Goal: Information Seeking & Learning: Learn about a topic

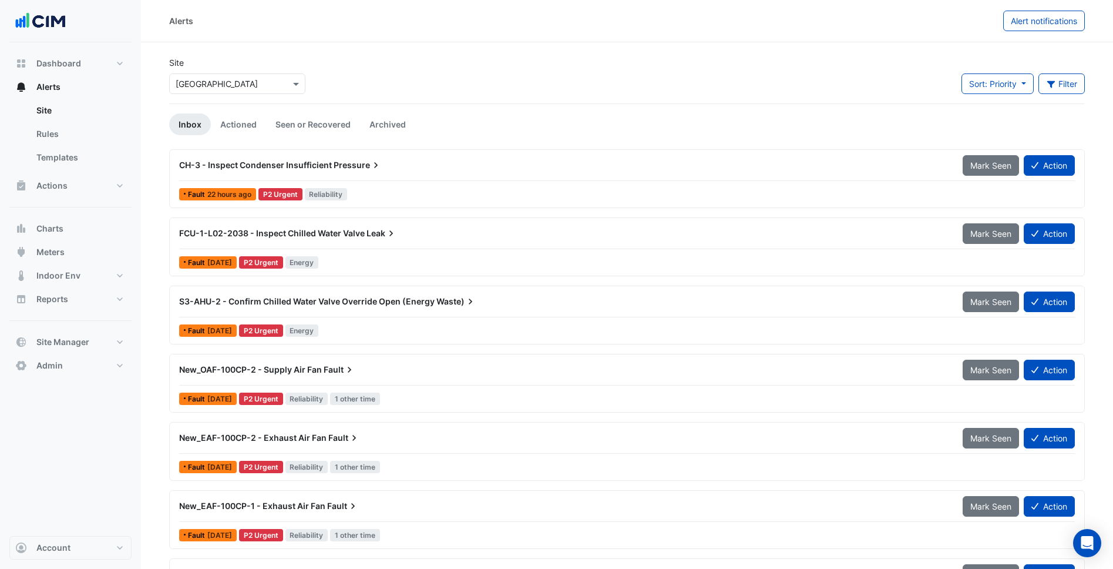
click at [243, 92] on div "× Charlestown Square" at bounding box center [237, 83] width 136 height 21
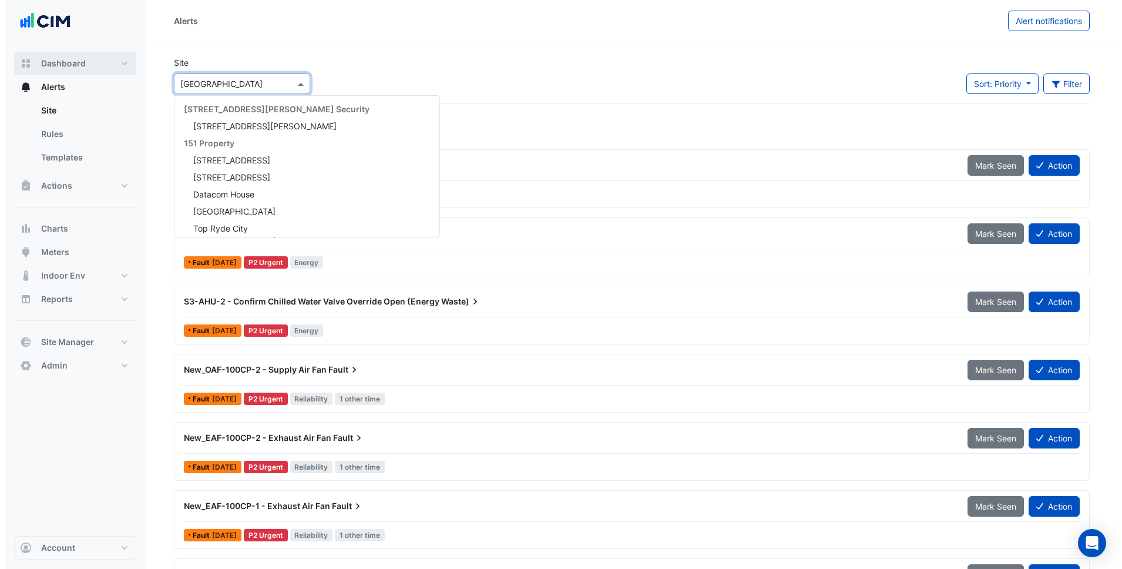
scroll to position [8693, 0]
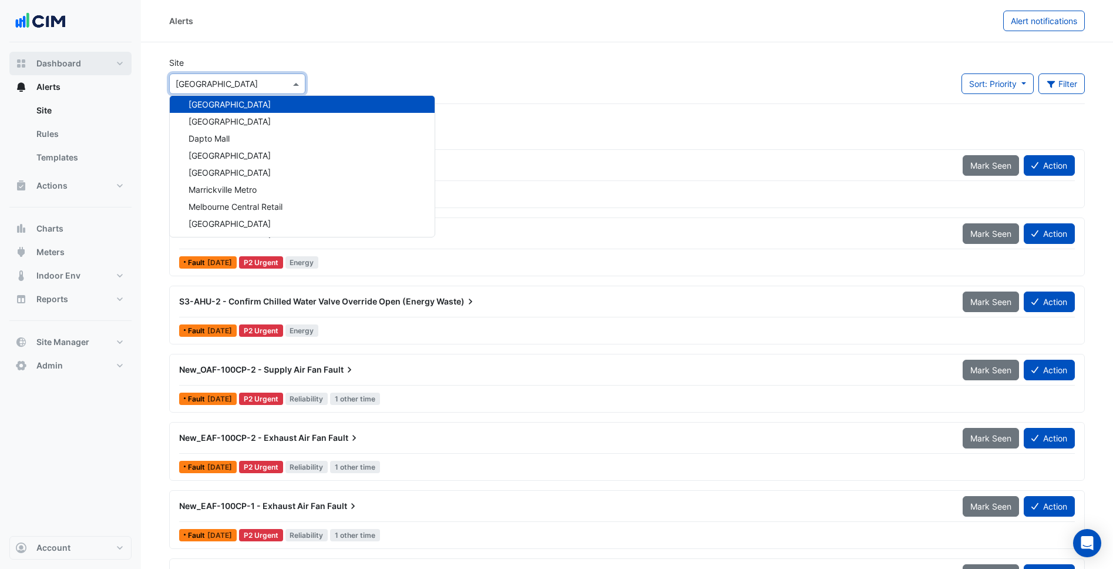
click at [97, 75] on button "Dashboard" at bounding box center [70, 63] width 122 height 23
select select "***"
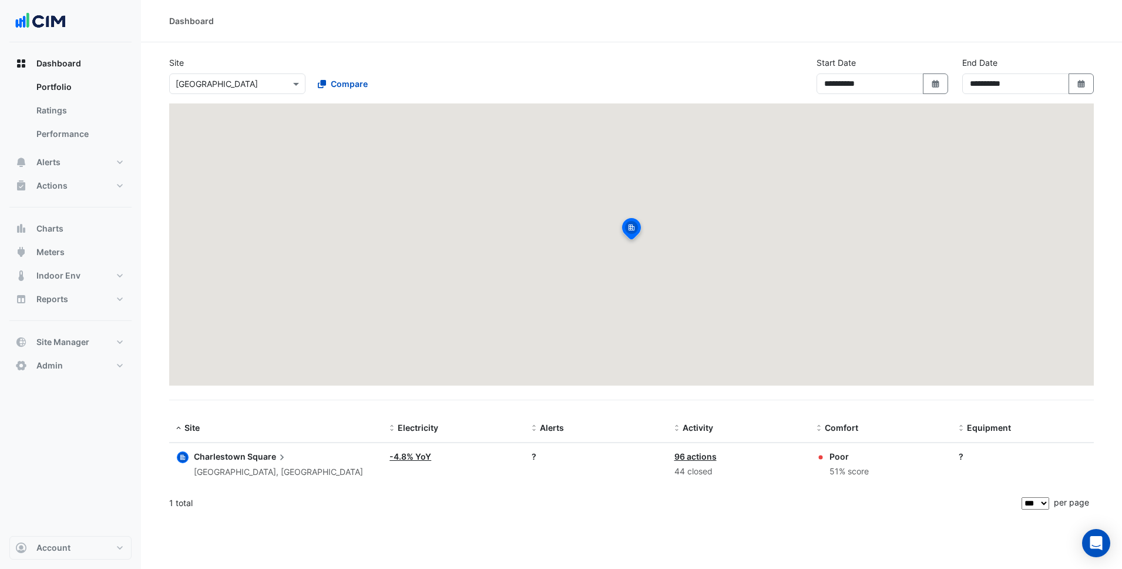
click at [206, 89] on input "text" at bounding box center [226, 84] width 100 height 12
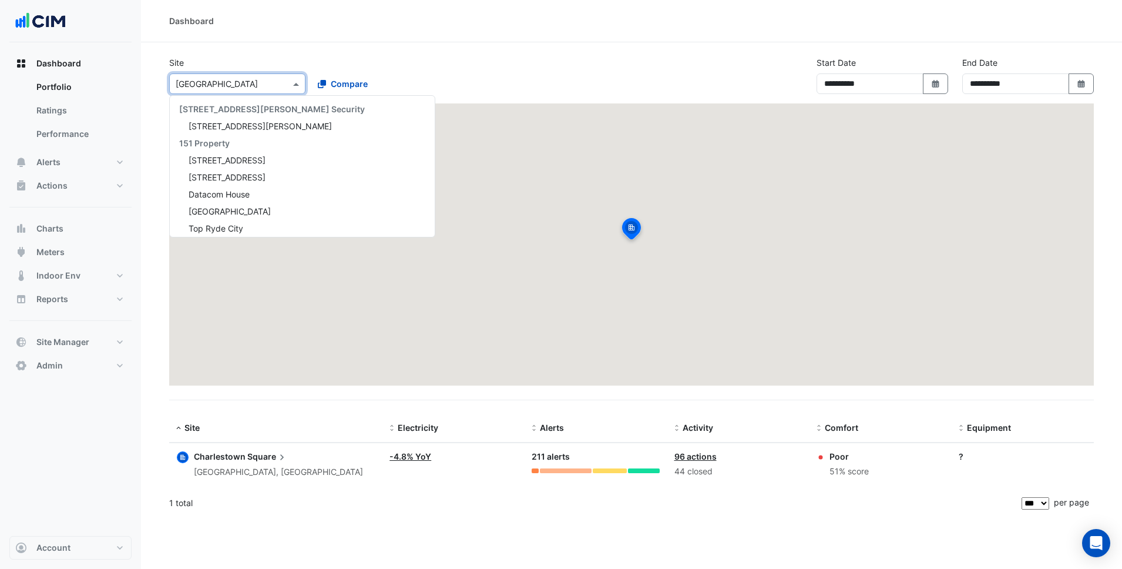
scroll to position [8693, 0]
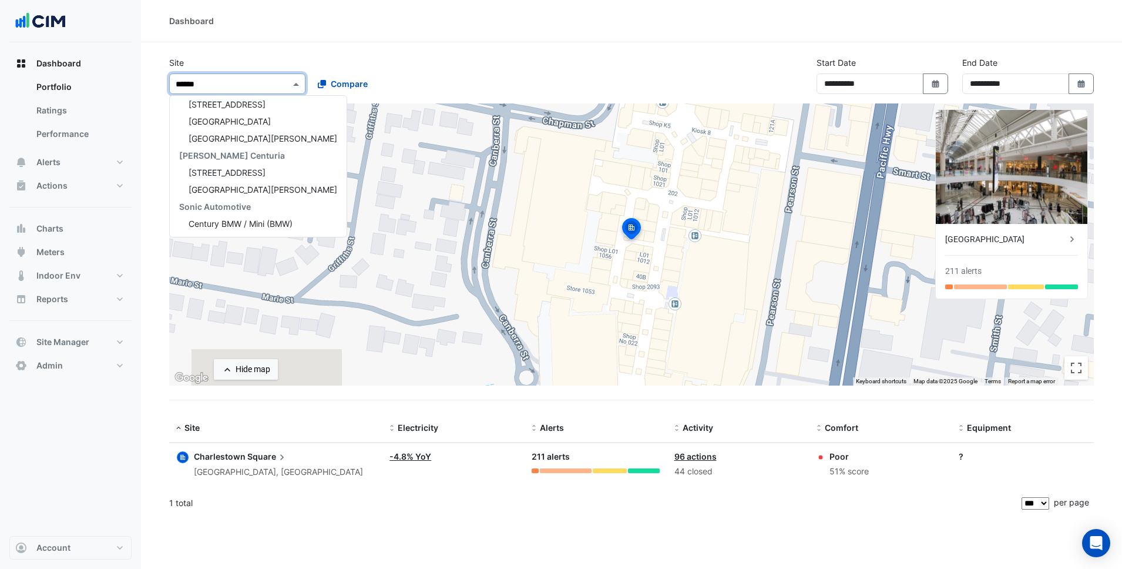
type input "*******"
click at [253, 110] on div "[STREET_ADDRESS]" at bounding box center [258, 104] width 177 height 17
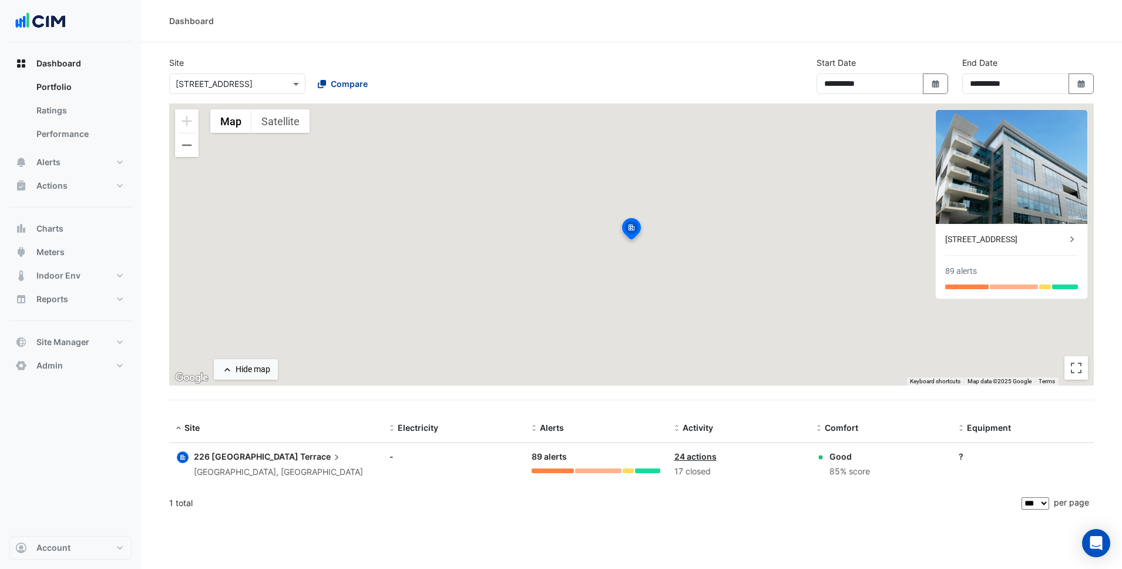
click at [352, 85] on span "Compare" at bounding box center [349, 84] width 37 height 12
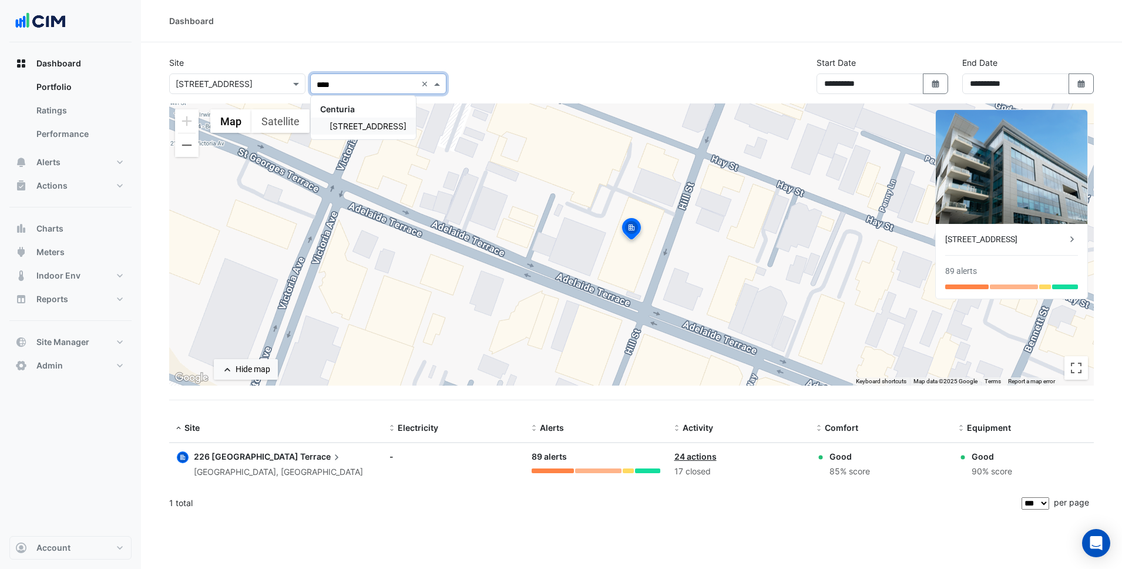
click at [361, 123] on span "[STREET_ADDRESS]" at bounding box center [368, 126] width 77 height 10
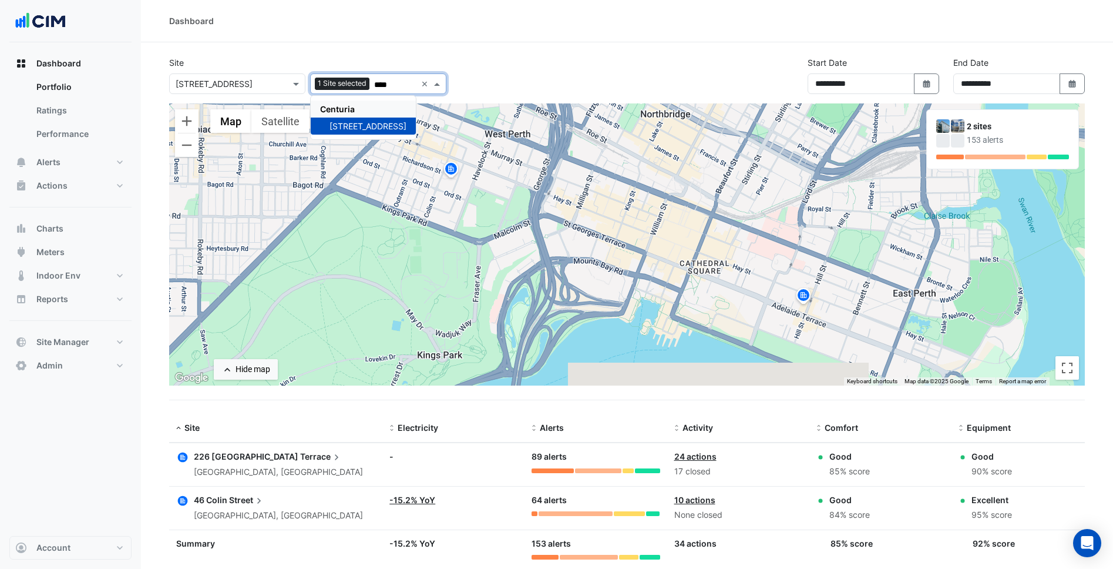
click at [399, 82] on input "****" at bounding box center [395, 85] width 42 height 12
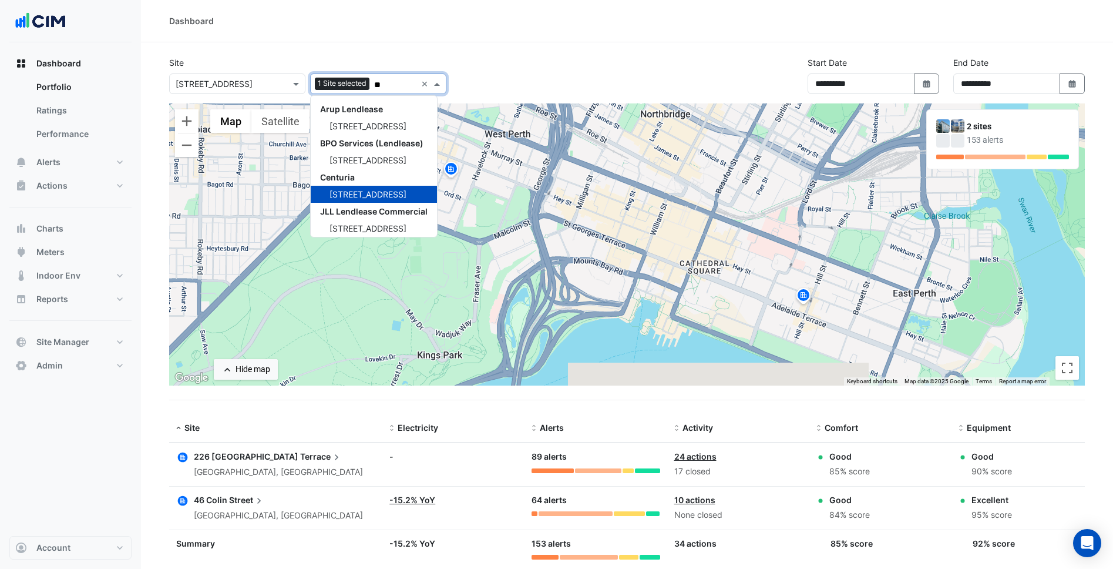
type input "*"
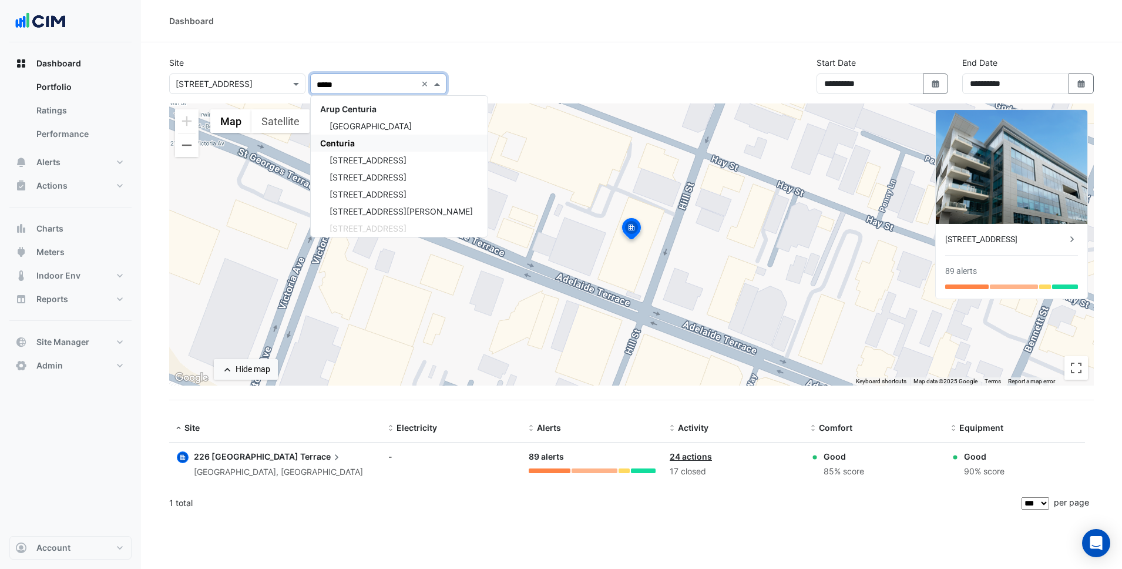
click at [369, 150] on div "Centuria" at bounding box center [399, 143] width 177 height 17
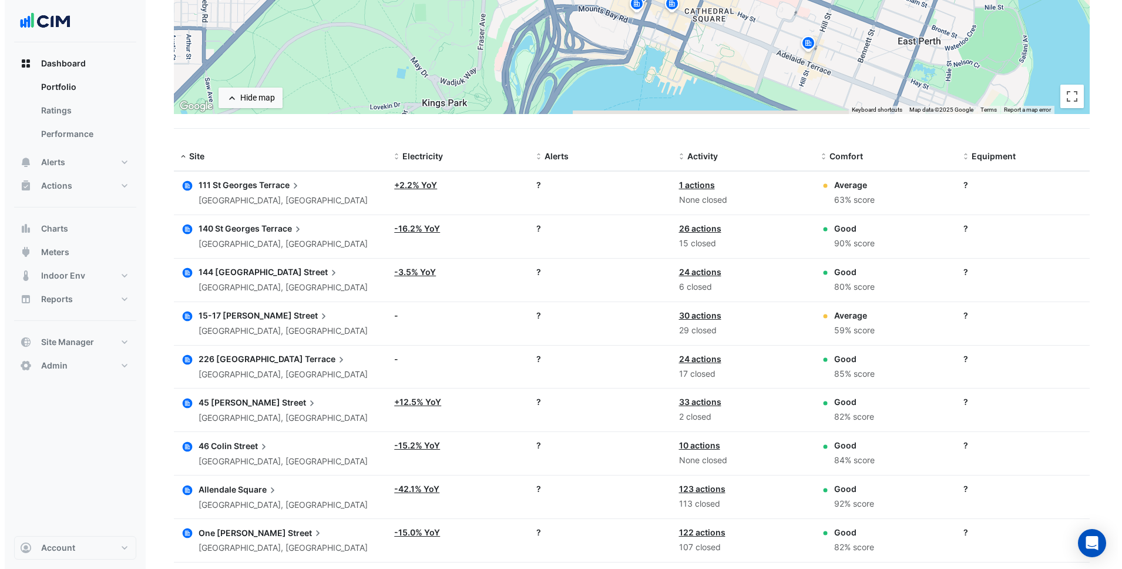
scroll to position [324, 0]
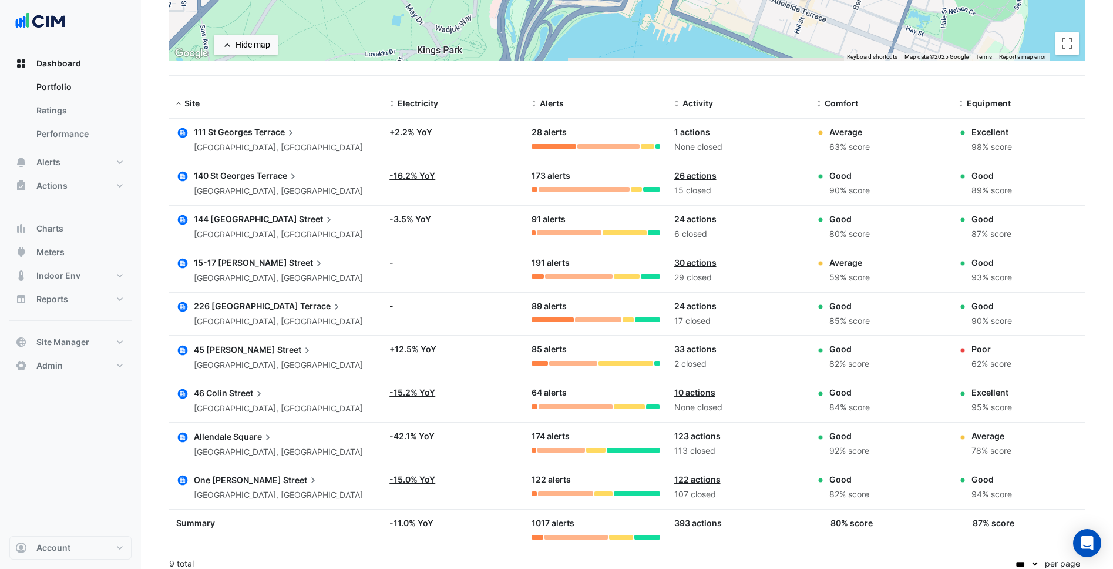
type input "*****"
click at [247, 307] on app-text-append "226 Adelaide Terrace" at bounding box center [268, 306] width 149 height 10
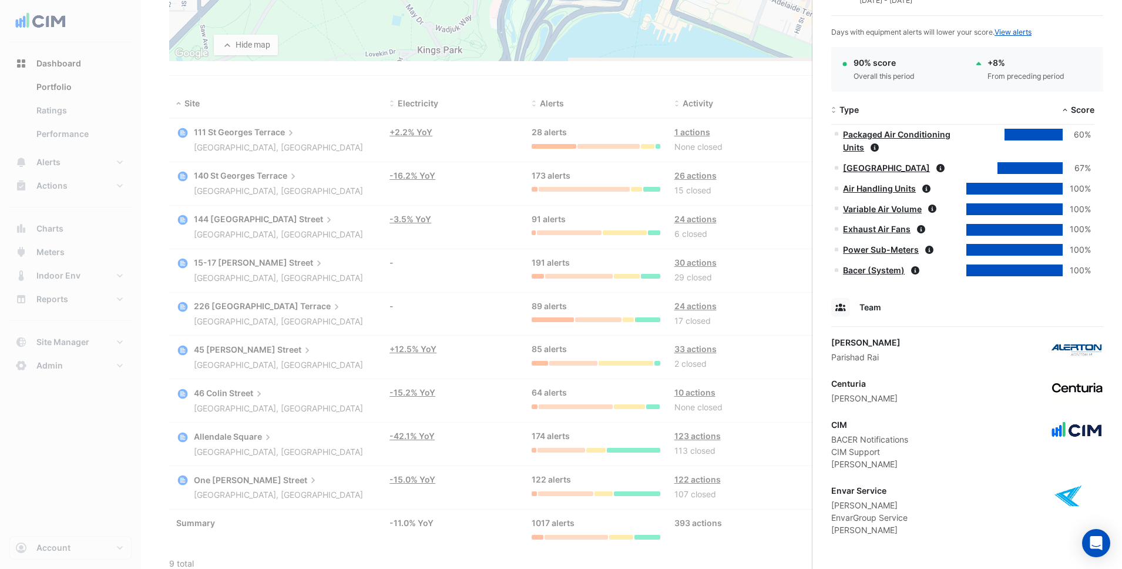
scroll to position [575, 0]
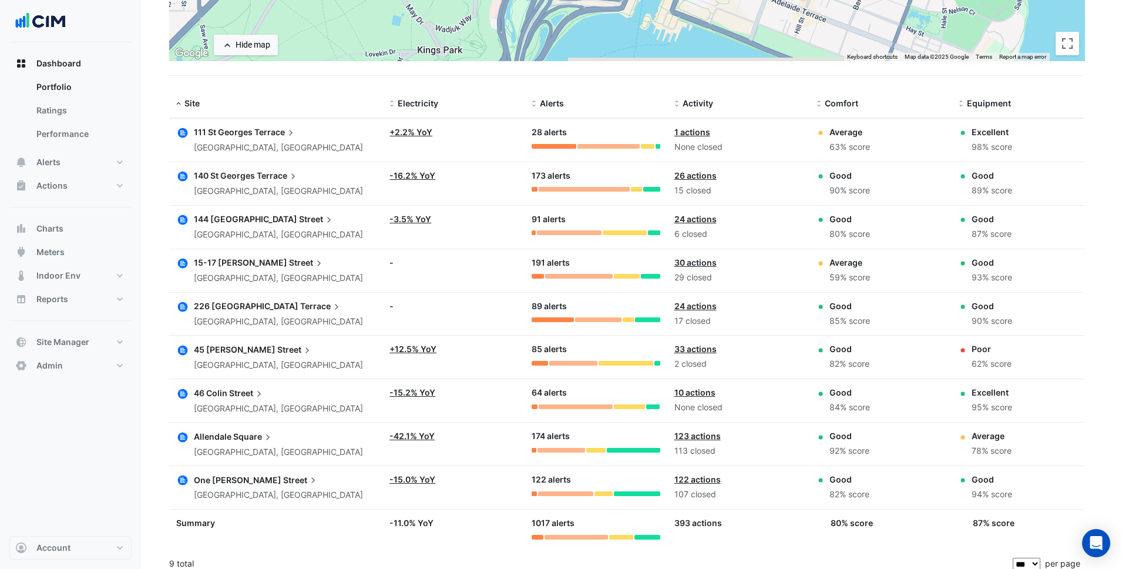
click at [288, 368] on ngb-offcanvas-backdrop at bounding box center [561, 284] width 1122 height 569
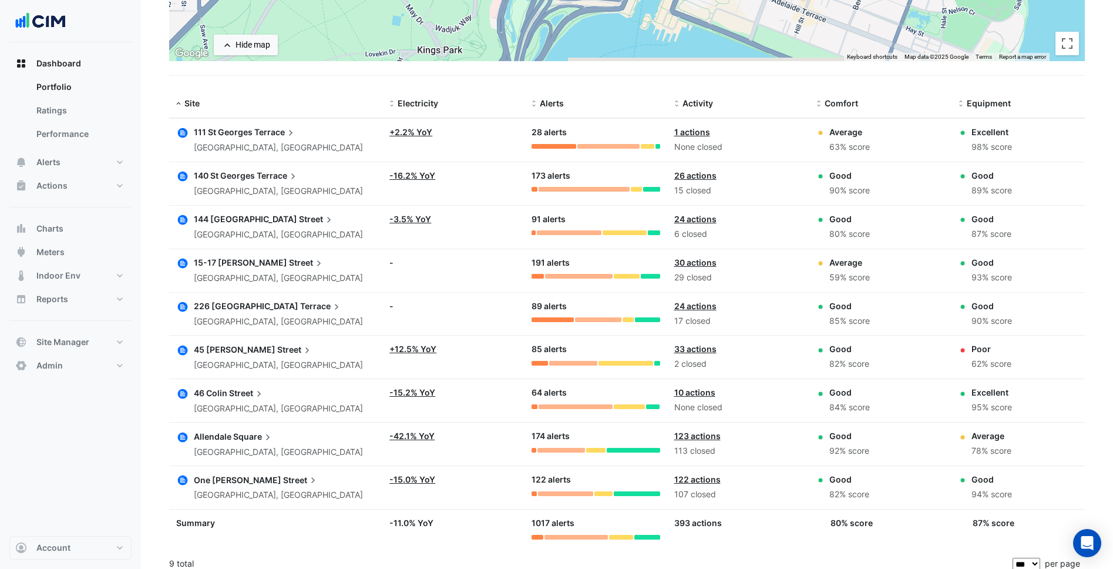
click at [241, 389] on span "Street" at bounding box center [247, 392] width 36 height 13
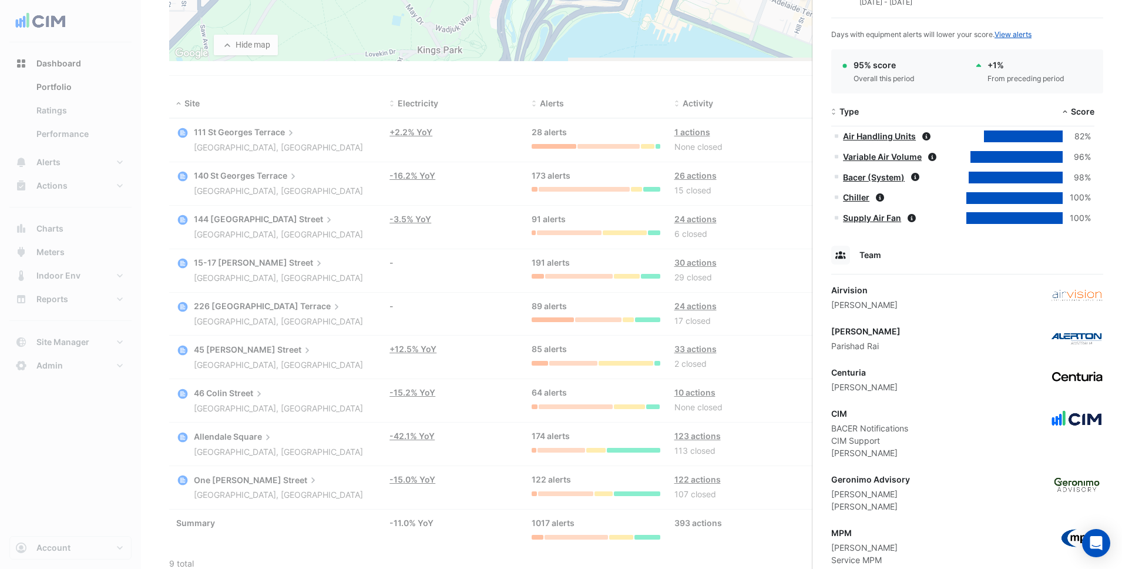
scroll to position [483, 0]
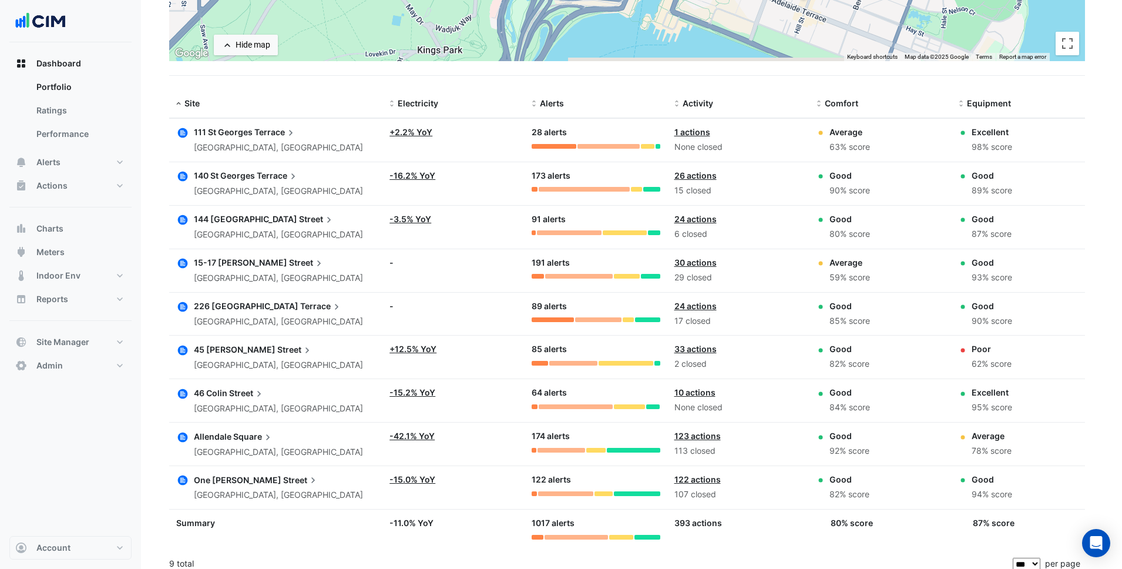
click at [350, 334] on ngb-offcanvas-backdrop at bounding box center [561, 284] width 1122 height 569
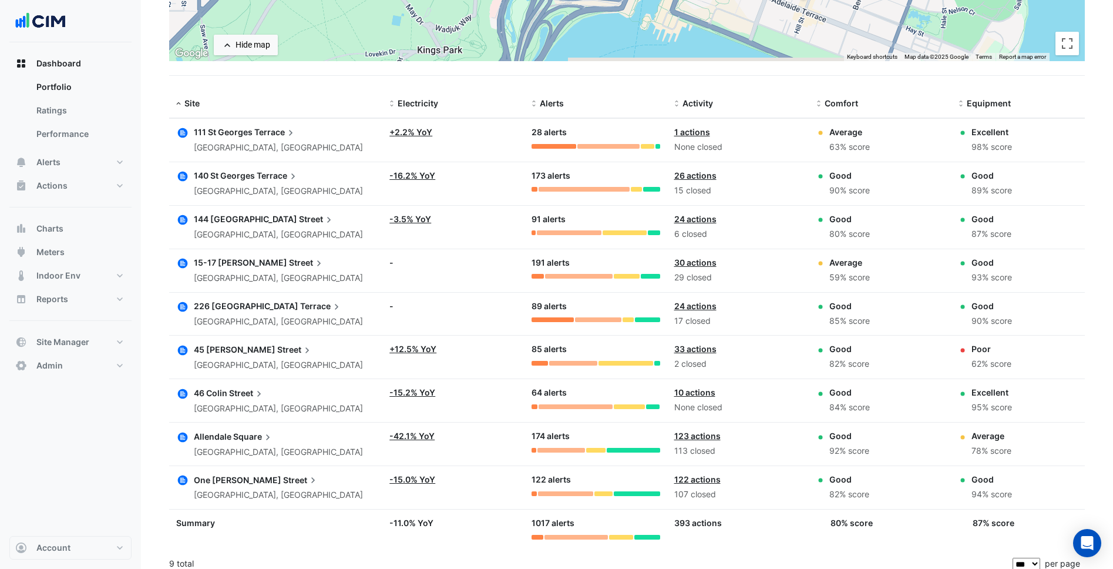
click at [245, 264] on span "15-17 William" at bounding box center [240, 262] width 93 height 10
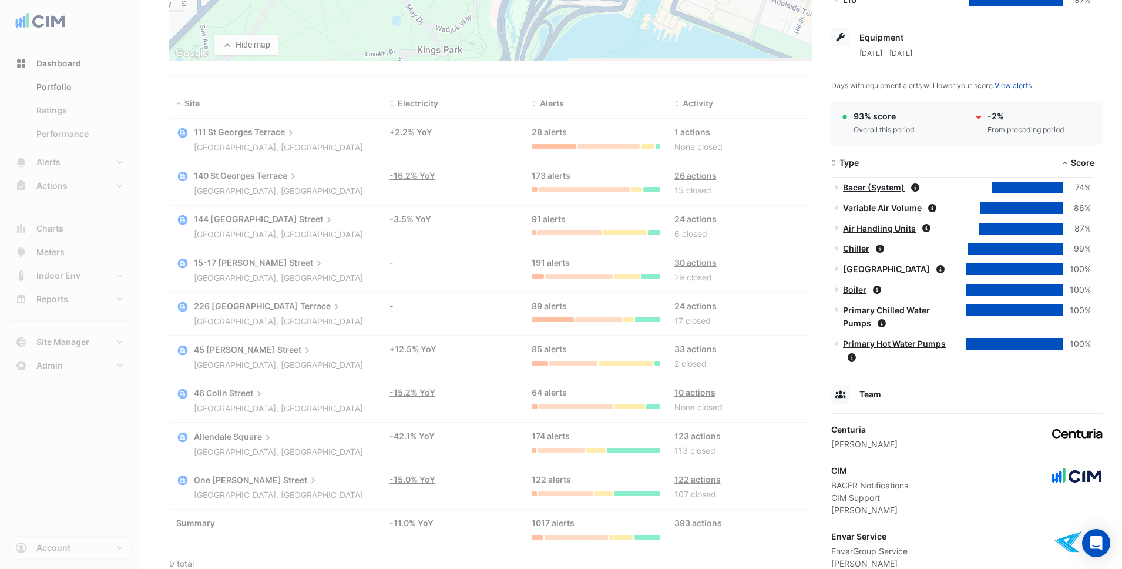
scroll to position [623, 0]
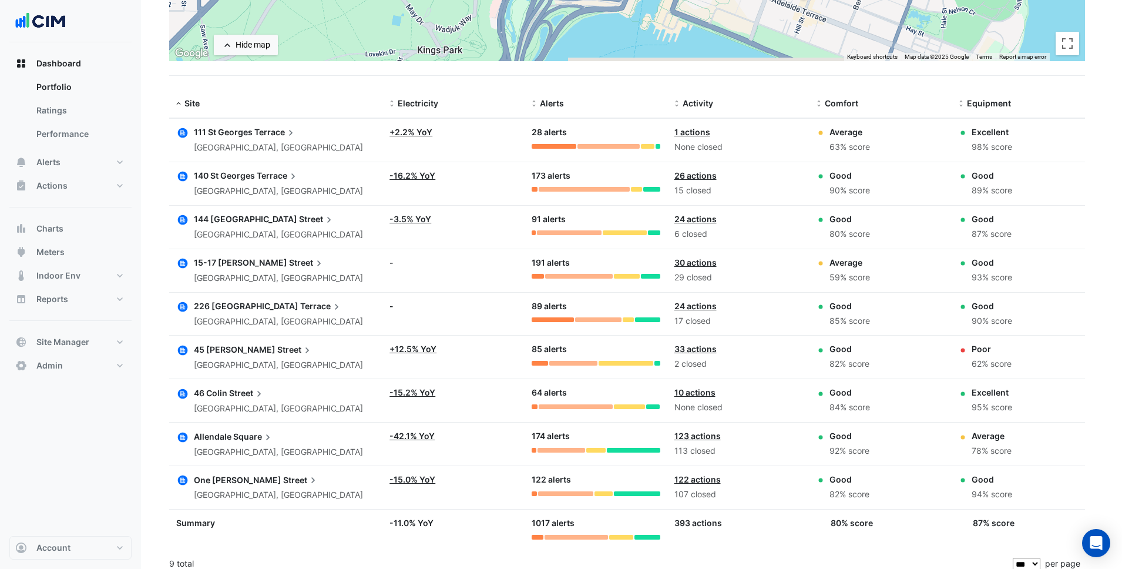
click at [360, 333] on ngb-offcanvas-backdrop at bounding box center [561, 284] width 1122 height 569
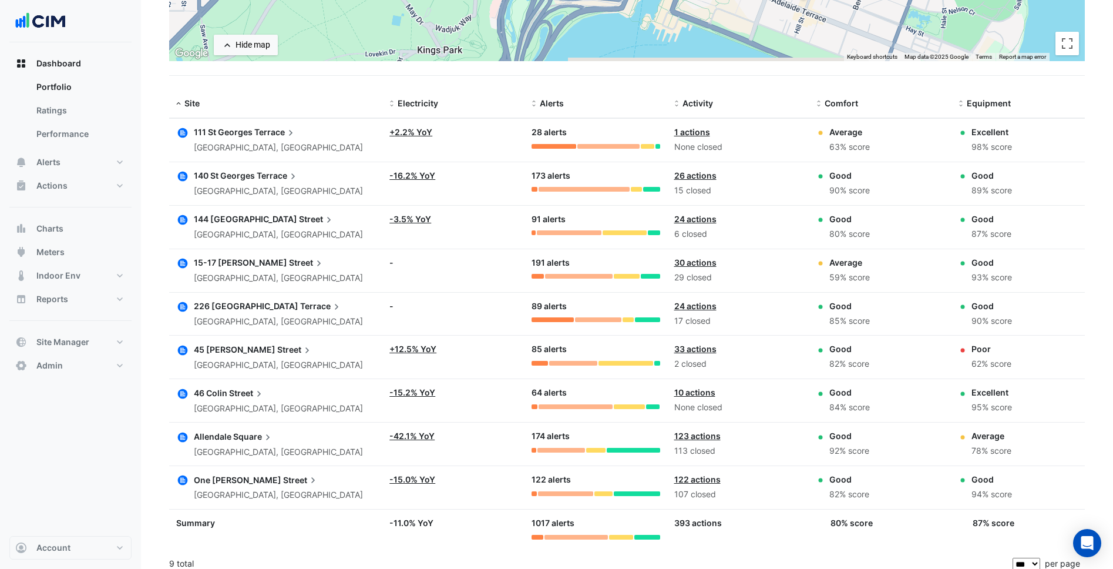
click at [237, 217] on span "144 Stirling" at bounding box center [245, 219] width 103 height 10
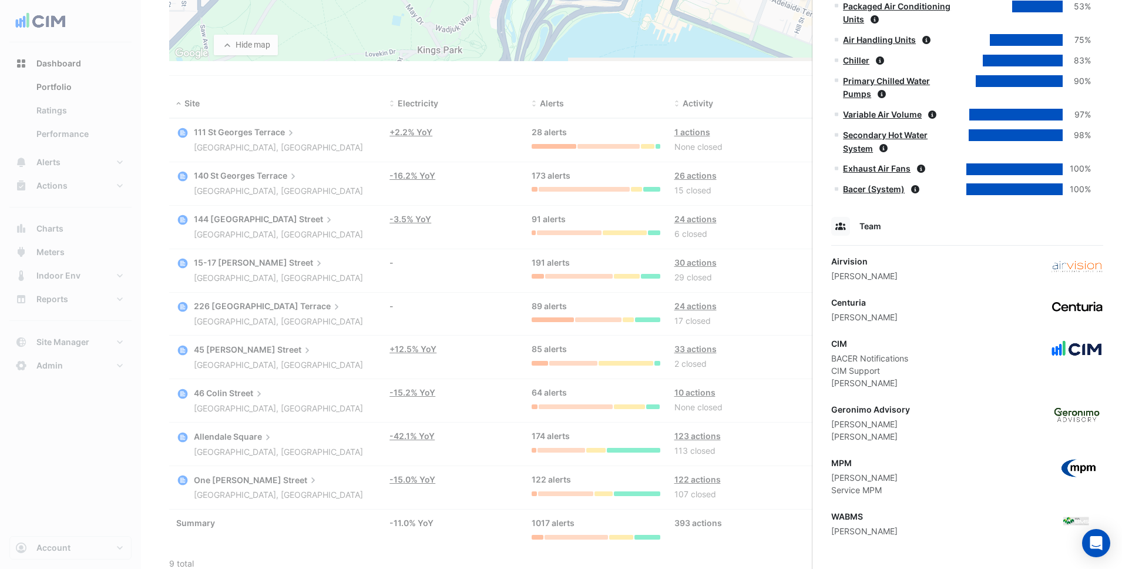
scroll to position [602, 0]
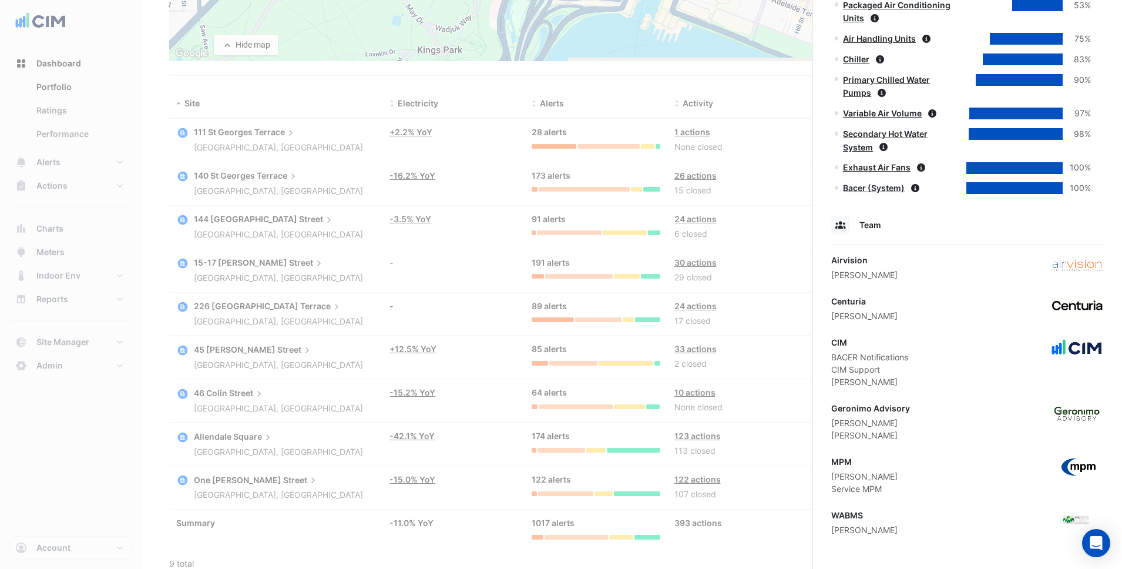
click at [276, 291] on ngb-offcanvas-backdrop at bounding box center [561, 284] width 1122 height 569
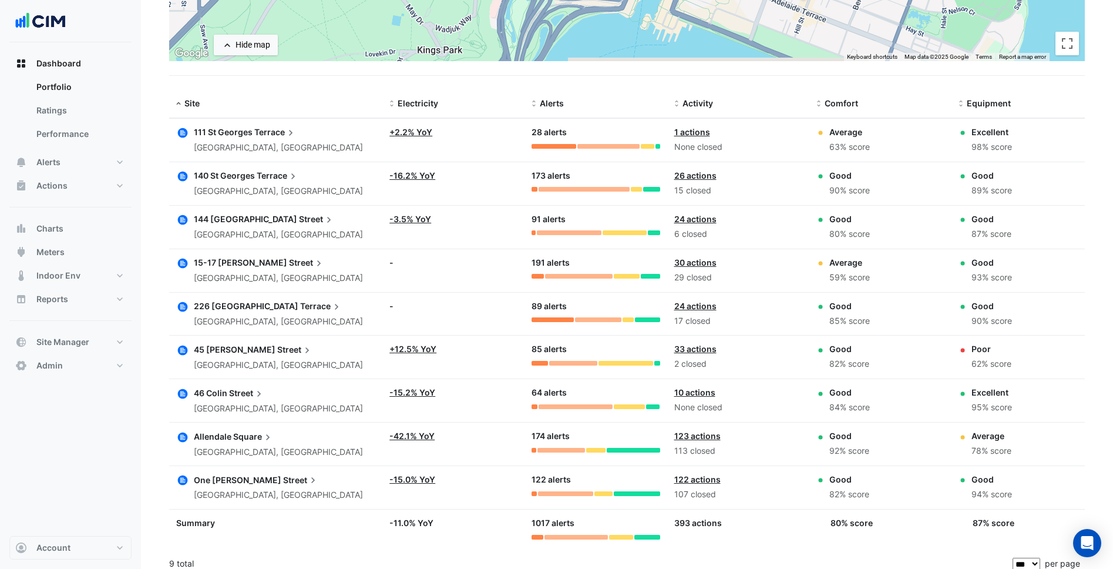
click at [277, 351] on span "Street" at bounding box center [295, 348] width 36 height 13
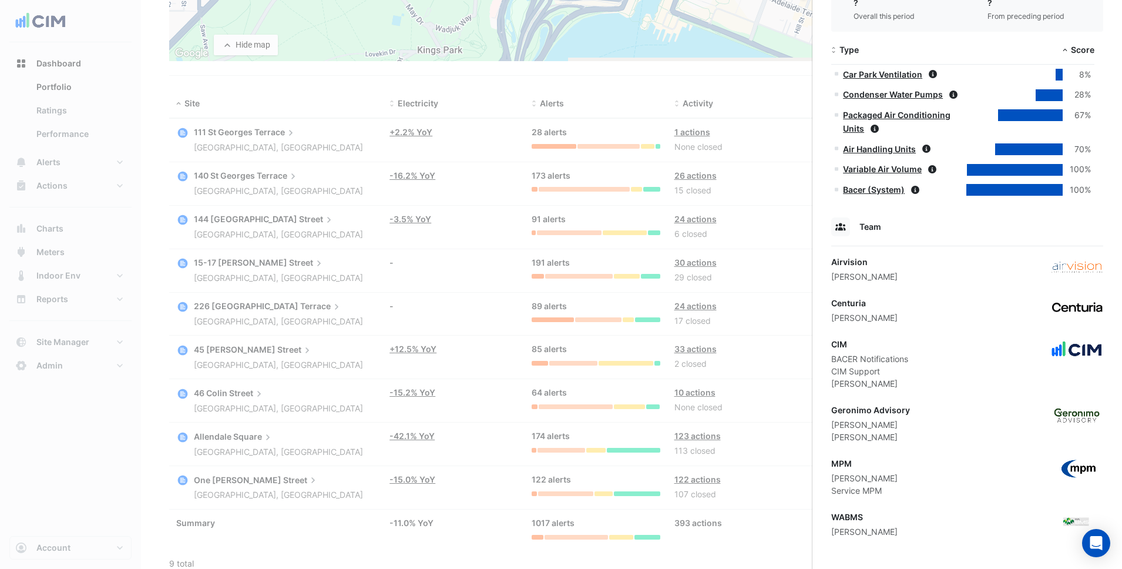
scroll to position [591, 0]
click at [241, 381] on ngb-offcanvas-backdrop at bounding box center [561, 284] width 1122 height 569
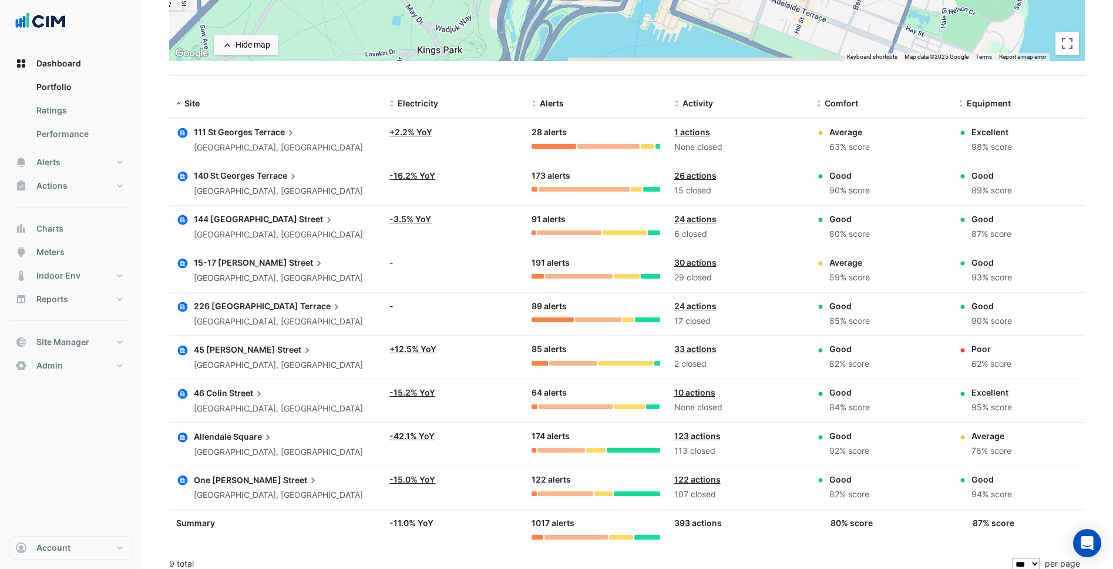
click at [232, 387] on span "Street" at bounding box center [247, 392] width 36 height 13
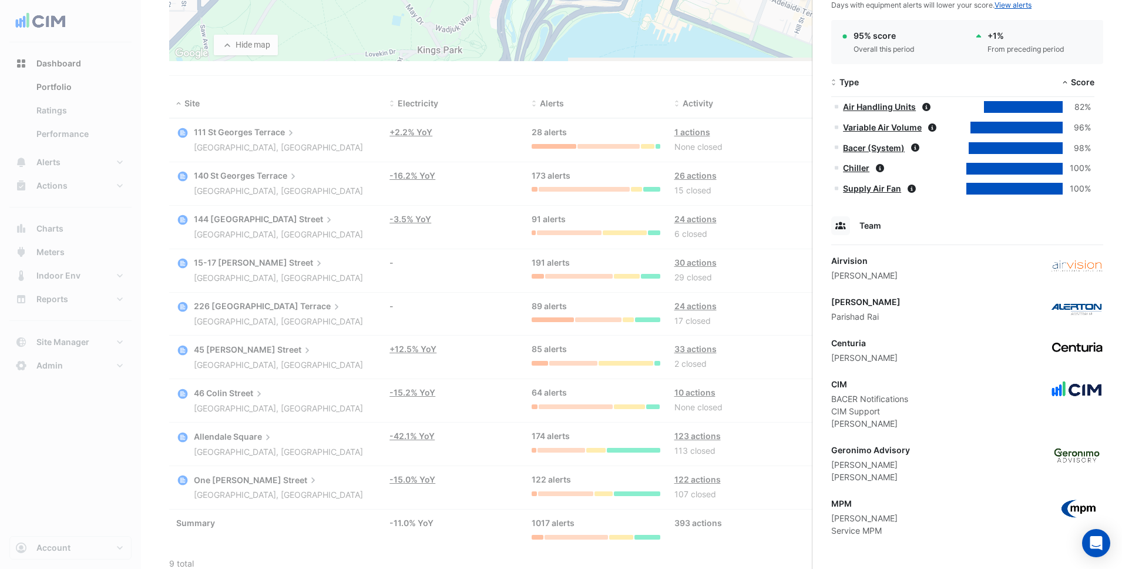
scroll to position [542, 0]
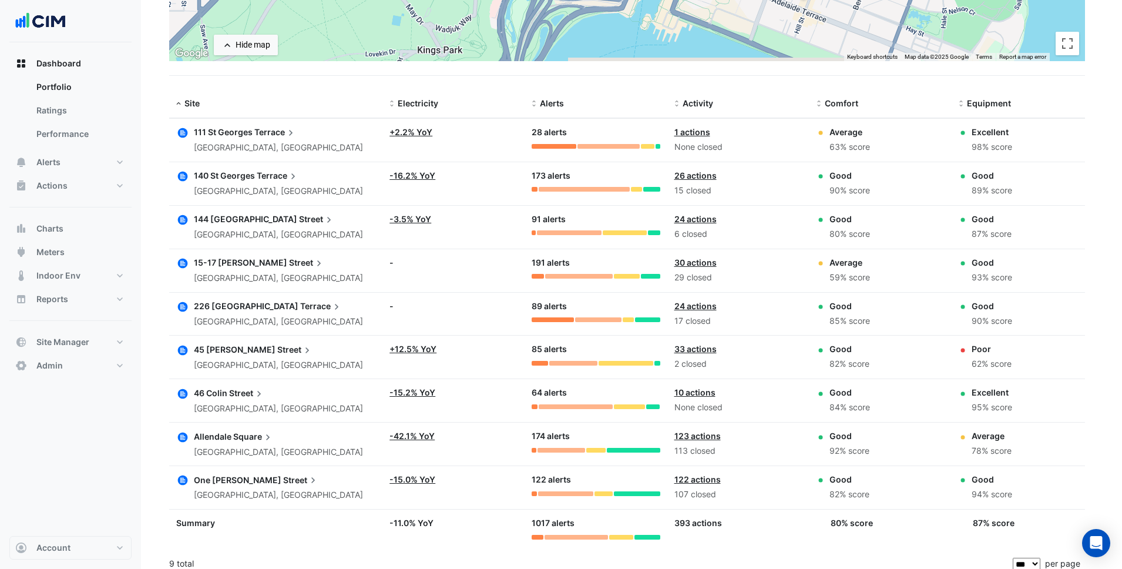
click at [505, 426] on ngb-offcanvas-backdrop at bounding box center [561, 284] width 1122 height 569
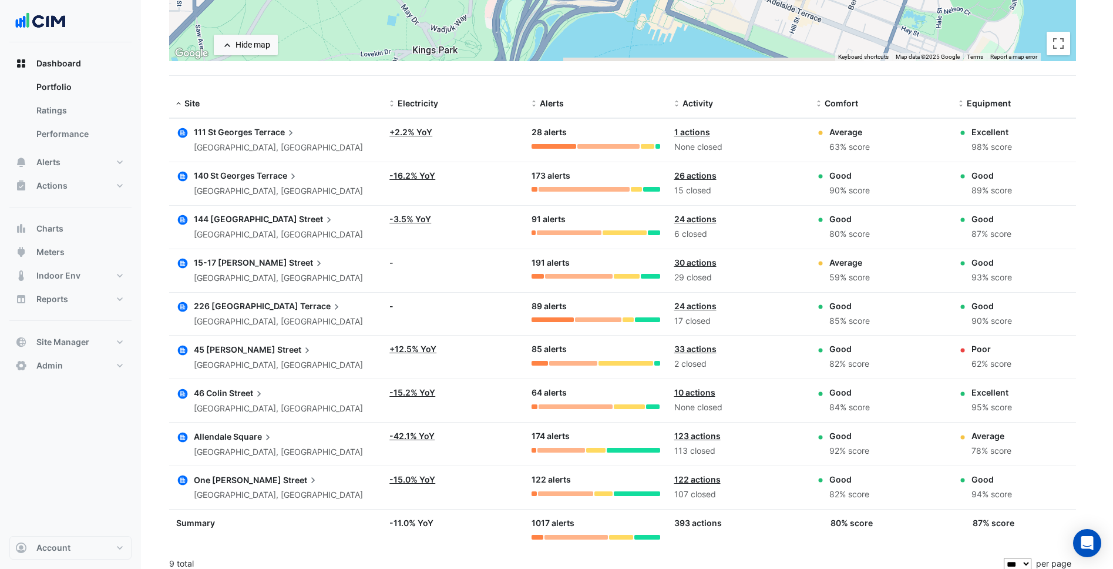
click at [254, 445] on div "Perth, Western Australia" at bounding box center [278, 452] width 169 height 14
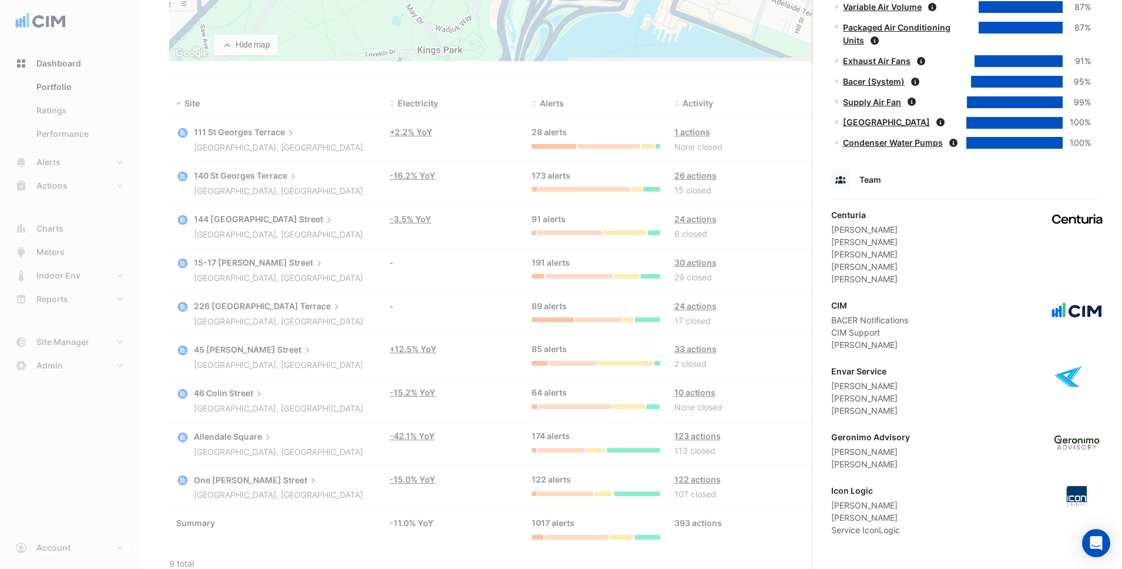
scroll to position [1110, 0]
click at [180, 371] on ngb-offcanvas-backdrop at bounding box center [561, 284] width 1122 height 569
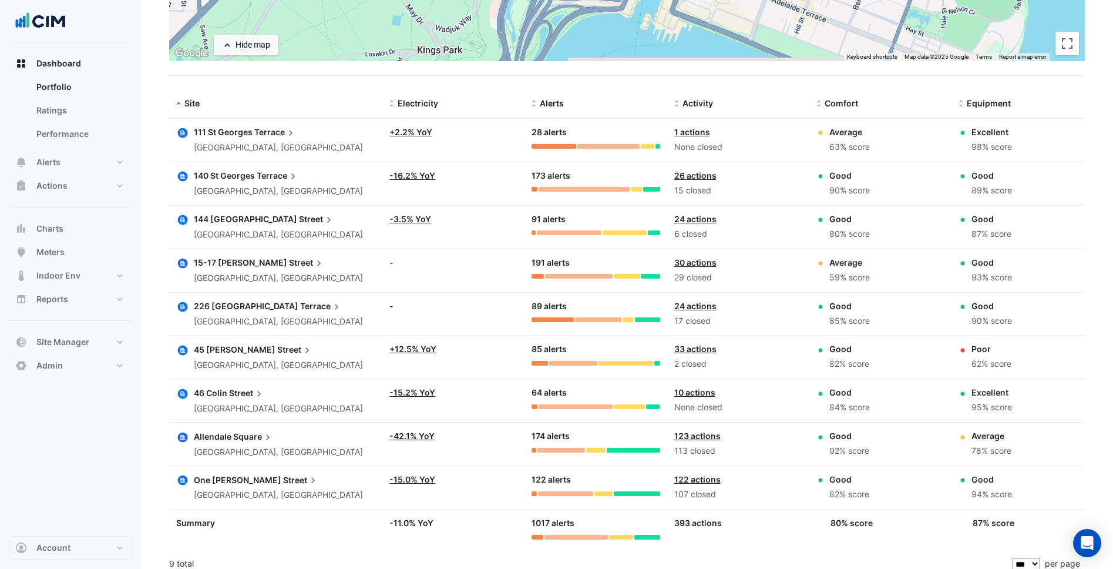
click at [301, 485] on div "One William Street Perth, Western Australia" at bounding box center [275, 487] width 199 height 29
click at [307, 482] on icon at bounding box center [313, 480] width 12 height 12
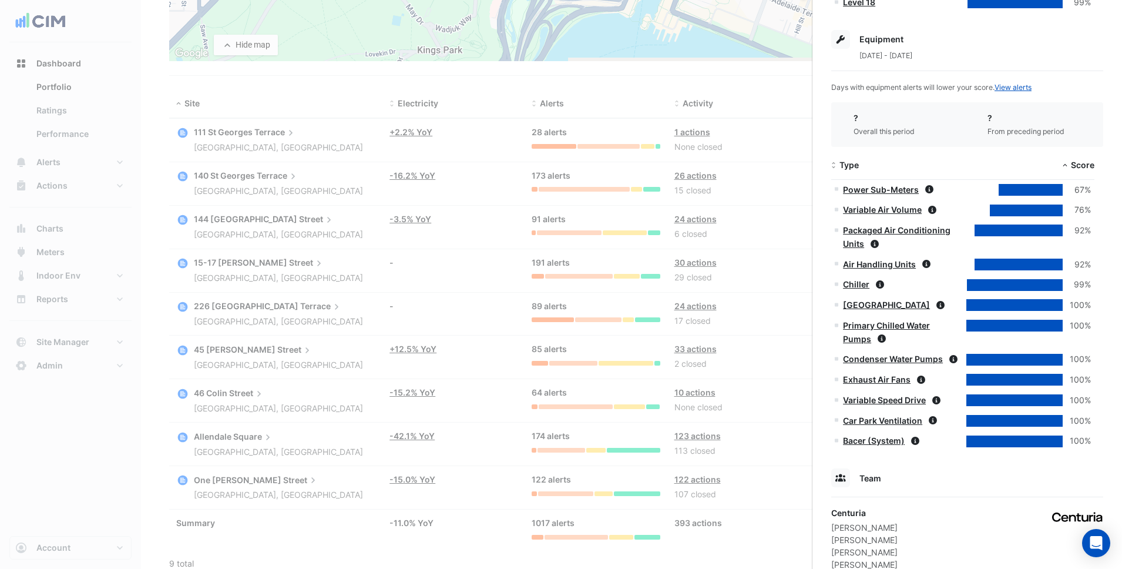
scroll to position [1049, 0]
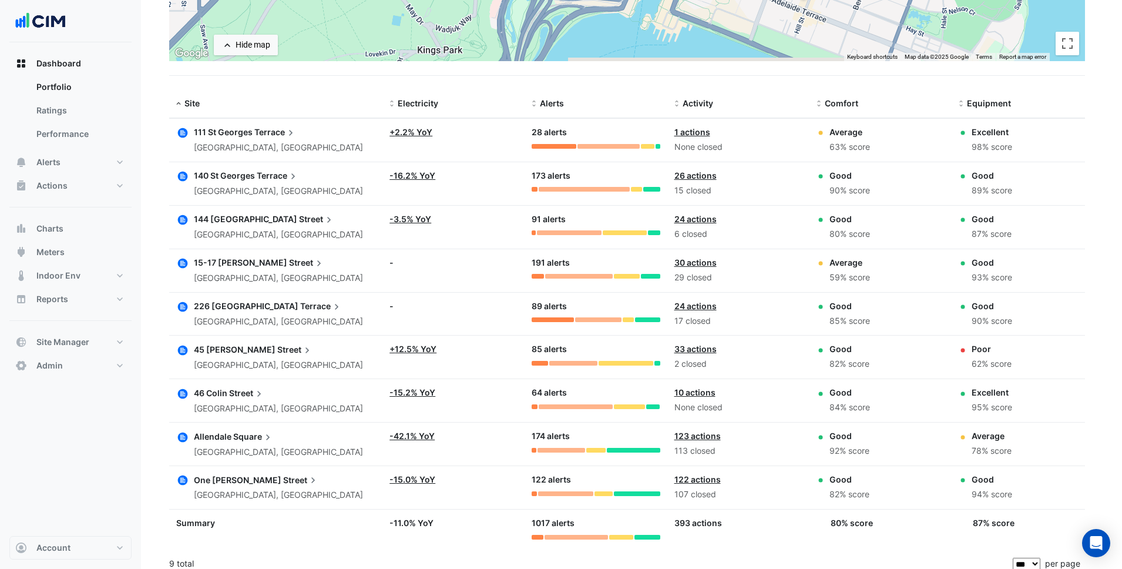
click at [321, 267] on ngb-offcanvas-backdrop at bounding box center [561, 284] width 1122 height 569
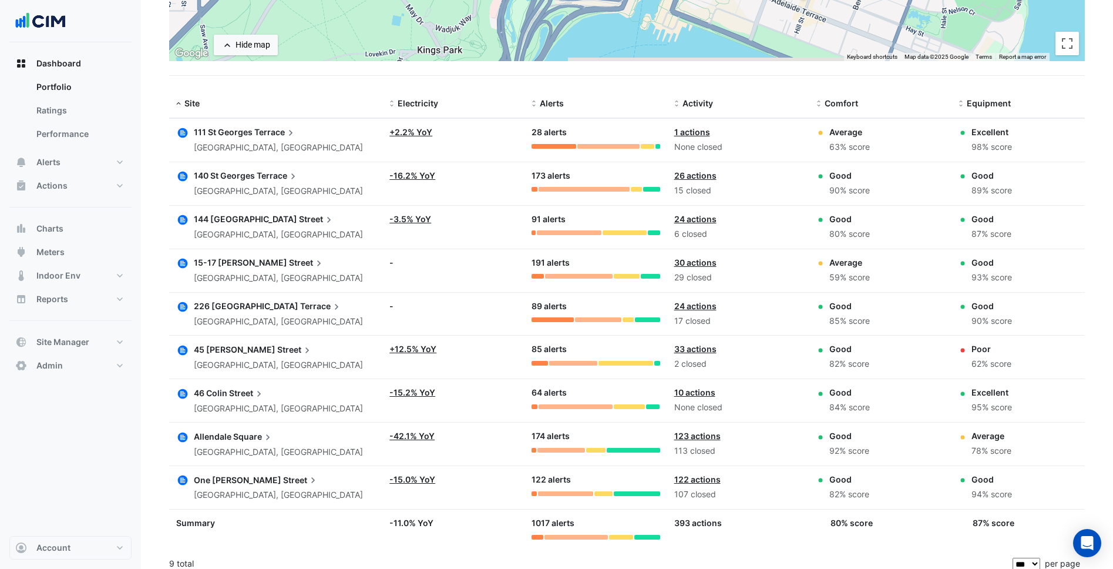
click at [261, 135] on span "Terrace" at bounding box center [275, 132] width 42 height 13
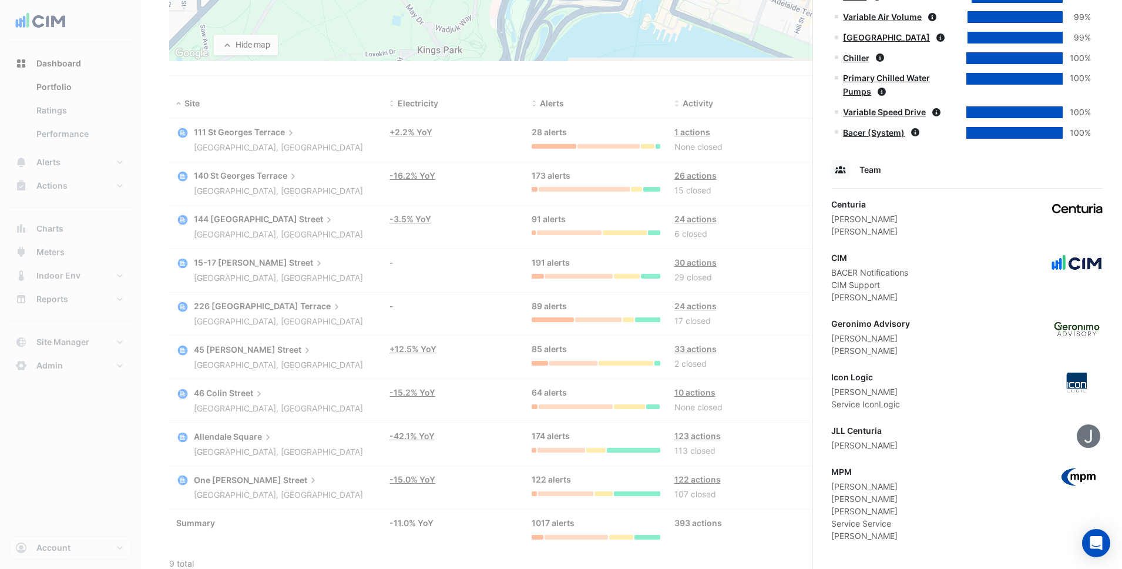
scroll to position [882, 0]
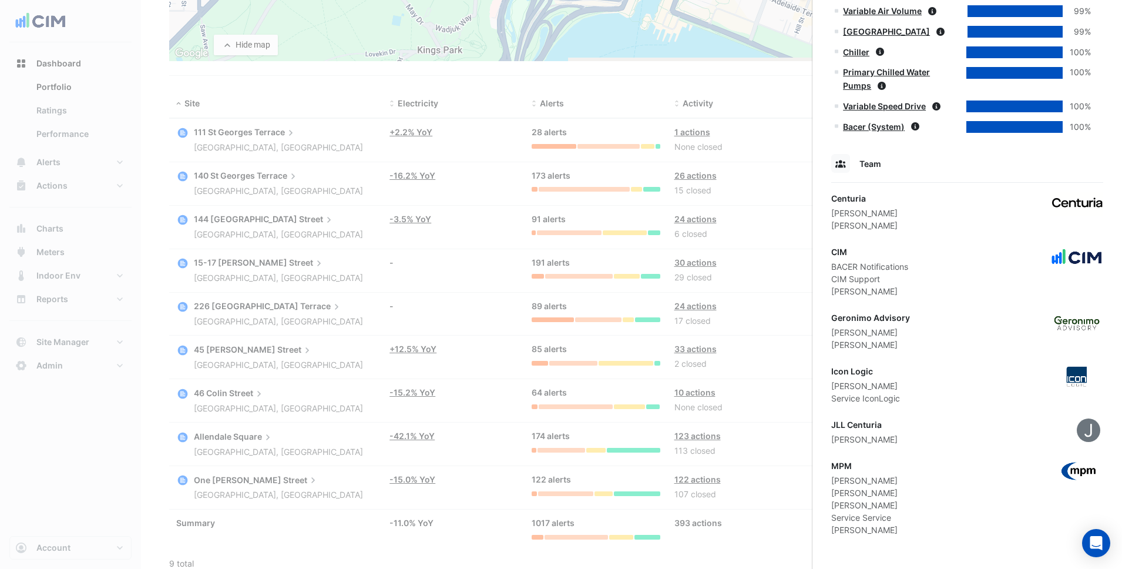
click at [281, 285] on ngb-offcanvas-backdrop at bounding box center [561, 284] width 1122 height 569
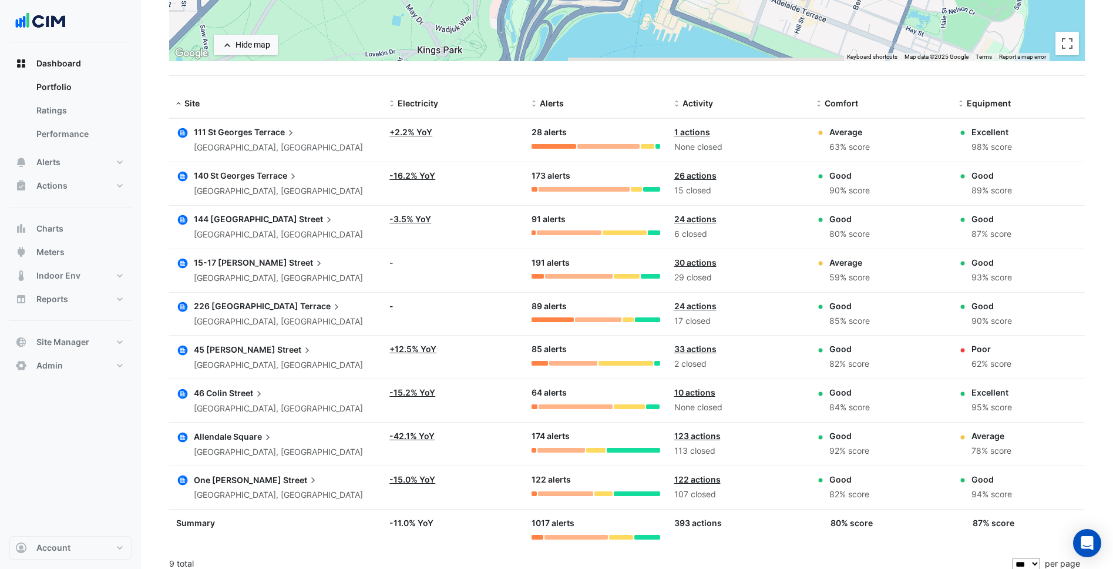
click at [287, 174] on span "Terrace" at bounding box center [278, 175] width 42 height 13
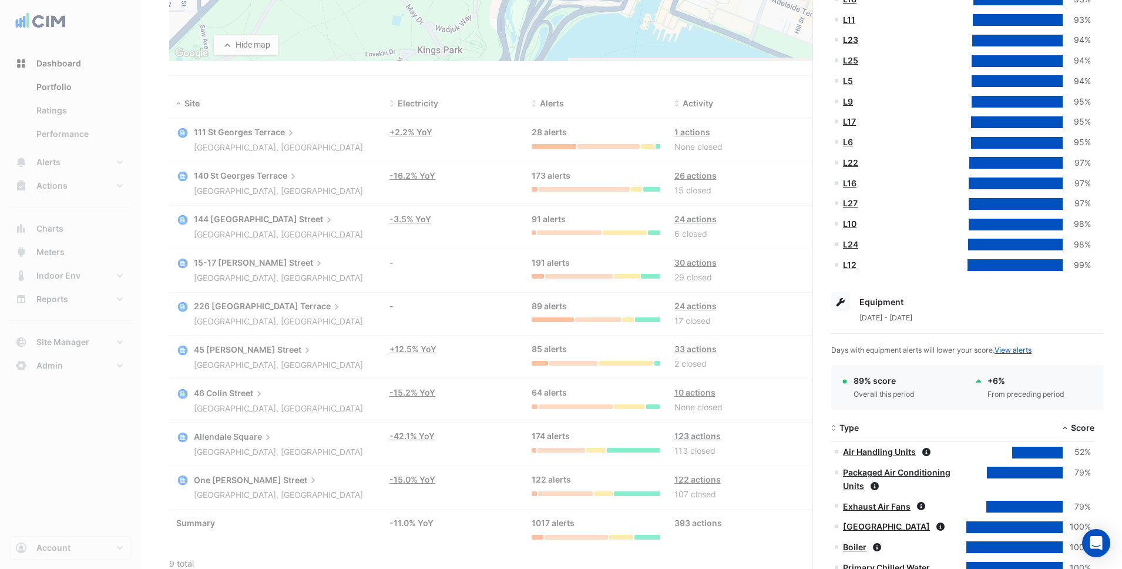
scroll to position [1119, 0]
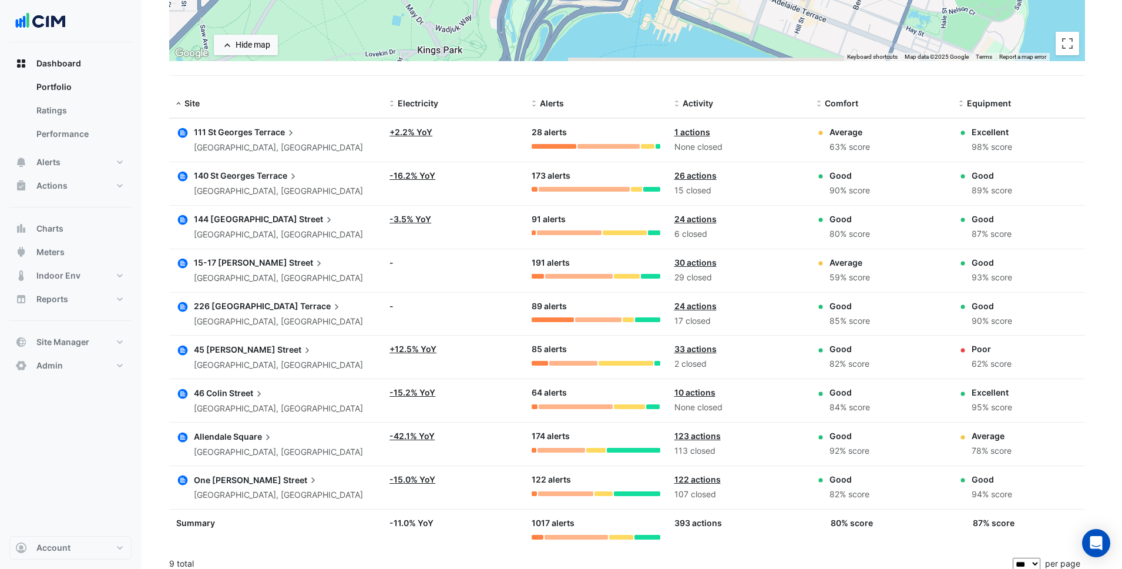
click at [732, 305] on ngb-offcanvas-backdrop at bounding box center [561, 284] width 1122 height 569
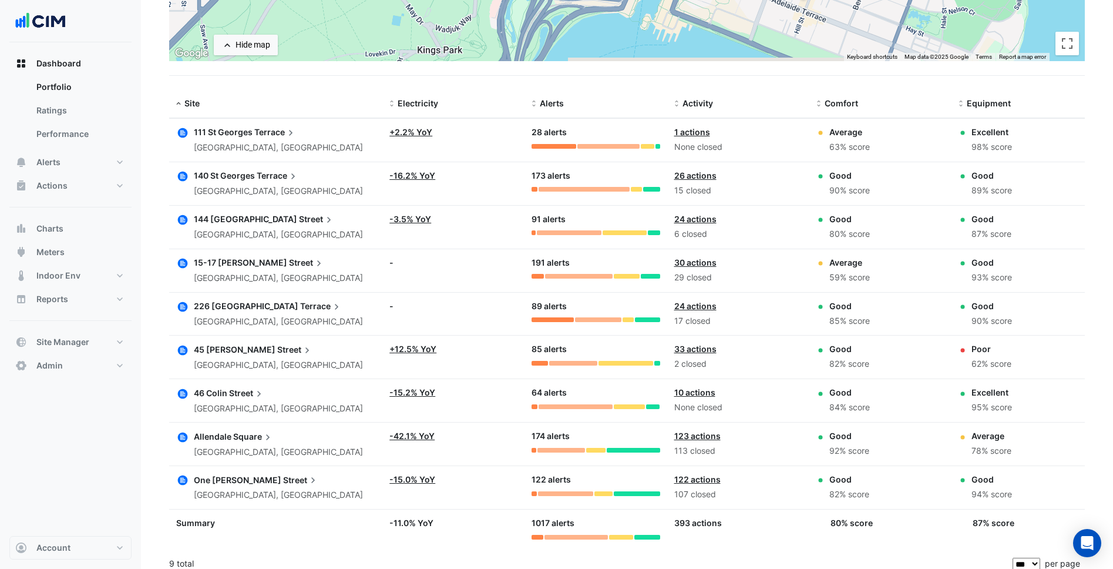
click at [250, 177] on span "140 St Georges" at bounding box center [224, 175] width 61 height 10
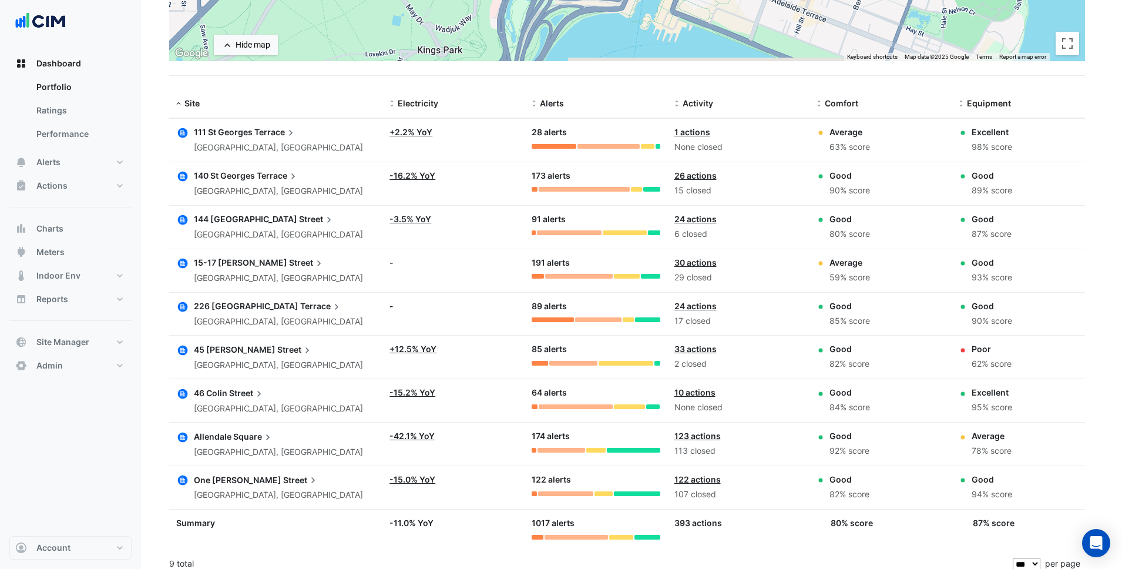
click at [250, 177] on ngb-offcanvas-backdrop at bounding box center [561, 284] width 1122 height 569
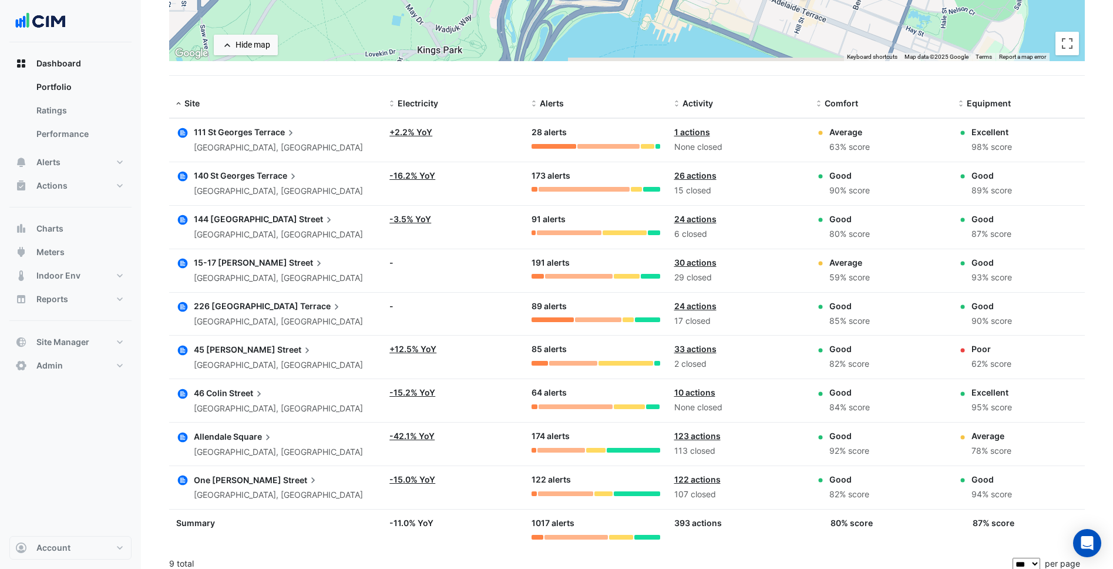
click at [299, 214] on span "Street" at bounding box center [317, 219] width 36 height 13
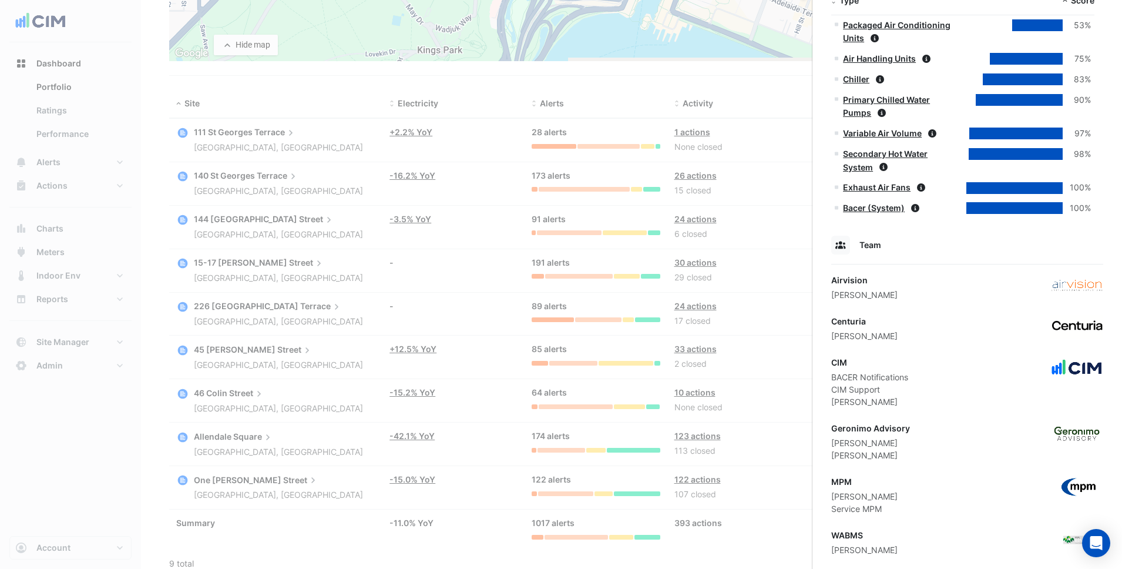
scroll to position [602, 0]
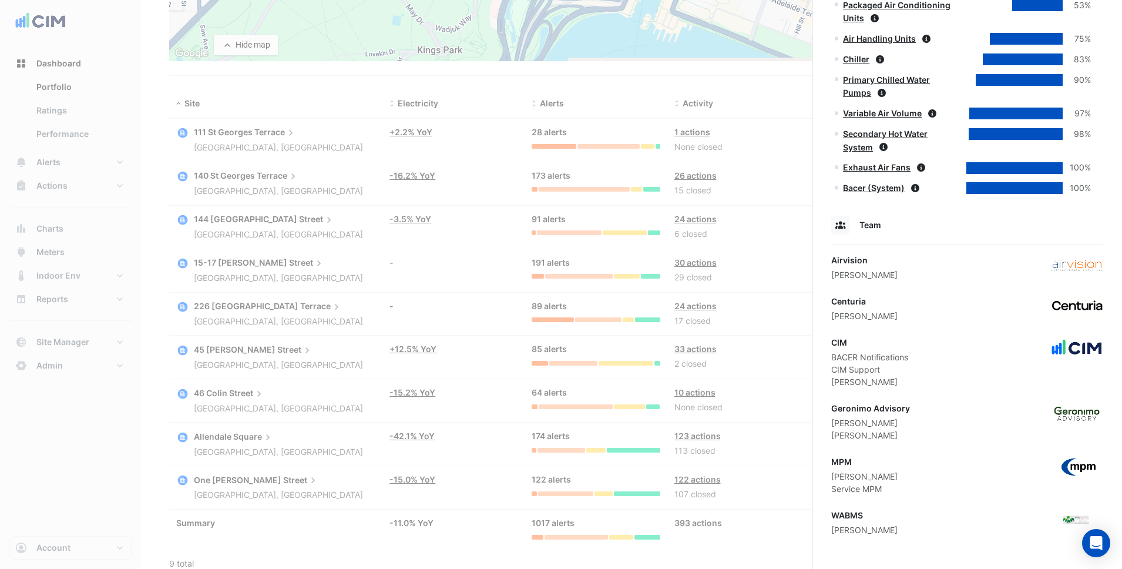
click at [463, 292] on ngb-offcanvas-backdrop at bounding box center [561, 284] width 1122 height 569
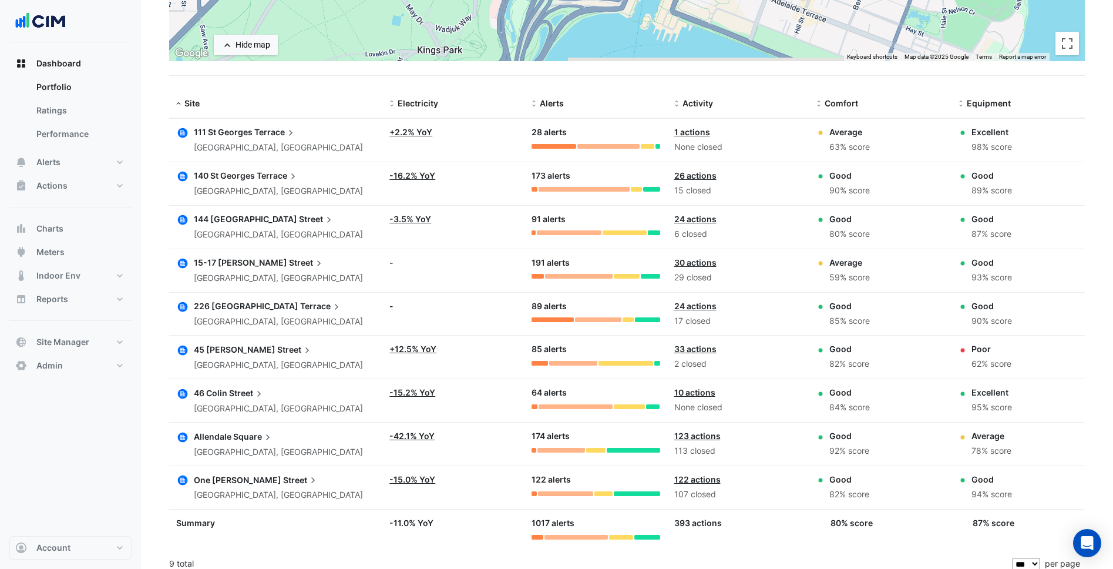
click at [220, 264] on span "15-17 William" at bounding box center [240, 262] width 93 height 10
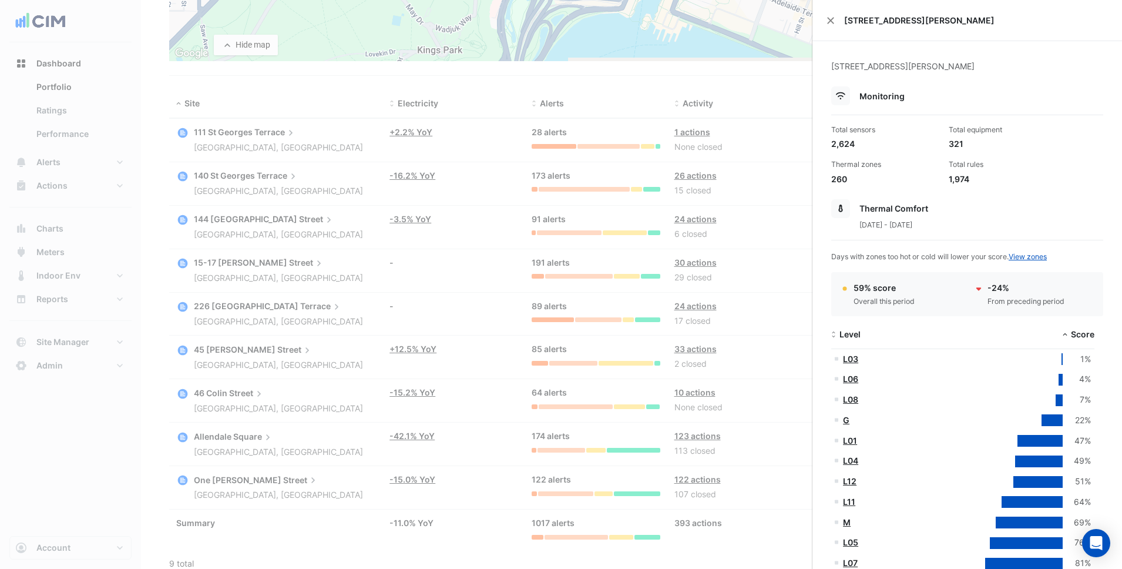
click at [209, 249] on ngb-offcanvas-backdrop at bounding box center [561, 284] width 1122 height 569
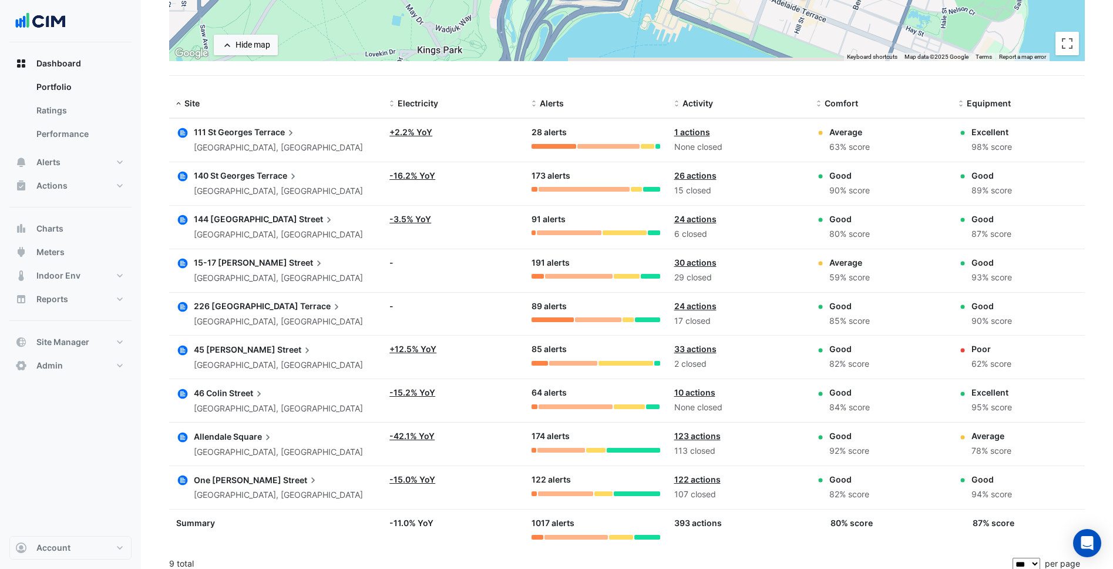
click at [221, 221] on span "144 Stirling" at bounding box center [245, 219] width 103 height 10
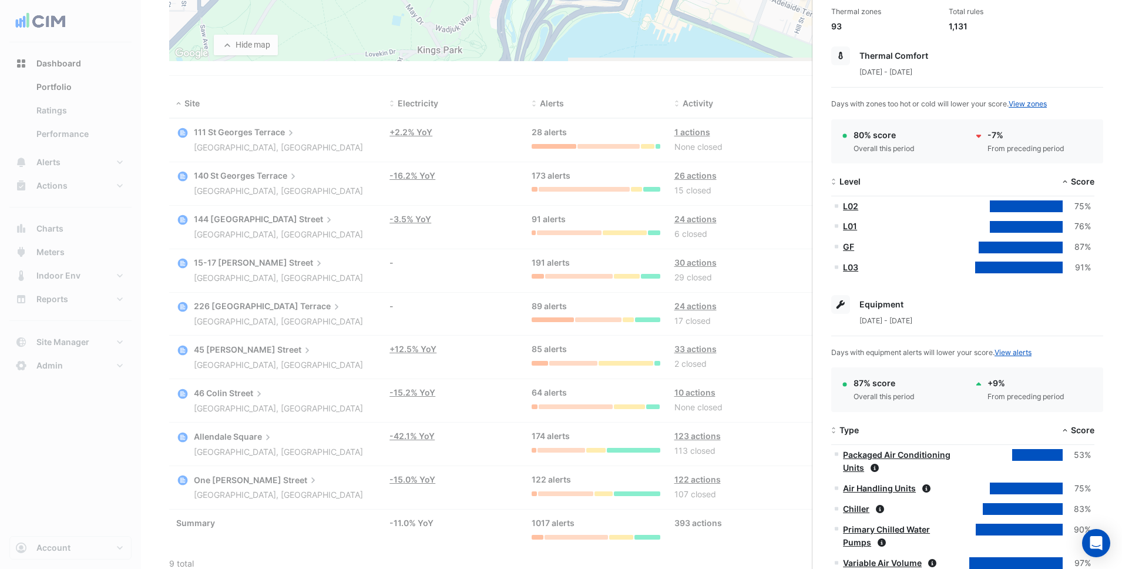
scroll to position [602, 0]
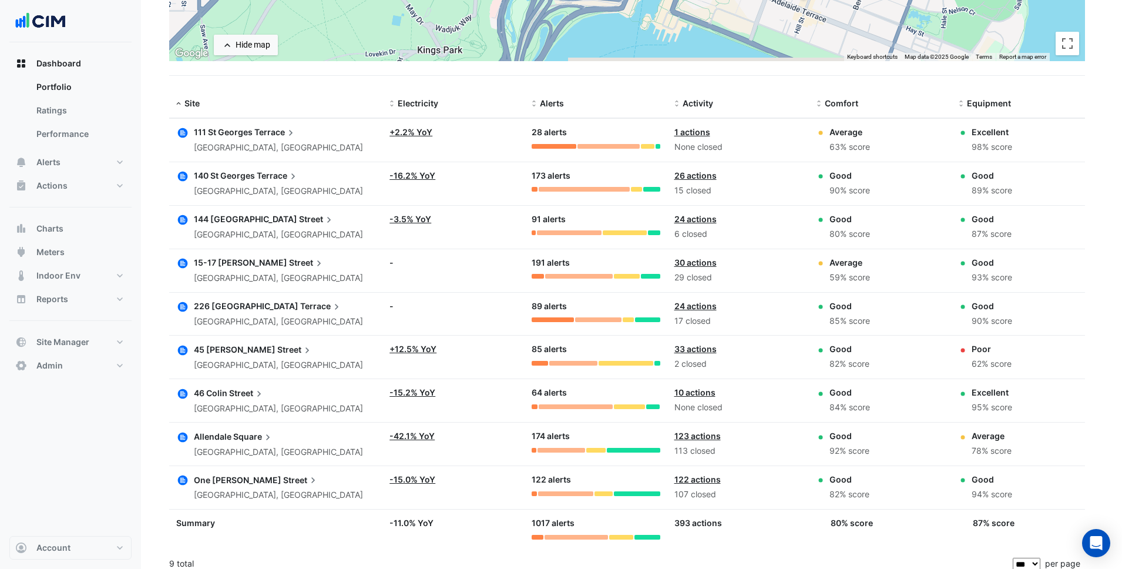
click at [308, 380] on ngb-offcanvas-backdrop at bounding box center [561, 284] width 1122 height 569
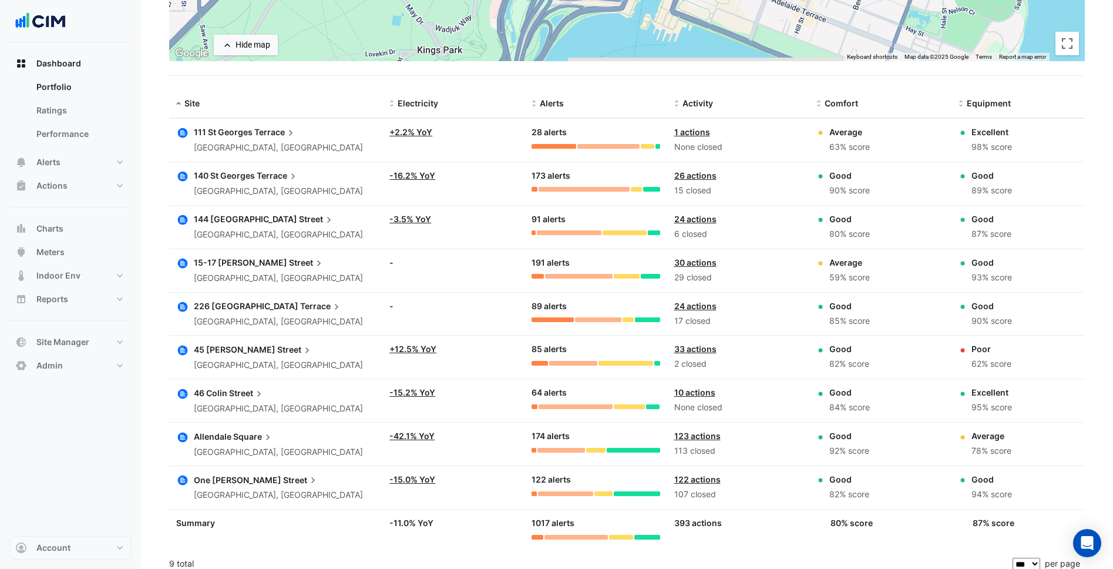
click at [289, 264] on span "Street" at bounding box center [307, 262] width 36 height 13
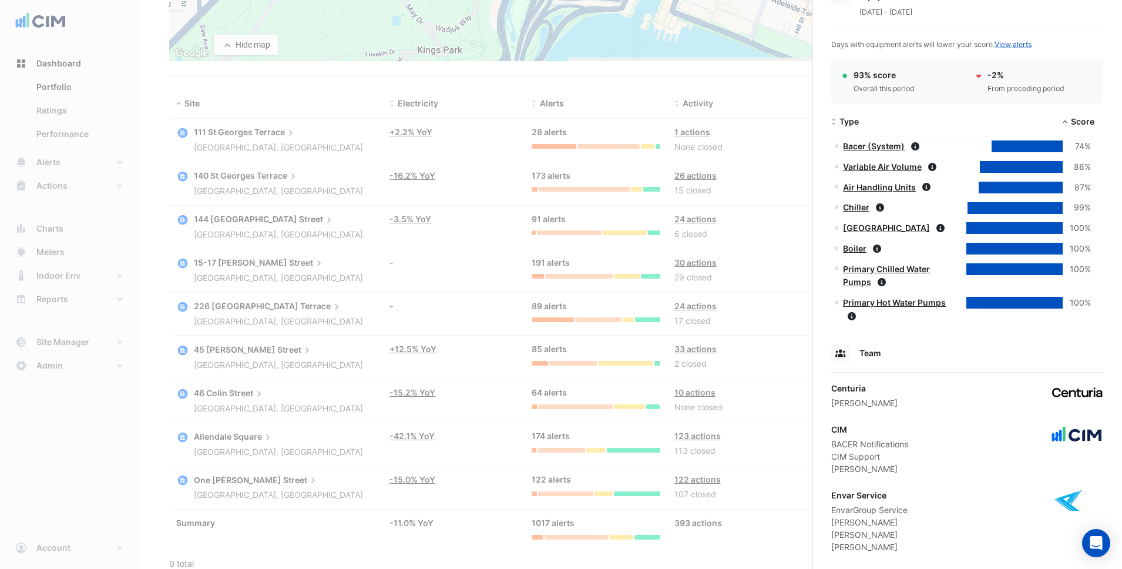
scroll to position [682, 0]
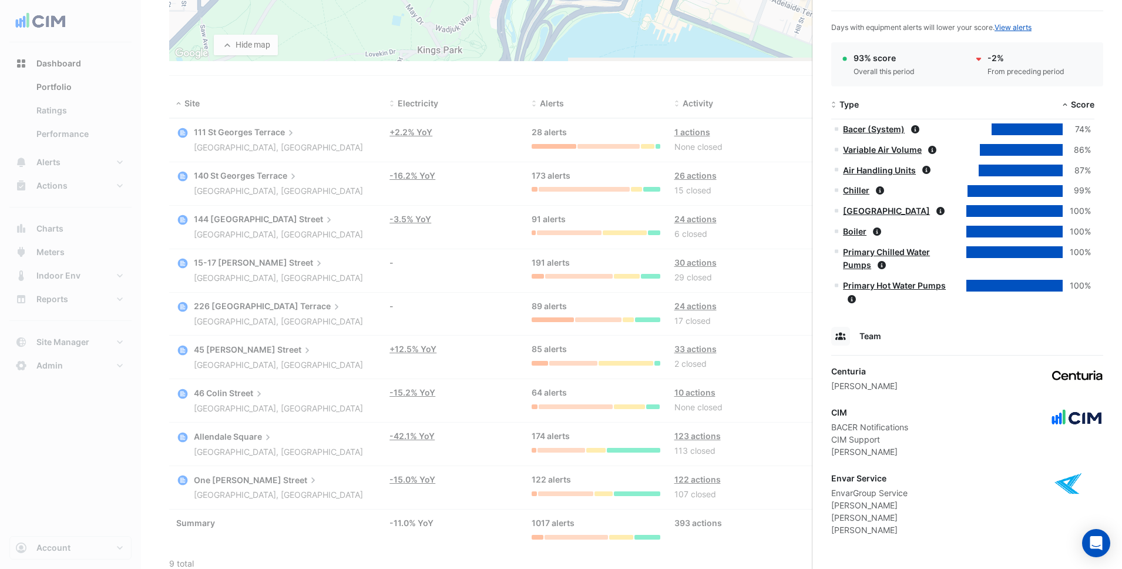
click at [66, 141] on ngb-offcanvas-backdrop at bounding box center [561, 284] width 1122 height 569
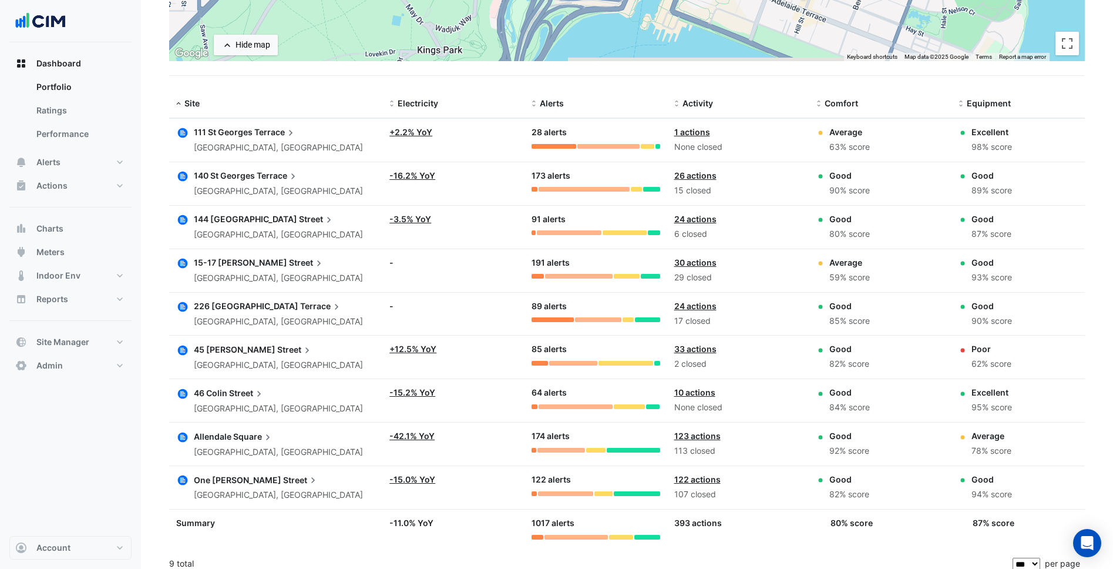
click at [253, 297] on datatable-body-cell "Site: 226 Adelaide Terrace Perth, Western Australia" at bounding box center [275, 314] width 213 height 43
click at [240, 300] on div "226 Adelaide Terrace" at bounding box center [278, 306] width 169 height 13
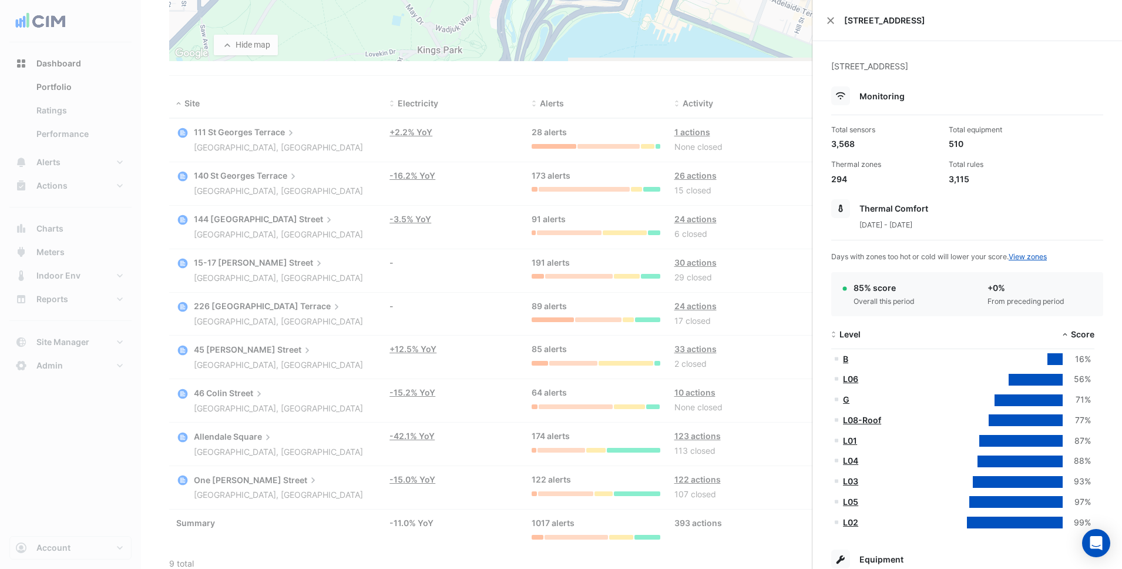
scroll to position [575, 0]
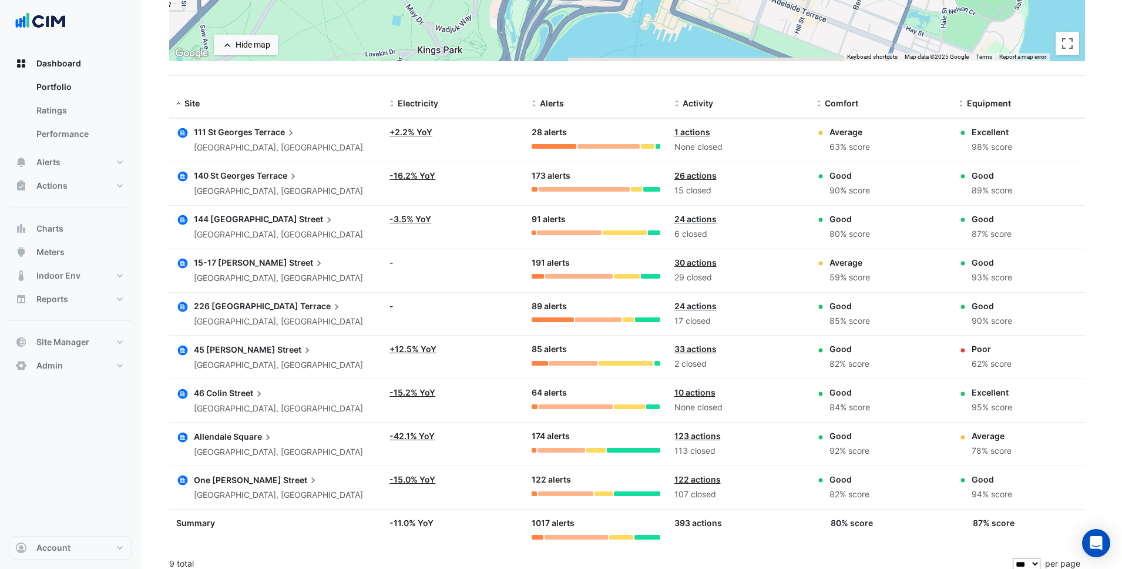
click at [520, 334] on ngb-offcanvas-backdrop at bounding box center [561, 284] width 1122 height 569
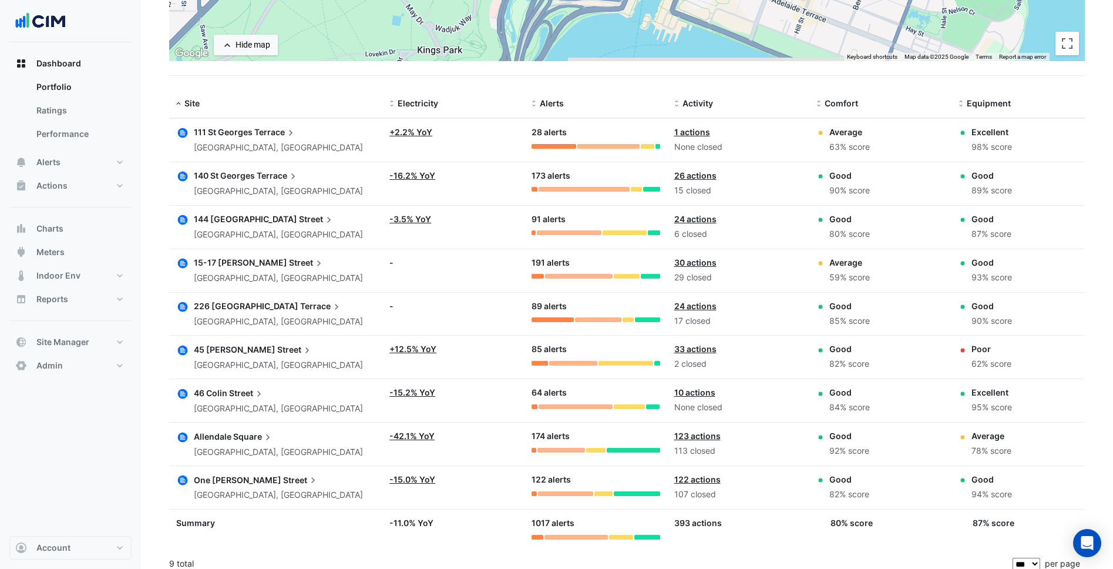
click at [301, 355] on icon at bounding box center [307, 350] width 12 height 12
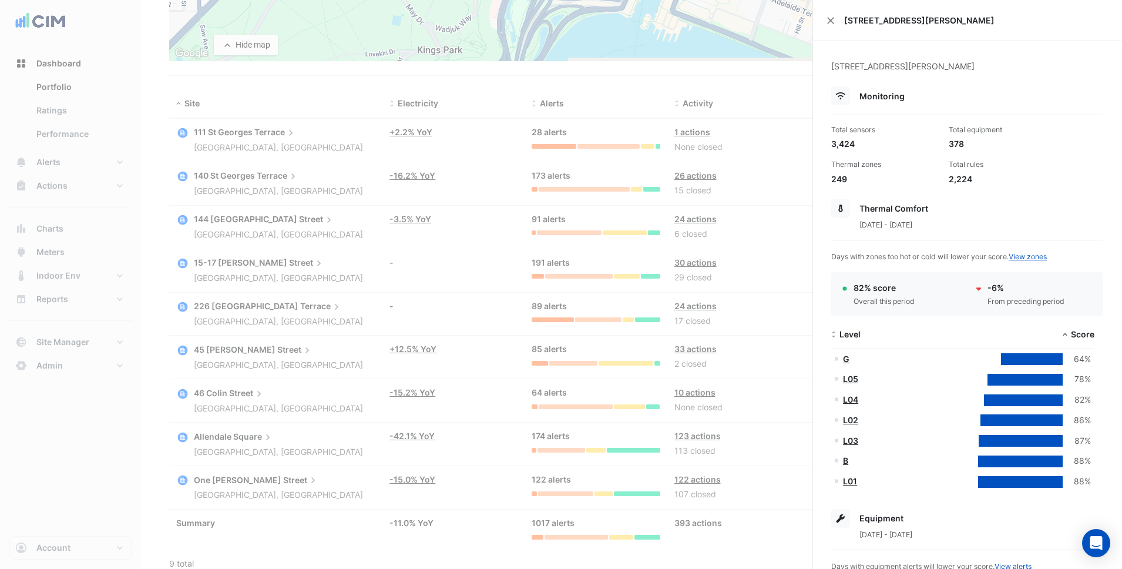
click at [463, 328] on ngb-offcanvas-backdrop at bounding box center [561, 284] width 1122 height 569
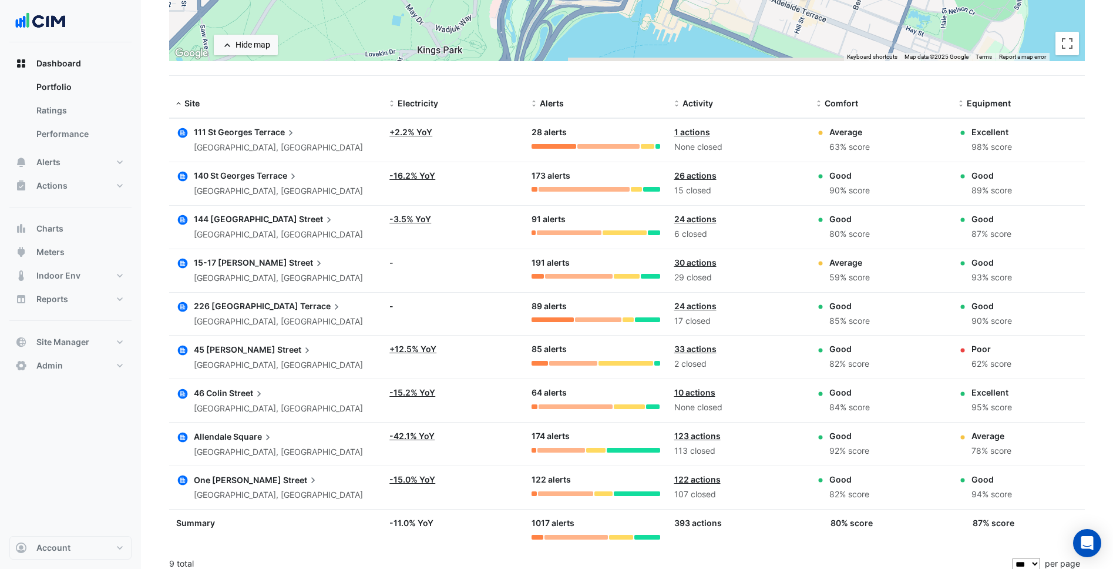
click at [204, 406] on div "West Perth, Western Australia" at bounding box center [278, 409] width 169 height 14
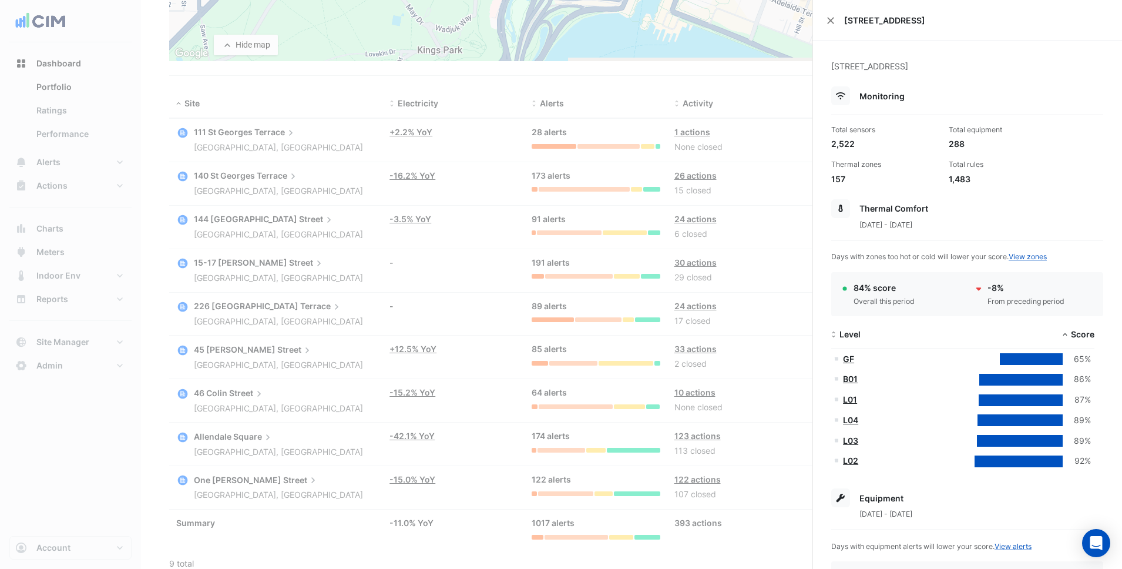
click at [609, 309] on ngb-offcanvas-backdrop at bounding box center [561, 284] width 1122 height 569
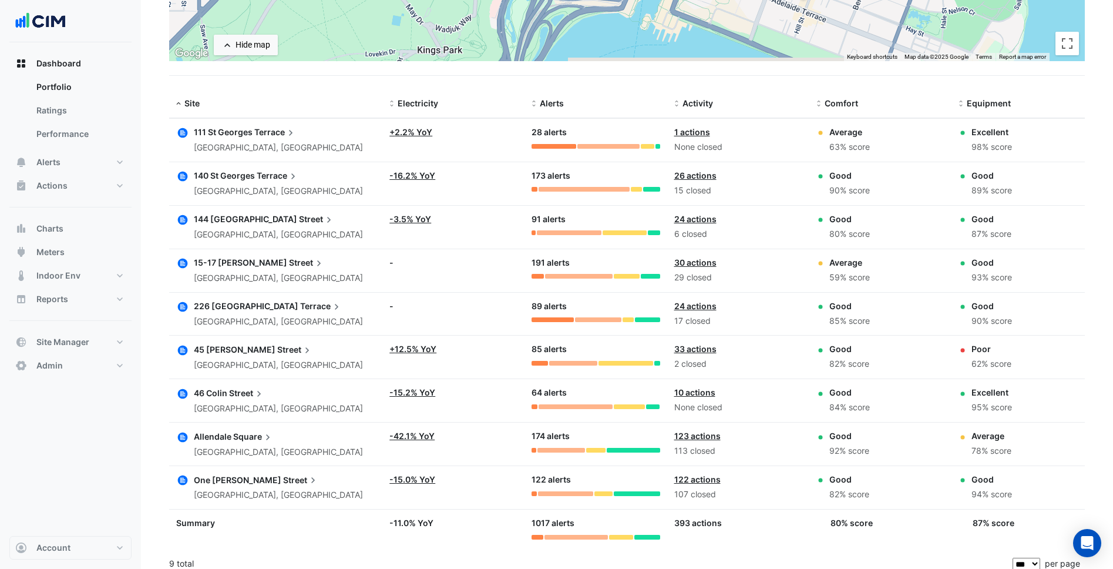
click at [216, 432] on span "Allendale" at bounding box center [213, 436] width 38 height 10
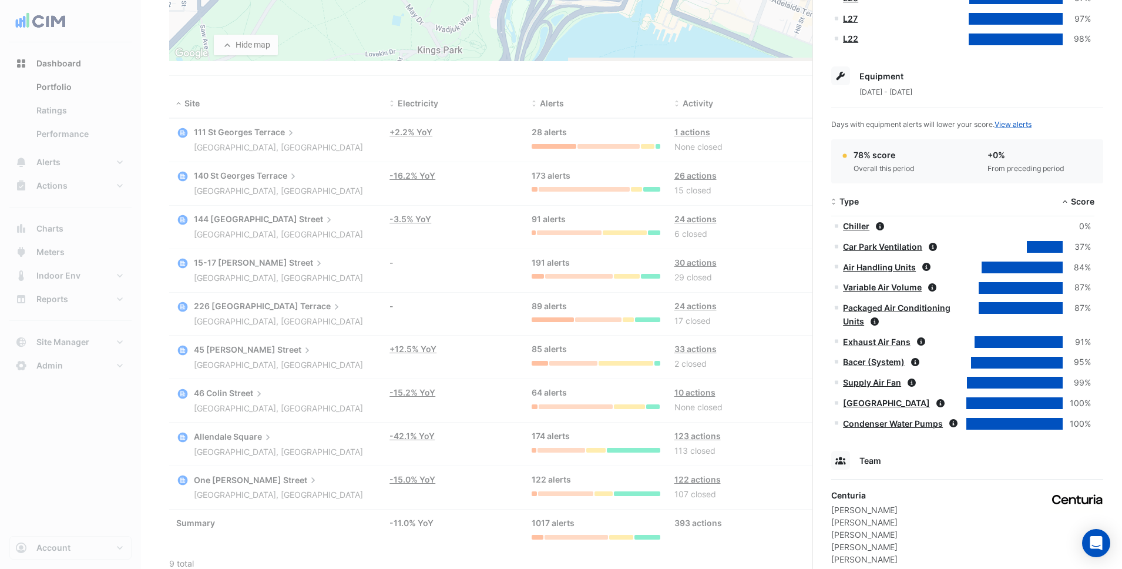
scroll to position [1110, 0]
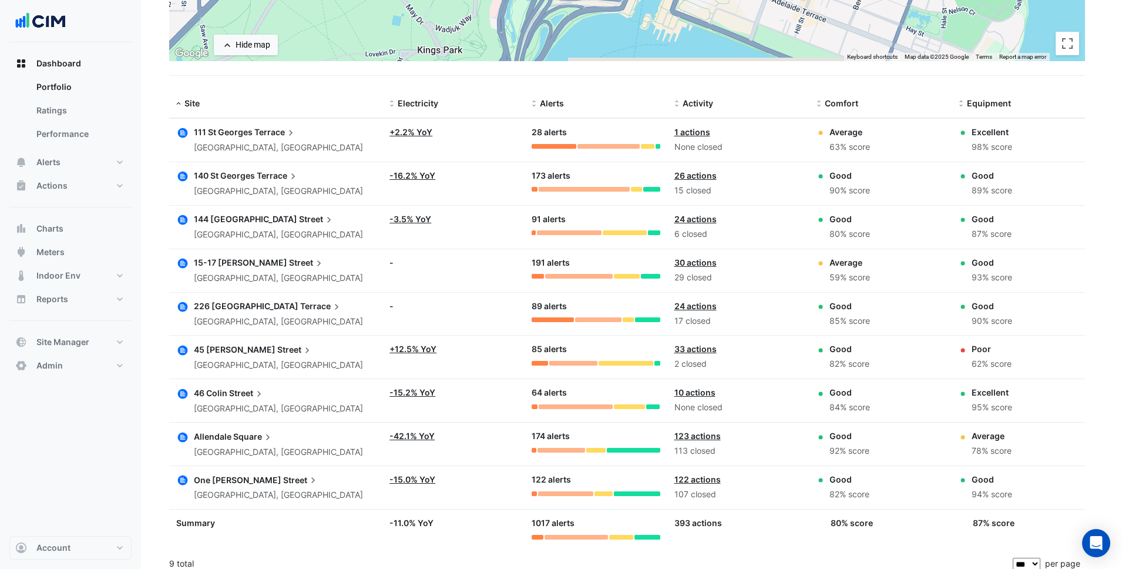
click at [411, 419] on ngb-offcanvas-backdrop at bounding box center [561, 284] width 1122 height 569
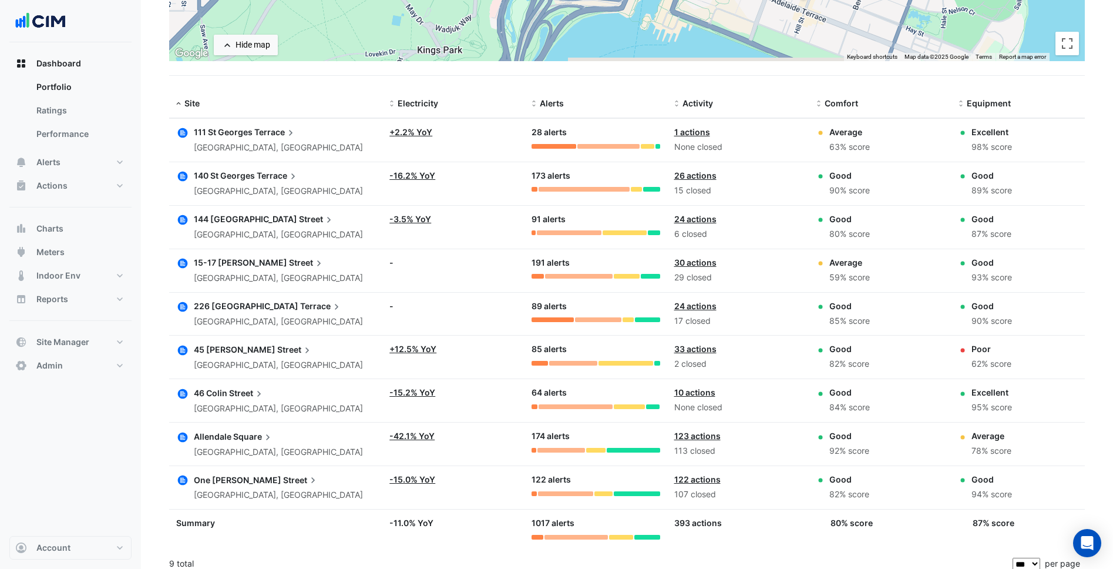
click at [283, 482] on span "Street" at bounding box center [301, 479] width 36 height 13
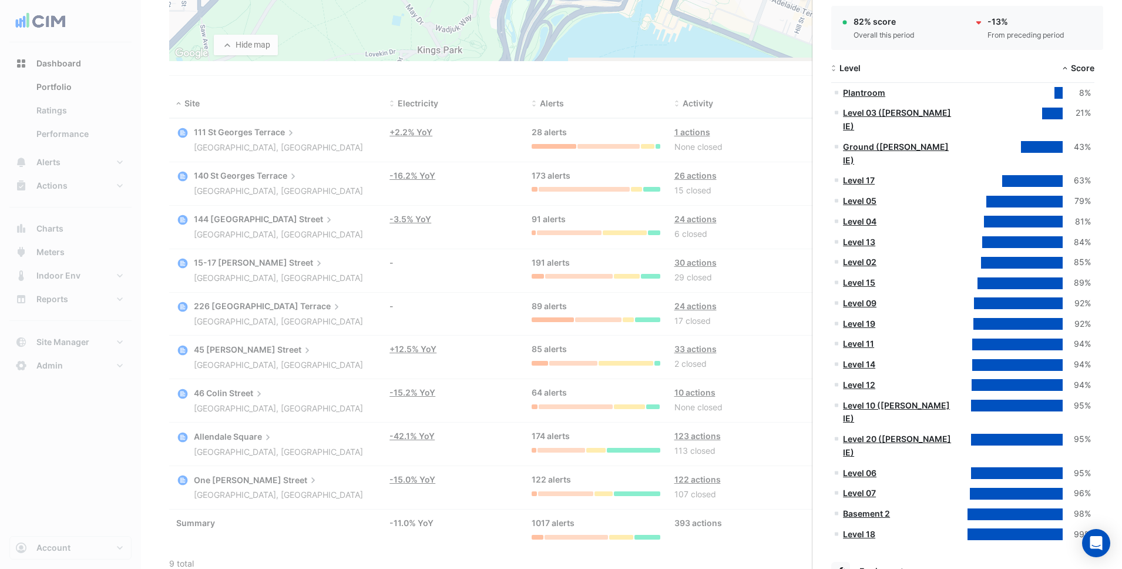
scroll to position [1108, 0]
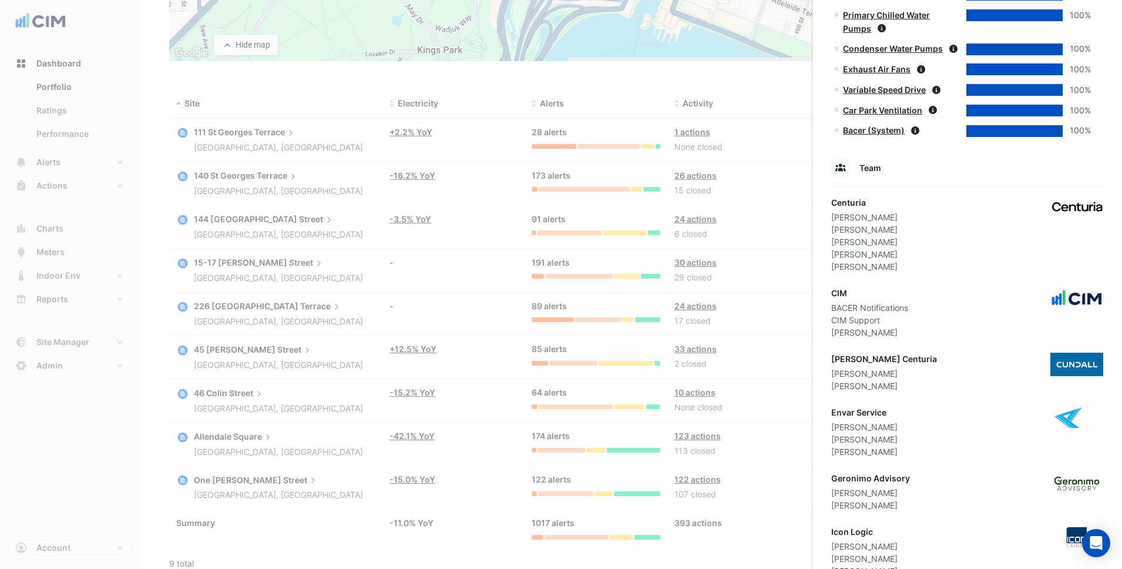
click at [368, 330] on ngb-offcanvas-backdrop at bounding box center [561, 284] width 1122 height 569
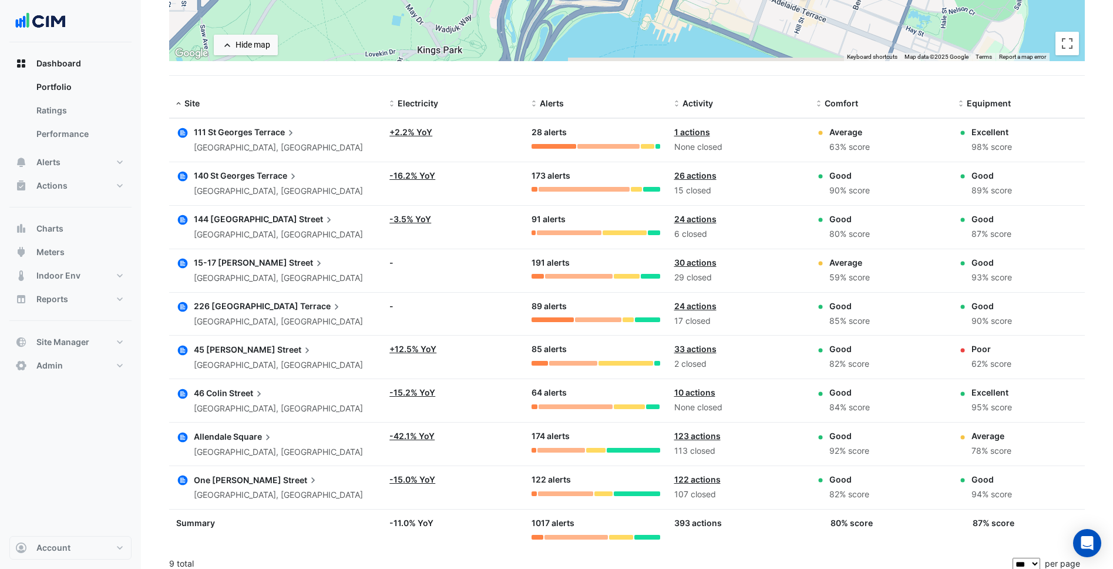
click at [240, 210] on datatable-body-cell "Site: 144 Stirling Street Perth, Western Australia" at bounding box center [275, 227] width 213 height 43
click at [299, 219] on span "Street" at bounding box center [317, 219] width 36 height 13
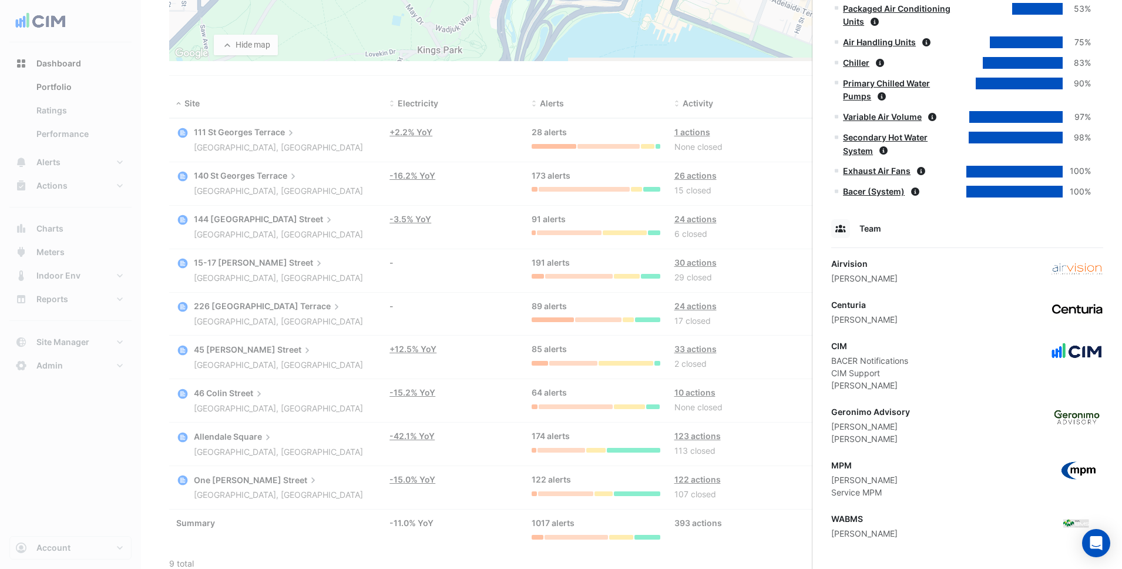
scroll to position [602, 0]
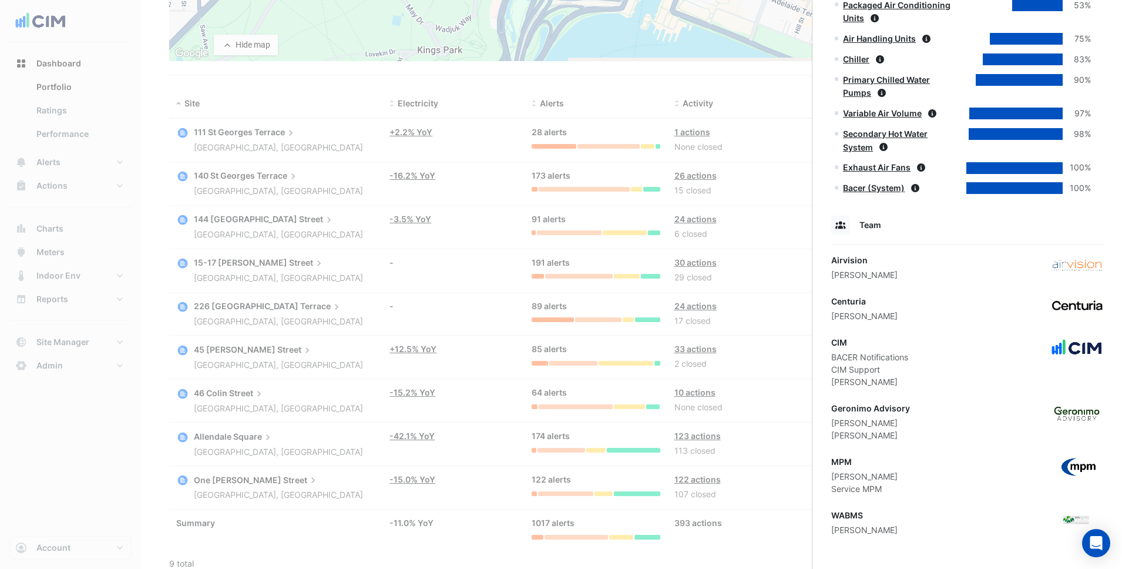
click at [640, 402] on ngb-offcanvas-backdrop at bounding box center [561, 284] width 1122 height 569
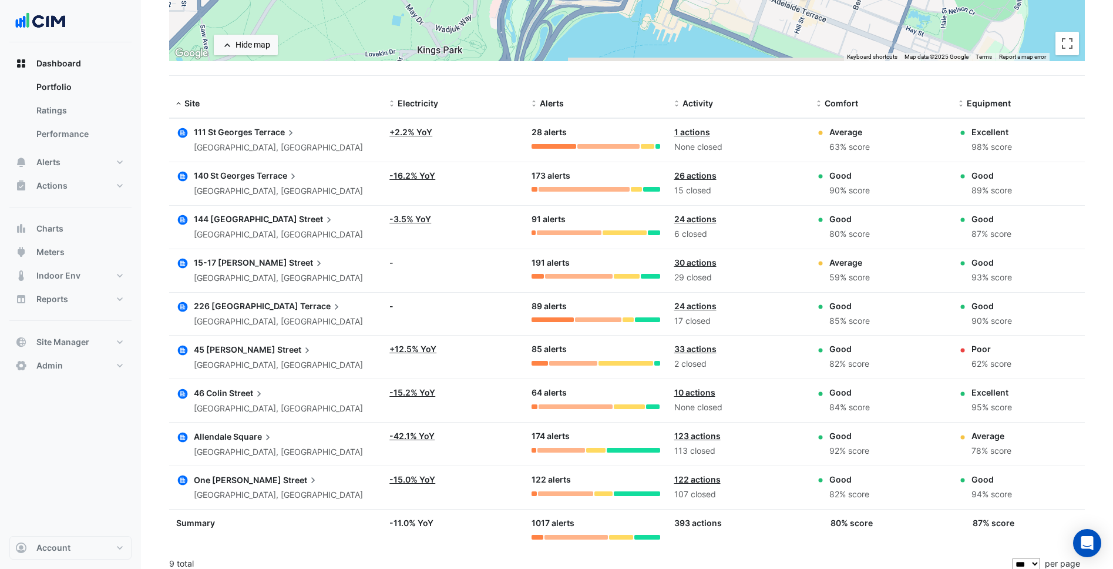
click at [234, 471] on datatable-body-cell "Site: One William Street Perth, Western Australia" at bounding box center [275, 487] width 213 height 43
click at [226, 476] on span "One William" at bounding box center [238, 480] width 88 height 10
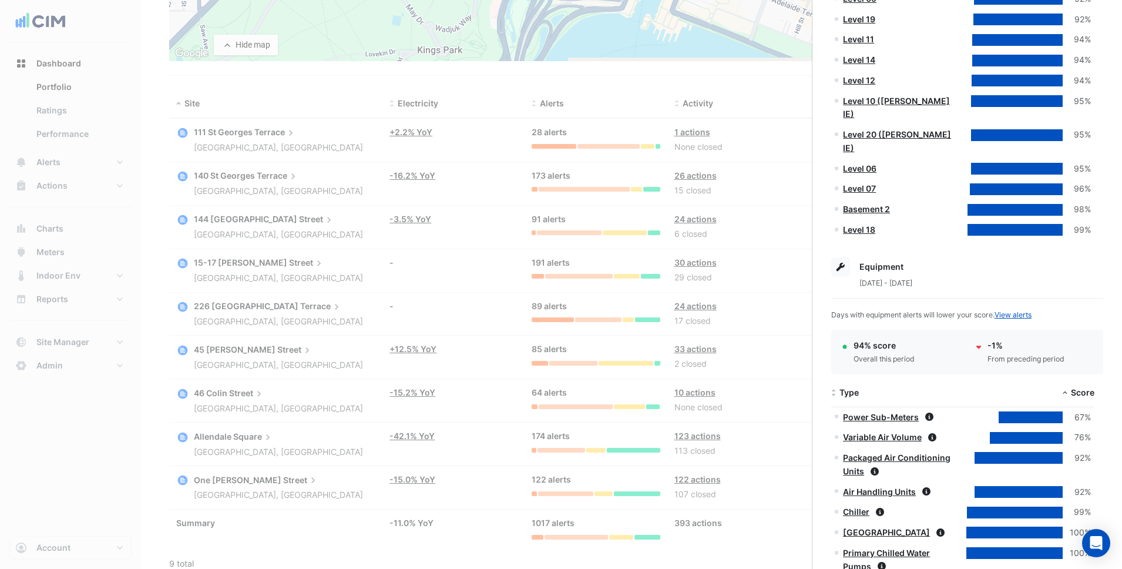
scroll to position [1108, 0]
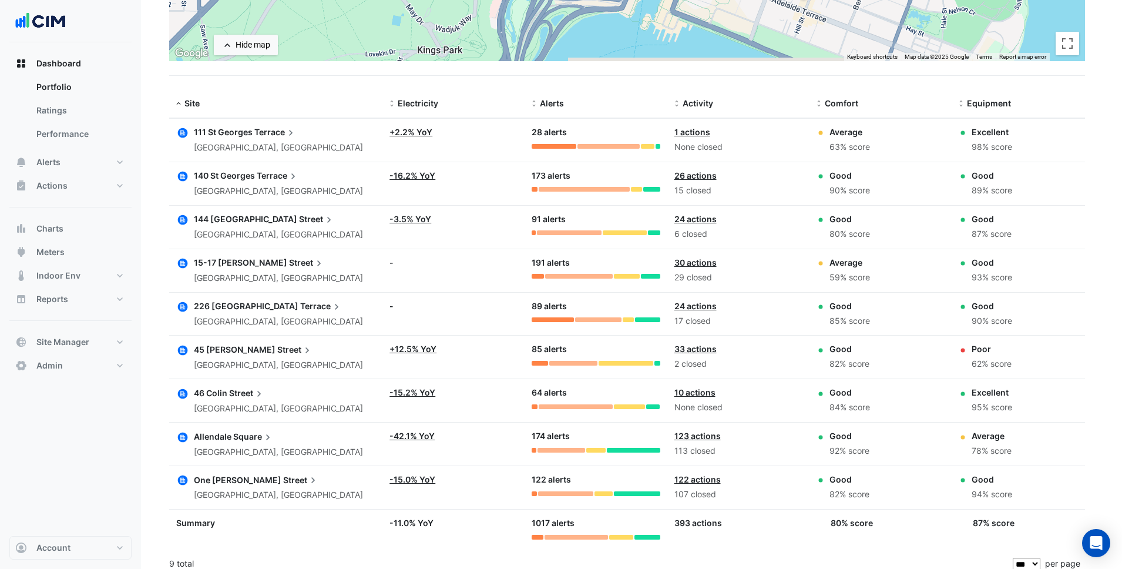
click at [720, 459] on ngb-offcanvas-backdrop at bounding box center [561, 284] width 1122 height 569
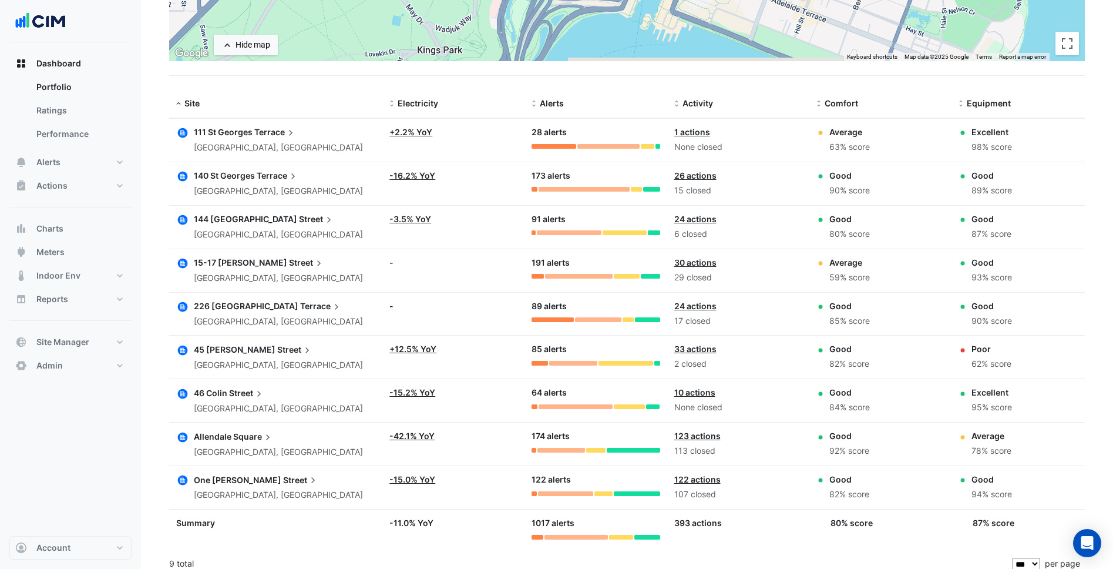
click at [236, 222] on span "144 Stirling" at bounding box center [245, 219] width 103 height 10
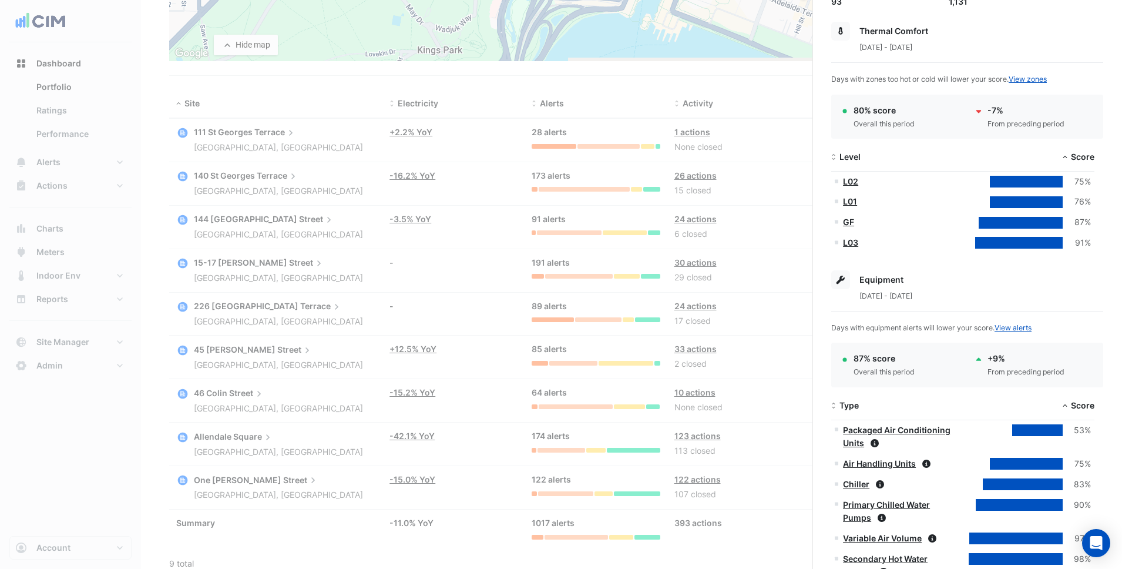
scroll to position [602, 0]
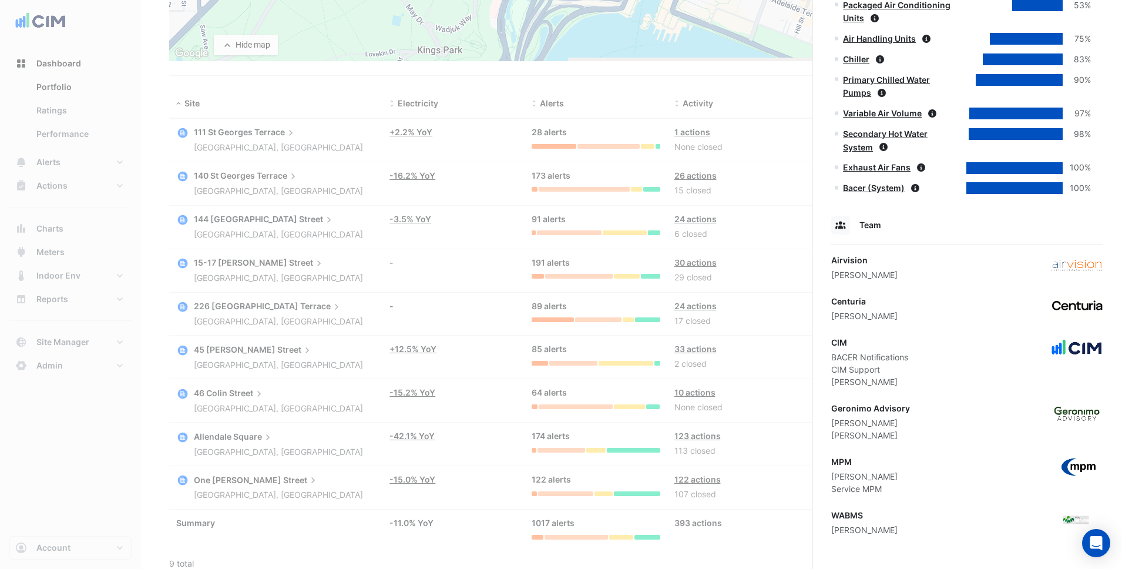
click at [861, 404] on div "Geronimo Advisory" at bounding box center [870, 408] width 79 height 12
click at [864, 320] on div "Paul Harris" at bounding box center [864, 316] width 66 height 12
click at [400, 399] on ngb-offcanvas-backdrop at bounding box center [561, 284] width 1122 height 569
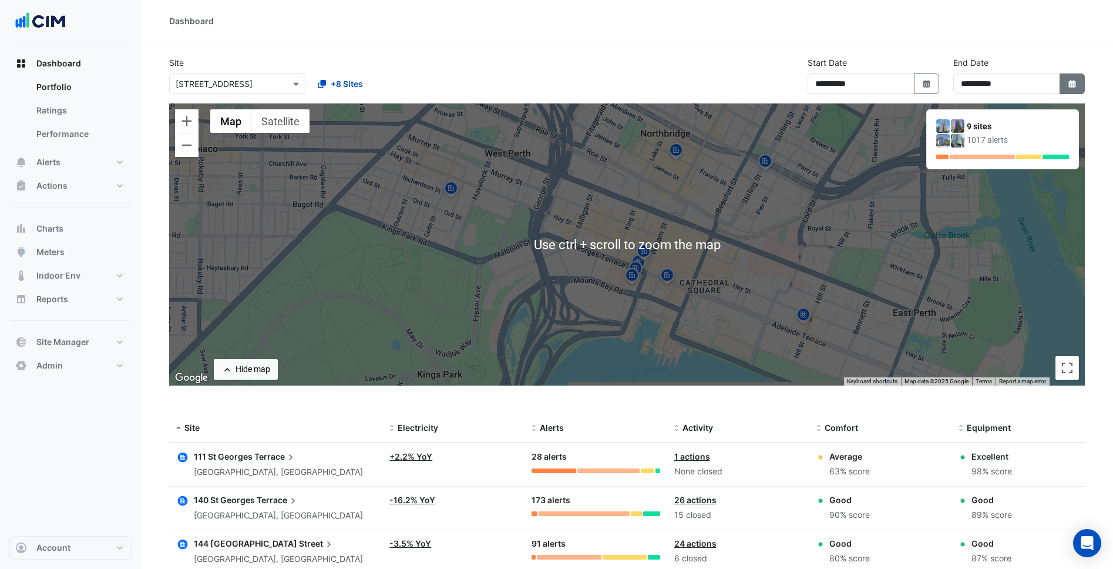
drag, startPoint x: 1086, startPoint y: 80, endPoint x: 1076, endPoint y: 88, distance: 12.2
click at [1081, 84] on div "**********" at bounding box center [1019, 79] width 146 height 47
click at [1074, 89] on button "Select Date" at bounding box center [1073, 83] width 26 height 21
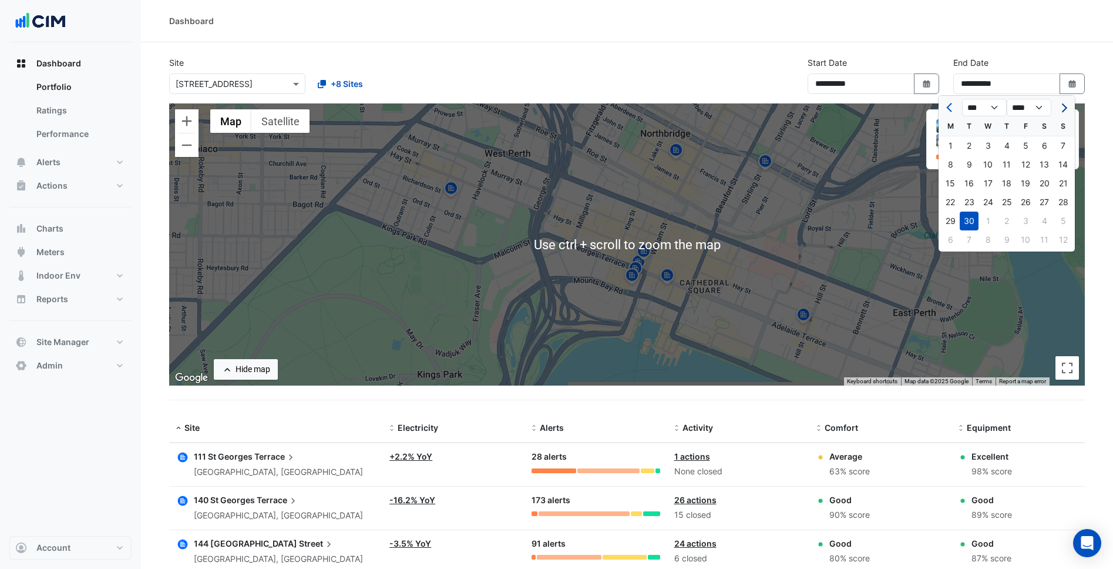
click at [1069, 107] on button "Next month" at bounding box center [1063, 107] width 14 height 19
select select "**"
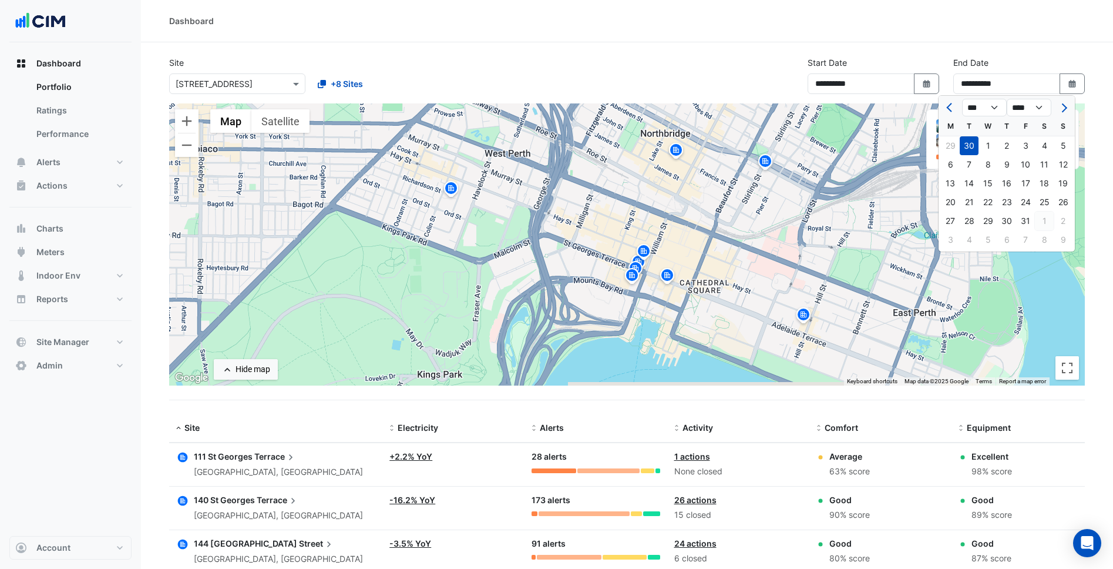
click at [1051, 219] on div "1" at bounding box center [1044, 220] width 19 height 19
type input "**********"
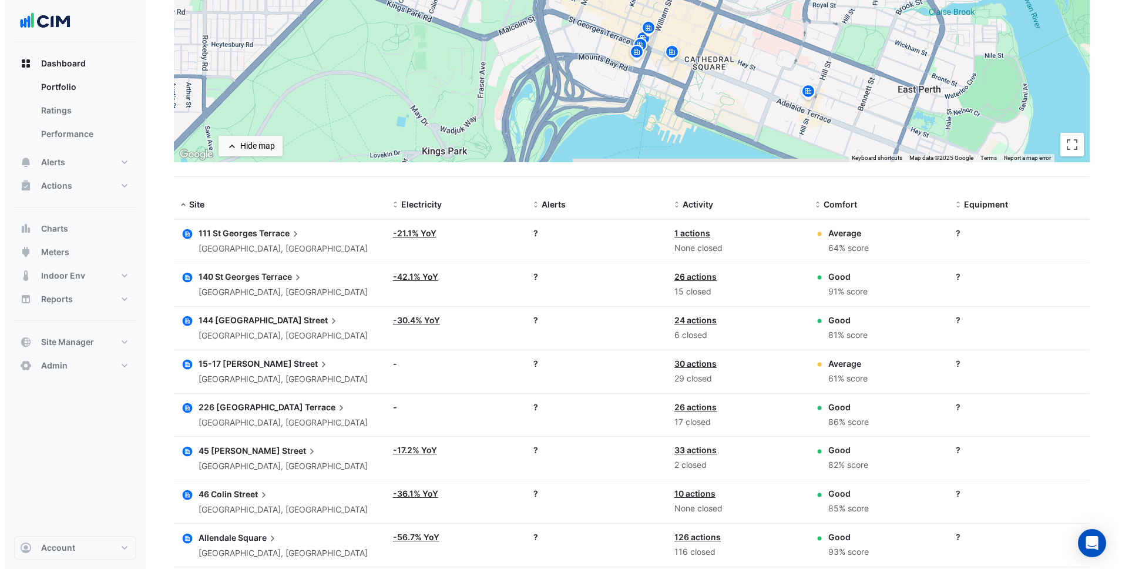
scroll to position [324, 0]
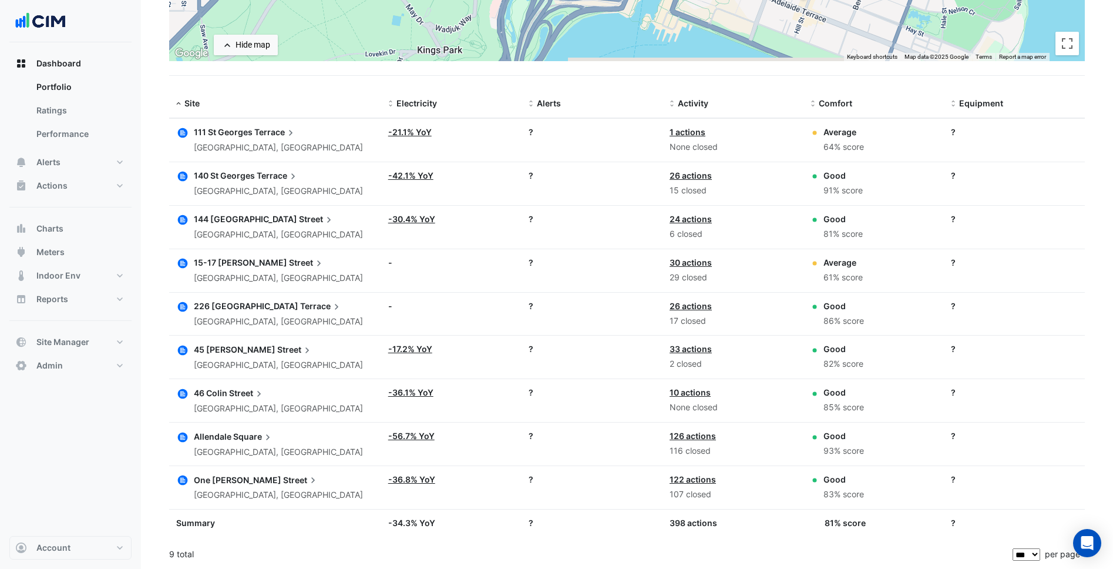
click at [261, 488] on div "One William Street Perth, Western Australia" at bounding box center [278, 487] width 169 height 29
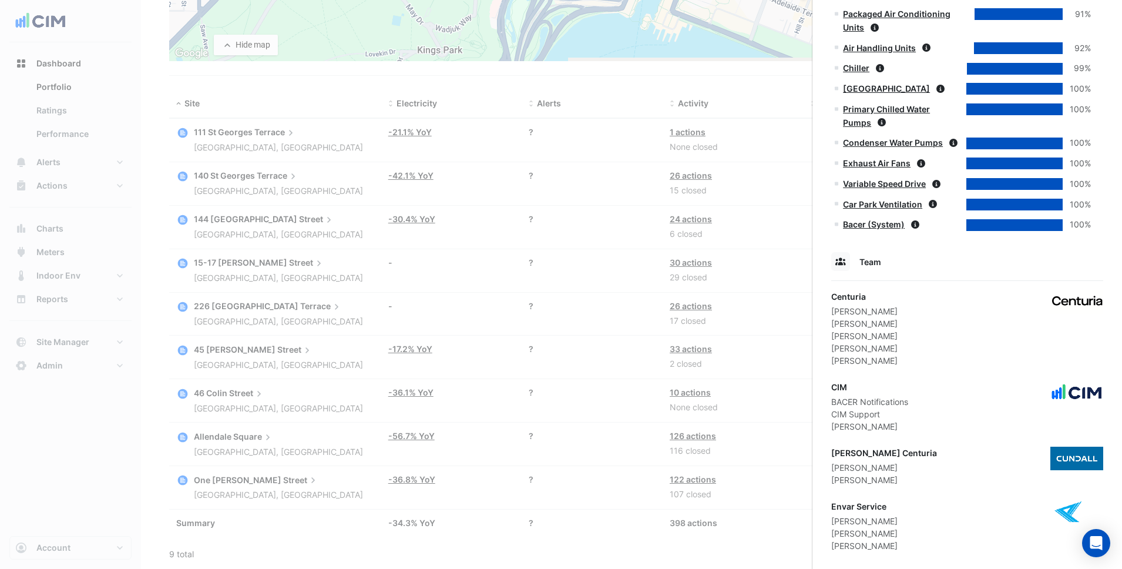
scroll to position [1108, 0]
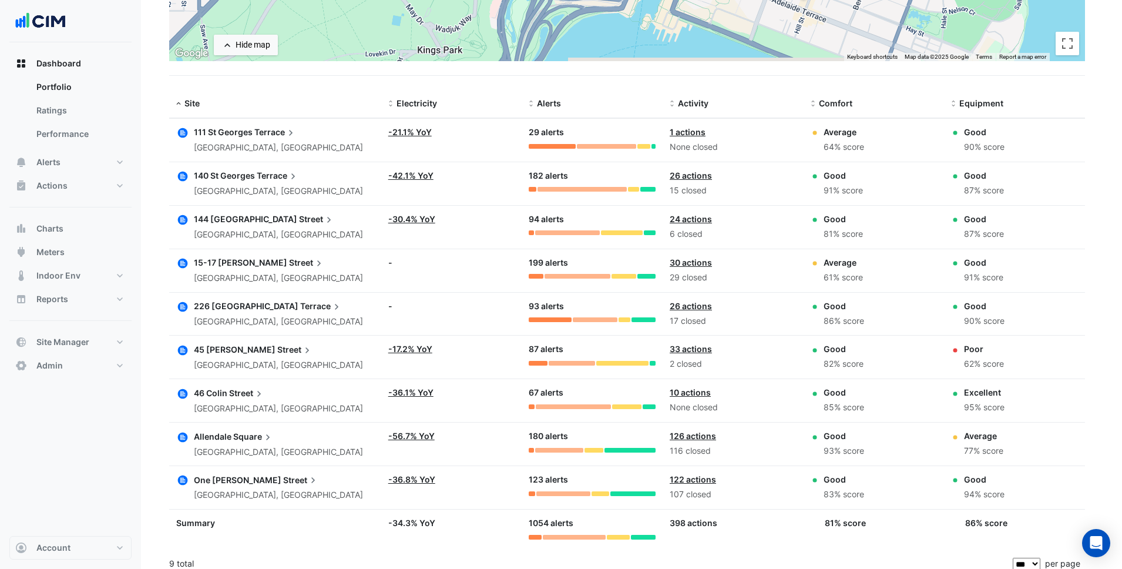
click at [325, 501] on ngb-offcanvas-backdrop at bounding box center [561, 284] width 1122 height 569
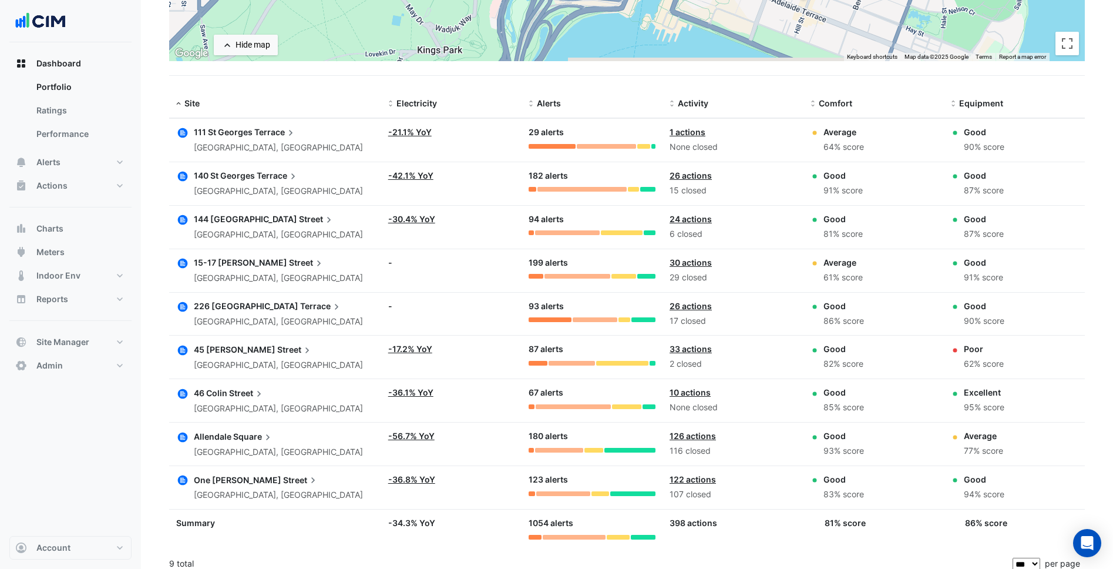
click at [251, 135] on span "111 St Georges" at bounding box center [223, 132] width 59 height 10
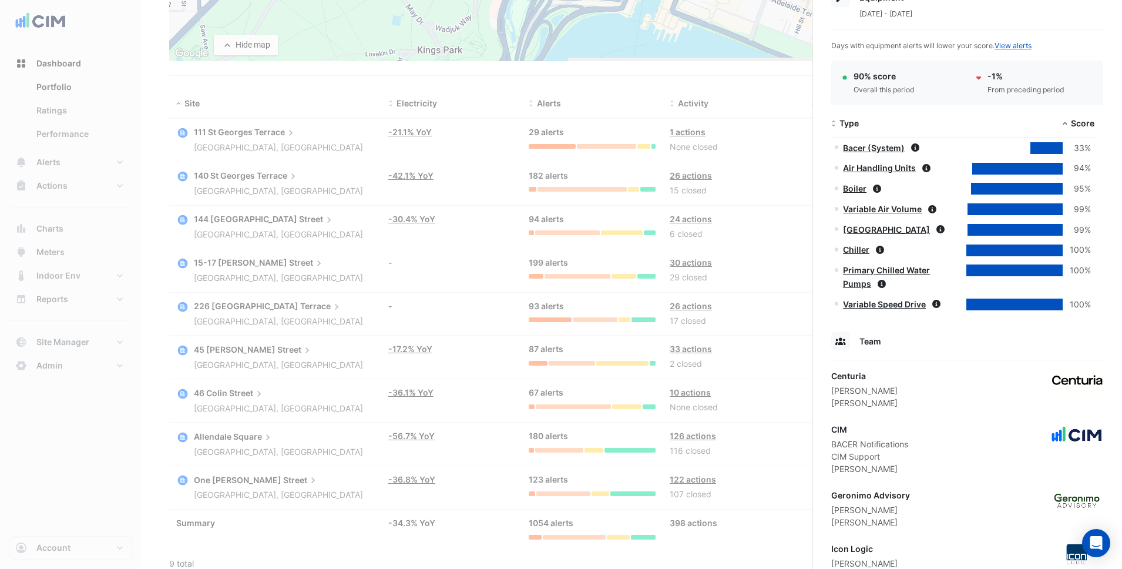
scroll to position [882, 0]
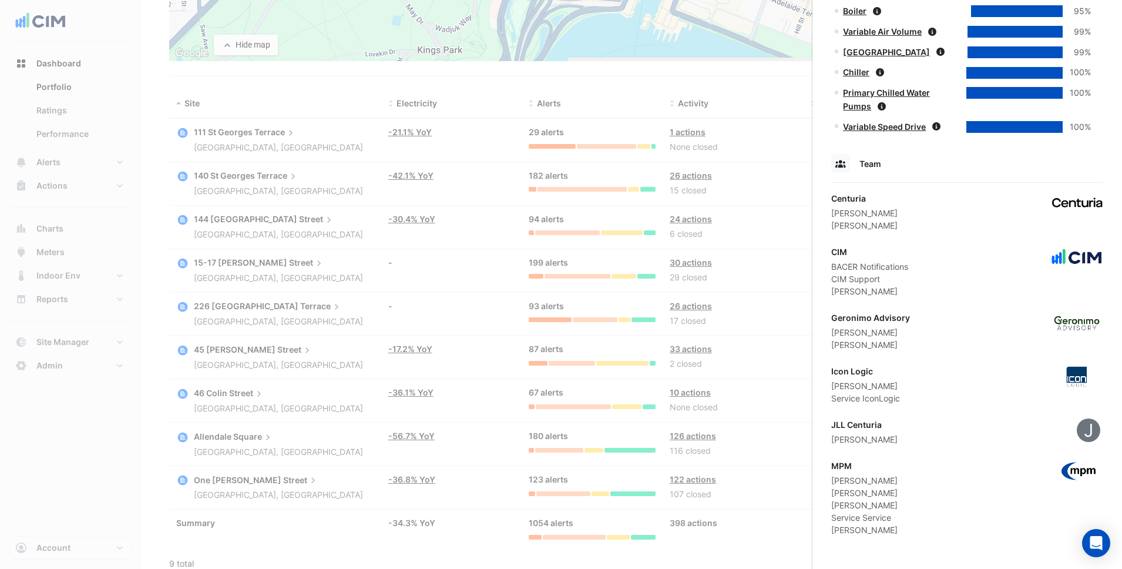
click at [851, 321] on div "Geronimo Advisory" at bounding box center [870, 317] width 79 height 12
click at [861, 386] on div "Rory Hanlon" at bounding box center [865, 385] width 69 height 12
click at [604, 474] on ngb-offcanvas-backdrop at bounding box center [561, 284] width 1122 height 569
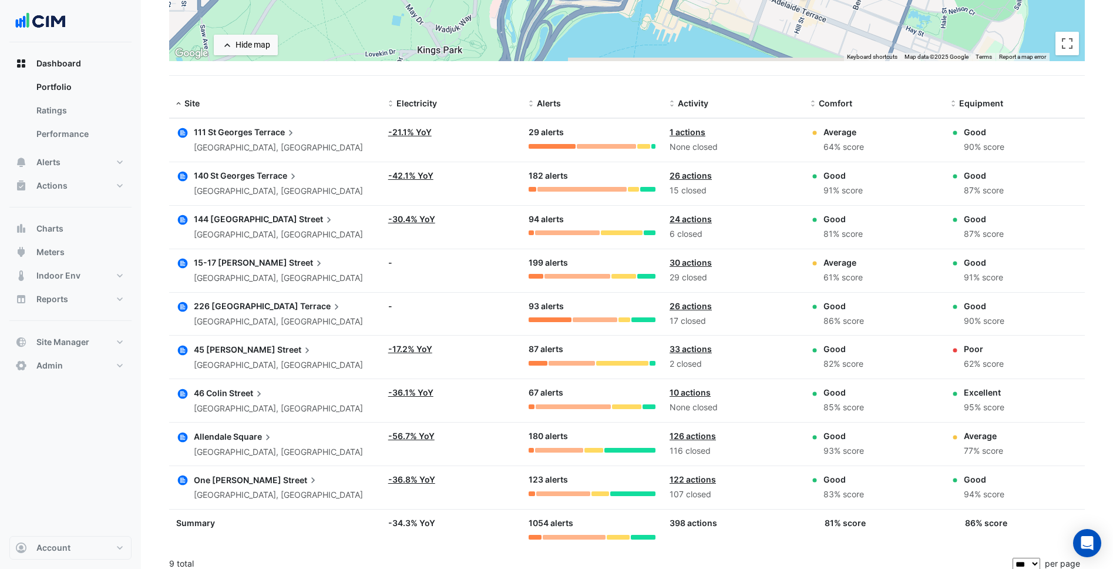
click at [219, 476] on span "One William" at bounding box center [238, 480] width 88 height 10
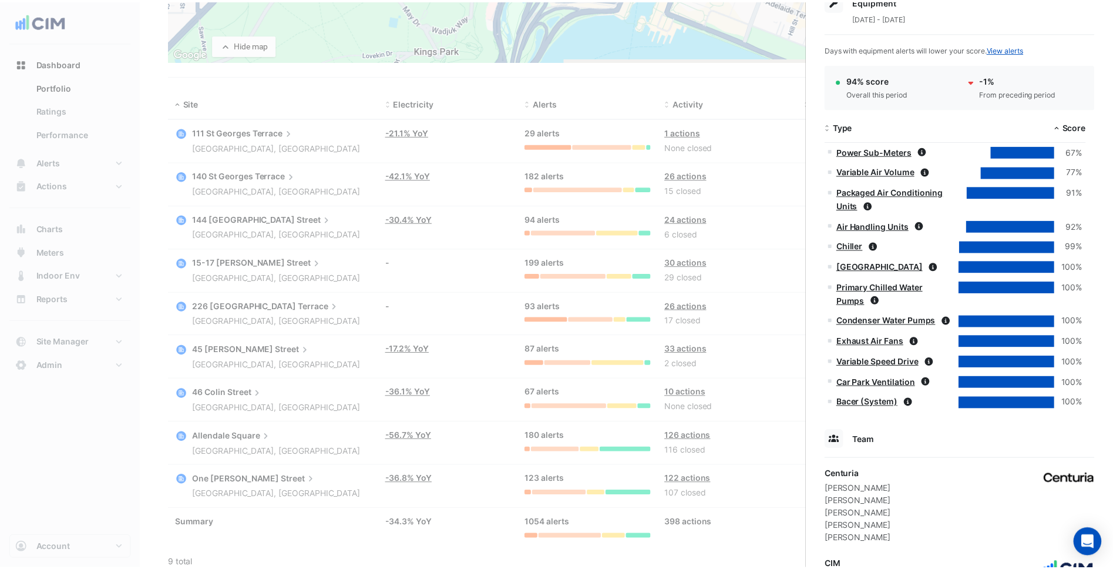
scroll to position [1108, 0]
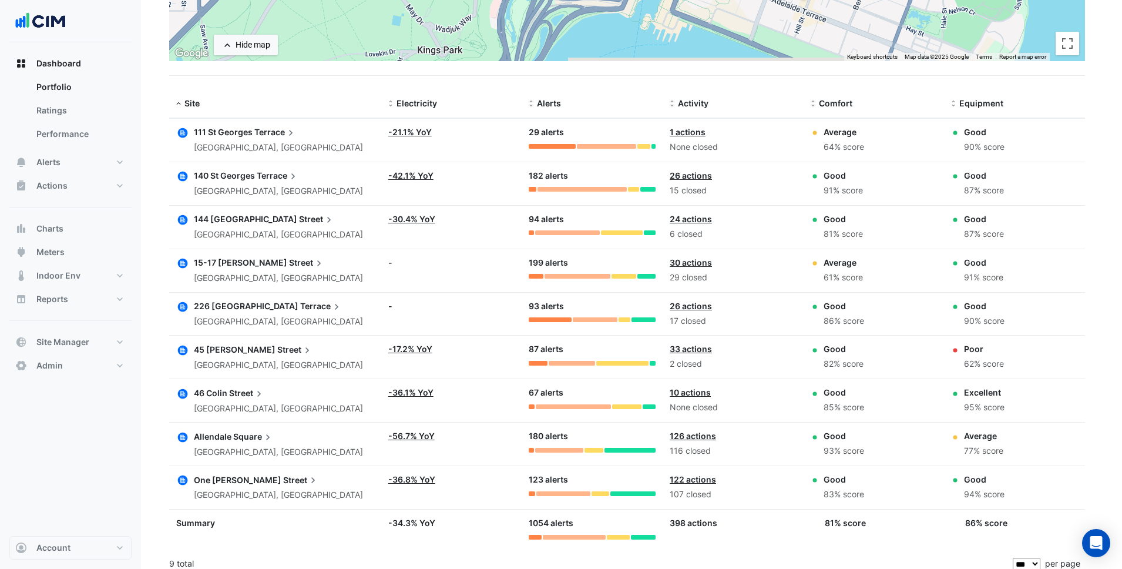
click at [160, 364] on ngb-offcanvas-backdrop at bounding box center [561, 284] width 1122 height 569
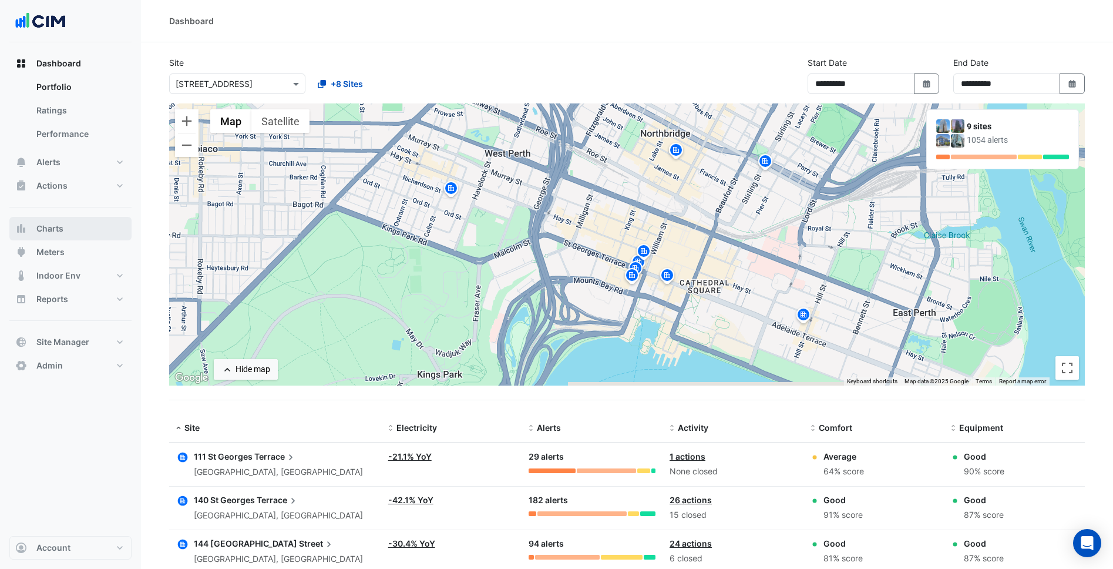
click at [92, 222] on button "Charts" at bounding box center [70, 228] width 122 height 23
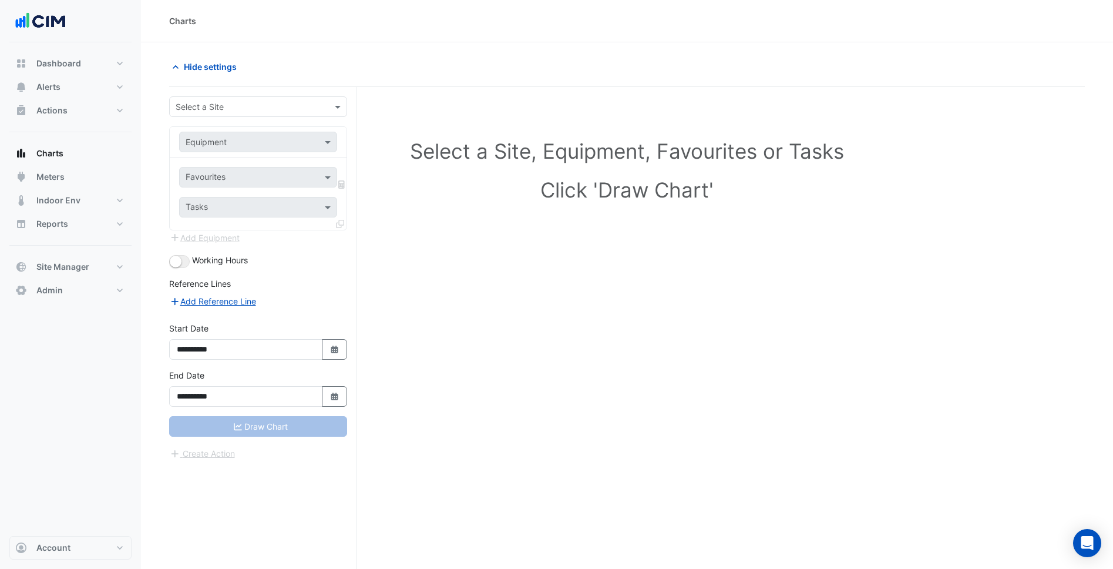
click at [218, 108] on input "text" at bounding box center [247, 107] width 142 height 12
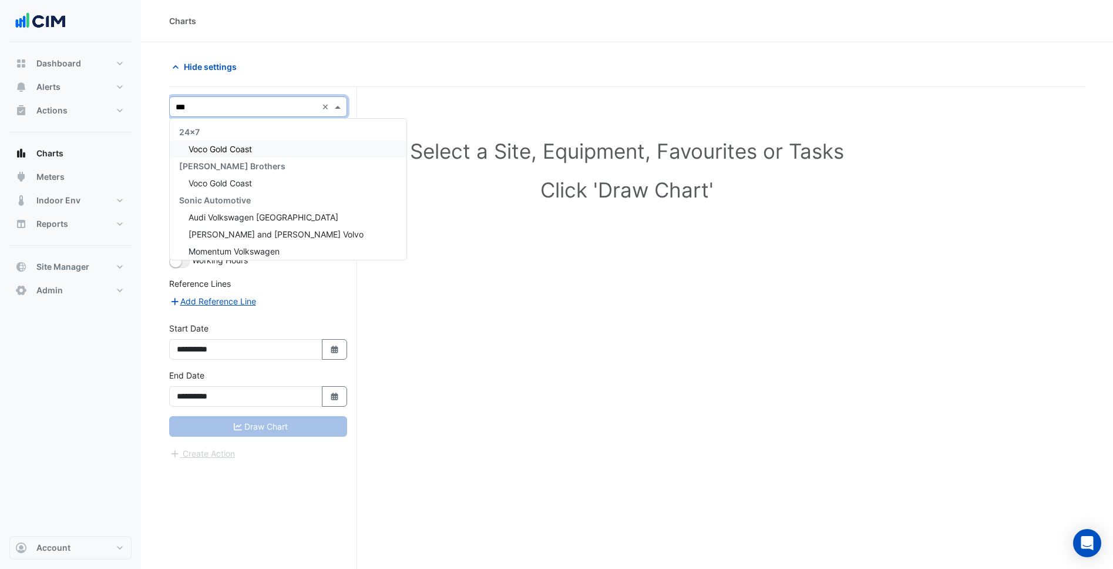
type input "****"
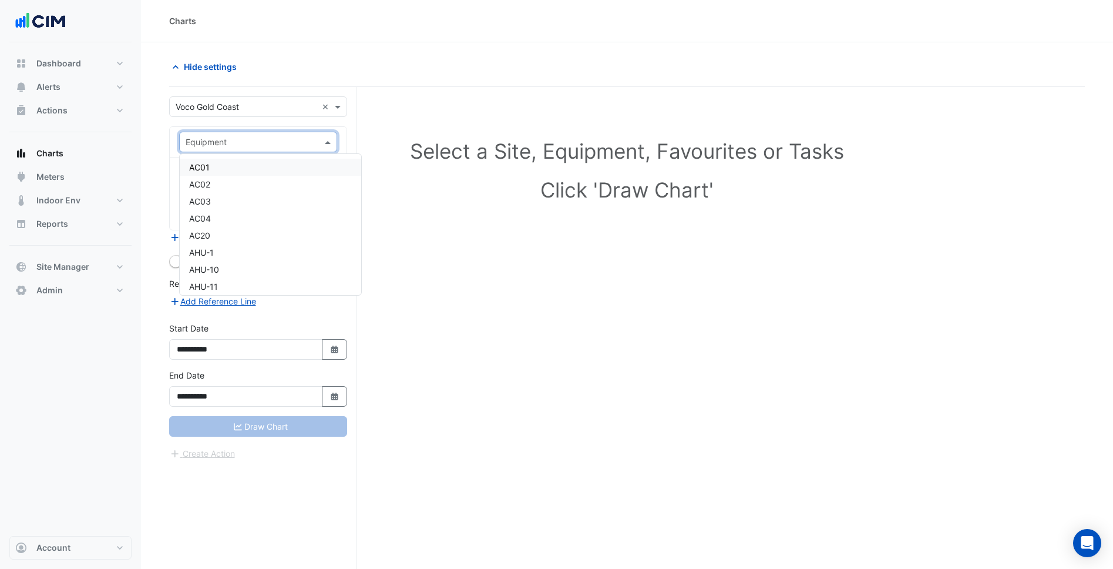
click at [218, 147] on input "text" at bounding box center [247, 142] width 122 height 12
type input "*"
type input "***"
click at [224, 168] on div "Favourites" at bounding box center [258, 177] width 158 height 21
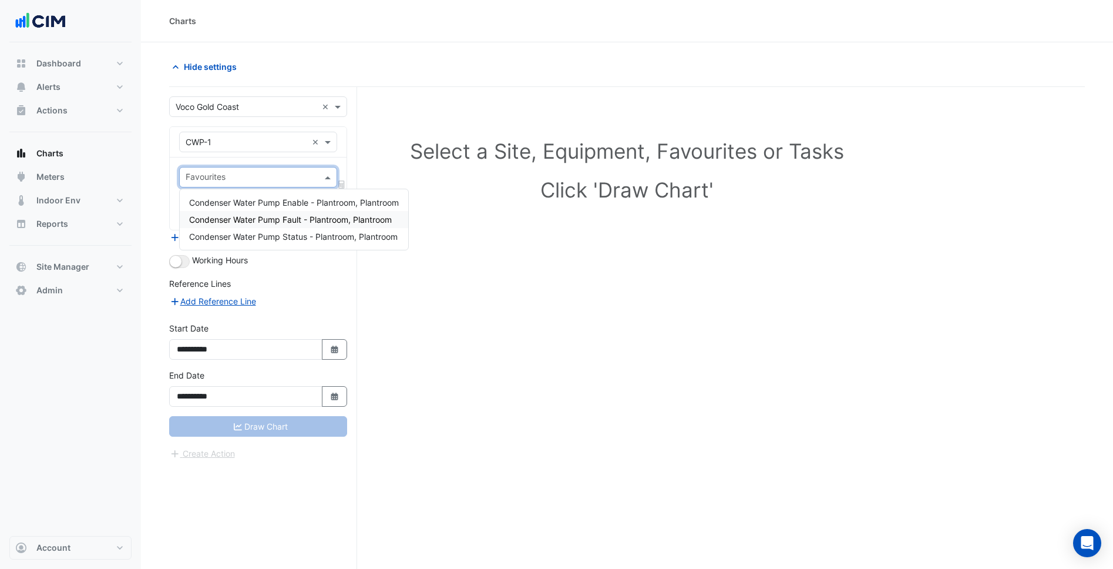
click at [294, 213] on div "Condenser Water Pump Fault - Plantroom, Plantroom" at bounding box center [294, 219] width 229 height 17
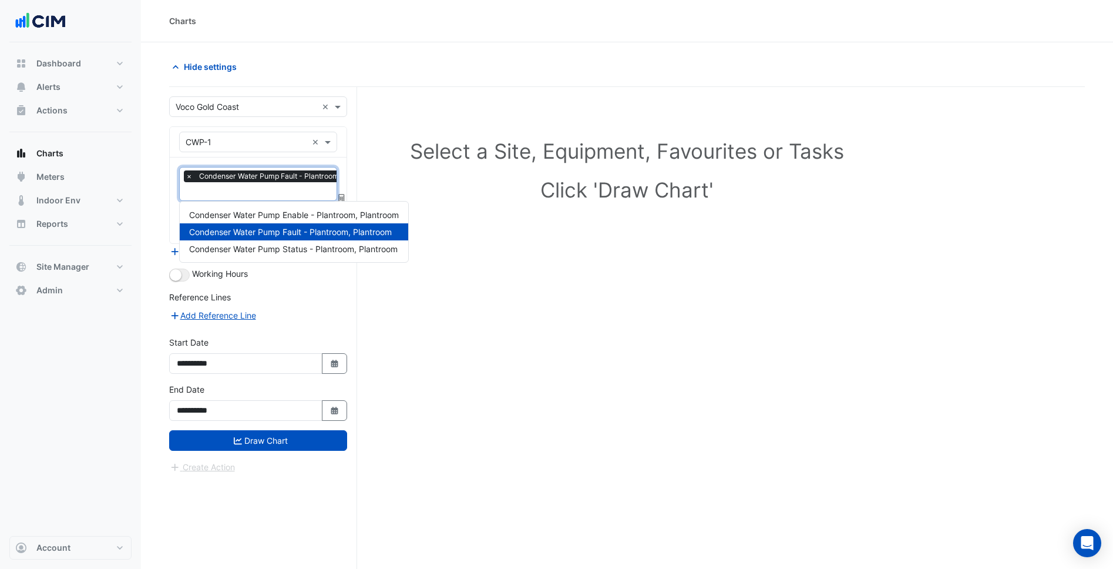
click at [295, 197] on input "text" at bounding box center [284, 192] width 197 height 12
click at [295, 224] on div "Condenser Water Pump Fault - Plantroom, Plantroom" at bounding box center [294, 231] width 229 height 17
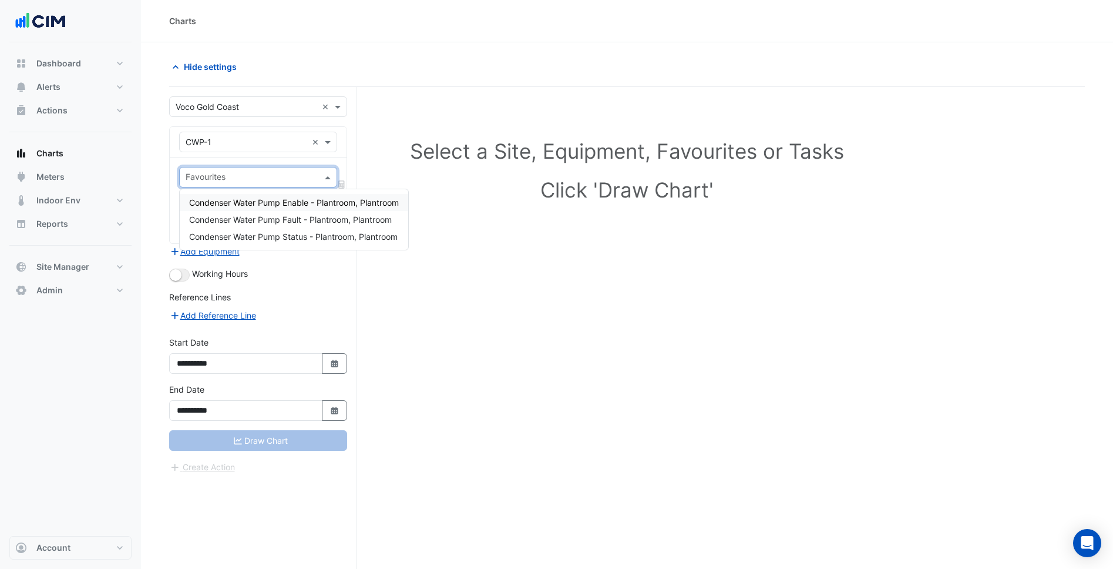
click at [300, 199] on span "Condenser Water Pump Enable - Plantroom, Plantroom" at bounding box center [294, 202] width 210 height 10
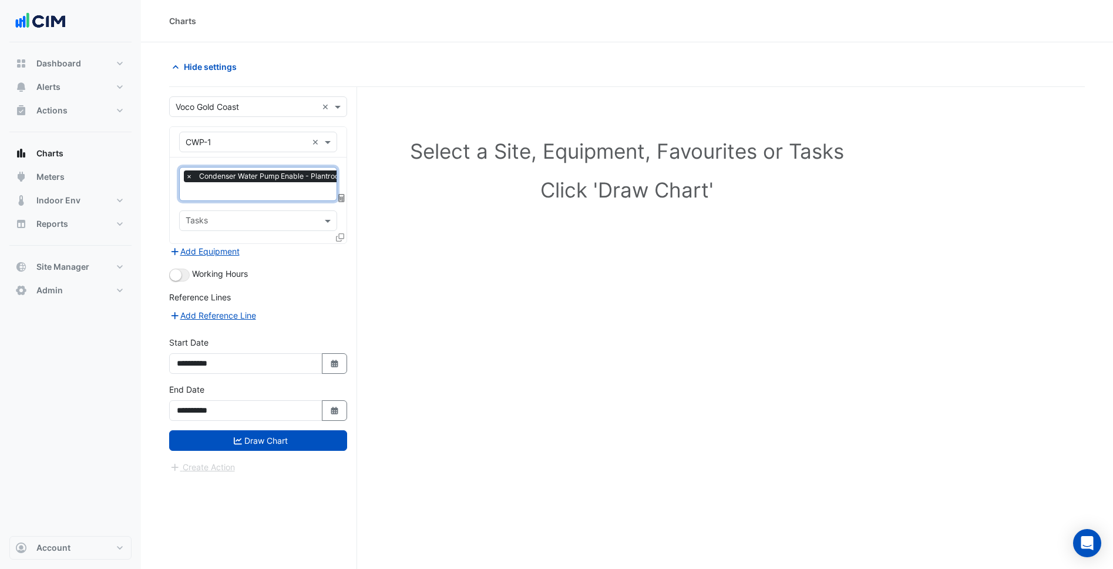
click at [300, 188] on input "text" at bounding box center [288, 192] width 204 height 12
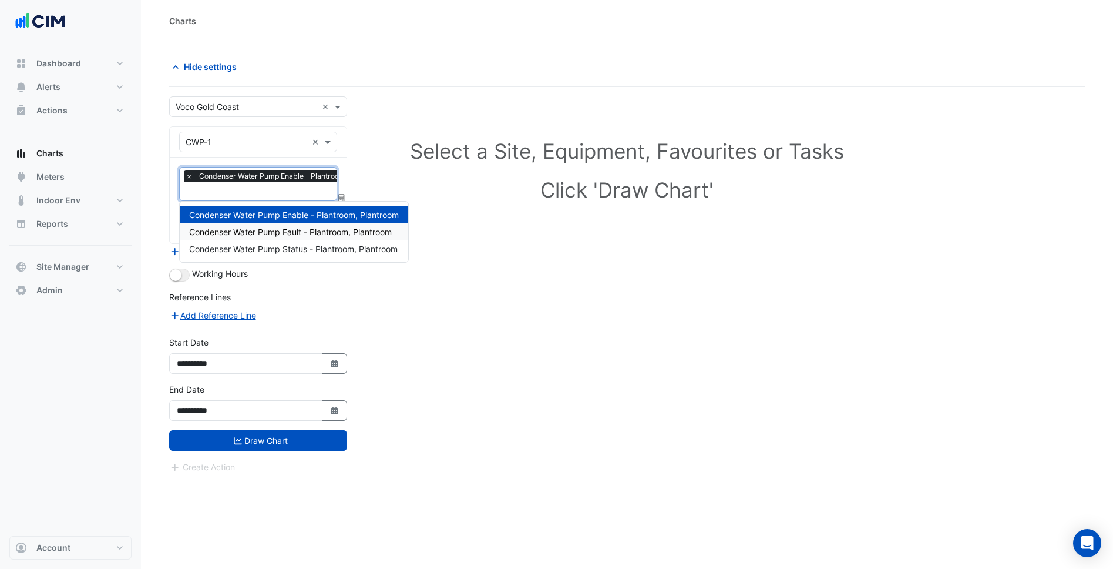
click at [306, 231] on span "Condenser Water Pump Fault - Plantroom, Plantroom" at bounding box center [290, 232] width 203 height 10
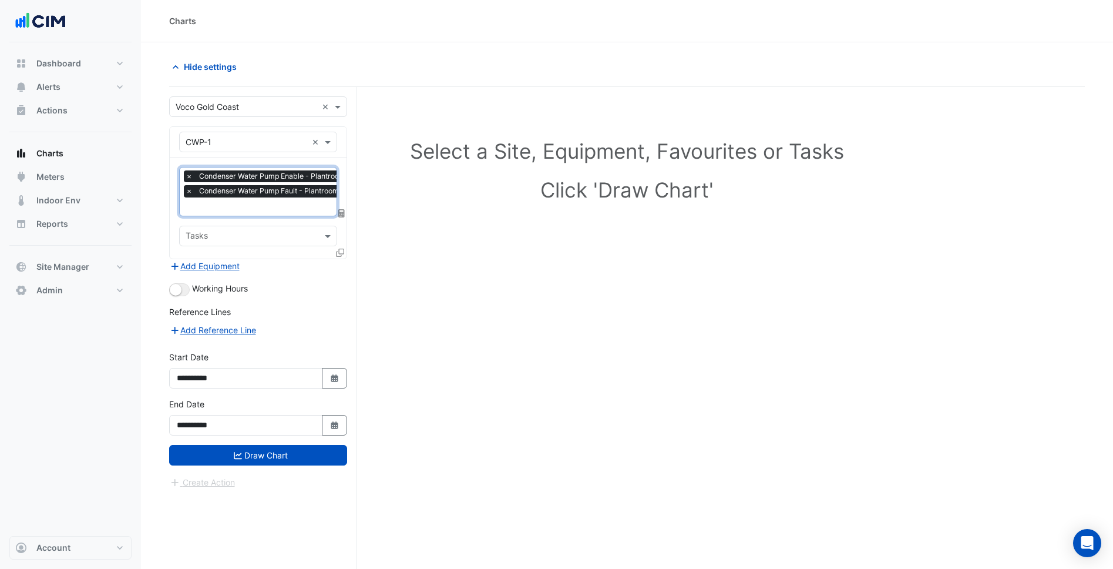
click at [307, 219] on body "Charts Hide settings Select a Site, Equipment, Favourites or Tasks Click 'Draw …" at bounding box center [556, 306] width 1113 height 613
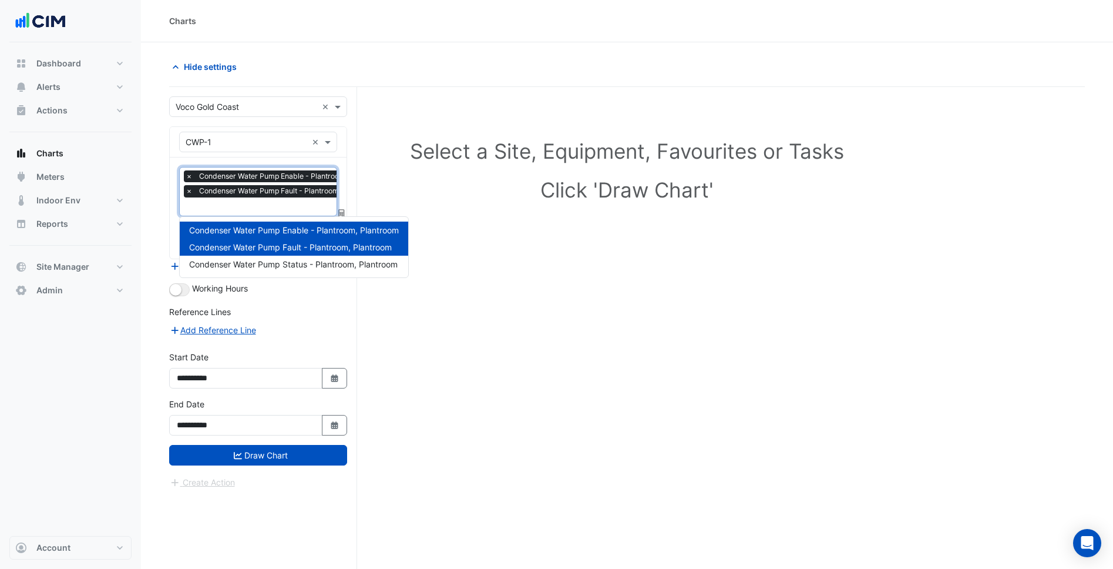
click at [311, 213] on div at bounding box center [287, 207] width 206 height 15
click at [308, 262] on span "Condenser Water Pump Status - Plantroom, Plantroom" at bounding box center [293, 264] width 209 height 10
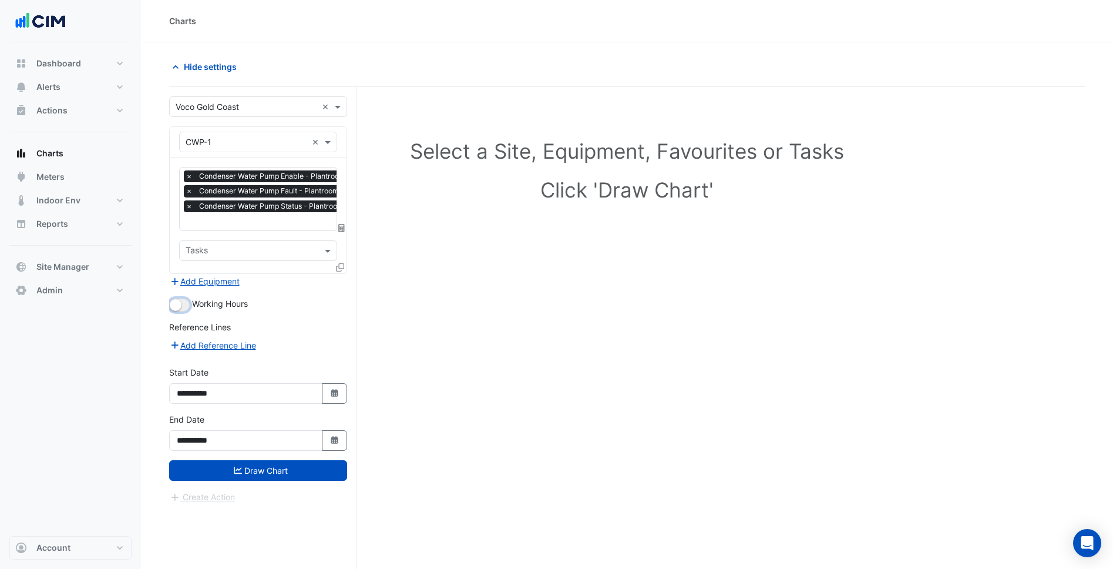
drag, startPoint x: 184, startPoint y: 305, endPoint x: 337, endPoint y: 280, distance: 154.8
click at [182, 307] on button "button" at bounding box center [179, 304] width 21 height 13
click at [347, 264] on div "× CWP-1 × × Condenser Water Pump Enable - Plantroom, Plantroom × Condenser Wate…" at bounding box center [258, 199] width 178 height 147
click at [346, 264] on div "× CWP-1 × × Condenser Water Pump Enable - Plantroom, Plantroom × Condenser Wate…" at bounding box center [258, 199] width 178 height 147
click at [342, 264] on icon at bounding box center [340, 267] width 8 height 8
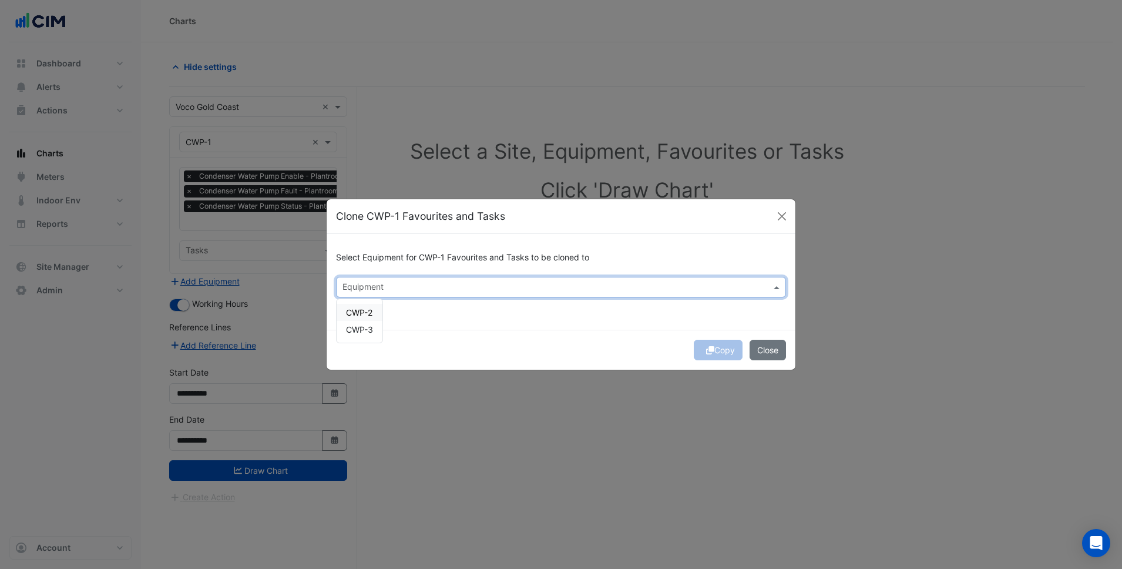
click at [387, 282] on input "text" at bounding box center [554, 288] width 424 height 12
click at [361, 315] on span "CWP-2" at bounding box center [359, 312] width 26 height 10
click at [362, 331] on span "CWP-3" at bounding box center [359, 329] width 27 height 10
drag, startPoint x: 506, startPoint y: 344, endPoint x: 535, endPoint y: 348, distance: 29.1
click at [510, 344] on div "Copy Close" at bounding box center [561, 350] width 469 height 40
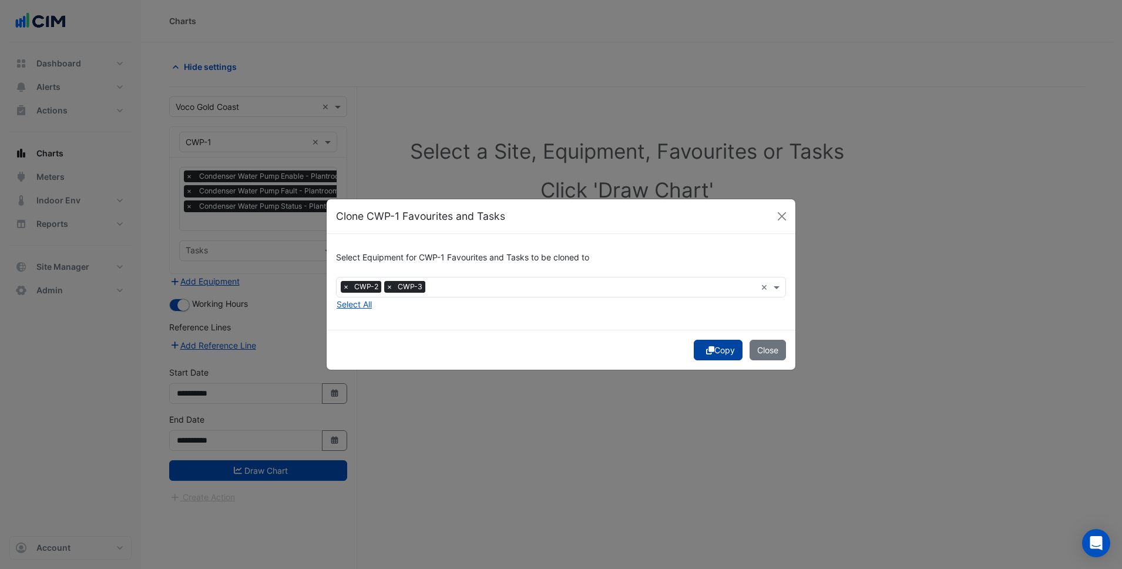
click at [723, 356] on button "Copy" at bounding box center [718, 350] width 49 height 21
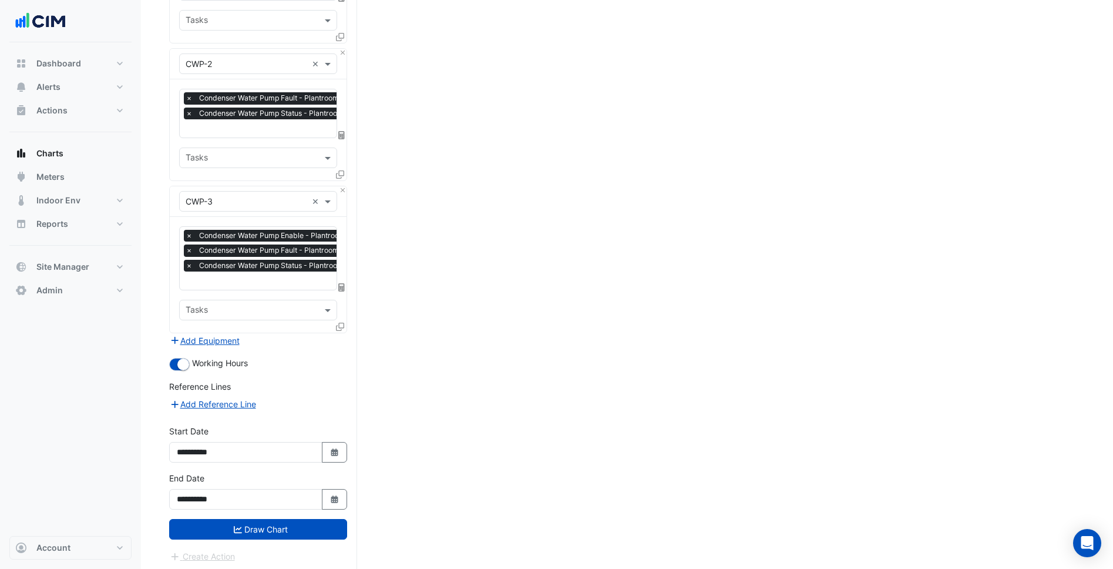
scroll to position [0, 6]
click at [266, 133] on div at bounding box center [280, 129] width 204 height 15
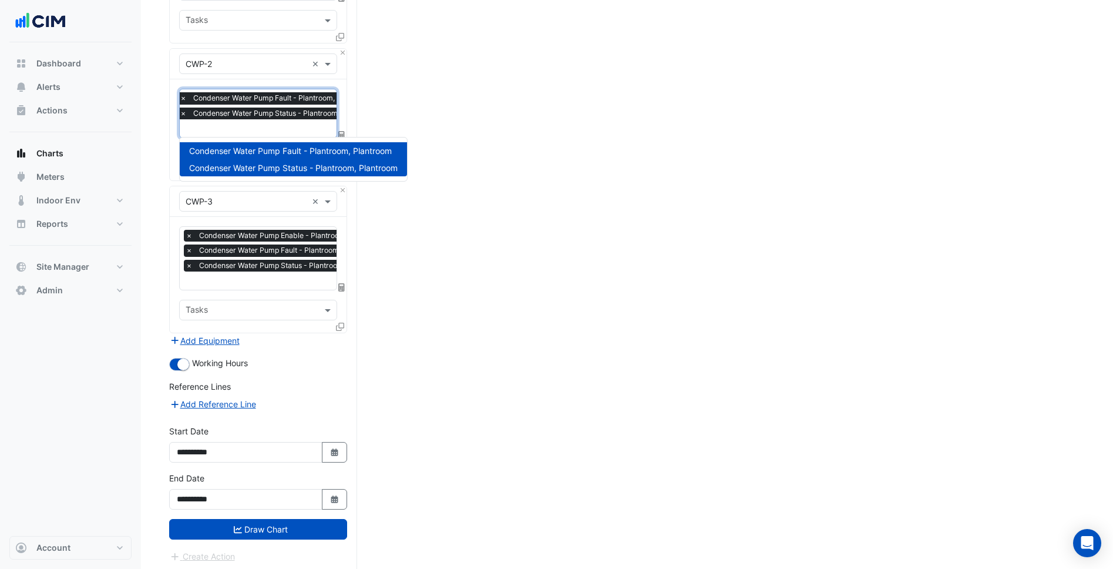
click at [311, 392] on div "Reference Lines" at bounding box center [258, 388] width 178 height 17
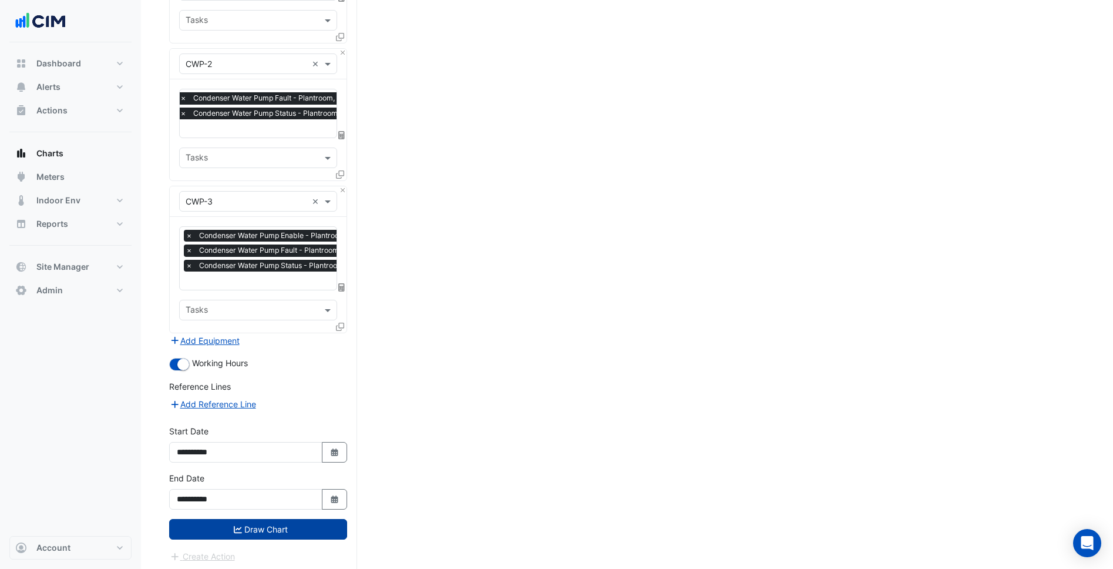
click at [293, 521] on button "Draw Chart" at bounding box center [258, 529] width 178 height 21
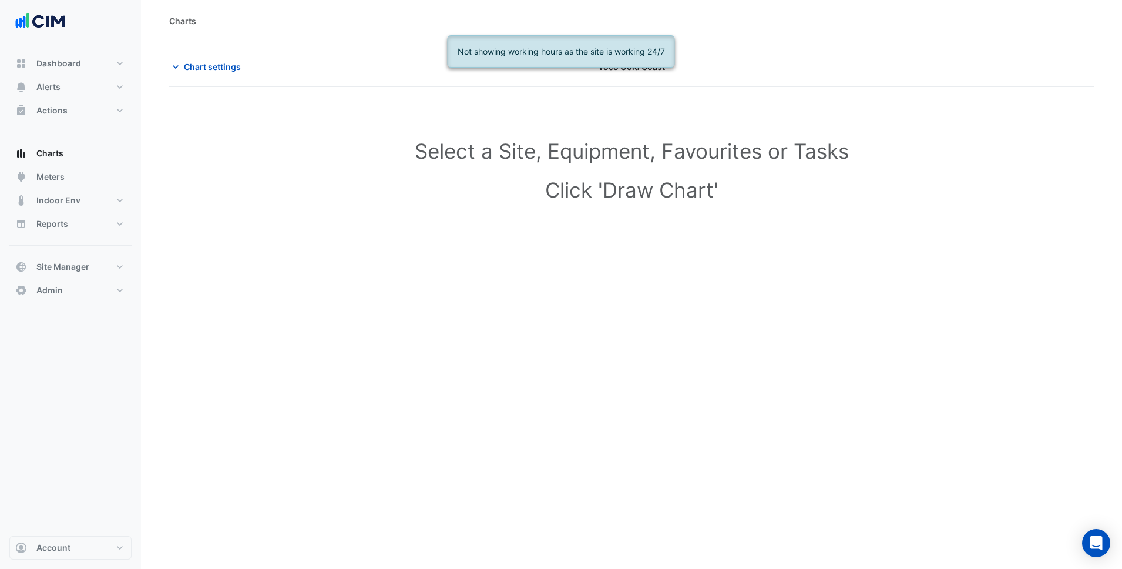
drag, startPoint x: 222, startPoint y: 48, endPoint x: 217, endPoint y: 61, distance: 14.0
click at [221, 51] on section "Chart settings Voco Gold Coast Select a Site, Equipment, Favourites or Tasks Cl…" at bounding box center [631, 152] width 981 height 221
click at [215, 65] on span "Chart settings" at bounding box center [212, 67] width 57 height 12
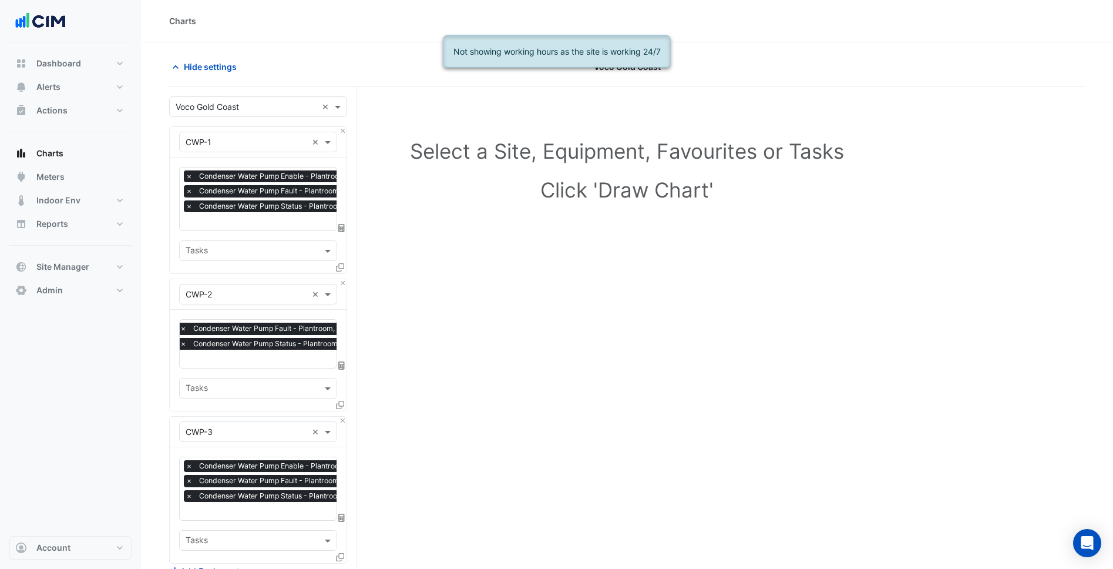
scroll to position [230, 0]
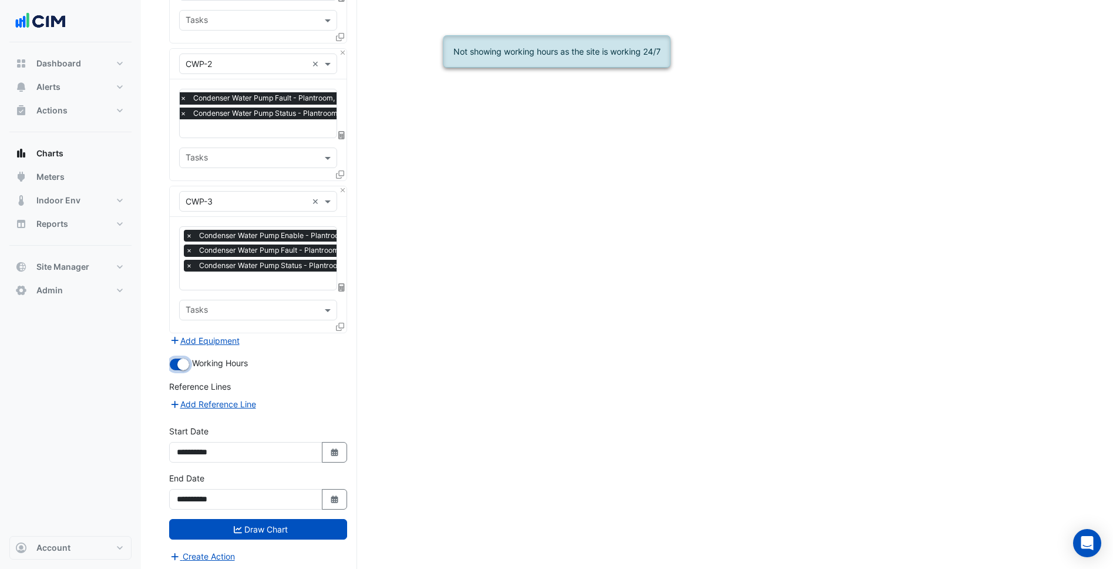
click at [176, 359] on button "button" at bounding box center [179, 364] width 21 height 13
click at [258, 537] on form "× Voco Gold Coast × × CWP-1 × × Condenser Water Pump Enable - Plantroom, Plantr…" at bounding box center [258, 214] width 178 height 697
click at [254, 526] on button "Draw Chart" at bounding box center [258, 529] width 178 height 21
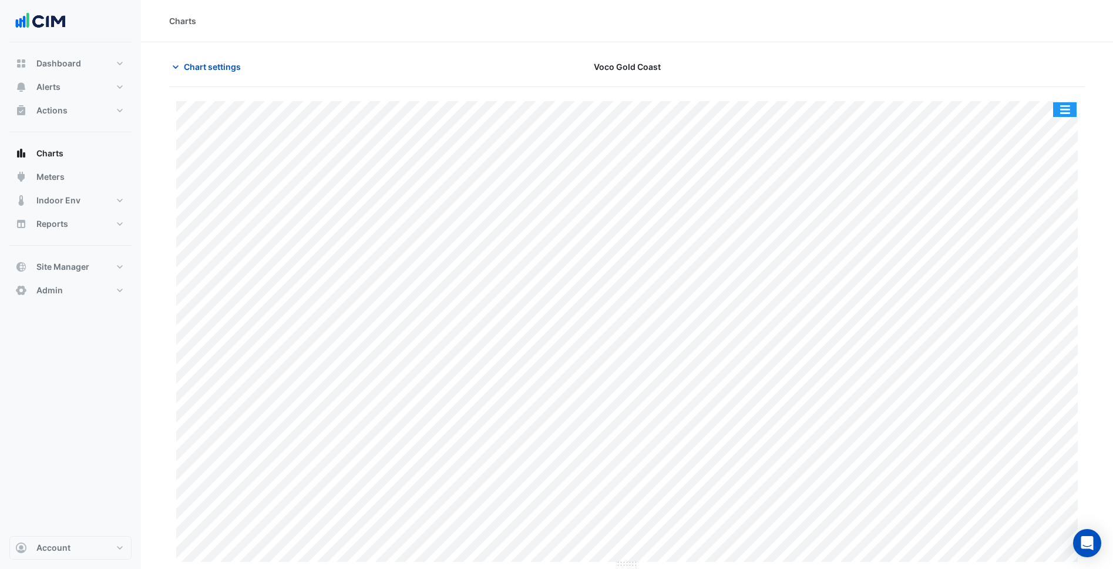
click at [1063, 115] on button "button" at bounding box center [1064, 109] width 23 height 15
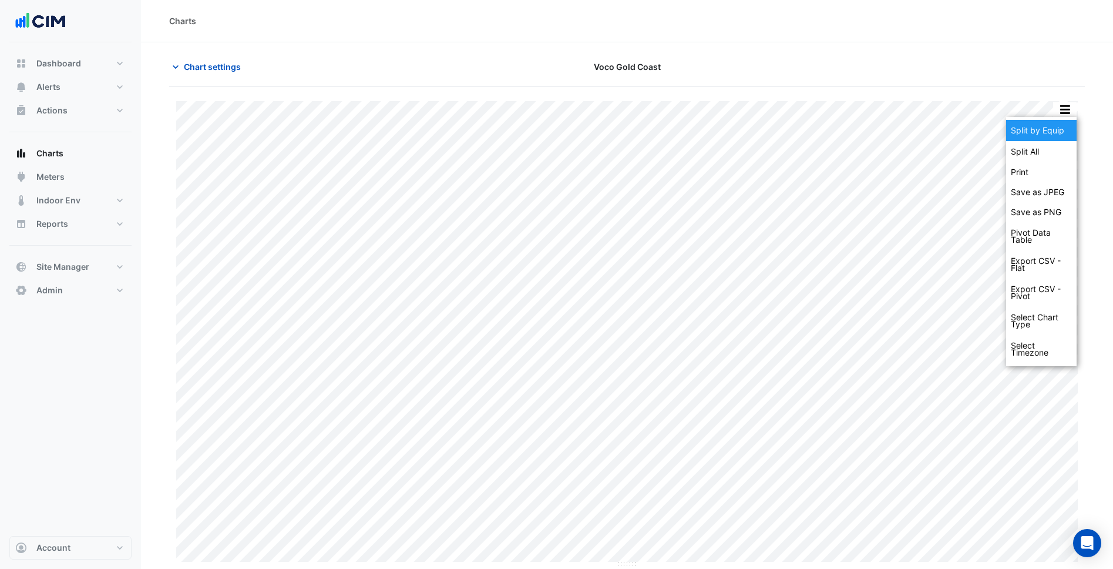
click at [1051, 128] on div "Split by Equip" at bounding box center [1041, 130] width 70 height 21
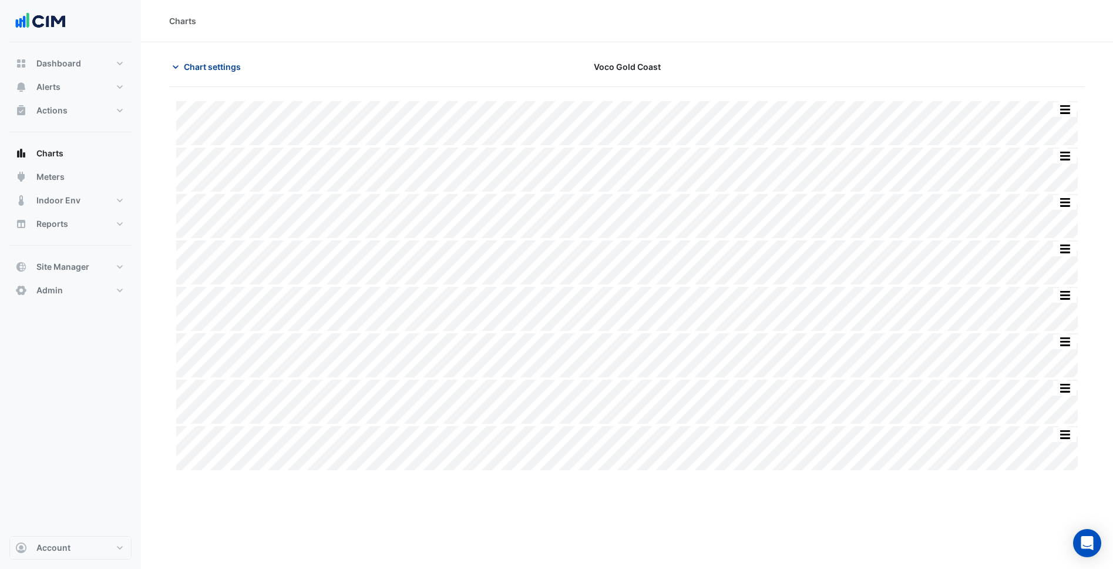
click at [182, 65] on button "Chart settings" at bounding box center [208, 66] width 79 height 21
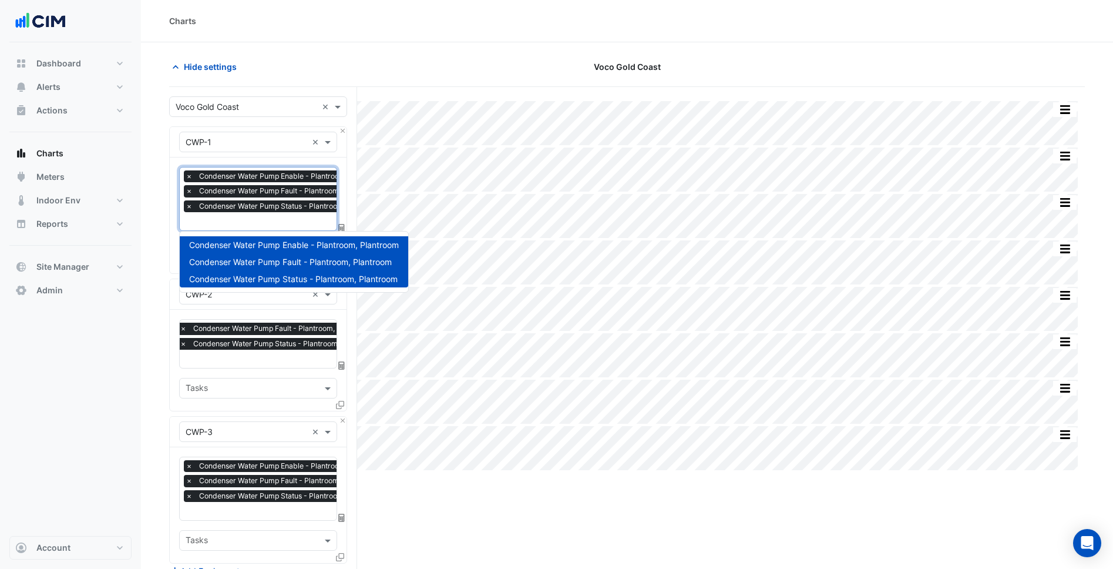
scroll to position [0, 6]
click at [264, 220] on input "text" at bounding box center [282, 222] width 204 height 12
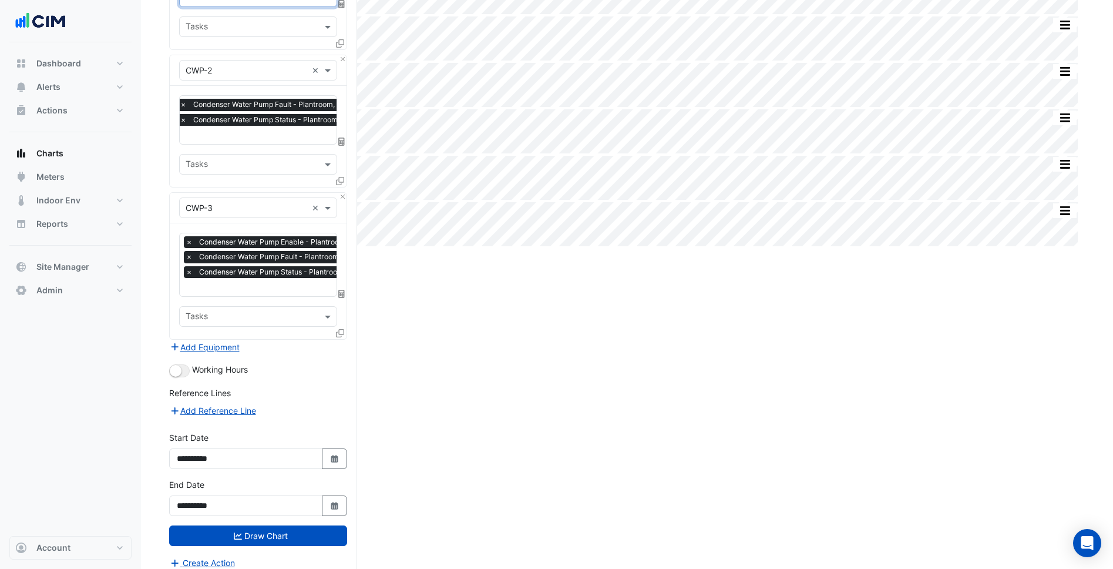
scroll to position [230, 0]
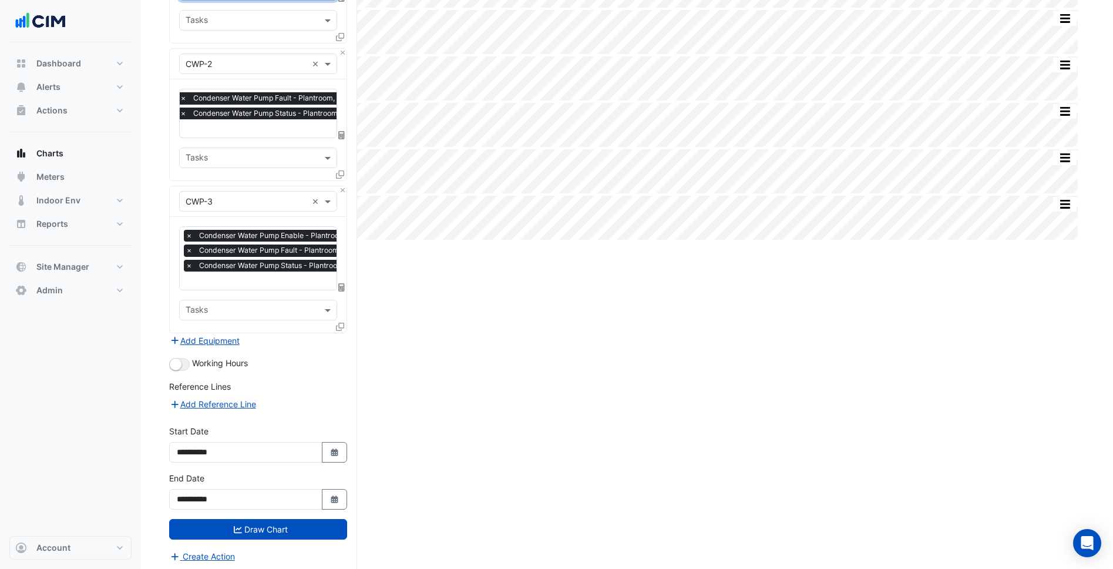
click at [244, 333] on div "Add Equipment" at bounding box center [258, 340] width 178 height 14
click at [229, 338] on button "Add Equipment" at bounding box center [204, 341] width 71 height 14
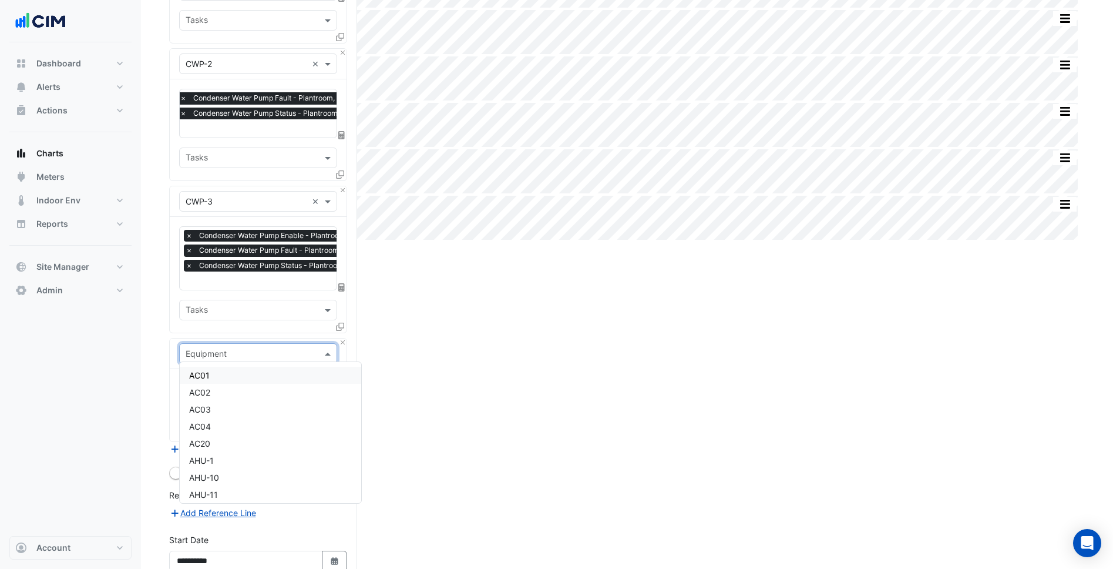
click at [256, 348] on input "text" at bounding box center [247, 354] width 122 height 12
type input "**"
click at [264, 374] on div "CH-1" at bounding box center [258, 375] width 157 height 17
click at [268, 385] on input "text" at bounding box center [245, 390] width 119 height 12
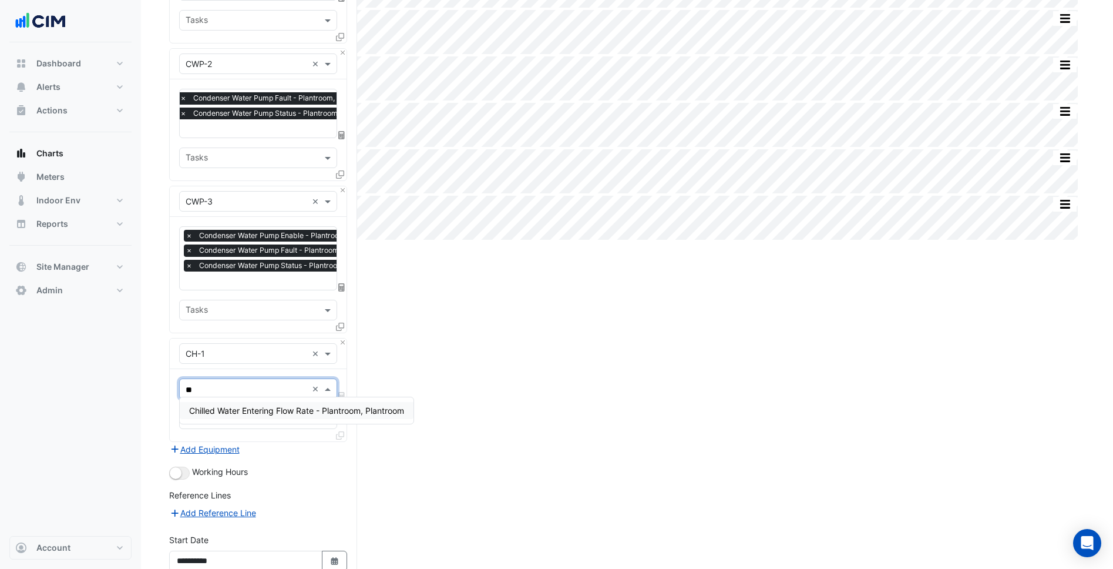
type input "*"
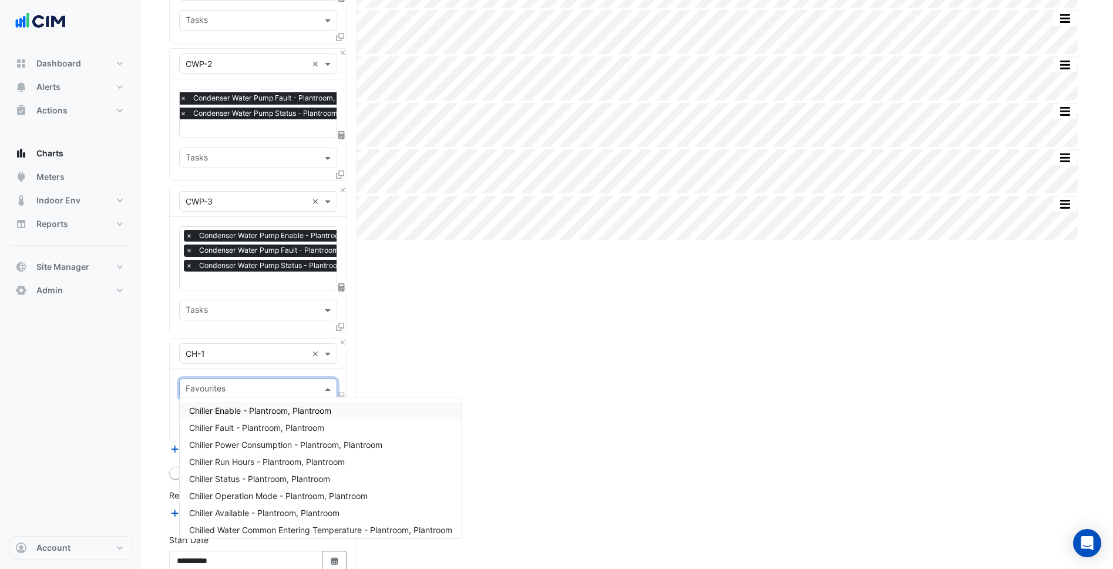
click at [264, 356] on div "× CH-1 ×" at bounding box center [258, 353] width 158 height 21
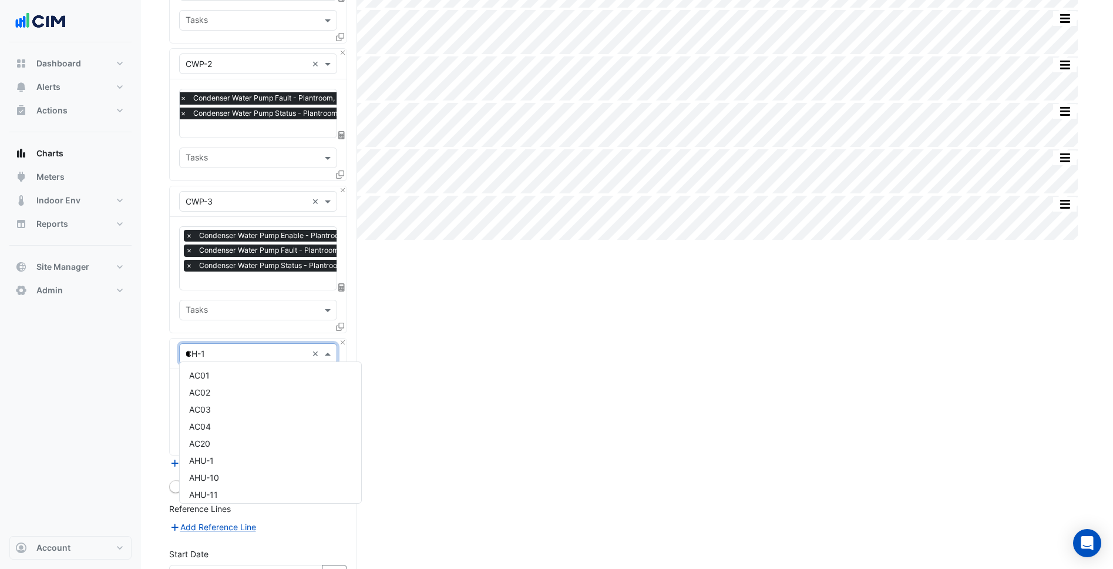
scroll to position [124, 0]
type input "**"
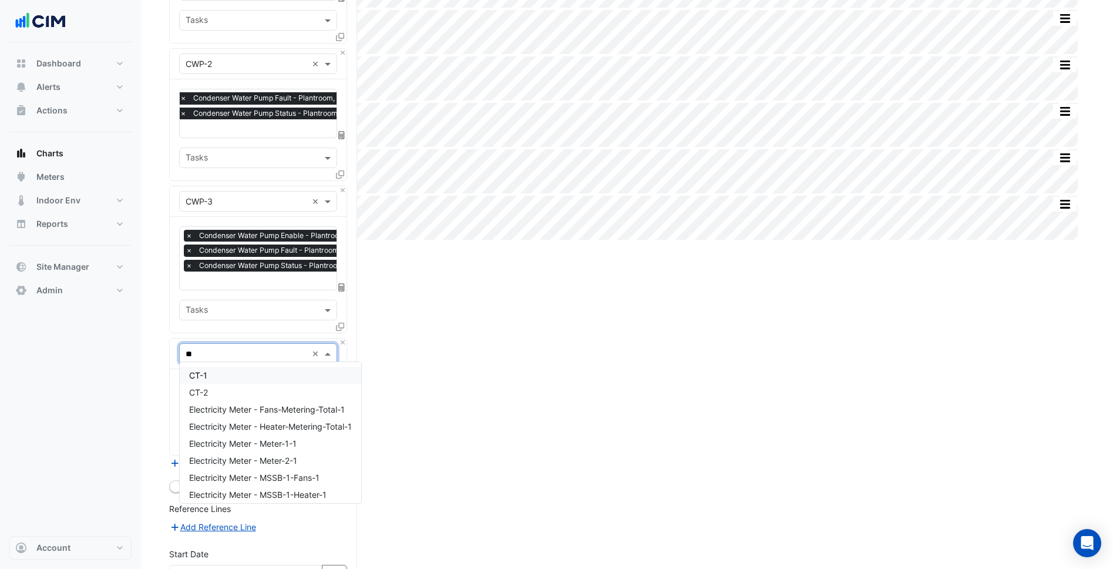
click at [247, 367] on div "CT-1" at bounding box center [271, 375] width 182 height 17
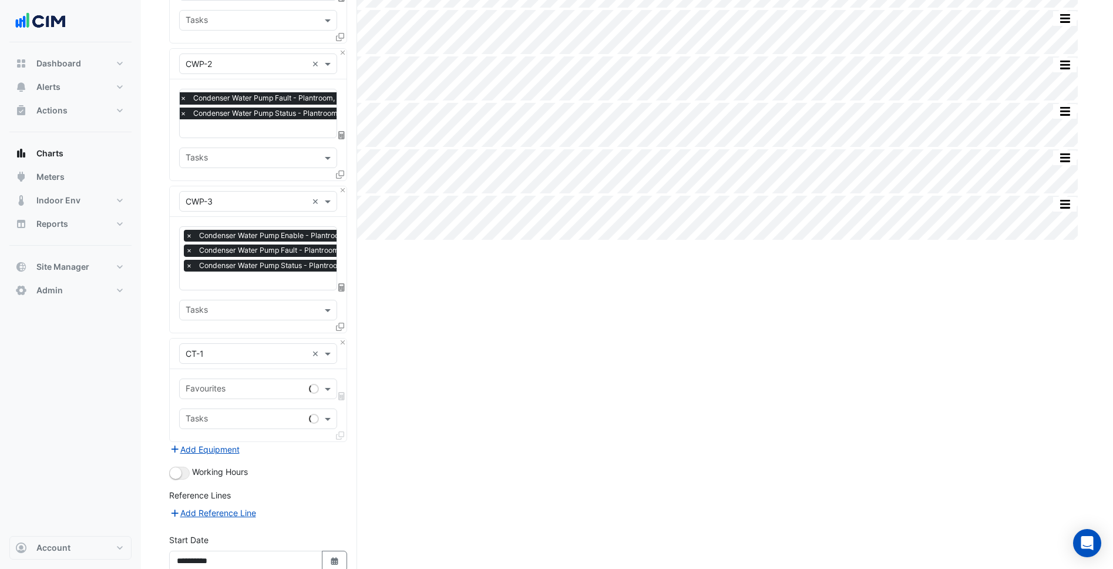
click at [241, 374] on div "Favourites Tasks" at bounding box center [258, 405] width 177 height 72
click at [226, 385] on input "text" at bounding box center [245, 390] width 119 height 12
type input "*"
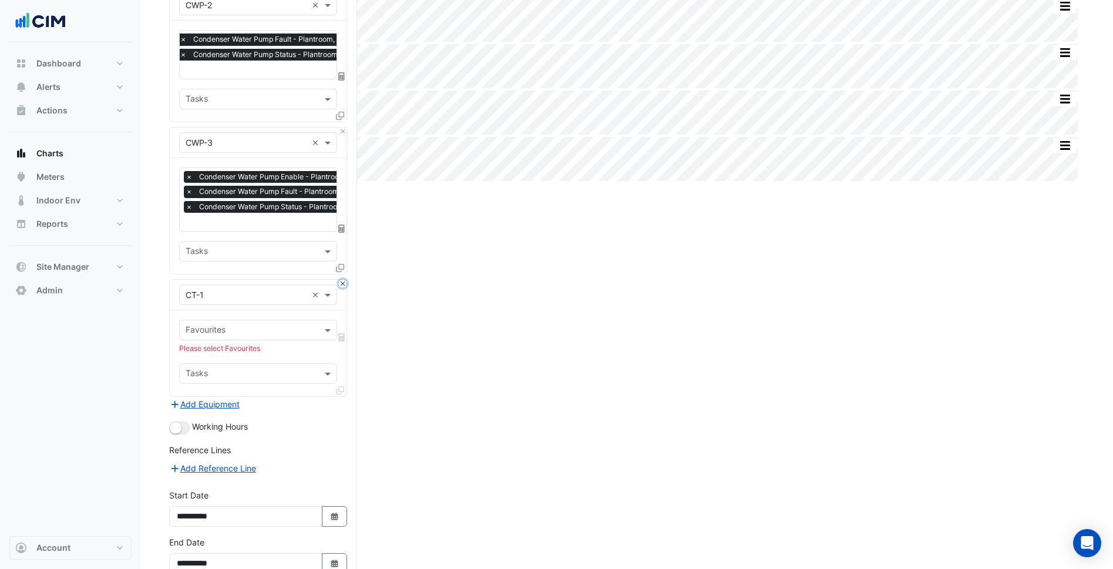
click at [344, 281] on button "Close" at bounding box center [343, 284] width 8 height 8
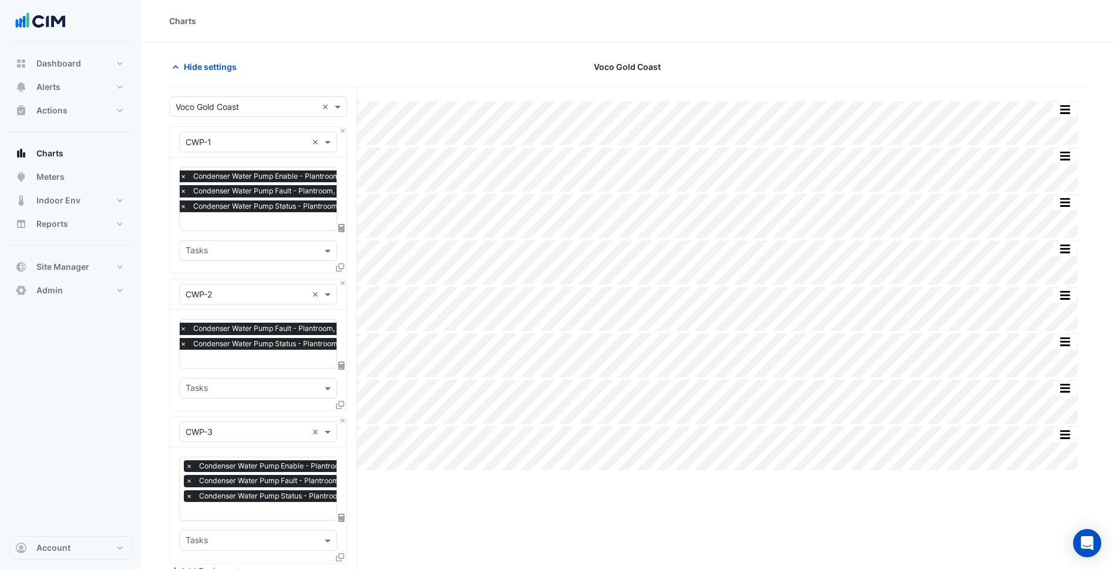
click at [203, 52] on section "Hide settings Voco Gold Coast Split All Split None Print Save as JPEG Save as P…" at bounding box center [627, 422] width 972 height 760
click at [203, 63] on span "Hide settings" at bounding box center [210, 67] width 53 height 12
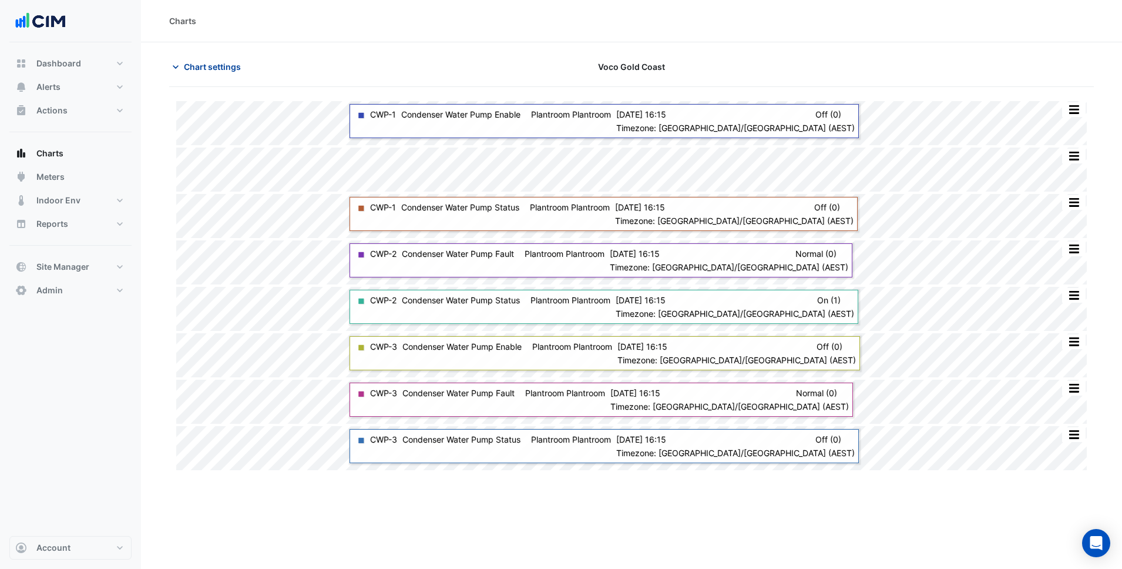
click at [237, 68] on span "Chart settings" at bounding box center [212, 67] width 57 height 12
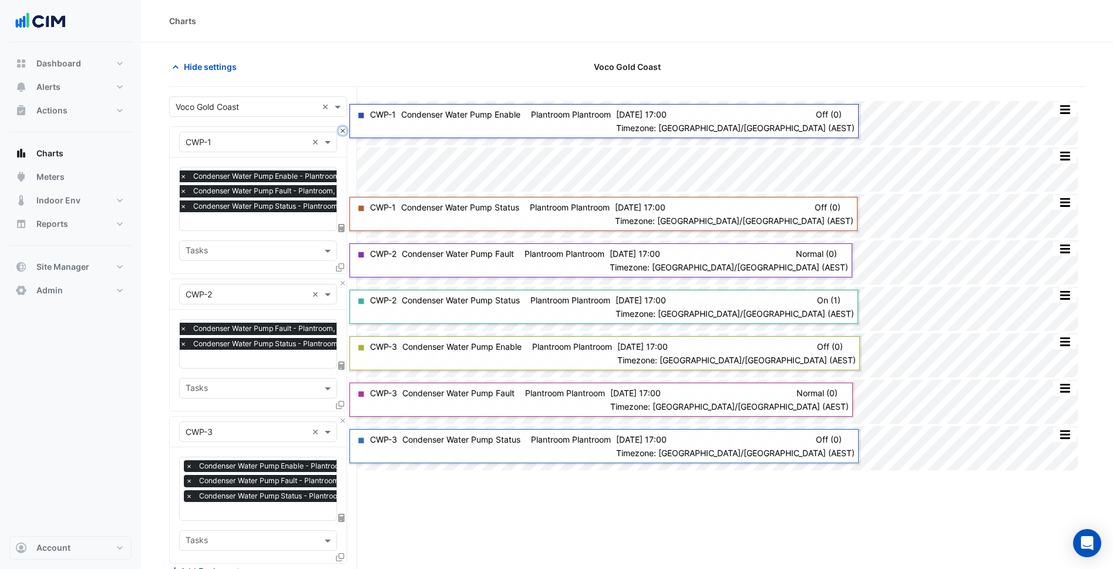
click at [339, 132] on button "Close" at bounding box center [343, 131] width 8 height 8
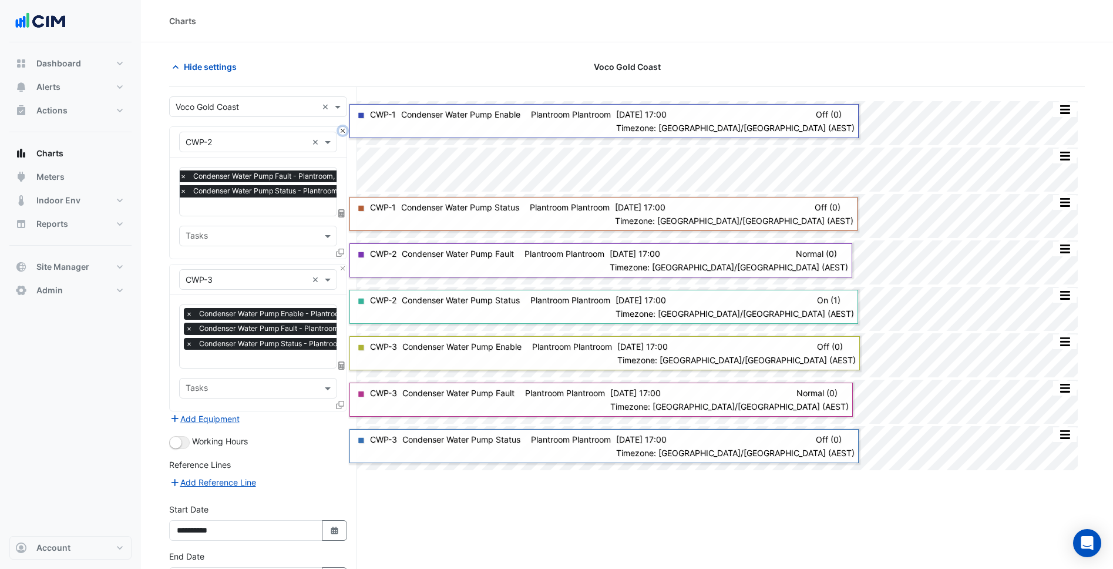
click at [339, 132] on button "Close" at bounding box center [343, 131] width 8 height 8
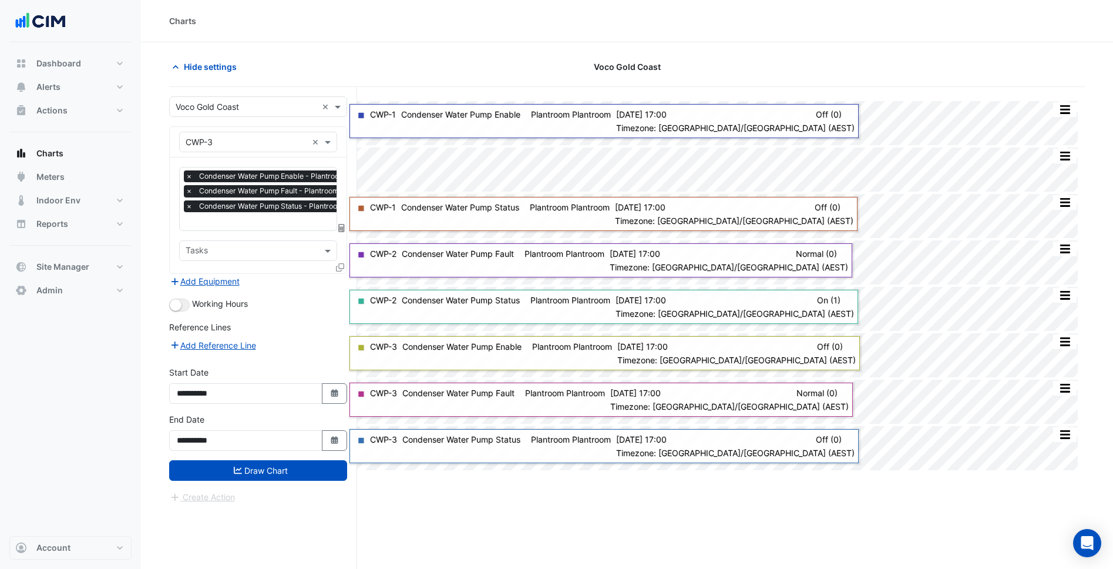
click at [339, 132] on div "× CWP-3 ×" at bounding box center [258, 142] width 177 height 31
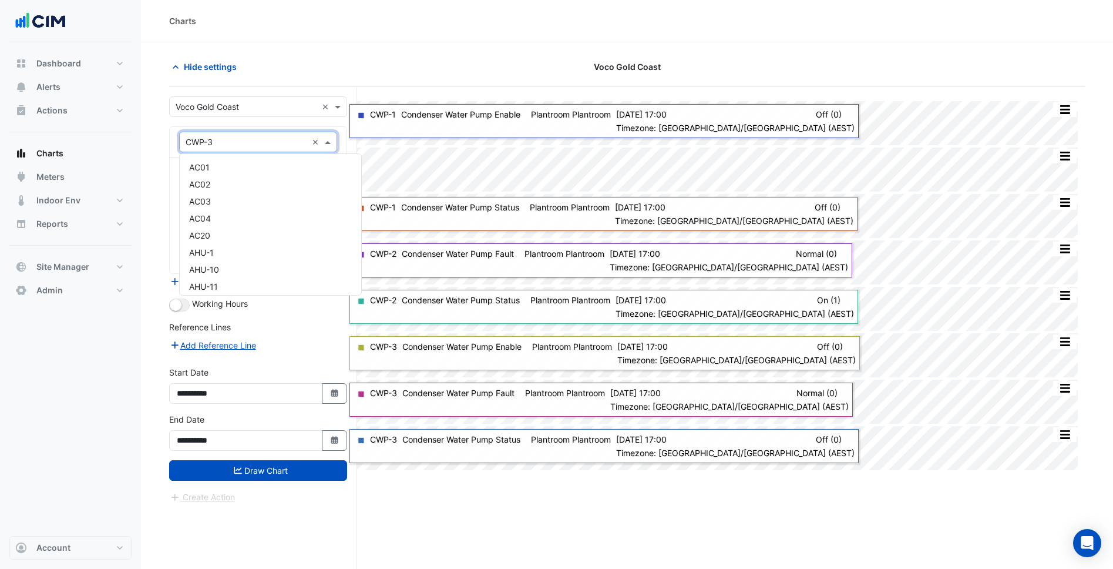
click at [291, 139] on input "text" at bounding box center [247, 142] width 122 height 12
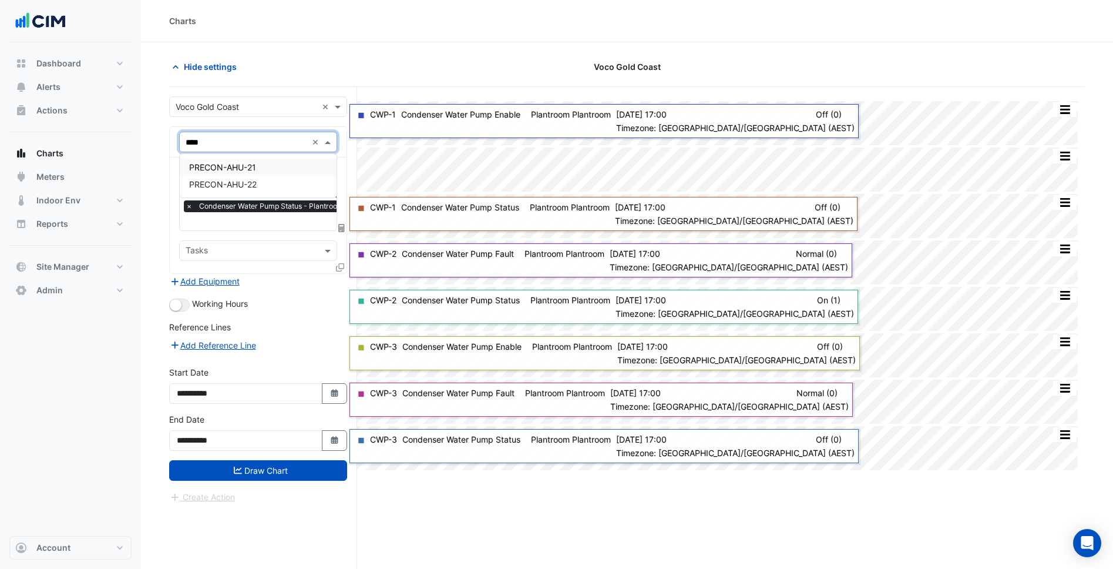
type input "*****"
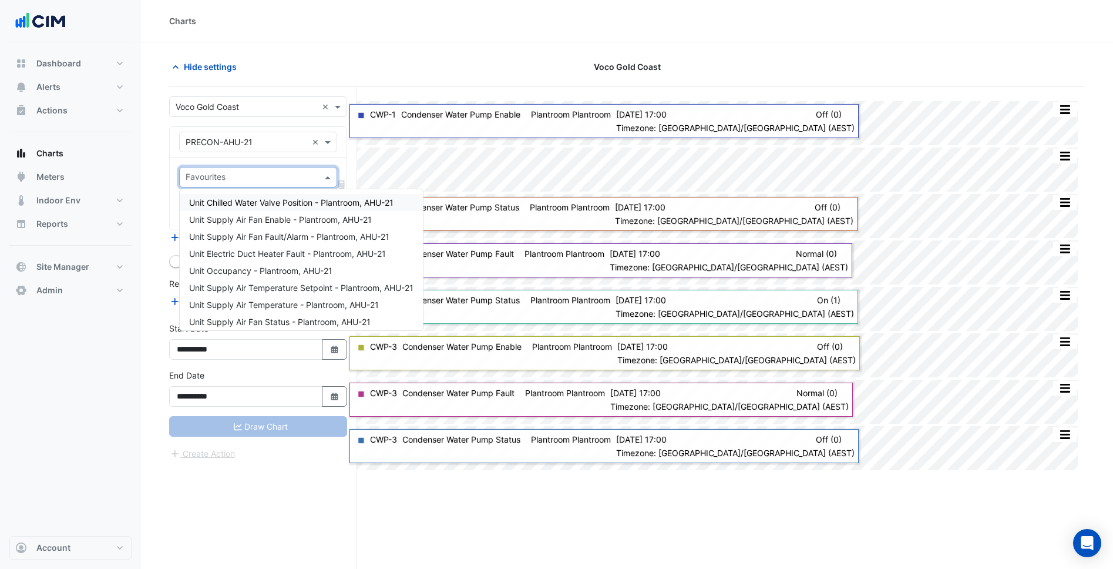
click at [277, 177] on input "text" at bounding box center [252, 178] width 132 height 12
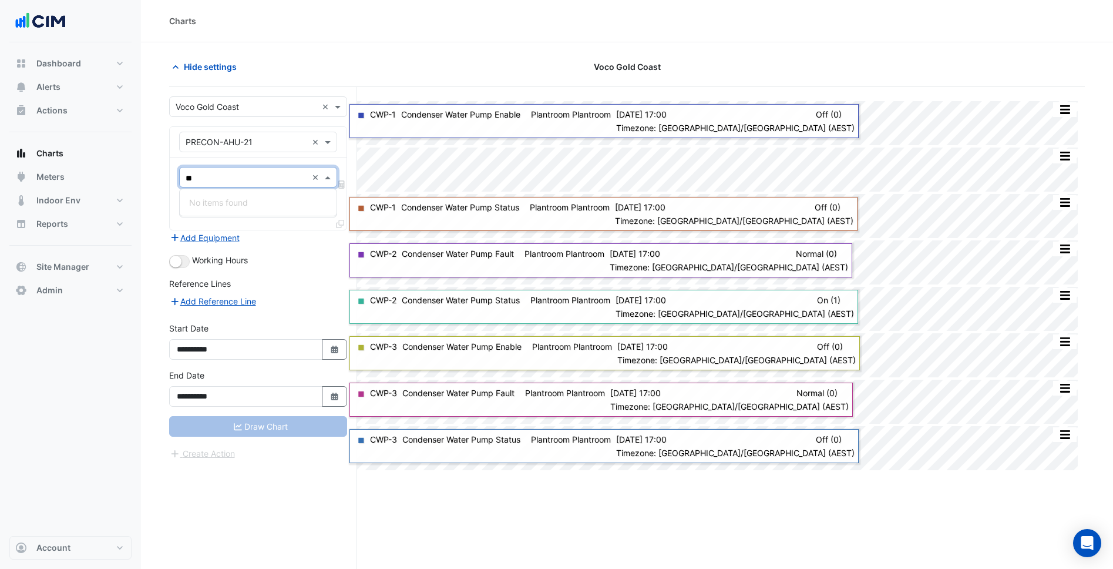
type input "*"
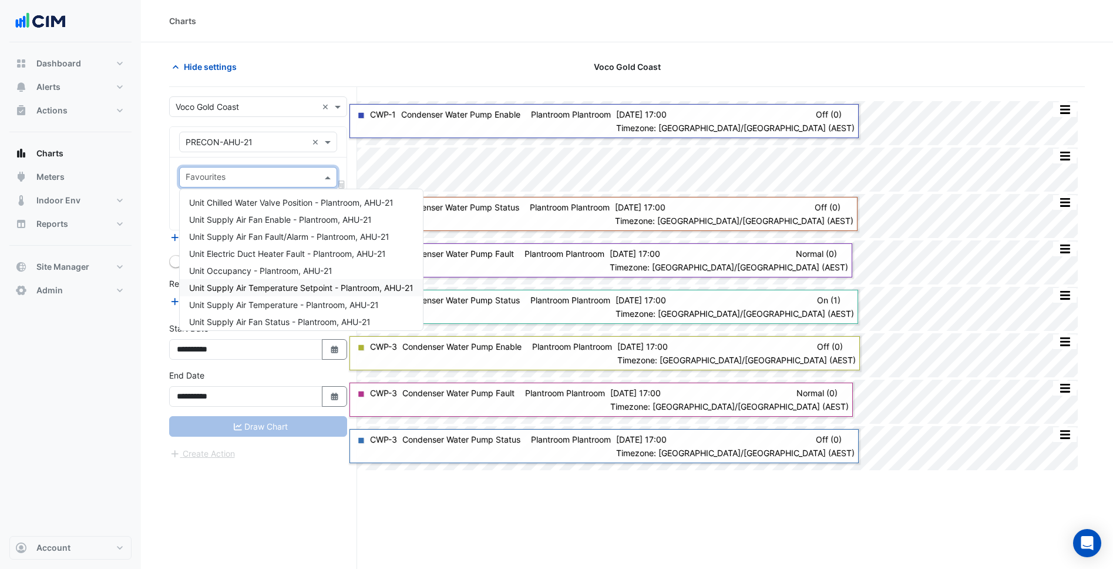
click at [298, 293] on div "Unit Supply Air Temperature Setpoint - Plantroom, AHU-21" at bounding box center [301, 287] width 243 height 17
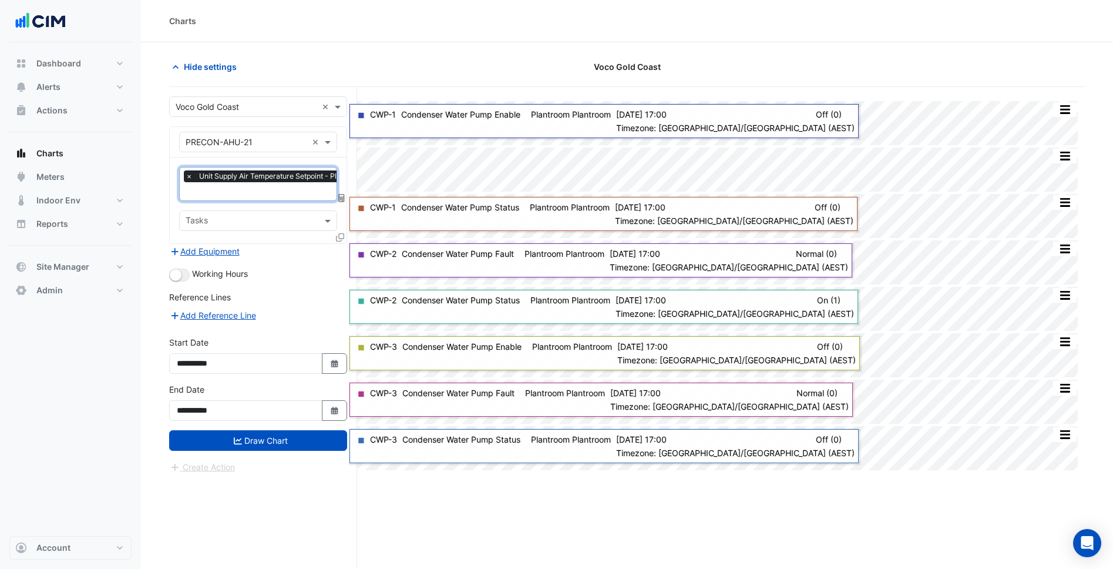
click at [277, 190] on input "text" at bounding box center [293, 192] width 215 height 12
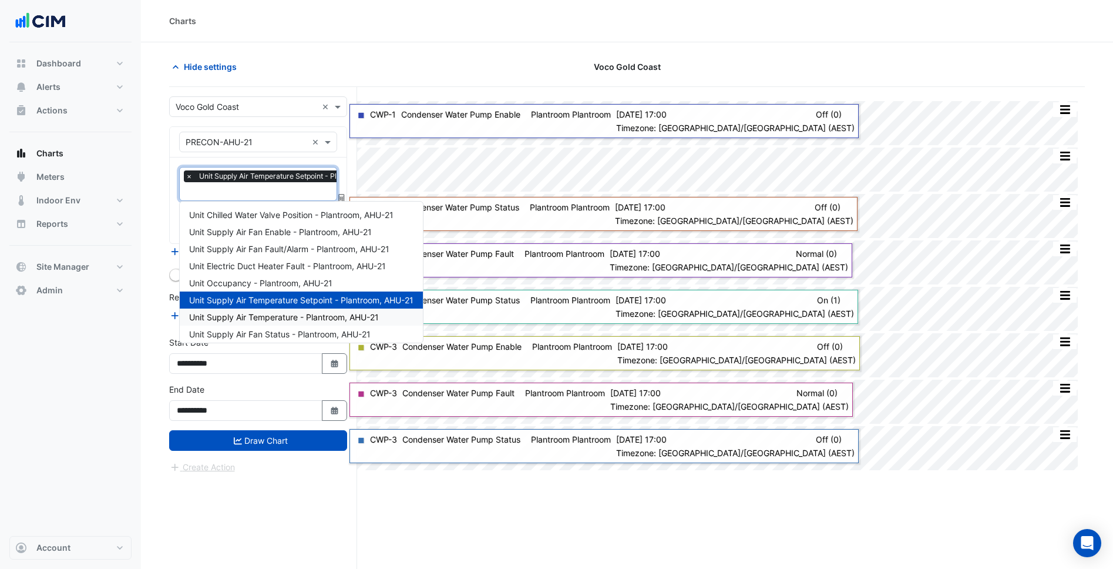
click at [291, 315] on span "Unit Supply Air Temperature - Plantroom, AHU-21" at bounding box center [284, 317] width 190 height 10
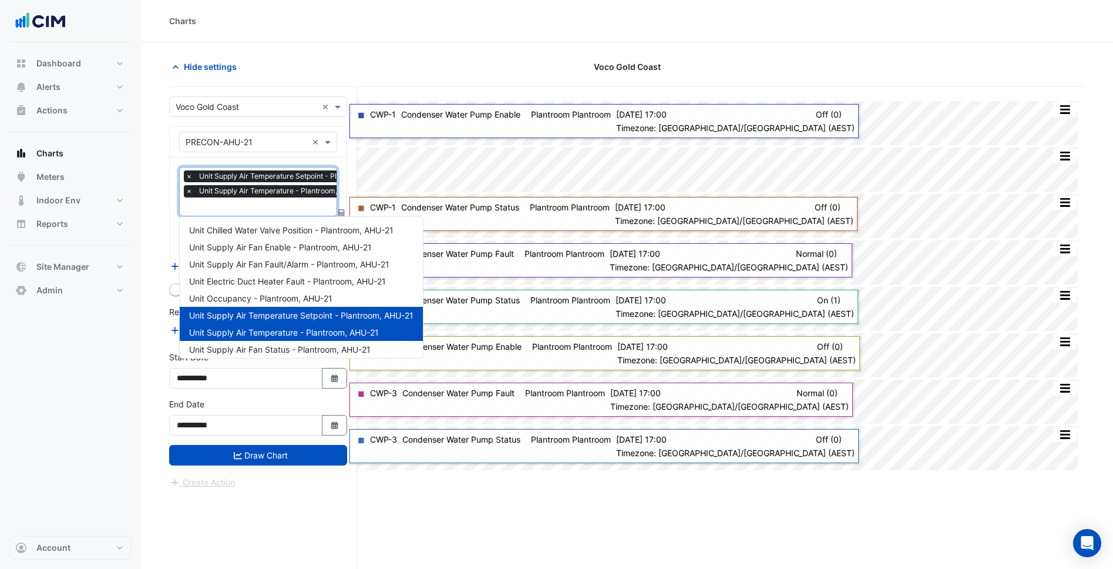
click at [268, 208] on input "text" at bounding box center [293, 207] width 215 height 12
click at [287, 222] on div "Unit Chilled Water Valve Position - Plantroom, AHU-21" at bounding box center [301, 229] width 243 height 17
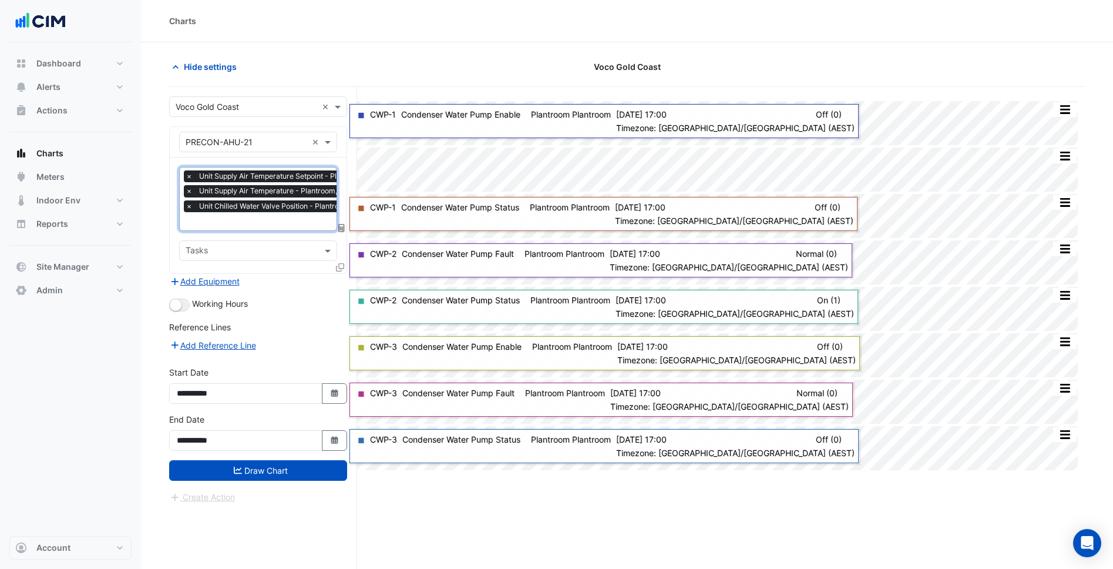
click at [283, 205] on span "Unit Chilled Water Valve Position - Plantroom, AHU-21" at bounding box center [289, 206] width 186 height 12
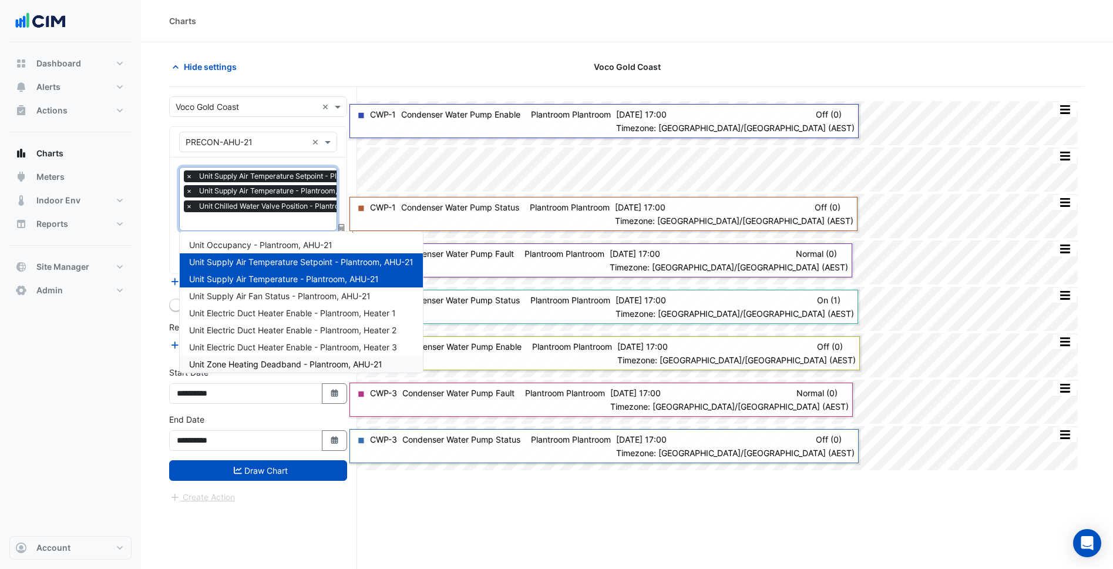
scroll to position [48, 0]
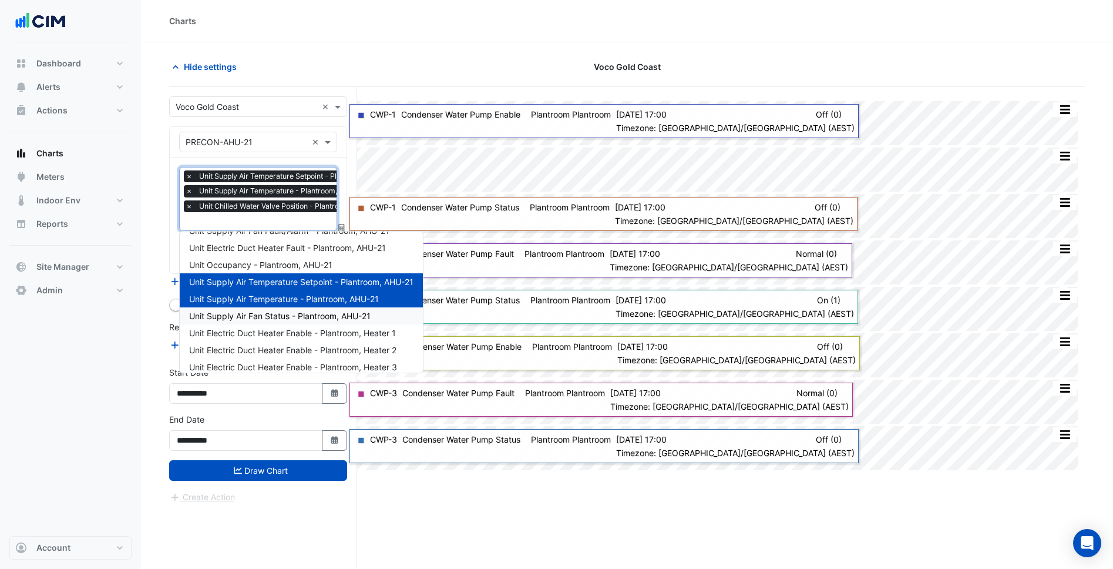
click at [254, 318] on span "Unit Supply Air Fan Status - Plantroom, AHU-21" at bounding box center [280, 316] width 182 height 10
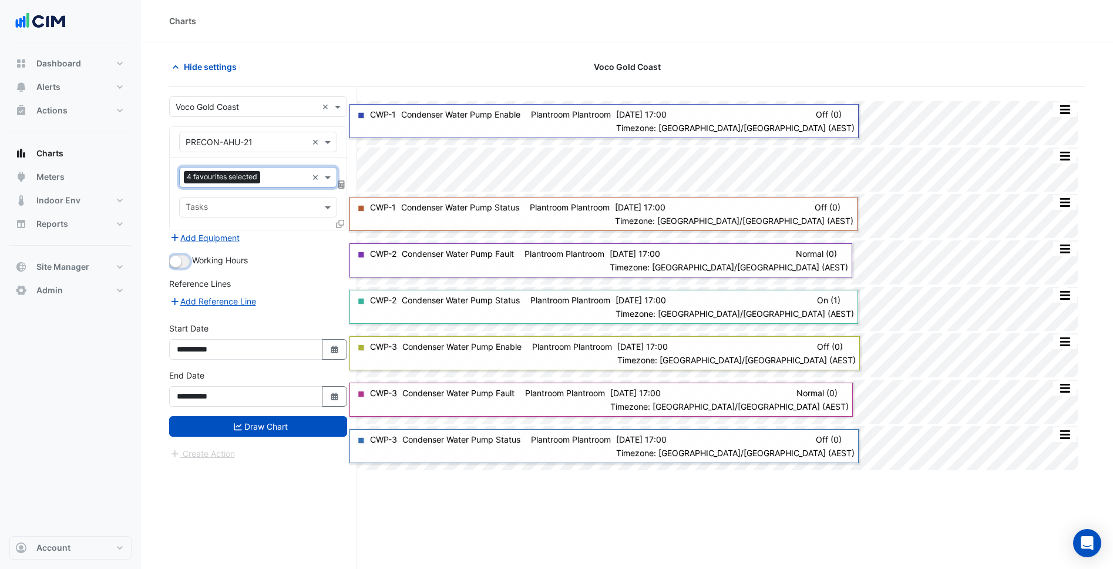
click at [183, 257] on button "button" at bounding box center [179, 261] width 21 height 13
click at [258, 416] on button "Draw Chart" at bounding box center [258, 426] width 178 height 21
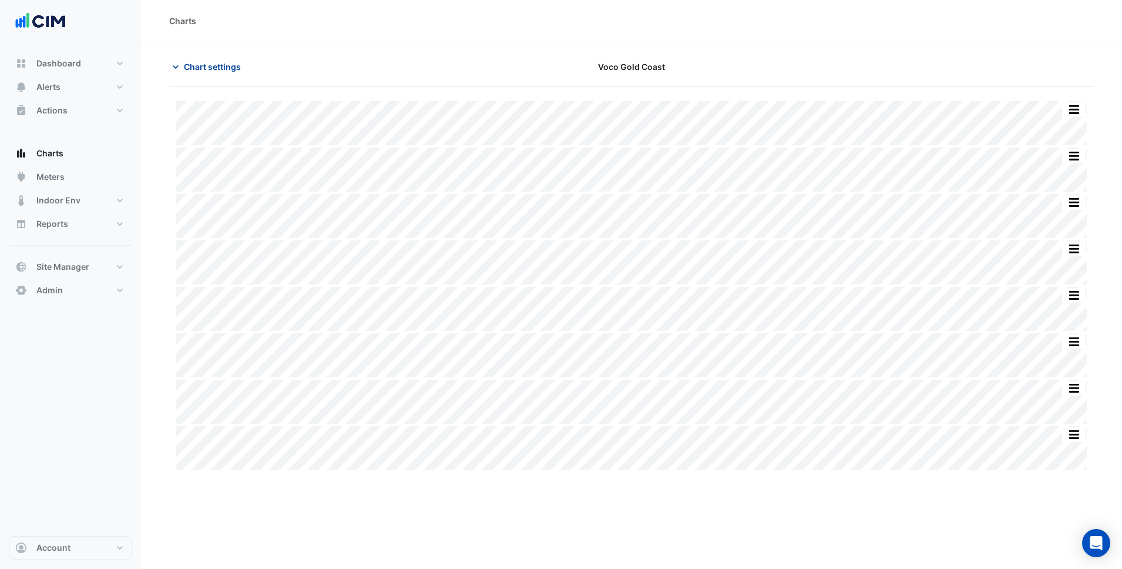
click at [223, 61] on span "Chart settings" at bounding box center [212, 67] width 57 height 12
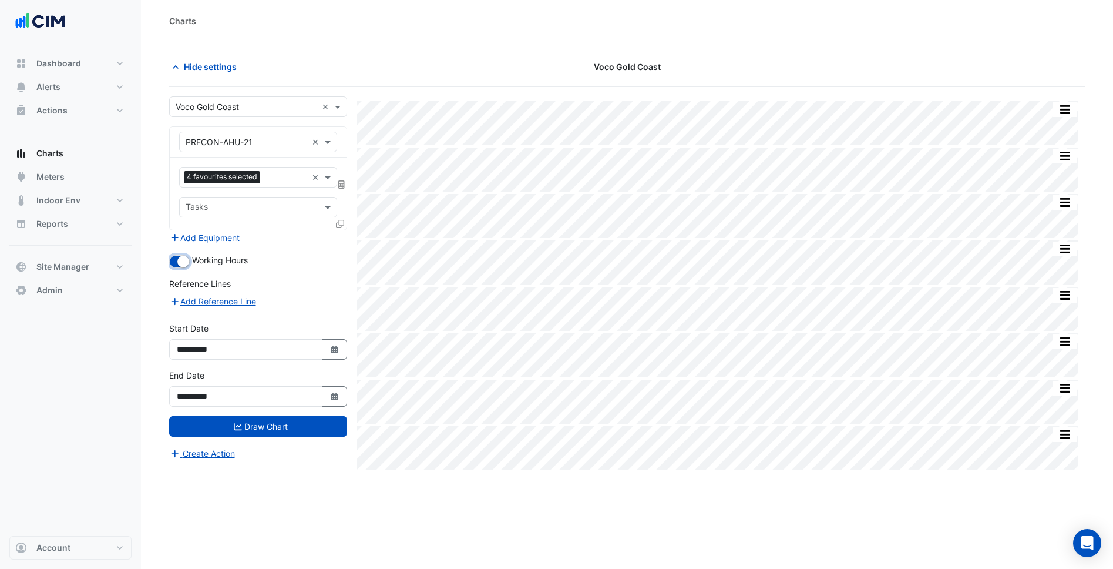
click at [188, 264] on small "button" at bounding box center [183, 262] width 12 height 12
click at [217, 425] on button "Draw Chart" at bounding box center [258, 426] width 178 height 21
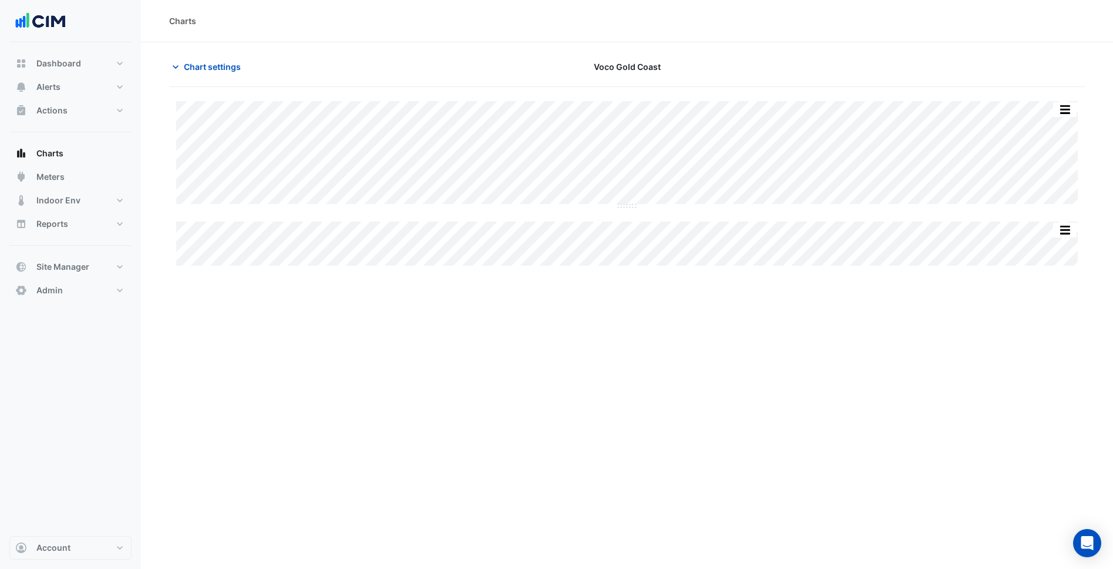
scroll to position [45, 0]
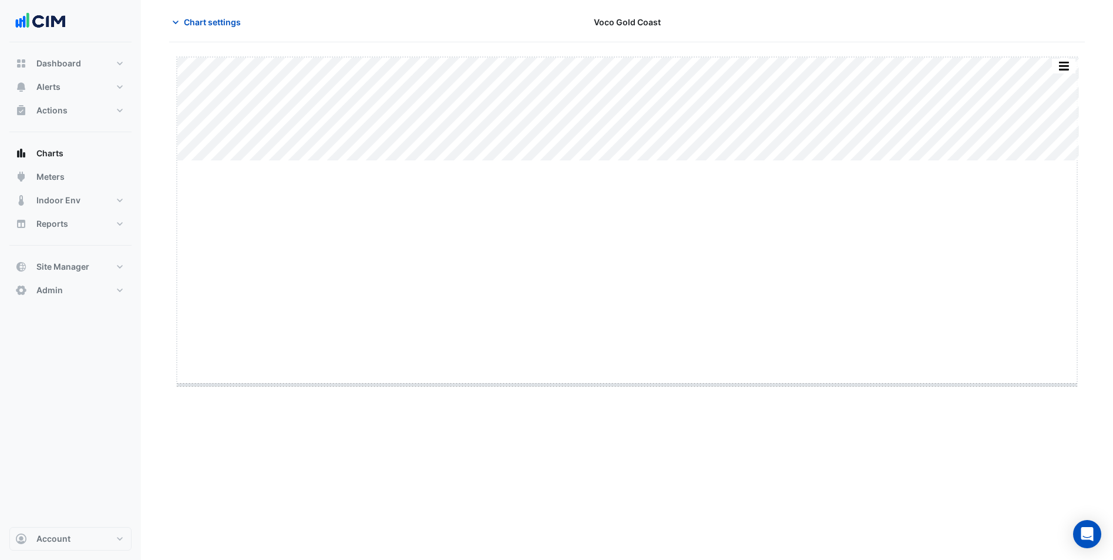
drag, startPoint x: 627, startPoint y: 162, endPoint x: 610, endPoint y: 431, distance: 269.6
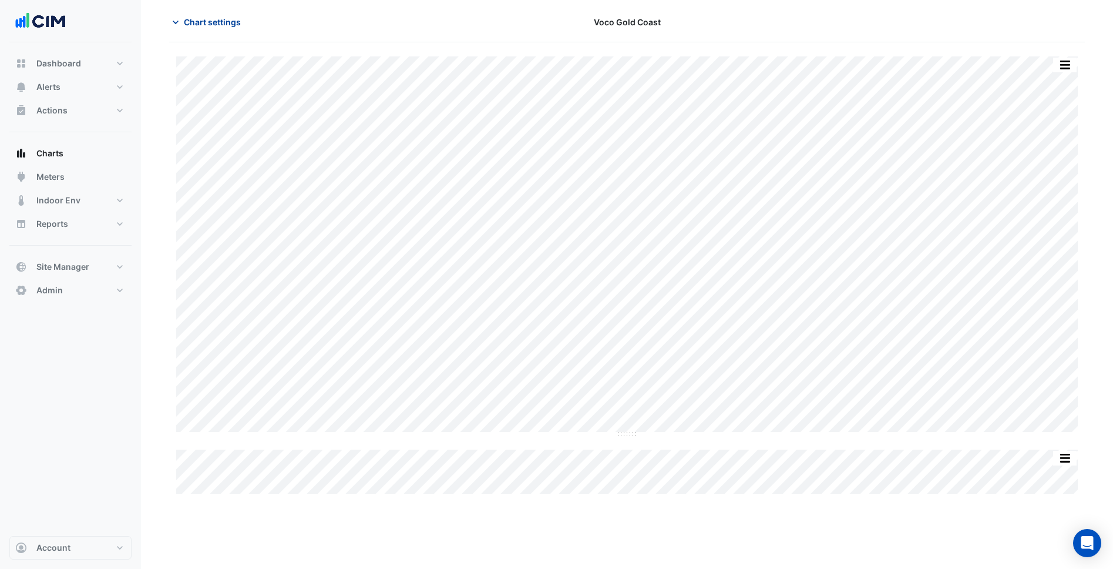
click at [221, 23] on span "Chart settings" at bounding box center [212, 22] width 57 height 12
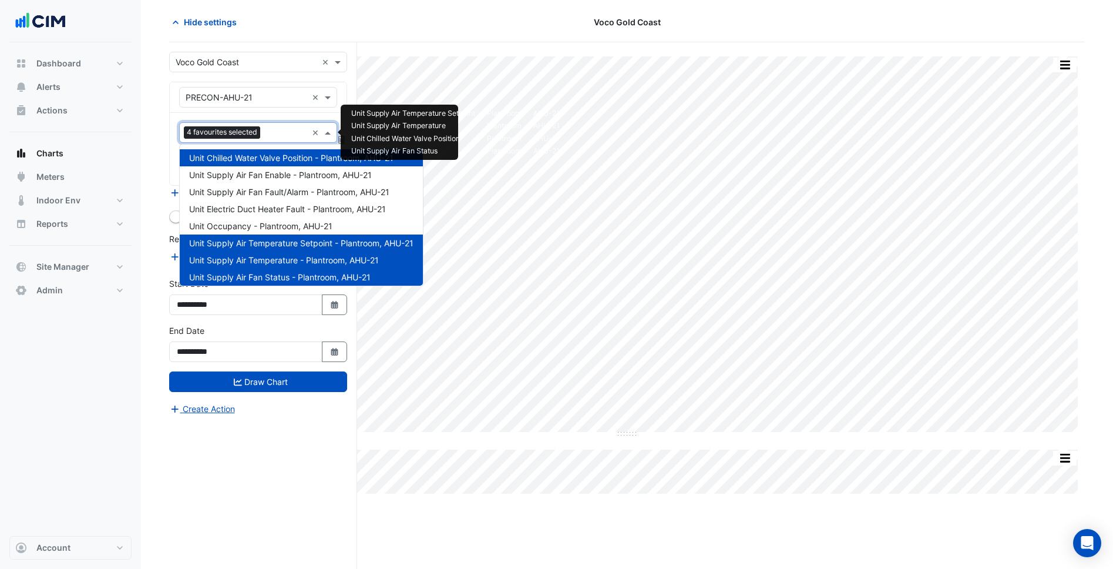
click at [270, 138] on input "text" at bounding box center [286, 133] width 42 height 12
click at [287, 227] on span "Unit Occupancy - Plantroom, AHU-21" at bounding box center [260, 226] width 143 height 10
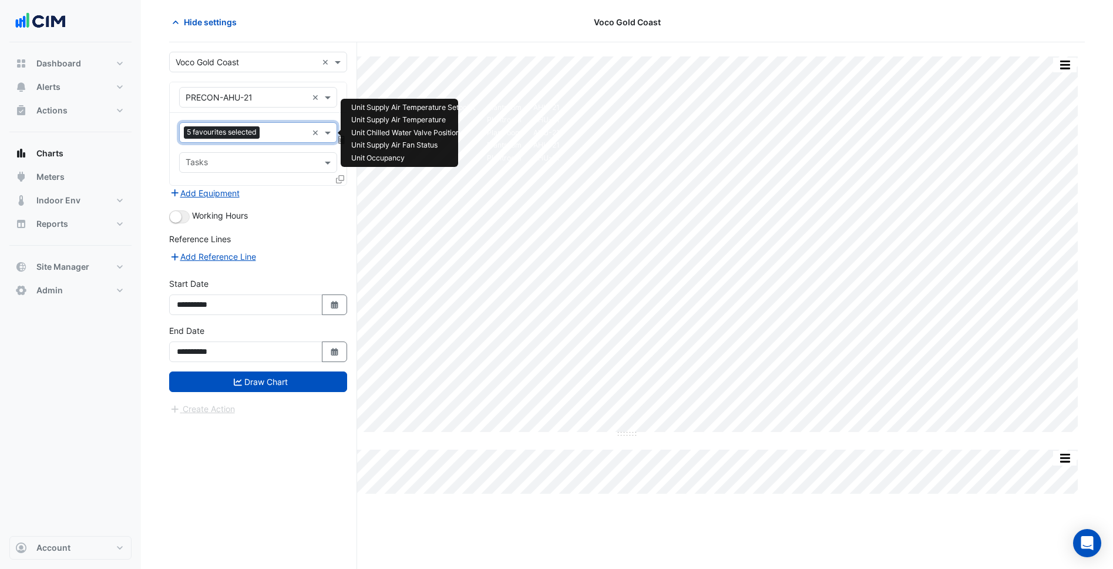
click at [271, 120] on div "5 favourites selected × Tasks" at bounding box center [258, 149] width 177 height 72
click at [274, 138] on input "text" at bounding box center [285, 133] width 43 height 12
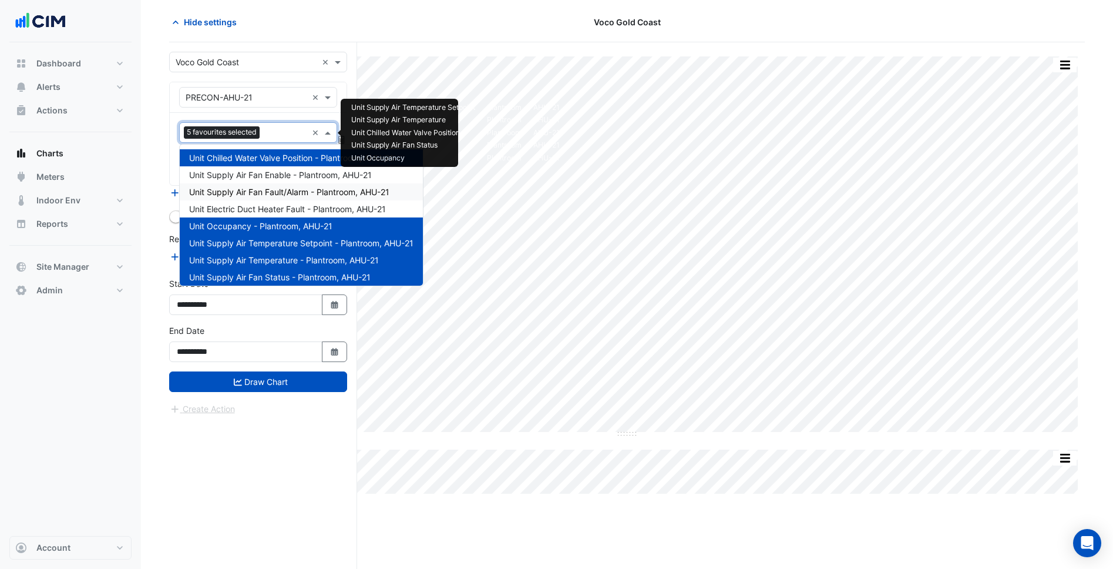
click at [288, 189] on span "Unit Supply Air Fan Fault/Alarm - Plantroom, AHU-21" at bounding box center [289, 192] width 200 height 10
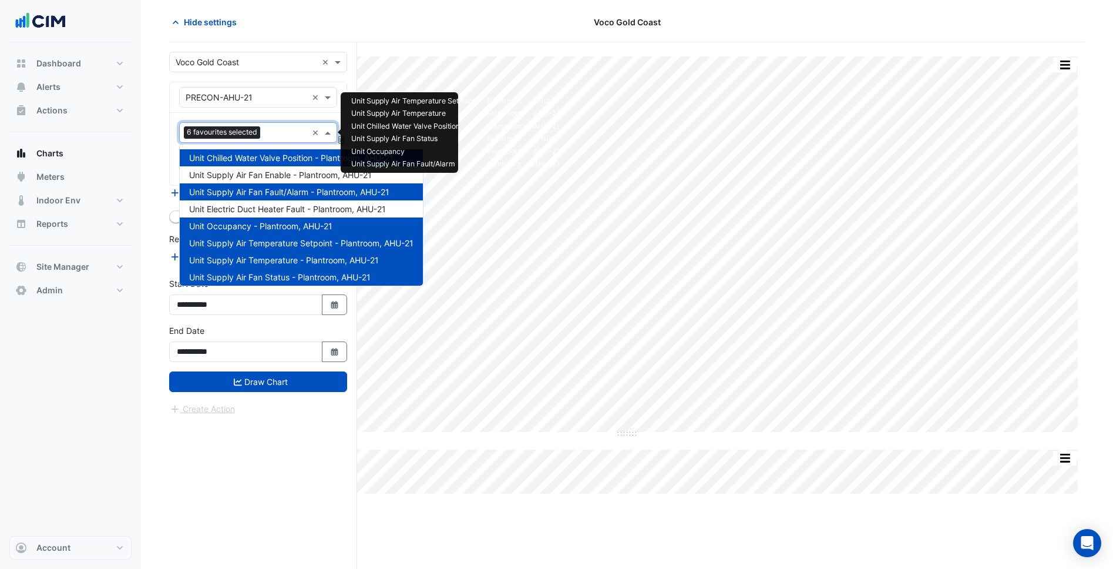
click at [276, 132] on input "text" at bounding box center [286, 133] width 42 height 12
click at [287, 172] on span "Unit Supply Air Fan Enable - Plantroom, AHU-21" at bounding box center [280, 175] width 183 height 10
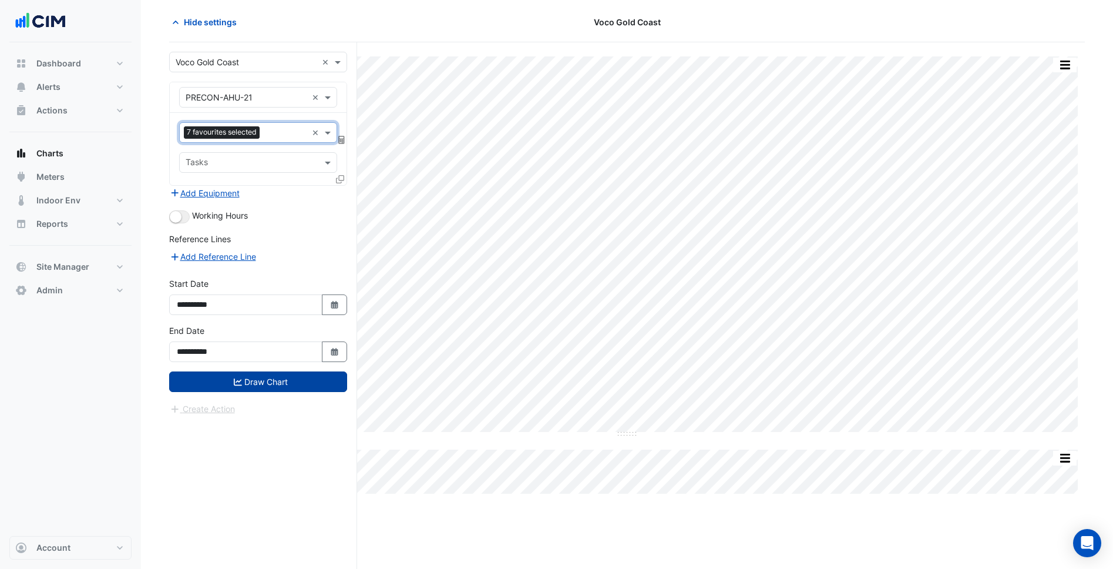
click at [301, 380] on button "Draw Chart" at bounding box center [258, 381] width 178 height 21
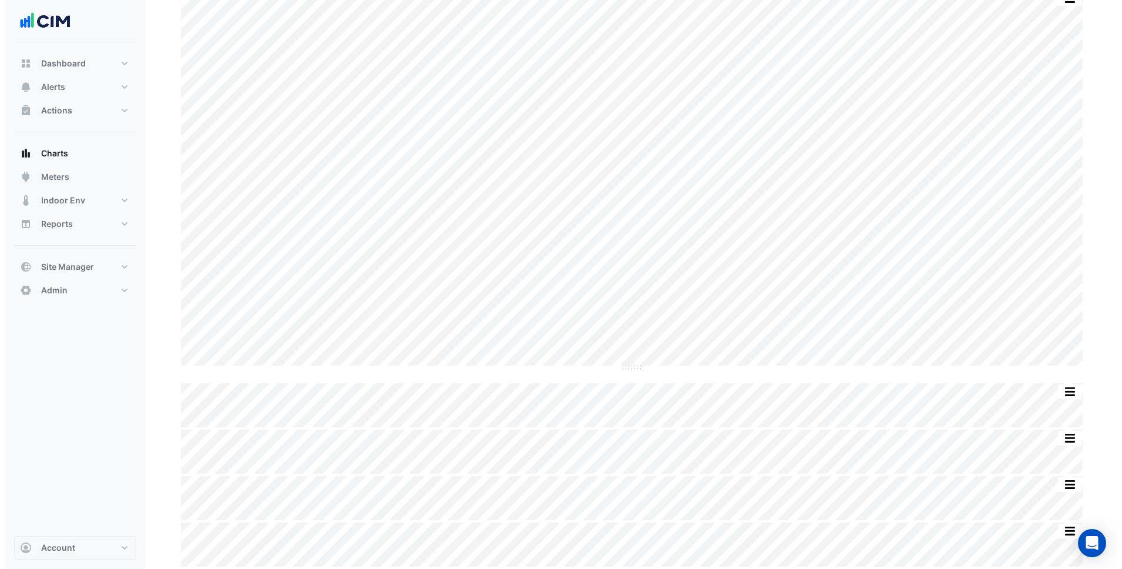
scroll to position [52, 0]
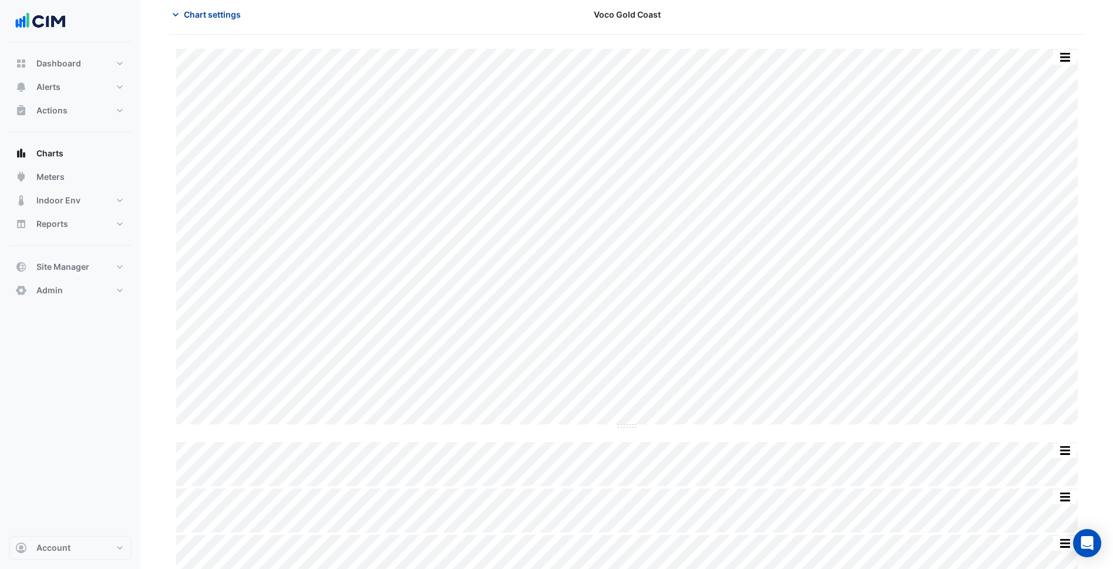
click at [217, 14] on span "Chart settings" at bounding box center [212, 14] width 57 height 12
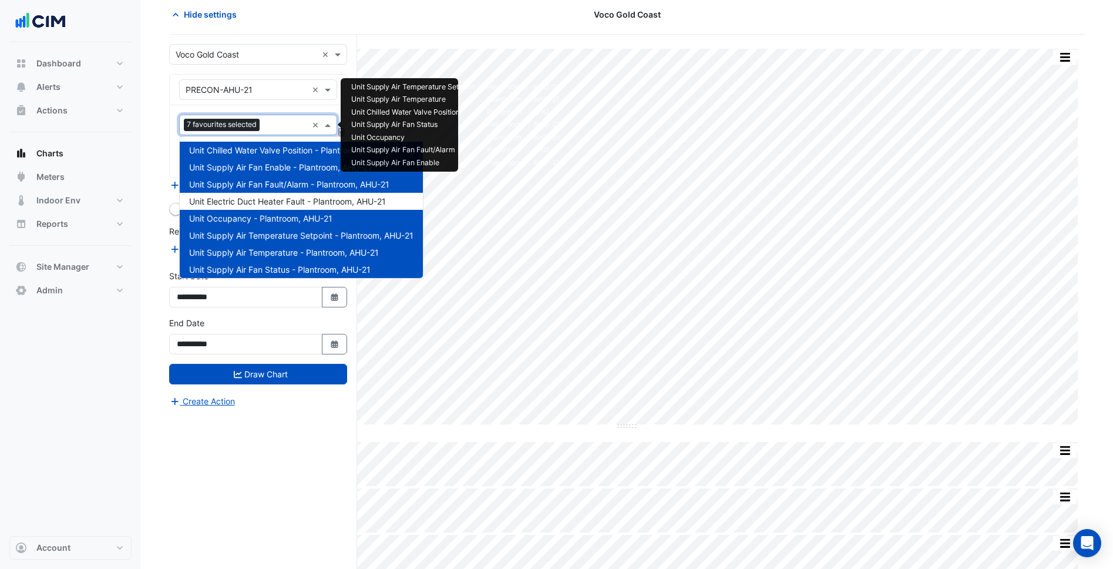
click at [248, 114] on div "7 favourites selected × Tasks" at bounding box center [258, 141] width 177 height 72
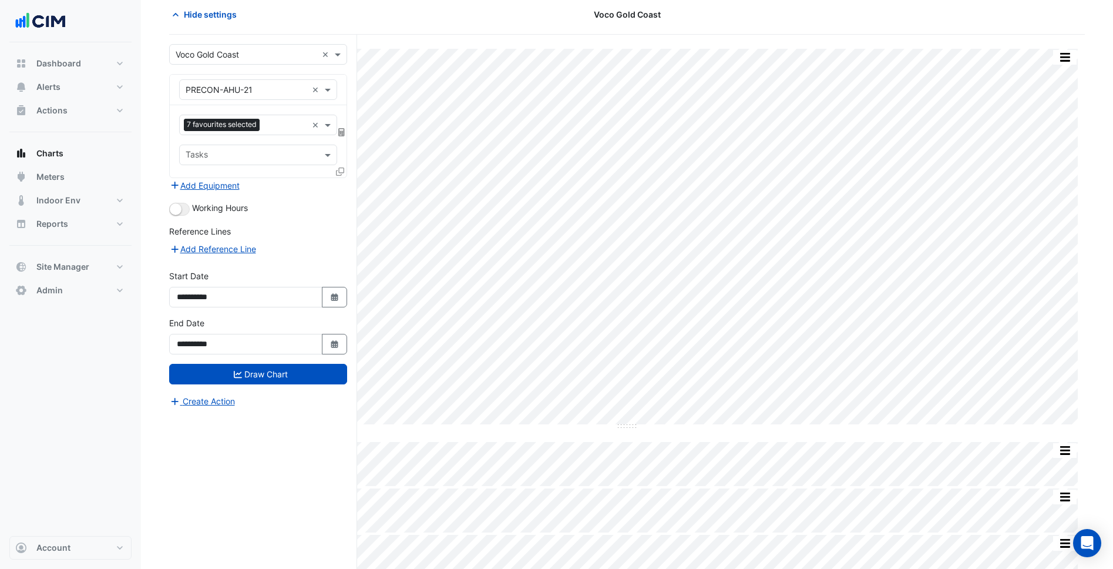
click at [270, 111] on div "7 favourites selected × Tasks" at bounding box center [258, 141] width 177 height 72
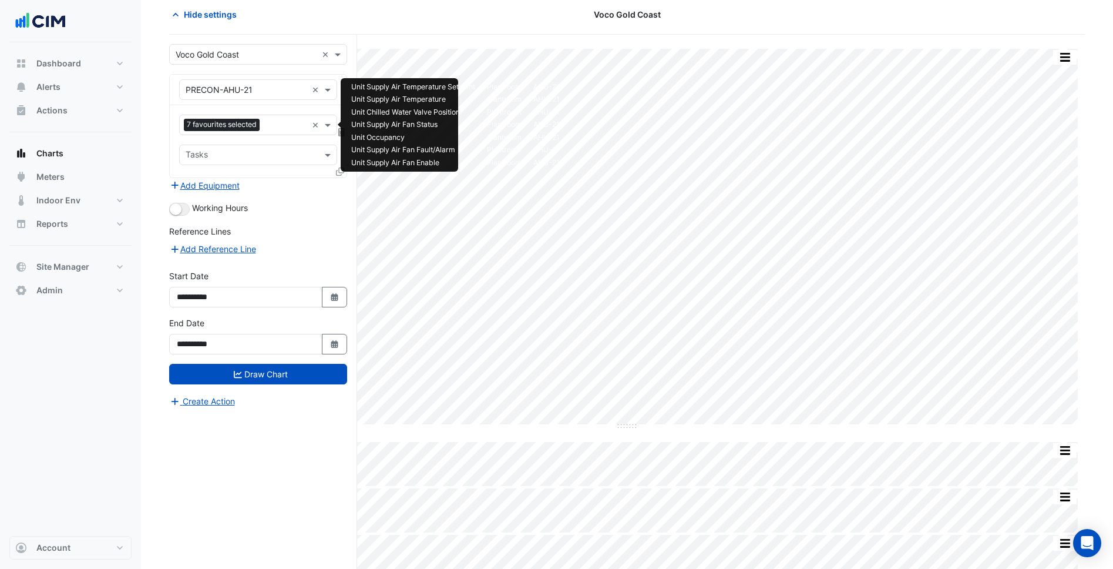
click at [270, 126] on input "text" at bounding box center [285, 126] width 43 height 12
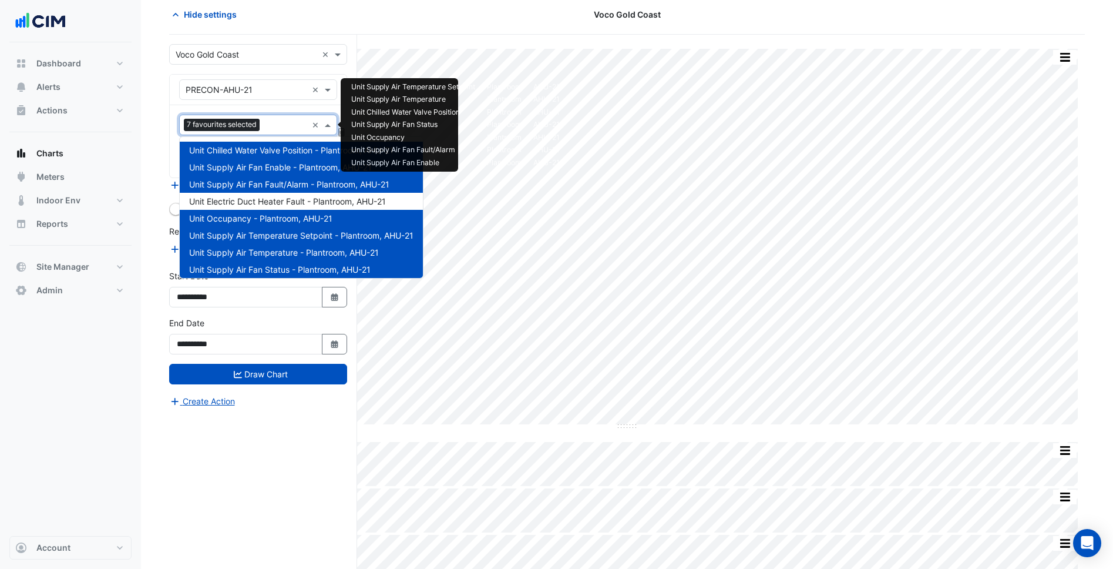
click at [307, 218] on span "Unit Occupancy - Plantroom, AHU-21" at bounding box center [260, 218] width 143 height 10
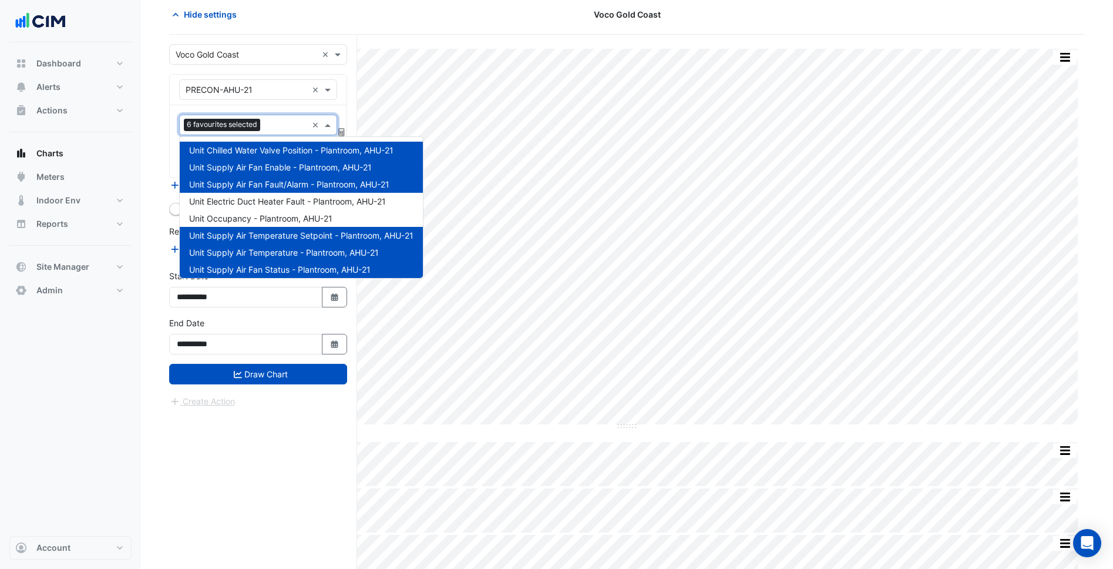
click at [299, 270] on span "Unit Supply Air Fan Status - Plantroom, AHU-21" at bounding box center [280, 269] width 182 height 10
click at [294, 186] on span "Unit Supply Air Fan Fault/Alarm - Plantroom, AHU-21" at bounding box center [289, 184] width 200 height 10
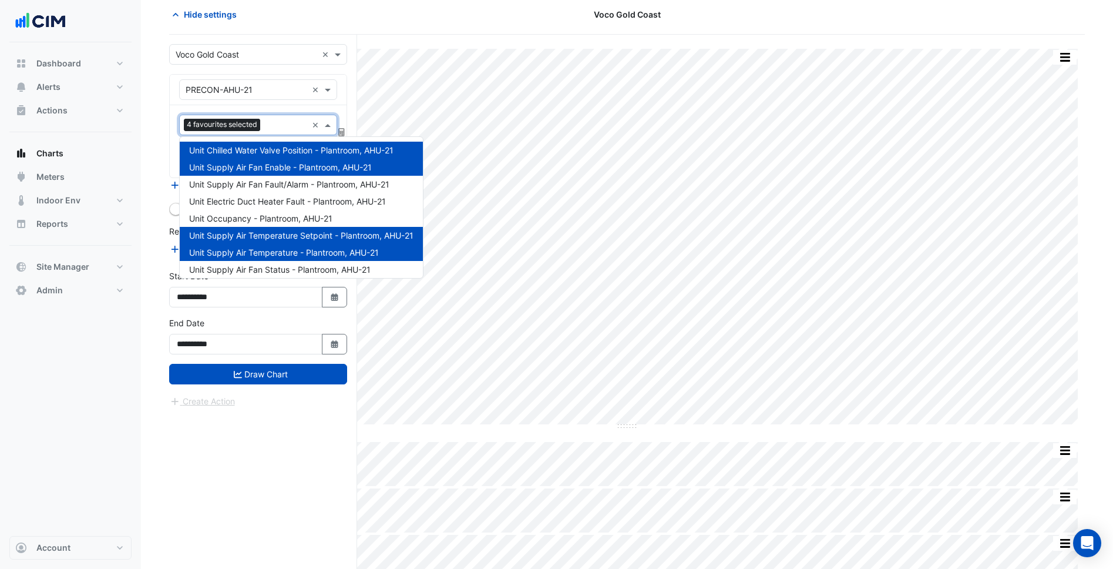
click at [294, 172] on div "Unit Supply Air Fan Enable - Plantroom, AHU-21" at bounding box center [301, 167] width 243 height 17
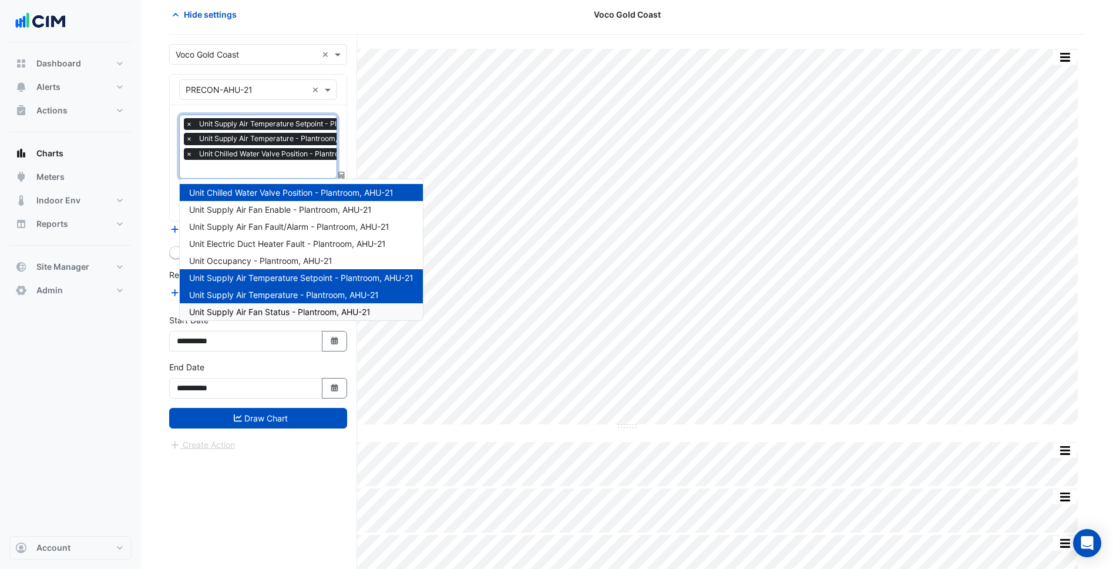
click at [301, 304] on div "Unit Supply Air Fan Status - Plantroom, AHU-21" at bounding box center [301, 311] width 243 height 17
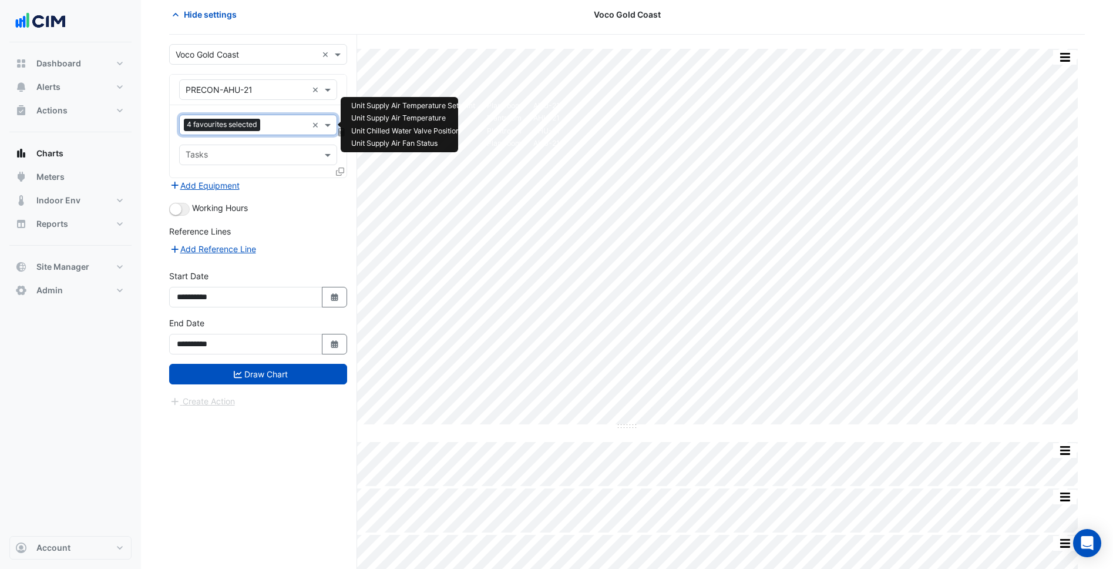
click at [284, 125] on input "text" at bounding box center [286, 126] width 42 height 12
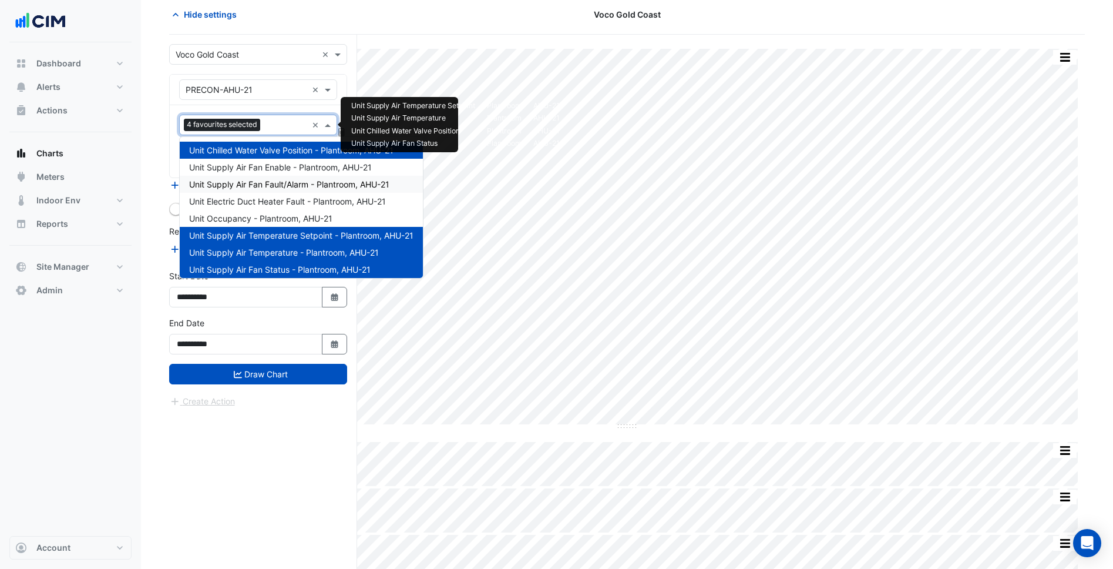
click at [160, 174] on section "Hide settings Voco Gold Coast Split by Unit Split All Split None Print Save as …" at bounding box center [627, 308] width 972 height 637
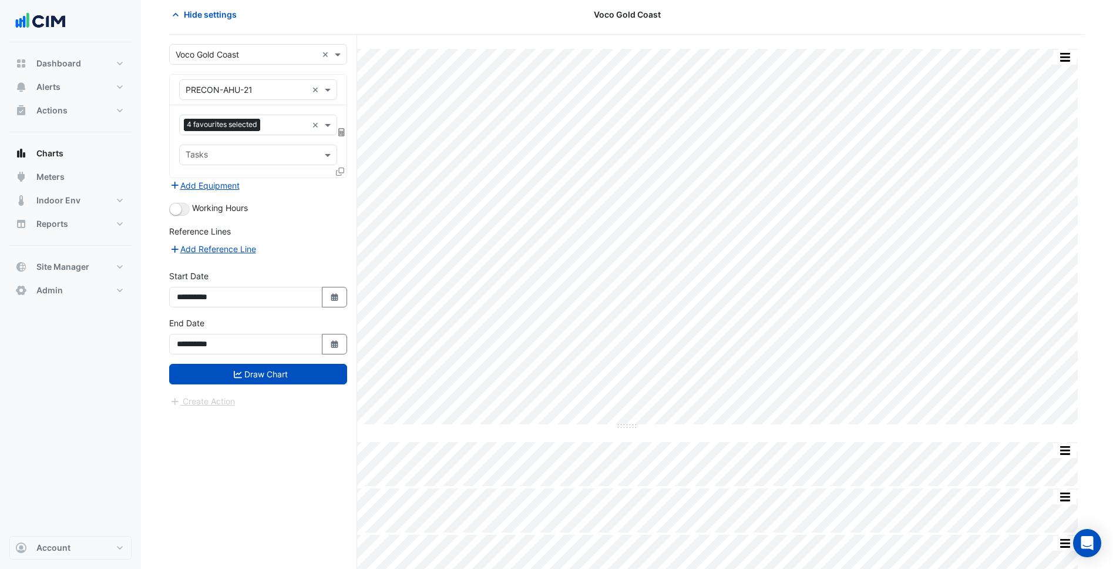
click at [342, 170] on icon at bounding box center [340, 171] width 8 height 8
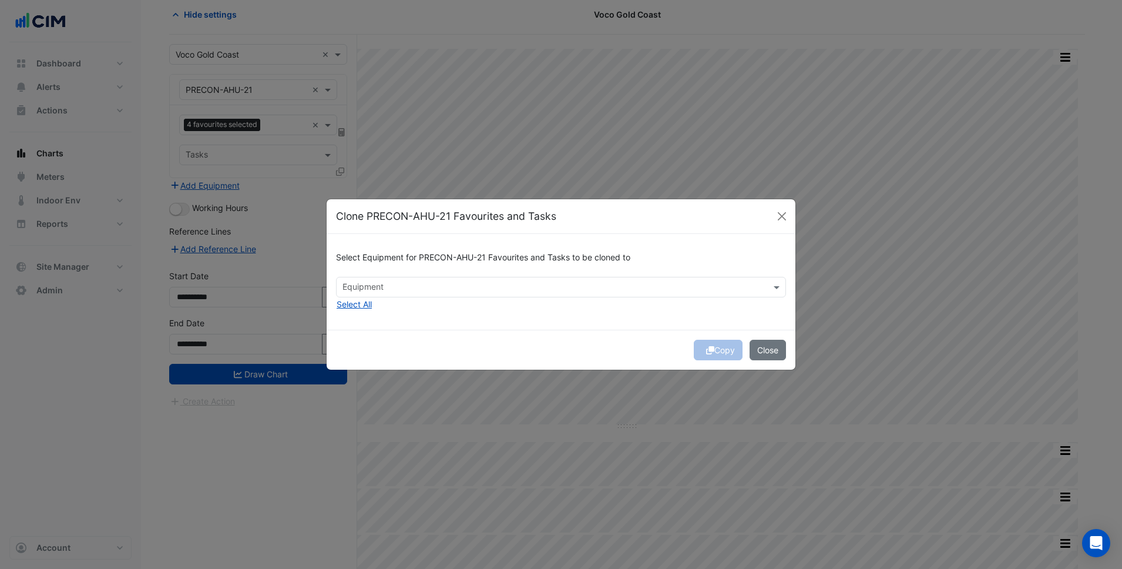
click at [451, 287] on input "text" at bounding box center [554, 288] width 424 height 12
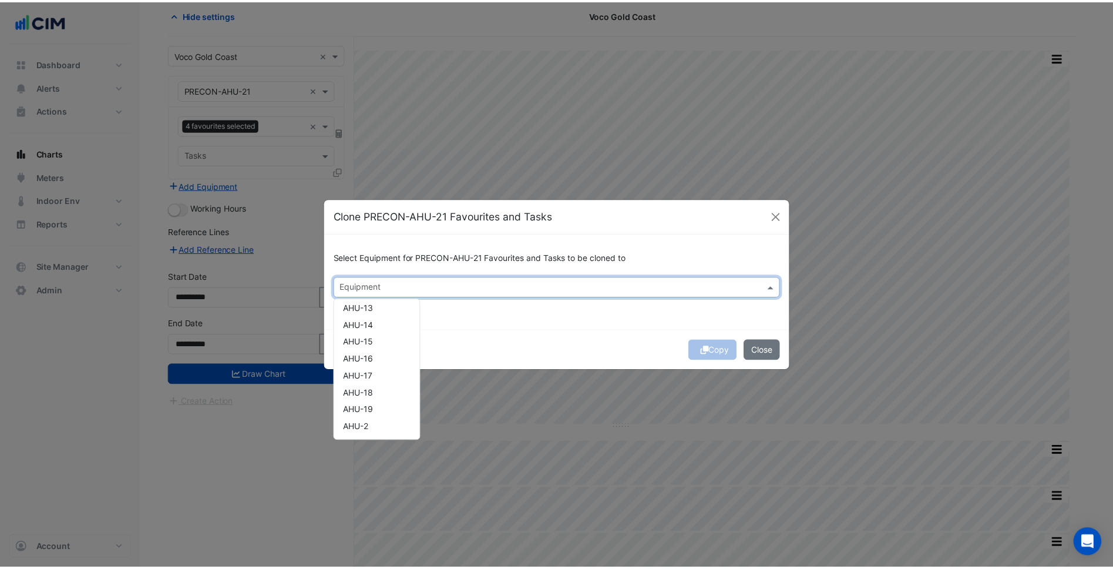
scroll to position [294, 0]
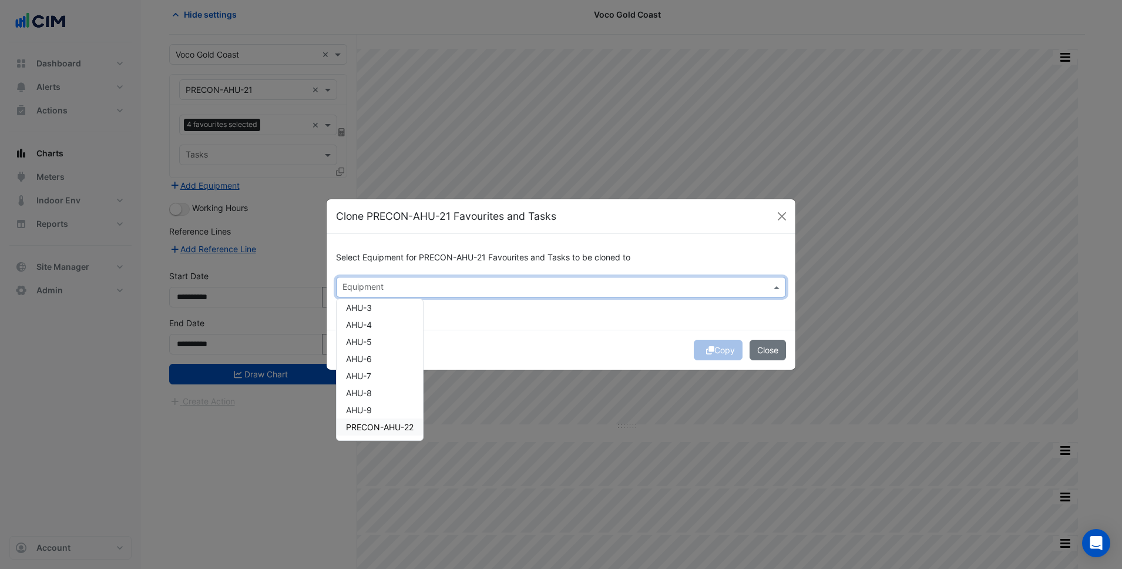
click at [395, 425] on span "PRECON-AHU-22" at bounding box center [380, 427] width 68 height 10
drag, startPoint x: 542, startPoint y: 352, endPoint x: 649, endPoint y: 345, distance: 106.6
click at [543, 352] on div "Copy Close" at bounding box center [561, 350] width 469 height 40
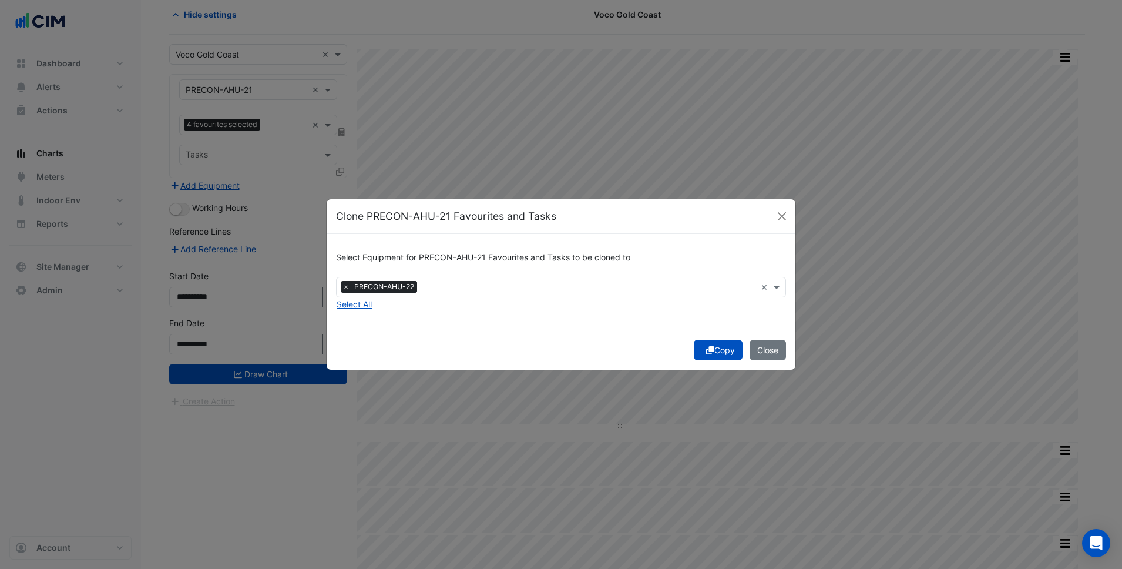
click at [724, 345] on button "Copy" at bounding box center [718, 350] width 49 height 21
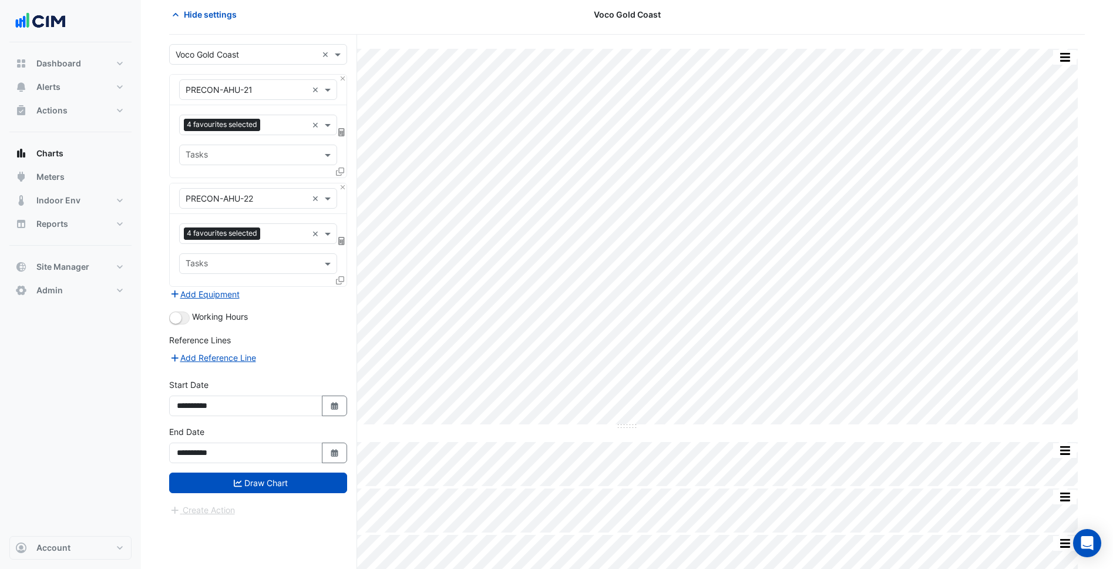
scroll to position [111, 0]
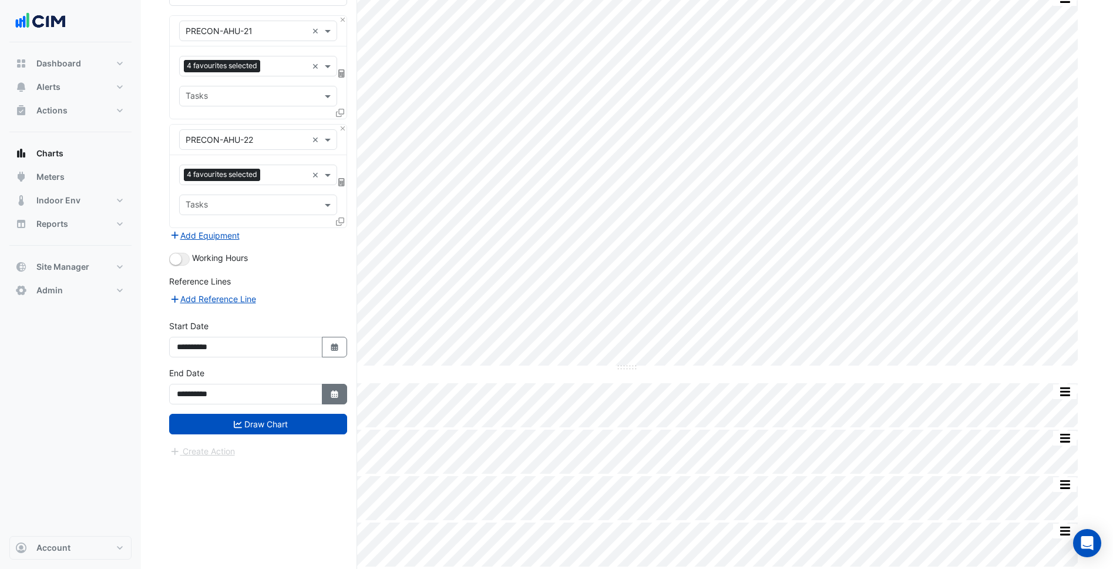
click at [332, 395] on icon "button" at bounding box center [334, 394] width 7 height 8
select select "**"
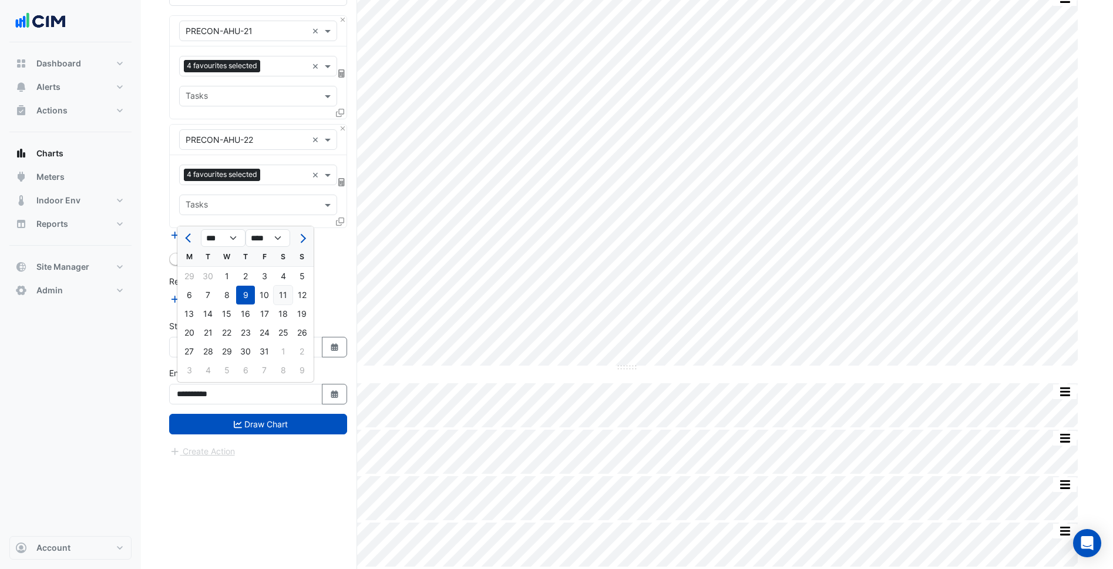
click at [282, 298] on div "11" at bounding box center [283, 294] width 19 height 19
type input "**********"
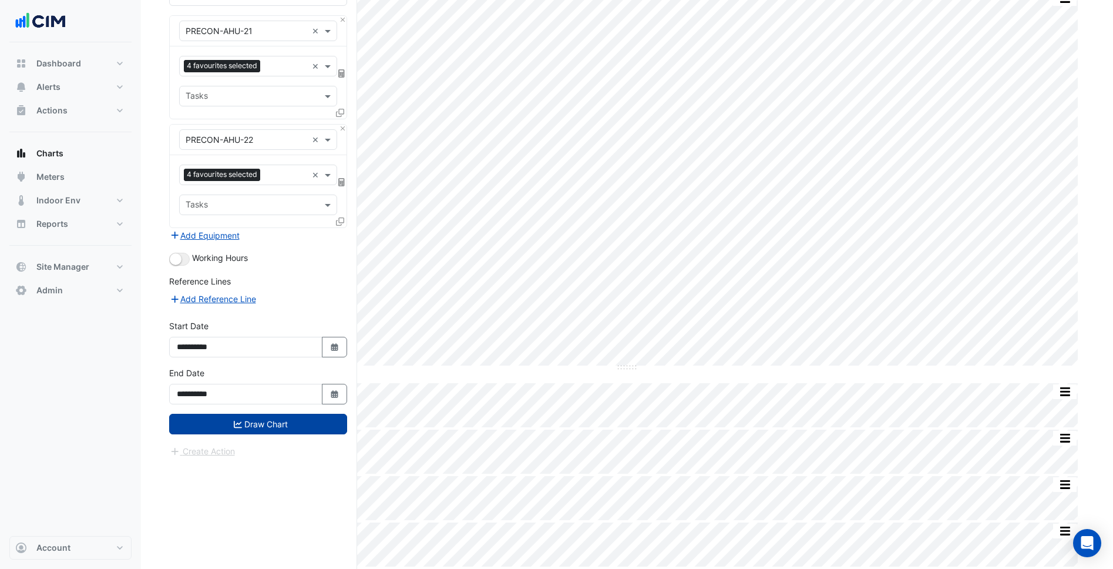
click at [295, 415] on button "Draw Chart" at bounding box center [258, 424] width 178 height 21
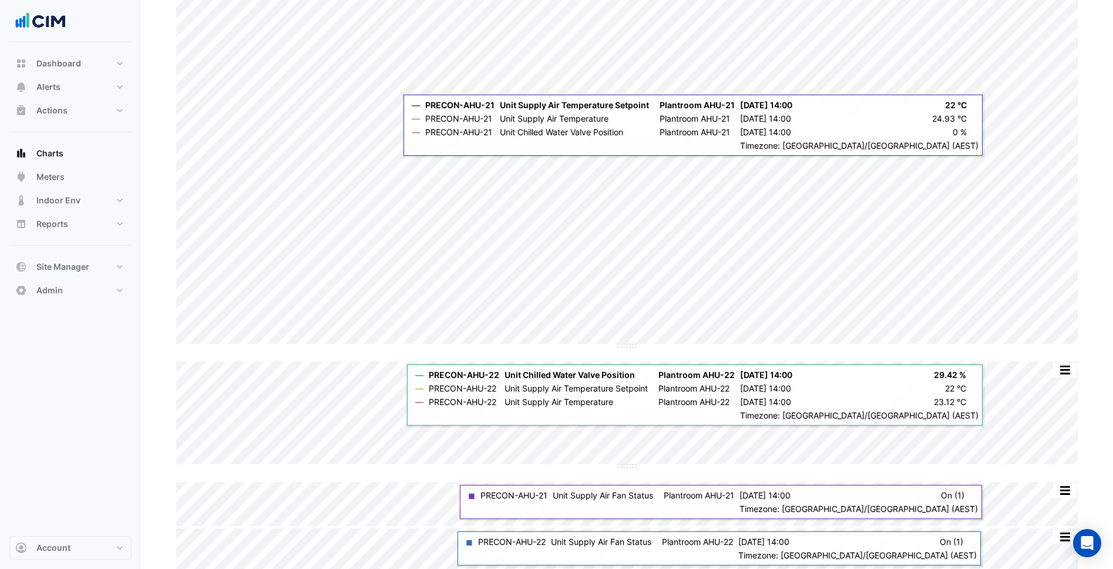
scroll to position [139, 0]
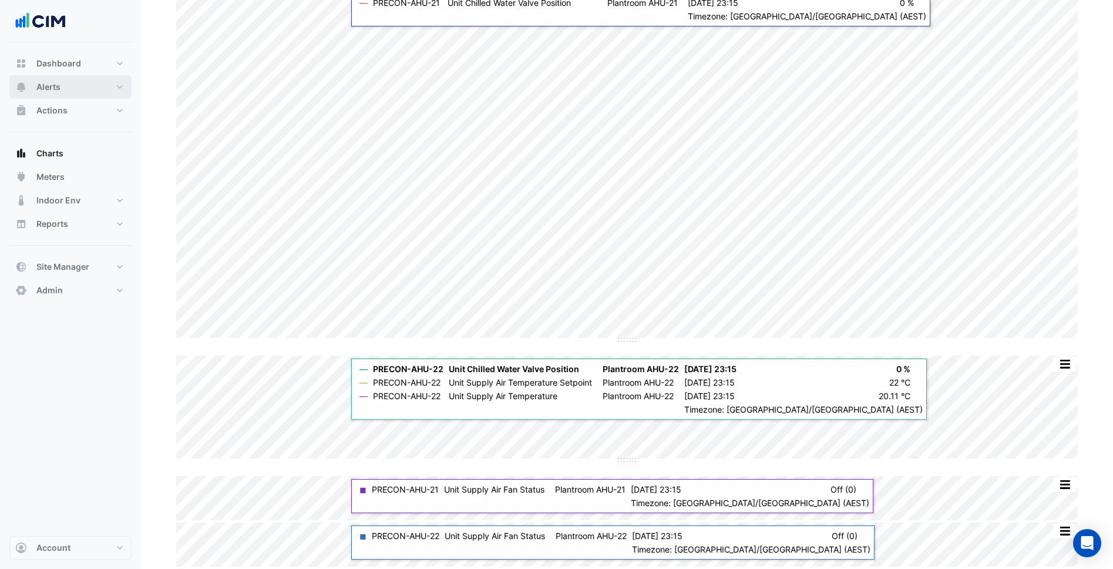
click at [103, 86] on button "Alerts" at bounding box center [70, 86] width 122 height 23
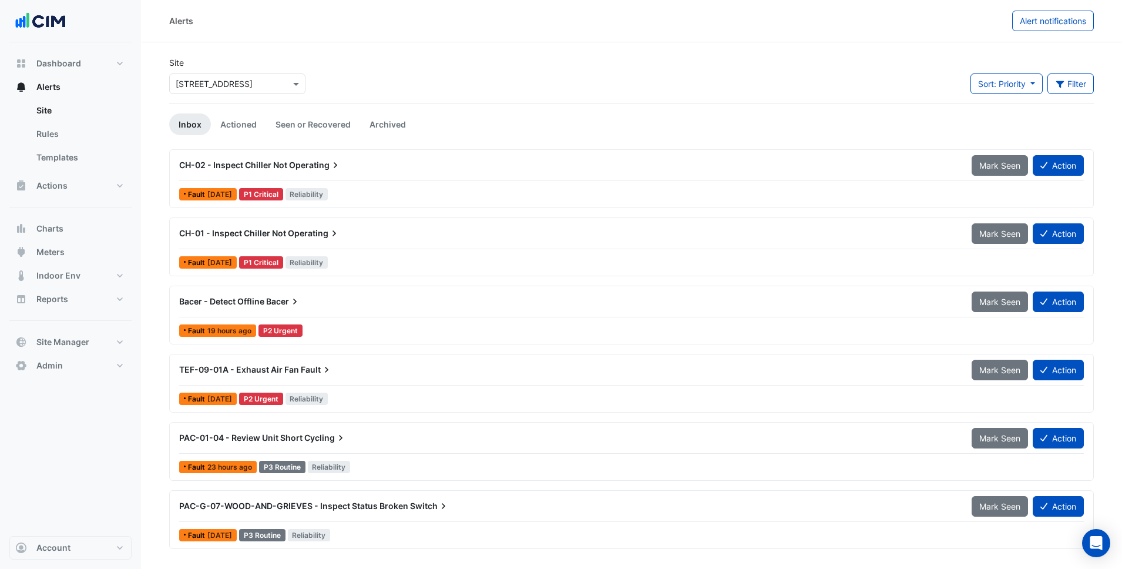
click at [238, 75] on div "× 226 Adelaide Terrace" at bounding box center [237, 83] width 136 height 21
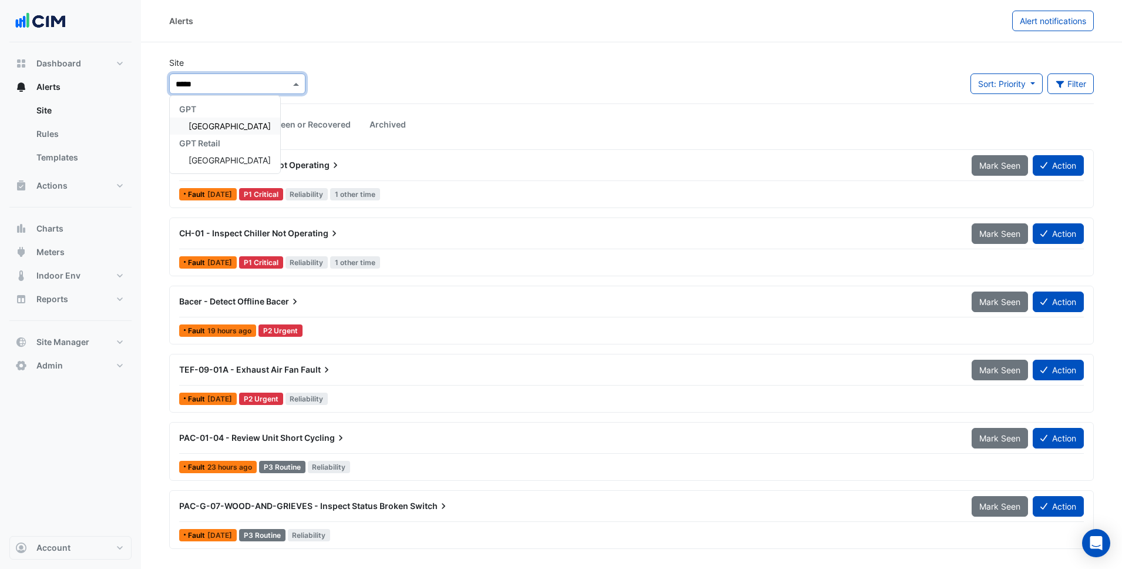
type input "******"
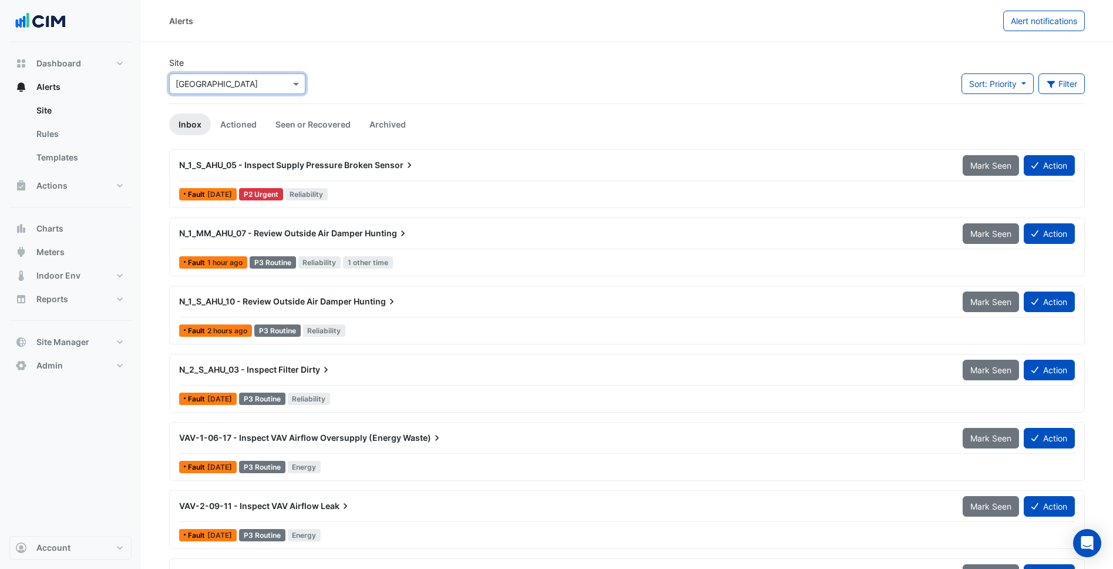
click at [368, 176] on div "N_1_S_AHU_05 - Inspect Supply Pressure Broken Sensor Mark Seen Action" at bounding box center [627, 167] width 896 height 26
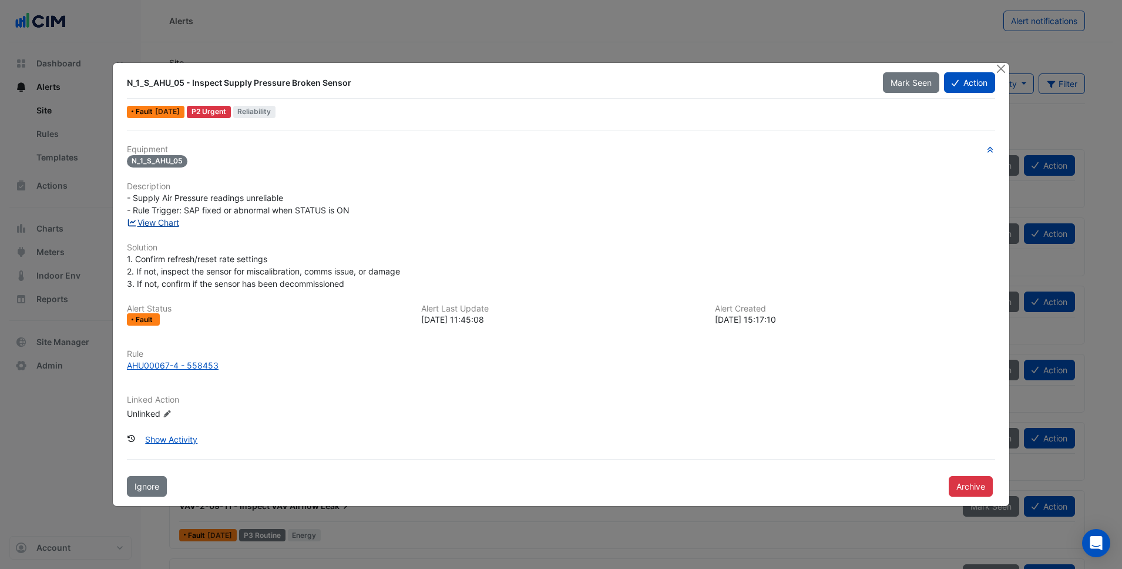
click at [167, 219] on link "View Chart" at bounding box center [153, 222] width 52 height 10
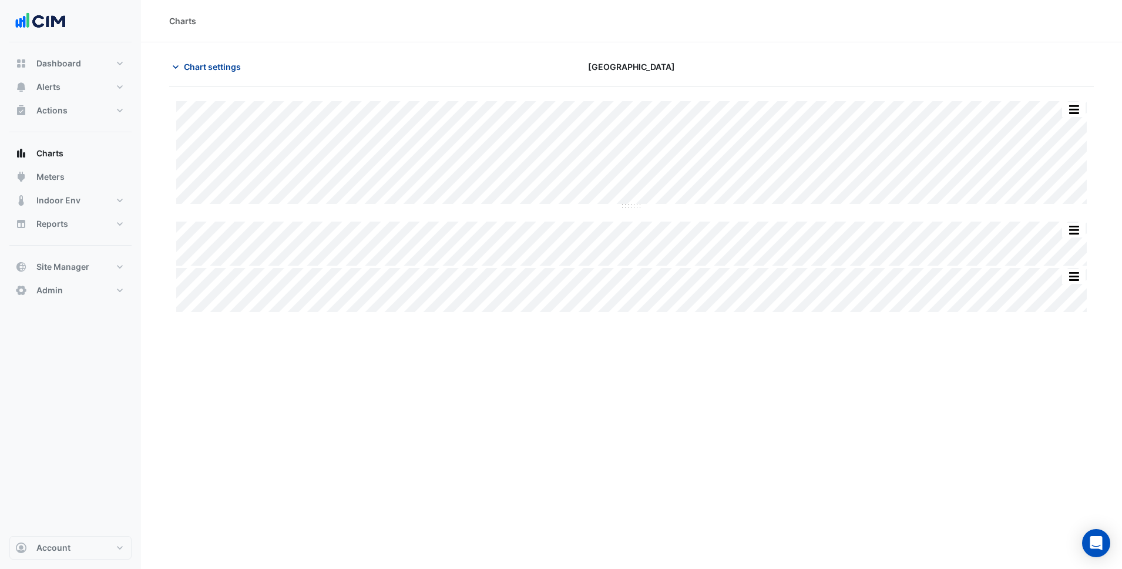
click at [227, 68] on span "Chart settings" at bounding box center [212, 67] width 57 height 12
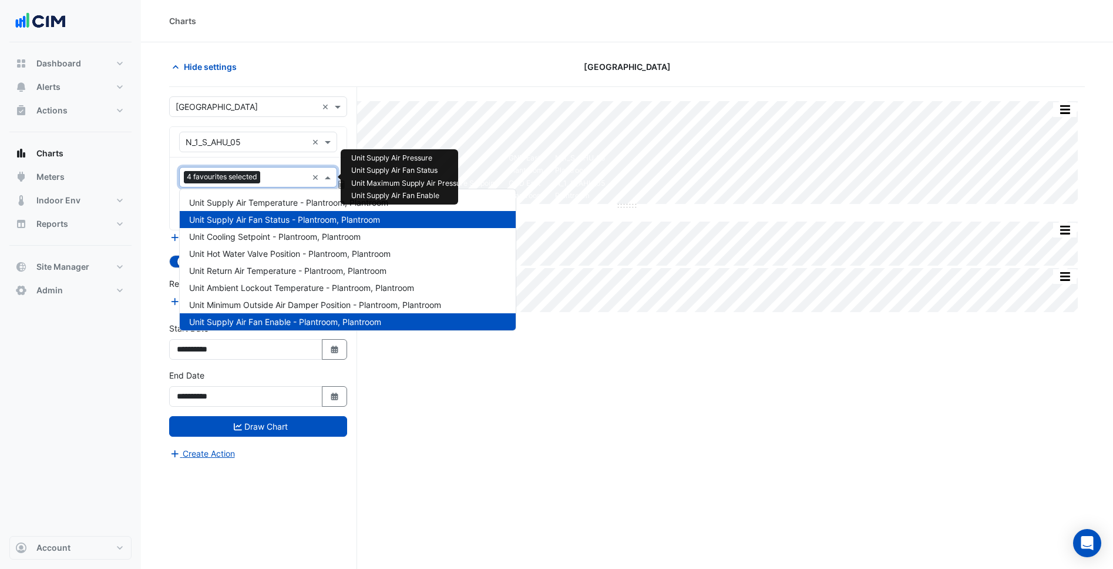
click at [280, 178] on input "text" at bounding box center [286, 178] width 42 height 12
click at [135, 484] on nav "Dashboard Portfolio Ratings Performance Alerts Site Rules Templates Actions Sit…" at bounding box center [70, 284] width 141 height 569
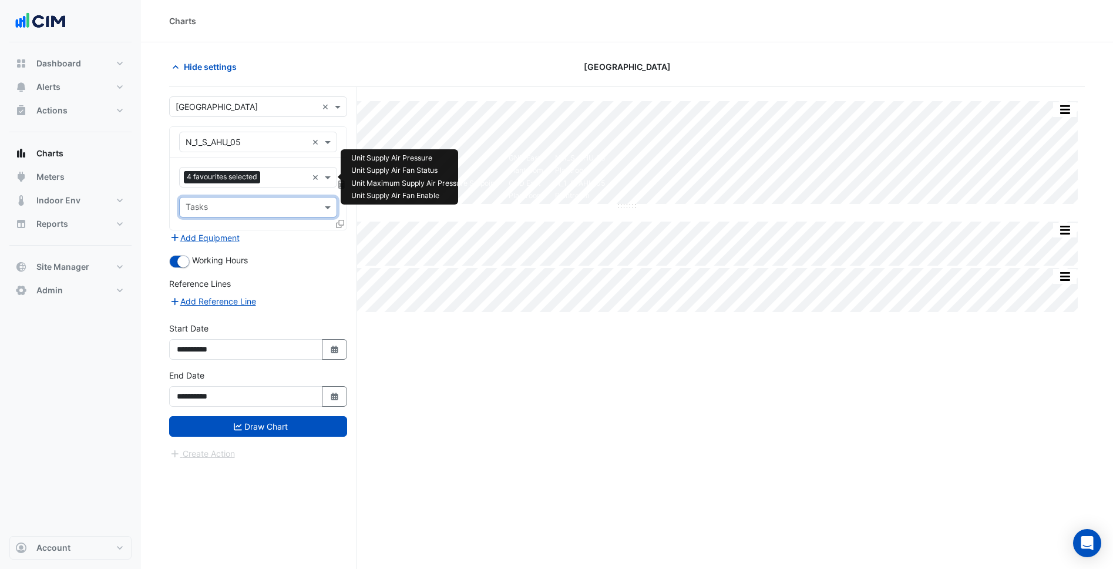
click at [278, 177] on input "text" at bounding box center [286, 178] width 42 height 12
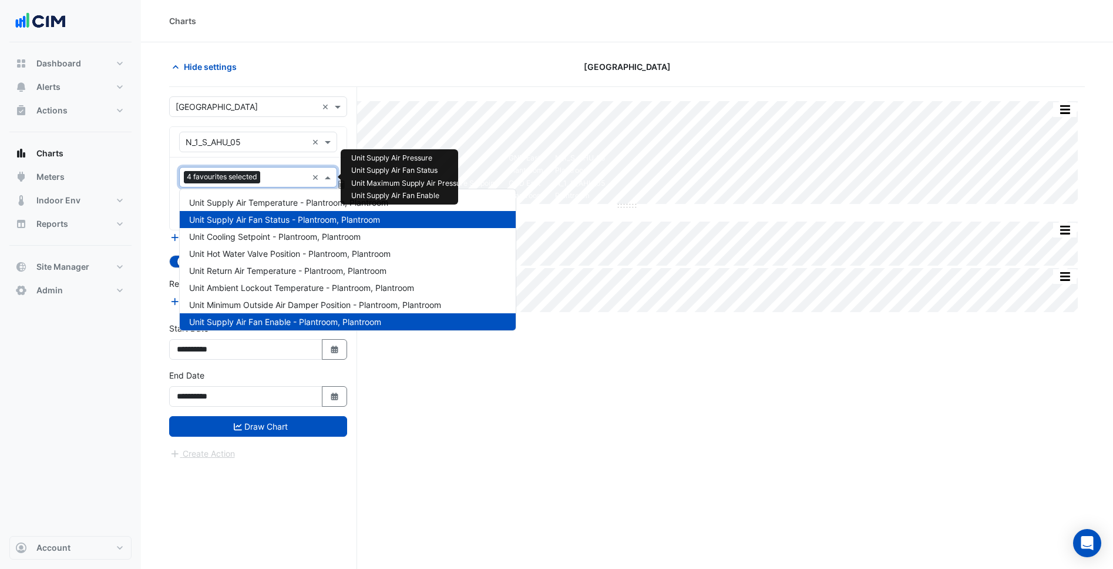
click at [295, 225] on div "Unit Supply Air Fan Status - Plantroom, Plantroom" at bounding box center [348, 219] width 336 height 17
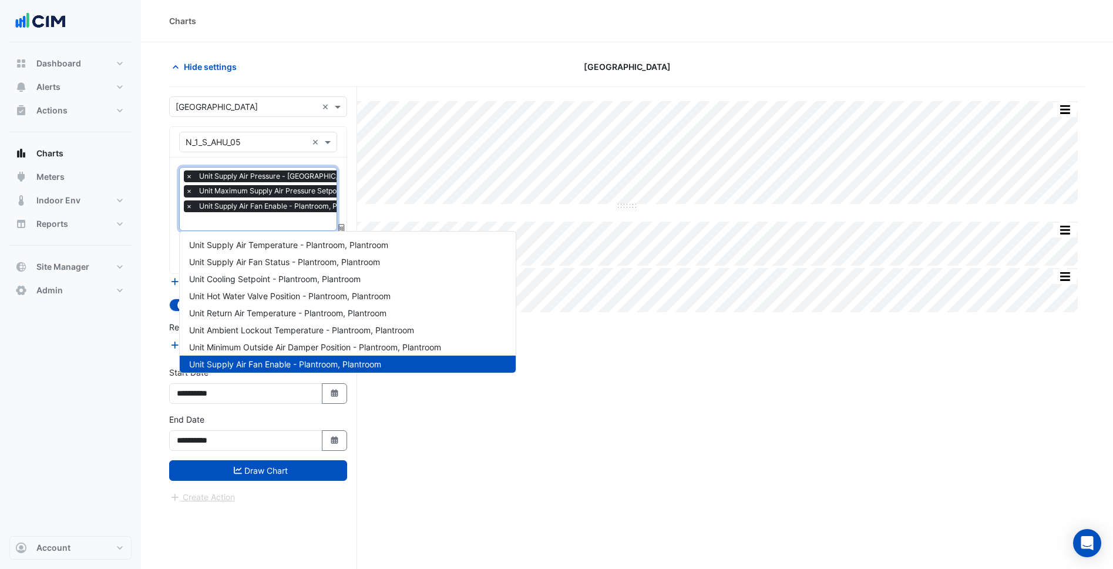
click at [300, 365] on span "Unit Supply Air Fan Enable - Plantroom, Plantroom" at bounding box center [285, 364] width 192 height 10
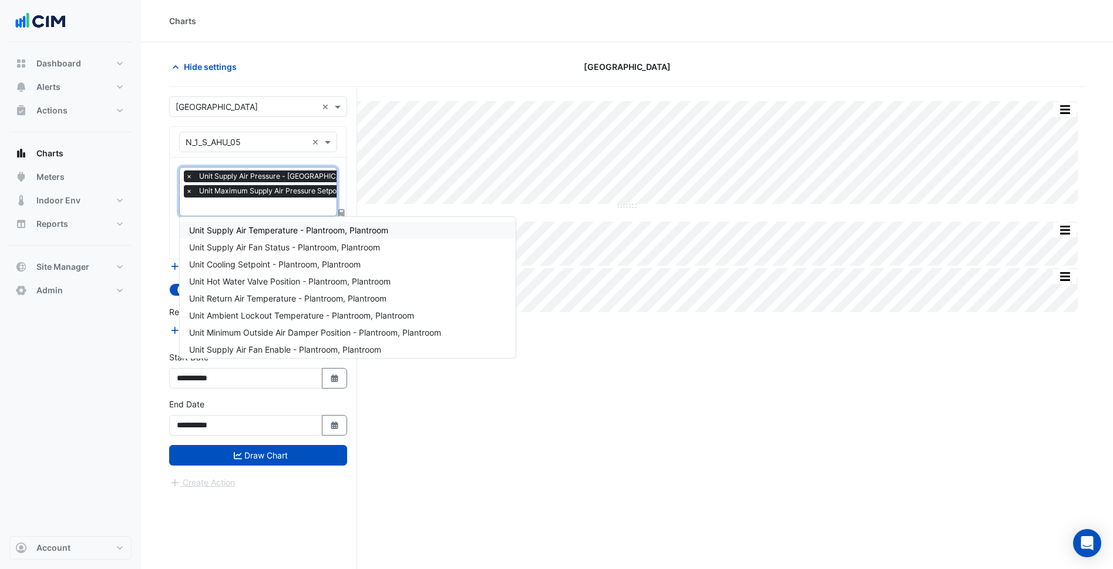
click at [189, 192] on span "×" at bounding box center [189, 191] width 11 height 12
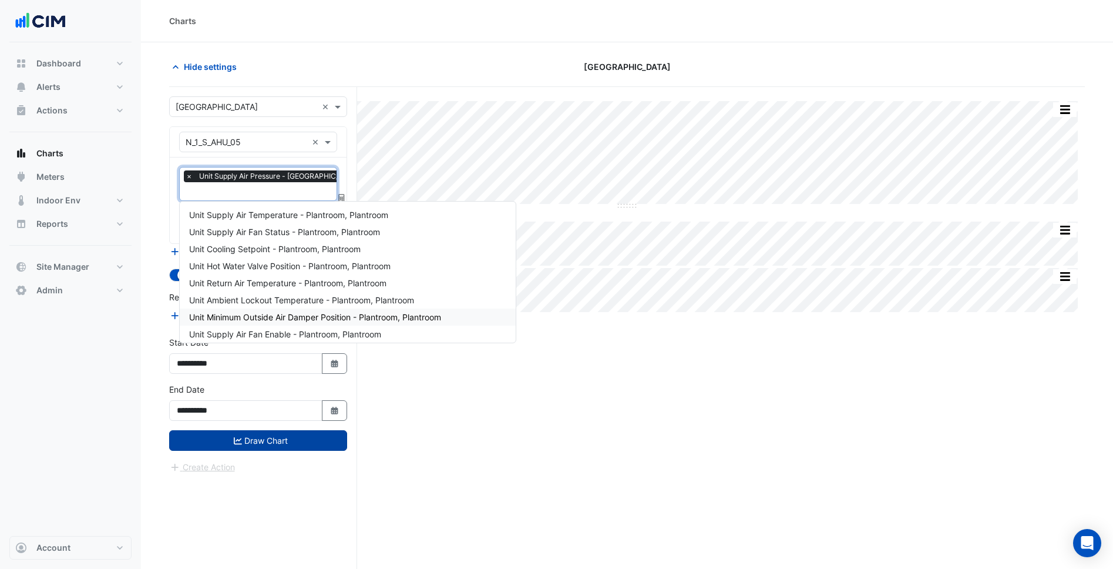
click at [265, 446] on button "Draw Chart" at bounding box center [258, 440] width 178 height 21
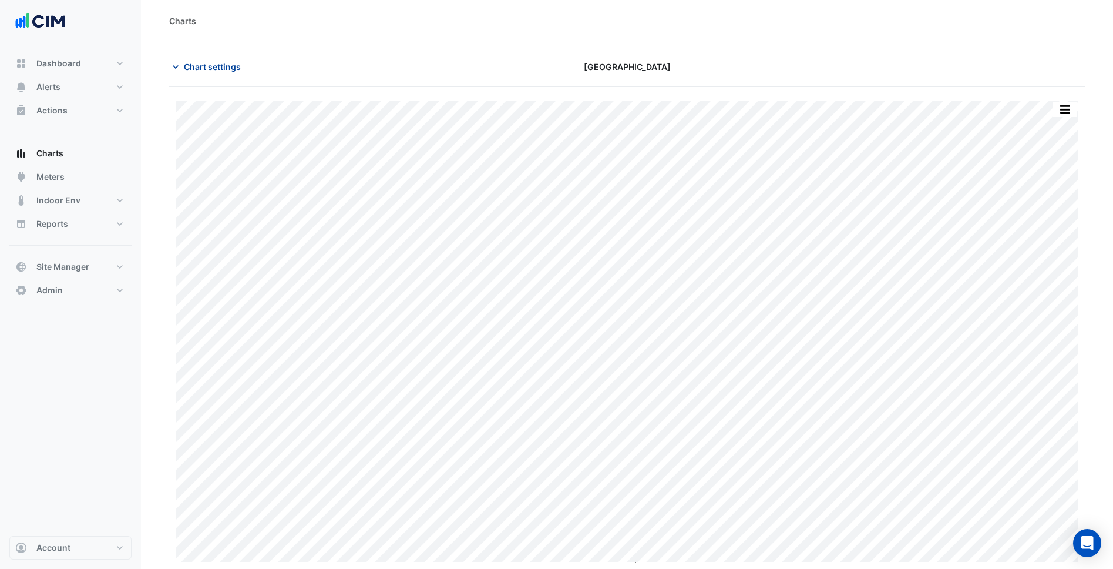
click at [195, 68] on span "Chart settings" at bounding box center [212, 67] width 57 height 12
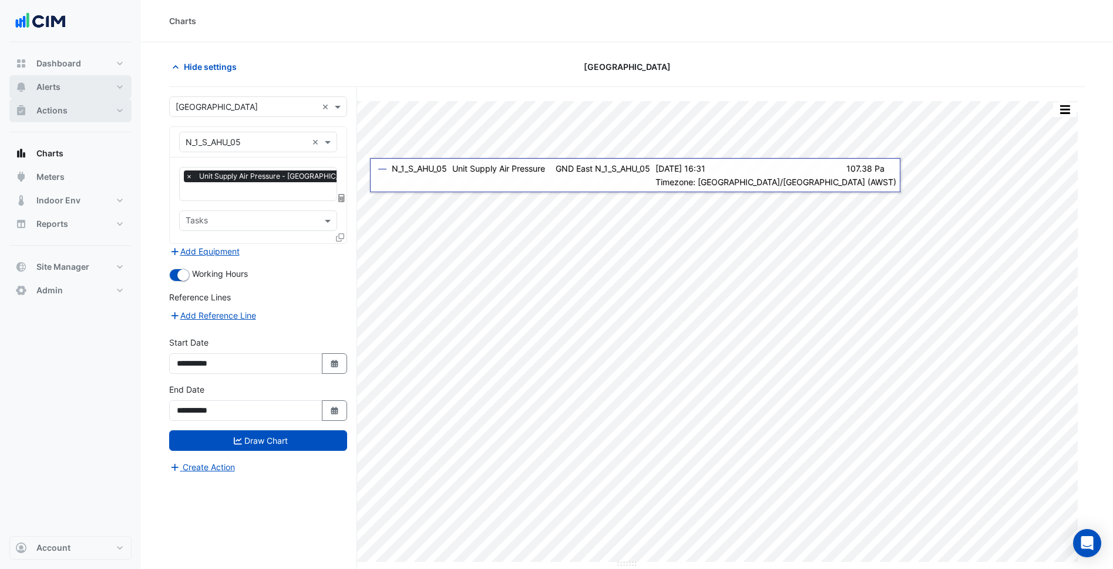
drag, startPoint x: 54, startPoint y: 96, endPoint x: 64, endPoint y: 100, distance: 10.8
click at [54, 95] on button "Alerts" at bounding box center [70, 86] width 122 height 23
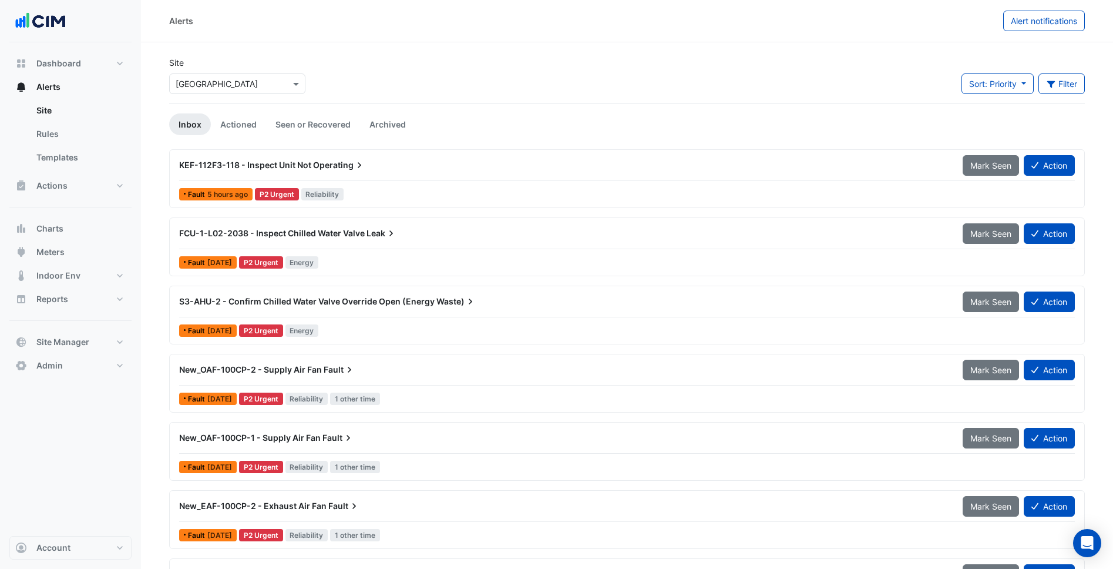
click at [243, 92] on div "× Charlestown Square" at bounding box center [237, 83] width 136 height 21
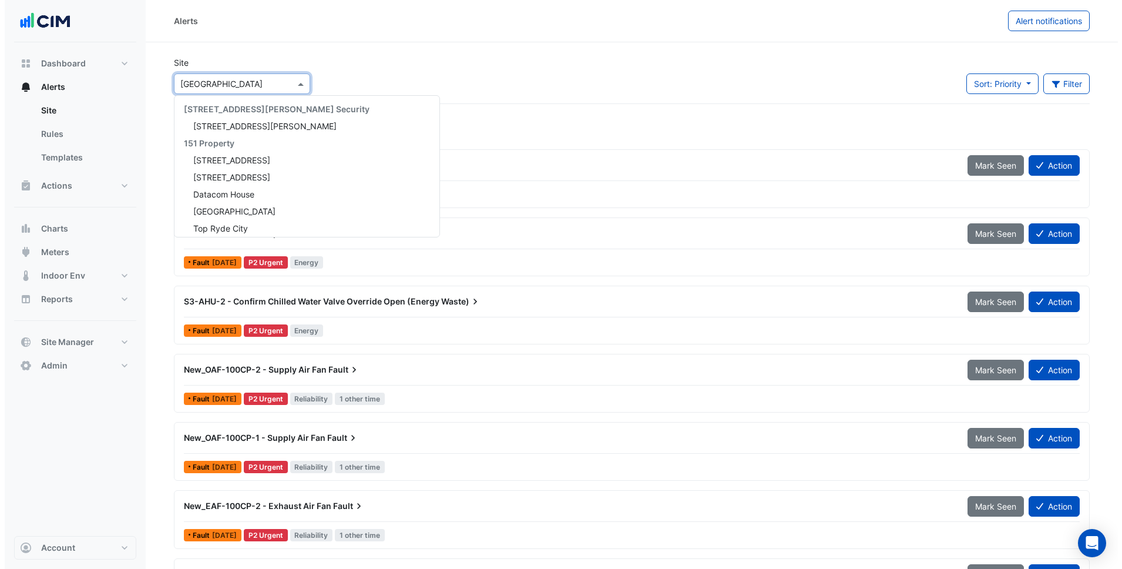
scroll to position [8693, 0]
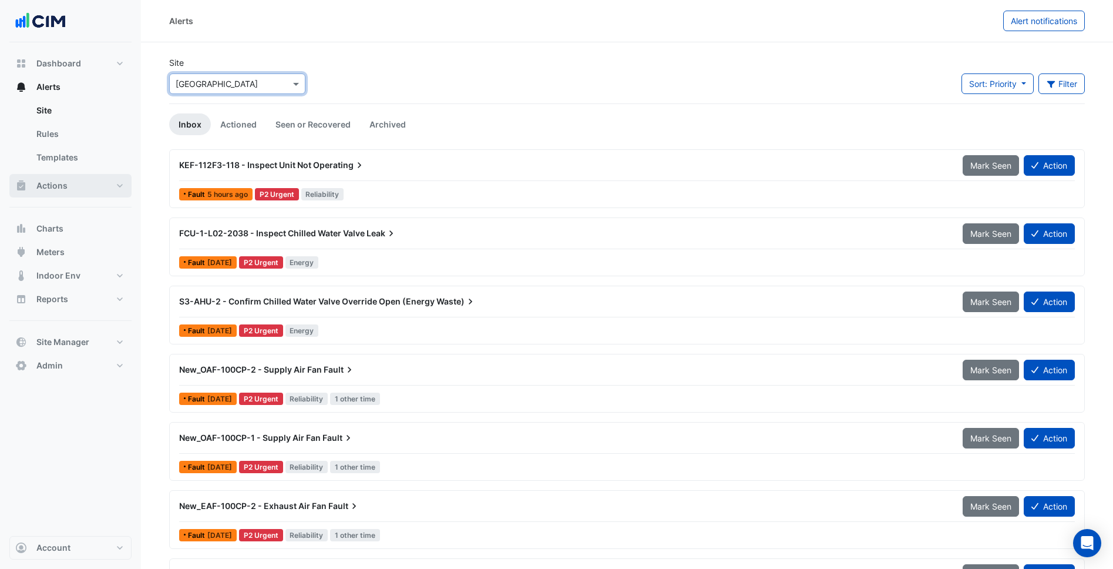
click at [110, 187] on button "Actions" at bounding box center [70, 185] width 122 height 23
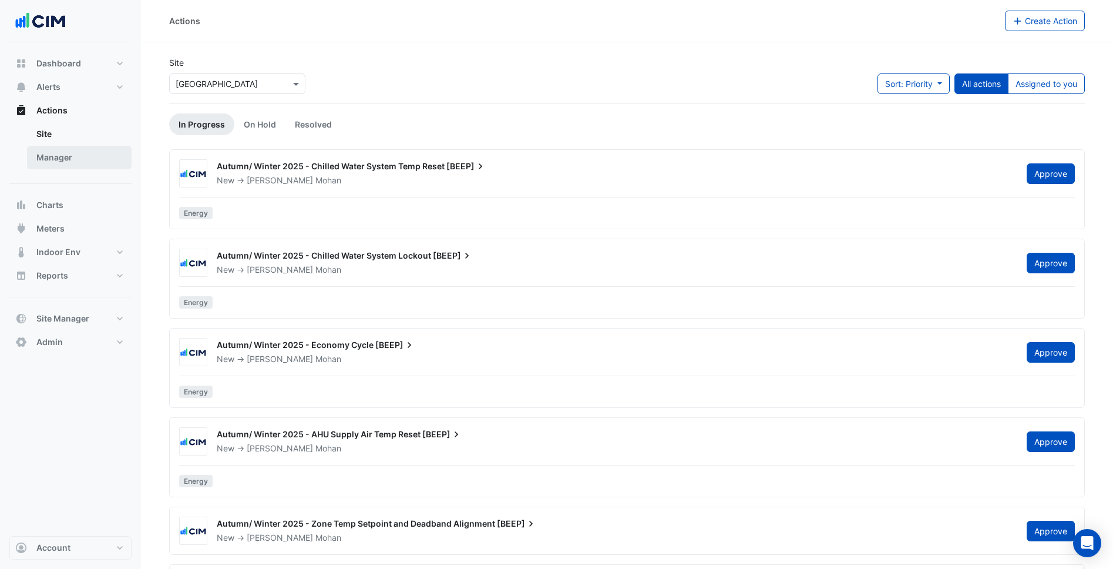
click at [86, 163] on link "Manager" at bounding box center [79, 157] width 105 height 23
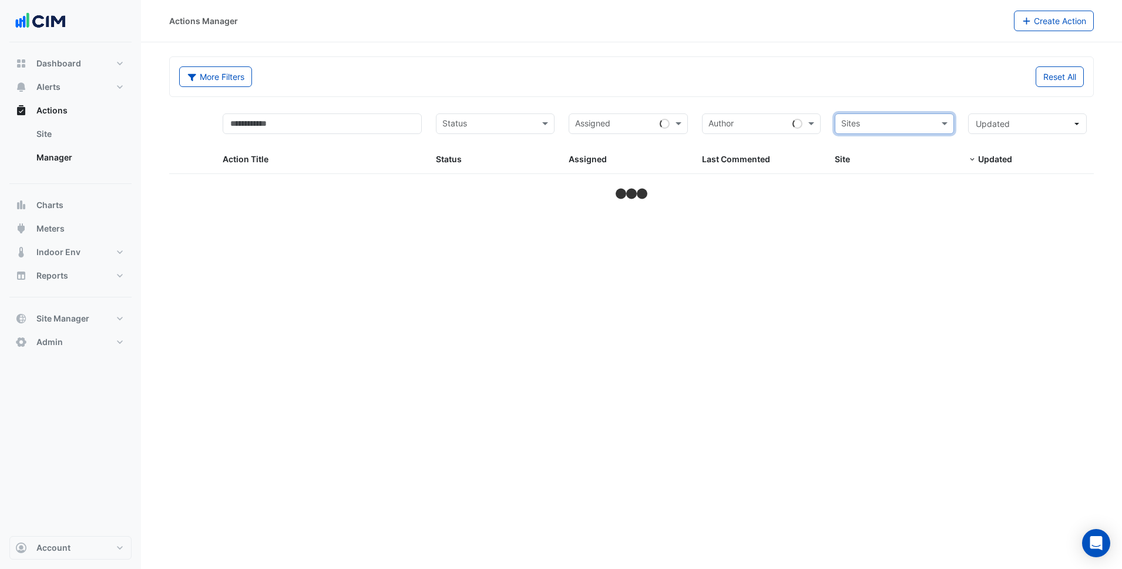
click at [893, 127] on input "text" at bounding box center [887, 125] width 92 height 14
type input "********"
click at [902, 166] on span "[GEOGRAPHIC_DATA]" at bounding box center [895, 166] width 82 height 10
click at [901, 55] on section "More Filters Reset All Status Assigned × Karrinyup Shopping Centre × Action Tit…" at bounding box center [631, 122] width 981 height 160
select select "***"
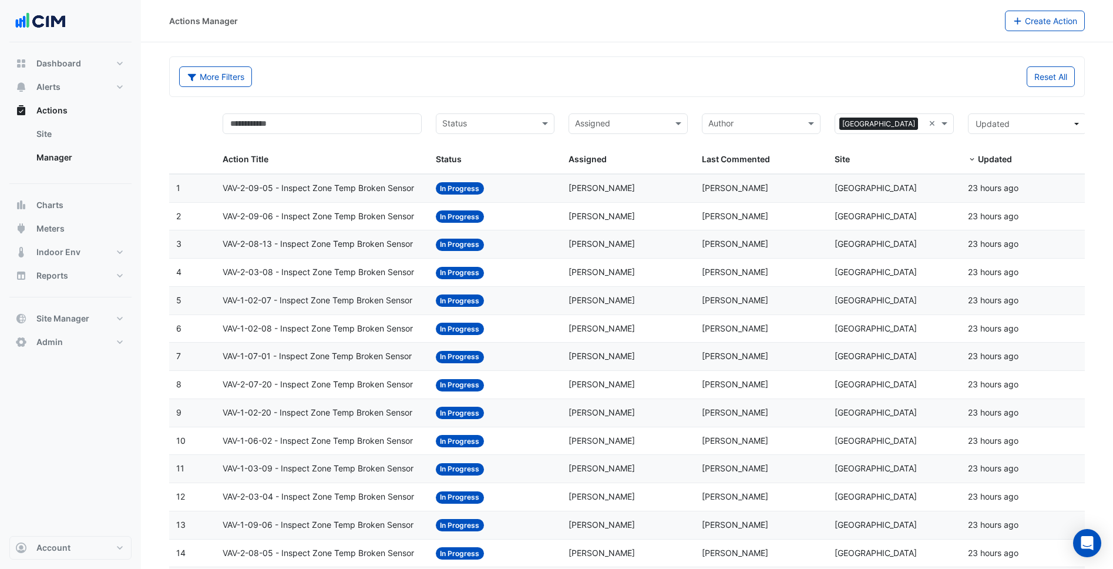
click at [678, 192] on div "Assigned: George Rogers" at bounding box center [628, 189] width 119 height 14
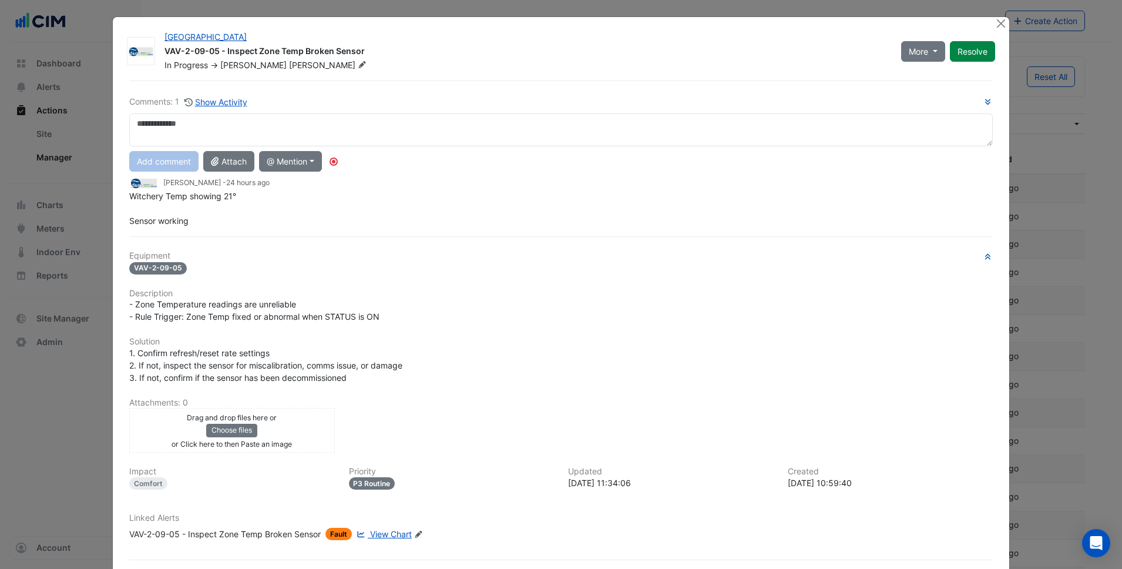
scroll to position [52, 0]
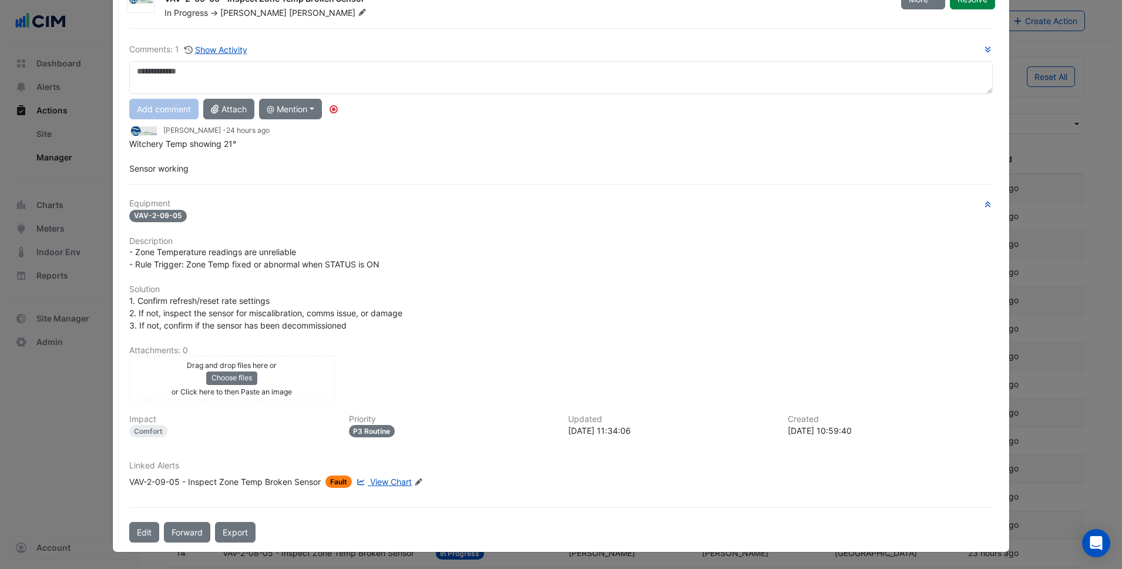
click at [382, 480] on span "View Chart" at bounding box center [391, 481] width 42 height 10
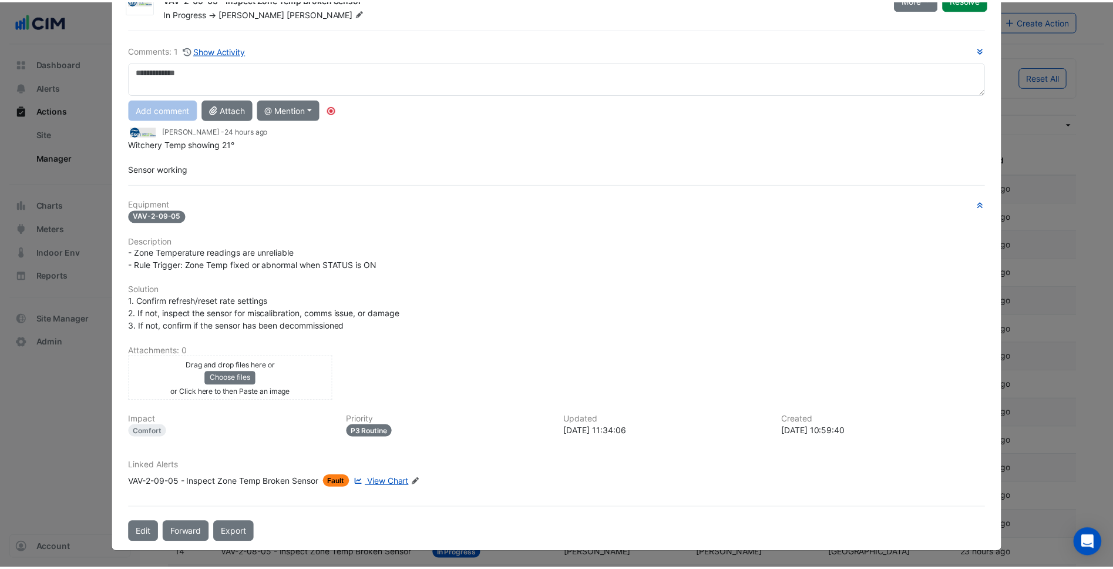
scroll to position [27, 0]
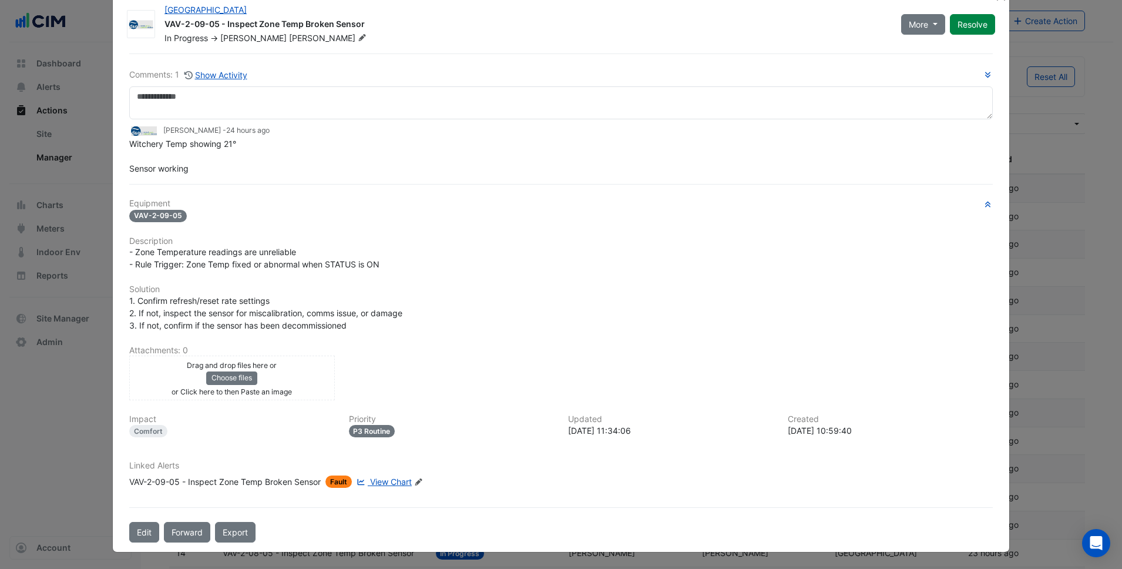
click at [614, 304] on div "1. Confirm refresh/reset rate settings 2. If not, inspect the sensor for miscal…" at bounding box center [561, 312] width 864 height 37
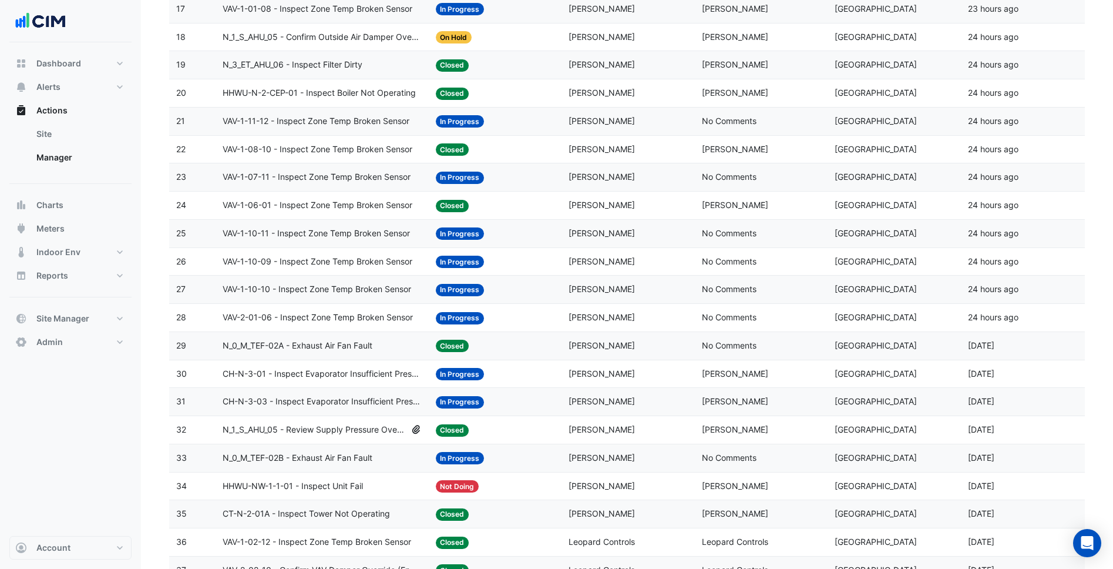
scroll to position [646, 0]
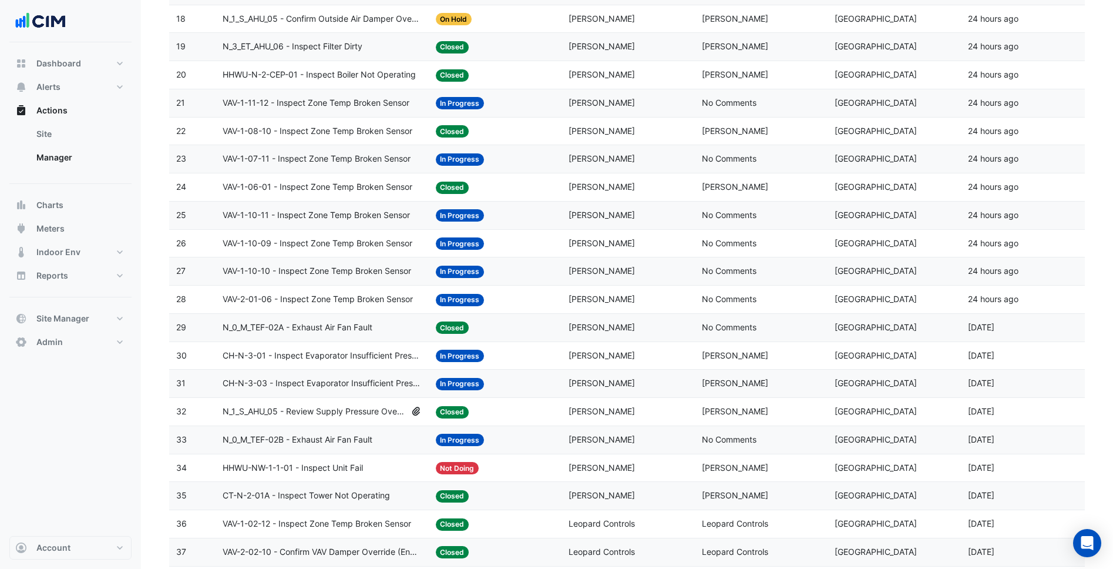
click at [553, 256] on datatable-body-cell "Status: In Progress" at bounding box center [495, 244] width 133 height 28
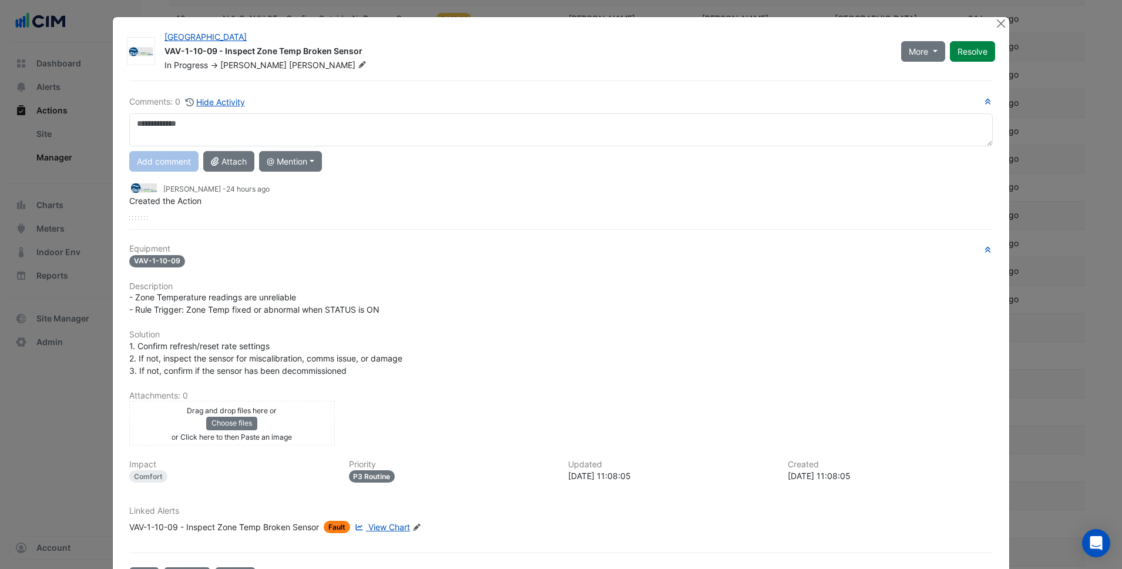
click at [226, 109] on div "Comments: 0 Hide Activity Add comment Attach @ Mention CIM BACER Notifications …" at bounding box center [561, 157] width 864 height 125
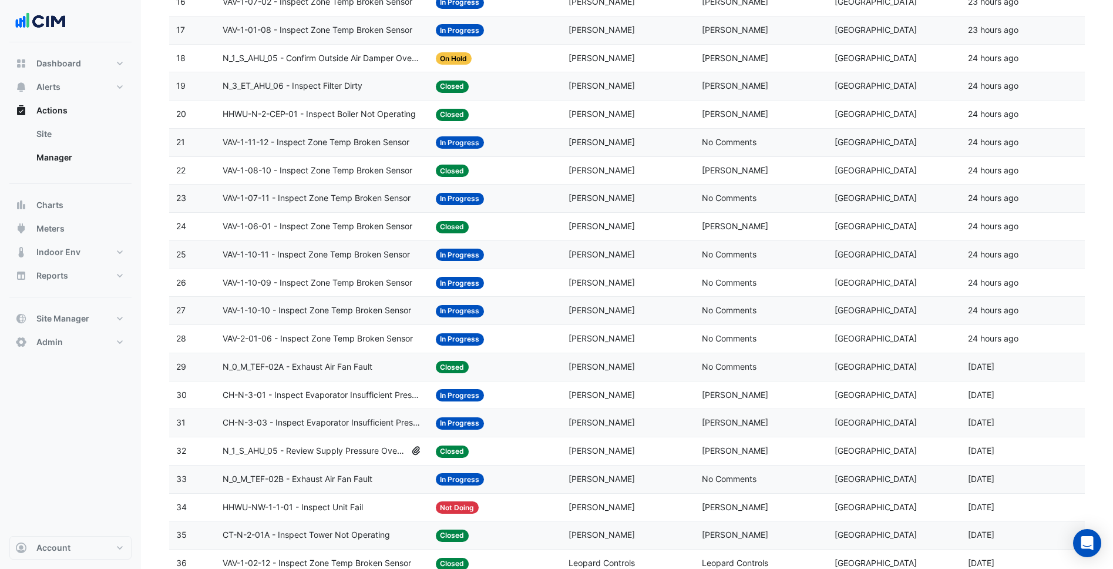
scroll to position [587, 0]
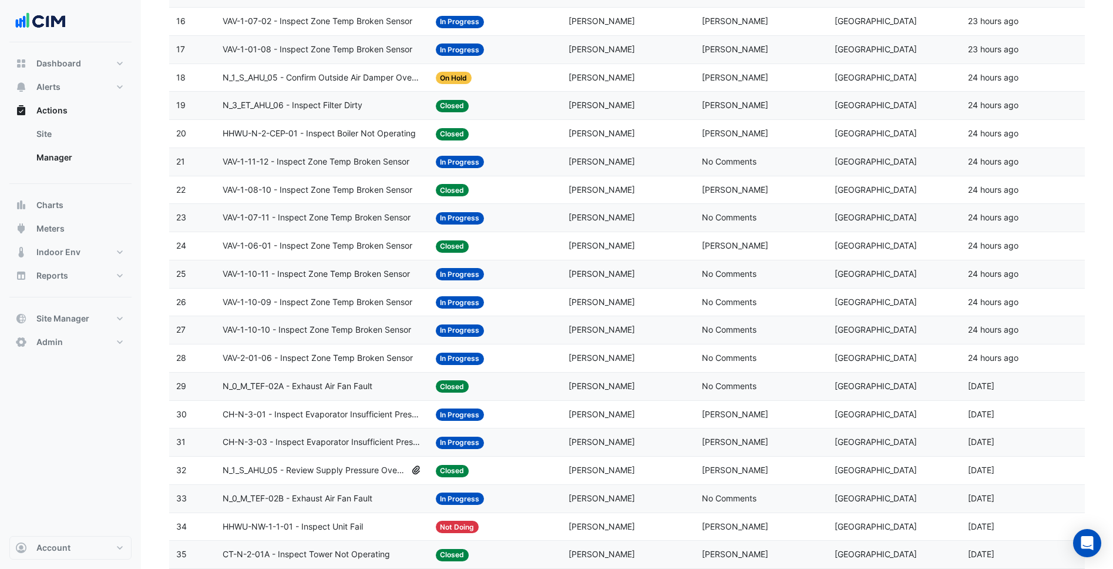
click at [529, 364] on div "Status: In Progress" at bounding box center [495, 358] width 119 height 14
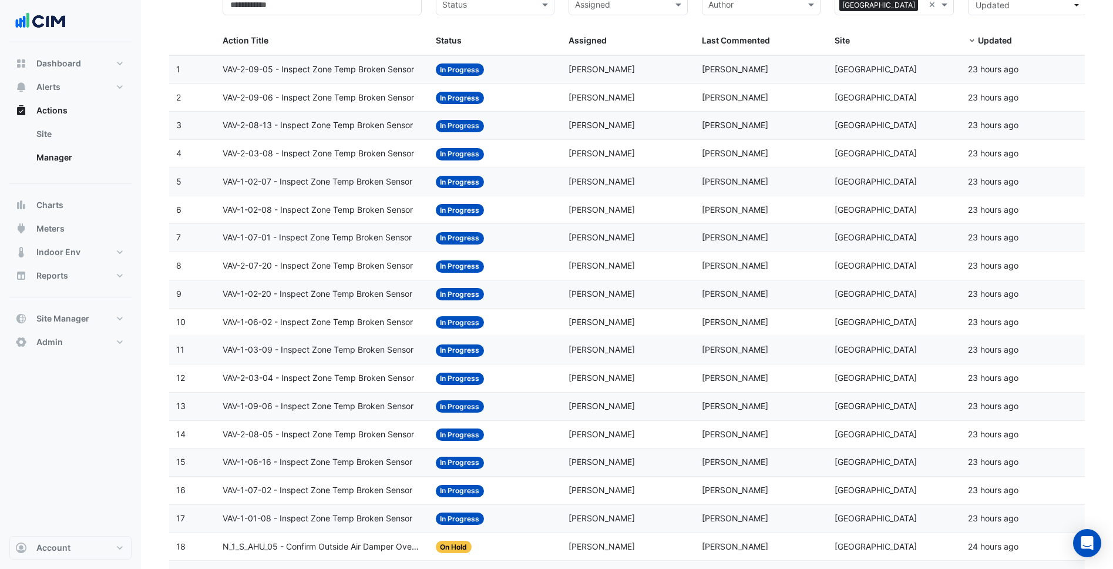
scroll to position [117, 0]
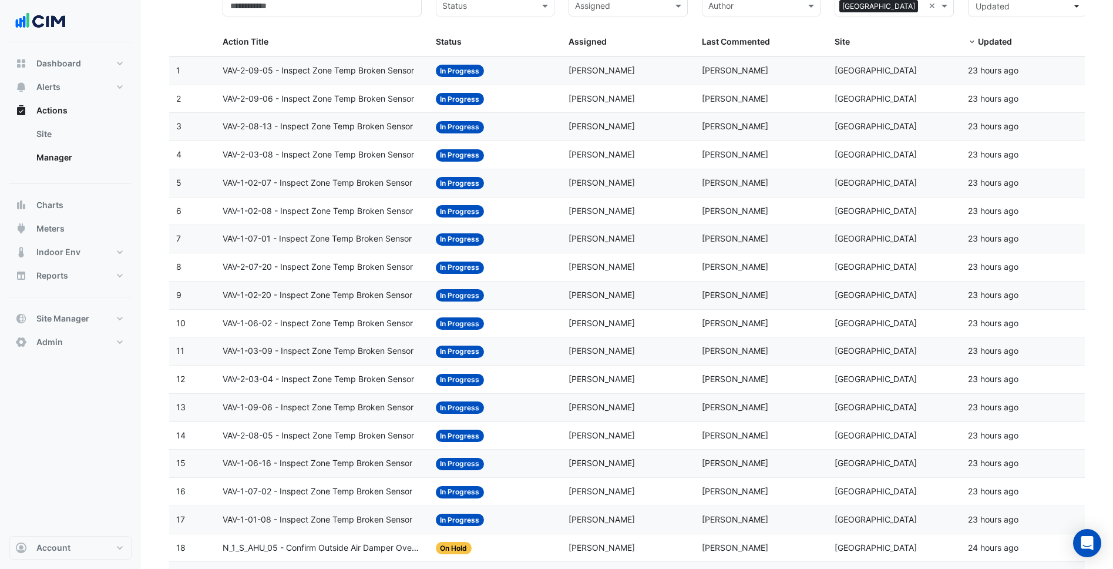
click at [711, 186] on span "[PERSON_NAME]" at bounding box center [735, 182] width 66 height 10
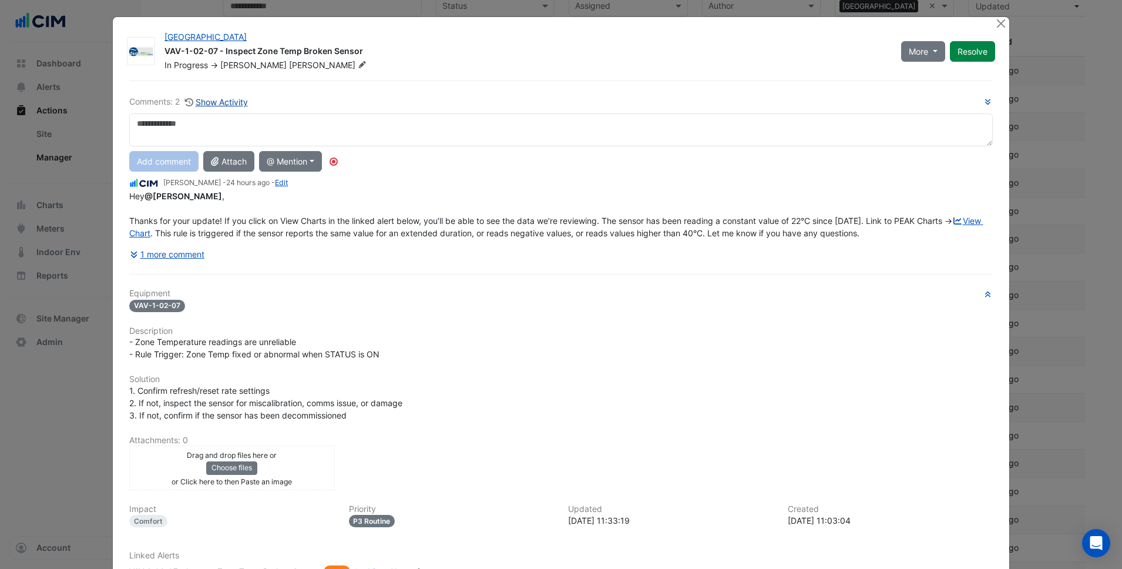
click at [229, 106] on button "Show Activity" at bounding box center [216, 102] width 64 height 14
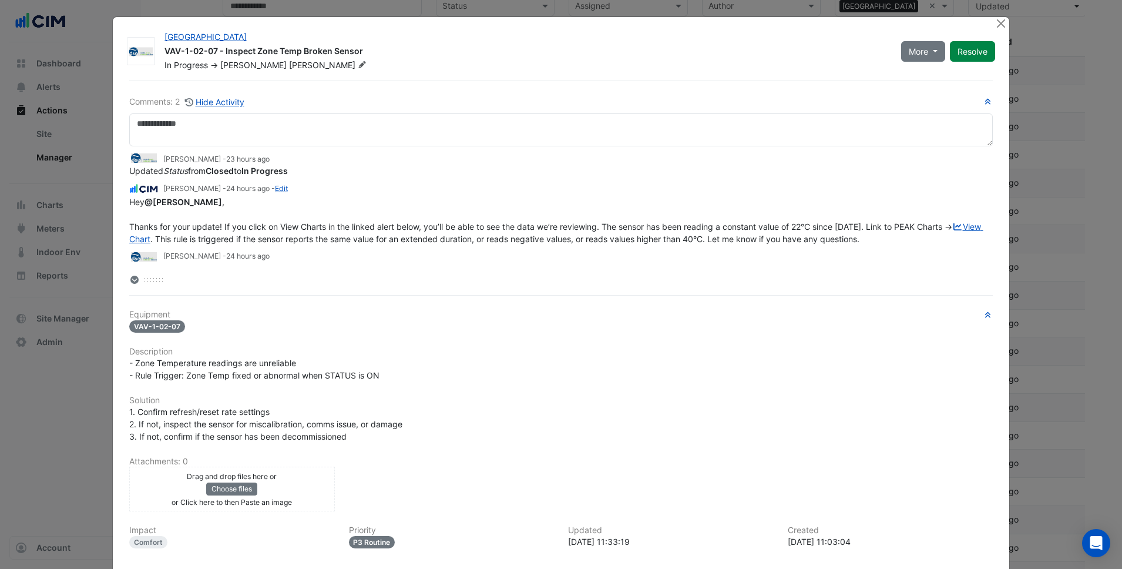
click at [458, 412] on div "1. Confirm refresh/reset rate settings 2. If not, inspect the sensor for miscal…" at bounding box center [561, 423] width 864 height 37
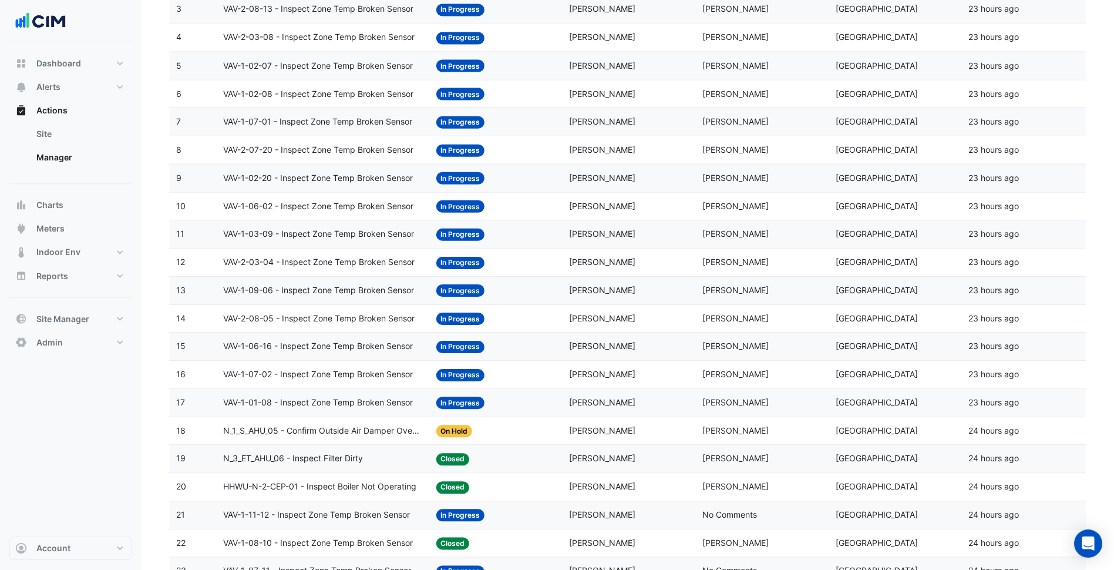
scroll to position [0, 0]
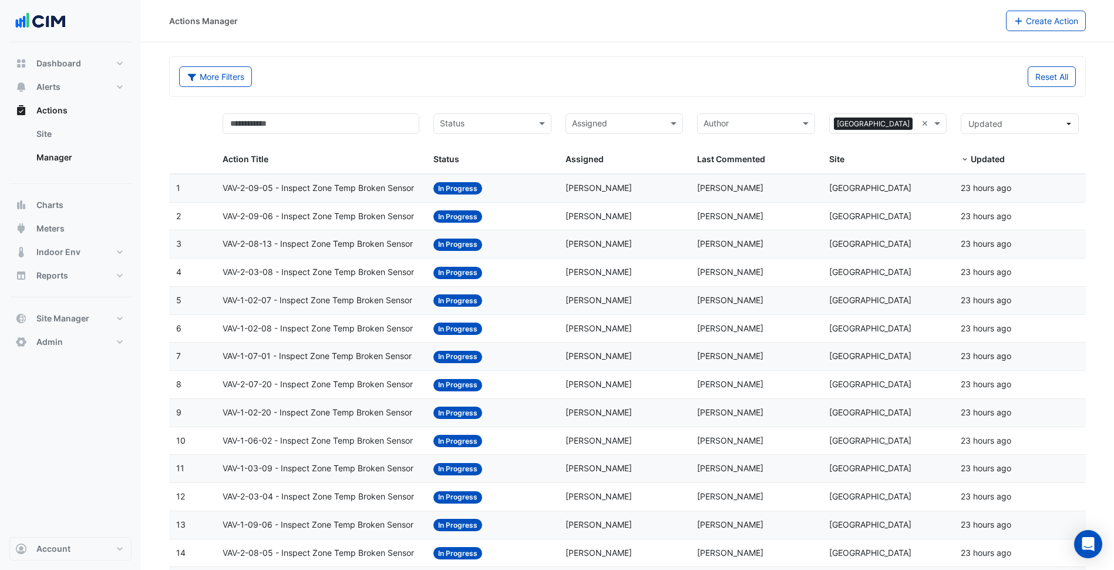
click at [540, 69] on div "More Filters" at bounding box center [400, 76] width 456 height 21
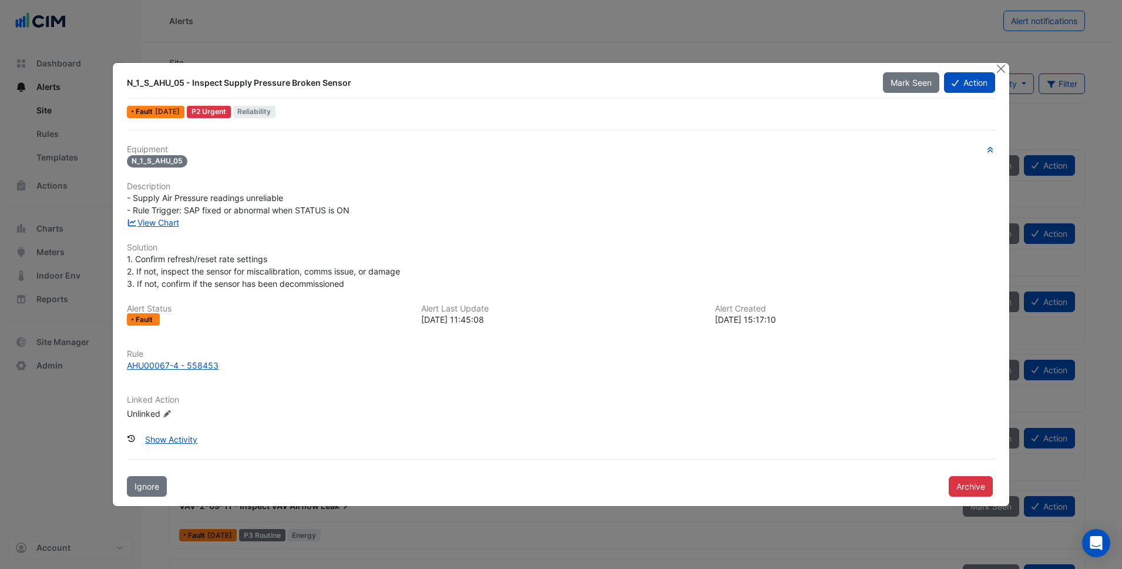
click at [404, 240] on div "Equipment N_1_S_AHU_05 Description - Supply Air Pressure readings unreliable - …" at bounding box center [561, 287] width 868 height 285
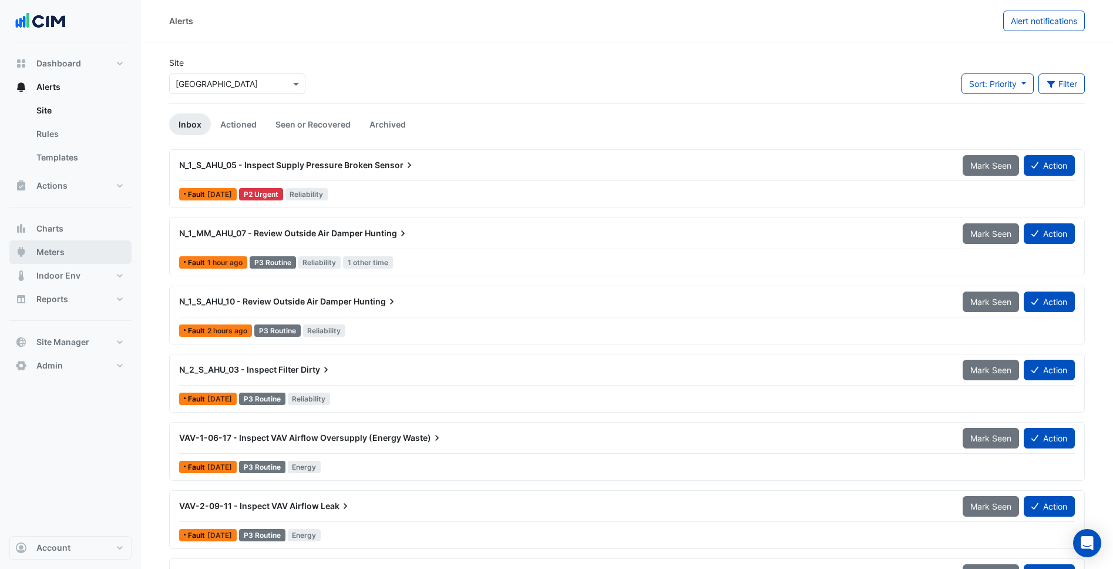
click at [84, 245] on button "Meters" at bounding box center [70, 251] width 122 height 23
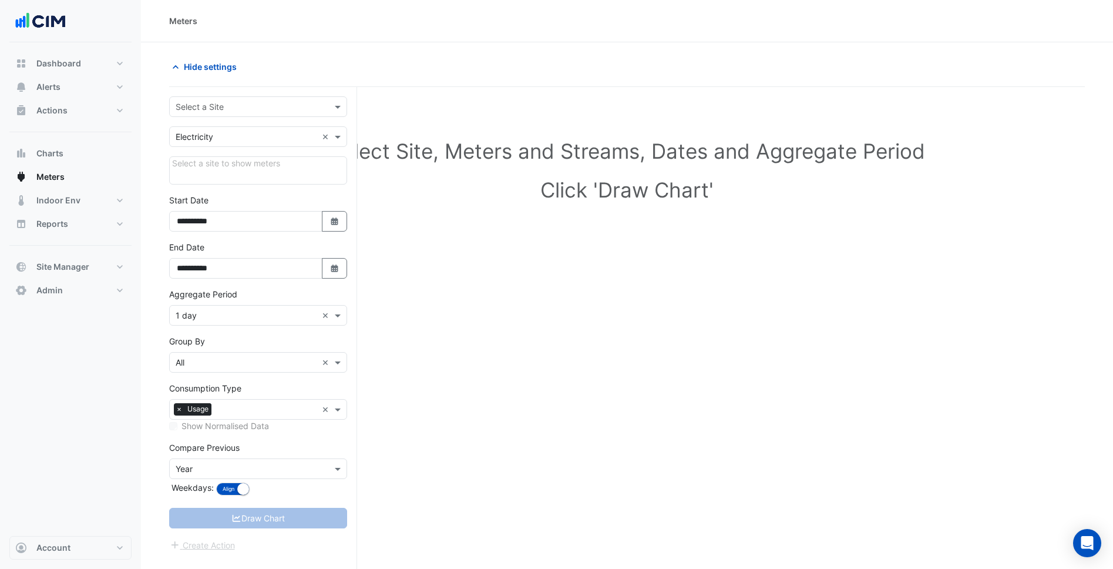
click at [199, 105] on input "text" at bounding box center [247, 107] width 142 height 12
type input "****"
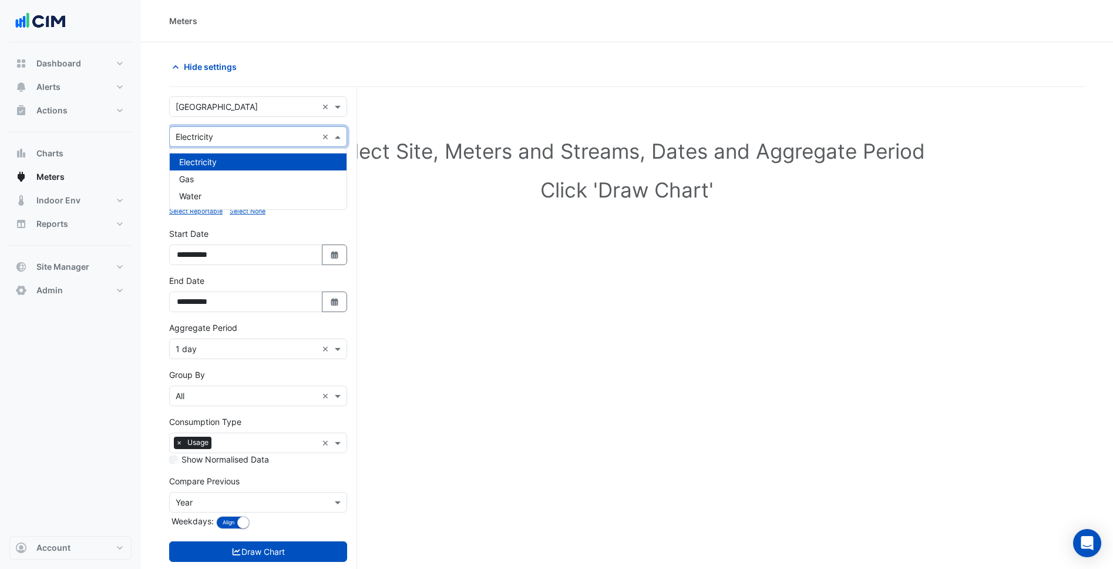
click at [234, 142] on div "× Electricity" at bounding box center [243, 136] width 147 height 12
click at [216, 190] on div "Water" at bounding box center [258, 195] width 177 height 17
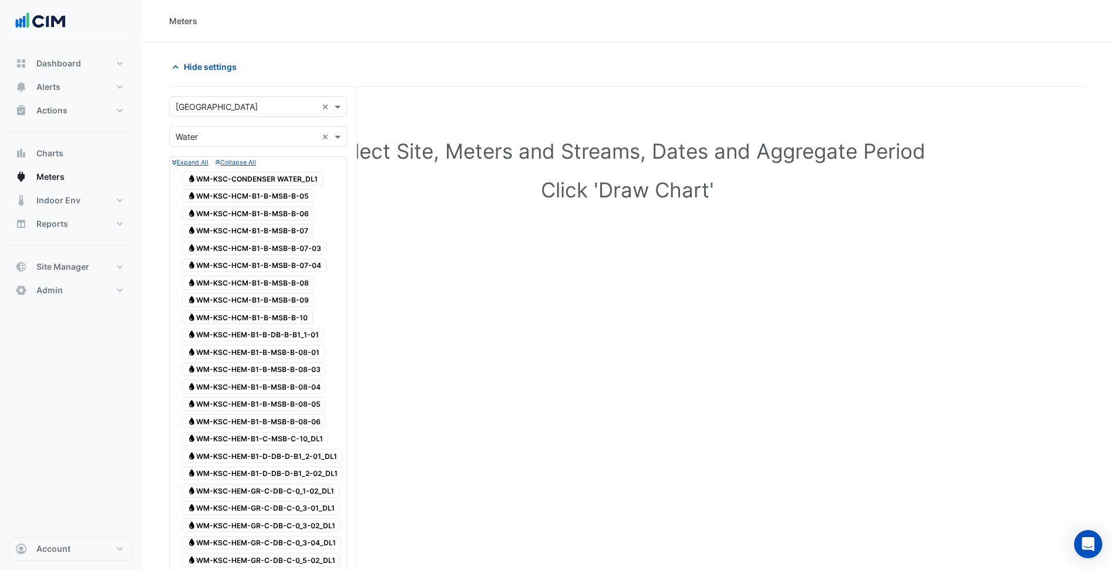
click at [491, 63] on div "Hide settings" at bounding box center [395, 66] width 466 height 21
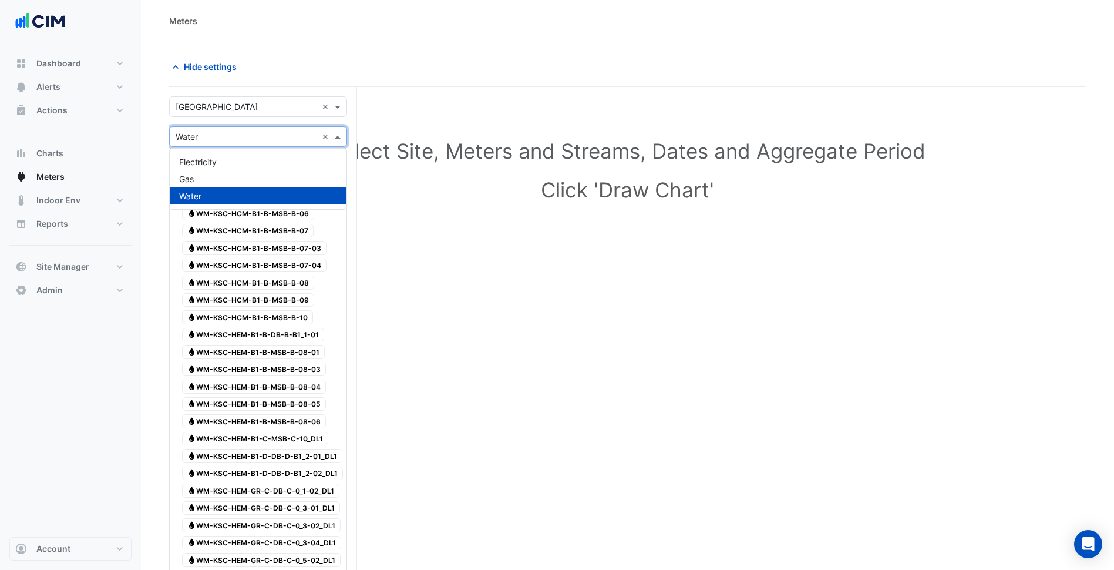
click at [221, 142] on input "text" at bounding box center [247, 137] width 142 height 12
click at [205, 157] on span "Electricity" at bounding box center [198, 162] width 38 height 10
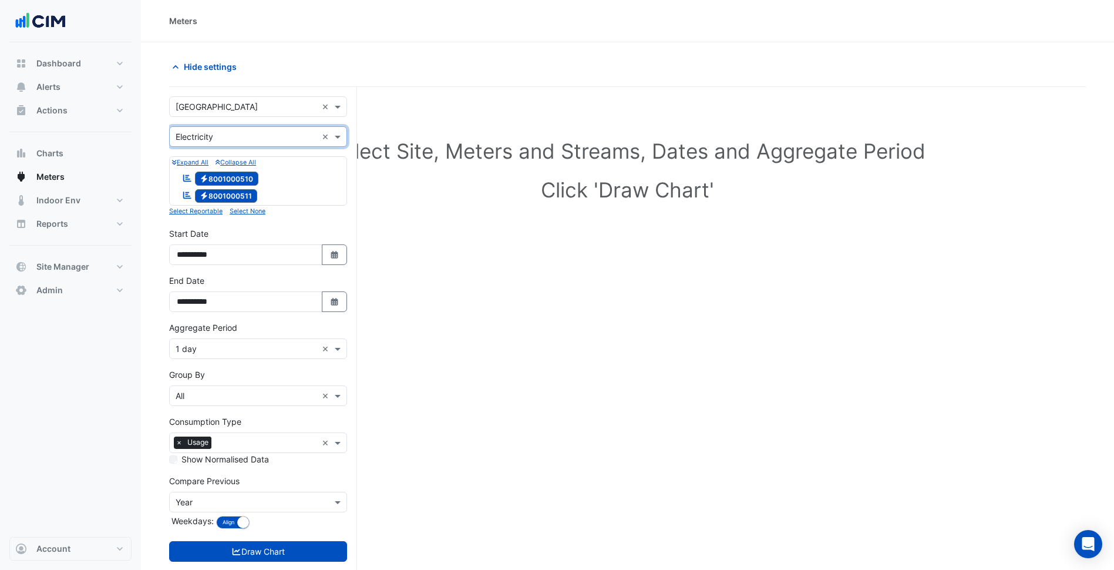
click at [197, 142] on input "text" at bounding box center [247, 137] width 142 height 12
click at [152, 164] on section "Hide settings Select Site, Meters and Streams, Dates and Aggregate Period Click…" at bounding box center [627, 328] width 973 height 572
click at [330, 251] on icon "Select Date" at bounding box center [335, 255] width 11 height 8
select select "*"
select select "****"
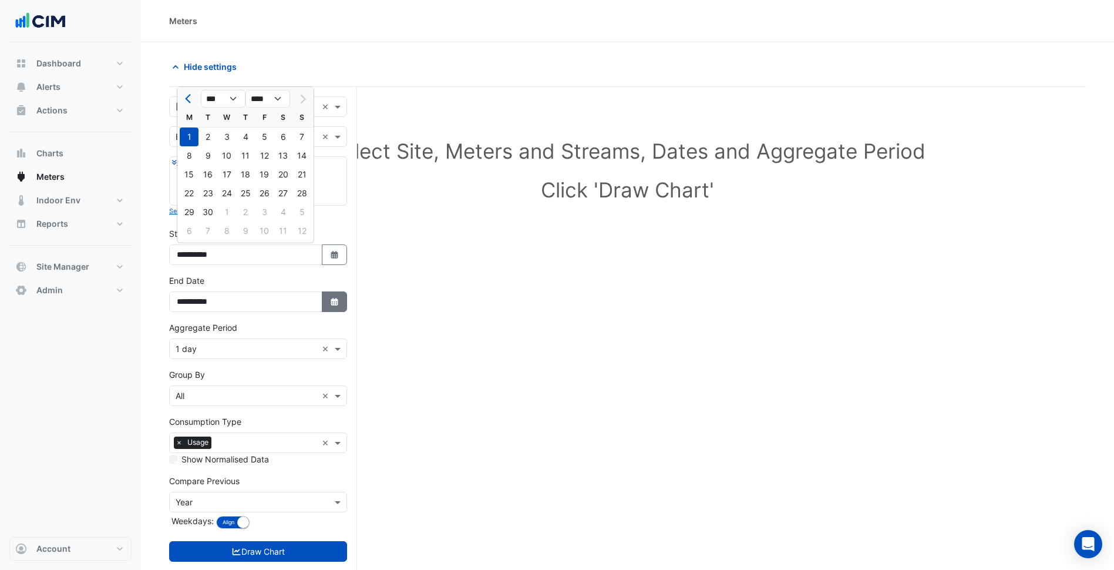
click at [347, 301] on button "Select Date" at bounding box center [335, 301] width 26 height 21
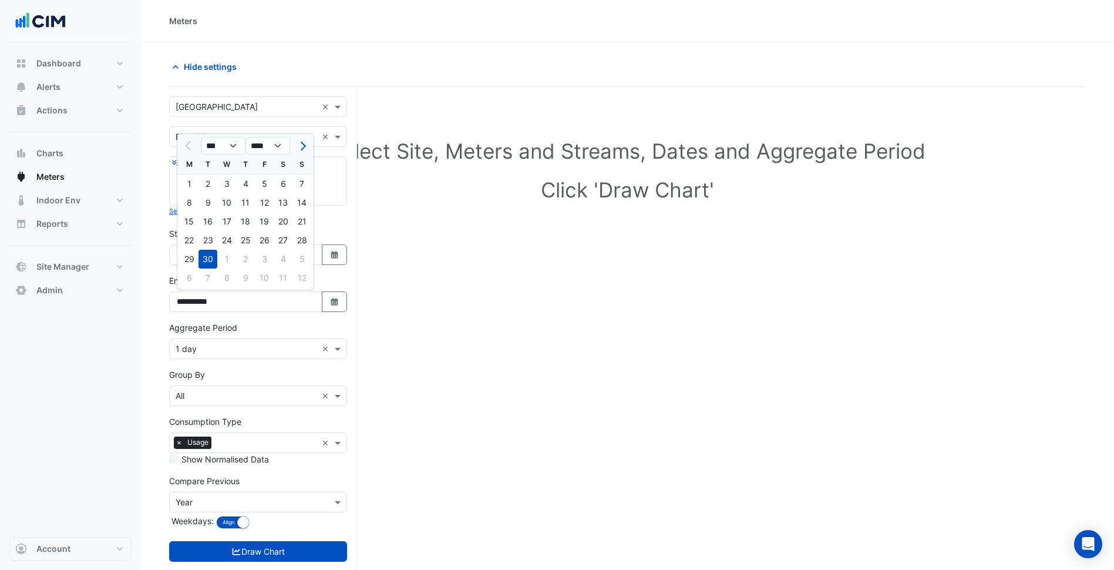
click at [327, 281] on div "**********" at bounding box center [258, 293] width 178 height 38
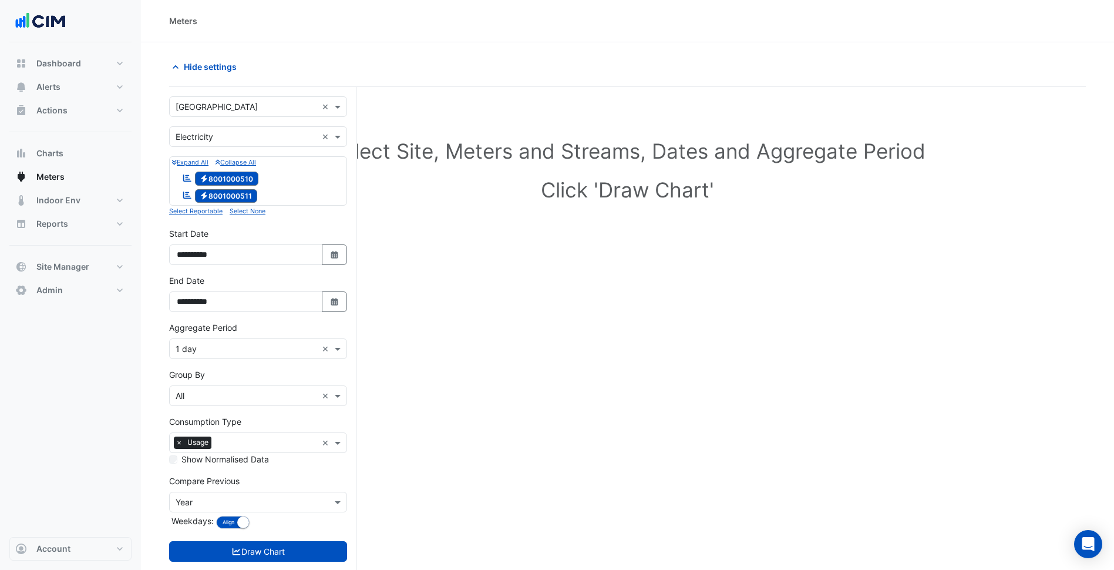
scroll to position [45, 0]
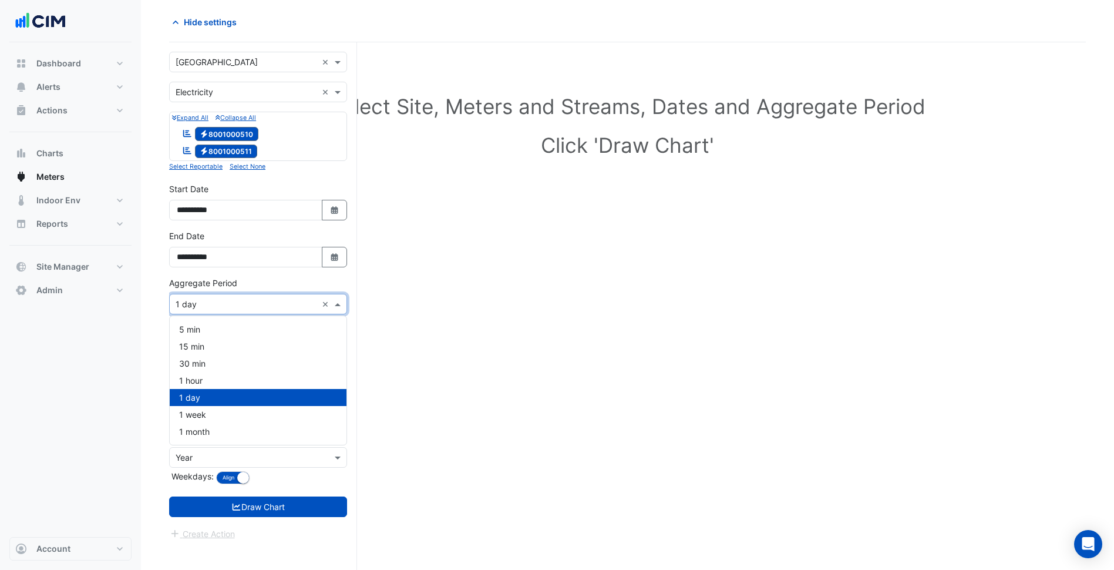
click at [254, 308] on input "text" at bounding box center [247, 304] width 142 height 12
click at [160, 325] on section "Hide settings Select Site, Meters and Streams, Dates and Aggregate Period Click…" at bounding box center [627, 284] width 973 height 572
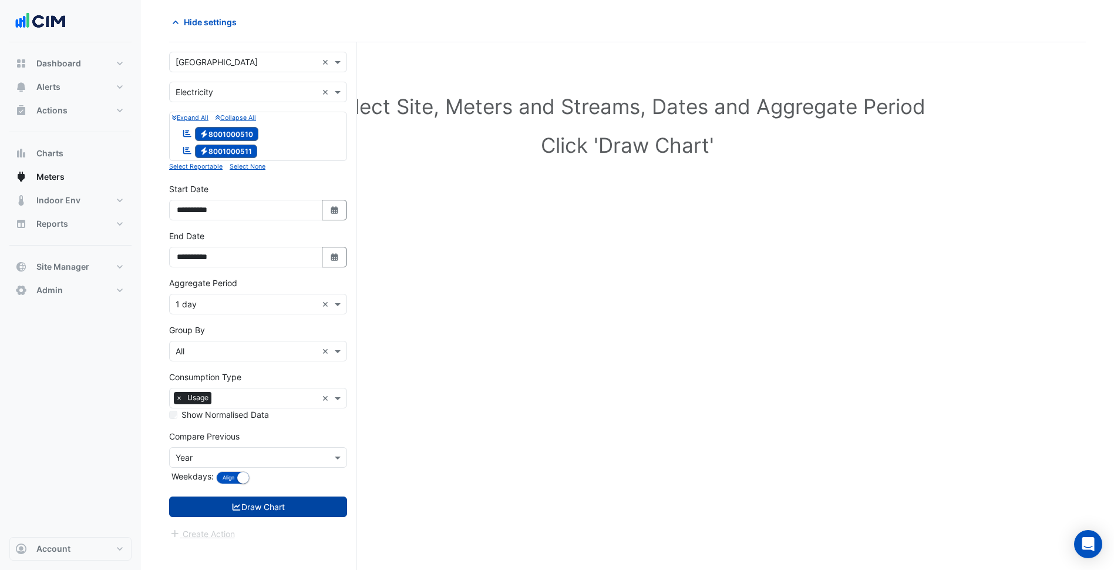
click at [219, 506] on button "Draw Chart" at bounding box center [258, 506] width 178 height 21
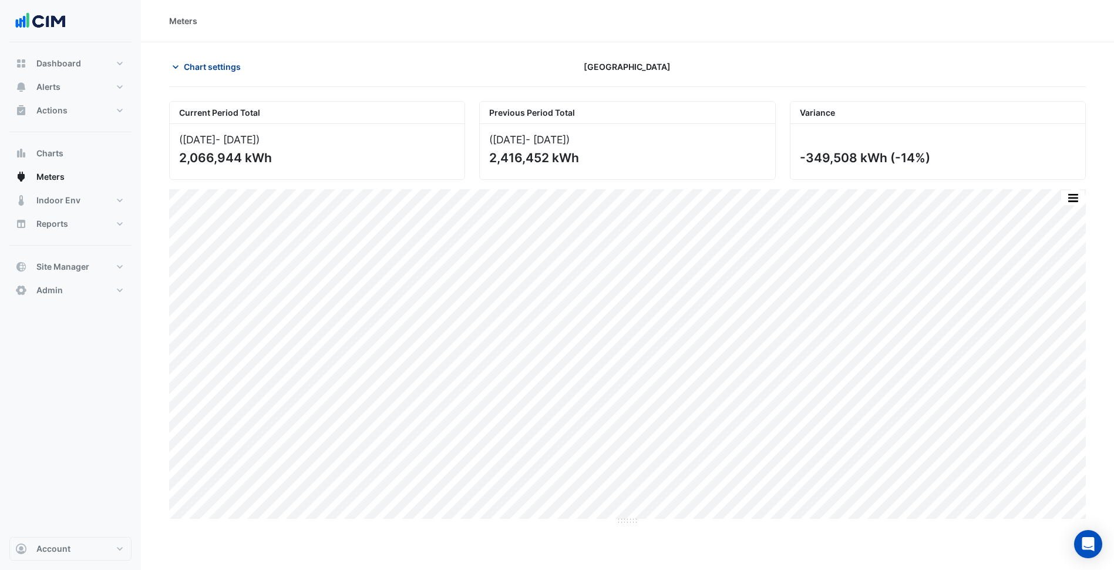
click at [217, 69] on span "Chart settings" at bounding box center [212, 67] width 57 height 12
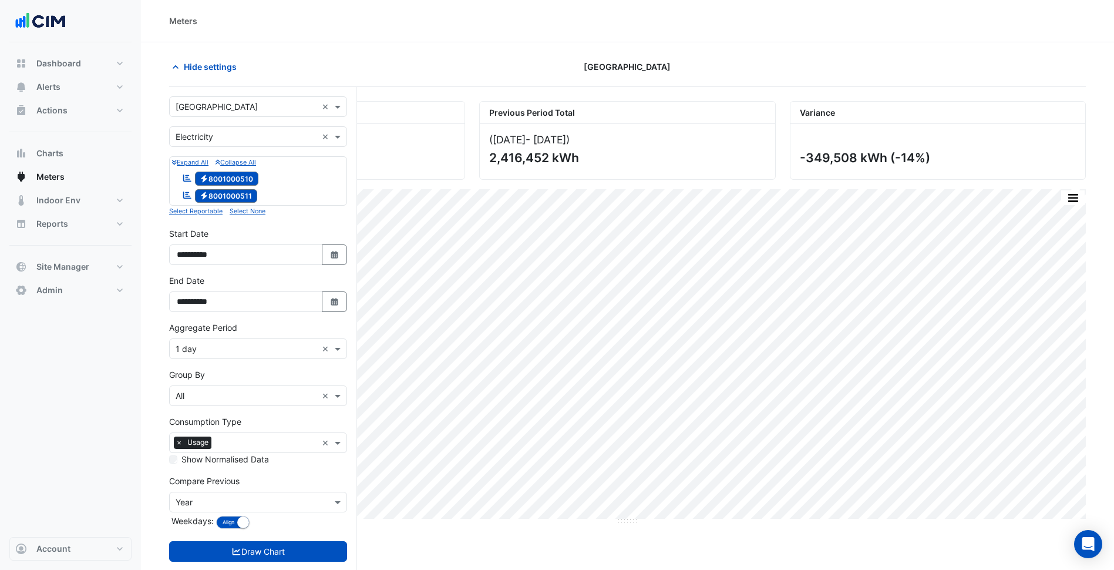
click at [241, 111] on input "text" at bounding box center [247, 107] width 142 height 12
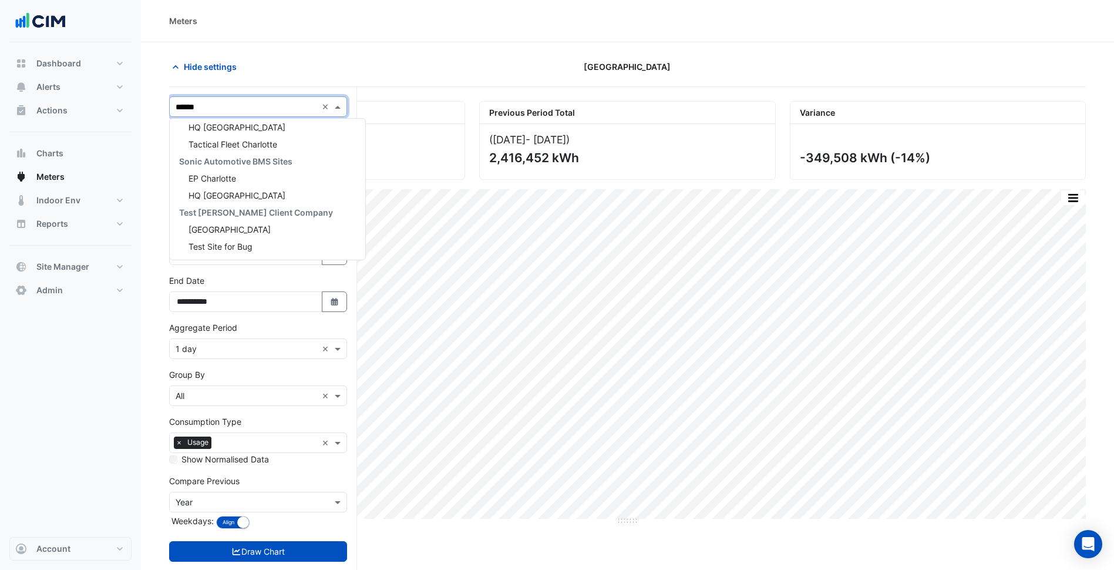
scroll to position [22, 0]
type input "*******"
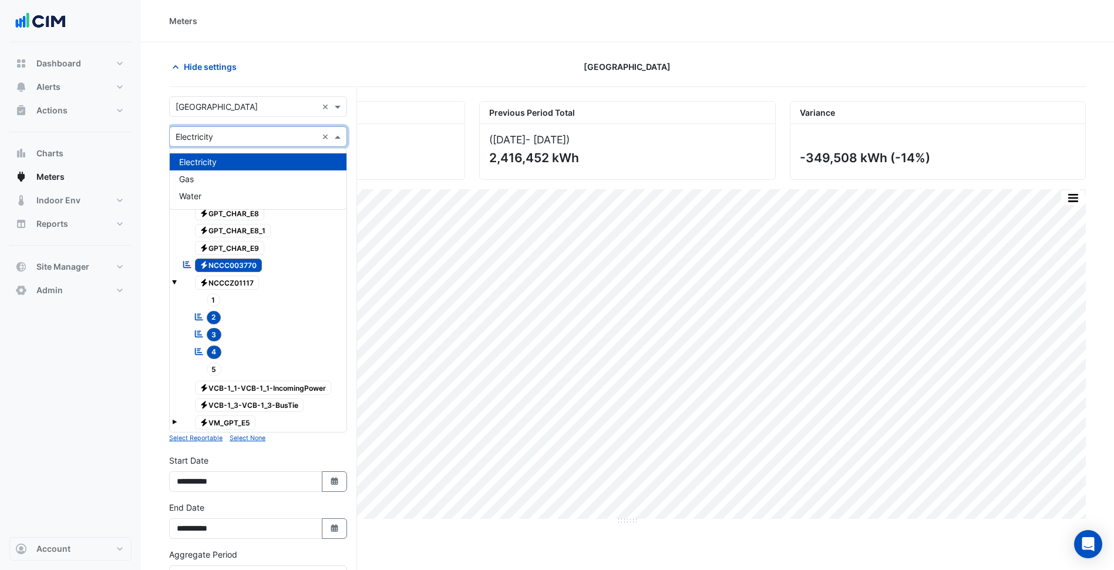
click at [248, 143] on div "× Electricity ×" at bounding box center [258, 136] width 178 height 21
click at [204, 201] on div "Water" at bounding box center [258, 195] width 177 height 17
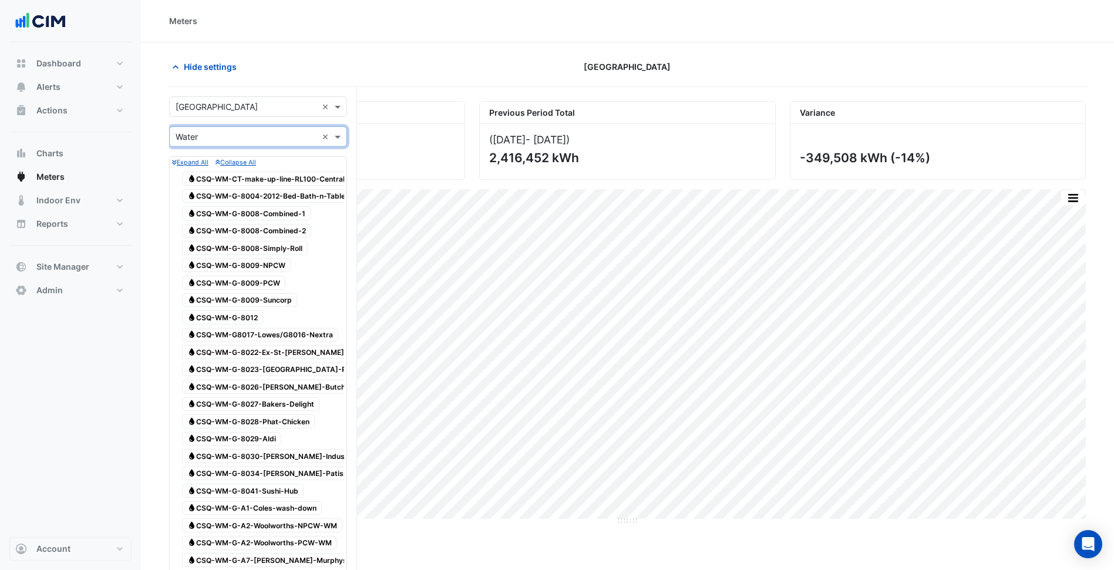
click at [245, 106] on input "text" at bounding box center [247, 107] width 142 height 12
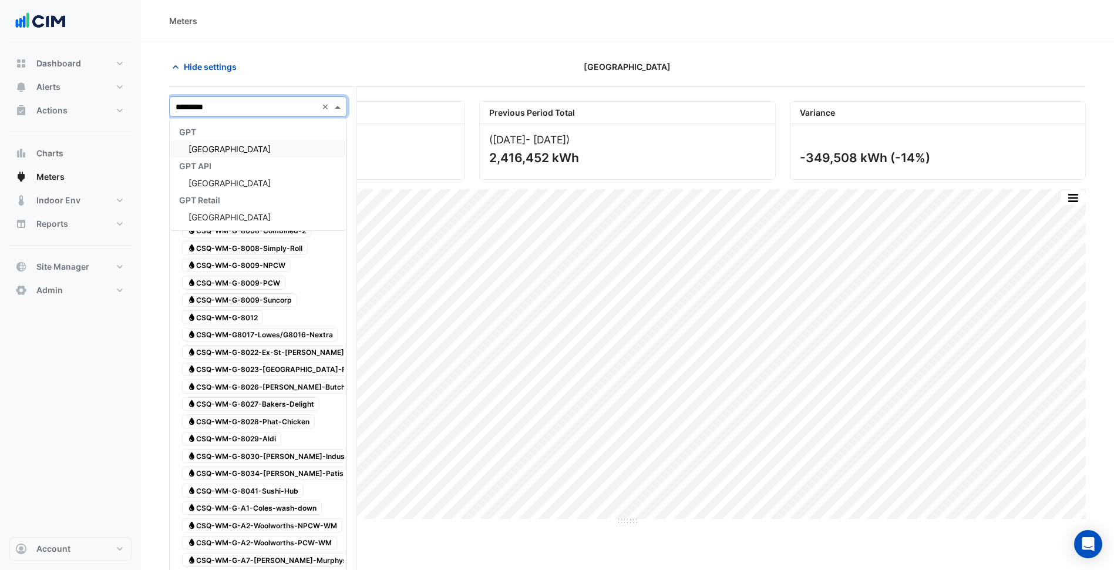
type input "**********"
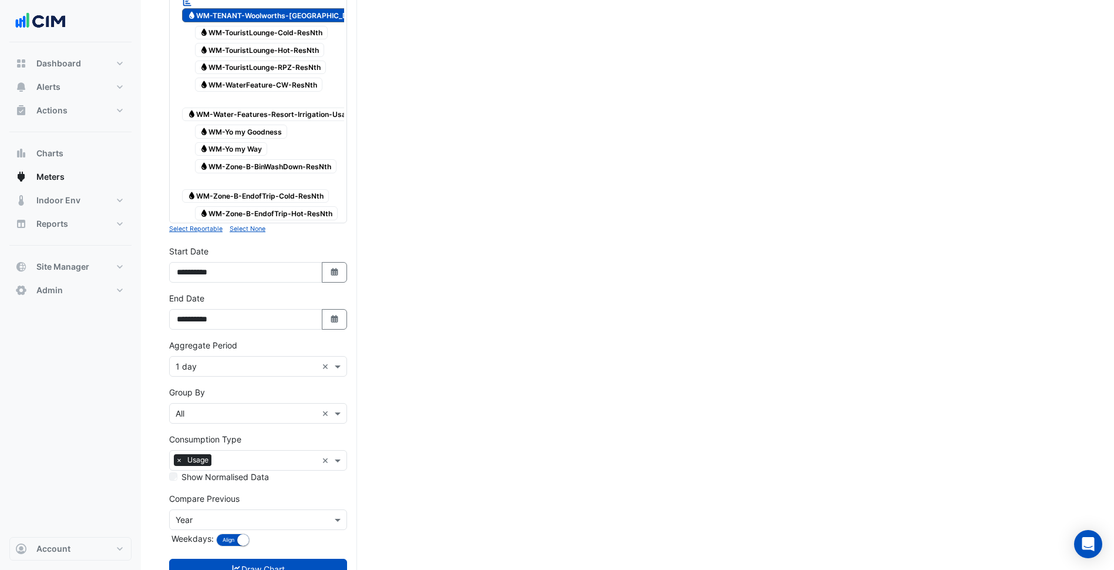
scroll to position [3688, 0]
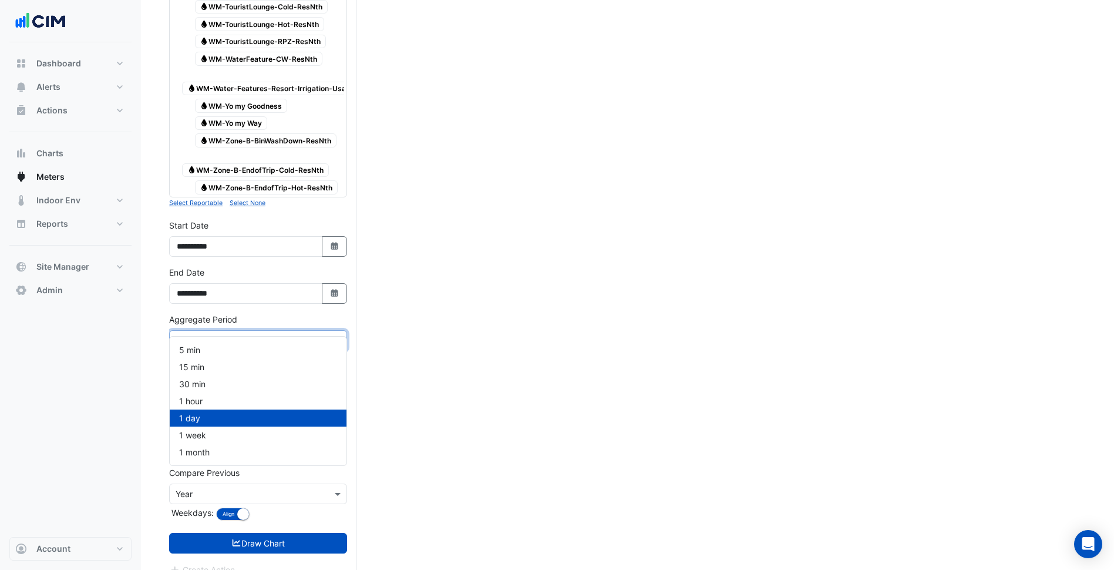
click at [206, 335] on input "text" at bounding box center [247, 341] width 142 height 12
click at [203, 450] on span "1 month" at bounding box center [194, 452] width 31 height 10
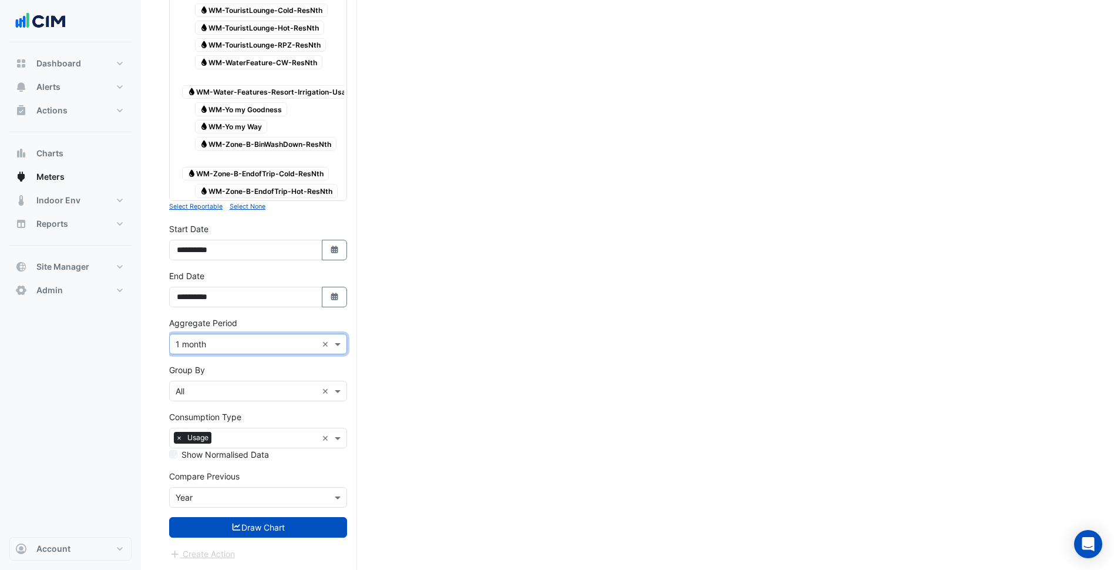
scroll to position [3668, 0]
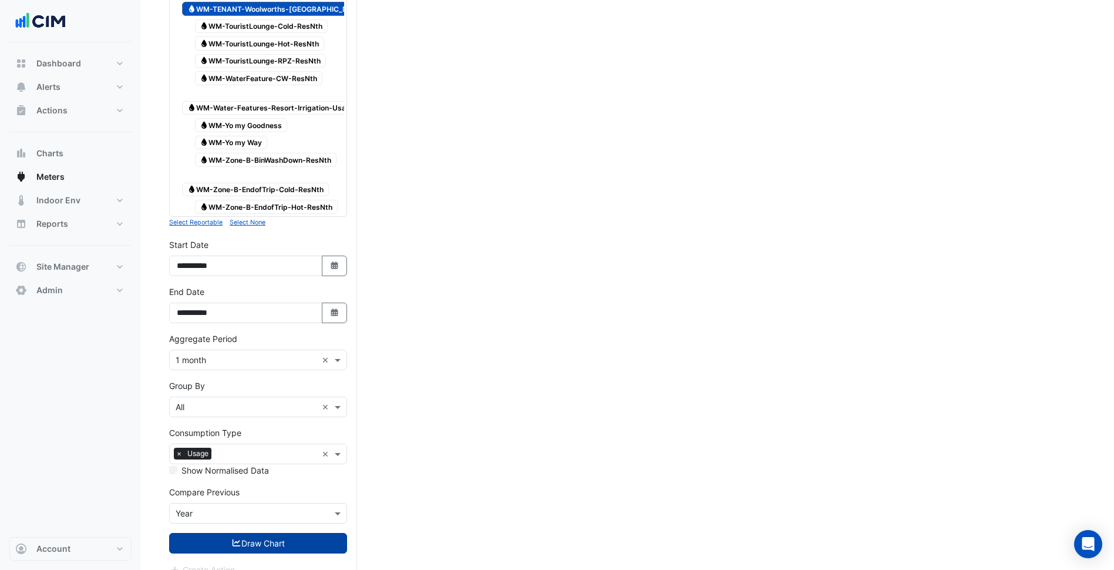
click at [268, 533] on button "Draw Chart" at bounding box center [258, 543] width 178 height 21
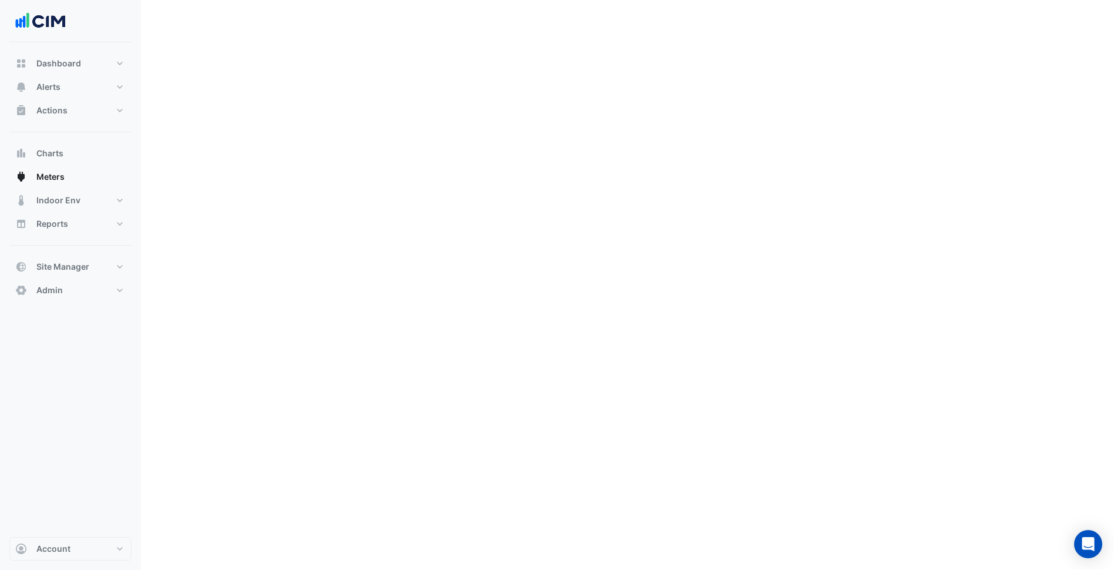
scroll to position [55, 0]
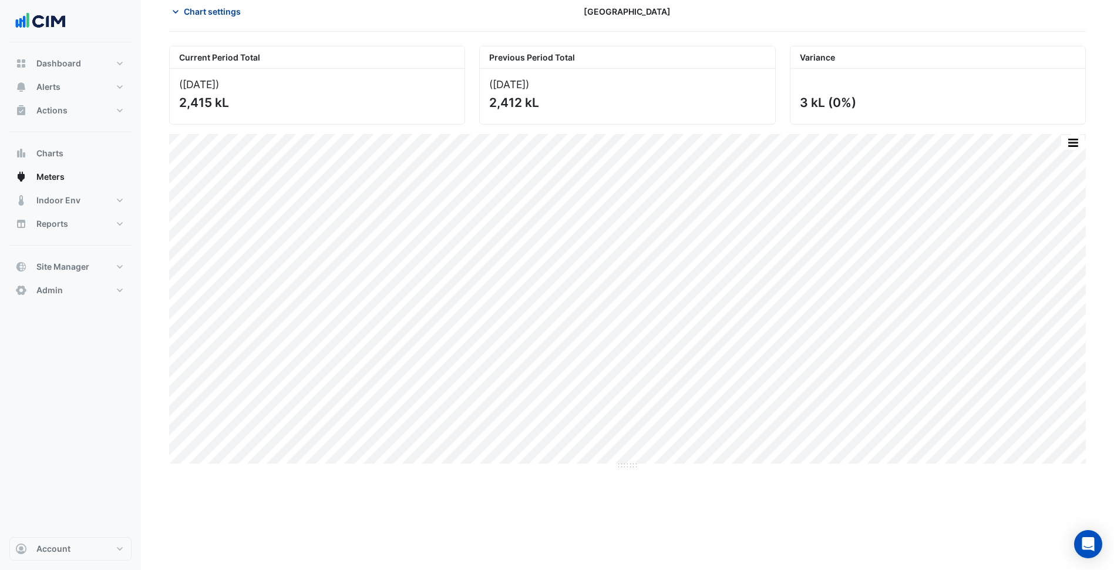
click at [217, 15] on span "Chart settings" at bounding box center [212, 11] width 57 height 12
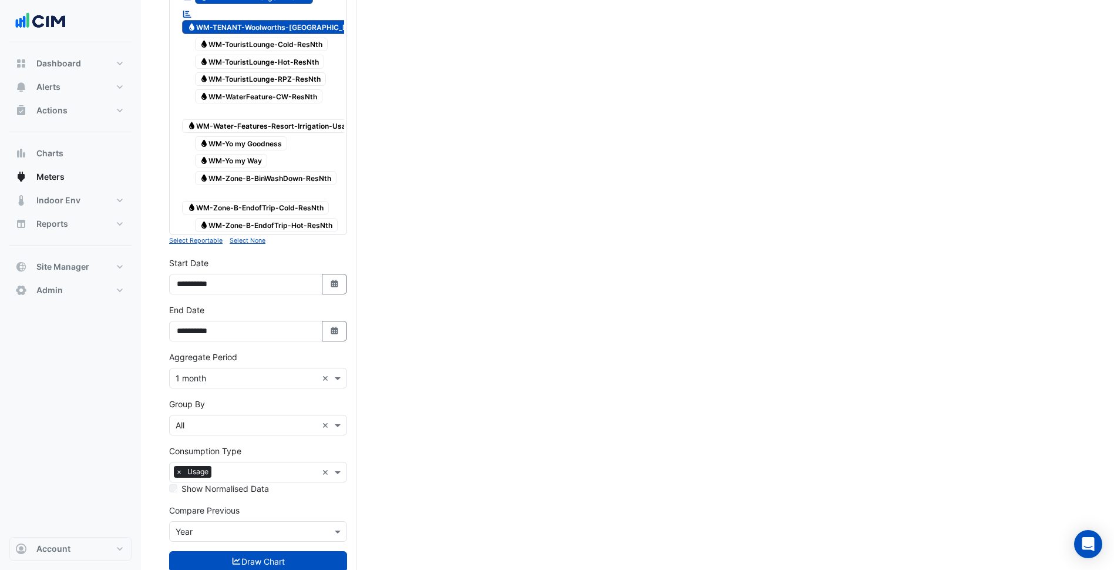
scroll to position [3668, 0]
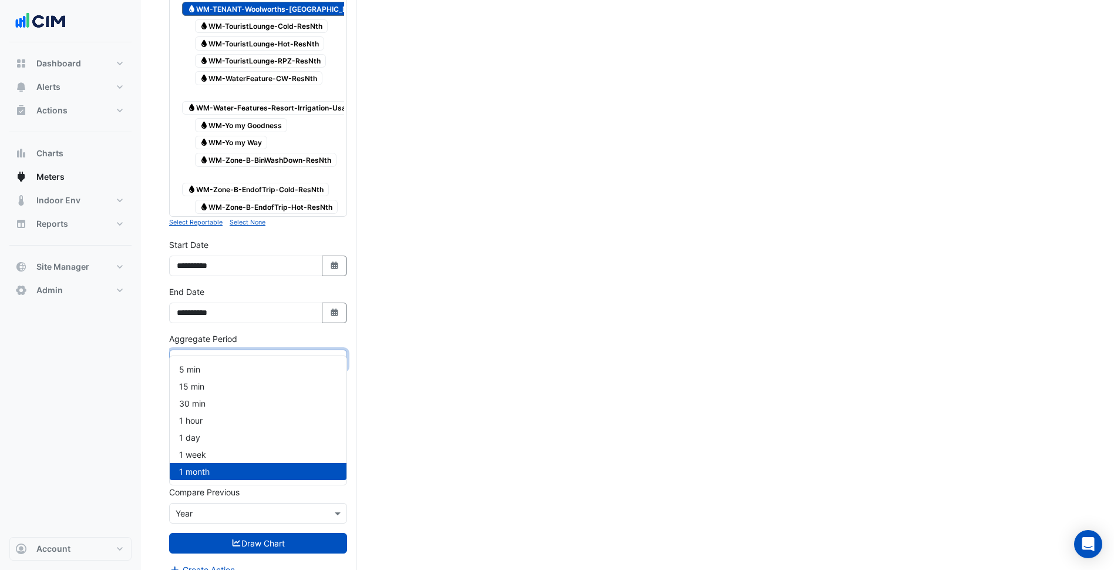
click at [232, 354] on input "text" at bounding box center [247, 360] width 142 height 12
click at [100, 361] on div "Dashboard Portfolio Ratings Performance Alerts Site Rules Templates Actions Sit…" at bounding box center [70, 289] width 122 height 495
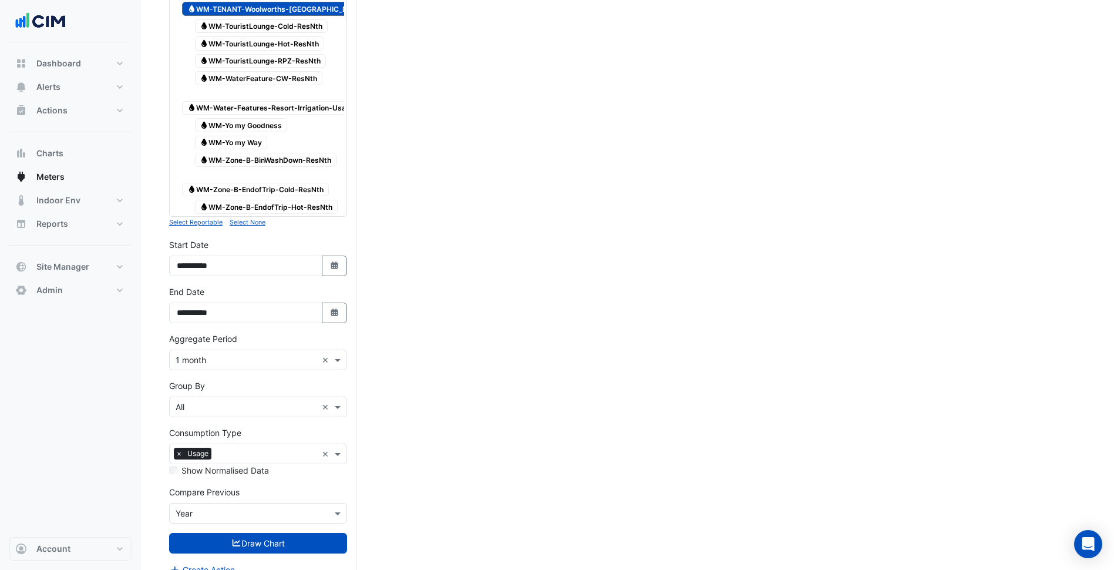
click at [198, 401] on input "text" at bounding box center [247, 407] width 142 height 12
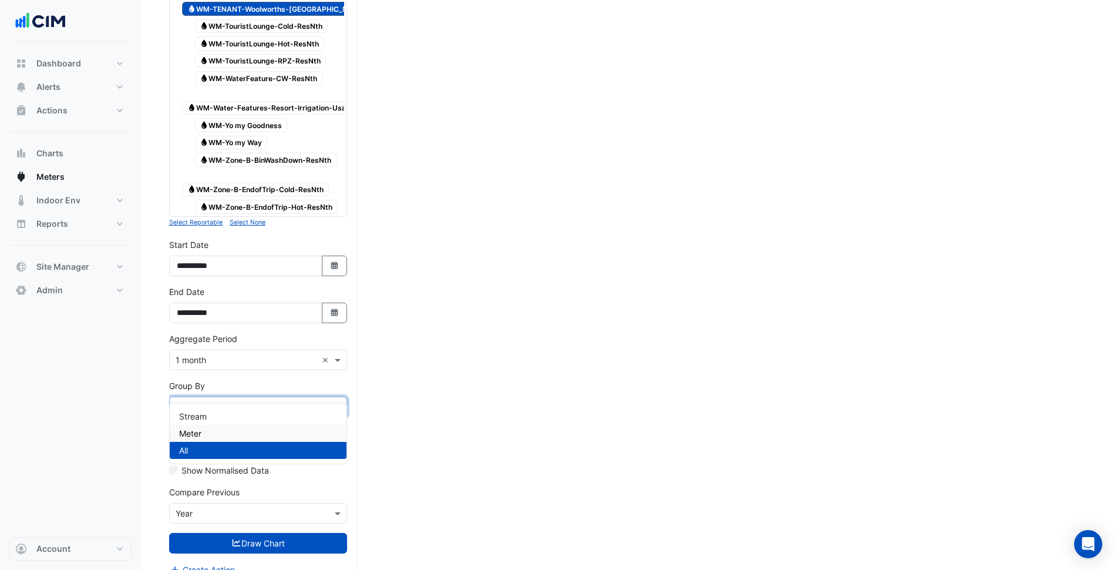
click at [193, 431] on span "Meter" at bounding box center [190, 433] width 22 height 10
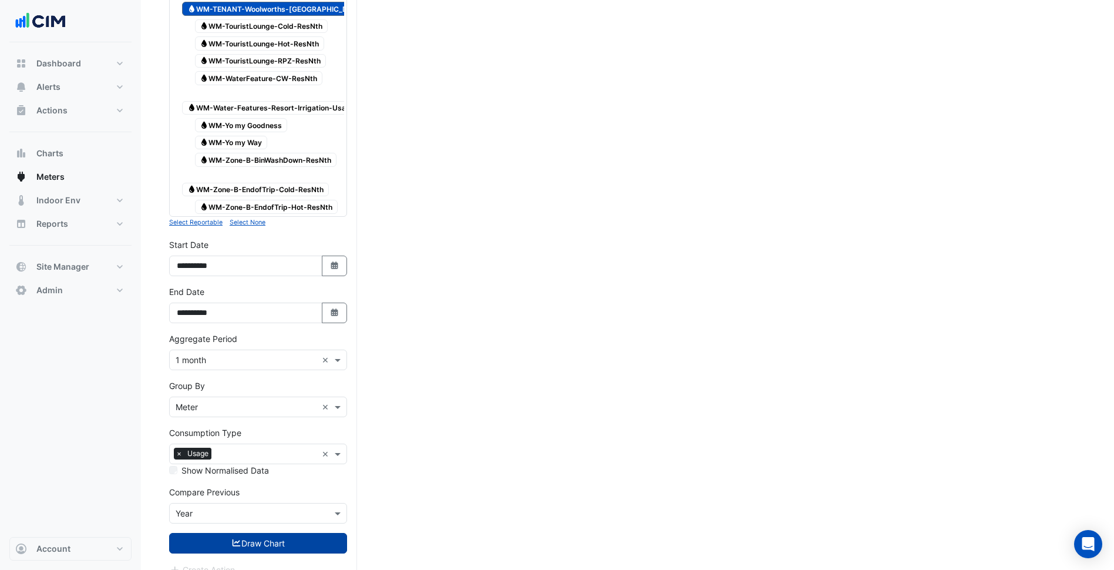
click at [248, 533] on button "Draw Chart" at bounding box center [258, 543] width 178 height 21
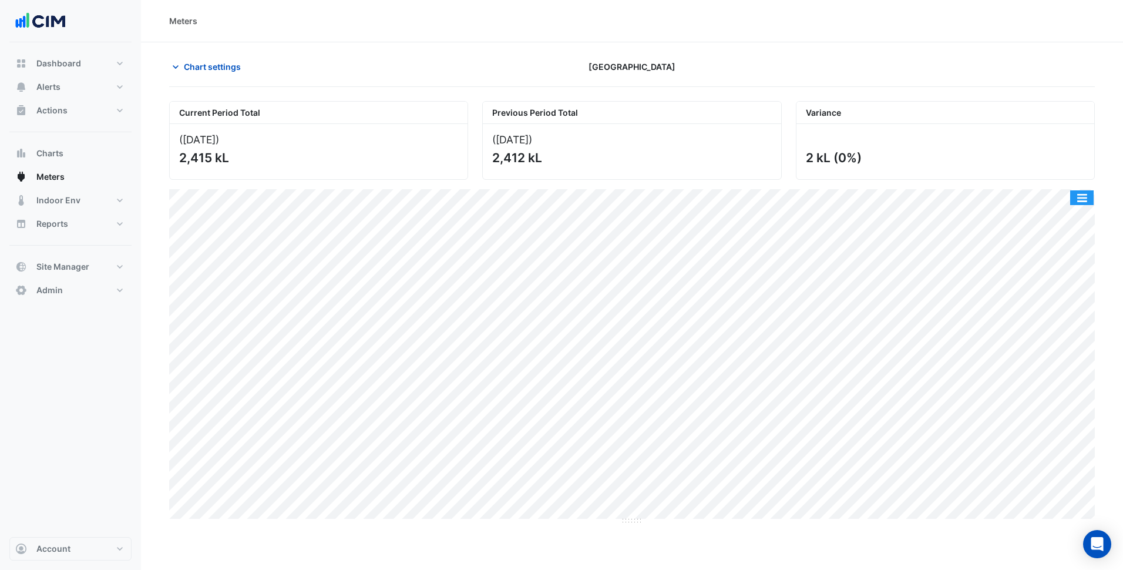
click at [1079, 202] on button "button" at bounding box center [1081, 197] width 23 height 15
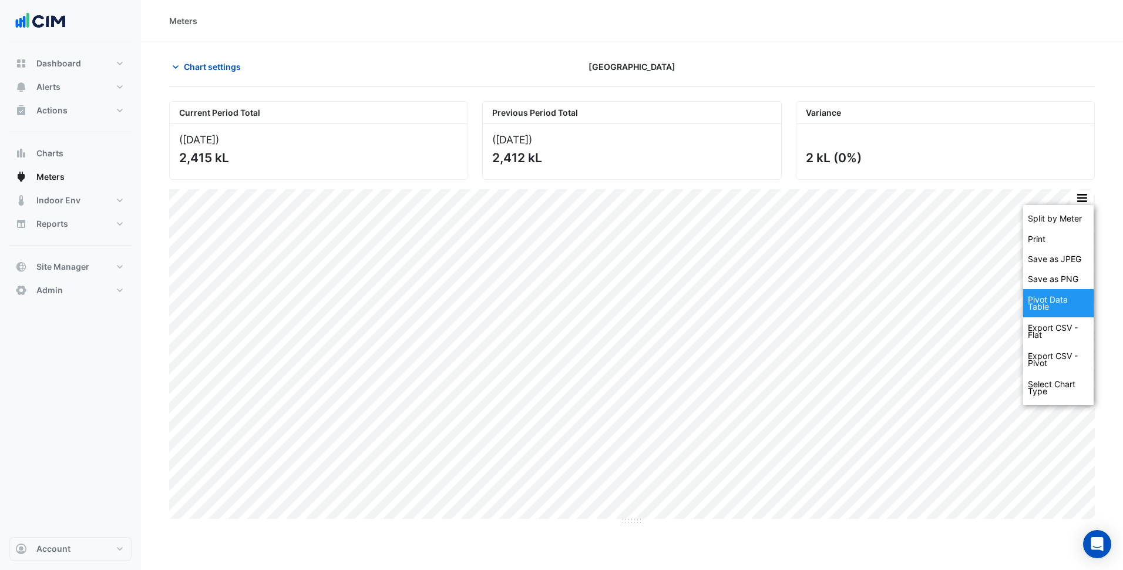
click at [1054, 310] on div "Pivot Data Table" at bounding box center [1058, 303] width 70 height 28
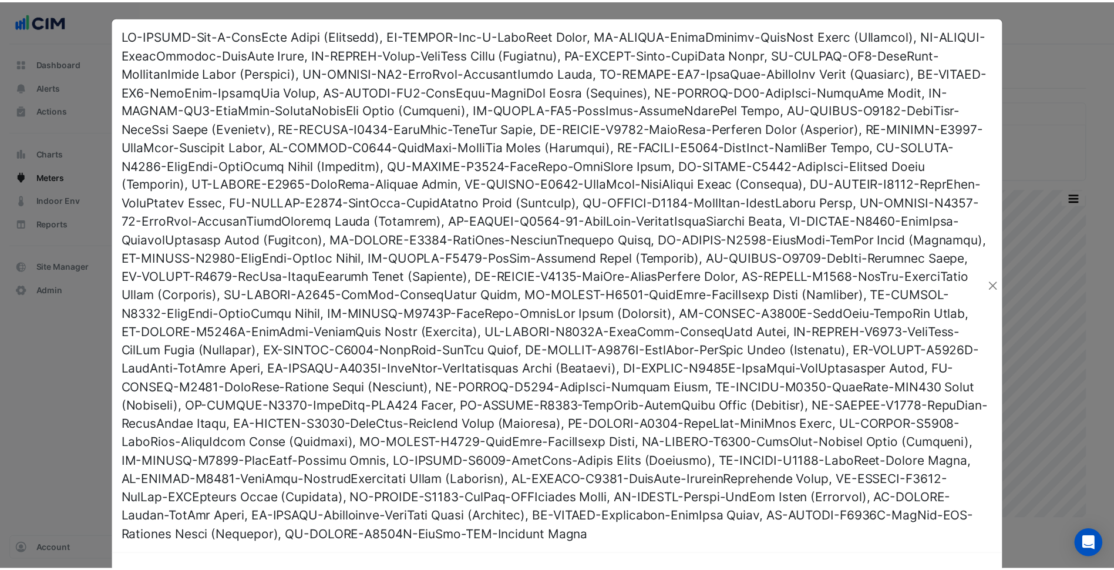
scroll to position [478, 0]
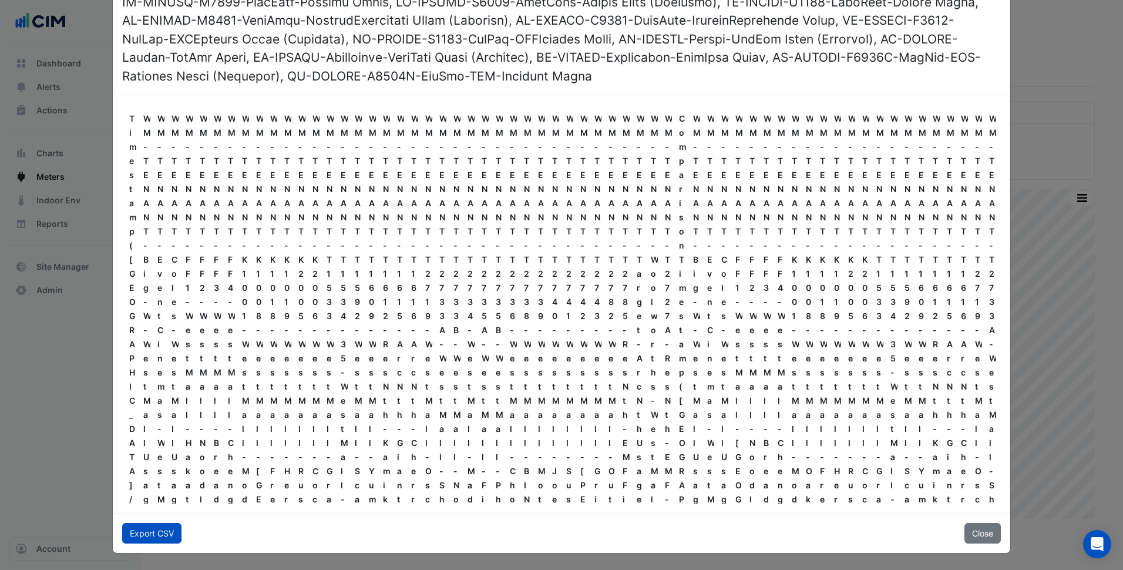
click at [165, 537] on button "Export CSV" at bounding box center [151, 533] width 59 height 21
click at [975, 528] on button "Close" at bounding box center [983, 533] width 36 height 21
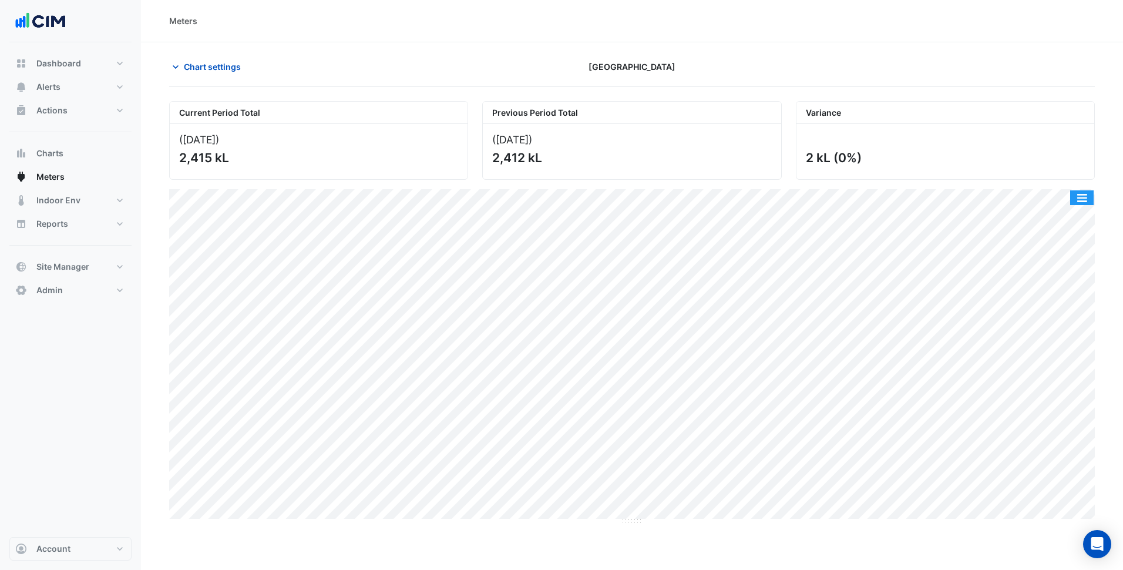
click at [1080, 196] on button "button" at bounding box center [1081, 197] width 23 height 15
click at [220, 65] on span "Chart settings" at bounding box center [212, 67] width 57 height 12
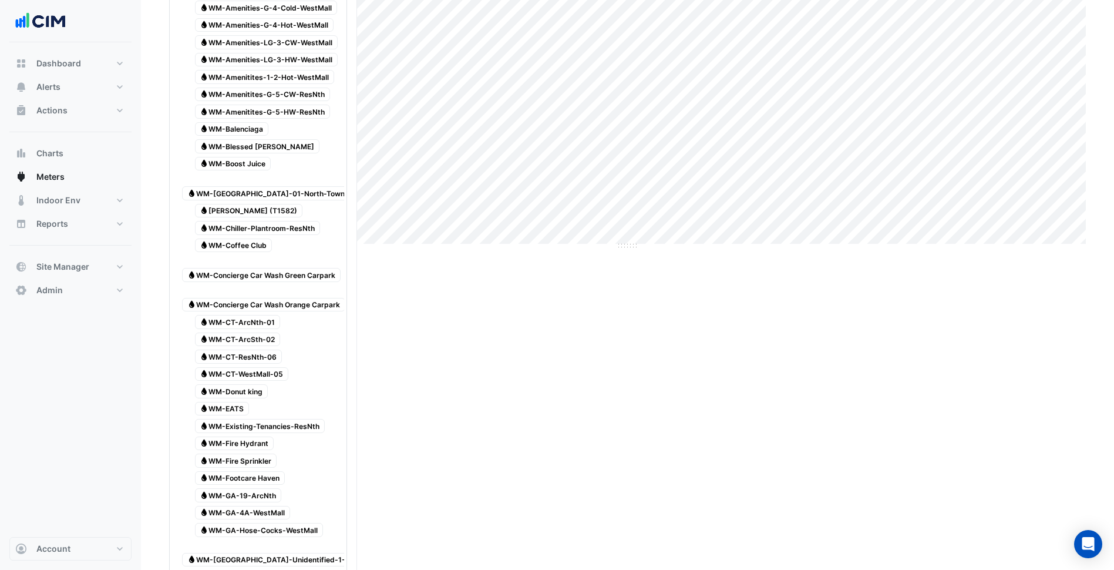
scroll to position [0, 0]
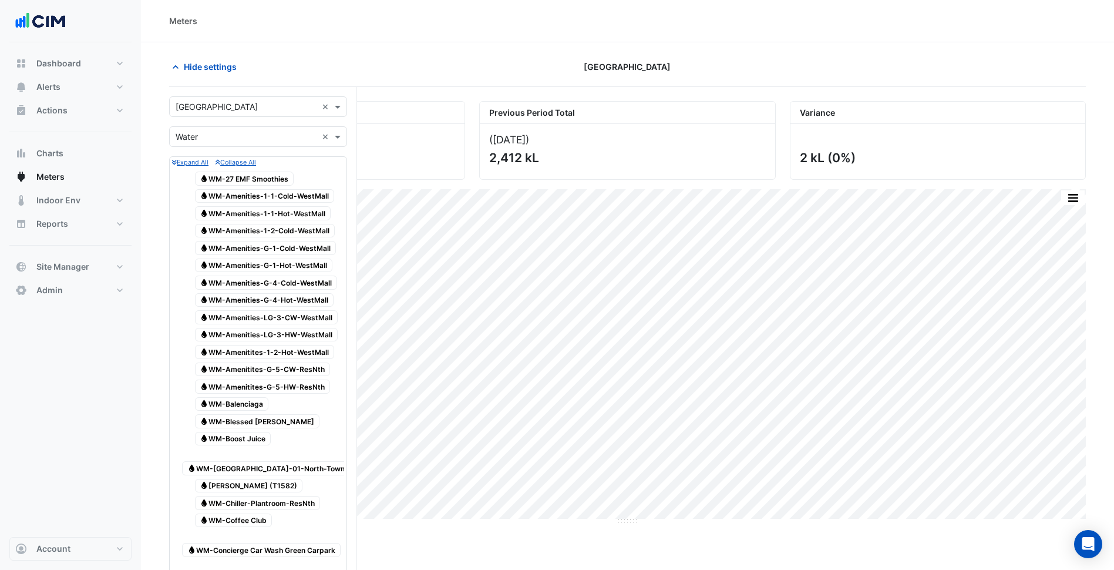
click at [232, 112] on div "× Pacific Fair Shopping Centre" at bounding box center [217, 106] width 82 height 12
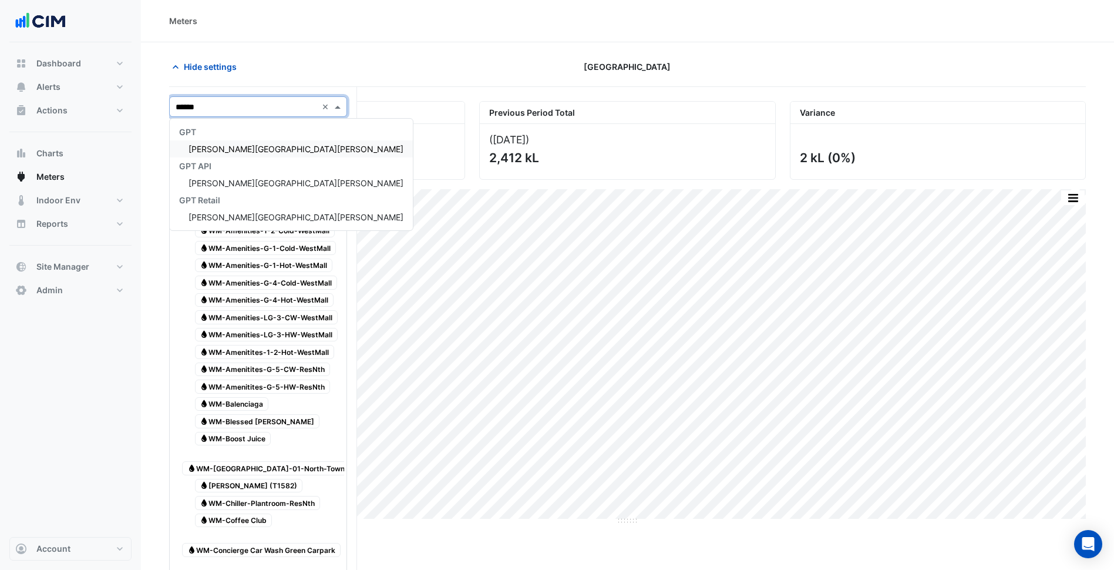
type input "*******"
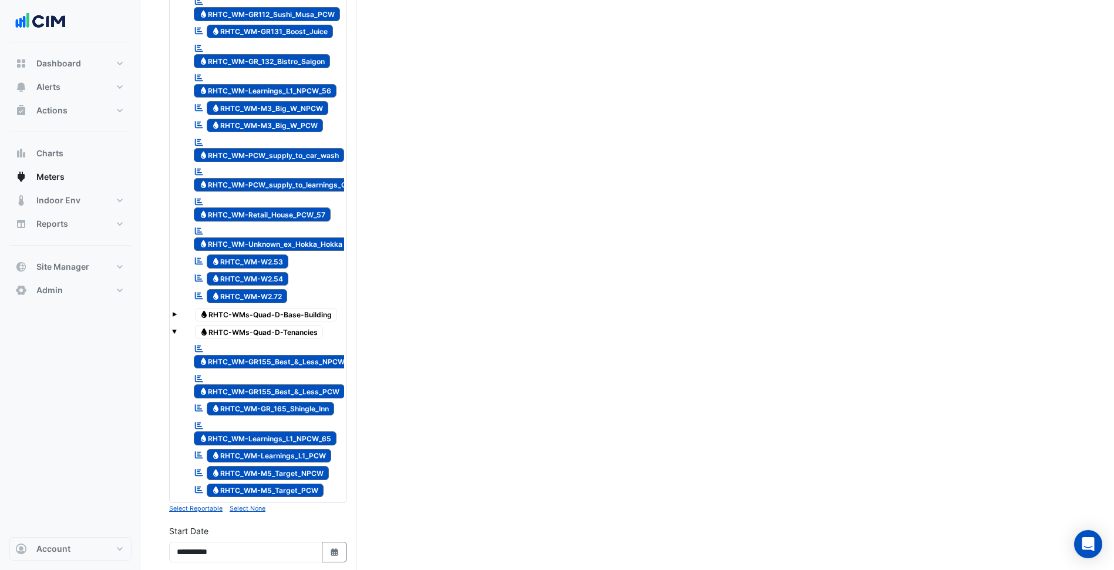
scroll to position [1998, 0]
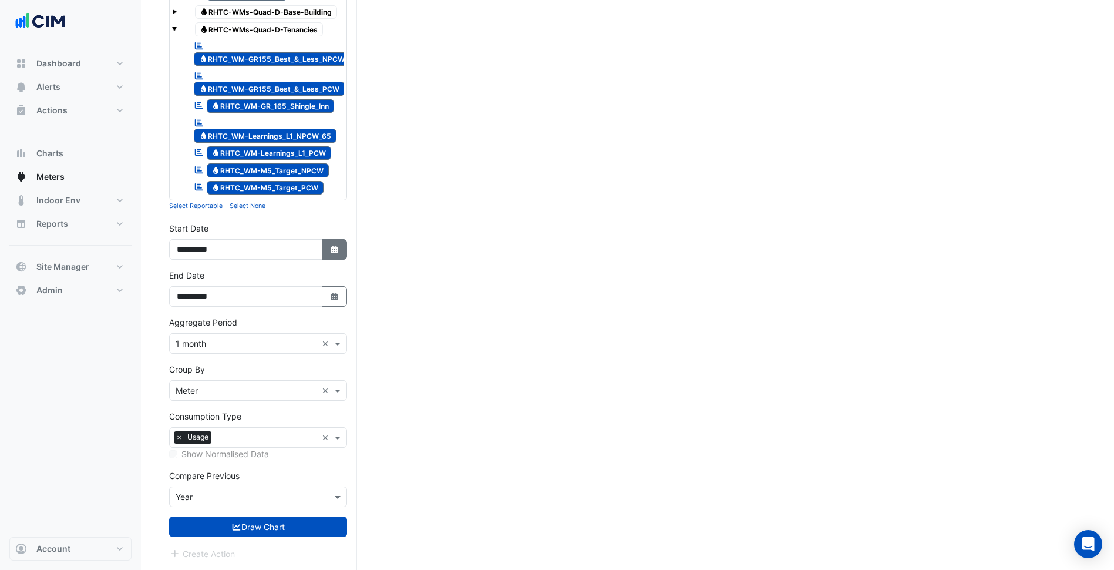
click at [336, 244] on button "Select Date" at bounding box center [335, 249] width 26 height 21
select select "*"
select select "****"
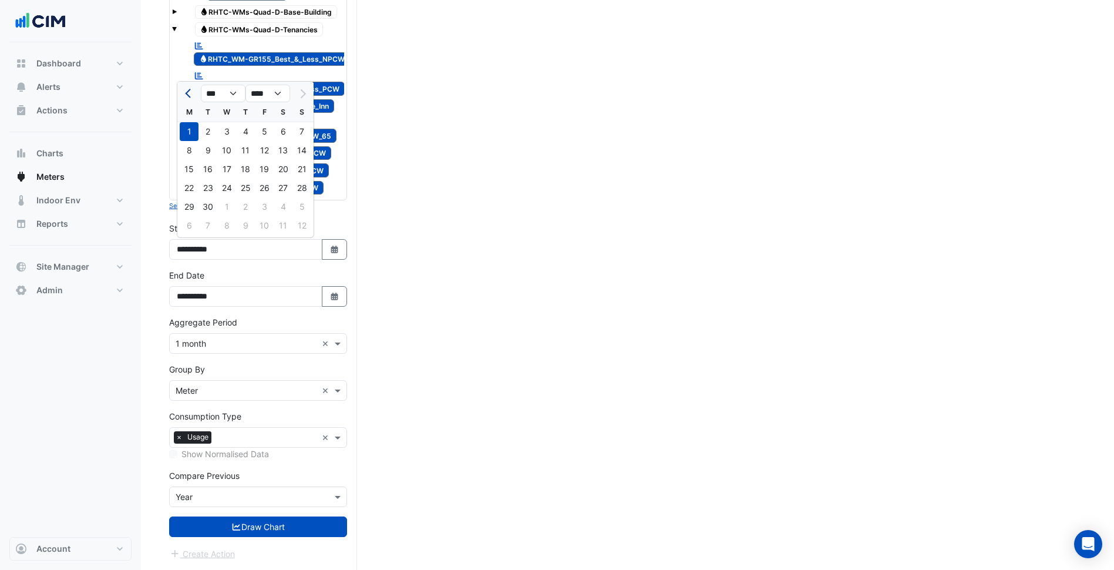
click at [195, 85] on button "Previous month" at bounding box center [189, 93] width 14 height 19
click at [191, 92] on span "Previous month" at bounding box center [189, 93] width 9 height 9
select select "*"
click at [213, 131] on div "1" at bounding box center [208, 131] width 19 height 19
type input "**********"
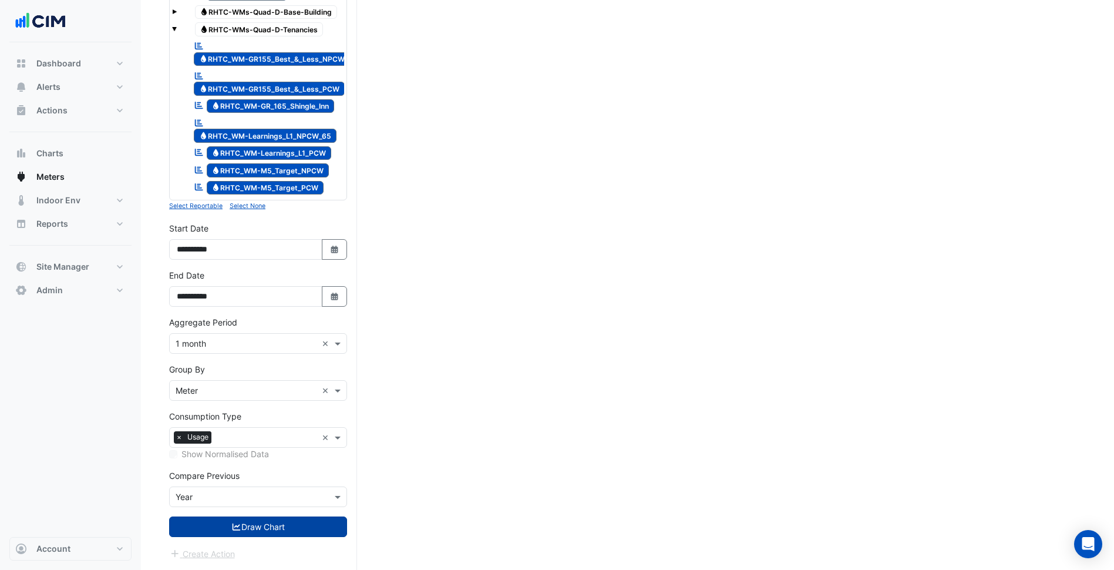
click at [280, 532] on button "Draw Chart" at bounding box center [258, 526] width 178 height 21
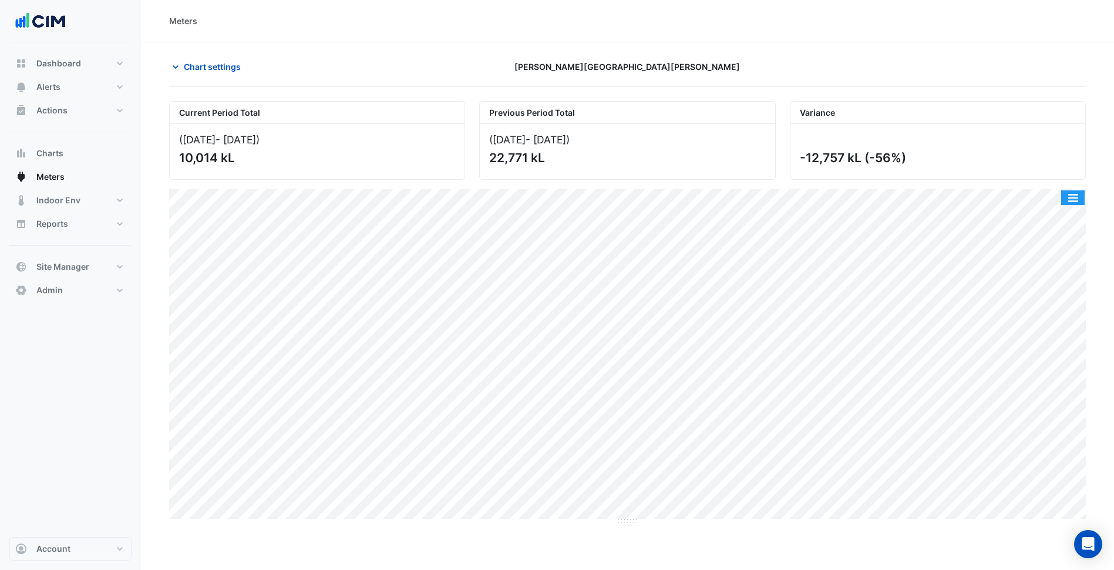
click at [1080, 201] on button "button" at bounding box center [1072, 197] width 23 height 15
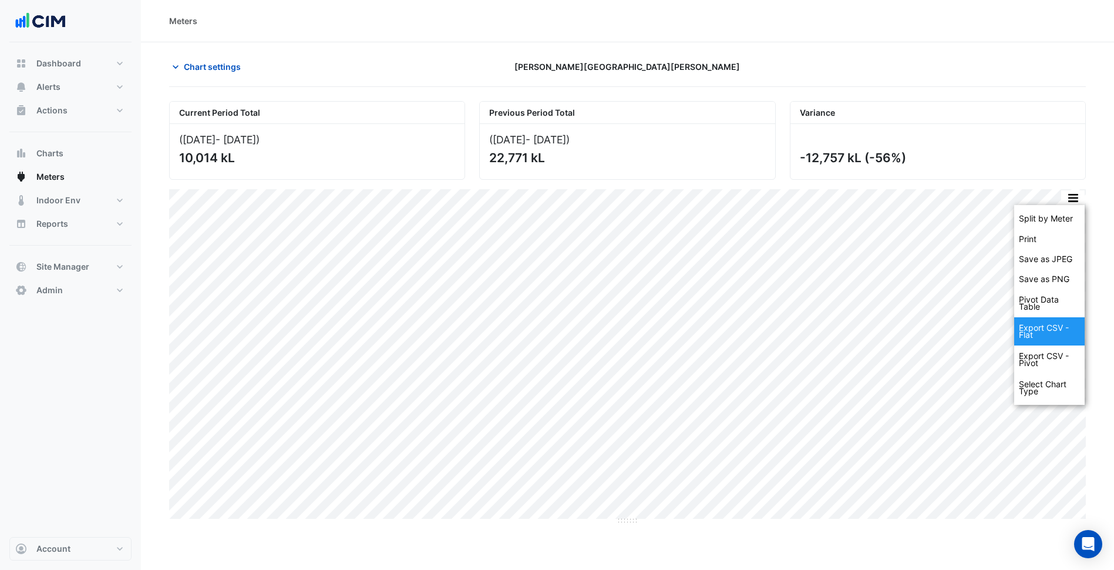
click at [1039, 337] on div "Export CSV - Flat" at bounding box center [1049, 331] width 70 height 28
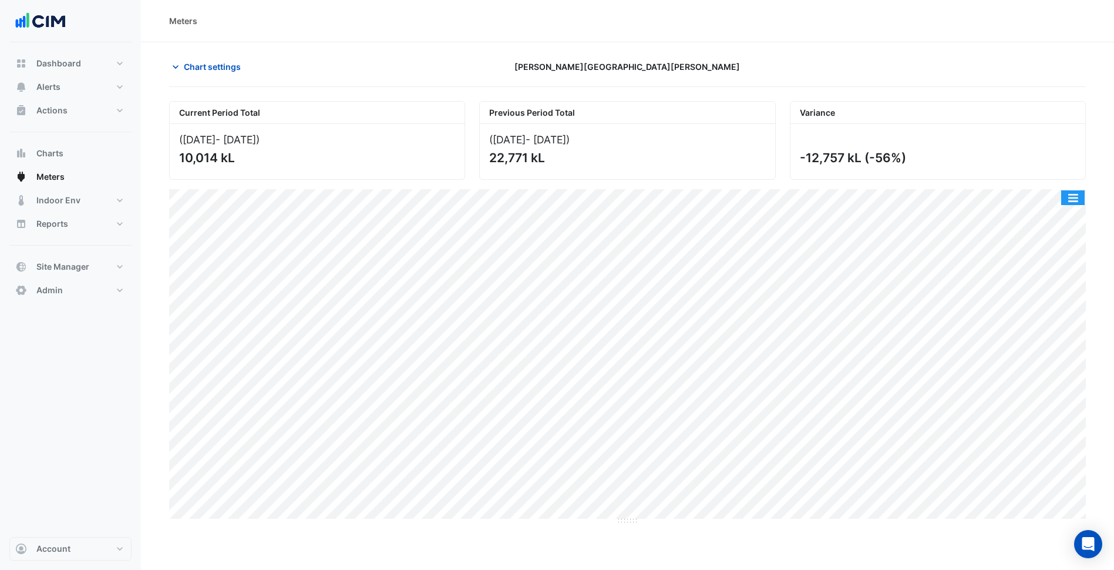
click at [1071, 201] on button "button" at bounding box center [1072, 197] width 23 height 15
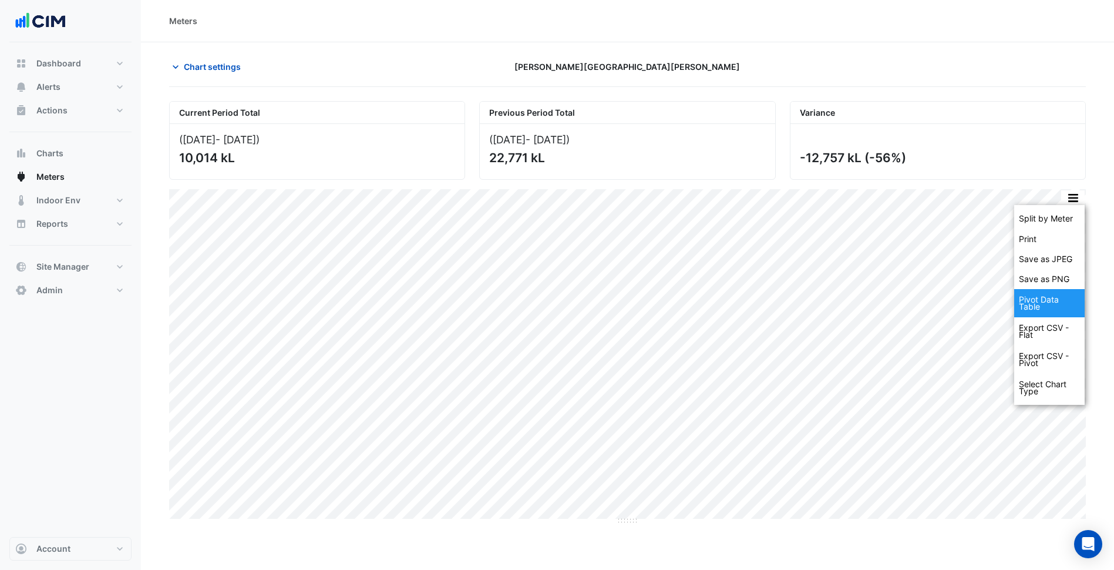
click at [1036, 310] on div "Pivot Data Table" at bounding box center [1049, 303] width 70 height 28
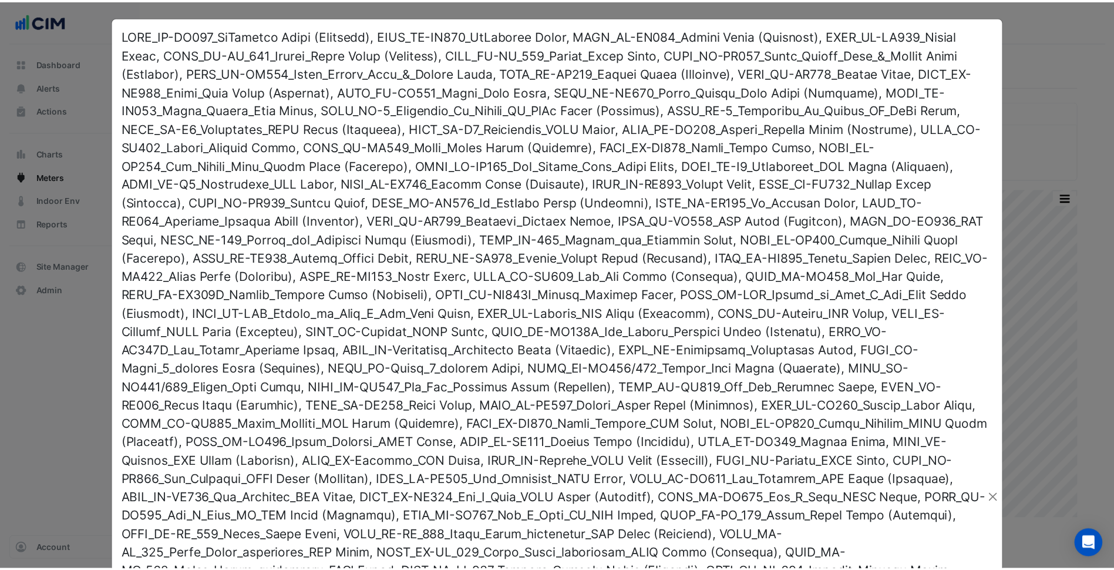
scroll to position [922, 0]
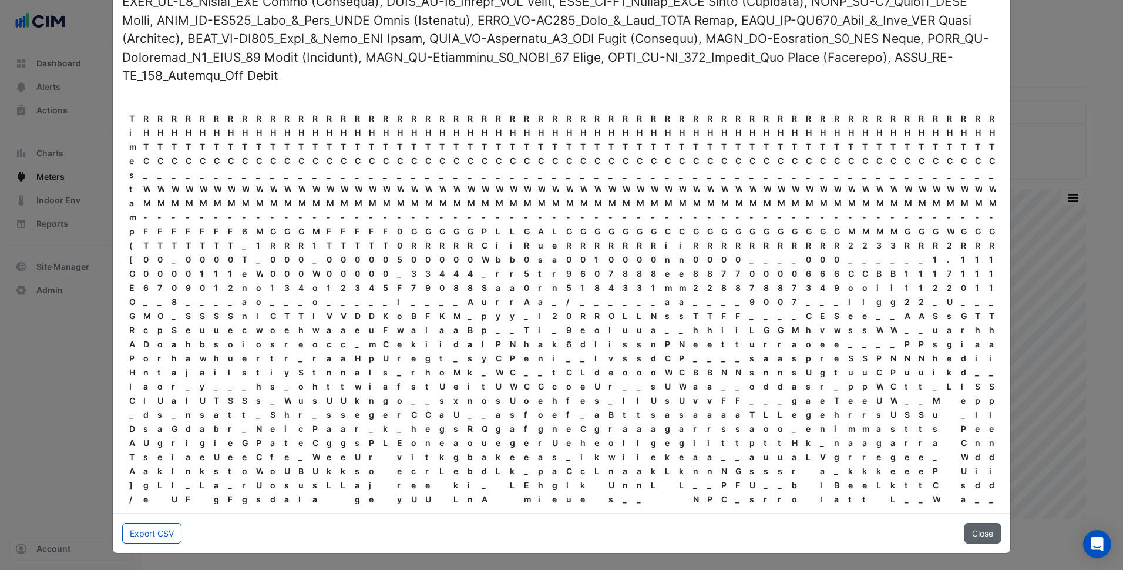
click at [979, 530] on button "Close" at bounding box center [983, 533] width 36 height 21
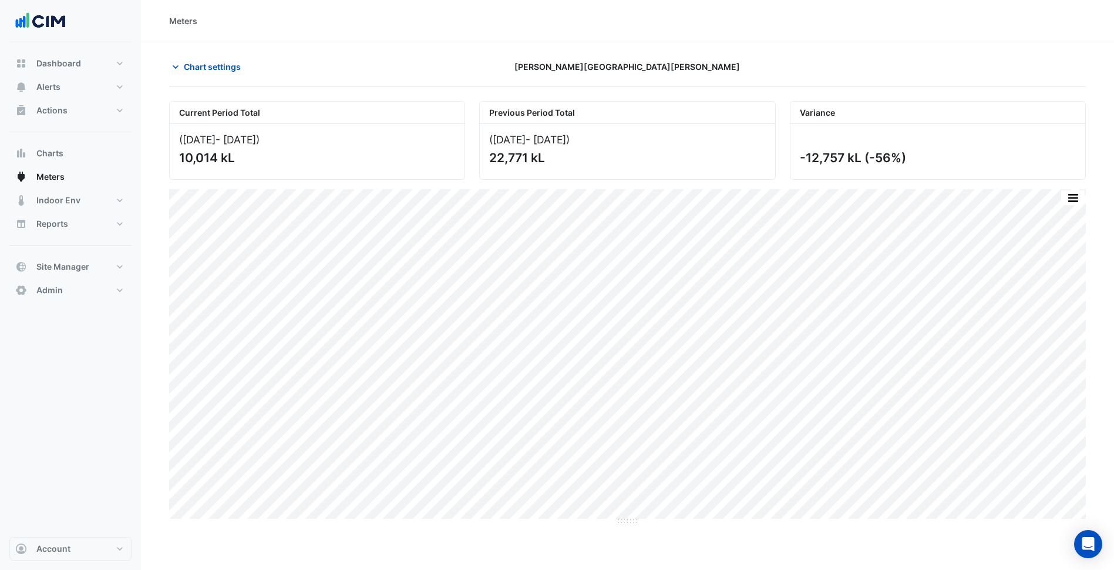
click at [1073, 195] on div "Split by Meter Print Save as JPEG Save as PNG Pivot Data Table Export CSV - Fla…" at bounding box center [1073, 198] width 25 height 16
click at [1073, 195] on button "button" at bounding box center [1072, 197] width 23 height 15
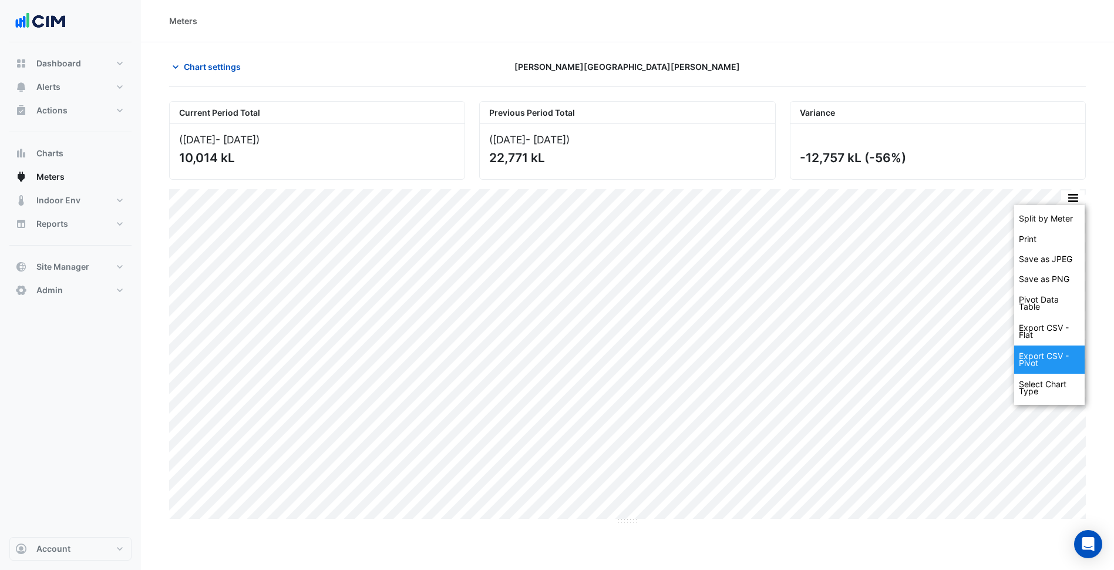
click at [1058, 362] on div "Export CSV - Pivot" at bounding box center [1049, 359] width 70 height 28
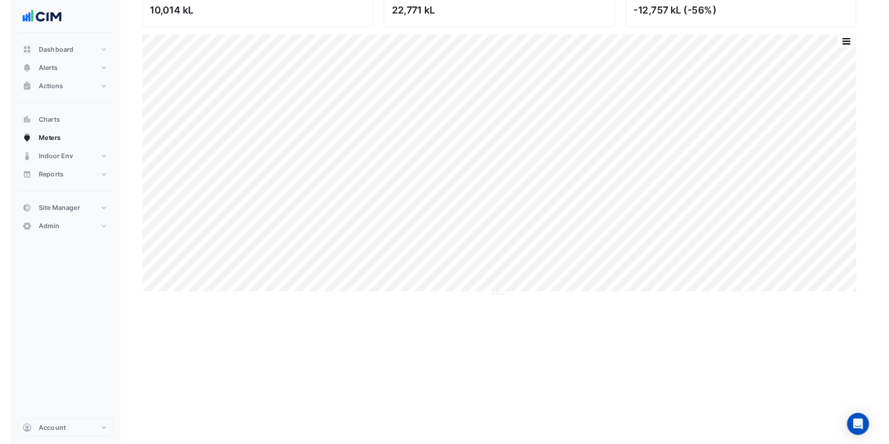
scroll to position [145, 0]
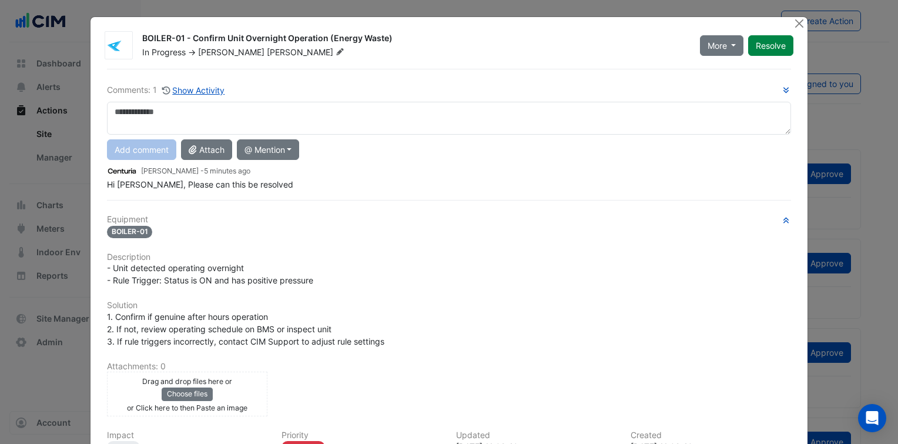
click at [341, 214] on h6 "Equipment" at bounding box center [449, 219] width 684 height 10
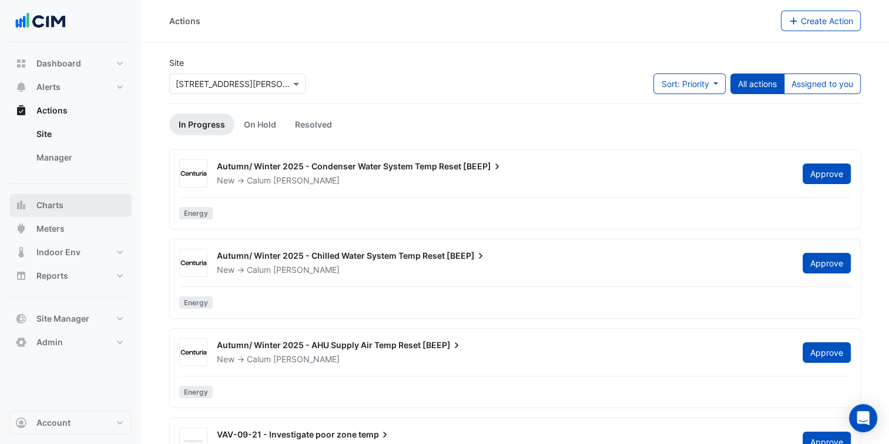
click at [85, 215] on button "Charts" at bounding box center [70, 204] width 122 height 23
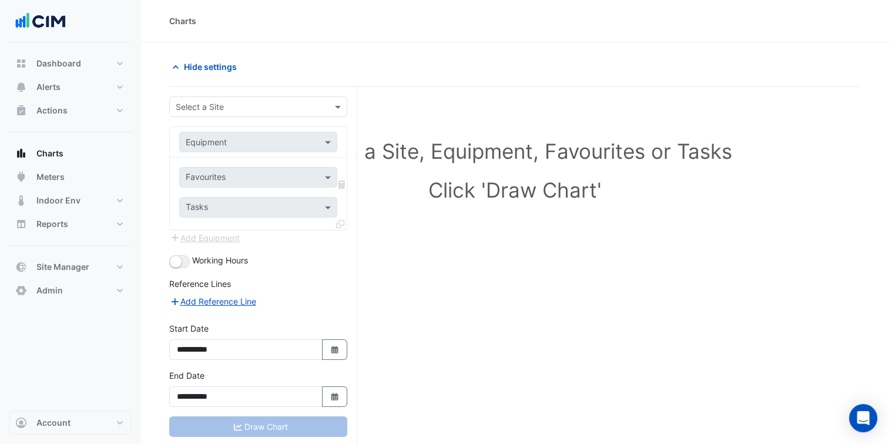
click at [257, 109] on input "text" at bounding box center [247, 107] width 142 height 12
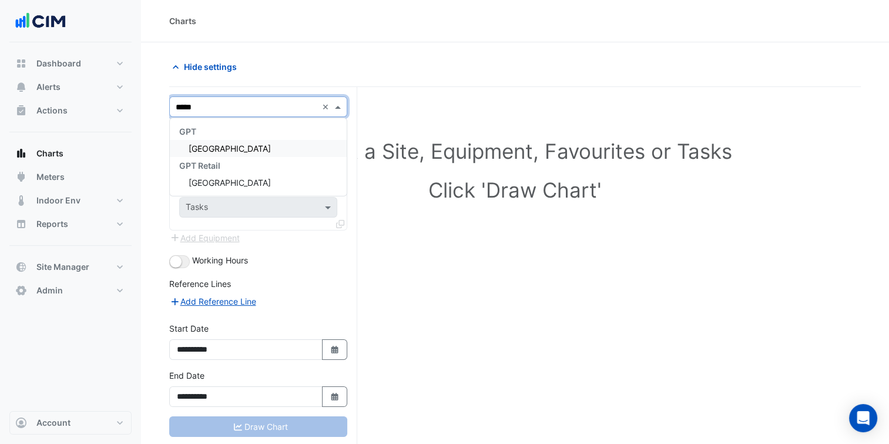
type input "******"
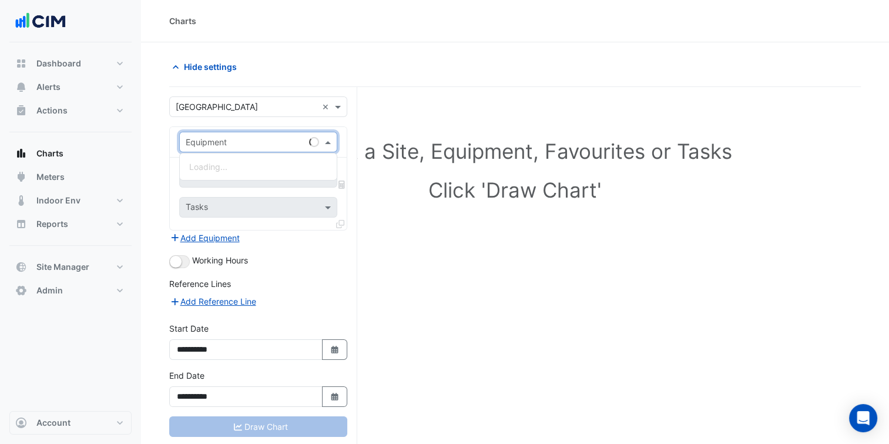
click at [257, 143] on input "text" at bounding box center [247, 142] width 122 height 12
paste input "**********"
type input "**********"
click at [262, 169] on span "Water Meter - WM-KSC-CONDENSER WATER_DL1-1" at bounding box center [288, 167] width 199 height 10
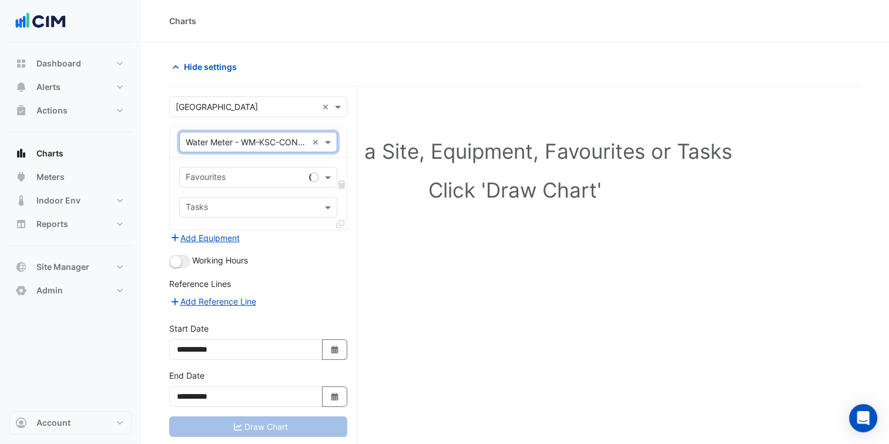
scroll to position [0, 0]
click at [253, 136] on input "text" at bounding box center [247, 142] width 122 height 12
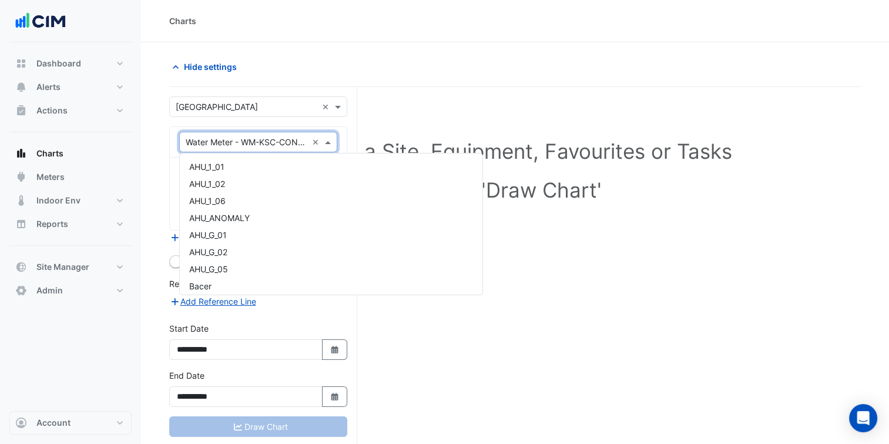
scroll to position [30123, 0]
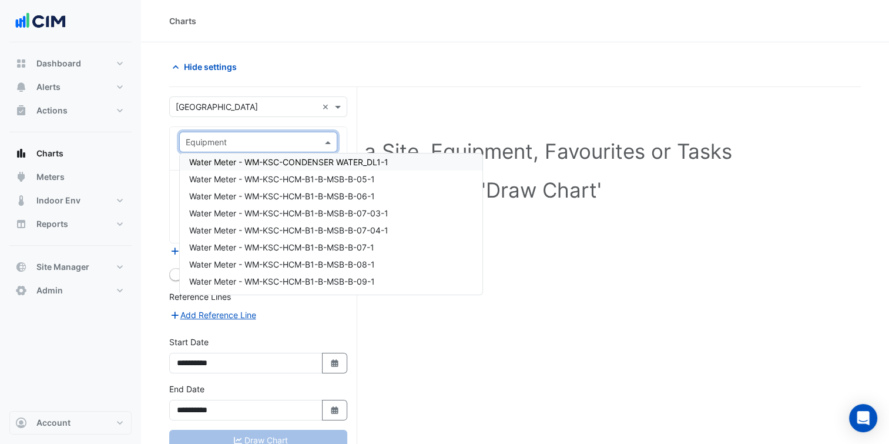
paste input "**********"
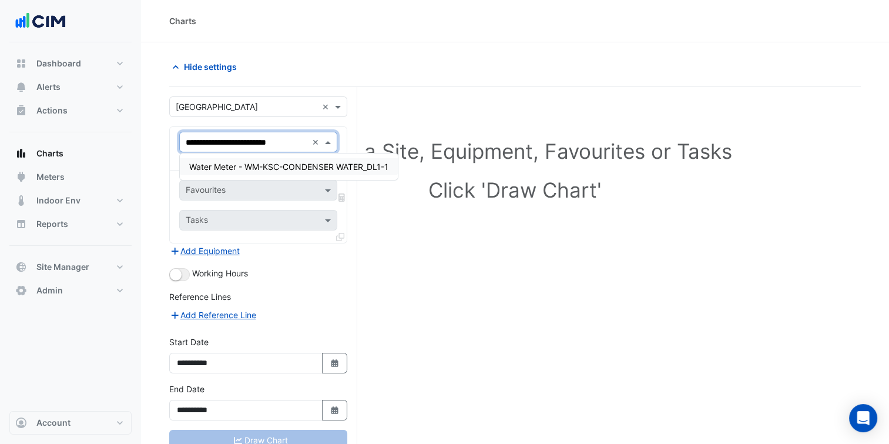
type input "**********"
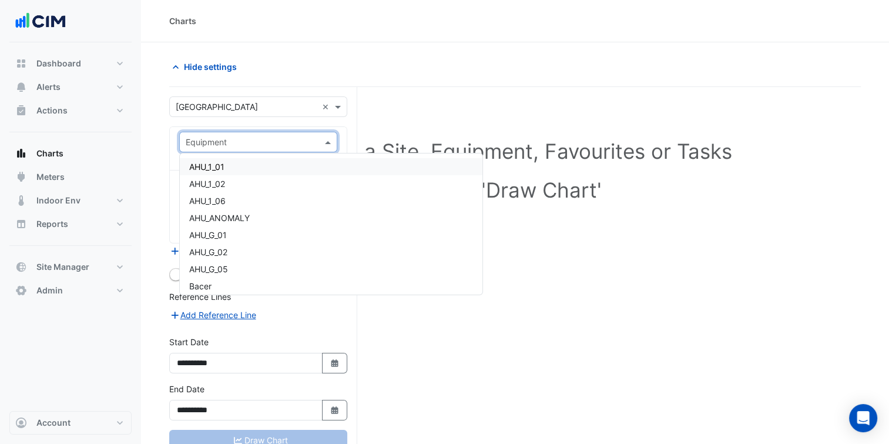
paste input "**********"
type input "**********"
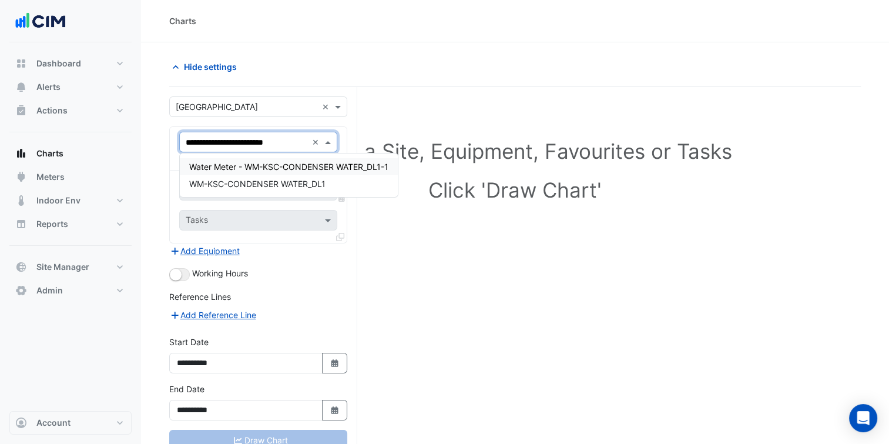
scroll to position [0, 15]
click at [293, 185] on span "WM-KSC-CONDENSER WATER_DL1" at bounding box center [257, 184] width 136 height 10
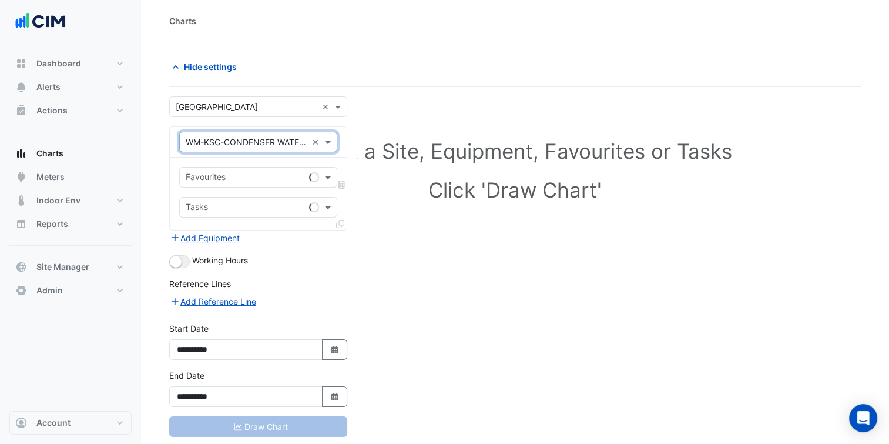
scroll to position [0, 0]
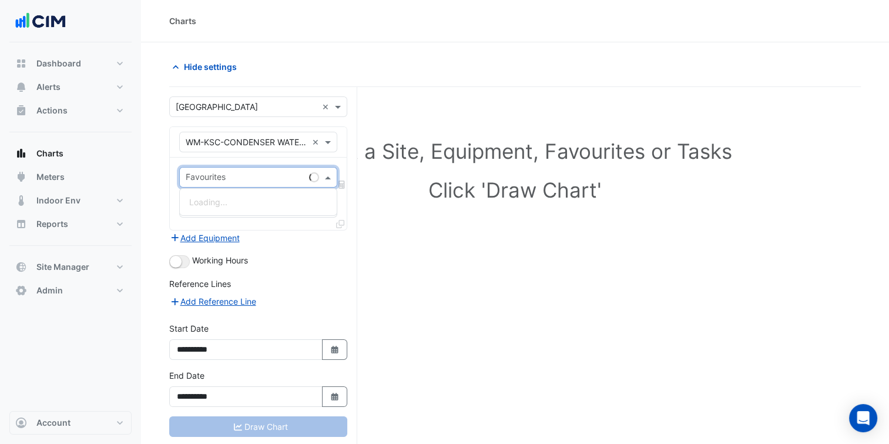
click at [293, 185] on div "Favourites" at bounding box center [258, 177] width 158 height 21
click at [274, 207] on div "Water Usage (kL) - Plantroom, Plantroom" at bounding box center [268, 201] width 176 height 17
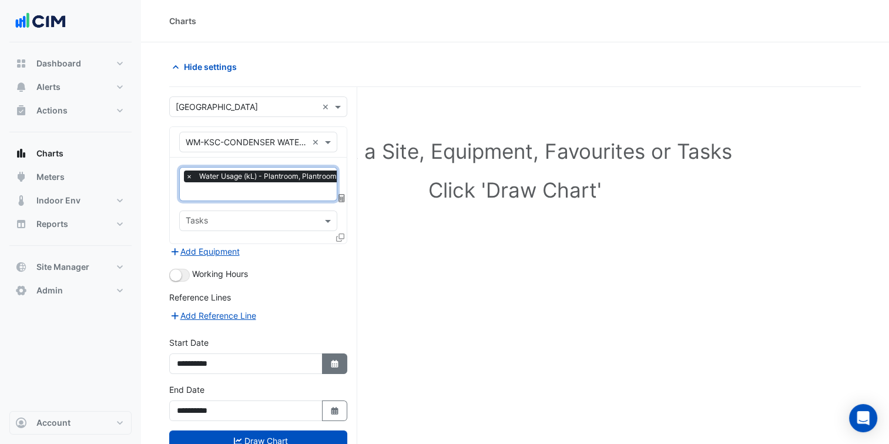
click at [344, 362] on button "Select Date" at bounding box center [335, 363] width 26 height 21
select select "*"
select select "****"
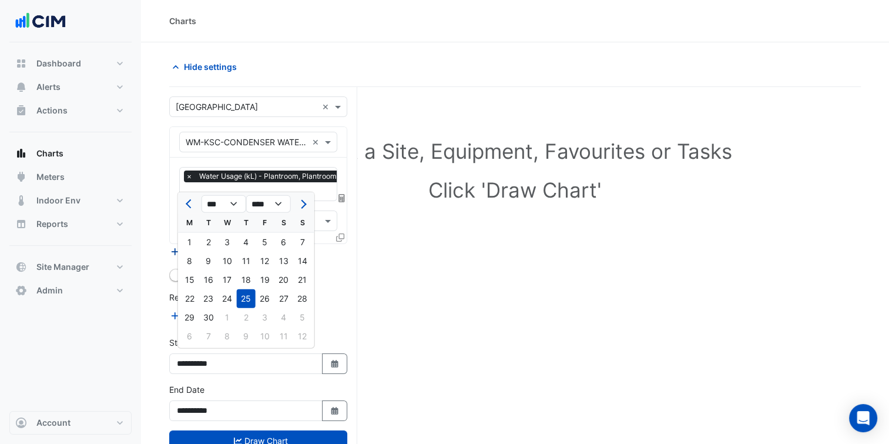
drag, startPoint x: 192, startPoint y: 243, endPoint x: 197, endPoint y: 246, distance: 6.0
click at [194, 244] on div "1" at bounding box center [189, 242] width 19 height 19
type input "**********"
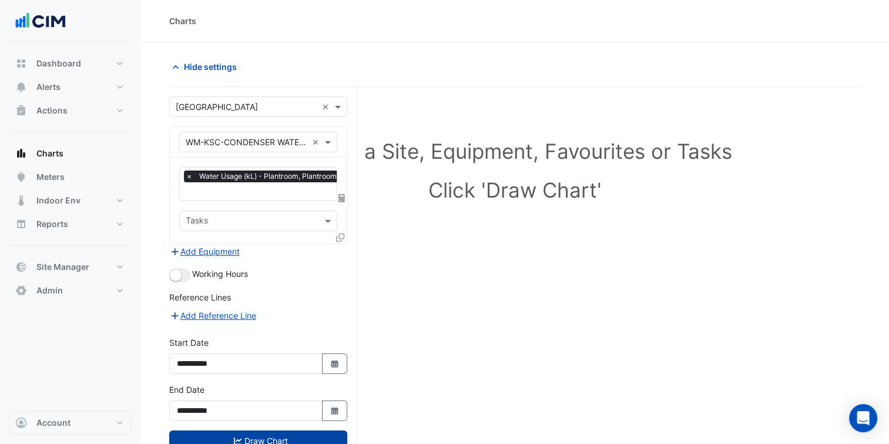
click at [285, 442] on button "Draw Chart" at bounding box center [258, 440] width 178 height 21
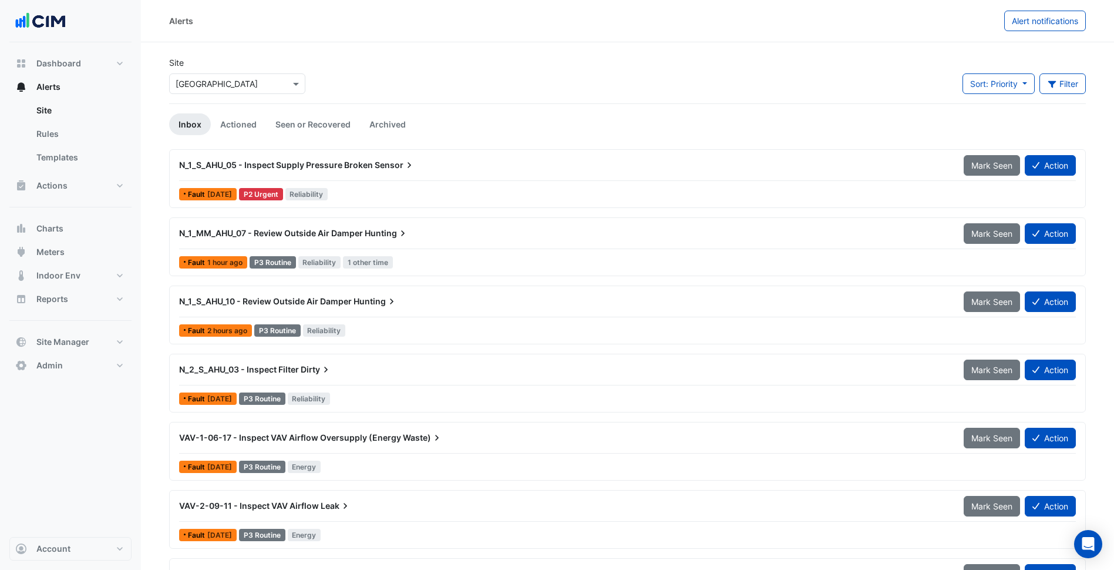
click at [366, 171] on div "N_1_S_AHU_05 - Inspect Supply Pressure Broken Sensor" at bounding box center [564, 164] width 785 height 21
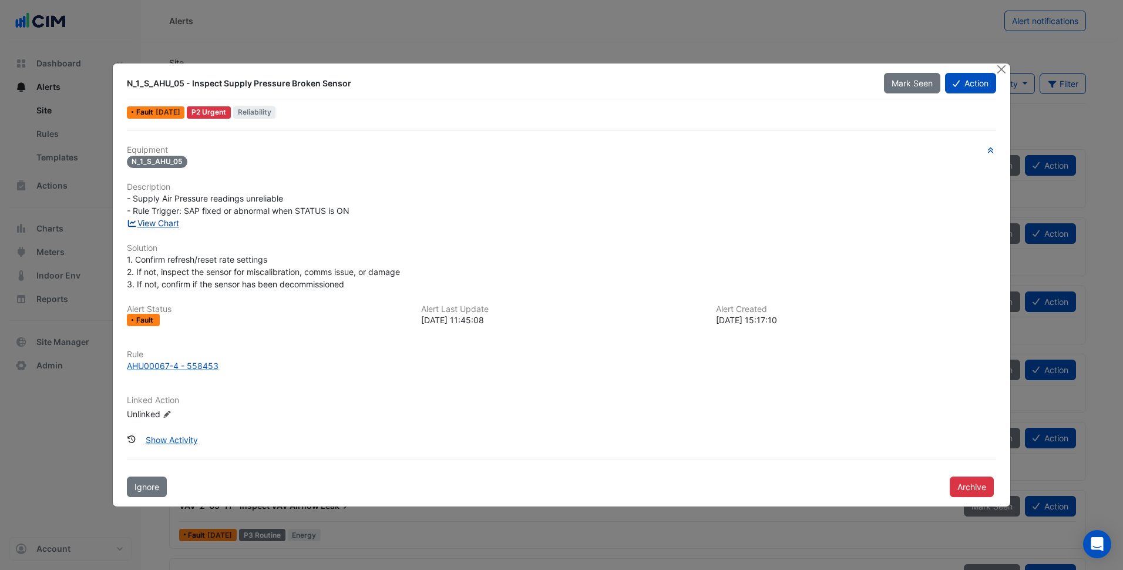
click at [159, 220] on link "View Chart" at bounding box center [153, 223] width 52 height 10
click at [354, 220] on div "View Chart" at bounding box center [561, 223] width 883 height 12
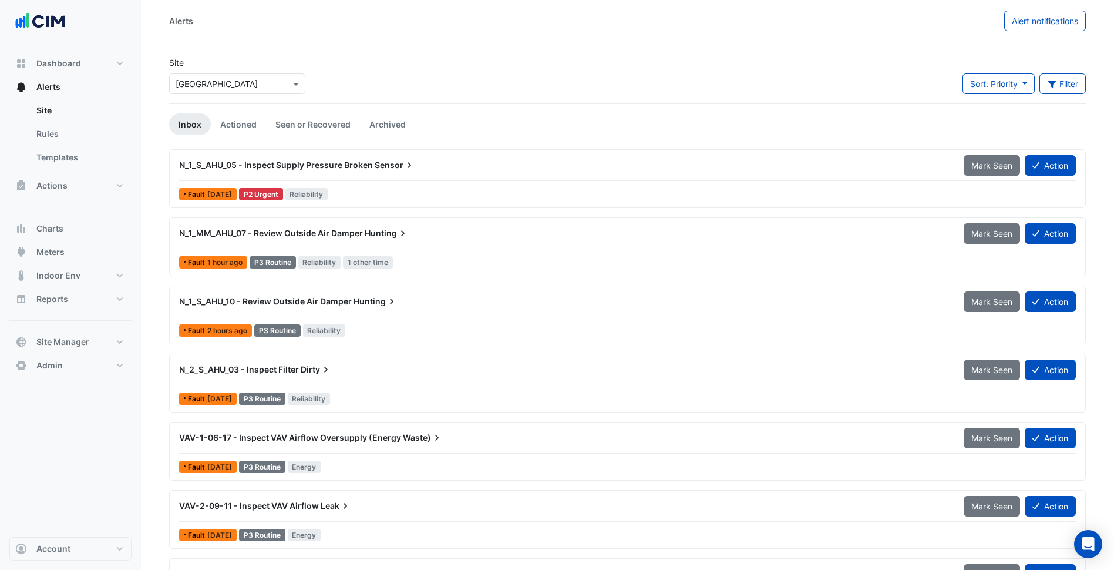
click at [408, 233] on icon at bounding box center [403, 233] width 12 height 12
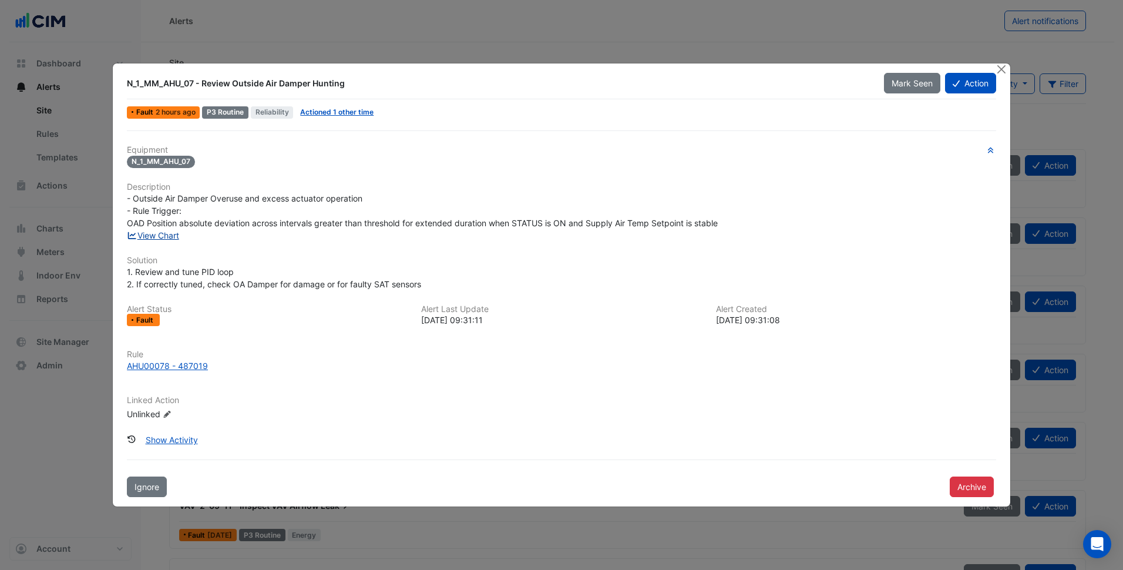
click at [163, 237] on link "View Chart" at bounding box center [153, 235] width 52 height 10
click at [1000, 68] on button "Close" at bounding box center [1002, 69] width 12 height 12
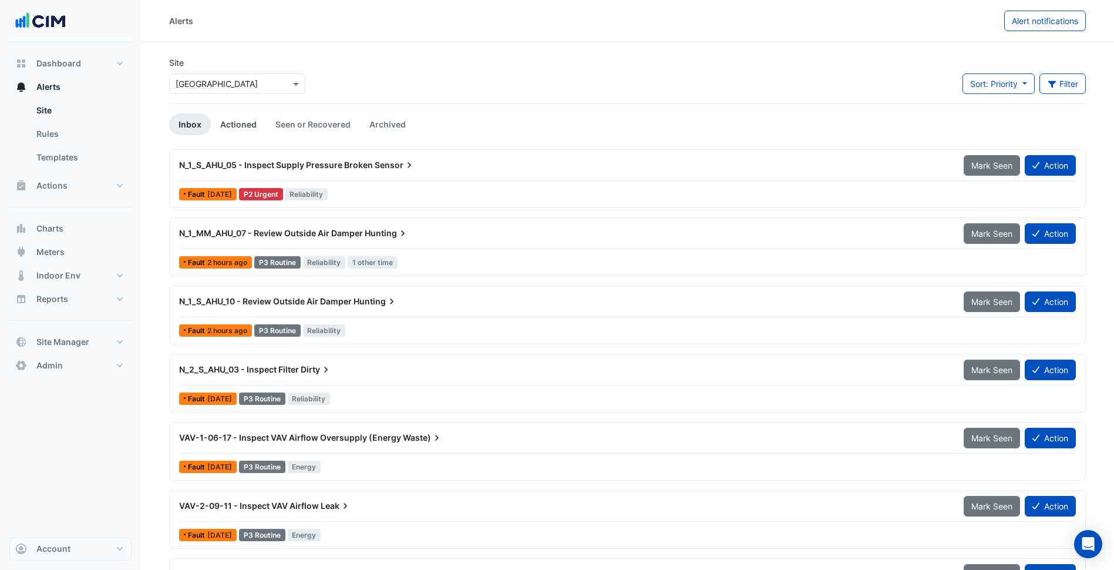
click at [242, 118] on link "Actioned" at bounding box center [238, 124] width 55 height 22
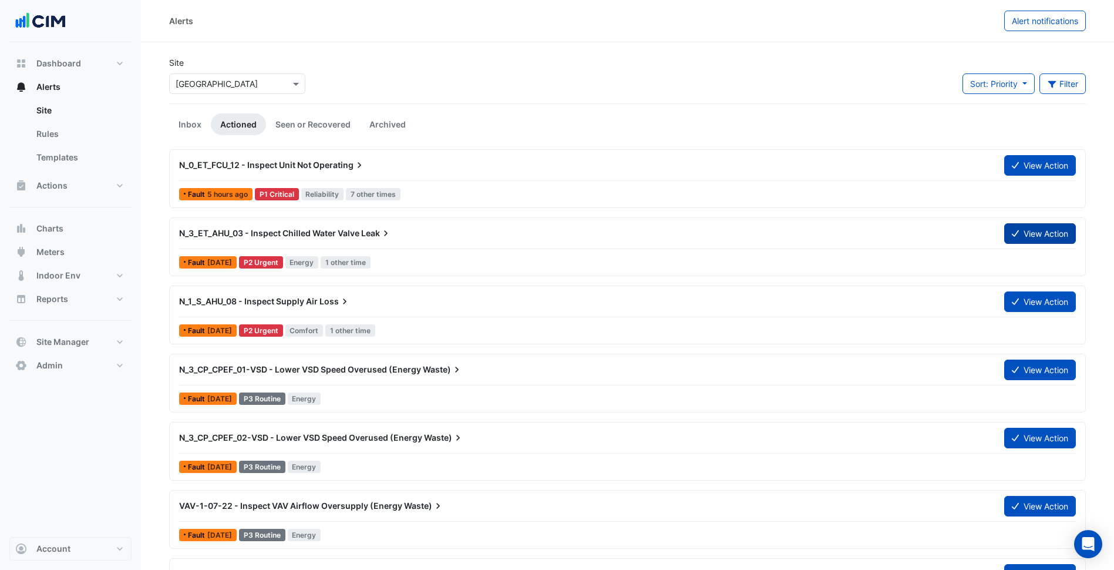
click at [1024, 229] on button "View Action" at bounding box center [1040, 233] width 72 height 21
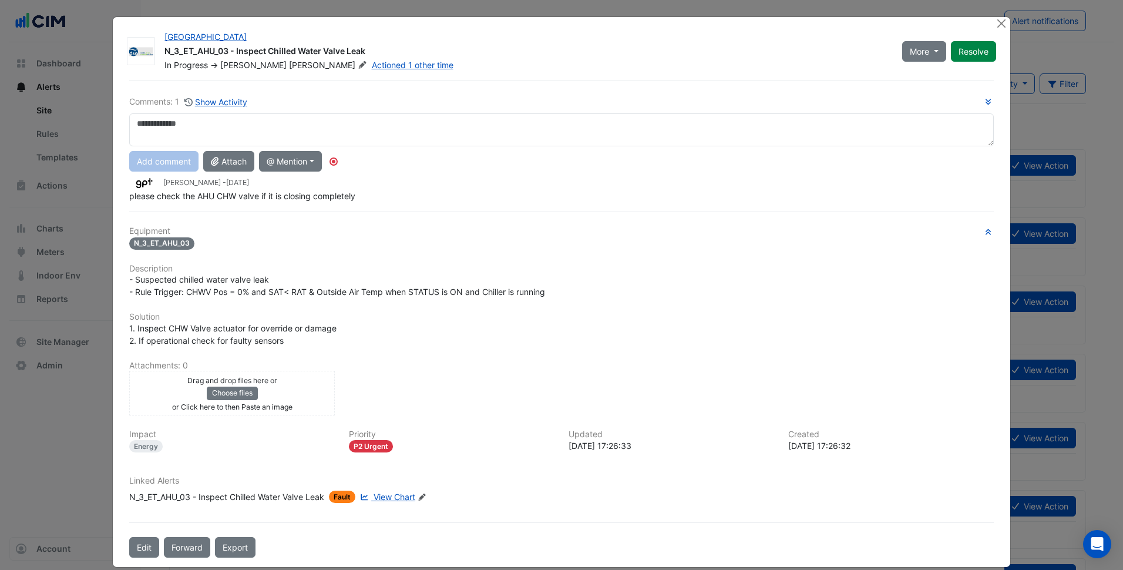
click at [404, 499] on span "View Chart" at bounding box center [395, 497] width 42 height 10
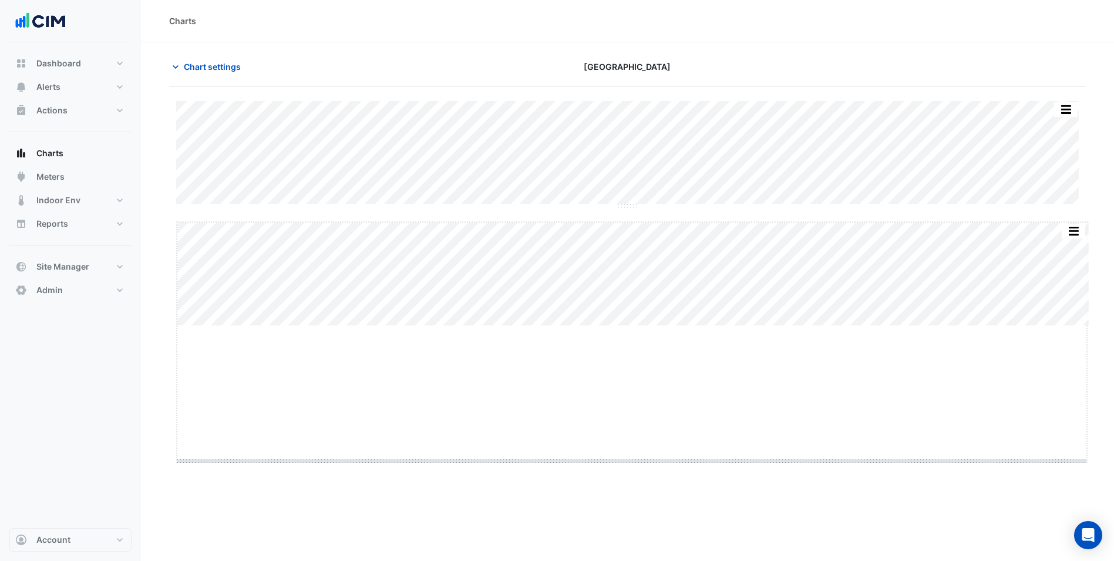
drag, startPoint x: 629, startPoint y: 327, endPoint x: 610, endPoint y: 465, distance: 139.4
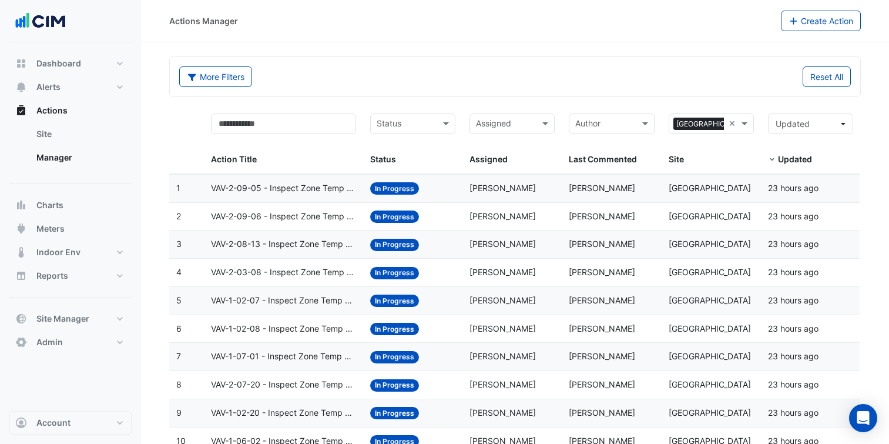
select select "***"
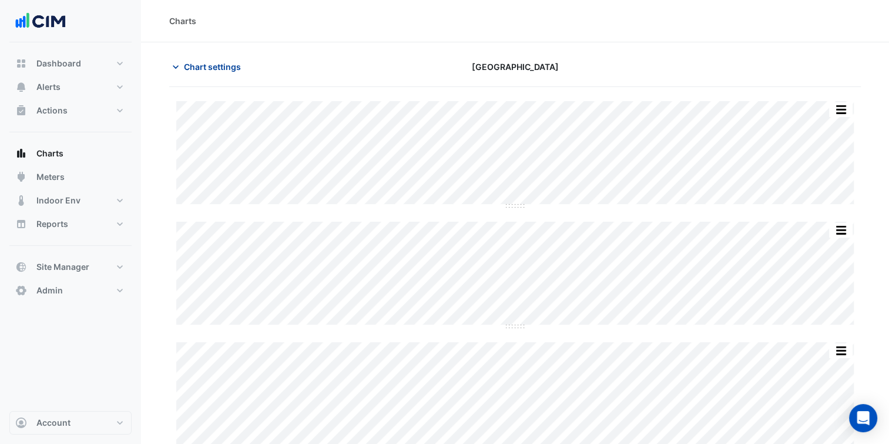
click at [217, 68] on span "Chart settings" at bounding box center [212, 67] width 57 height 12
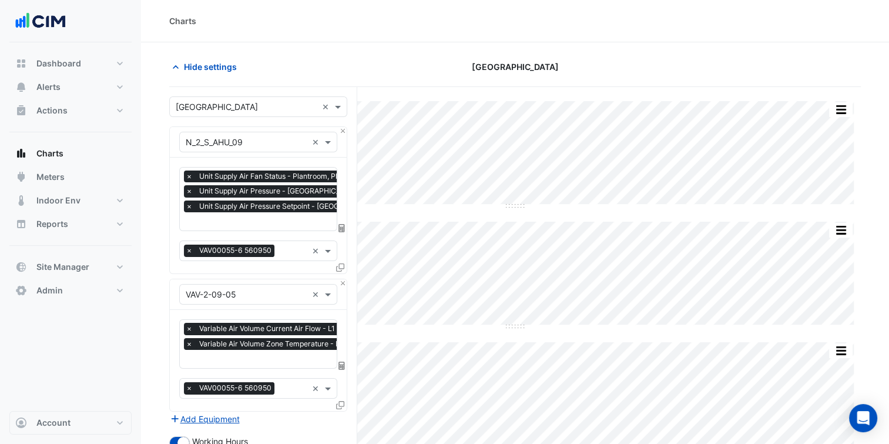
scroll to position [200, 0]
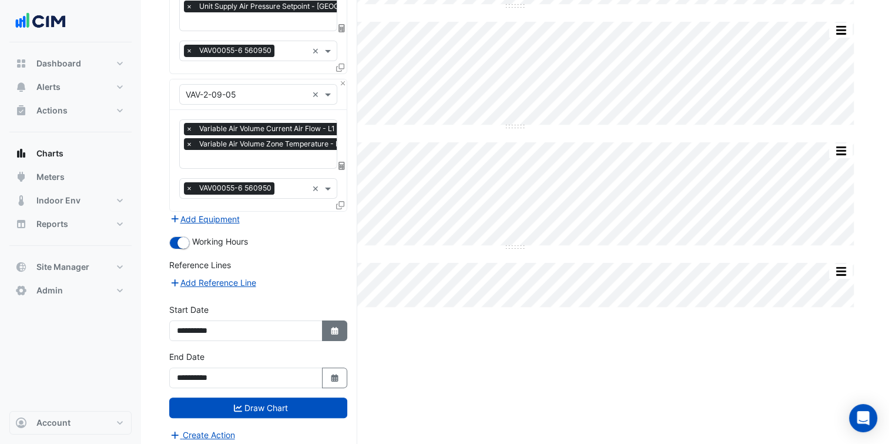
click at [335, 320] on button "Select Date" at bounding box center [335, 330] width 26 height 21
select select "*"
select select "****"
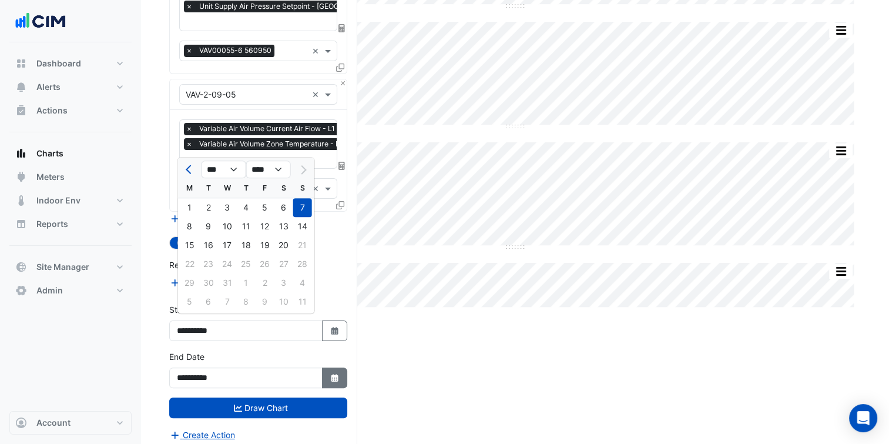
click at [332, 375] on icon "Select Date" at bounding box center [335, 378] width 11 height 8
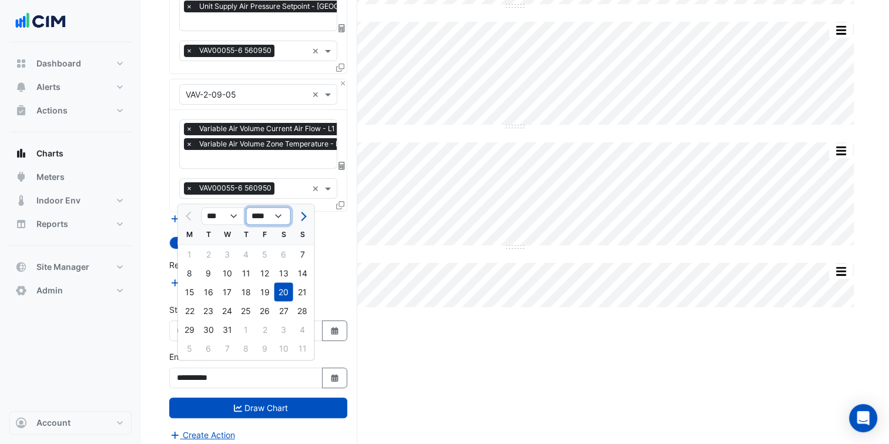
click at [277, 213] on select "**** **** **** **** **** **** **** **** **** **** ****" at bounding box center [268, 216] width 45 height 18
select select "****"
click at [246, 207] on select "**** **** **** **** **** **** **** **** **** **** ****" at bounding box center [268, 216] width 45 height 18
click at [298, 216] on span "Next month" at bounding box center [301, 215] width 9 height 9
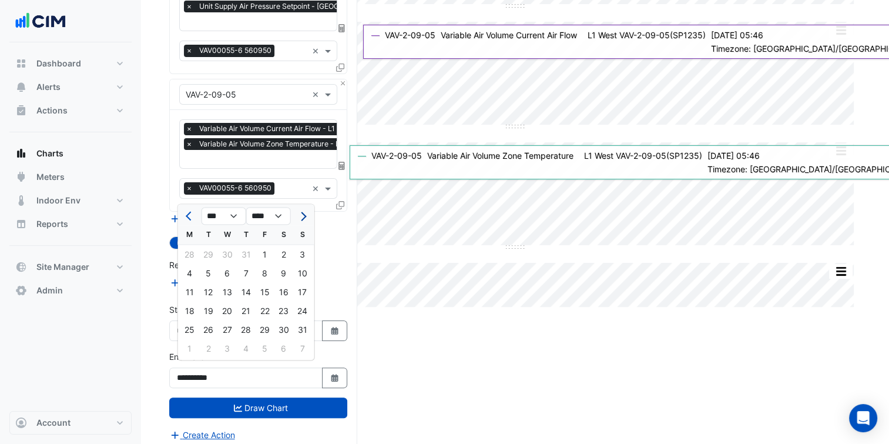
click at [307, 221] on button "Next month" at bounding box center [302, 215] width 14 height 19
select select "**"
click at [295, 291] on div "19" at bounding box center [302, 291] width 19 height 19
type input "**********"
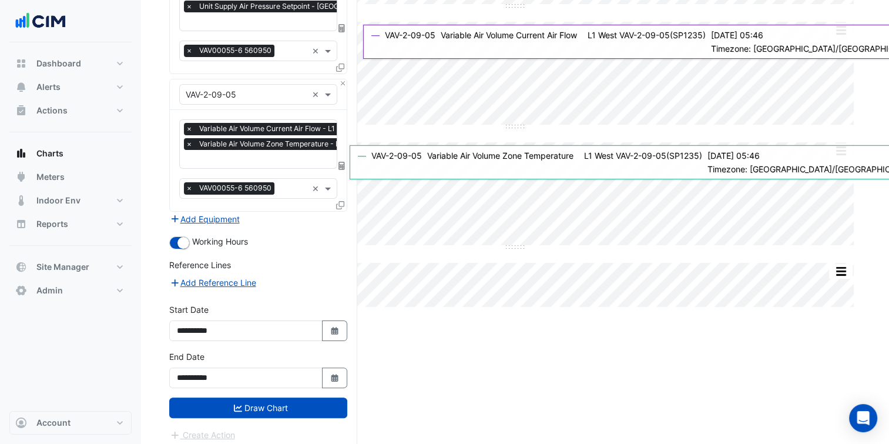
click at [331, 314] on div "**********" at bounding box center [258, 322] width 178 height 38
click at [331, 320] on button "Select Date" at bounding box center [335, 330] width 26 height 21
select select "*"
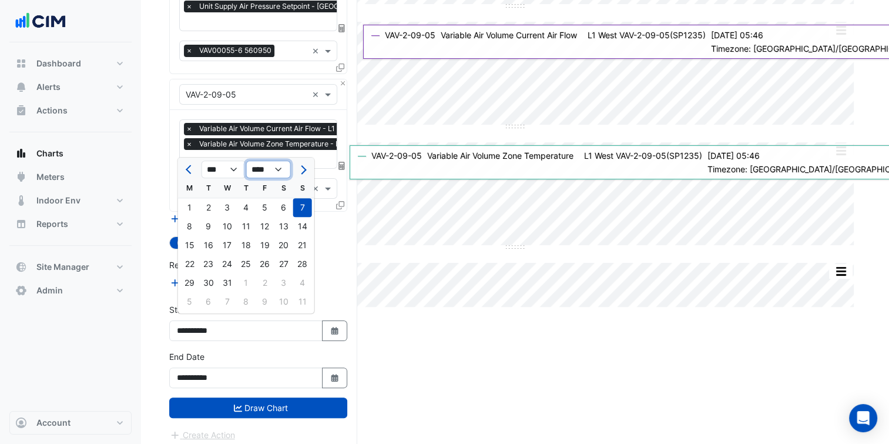
click at [281, 169] on select "**** **** **** **** **** **** **** **** **** **** **** ****" at bounding box center [268, 169] width 45 height 18
select select "****"
click at [246, 161] on select "**** **** **** **** **** **** **** **** **** **** **** ****" at bounding box center [268, 169] width 45 height 18
click at [299, 170] on span "Next month" at bounding box center [301, 169] width 9 height 9
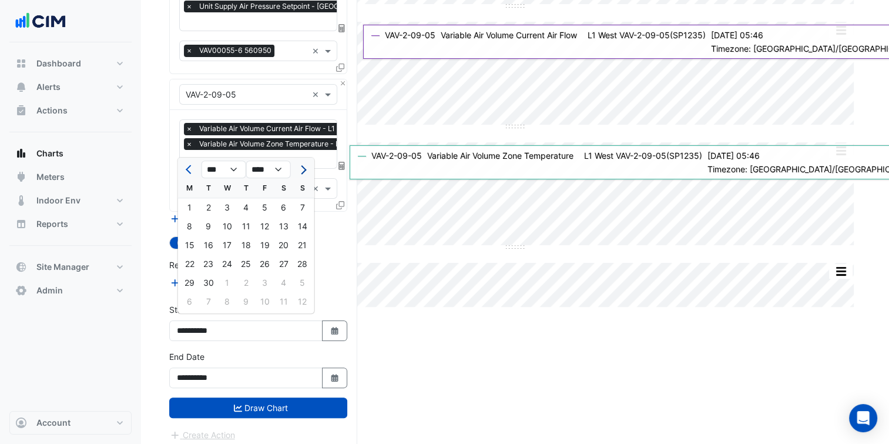
click at [299, 170] on span "Next month" at bounding box center [301, 169] width 9 height 9
select select "**"
click at [226, 212] on div "1" at bounding box center [227, 207] width 19 height 19
type input "**********"
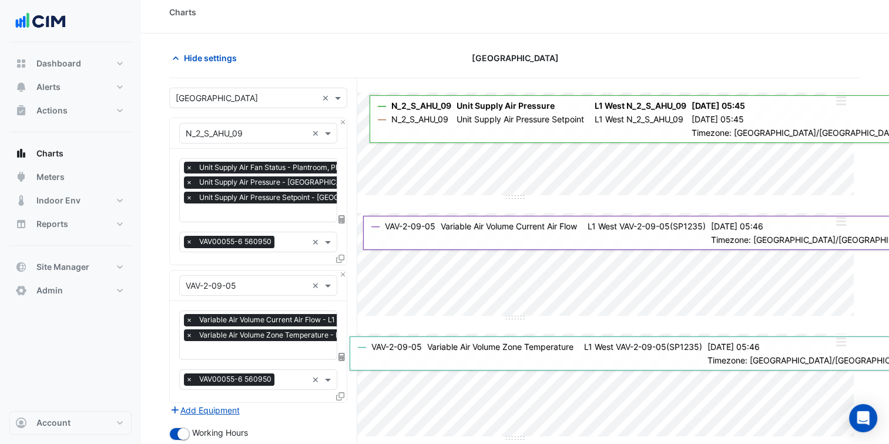
scroll to position [0, 0]
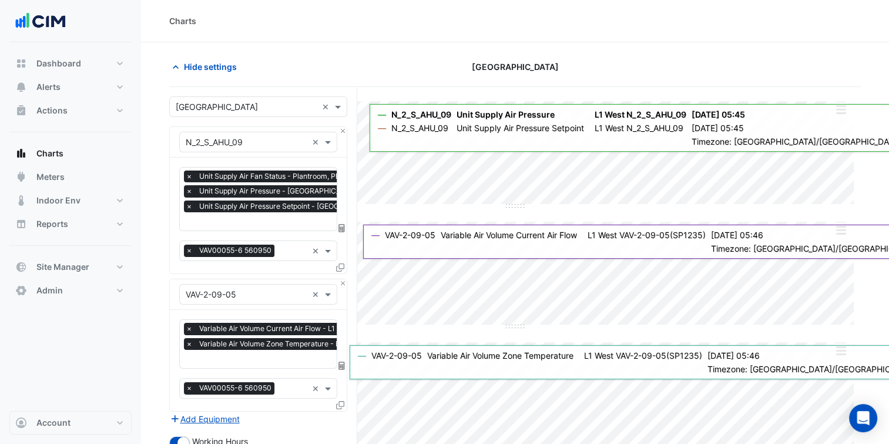
click at [255, 105] on input "text" at bounding box center [247, 107] width 142 height 12
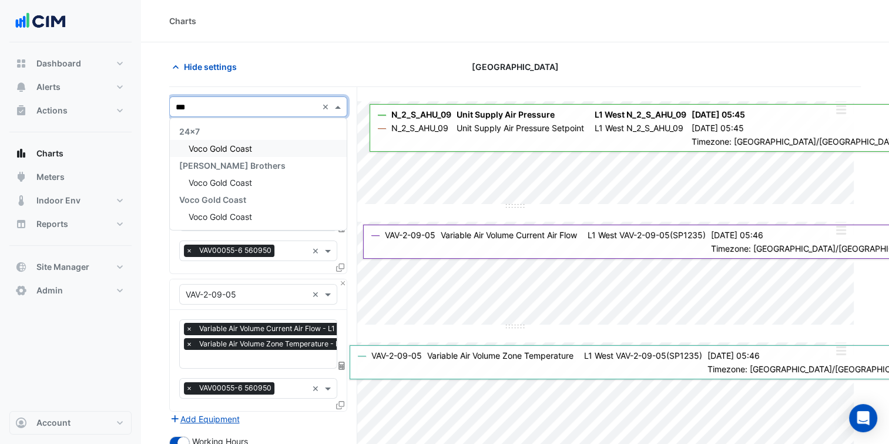
type input "****"
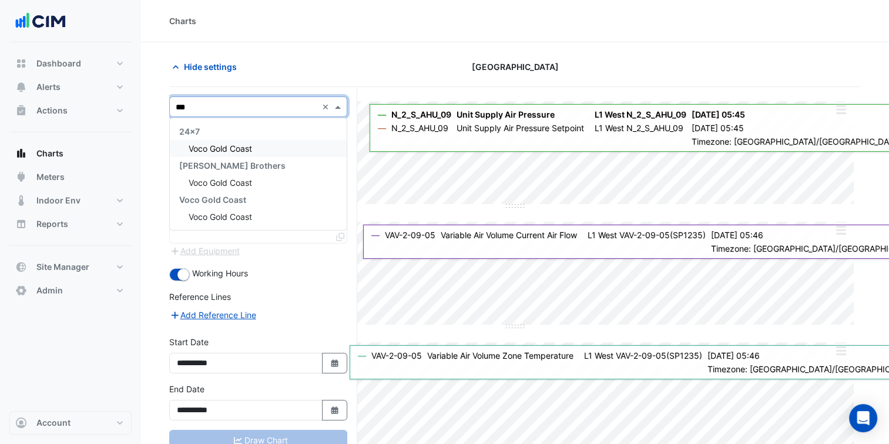
type input "****"
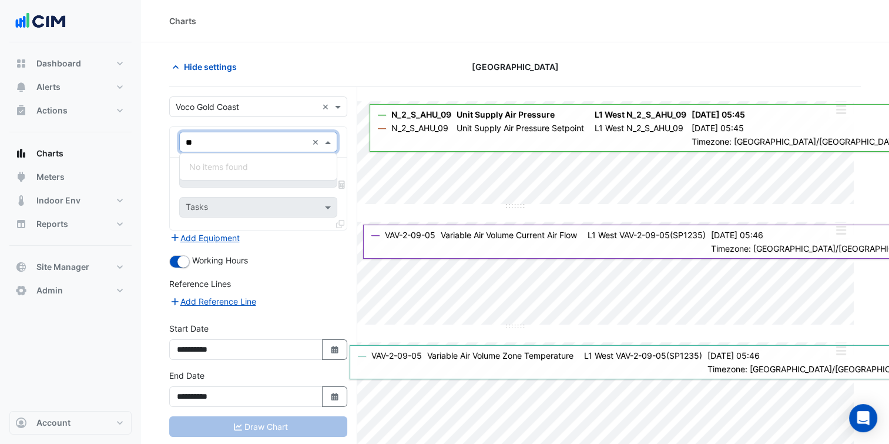
type input "*"
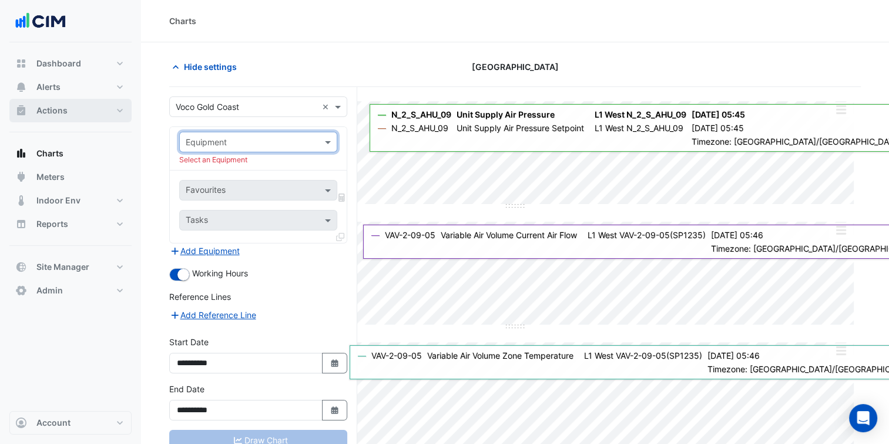
click at [103, 106] on button "Actions" at bounding box center [70, 110] width 122 height 23
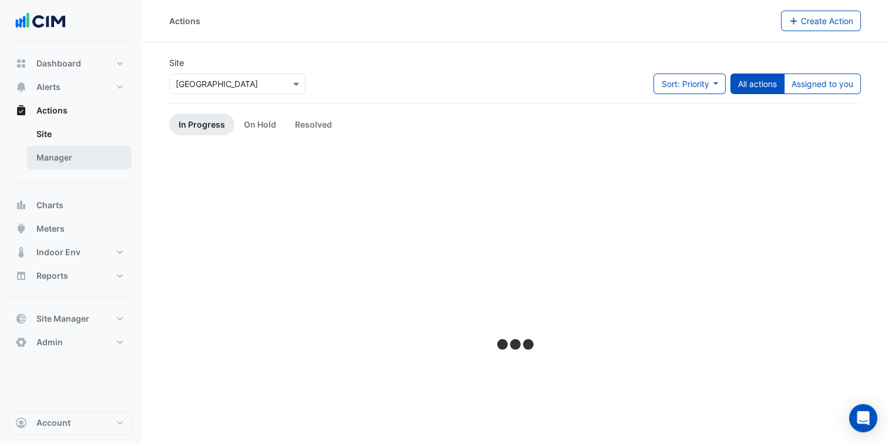
click at [78, 158] on link "Manager" at bounding box center [79, 157] width 105 height 23
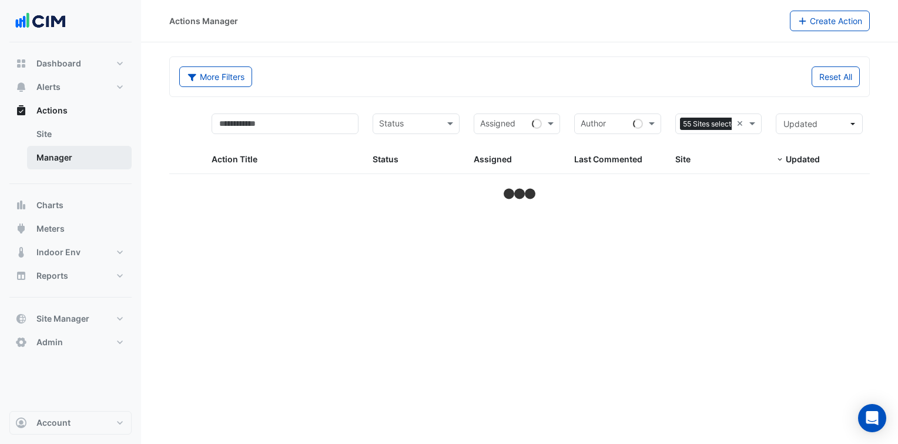
select select "***"
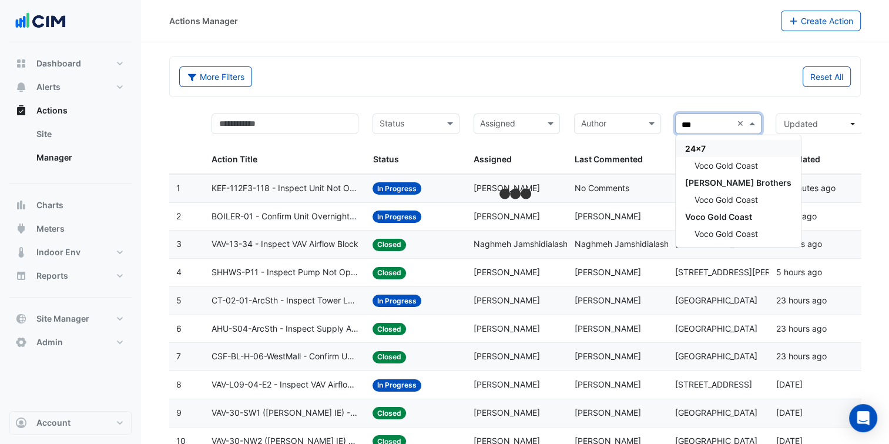
type input "****"
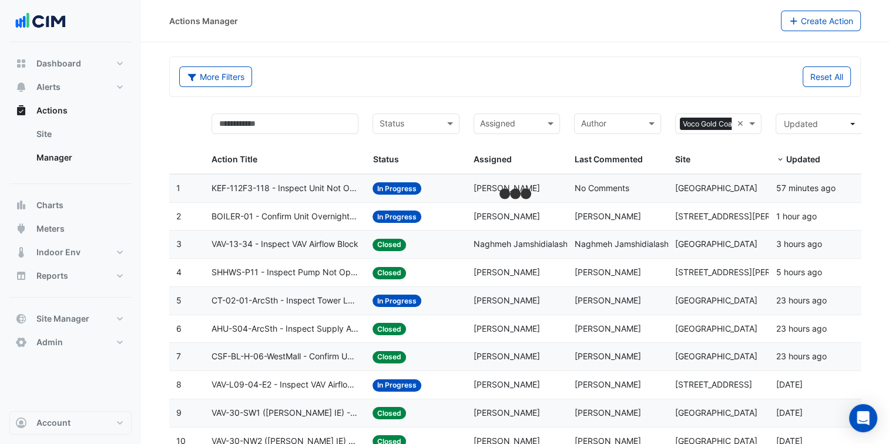
click at [597, 69] on div "Reset All" at bounding box center [686, 76] width 343 height 21
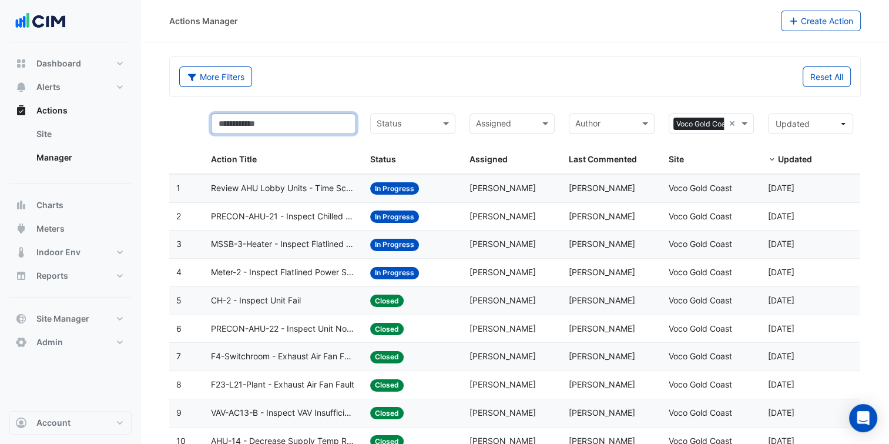
click at [286, 125] on input "text" at bounding box center [283, 123] width 145 height 21
click at [309, 183] on span "Review AHU Lobby Units - Time Schedules [BEEP]" at bounding box center [283, 189] width 145 height 14
click at [313, 123] on input "text" at bounding box center [283, 123] width 145 height 21
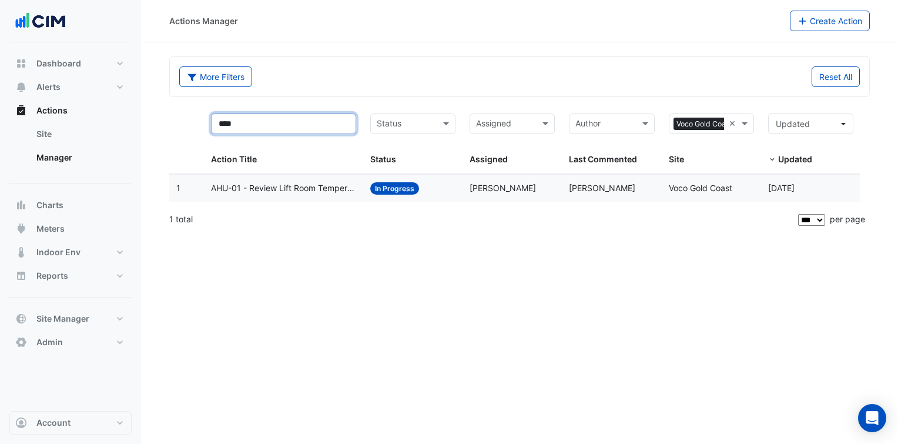
type input "****"
click at [301, 179] on datatable-body-cell "Action Title: AHU-01 - Review Lift Room Temperature Setpoint [BEEP]" at bounding box center [283, 188] width 159 height 28
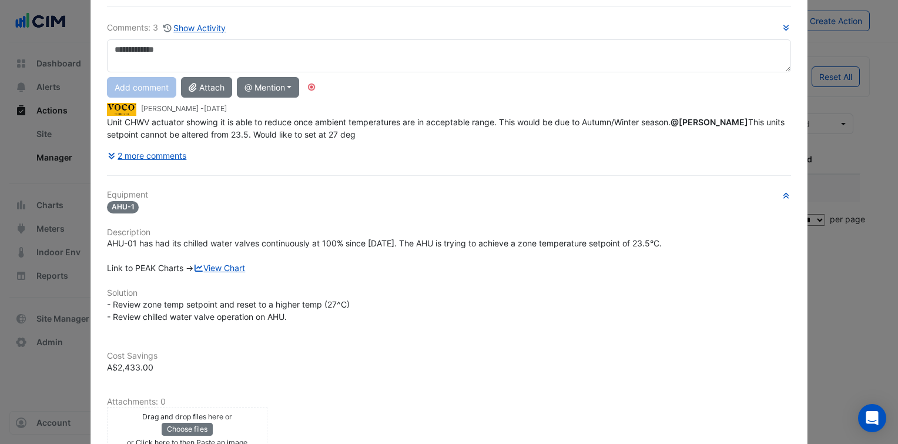
scroll to position [75, 0]
click at [227, 266] on link "View Chart" at bounding box center [219, 266] width 52 height 10
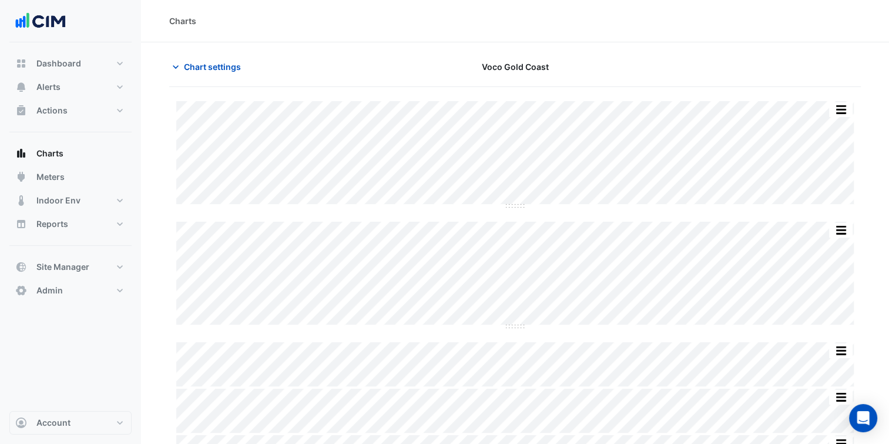
type input "**********"
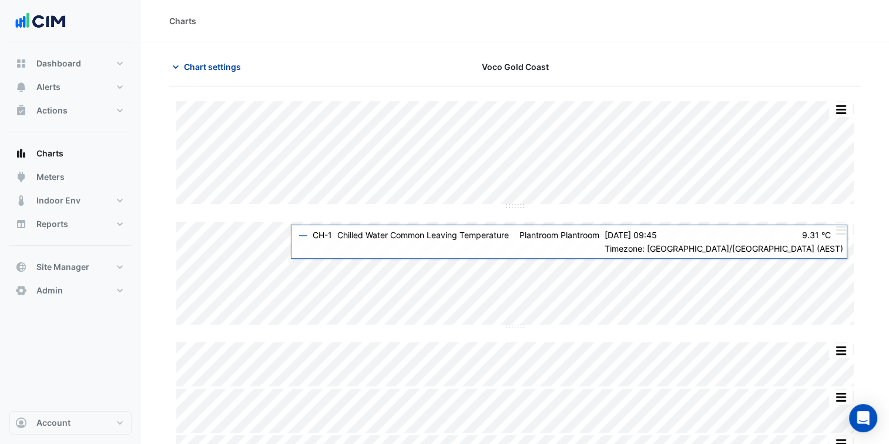
click at [233, 66] on span "Chart settings" at bounding box center [212, 67] width 57 height 12
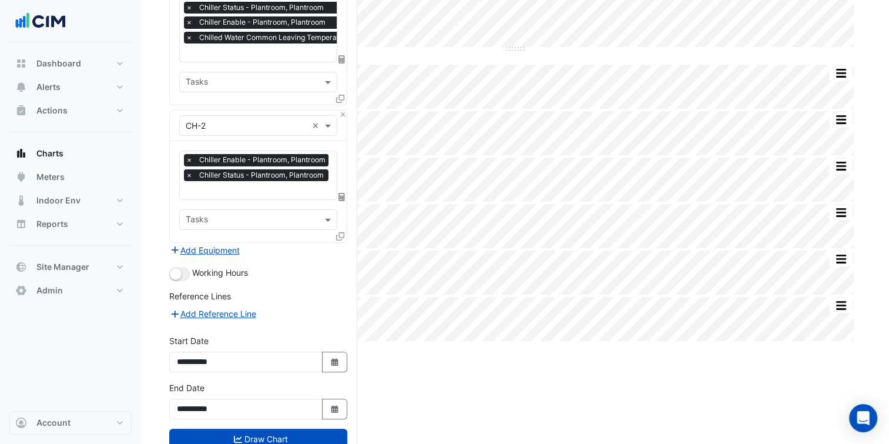
scroll to position [291, 0]
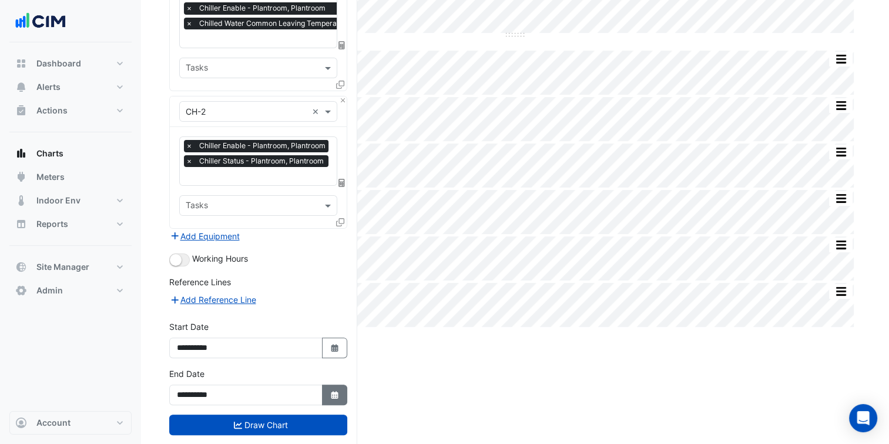
click at [331, 384] on button "Select Date" at bounding box center [335, 394] width 26 height 21
select select "*"
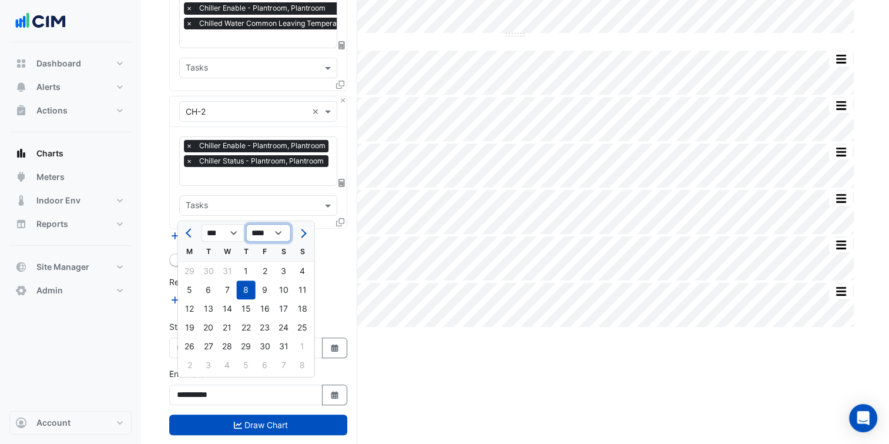
click at [277, 237] on select "**** **** **** **** **** **** **** **** **** **** ****" at bounding box center [268, 233] width 45 height 18
select select "****"
click at [246, 224] on select "**** **** **** **** **** **** **** **** **** **** ****" at bounding box center [268, 233] width 45 height 18
click at [301, 234] on span "Next month" at bounding box center [301, 233] width 9 height 9
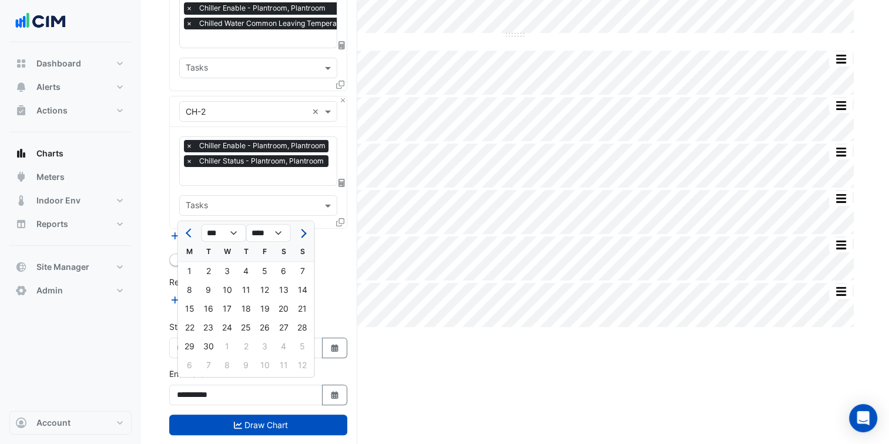
select select "**"
click at [293, 305] on div "19" at bounding box center [302, 308] width 19 height 19
type input "**********"
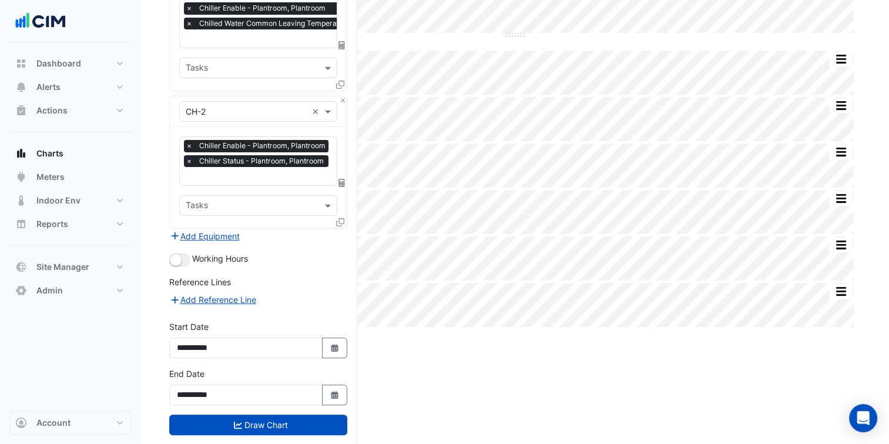
click at [313, 429] on form "× Voco Gold Coast × × AHU-1 × 5 favourites selected × Tasks × CH-1 × × Chiller …" at bounding box center [258, 131] width 178 height 653
click at [317, 401] on div "**********" at bounding box center [258, 390] width 192 height 47
click at [320, 421] on button "Draw Chart" at bounding box center [258, 424] width 178 height 21
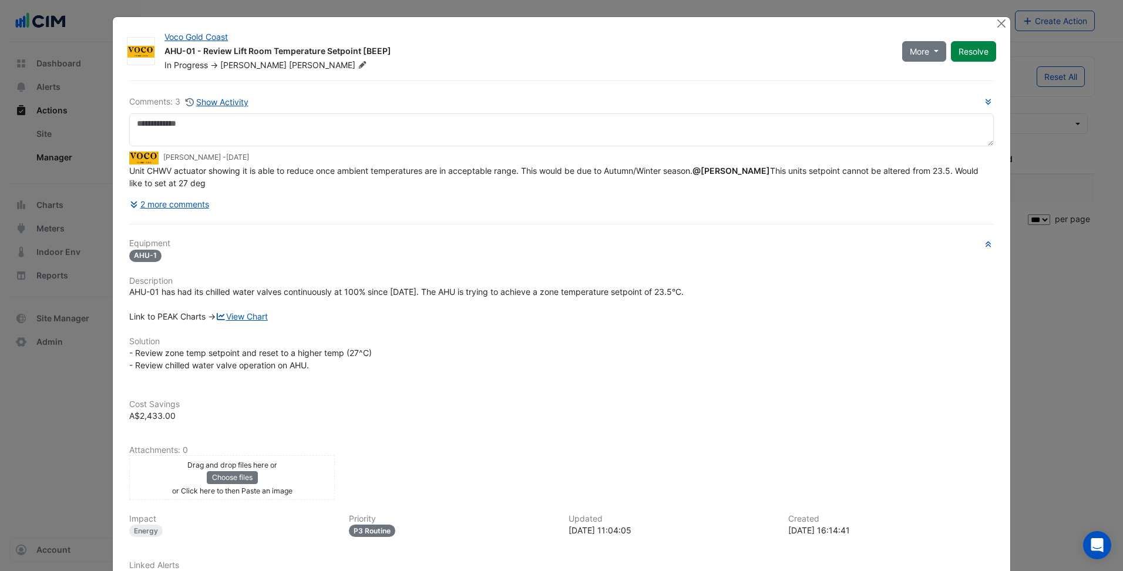
select select "***"
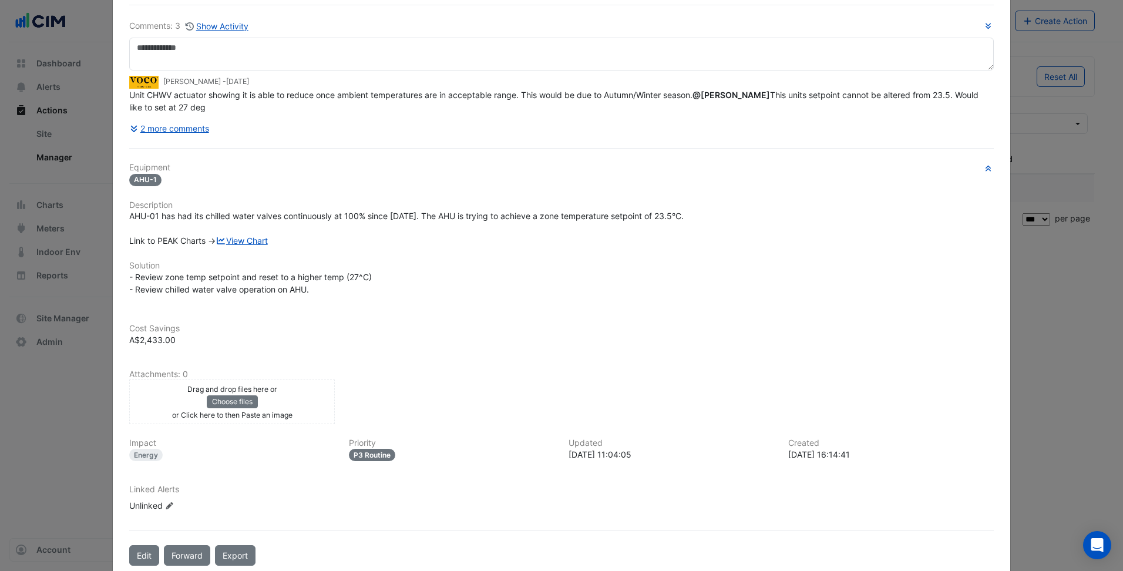
click at [88, 140] on ngb-modal-window "Voco Gold Coast AHU-01 - Review Lift Room Temperature Setpoint [BEEP] In Progre…" at bounding box center [561, 285] width 1123 height 571
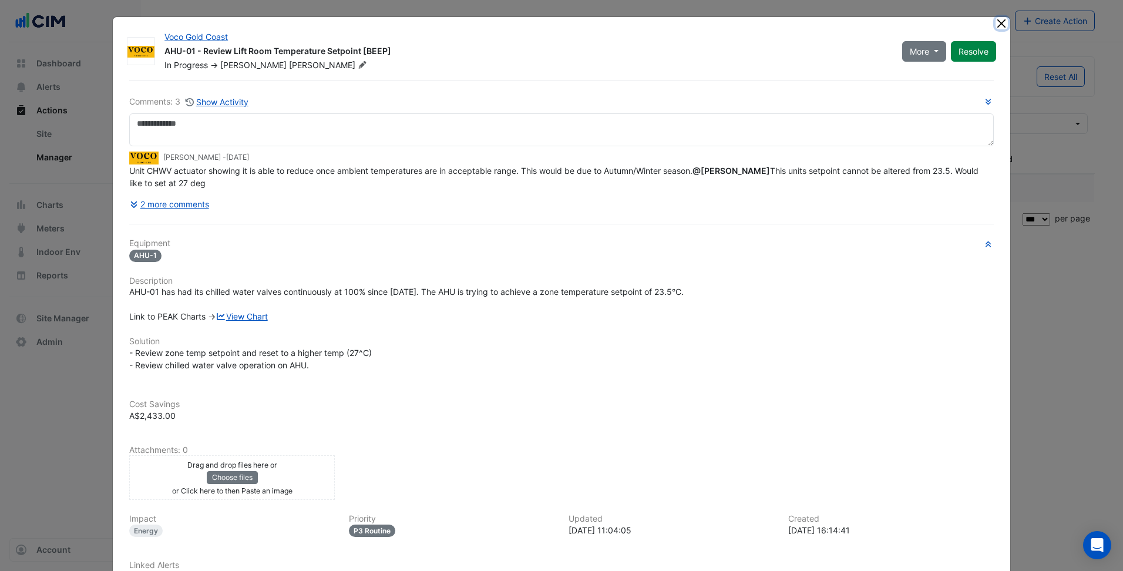
click at [999, 23] on button "Close" at bounding box center [1002, 23] width 12 height 12
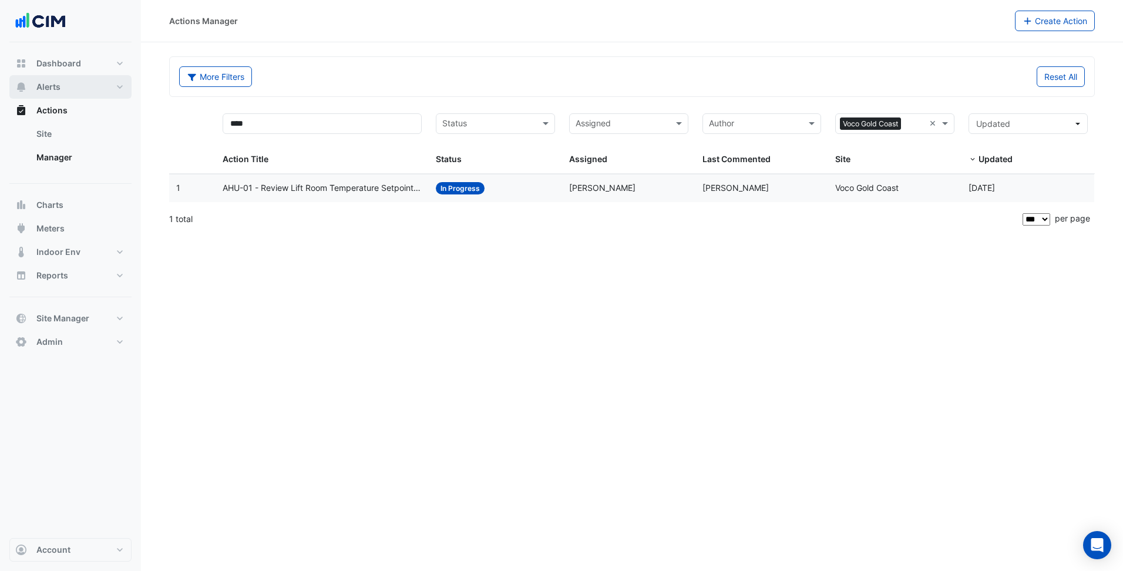
click at [63, 88] on button "Alerts" at bounding box center [70, 86] width 122 height 23
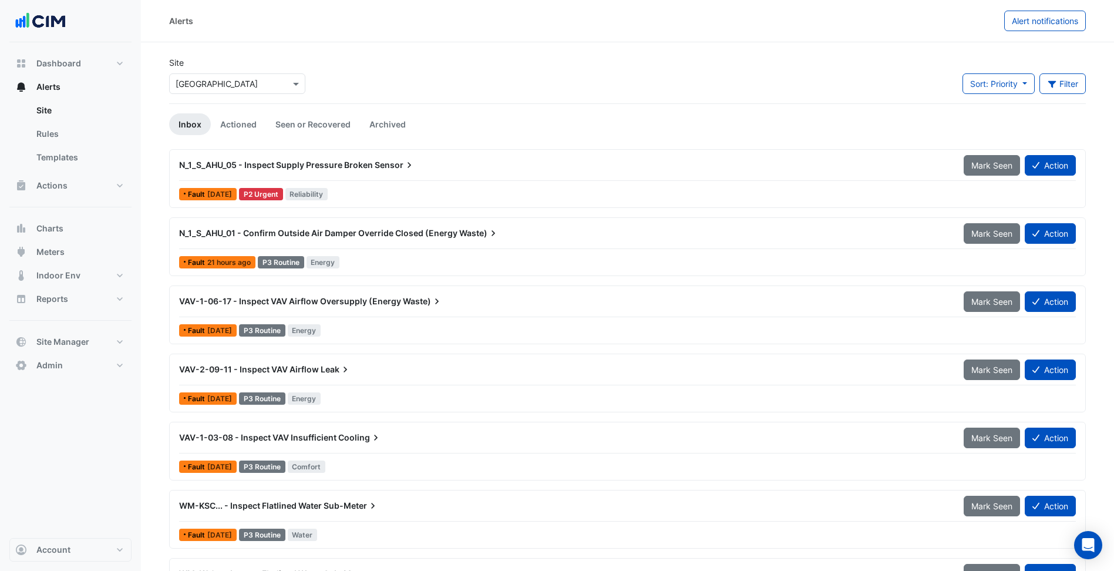
click at [227, 83] on input "text" at bounding box center [226, 84] width 100 height 12
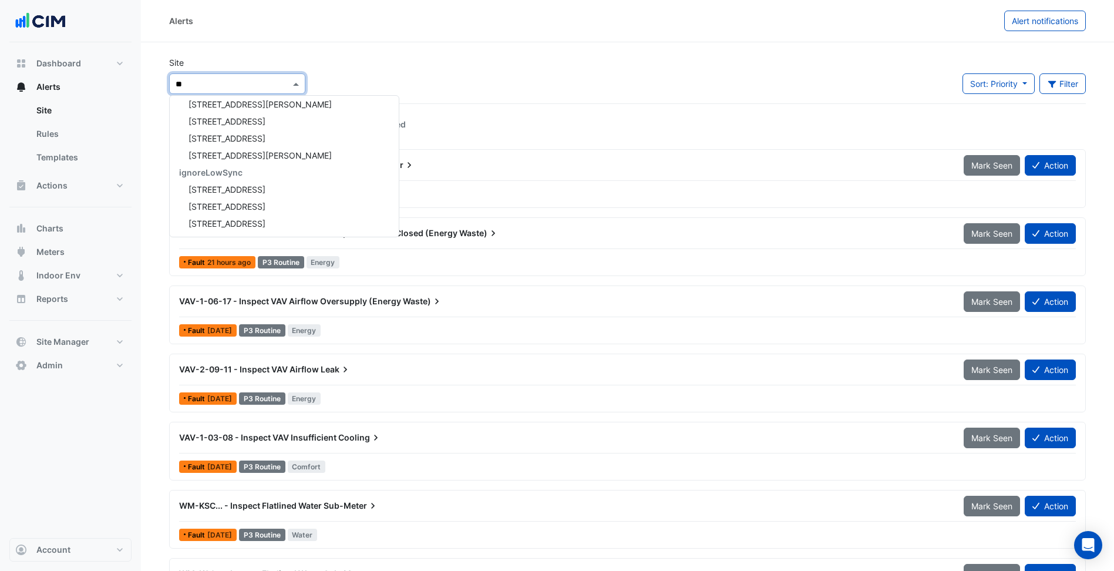
scroll to position [5, 0]
type input "***"
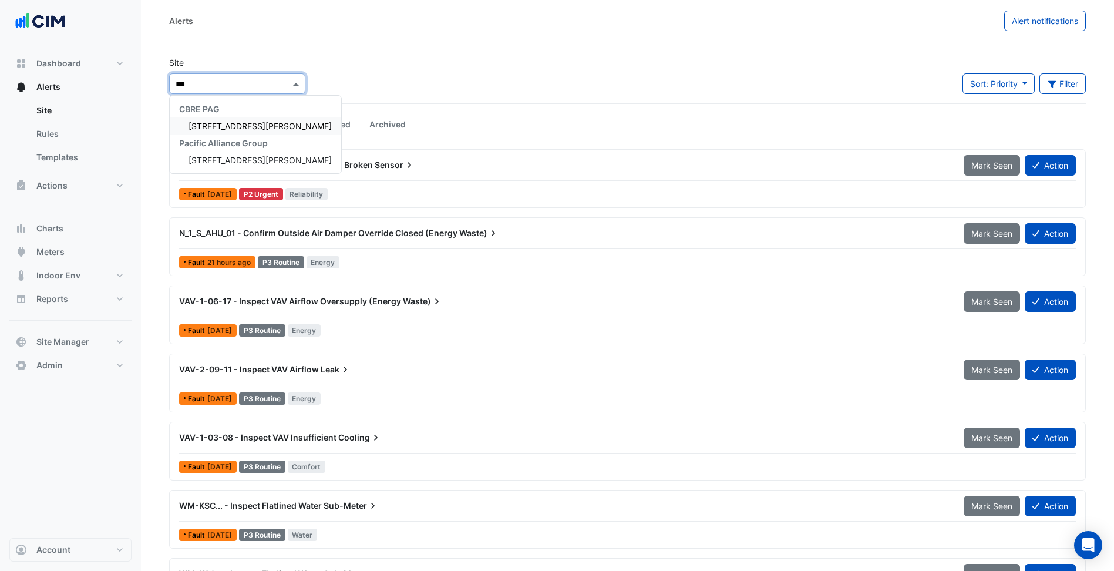
scroll to position [0, 0]
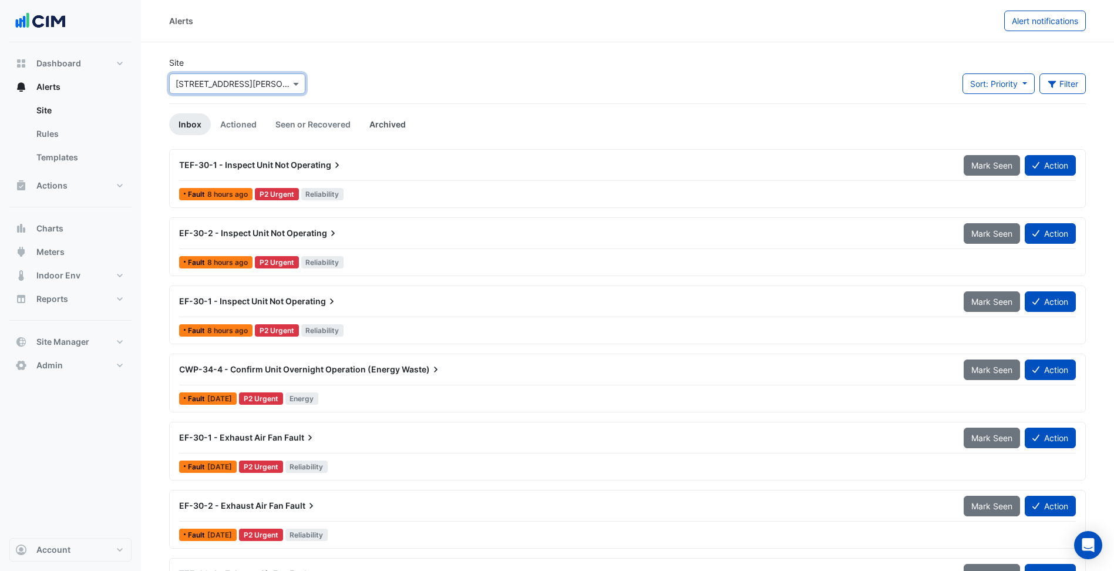
click at [391, 130] on link "Archived" at bounding box center [387, 124] width 55 height 22
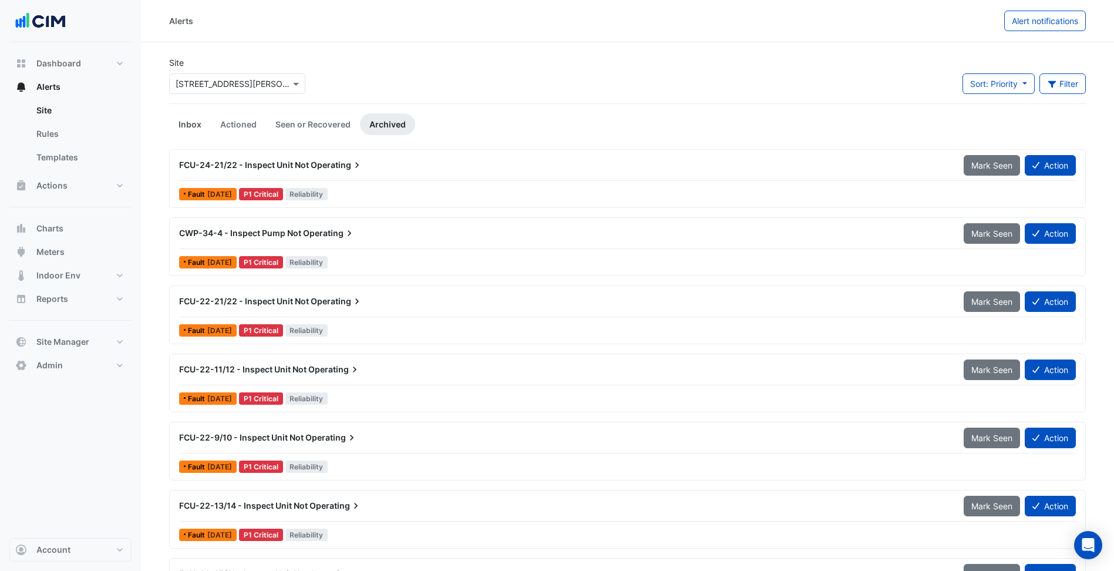
click at [202, 120] on link "Inbox" at bounding box center [190, 124] width 42 height 22
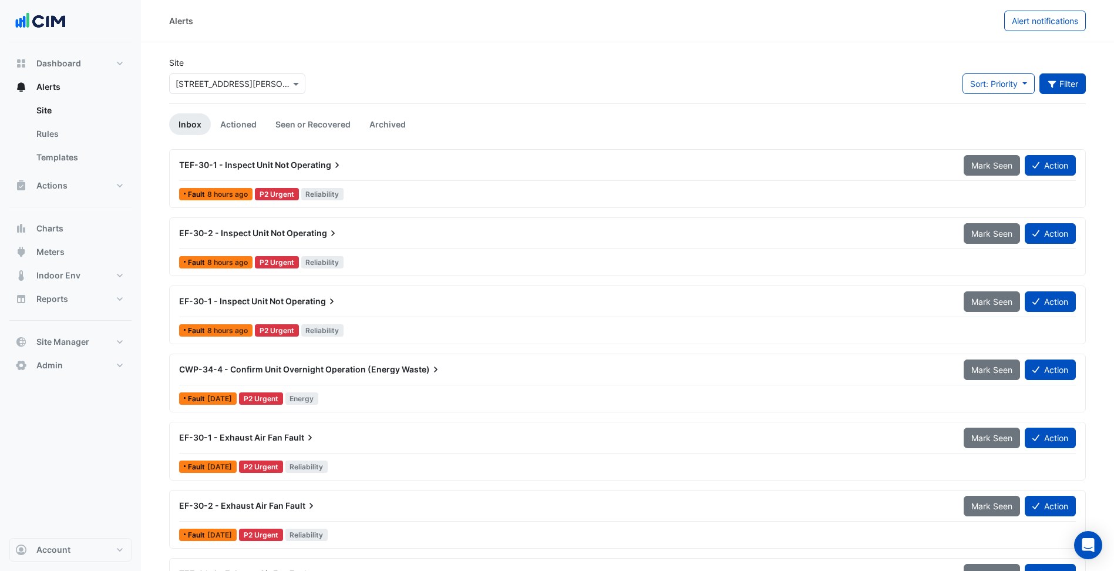
click at [1060, 83] on button "Filter" at bounding box center [1063, 83] width 47 height 21
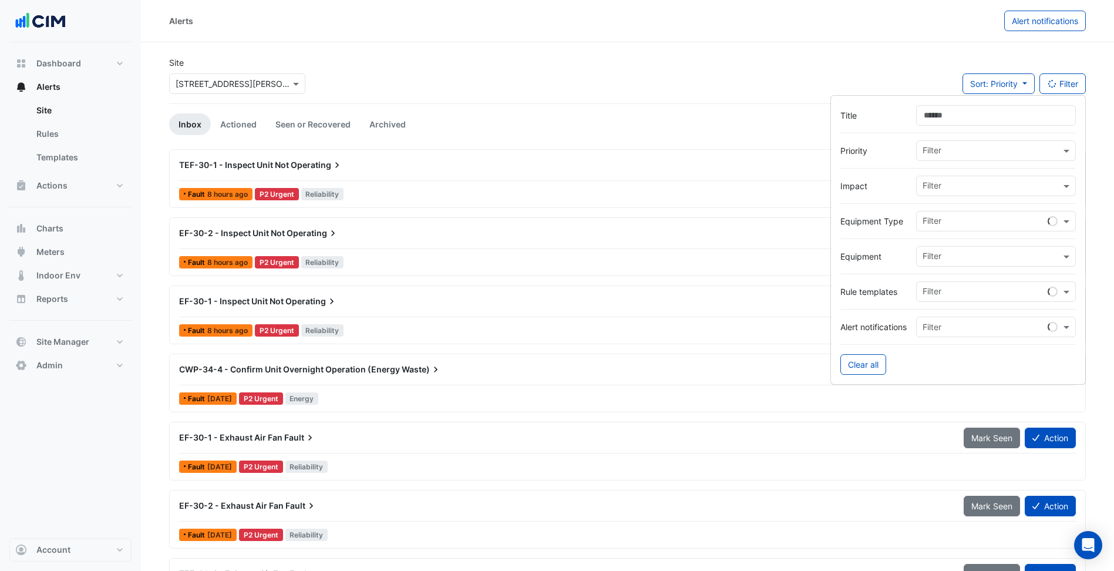
click at [950, 113] on input "Title" at bounding box center [996, 115] width 160 height 21
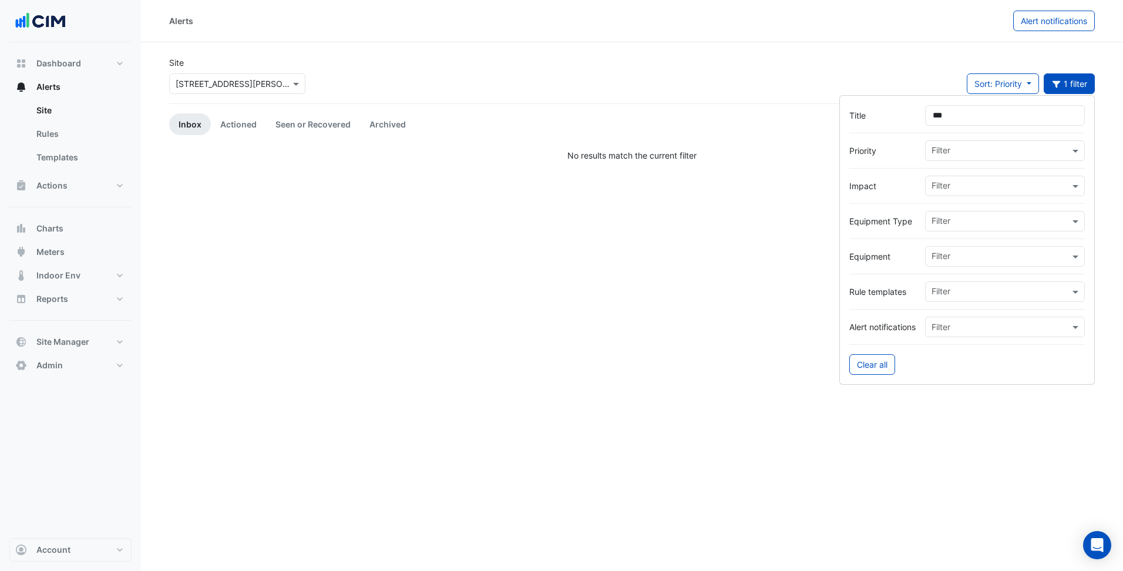
type input "***"
click at [751, 66] on div "Site × 367 Collins Street Sort: Priority Priority Updated 1 filter" at bounding box center [632, 79] width 940 height 47
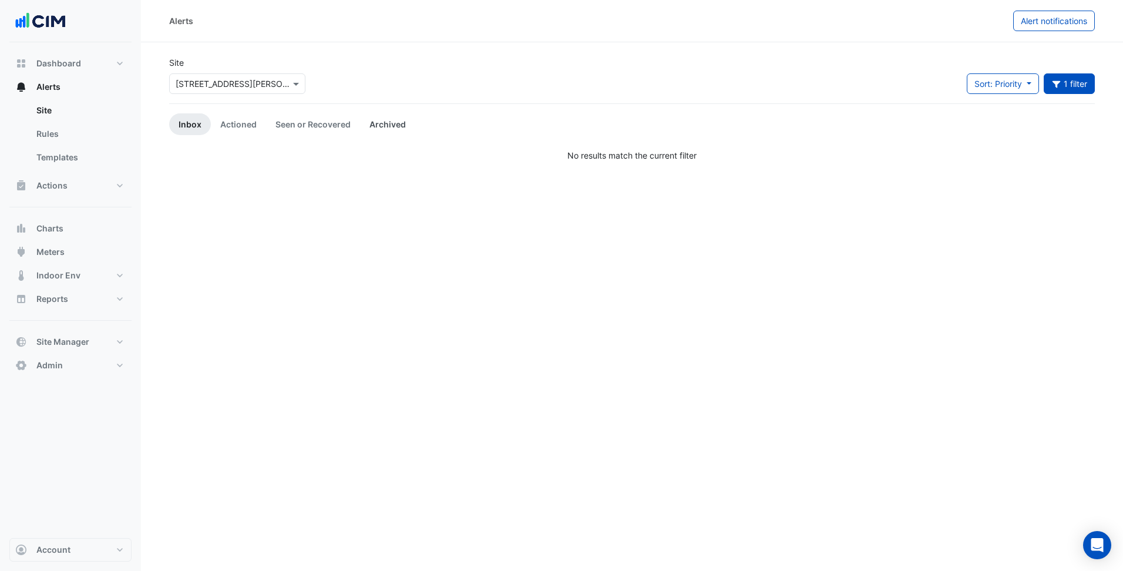
click at [378, 121] on link "Archived" at bounding box center [387, 124] width 55 height 22
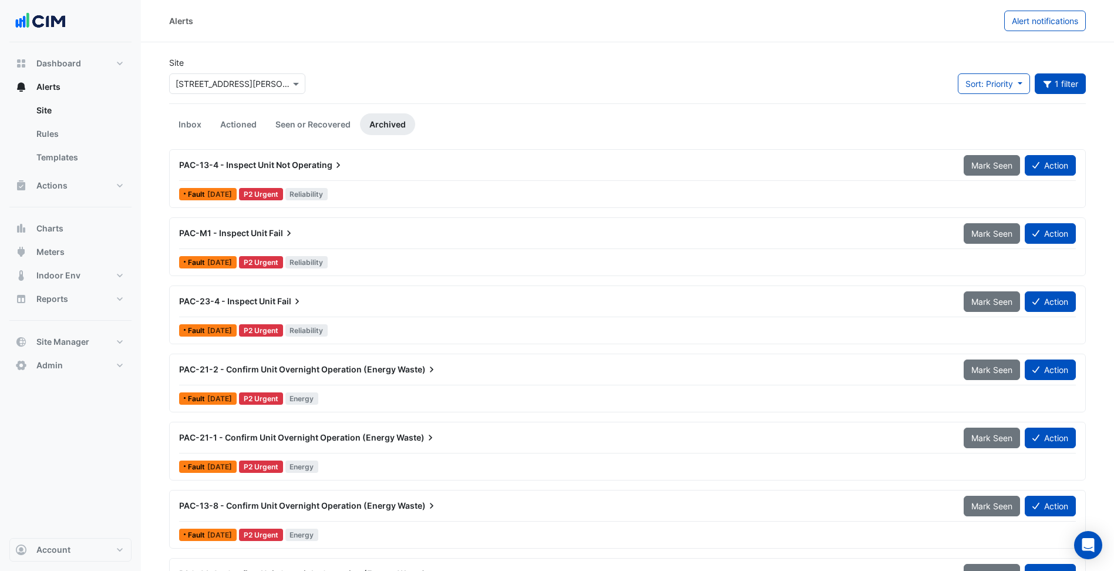
click at [241, 174] on div "PAC-13-4 - Inspect Unit Not Operating" at bounding box center [564, 164] width 785 height 21
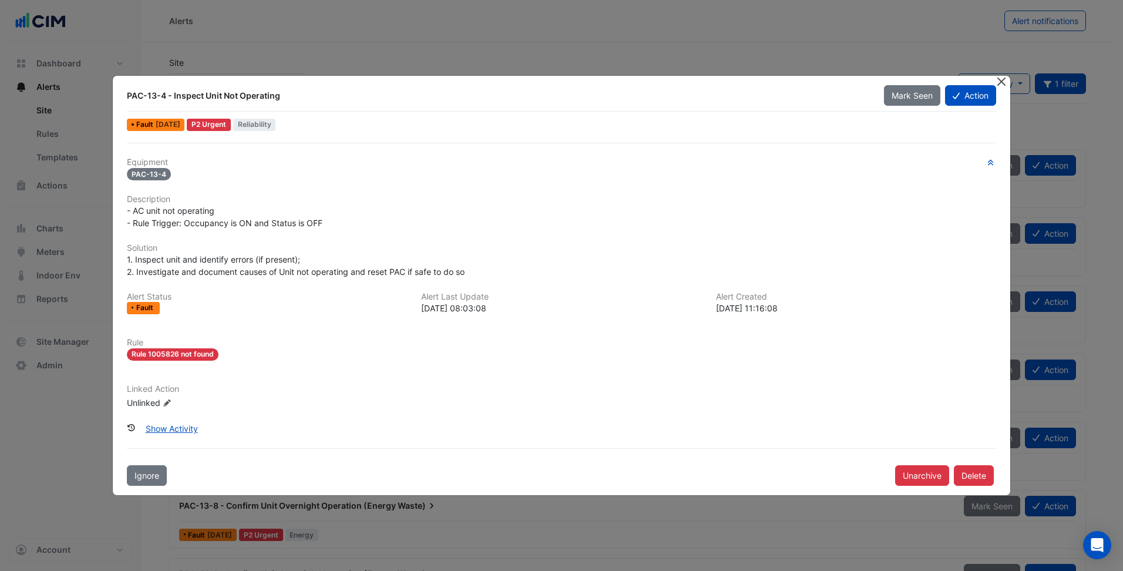
click at [1004, 87] on button "Close" at bounding box center [1002, 82] width 12 height 12
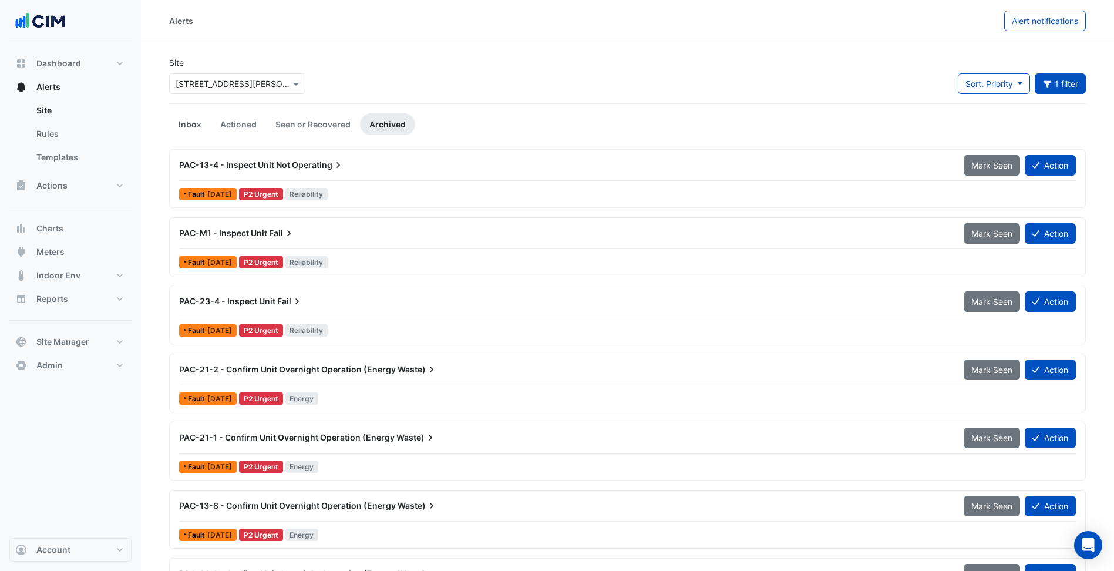
click at [186, 121] on link "Inbox" at bounding box center [190, 124] width 42 height 22
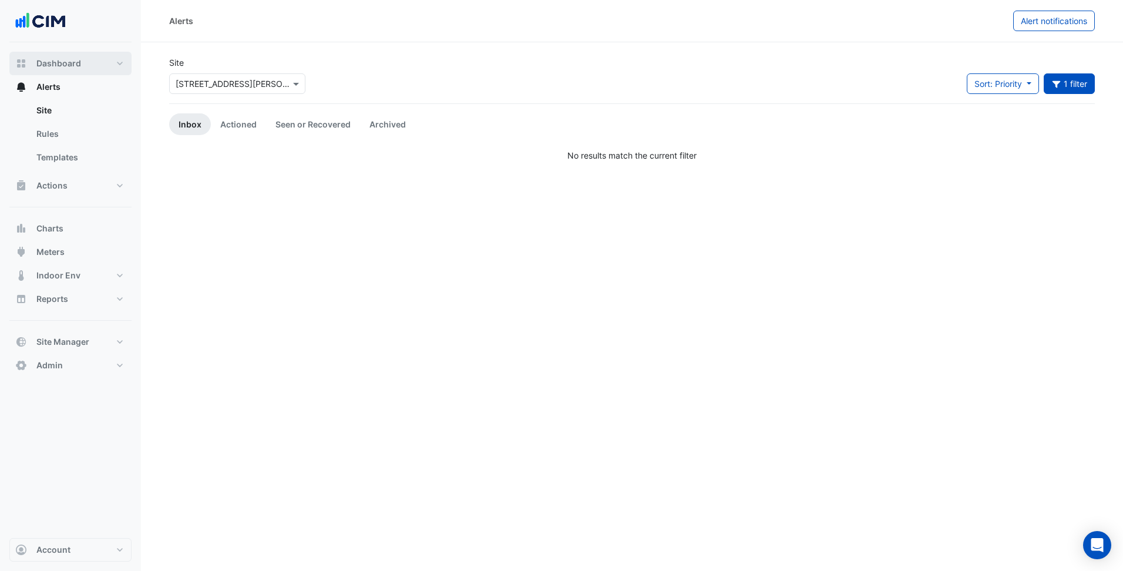
click at [61, 64] on span "Dashboard" at bounding box center [58, 64] width 45 height 12
select select "***"
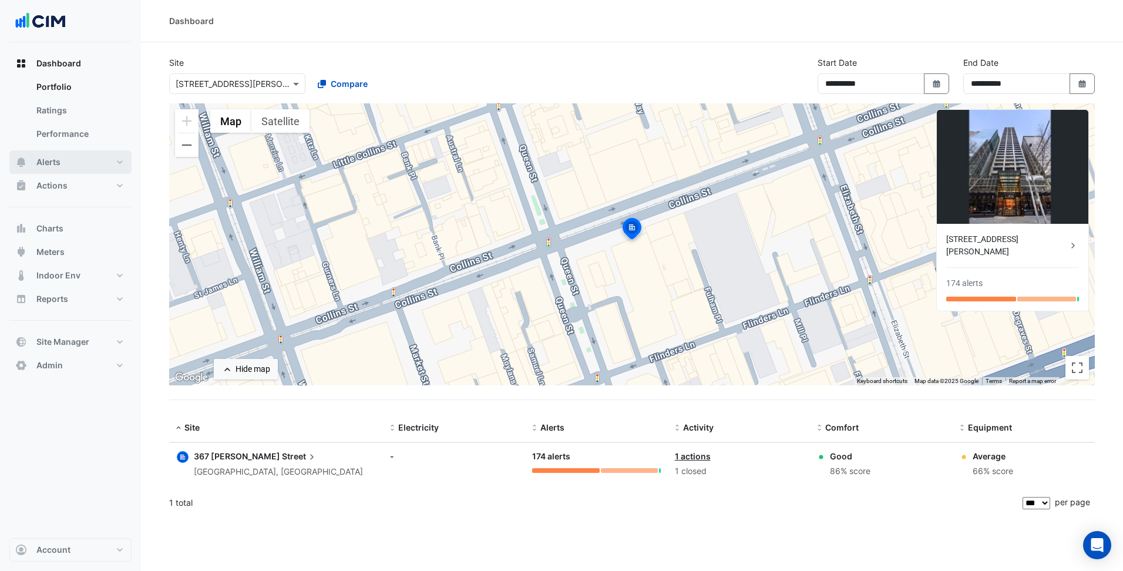
click at [90, 158] on button "Alerts" at bounding box center [70, 161] width 122 height 23
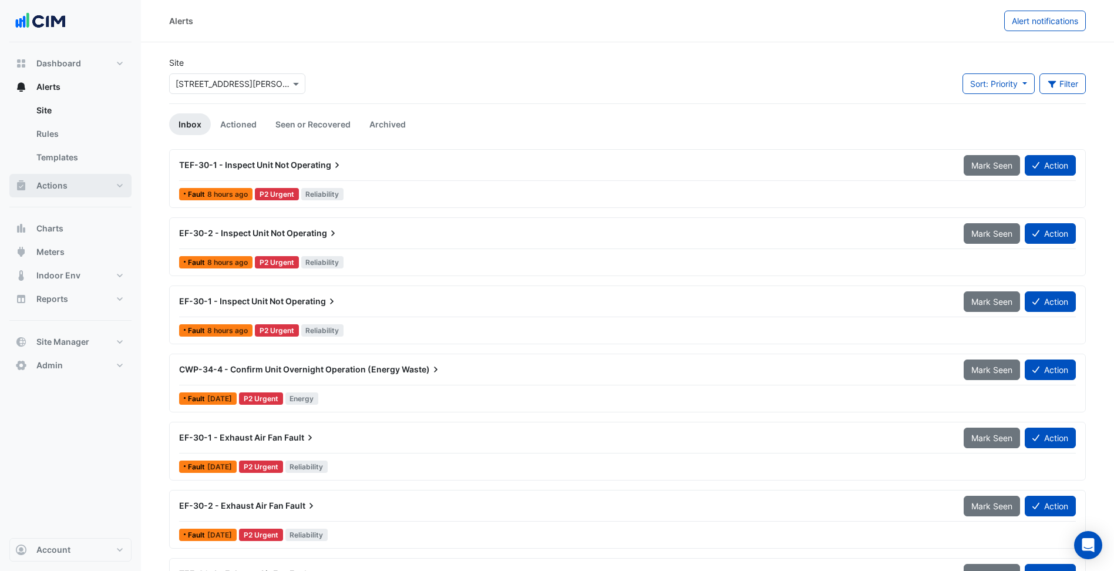
click at [73, 184] on button "Actions" at bounding box center [70, 185] width 122 height 23
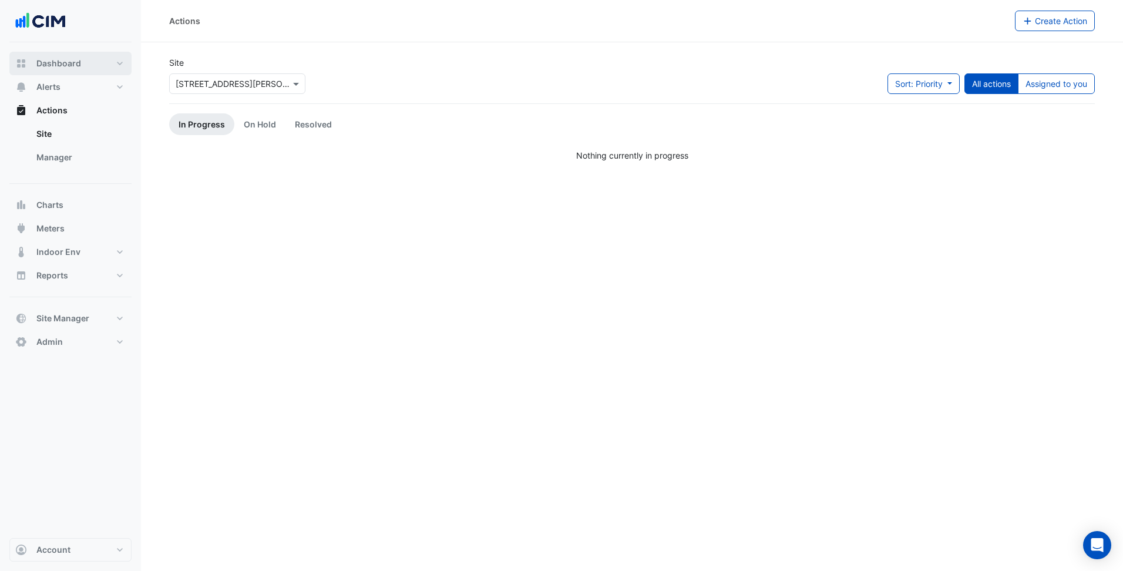
click at [89, 64] on button "Dashboard" at bounding box center [70, 63] width 122 height 23
select select "***"
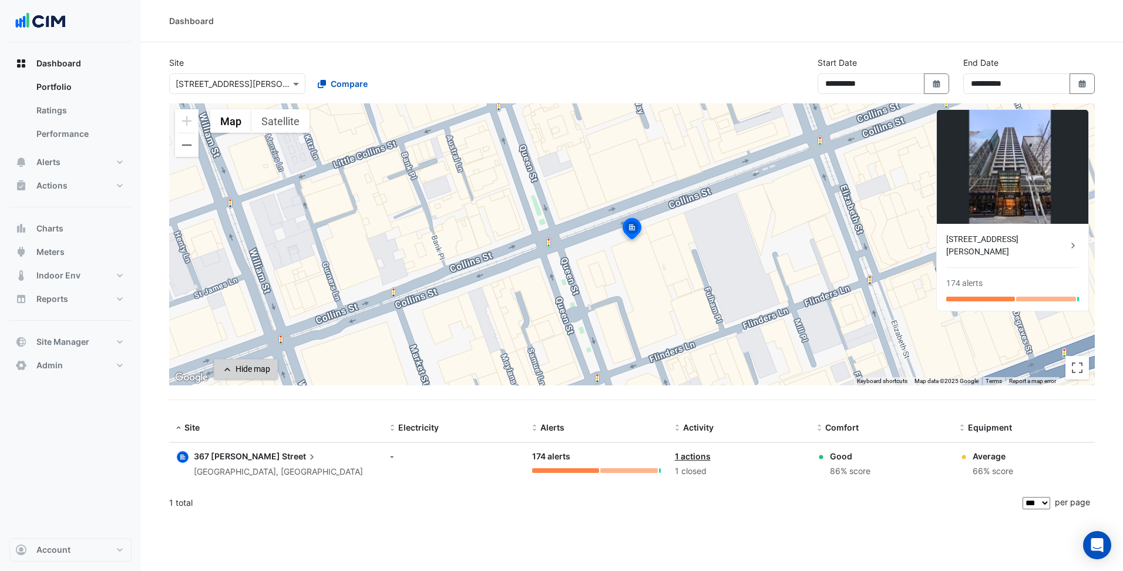
click at [251, 374] on div "Hide map" at bounding box center [253, 369] width 35 height 12
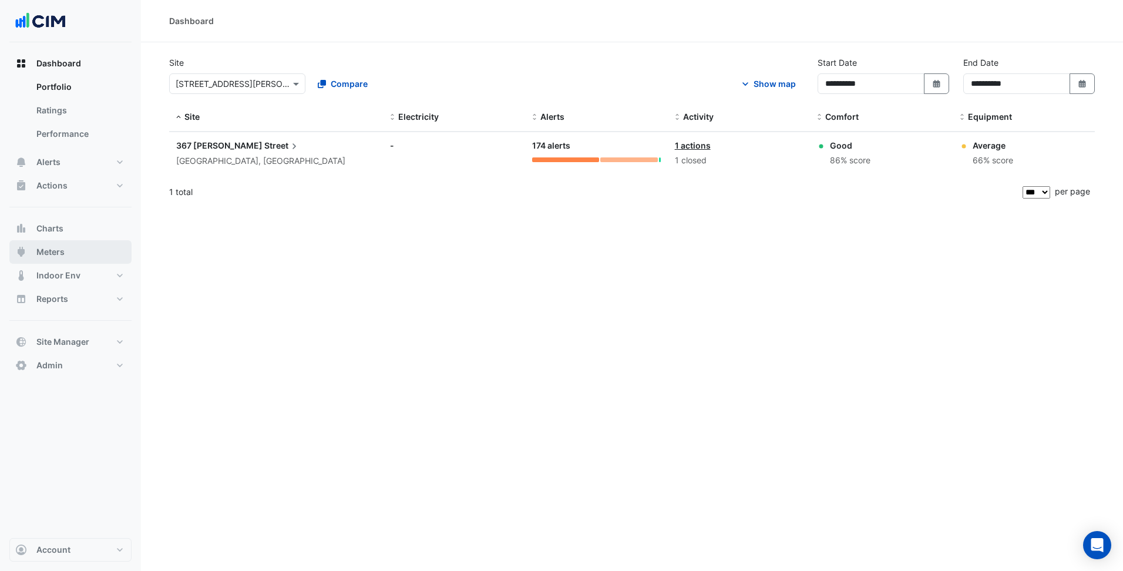
click at [64, 247] on span "Meters" at bounding box center [50, 252] width 28 height 12
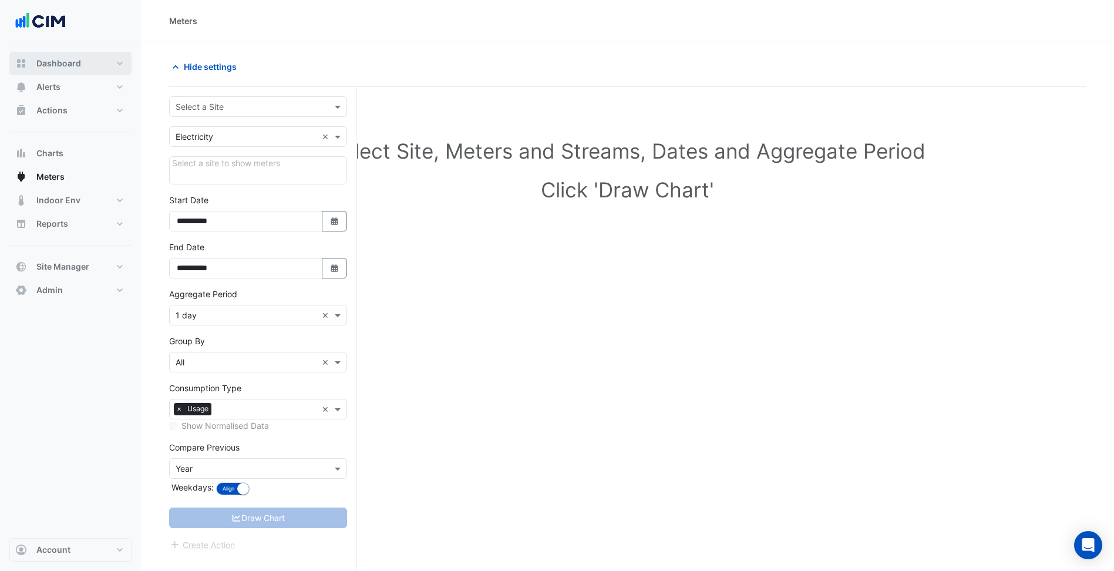
click at [76, 65] on span "Dashboard" at bounding box center [58, 64] width 45 height 12
select select "***"
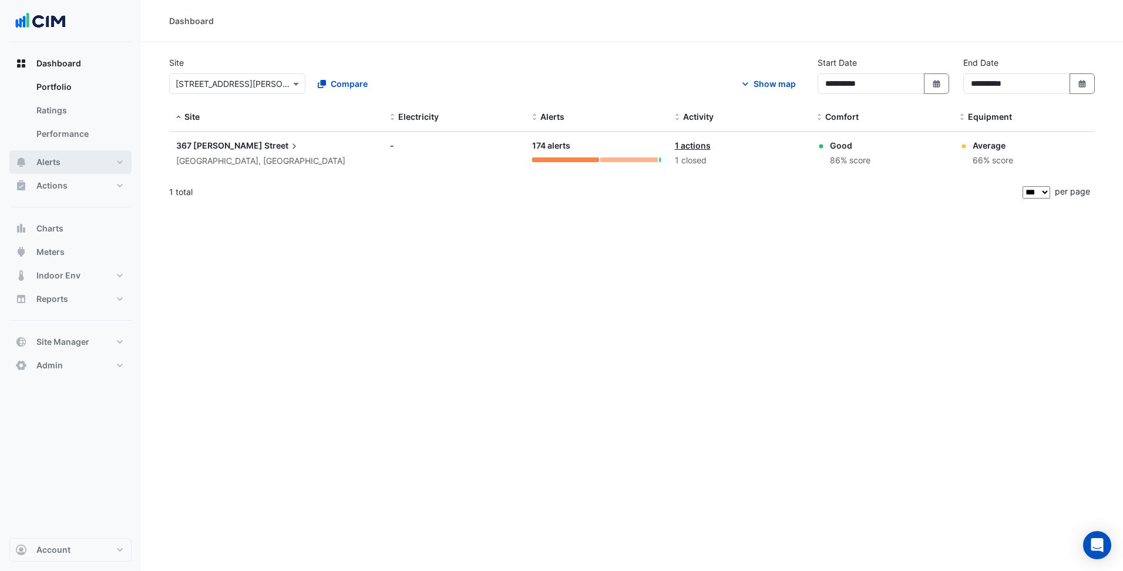
click at [117, 163] on button "Alerts" at bounding box center [70, 161] width 122 height 23
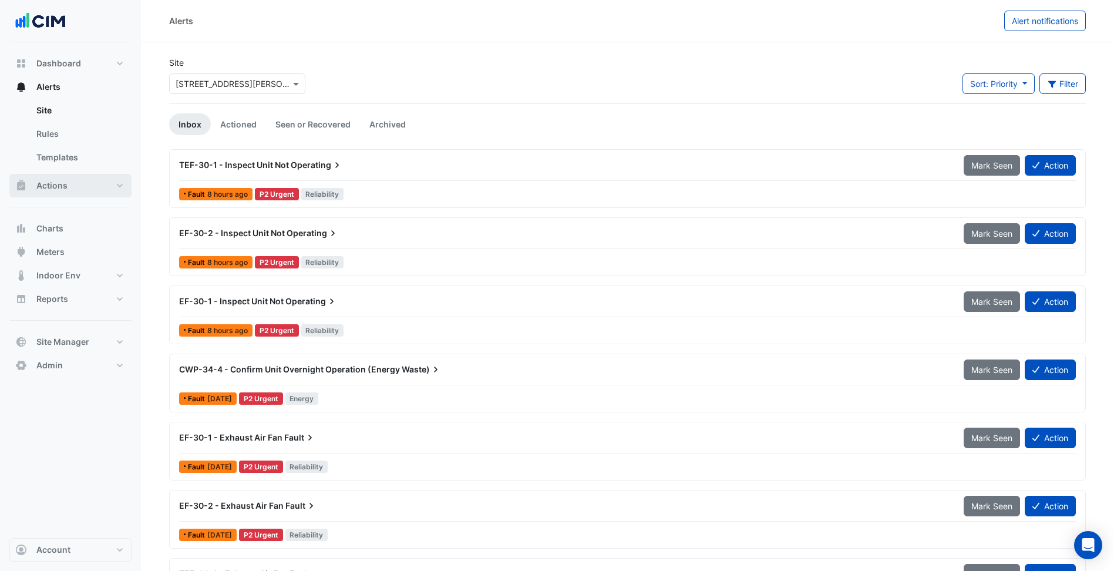
click at [113, 187] on button "Actions" at bounding box center [70, 185] width 122 height 23
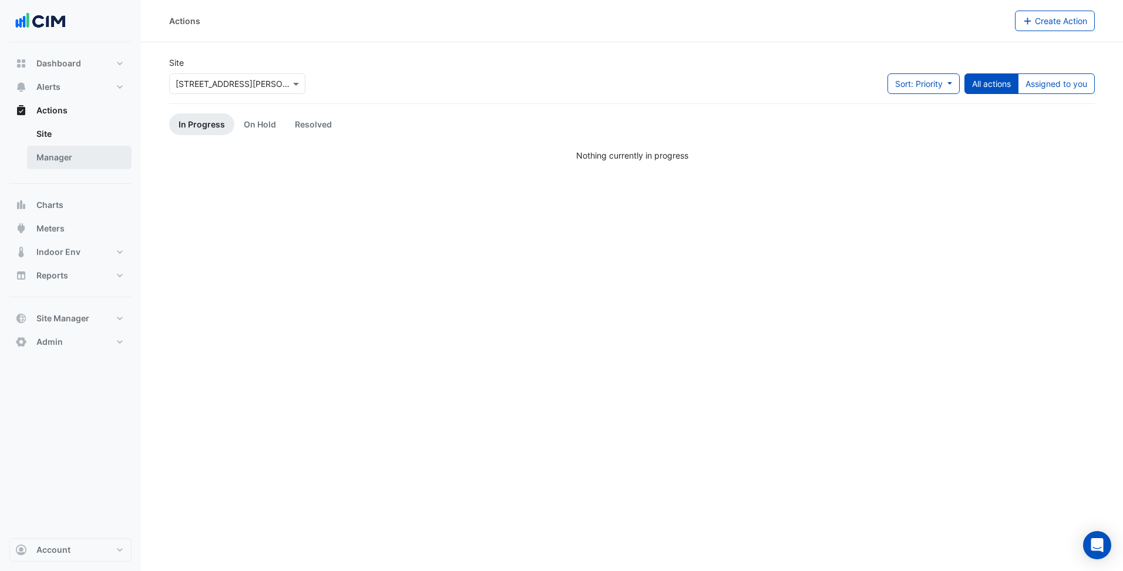
click at [102, 156] on link "Manager" at bounding box center [79, 157] width 105 height 23
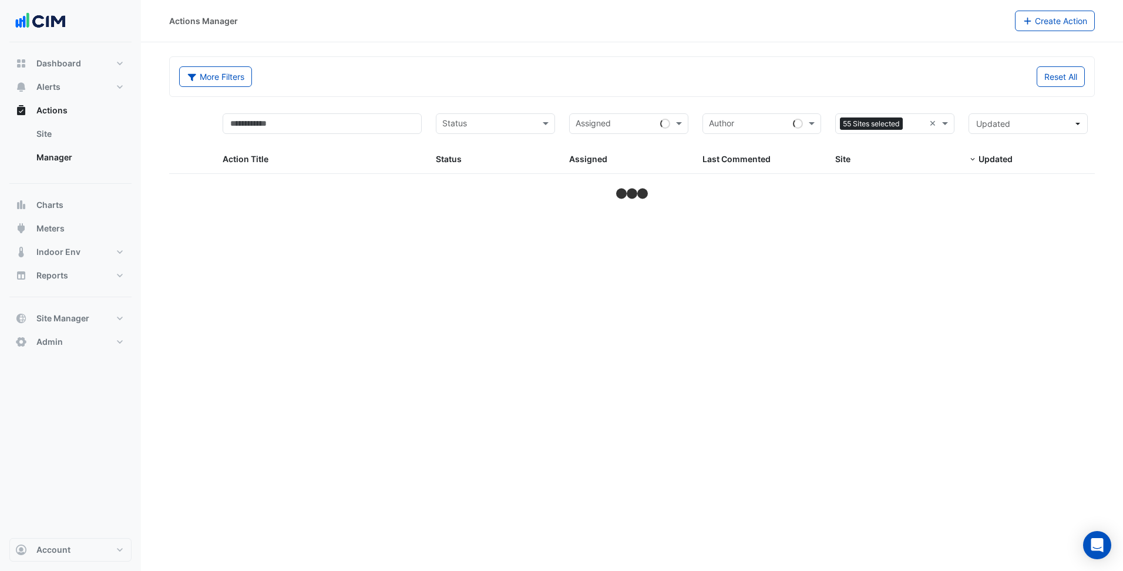
select select "***"
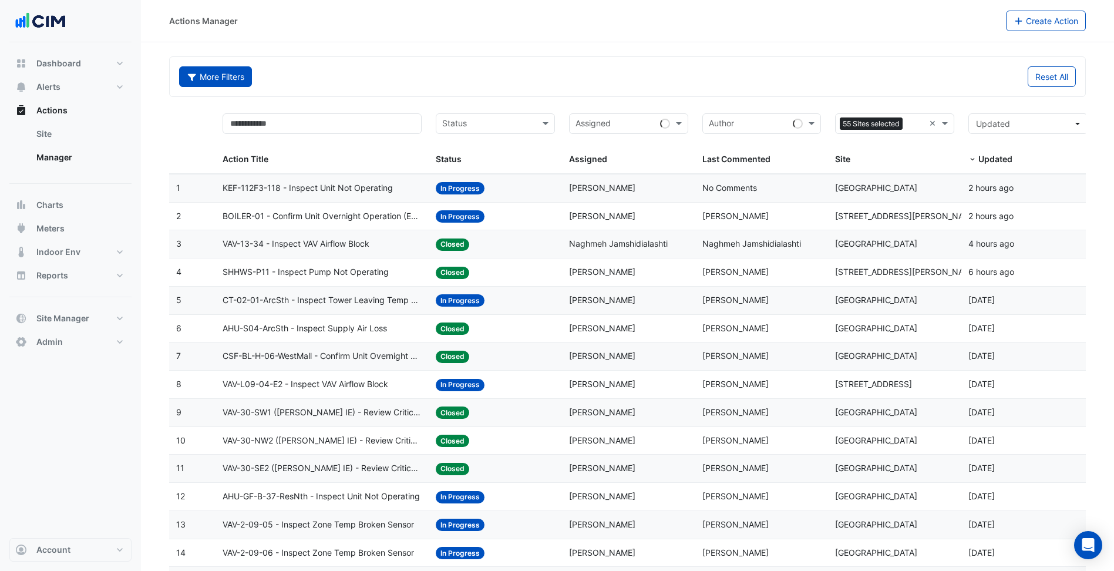
click at [192, 85] on button "More Filters" at bounding box center [215, 76] width 73 height 21
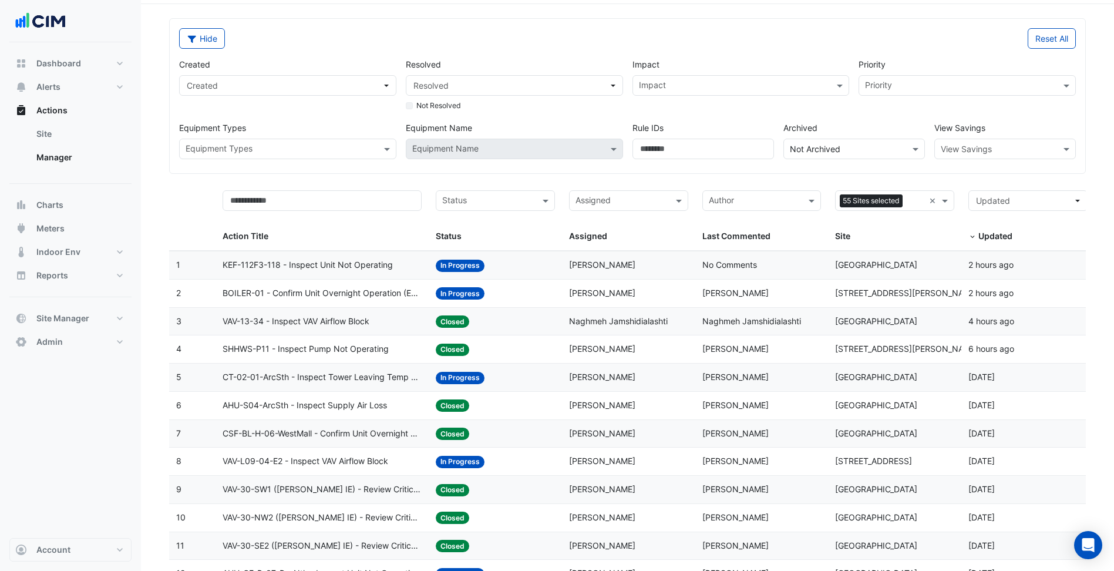
scroll to position [59, 0]
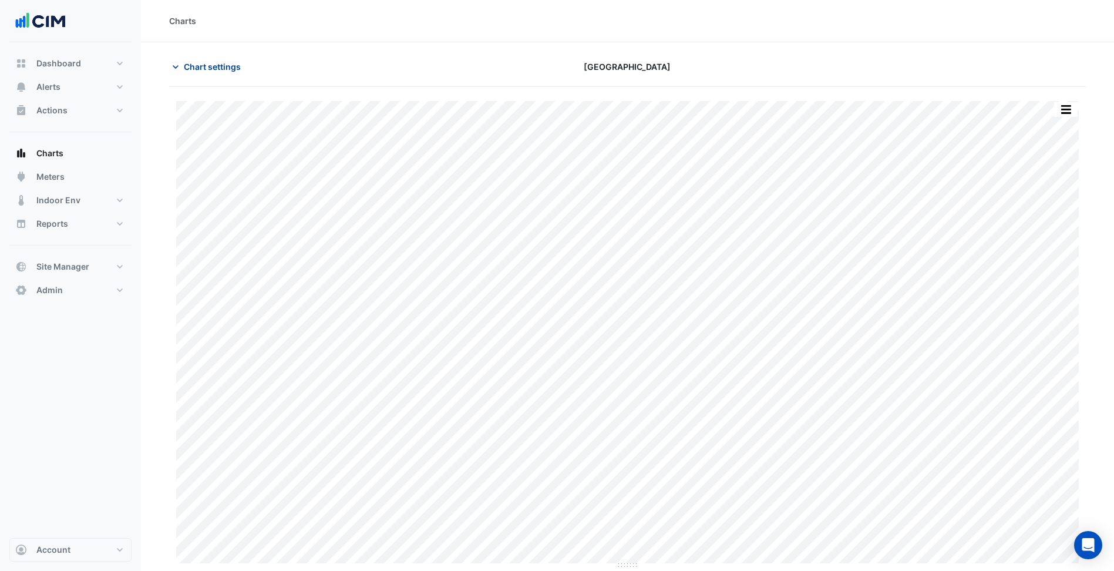
click at [197, 68] on span "Chart settings" at bounding box center [212, 67] width 57 height 12
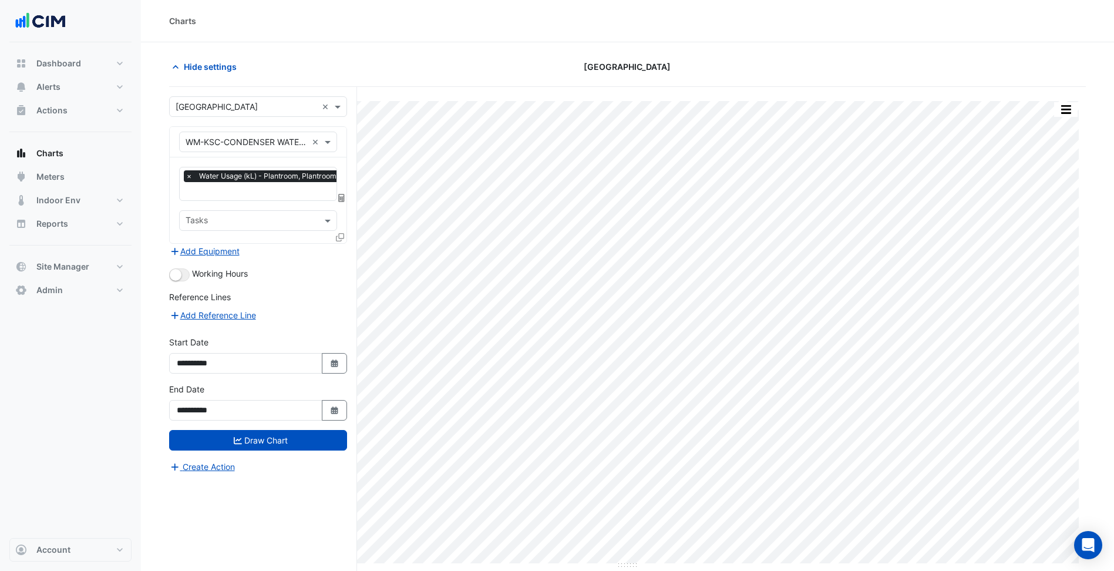
click at [229, 114] on div "× Karrinyup Shopping Centre ×" at bounding box center [258, 106] width 178 height 21
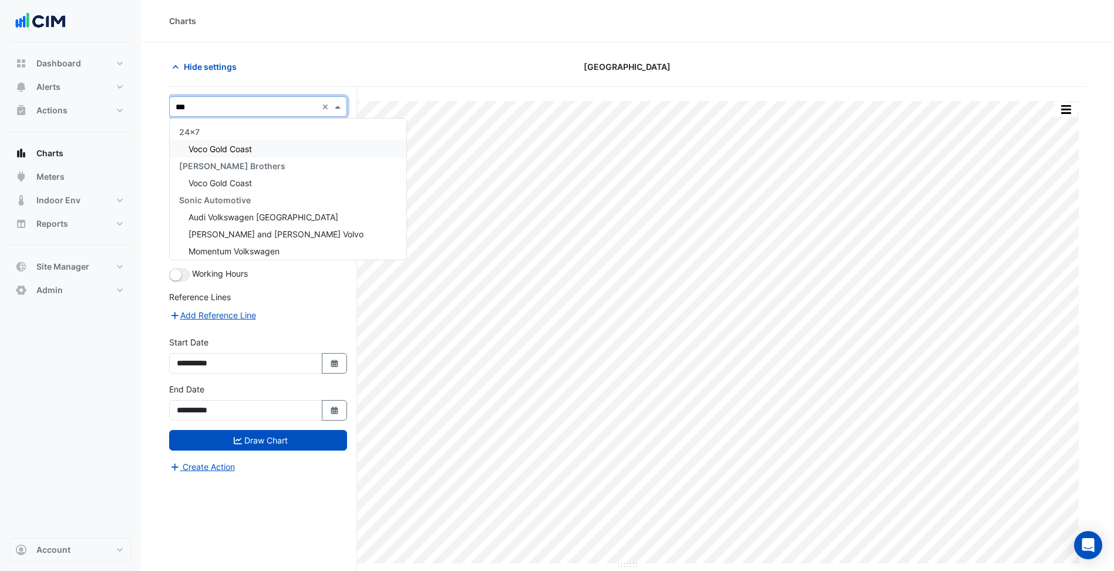
type input "****"
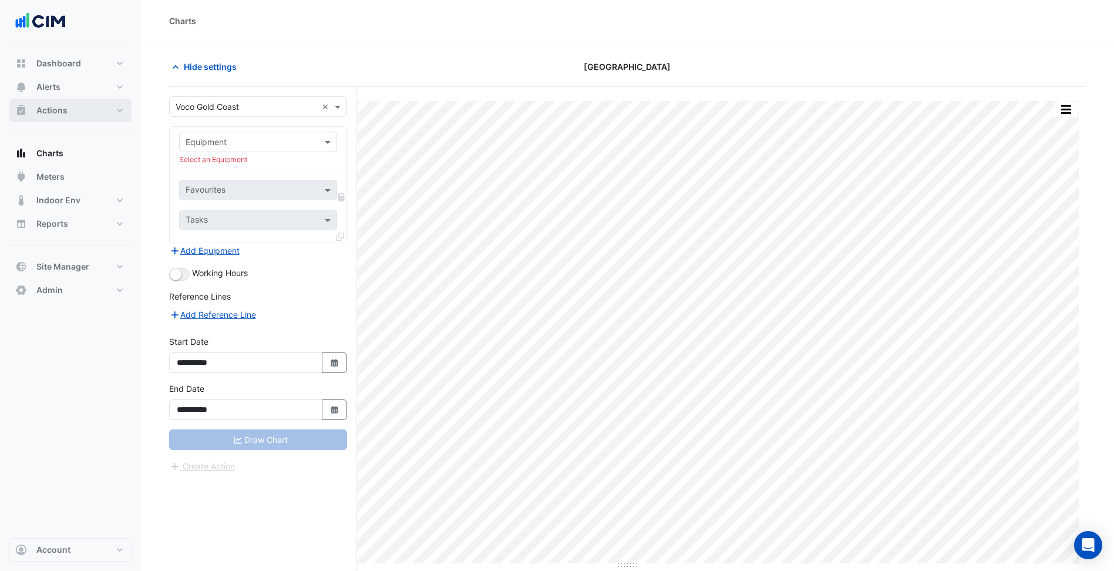
click at [131, 115] on button "Actions" at bounding box center [70, 110] width 122 height 23
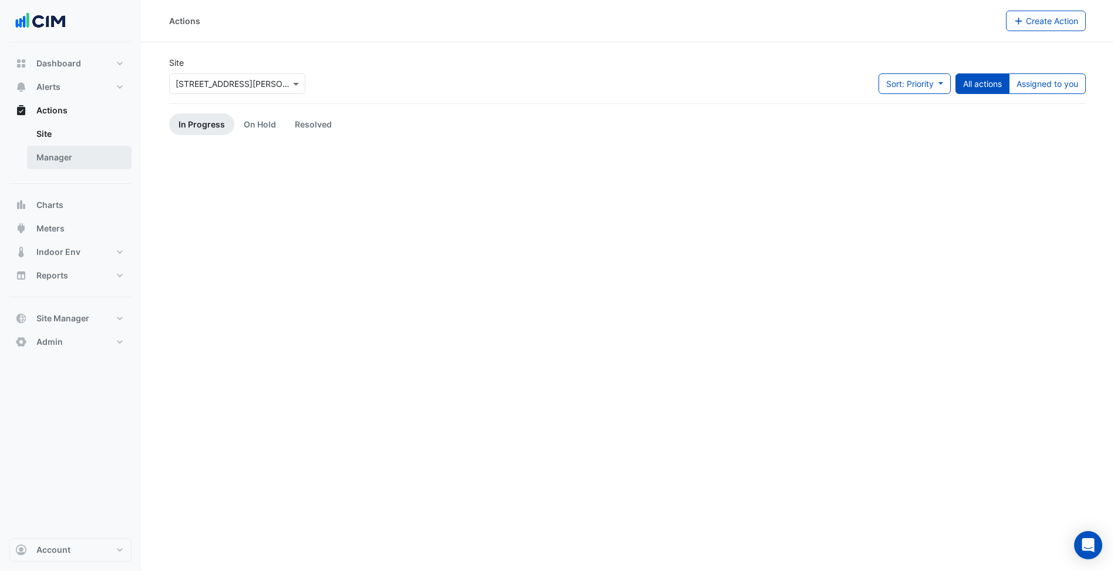
click at [107, 155] on link "Manager" at bounding box center [79, 157] width 105 height 23
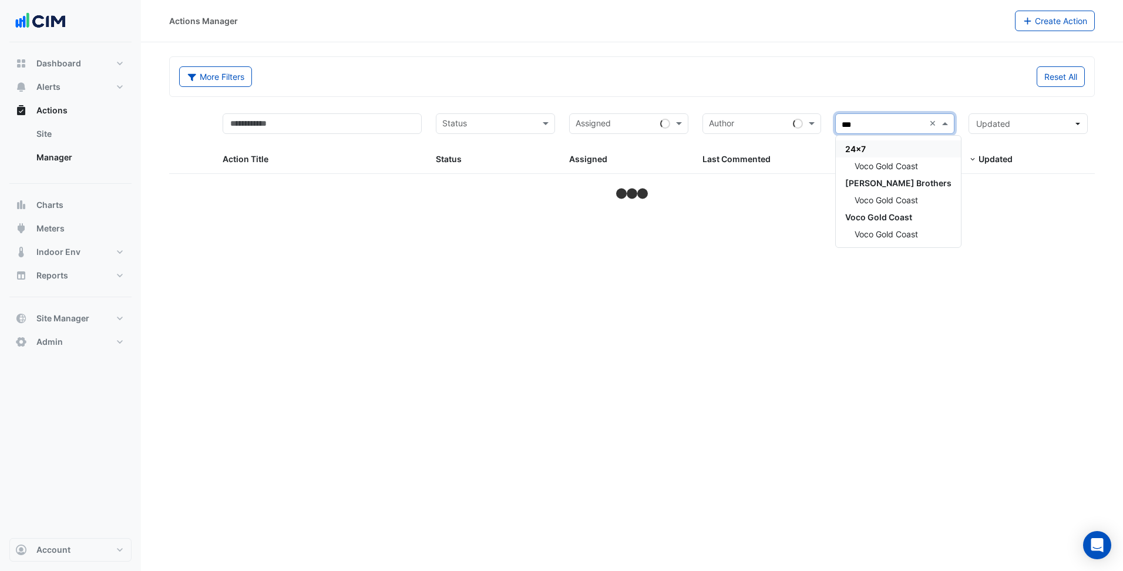
type input "****"
click at [913, 161] on span "Voco Gold Coast" at bounding box center [886, 166] width 63 height 10
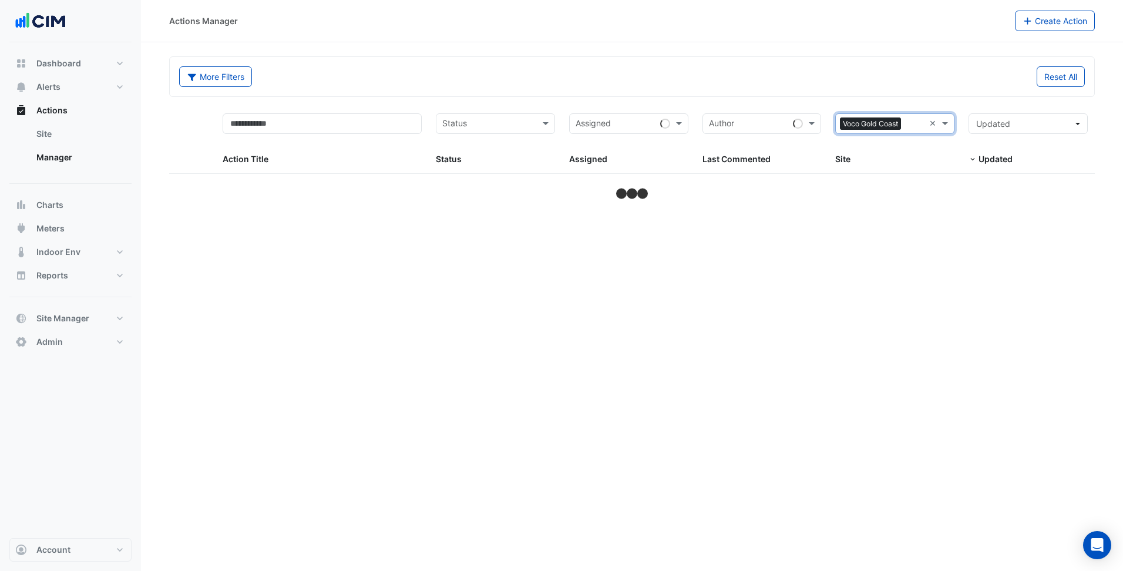
click at [660, 41] on div "Actions Manager Create Action" at bounding box center [632, 21] width 982 height 42
select select "***"
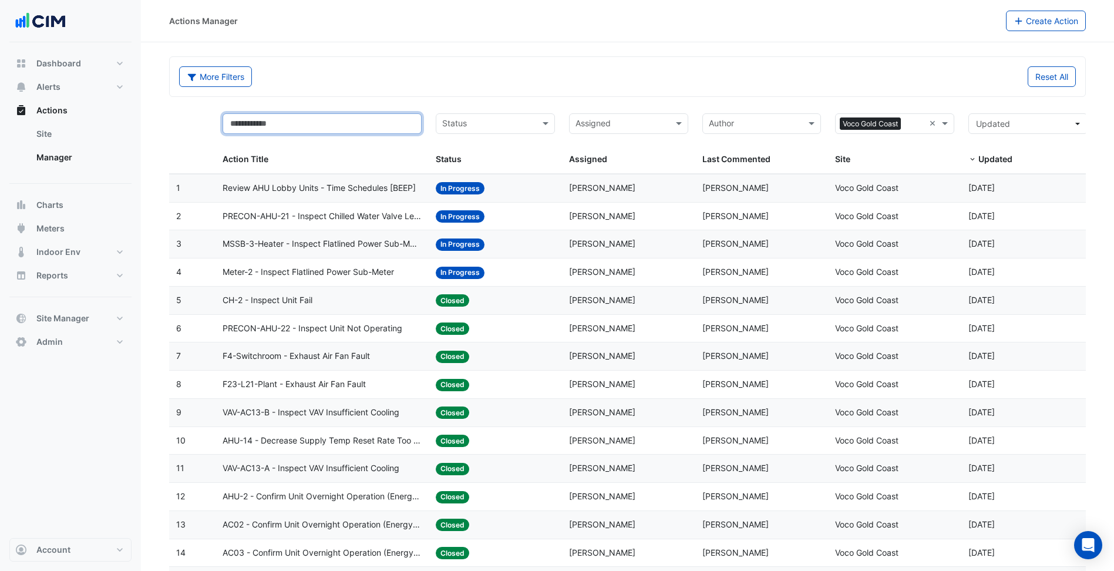
click at [312, 124] on input "text" at bounding box center [322, 123] width 199 height 21
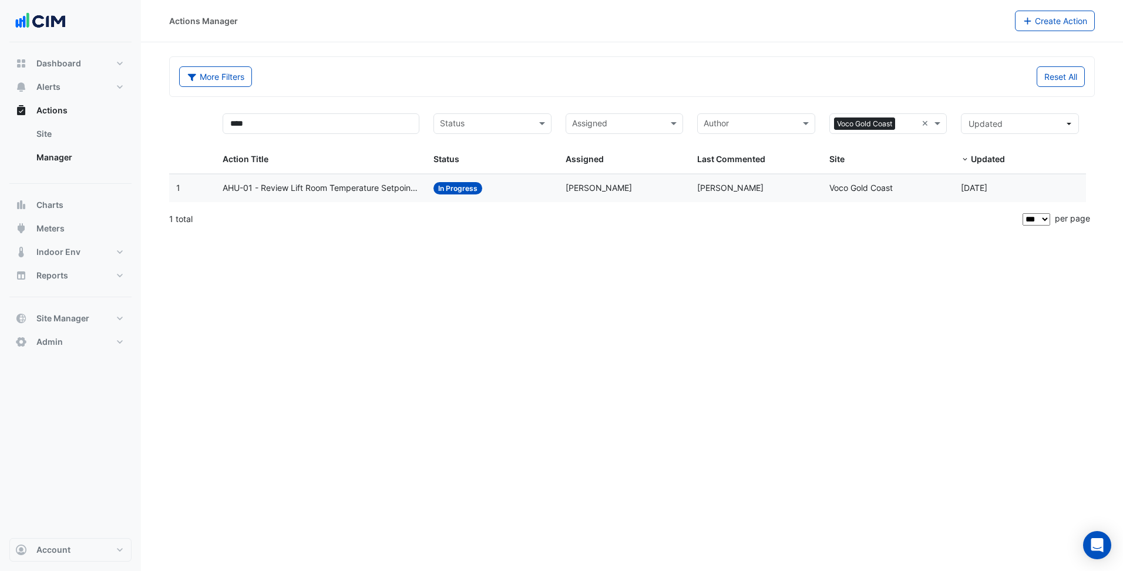
click at [341, 194] on span "AHU-01 - Review Lift Room Temperature Setpoint [BEEP]" at bounding box center [321, 189] width 197 height 14
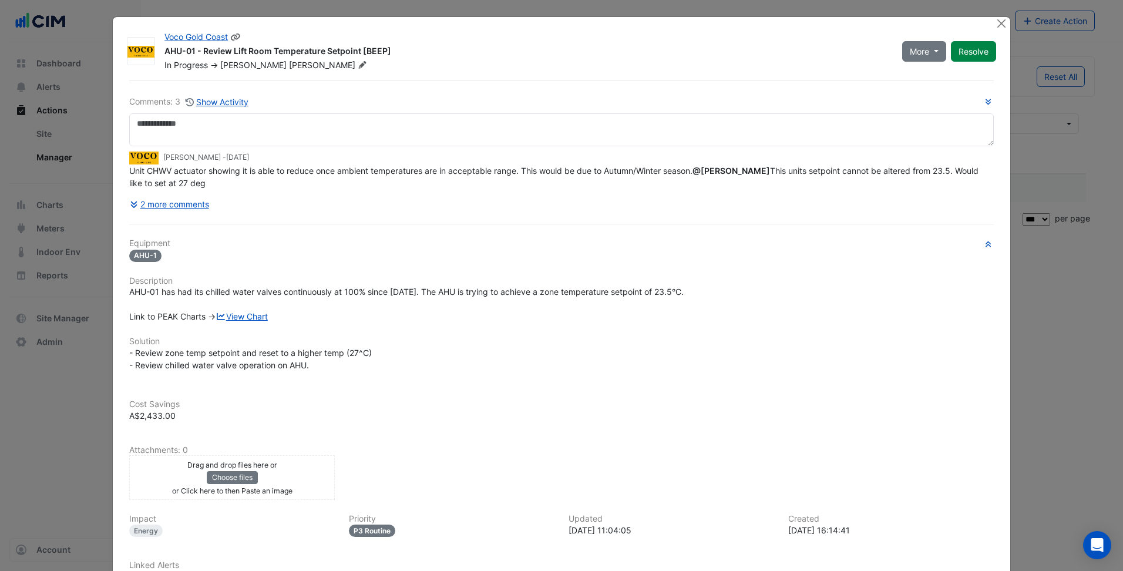
click at [233, 40] on icon at bounding box center [235, 37] width 11 height 8
click at [245, 320] on link "View Chart" at bounding box center [242, 316] width 52 height 10
click at [775, 311] on div "AHU-01 has had its chilled water valves continuously at 100% since [DATE]. The …" at bounding box center [561, 303] width 865 height 37
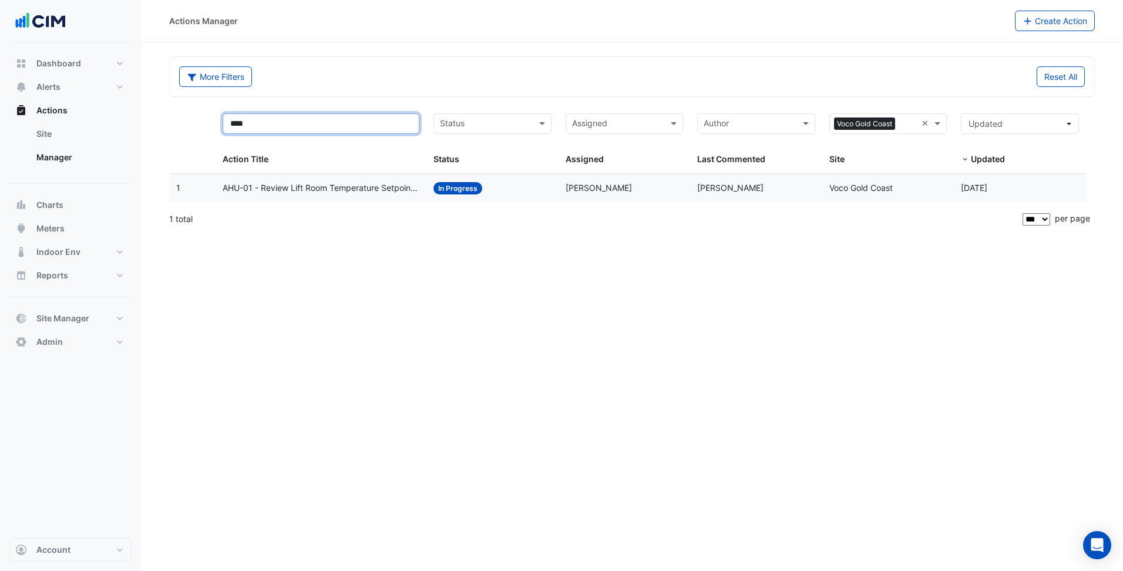
drag, startPoint x: 235, startPoint y: 142, endPoint x: 0, endPoint y: 176, distance: 237.4
click at [2, 176] on div "Actions Manager Create Action More Filters Reset All **** Status Assigned × Voc…" at bounding box center [561, 285] width 1123 height 571
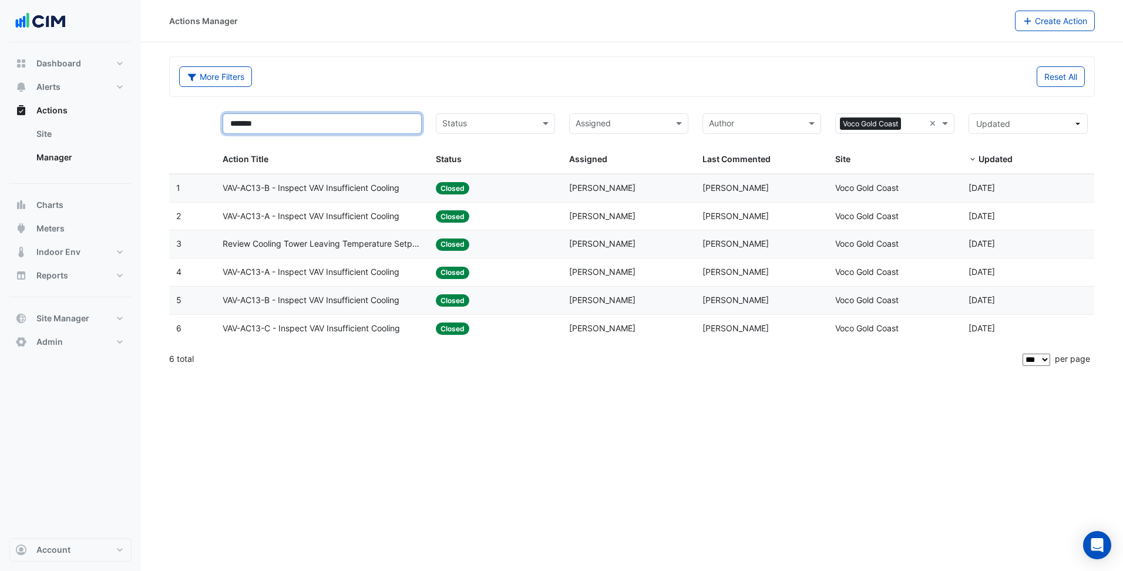
type input "*******"
click at [304, 246] on span "Review Cooling Tower Leaving Temperature Setpoint Control [BEEP]" at bounding box center [322, 244] width 199 height 14
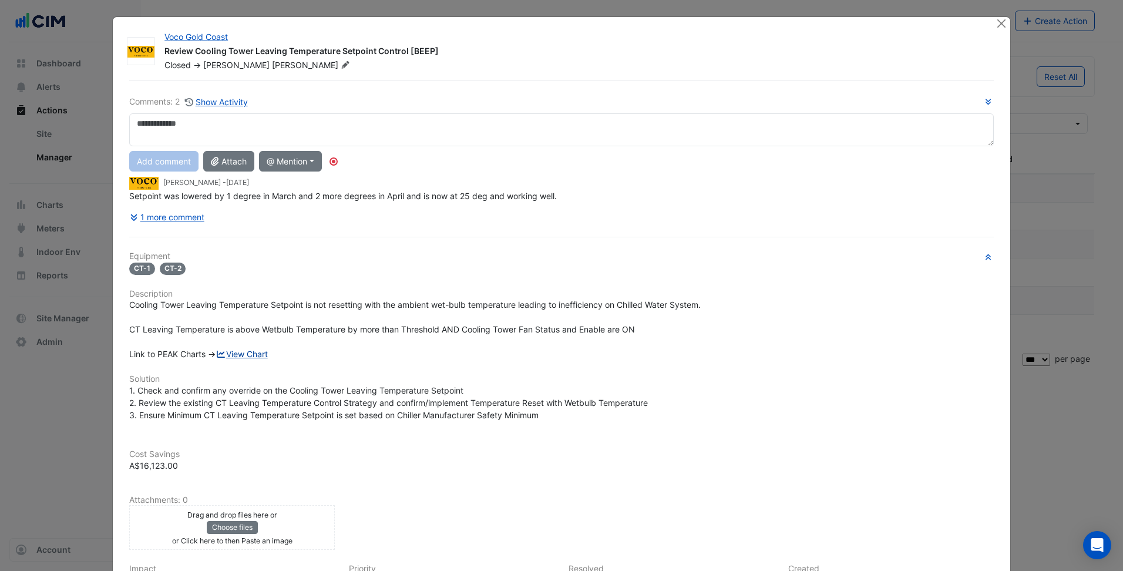
click at [261, 352] on link "View Chart" at bounding box center [242, 354] width 52 height 10
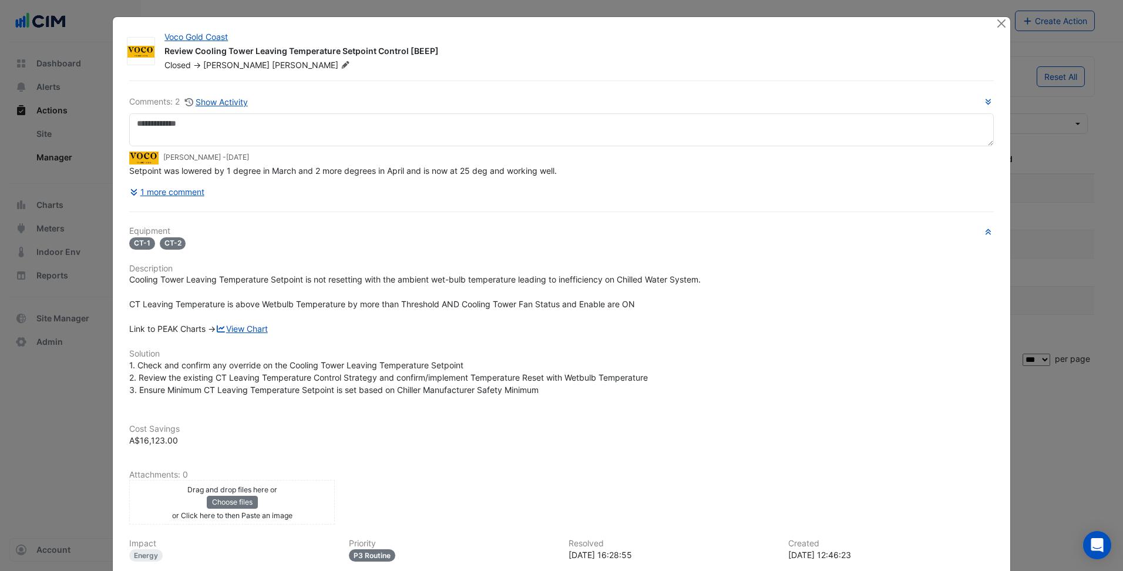
click at [465, 248] on div "CT-1 CT-2" at bounding box center [561, 243] width 865 height 14
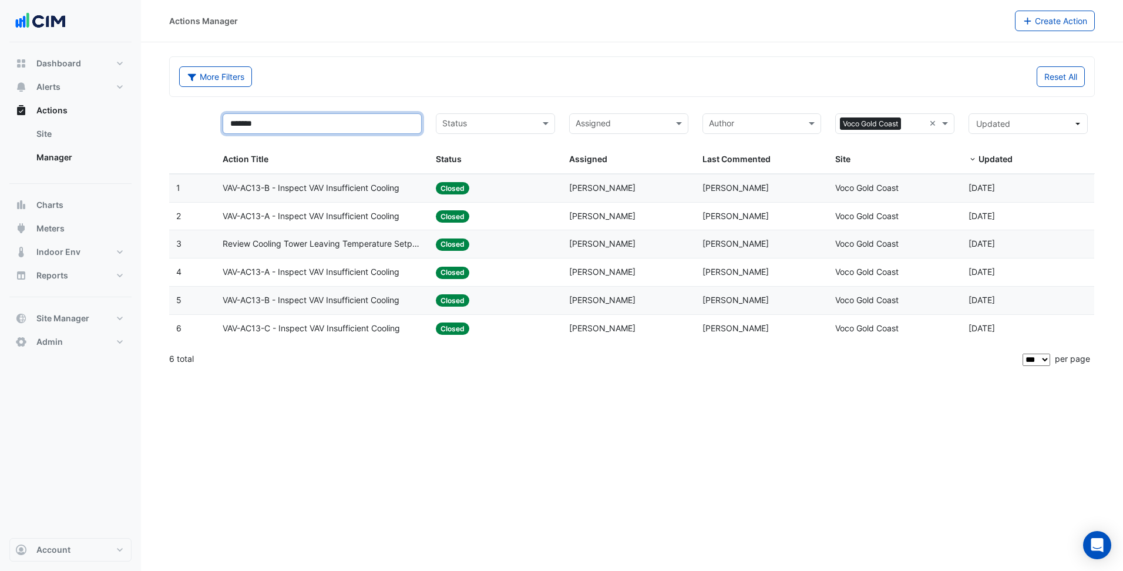
drag, startPoint x: 308, startPoint y: 125, endPoint x: 190, endPoint y: 133, distance: 118.4
click at [190, 133] on div "******* Action Title Status Status Assigned Assigned Author Last Commented × Vo…" at bounding box center [632, 140] width 926 height 68
click at [109, 442] on div "Dashboard Portfolio Ratings Performance Alerts Site Rules Templates Actions Sit…" at bounding box center [70, 290] width 122 height 496
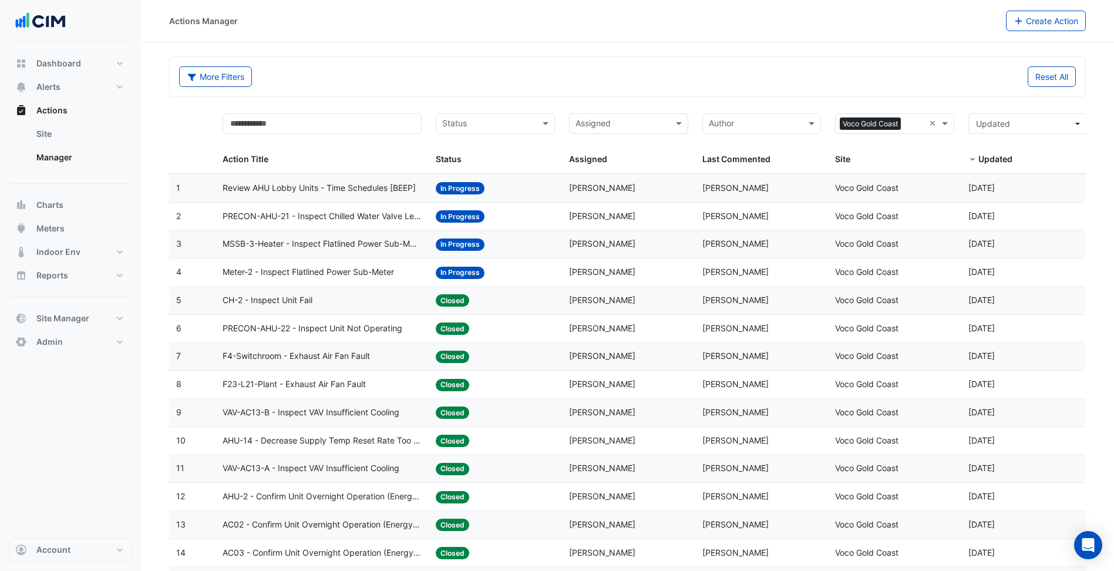
click at [326, 191] on span "Review AHU Lobby Units - Time Schedules [BEEP]" at bounding box center [319, 189] width 193 height 14
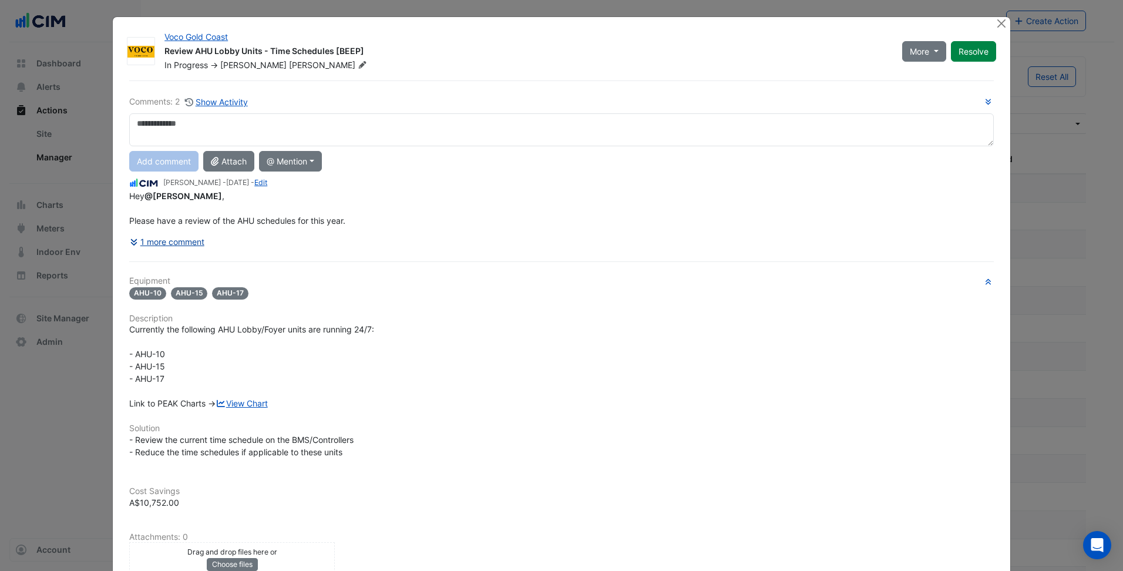
click at [173, 246] on button "1 more comment" at bounding box center [167, 241] width 76 height 21
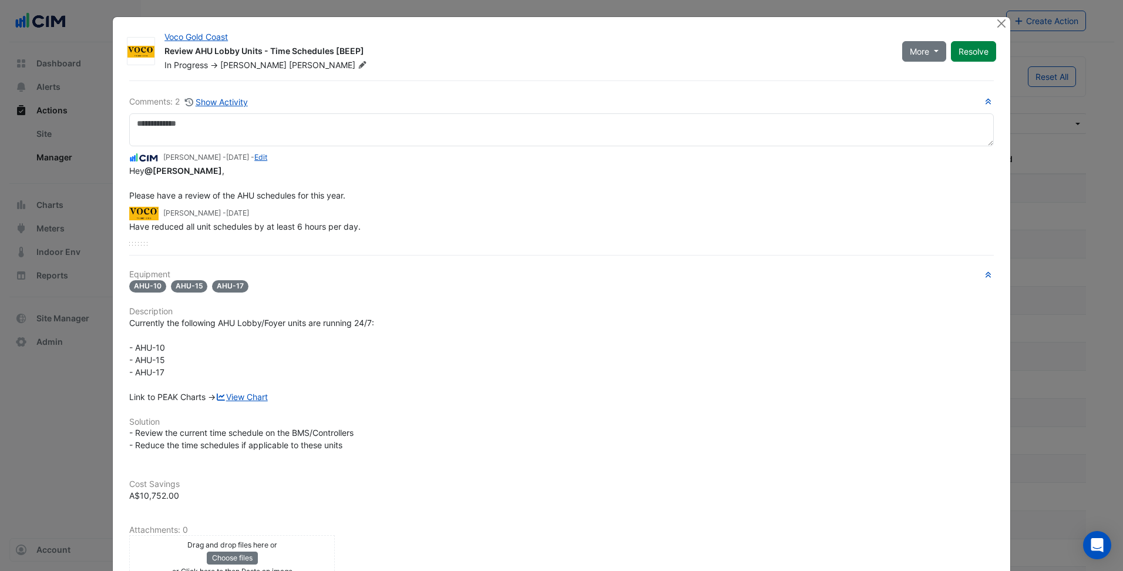
click at [768, 59] on div "In Progress -> [PERSON_NAME]" at bounding box center [526, 65] width 726 height 12
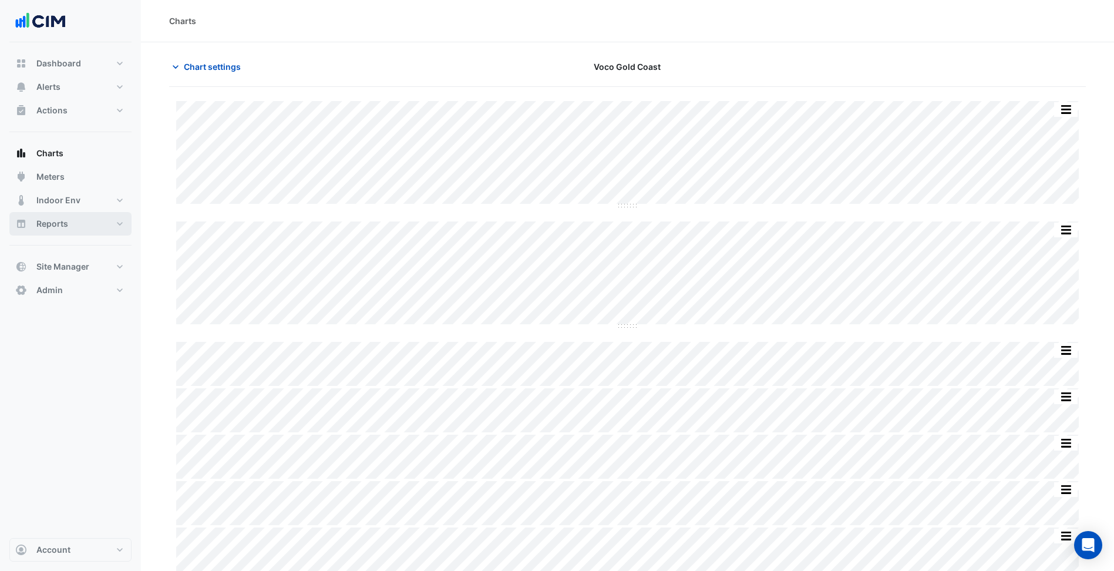
click at [100, 216] on button "Reports" at bounding box center [70, 223] width 122 height 23
select select "***"
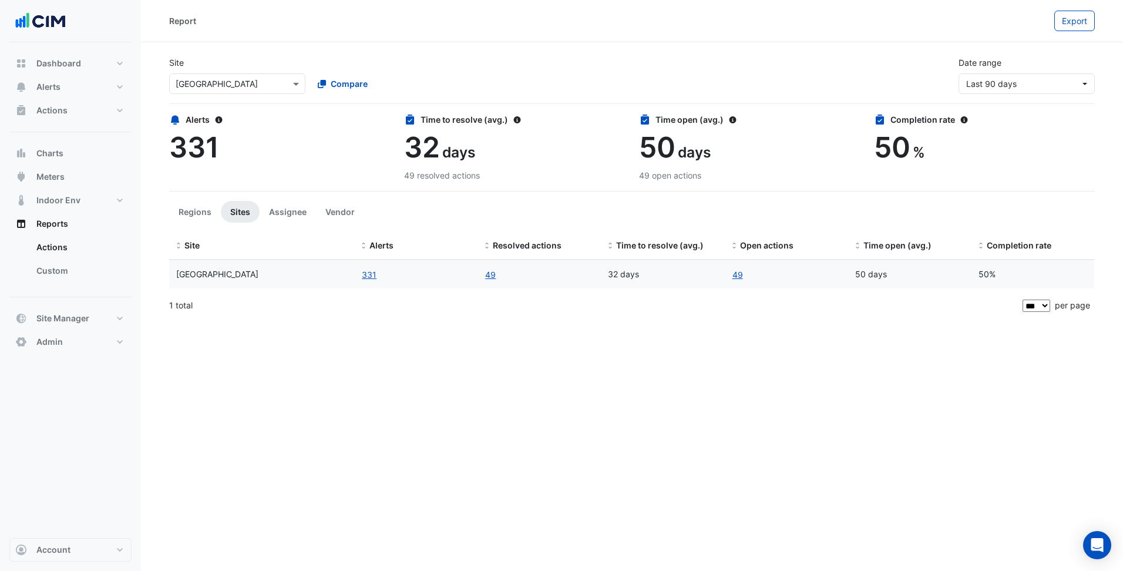
click at [246, 79] on input "text" at bounding box center [226, 84] width 100 height 12
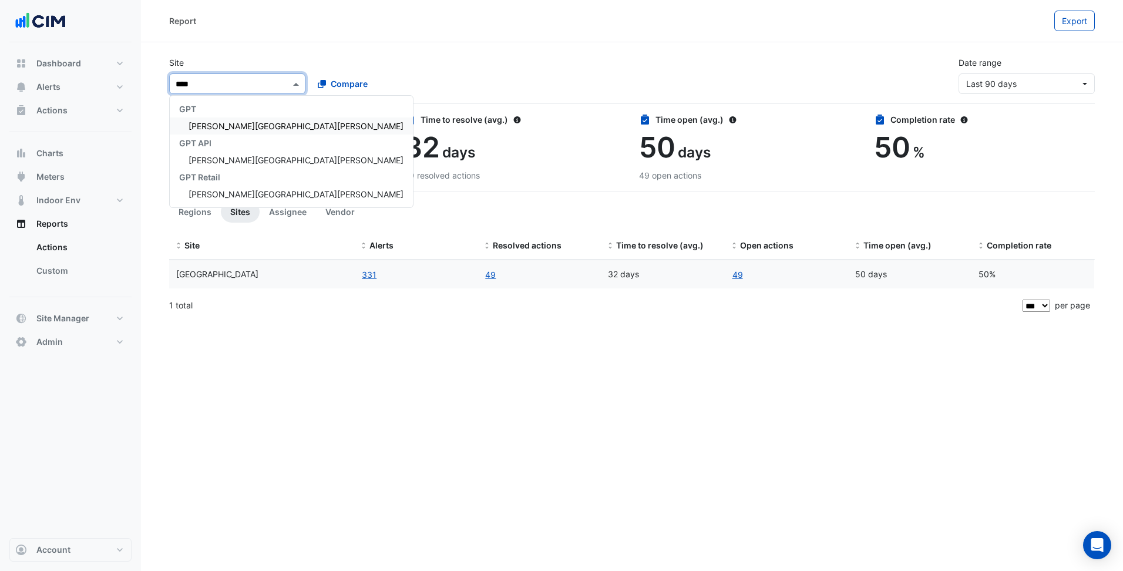
type input "*****"
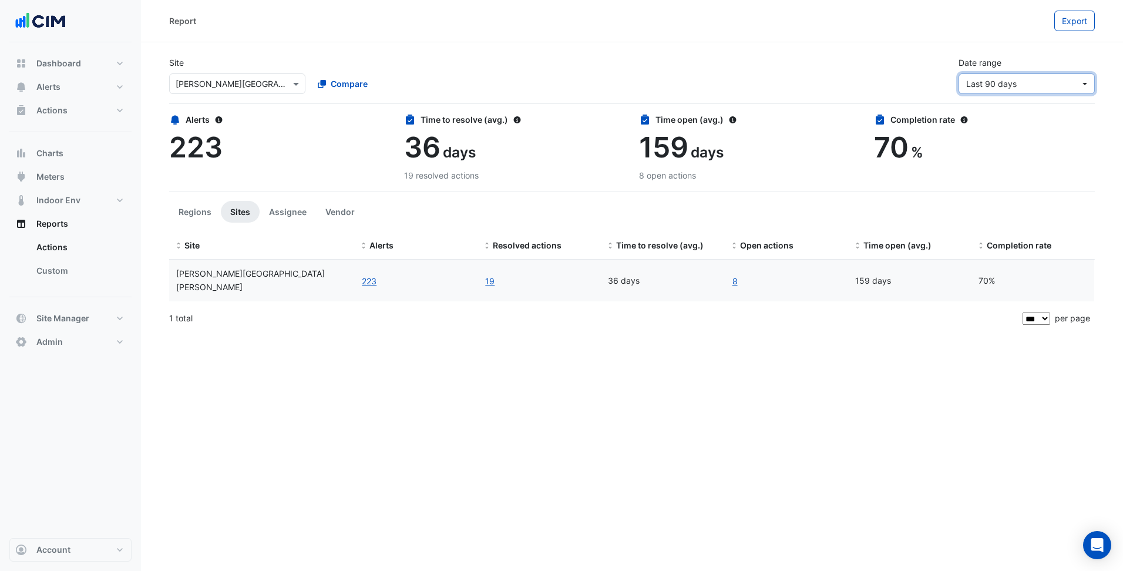
click at [1035, 87] on span "Last 90 days" at bounding box center [1023, 84] width 114 height 12
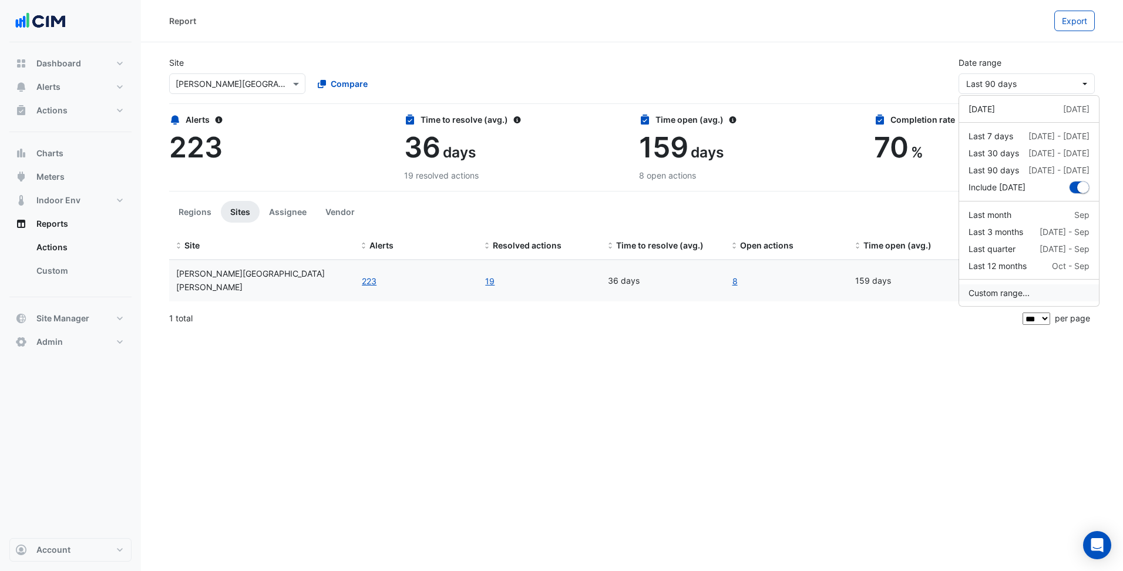
click at [1007, 289] on button "Custom range..." at bounding box center [1029, 292] width 140 height 17
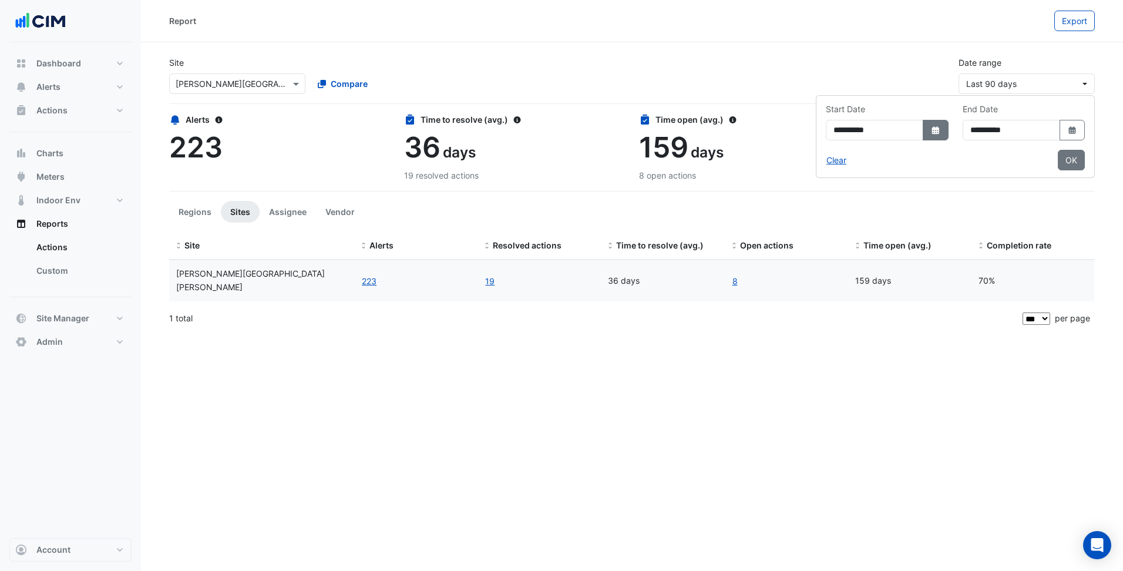
click at [923, 125] on button "Select Date" at bounding box center [936, 130] width 26 height 21
select select "*"
select select "****"
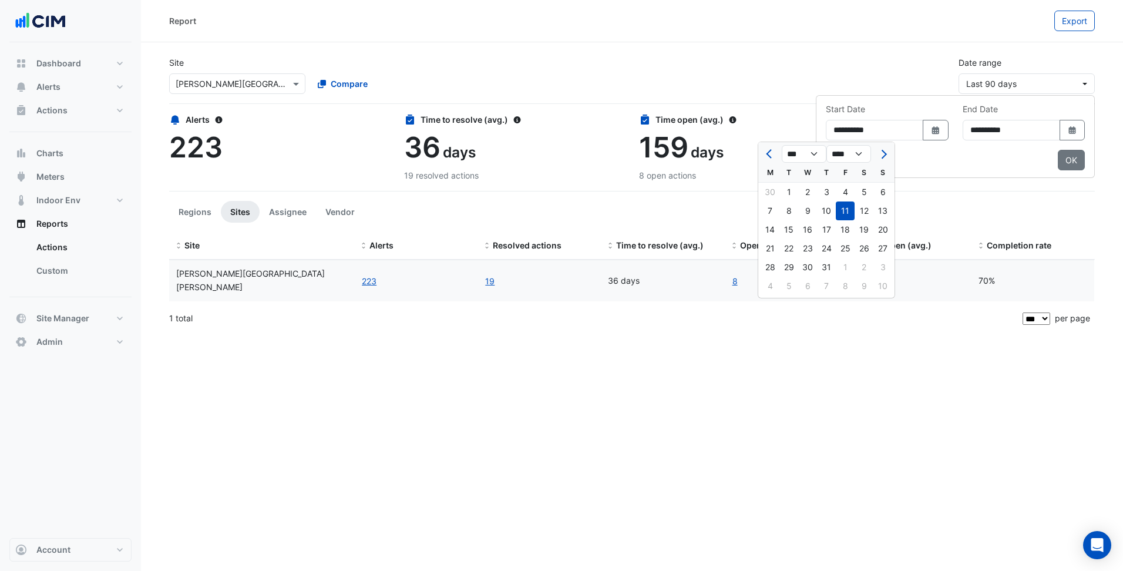
click at [778, 153] on div at bounding box center [769, 154] width 23 height 19
click at [772, 154] on span "Previous month" at bounding box center [770, 154] width 9 height 9
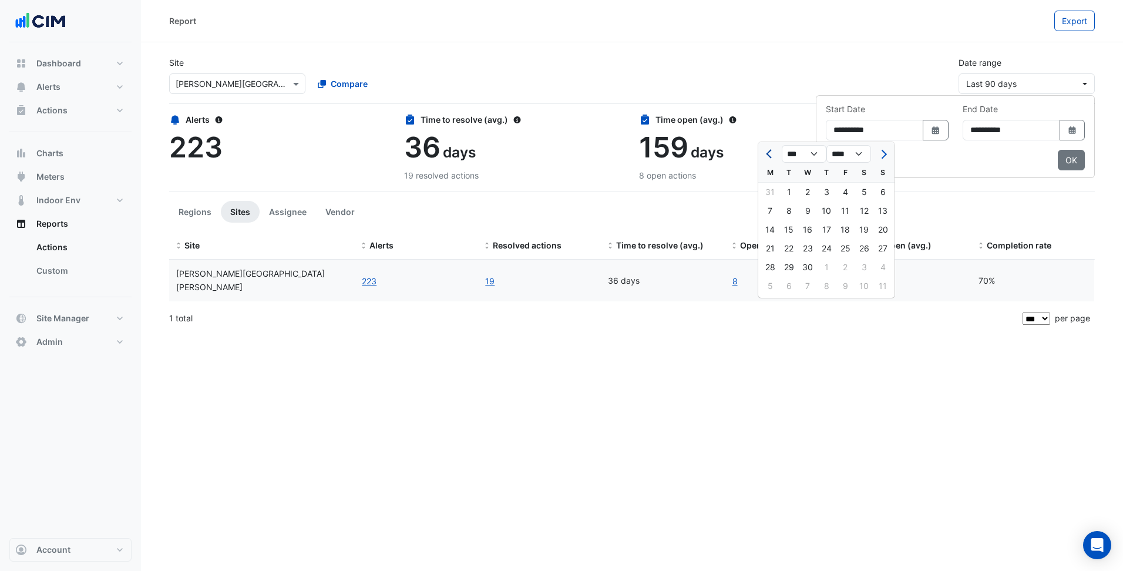
select select "*"
click at [865, 190] on div "1" at bounding box center [864, 192] width 19 height 19
type input "**********"
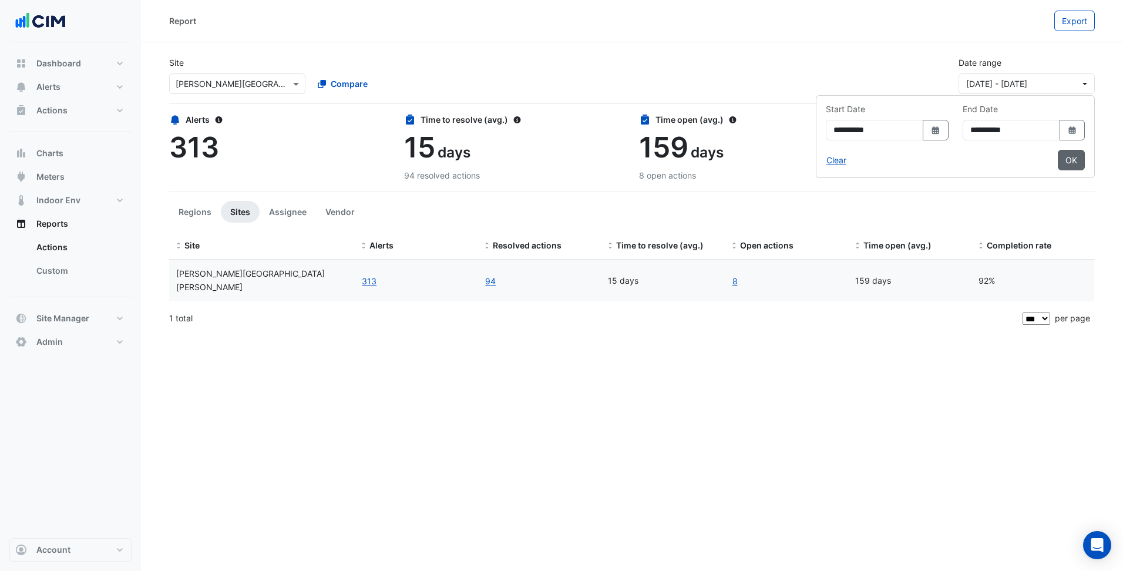
click at [1075, 159] on button "OK" at bounding box center [1071, 160] width 27 height 21
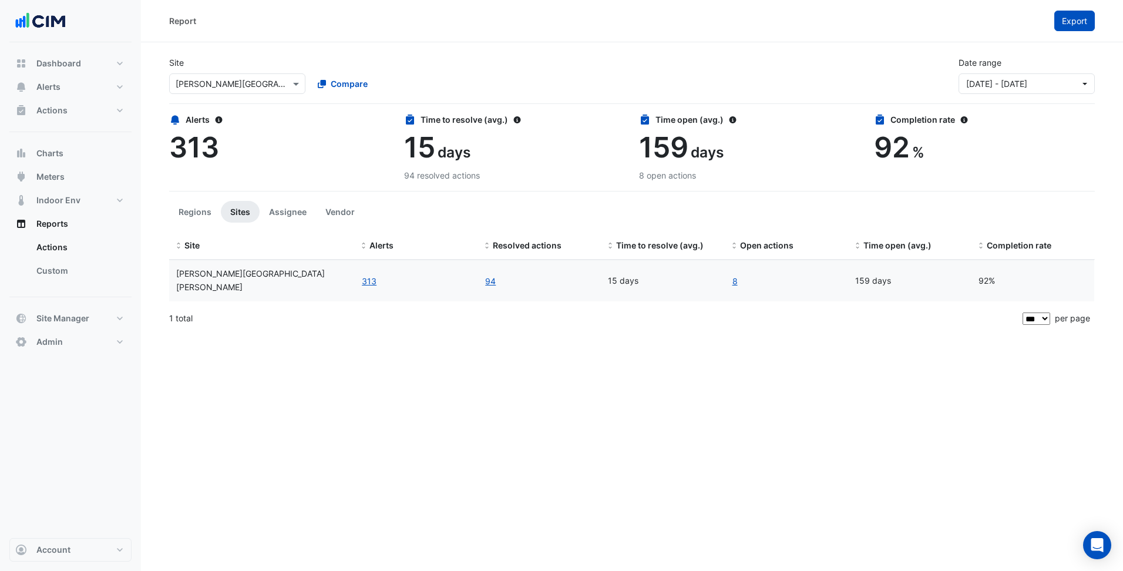
click at [1076, 25] on span "Export" at bounding box center [1074, 21] width 25 height 10
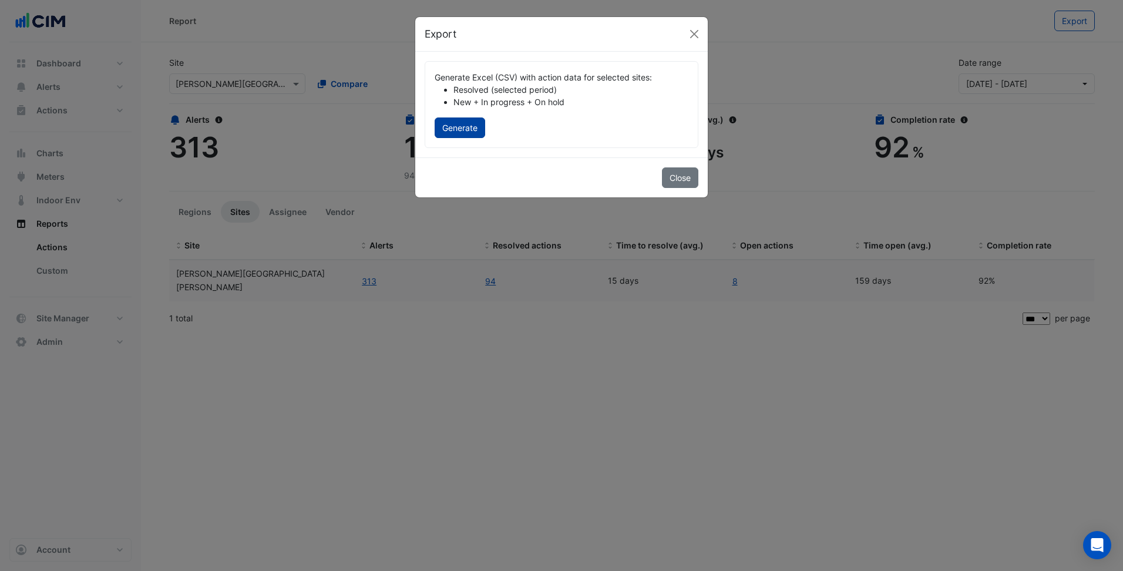
click at [476, 132] on button "Generate" at bounding box center [460, 127] width 51 height 21
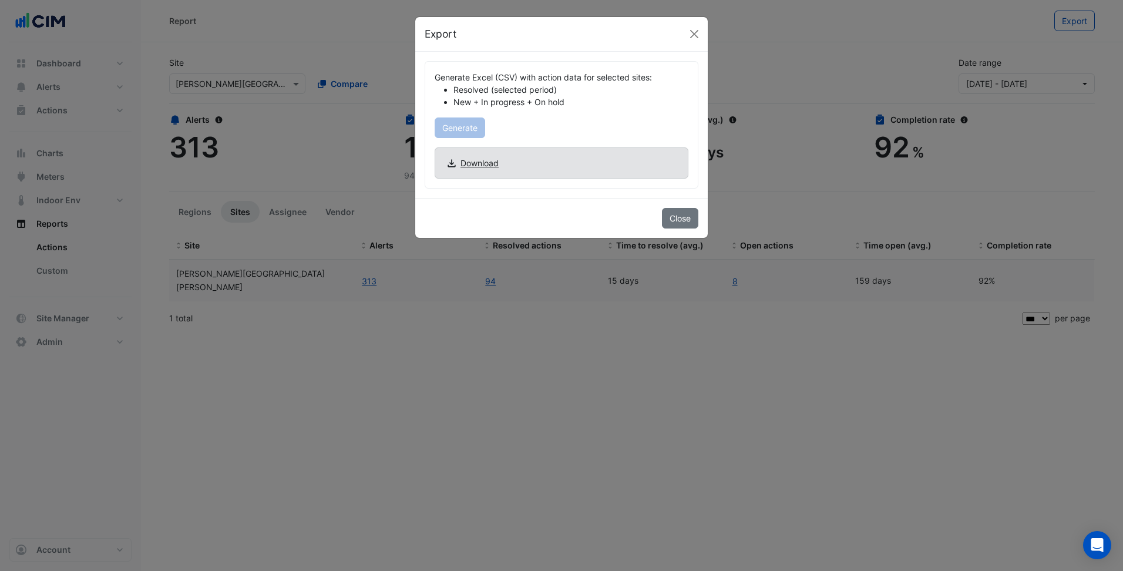
click at [479, 162] on span "Download" at bounding box center [480, 163] width 38 height 12
click at [783, 362] on ngb-modal-window "Export Generate Excel (CSV) with action data for selected sites: Resolved (sele…" at bounding box center [561, 285] width 1123 height 571
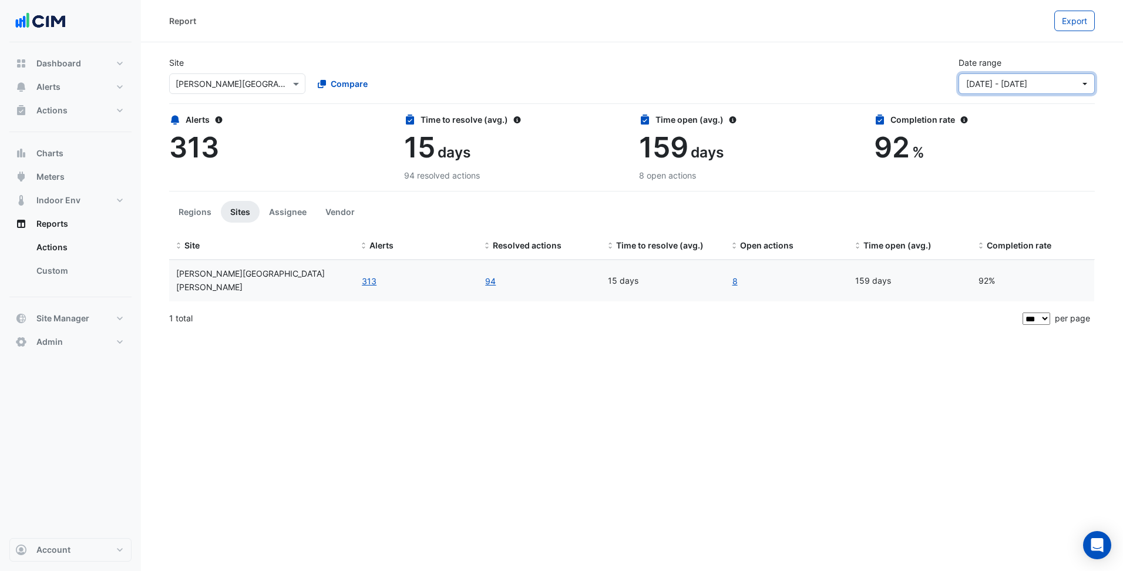
click at [1065, 82] on span "[DATE] - [DATE]" at bounding box center [1023, 84] width 114 height 12
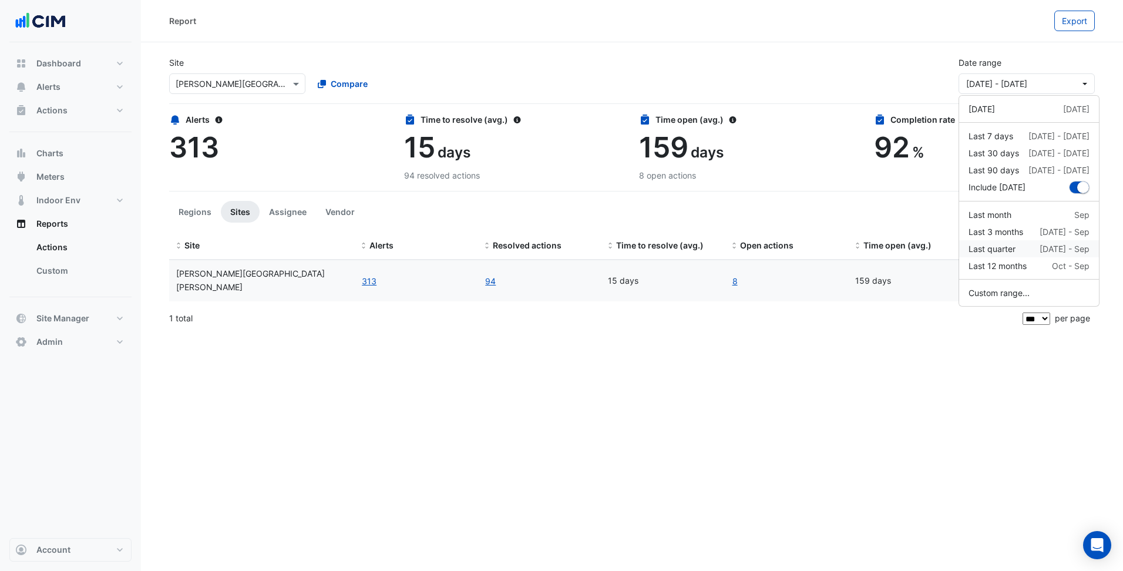
click at [1019, 251] on div "Last quarter [DATE] - Sep" at bounding box center [1029, 249] width 121 height 12
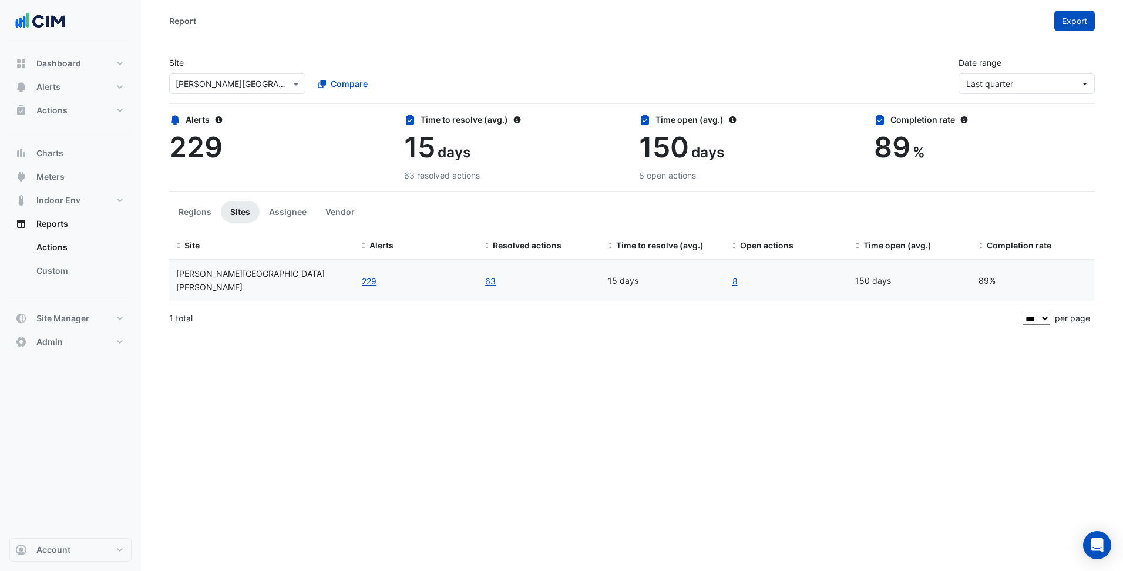
click at [1074, 20] on span "Export" at bounding box center [1074, 21] width 25 height 10
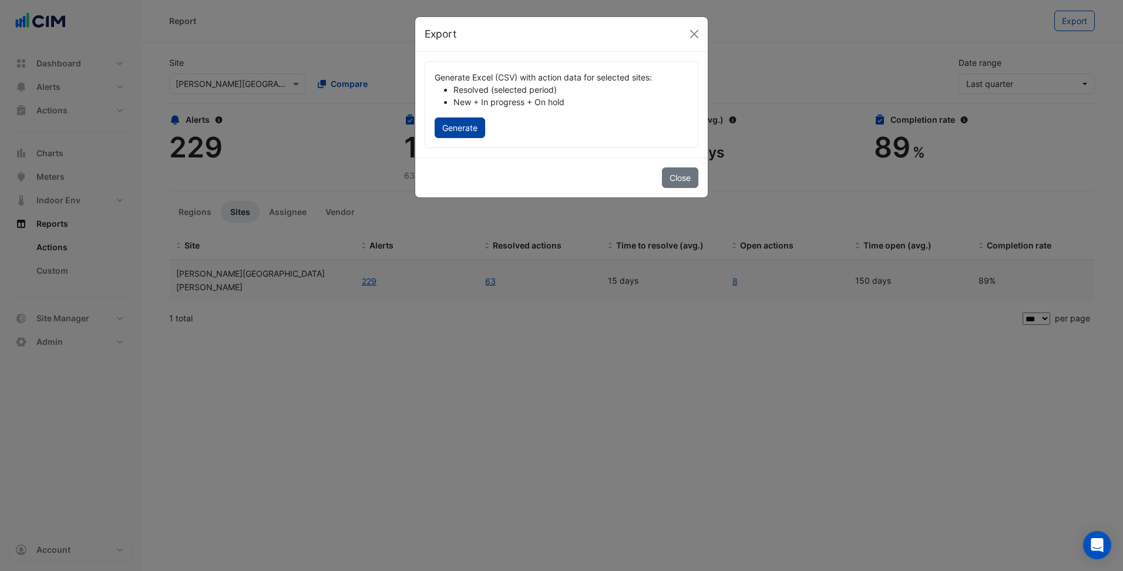
click at [466, 121] on button "Generate" at bounding box center [460, 127] width 51 height 21
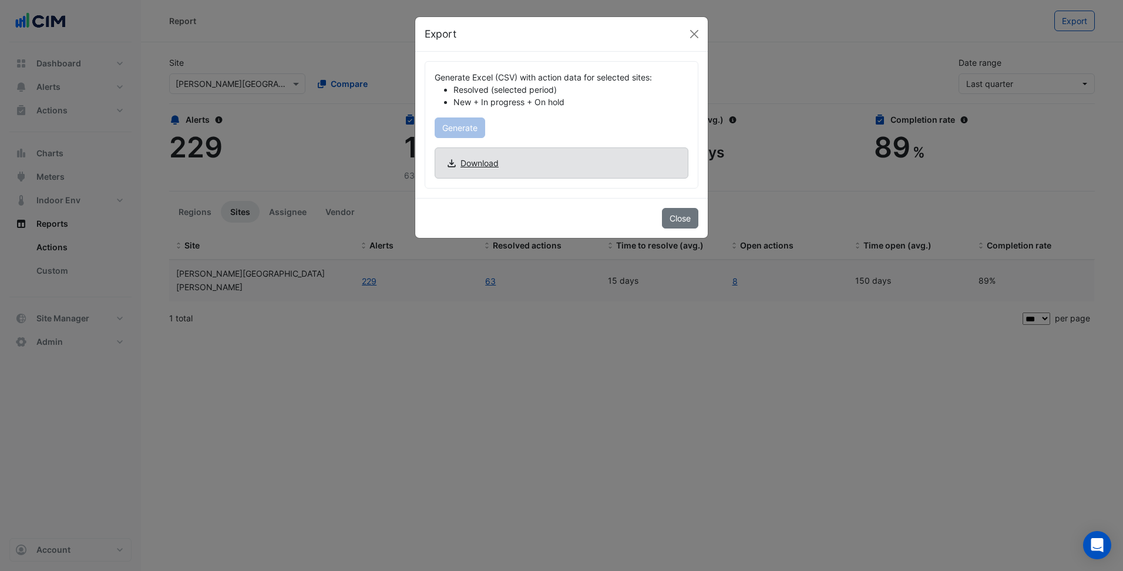
click at [488, 162] on span "Download" at bounding box center [480, 163] width 38 height 12
click at [693, 31] on button "Close" at bounding box center [695, 34] width 18 height 18
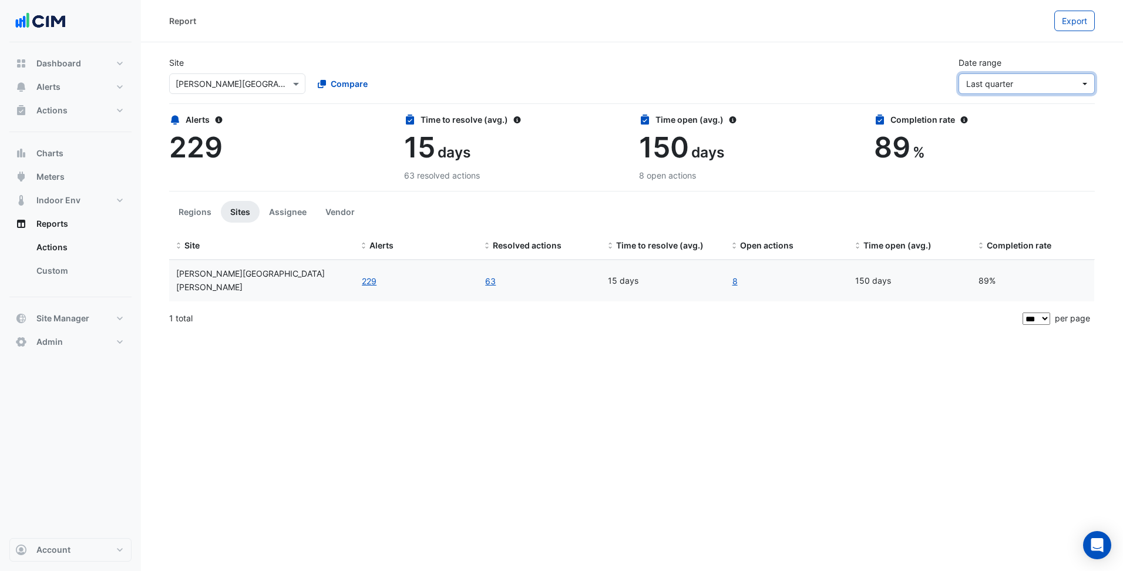
click at [1052, 91] on button "Last quarter" at bounding box center [1027, 83] width 136 height 21
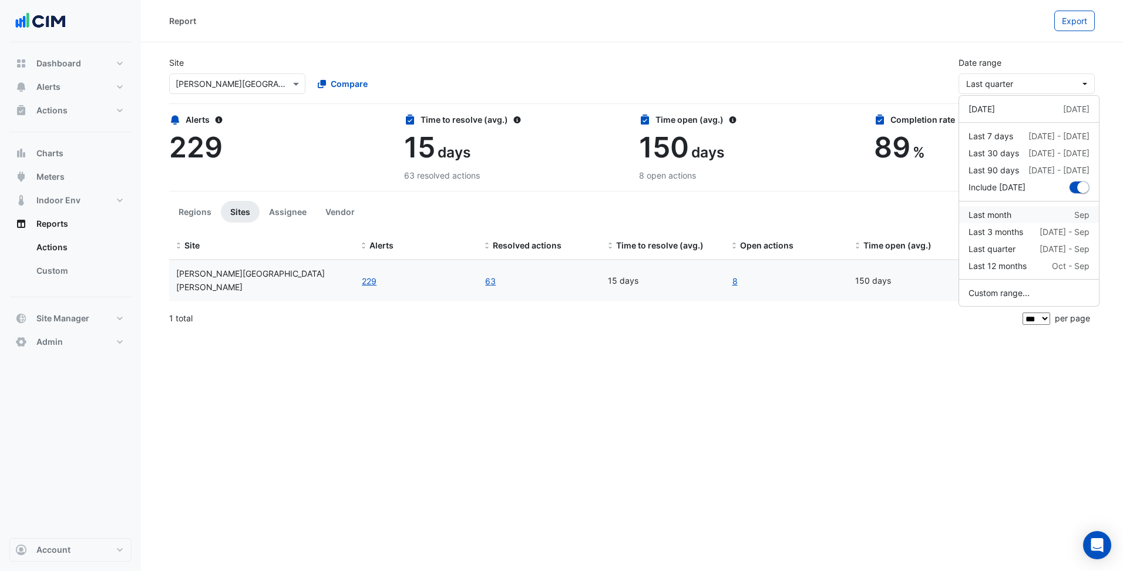
click at [1031, 220] on div "Last month Sep" at bounding box center [1029, 215] width 121 height 12
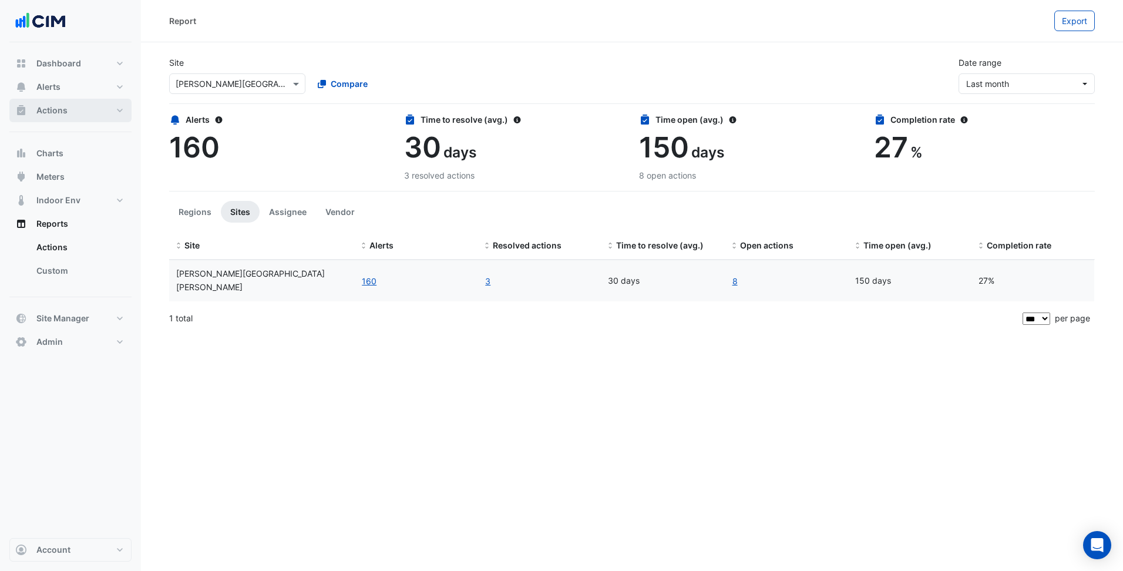
click at [75, 105] on button "Actions" at bounding box center [70, 110] width 122 height 23
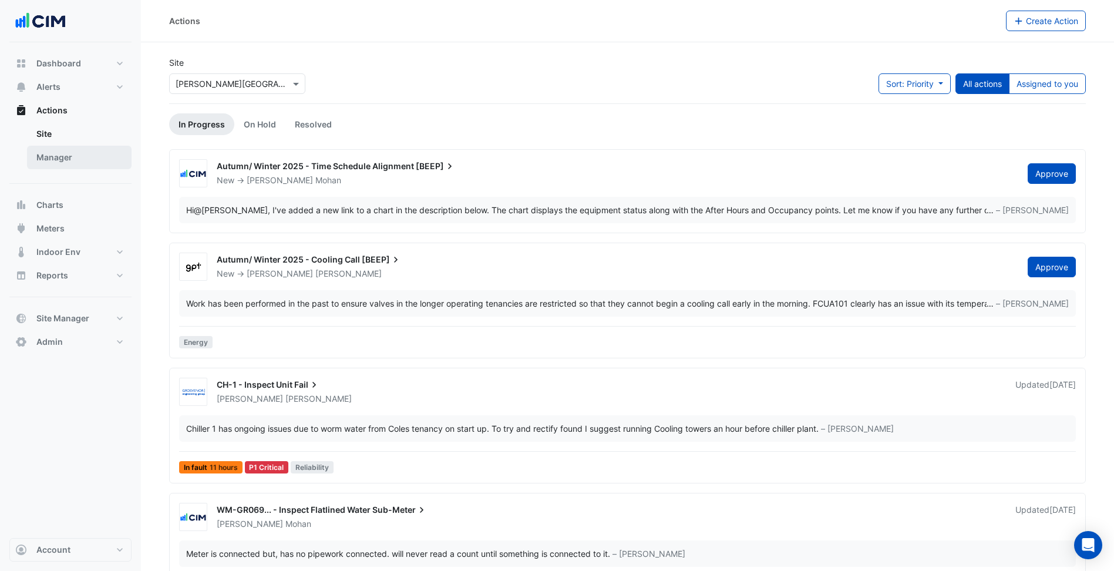
click at [123, 163] on link "Manager" at bounding box center [79, 157] width 105 height 23
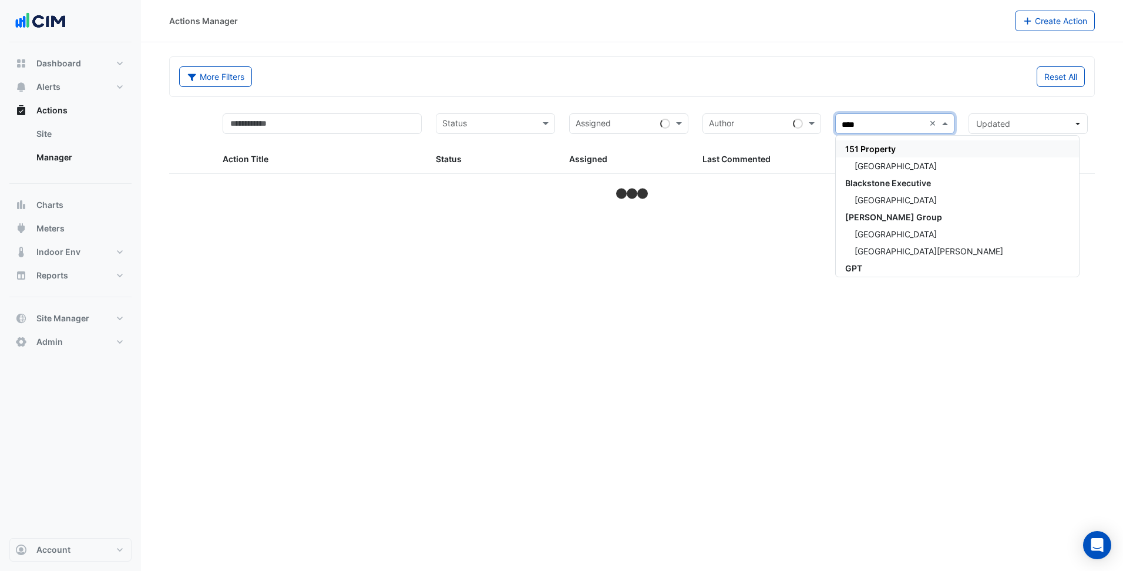
type input "*****"
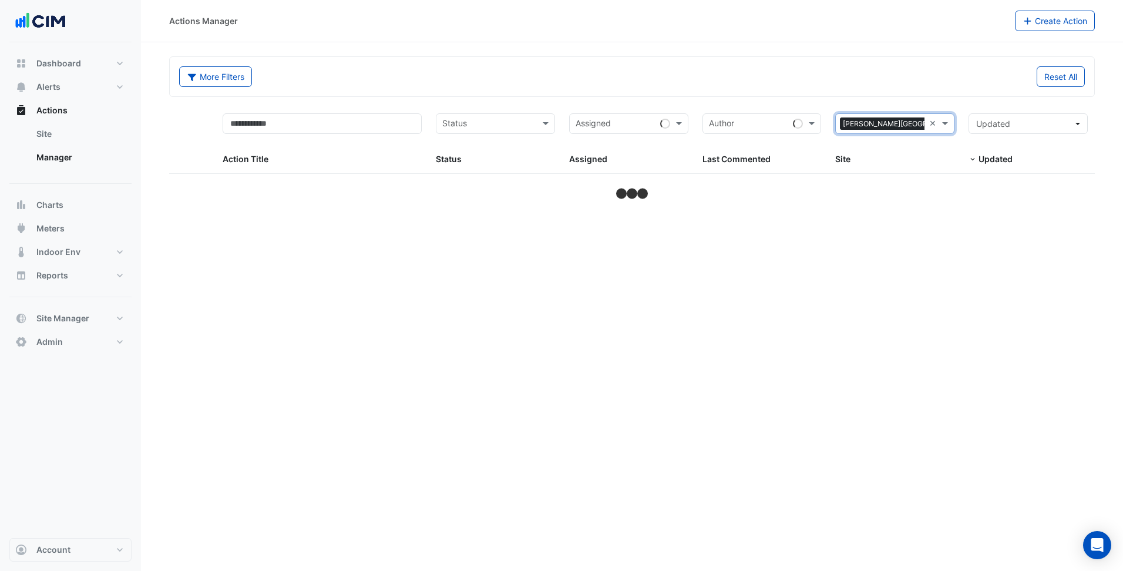
select select "***"
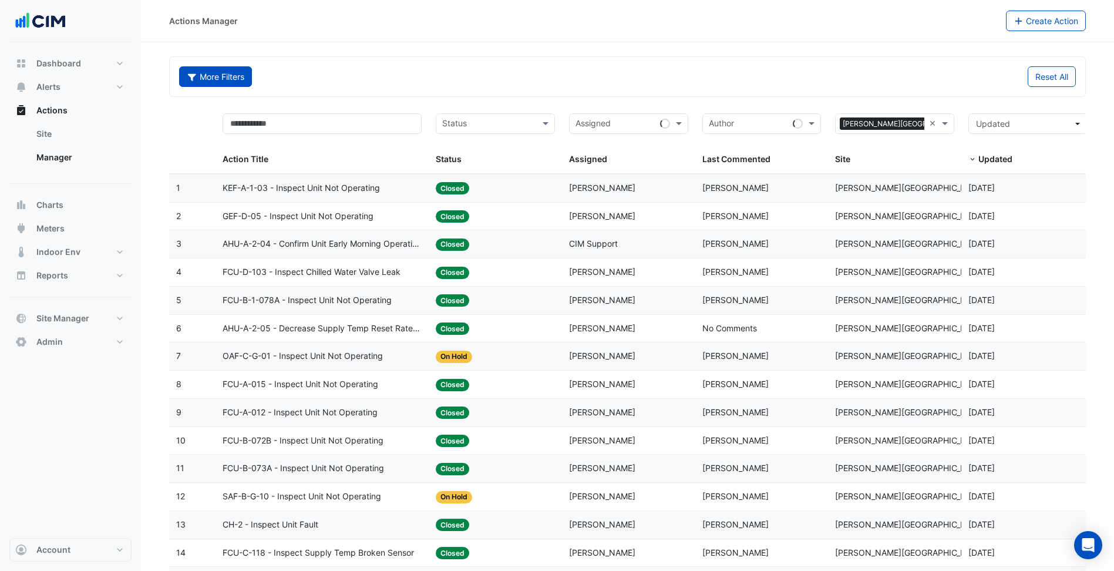
click at [236, 83] on button "More Filters" at bounding box center [215, 76] width 73 height 21
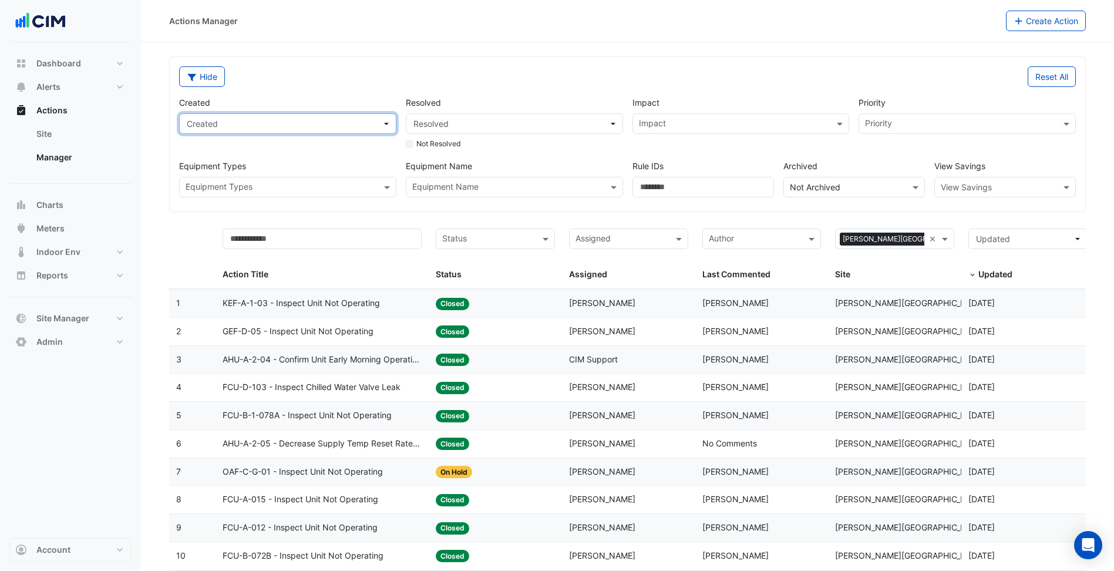
click at [375, 128] on span "Created" at bounding box center [284, 123] width 195 height 12
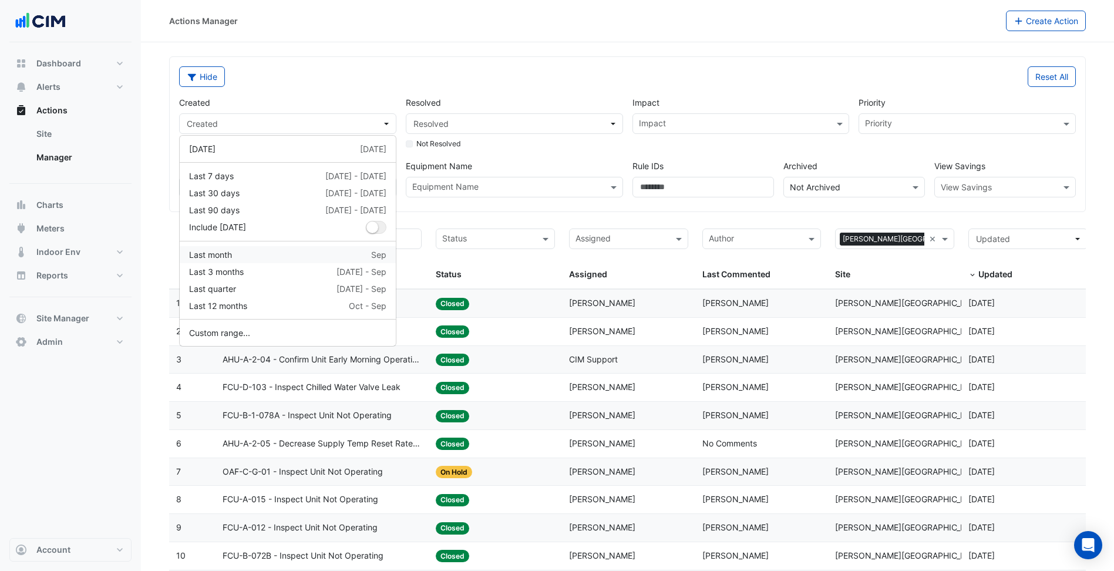
click at [283, 258] on div "Last month Sep" at bounding box center [287, 254] width 197 height 12
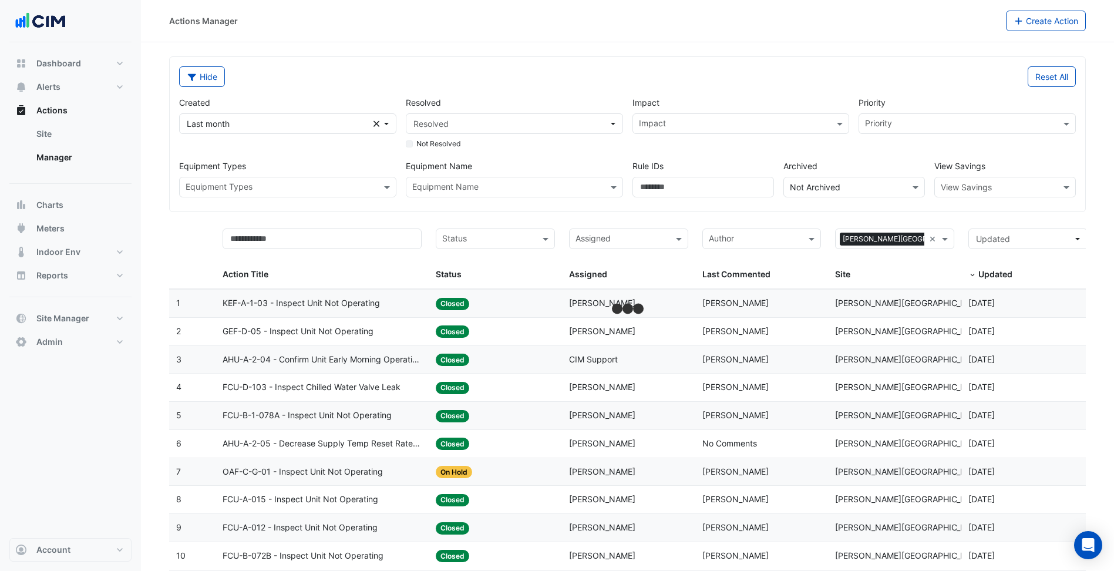
click at [511, 61] on div "Hide Reset All Created Last month Clear Resolved Resolved Not Resolved Impact I…" at bounding box center [628, 134] width 916 height 154
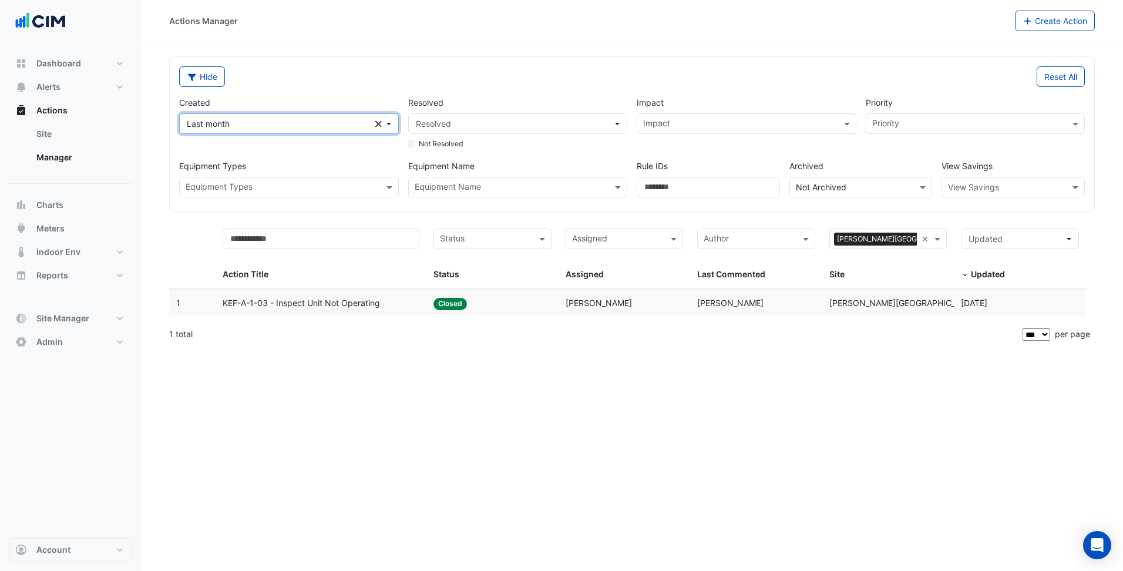
drag, startPoint x: 382, startPoint y: 120, endPoint x: 360, endPoint y: 125, distance: 22.8
click at [377, 122] on button "Last month Clear" at bounding box center [289, 123] width 220 height 21
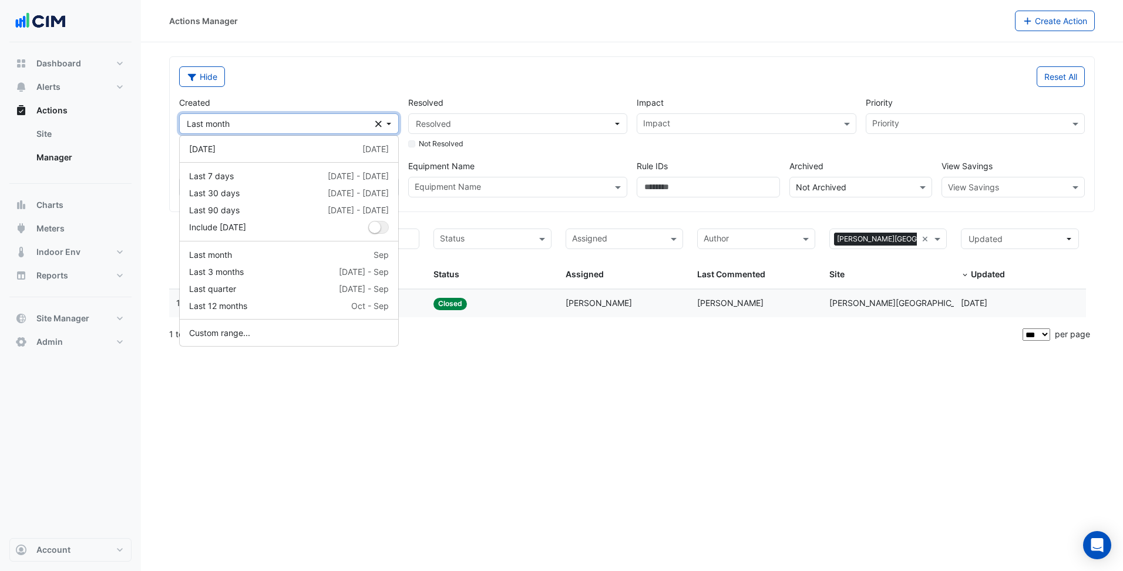
click at [358, 126] on span "Last month" at bounding box center [281, 123] width 189 height 12
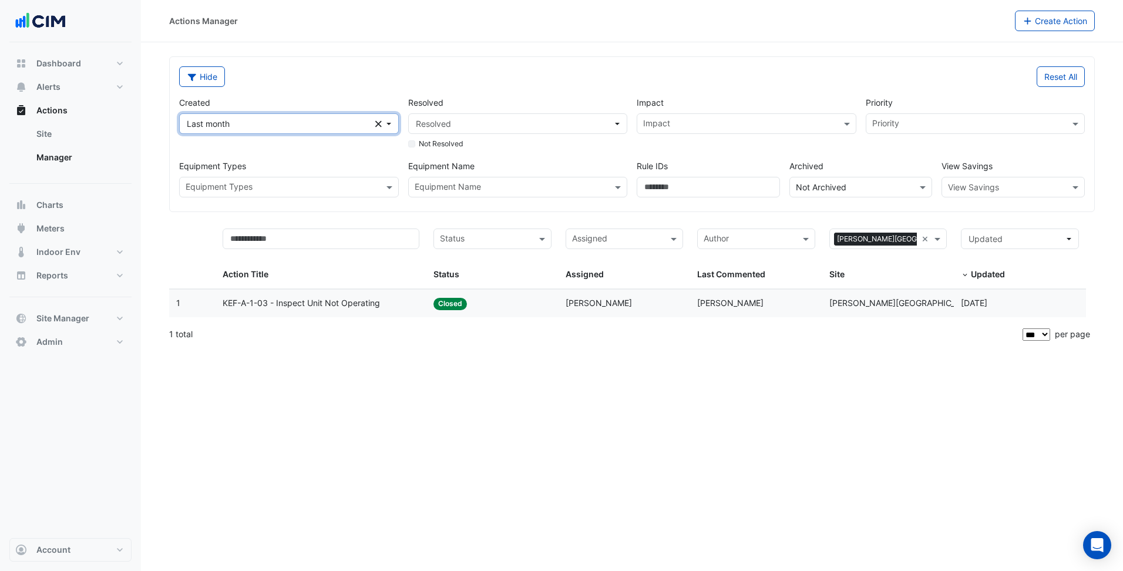
click at [358, 126] on span "Last month" at bounding box center [281, 123] width 189 height 12
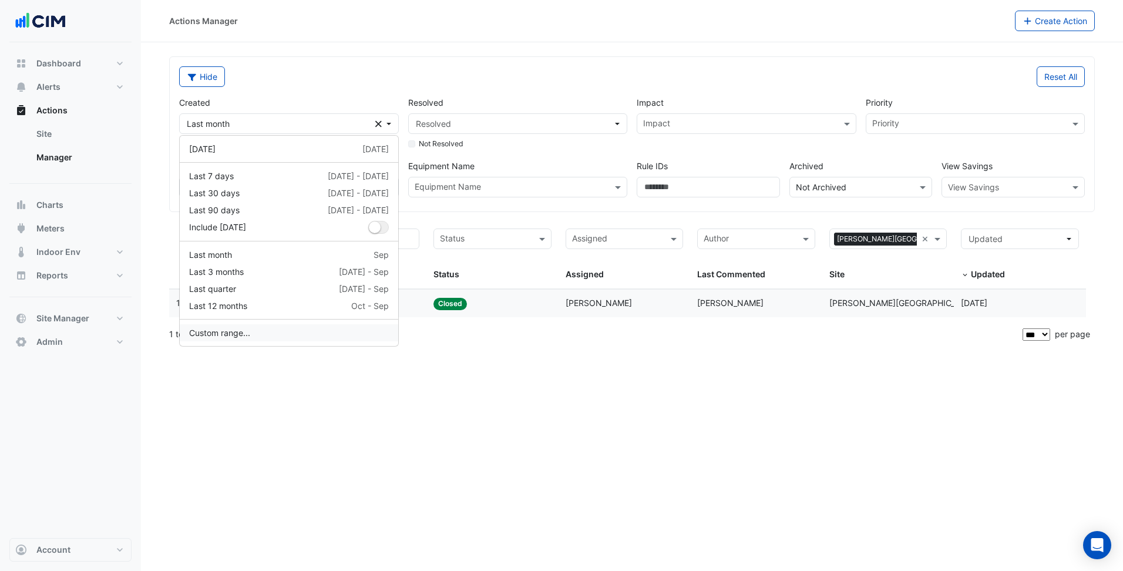
click at [280, 329] on button "Custom range..." at bounding box center [289, 332] width 219 height 17
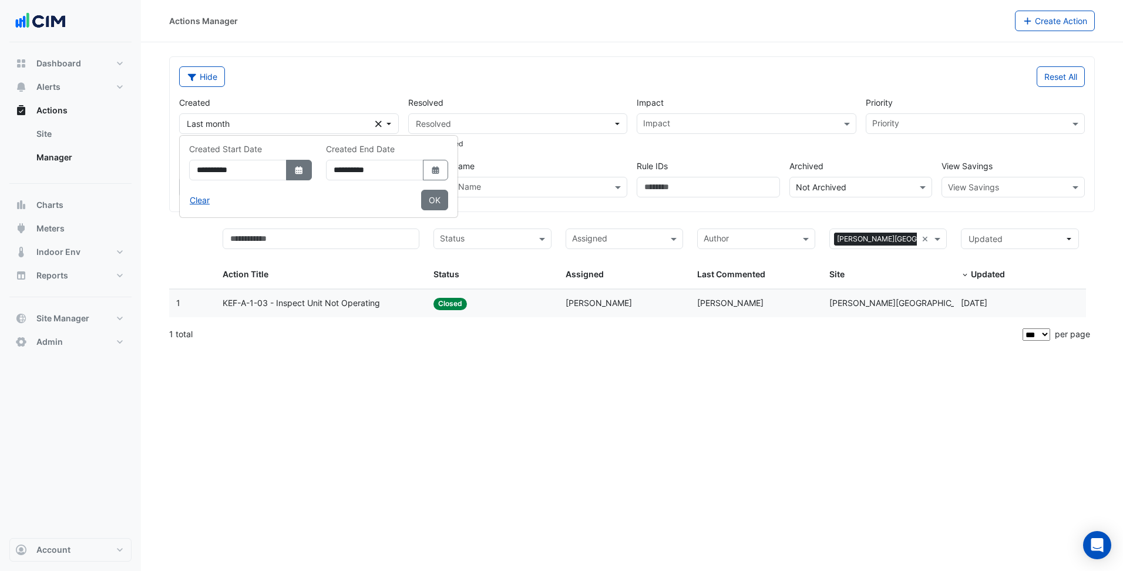
click at [304, 173] on icon "Select Date" at bounding box center [299, 170] width 11 height 8
select select "*"
select select "****"
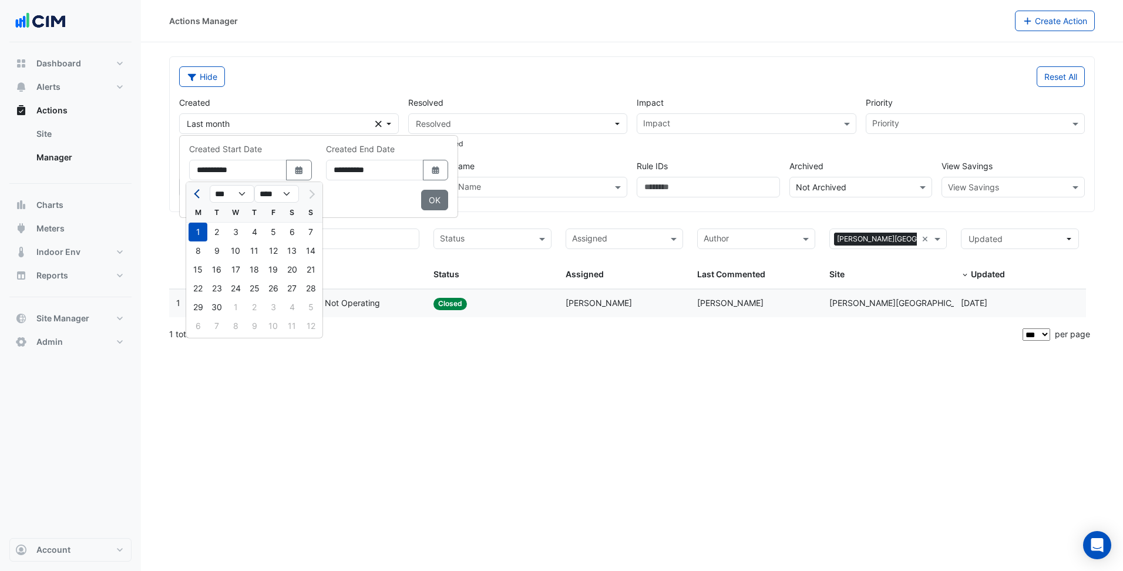
click at [197, 192] on span "Previous month" at bounding box center [198, 194] width 9 height 9
select select "*"
click at [271, 234] on div "1" at bounding box center [273, 232] width 19 height 19
type input "**********"
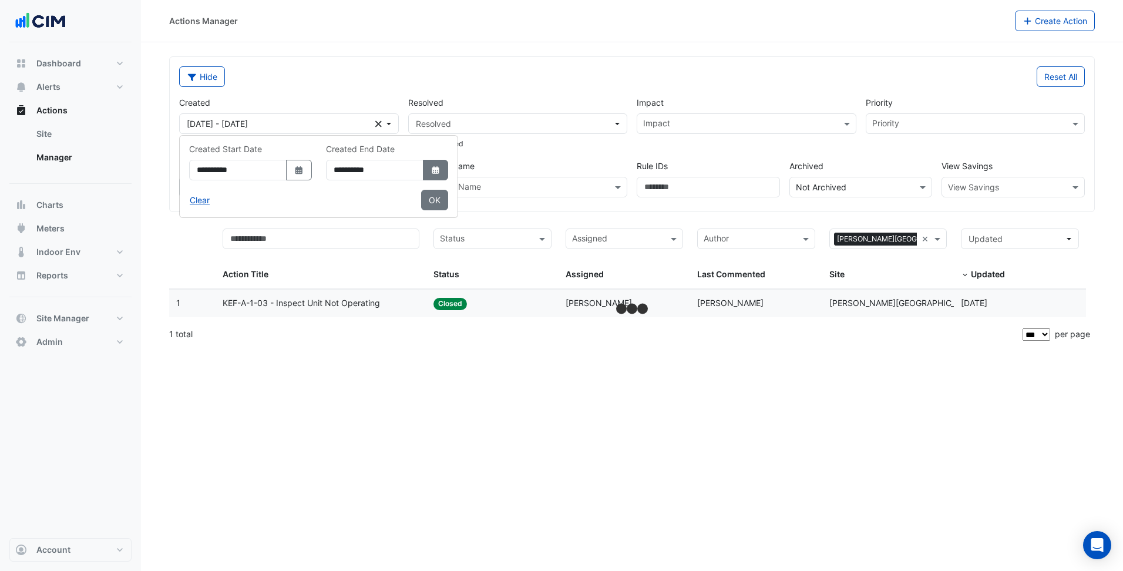
click at [449, 174] on button "Select Date" at bounding box center [436, 170] width 26 height 21
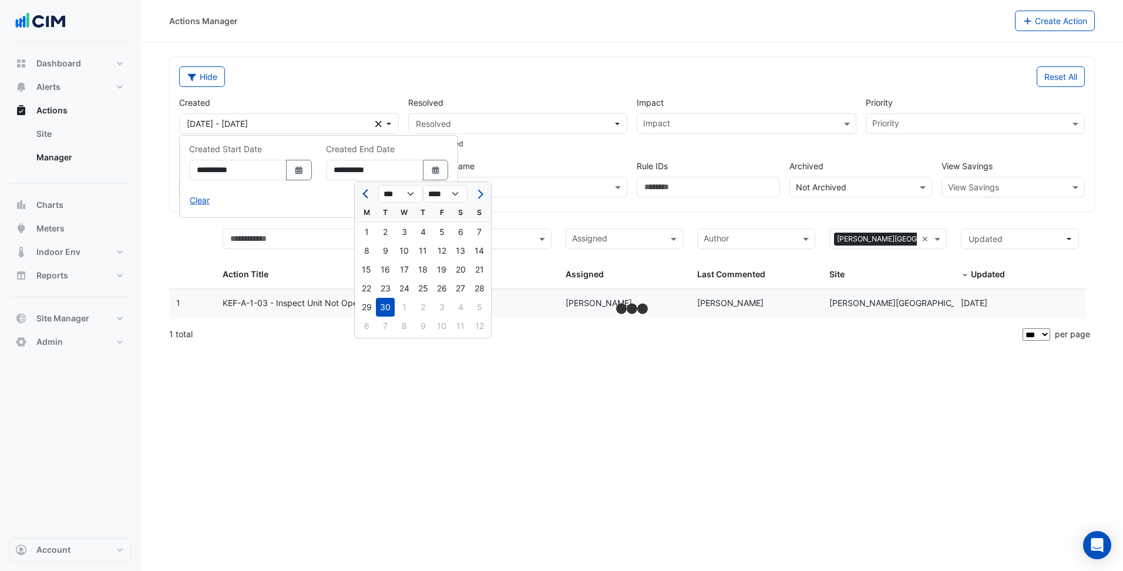
click at [367, 197] on span "Previous month" at bounding box center [366, 194] width 9 height 9
select select "*"
click at [479, 305] on div "31" at bounding box center [479, 307] width 19 height 19
type input "**********"
click at [456, 189] on div "**********" at bounding box center [387, 166] width 137 height 47
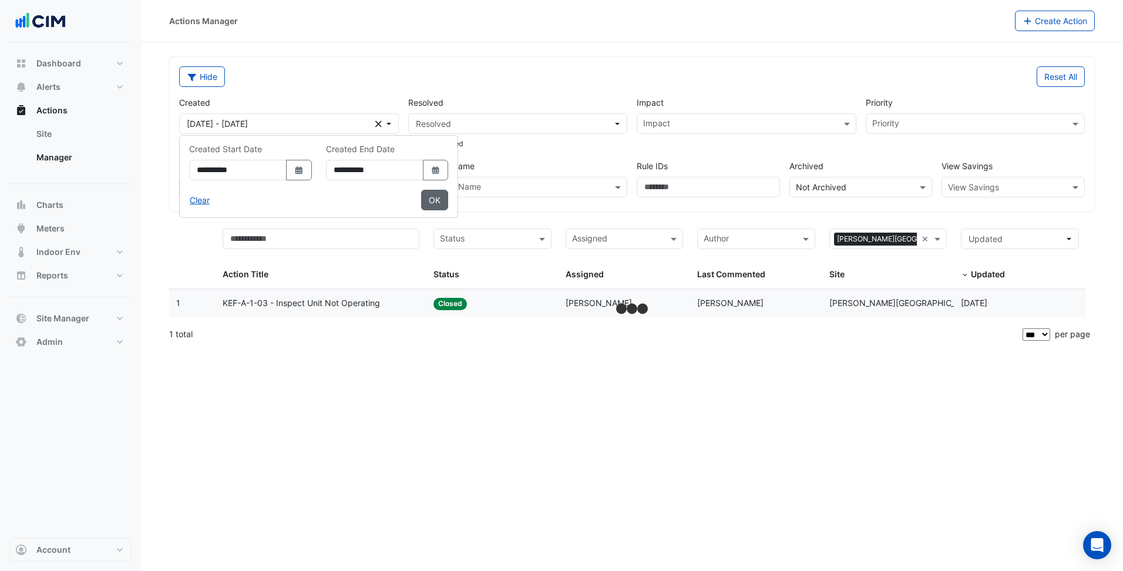
click at [448, 200] on button "OK" at bounding box center [434, 200] width 27 height 21
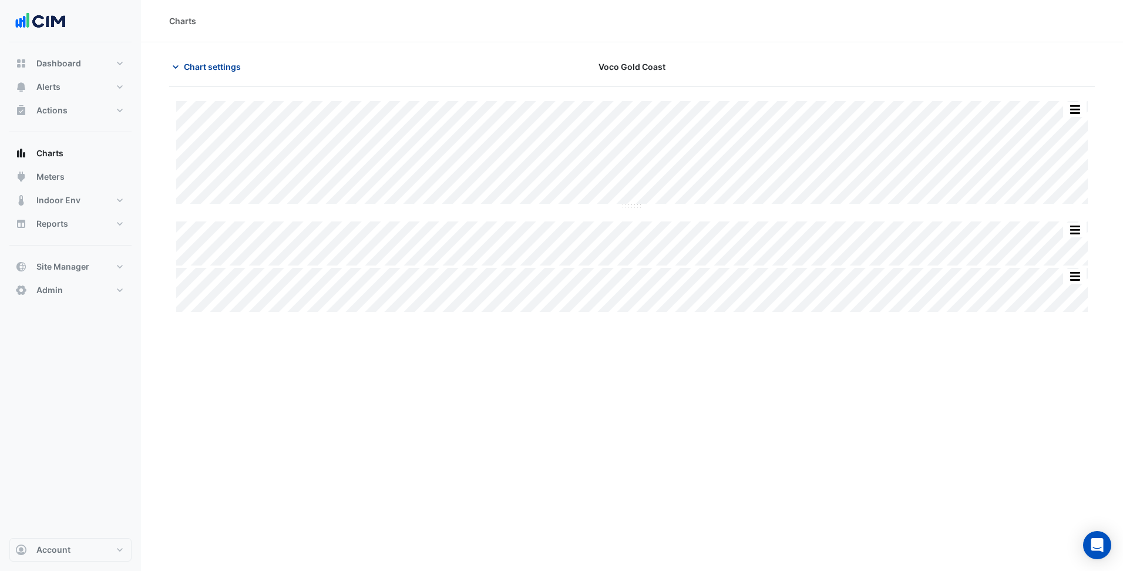
click at [207, 67] on span "Chart settings" at bounding box center [212, 67] width 57 height 12
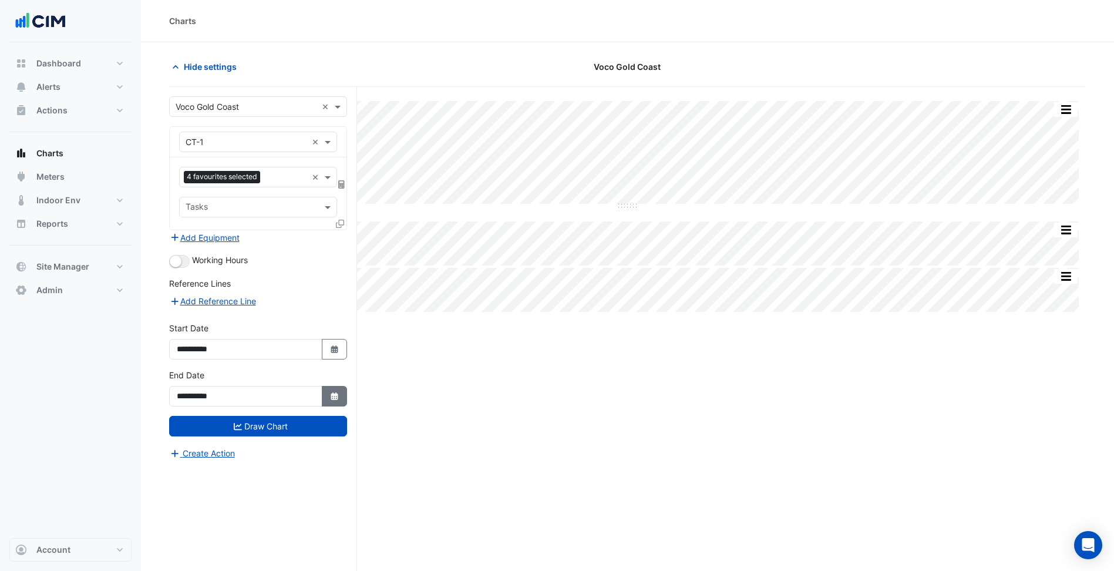
click at [337, 393] on icon "Select Date" at bounding box center [335, 396] width 11 height 8
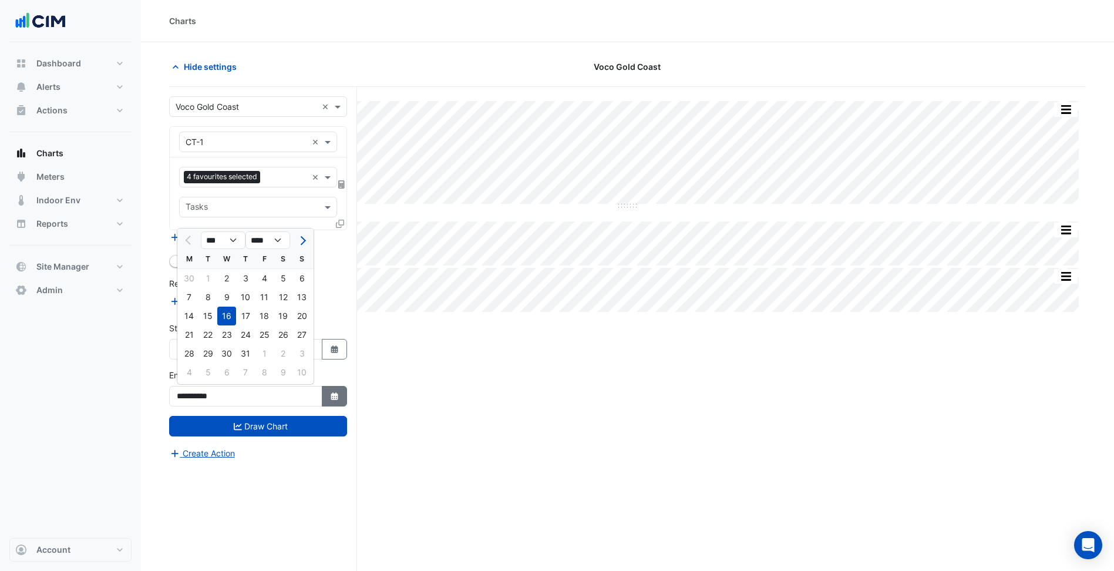
click at [337, 393] on icon "Select Date" at bounding box center [335, 396] width 11 height 8
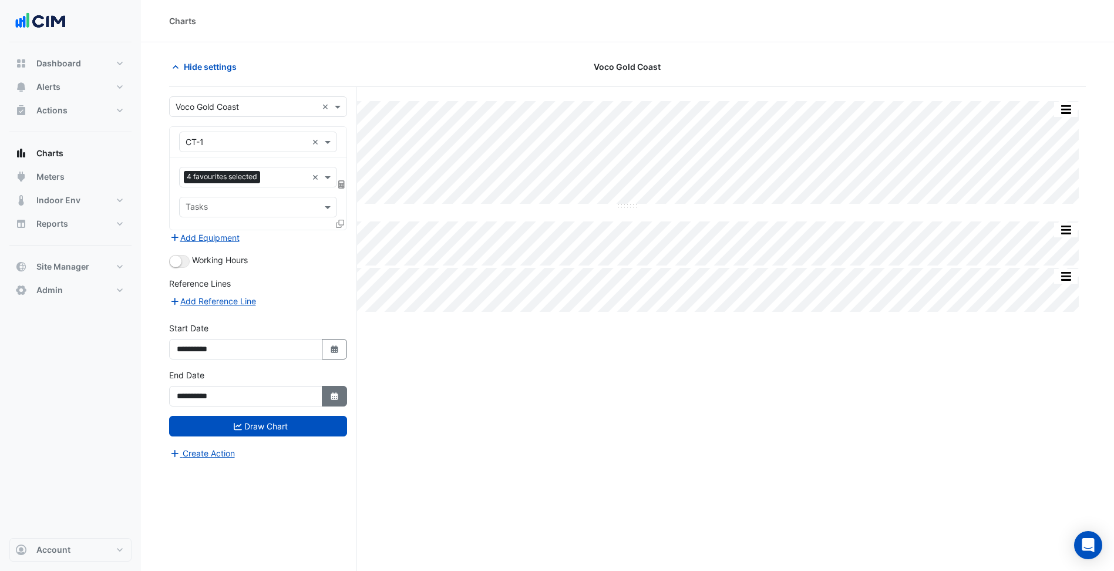
click at [337, 393] on icon "Select Date" at bounding box center [335, 396] width 11 height 8
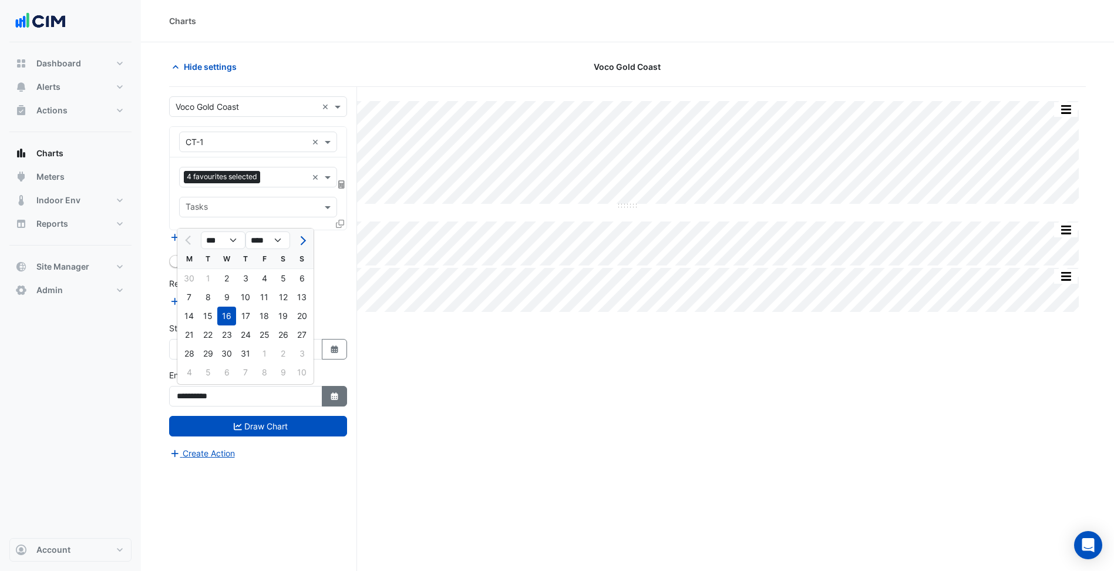
click at [337, 393] on icon "Select Date" at bounding box center [335, 396] width 11 height 8
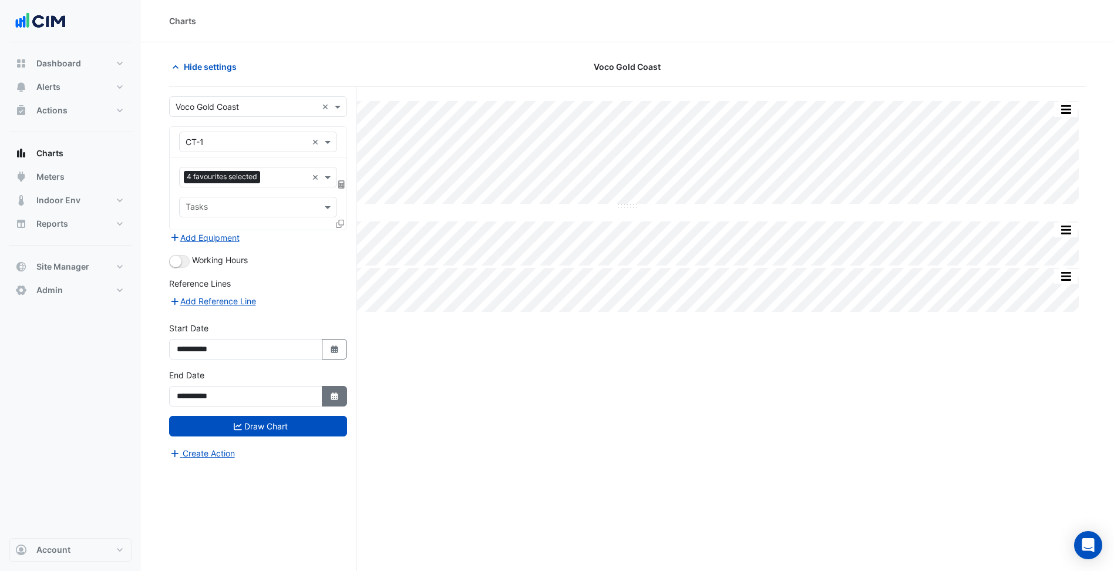
click at [337, 393] on icon "Select Date" at bounding box center [335, 396] width 11 height 8
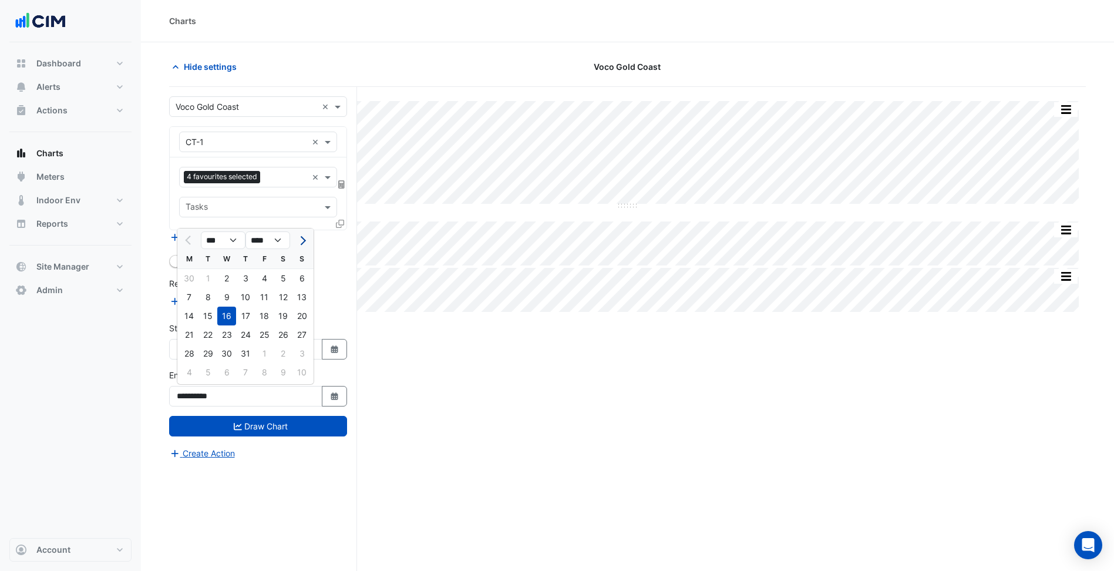
click at [305, 243] on button "Next month" at bounding box center [302, 240] width 14 height 19
click at [301, 238] on span "Next month" at bounding box center [301, 240] width 9 height 9
select select "*"
select select "****"
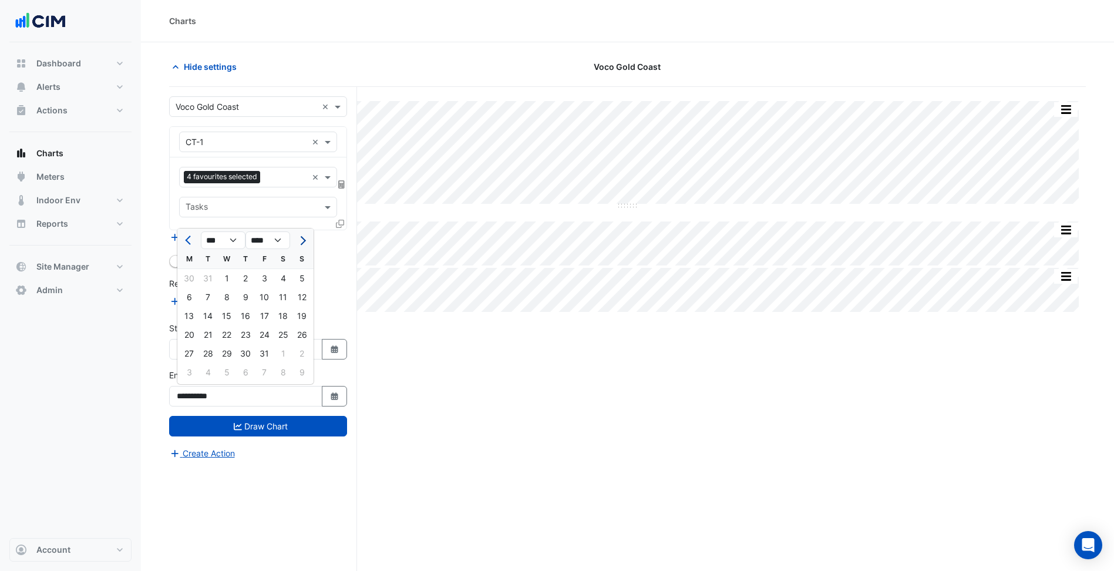
click at [301, 238] on span "Next month" at bounding box center [301, 240] width 9 height 9
select select "*"
click at [197, 377] on div "31" at bounding box center [189, 372] width 19 height 19
type input "**********"
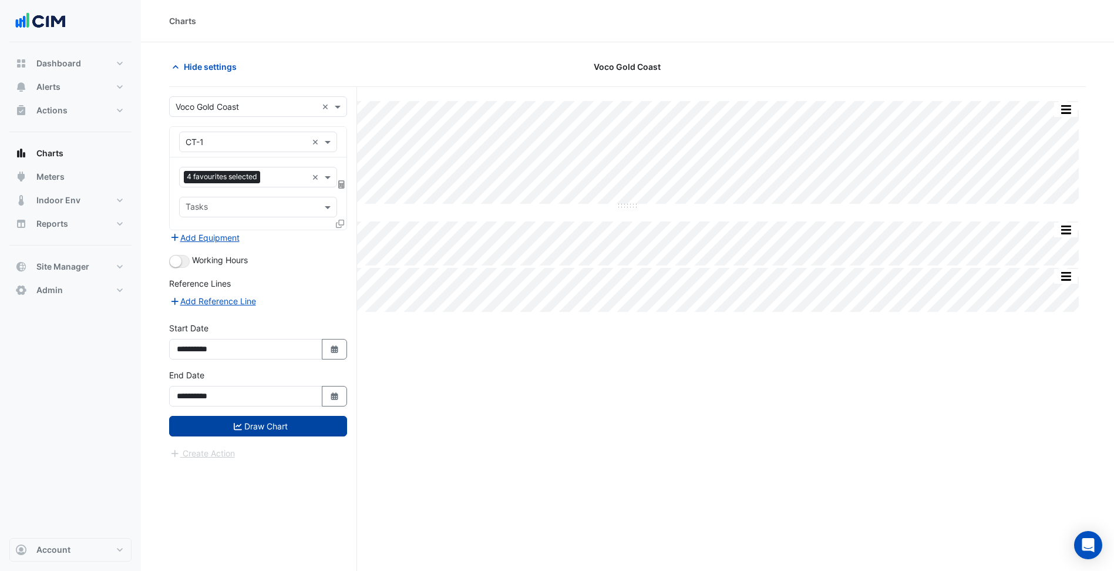
click at [227, 424] on button "Draw Chart" at bounding box center [258, 426] width 178 height 21
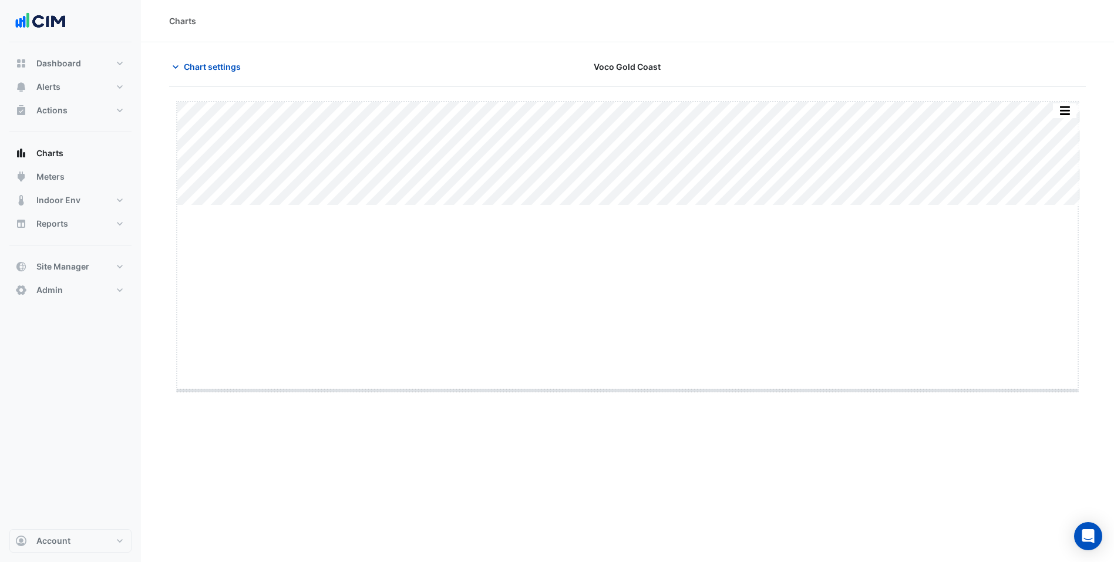
drag, startPoint x: 628, startPoint y: 204, endPoint x: 614, endPoint y: 389, distance: 185.5
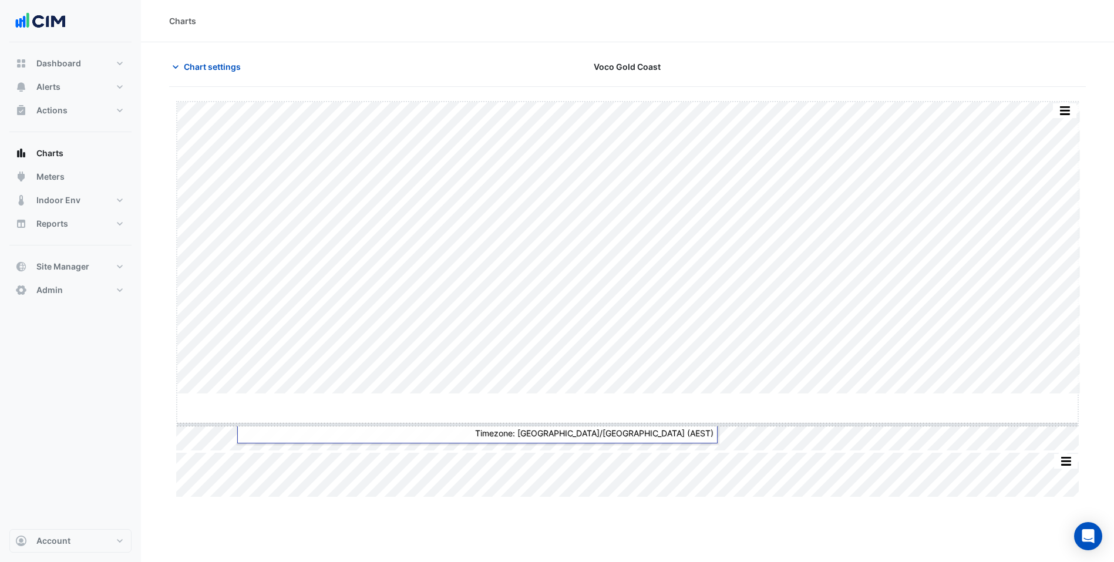
drag, startPoint x: 631, startPoint y: 395, endPoint x: 629, endPoint y: 451, distance: 55.9
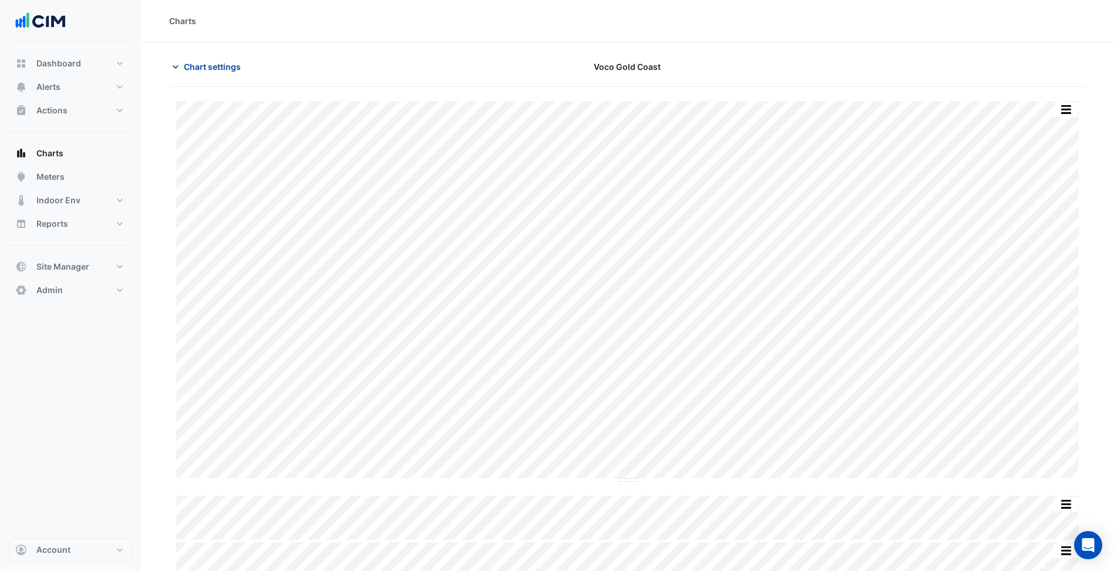
click at [219, 69] on span "Chart settings" at bounding box center [212, 67] width 57 height 12
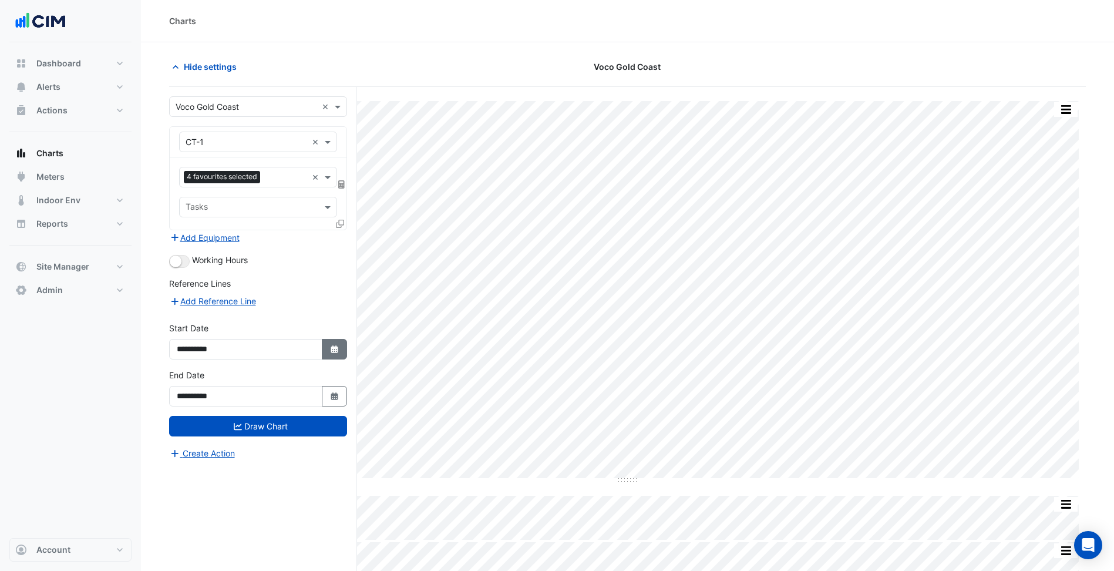
click at [328, 348] on button "Select Date" at bounding box center [335, 349] width 26 height 21
select select "**"
select select "****"
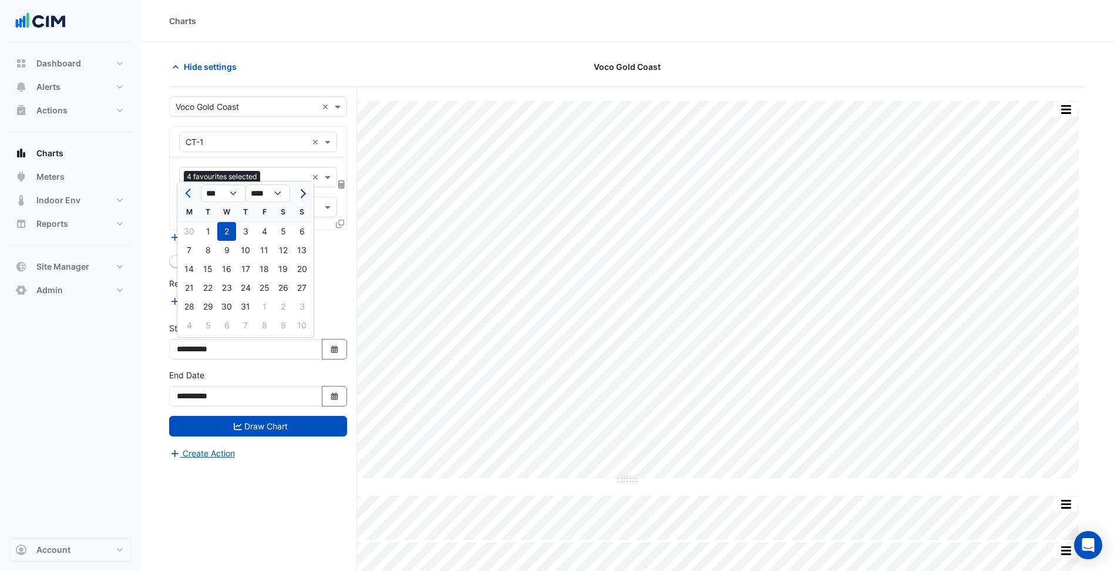
click at [305, 193] on span "Next month" at bounding box center [301, 193] width 9 height 9
select select "**"
click at [297, 232] on div "1" at bounding box center [302, 231] width 19 height 19
type input "**********"
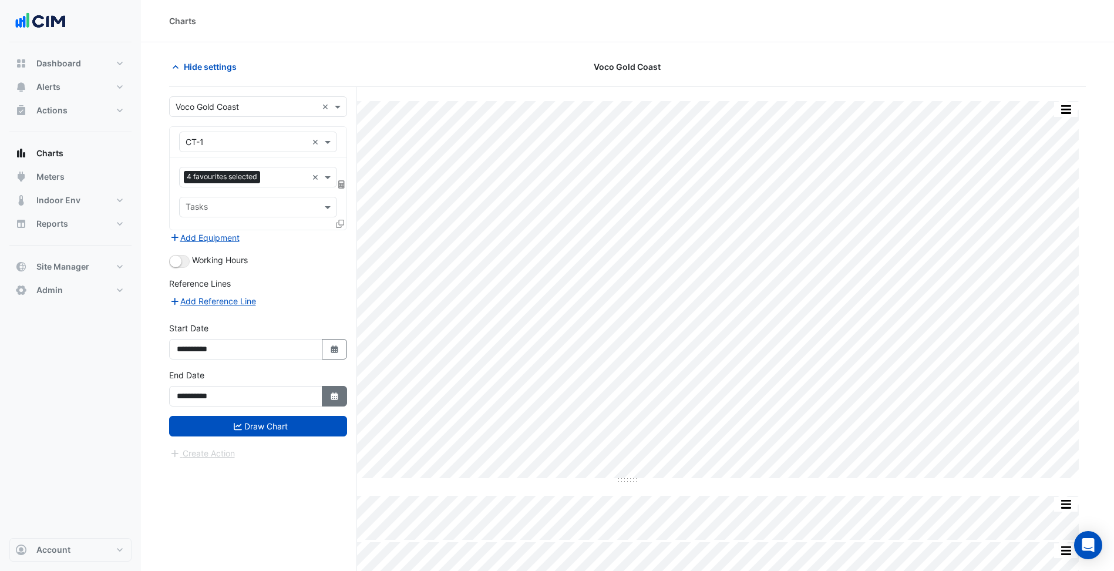
click at [332, 401] on icon "Select Date" at bounding box center [335, 396] width 11 height 8
select select "*"
select select "****"
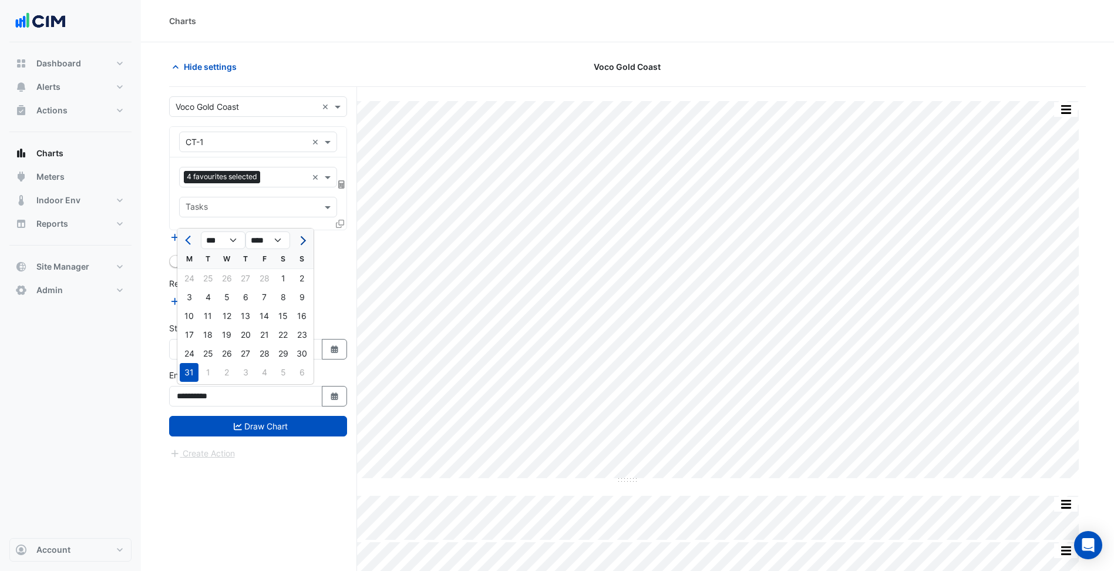
click at [301, 244] on span "Next month" at bounding box center [301, 240] width 9 height 9
select select "*"
click at [278, 353] on div "31" at bounding box center [283, 353] width 19 height 19
type input "**********"
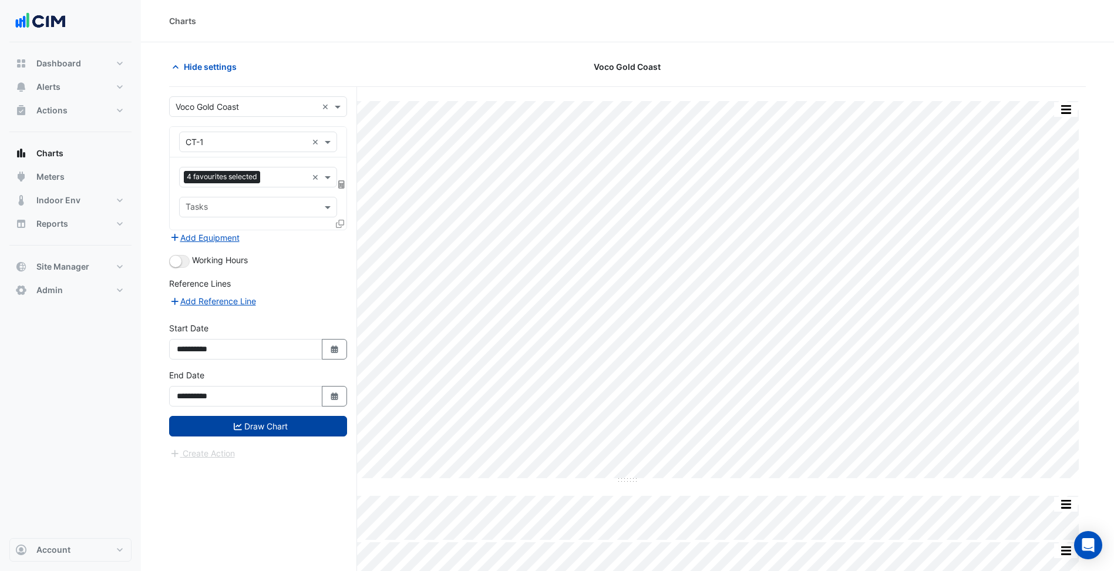
click at [279, 429] on button "Draw Chart" at bounding box center [258, 426] width 178 height 21
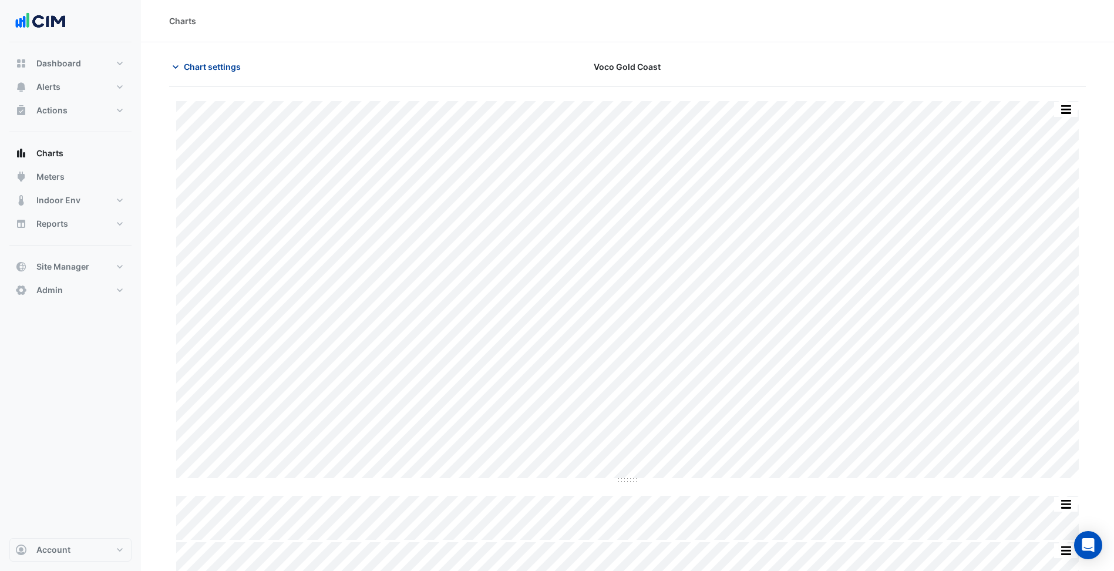
click at [239, 68] on span "Chart settings" at bounding box center [212, 67] width 57 height 12
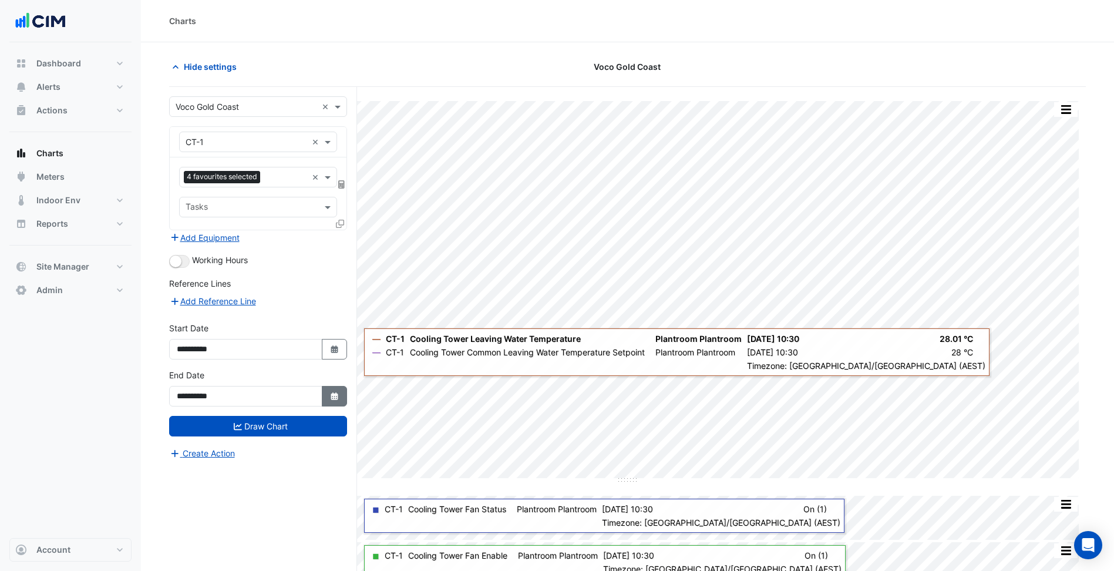
click at [338, 394] on icon "Select Date" at bounding box center [335, 396] width 11 height 8
select select "*"
select select "****"
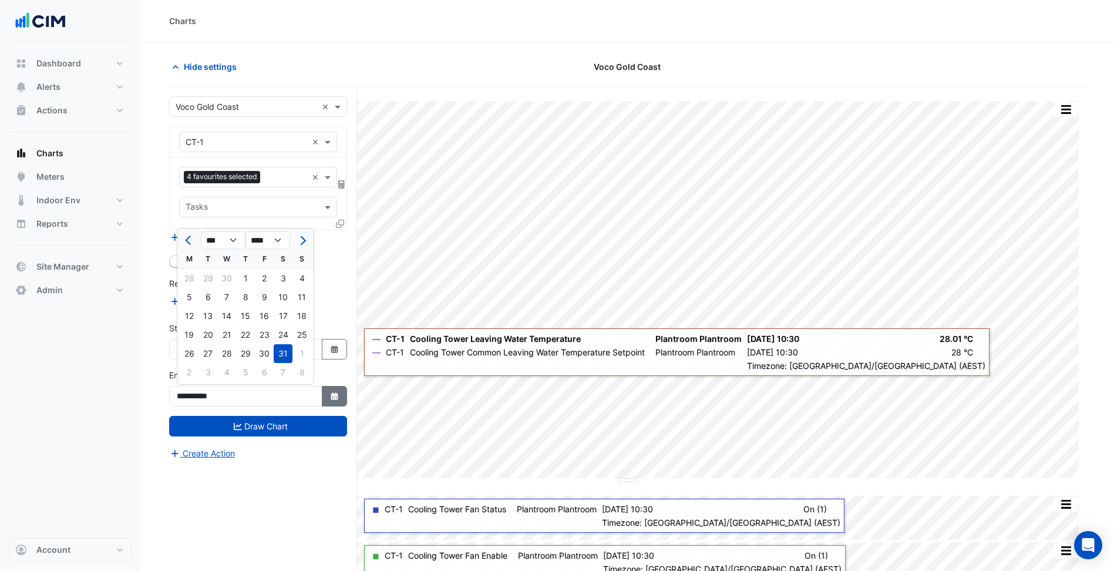
click at [338, 394] on icon "Select Date" at bounding box center [335, 396] width 11 height 8
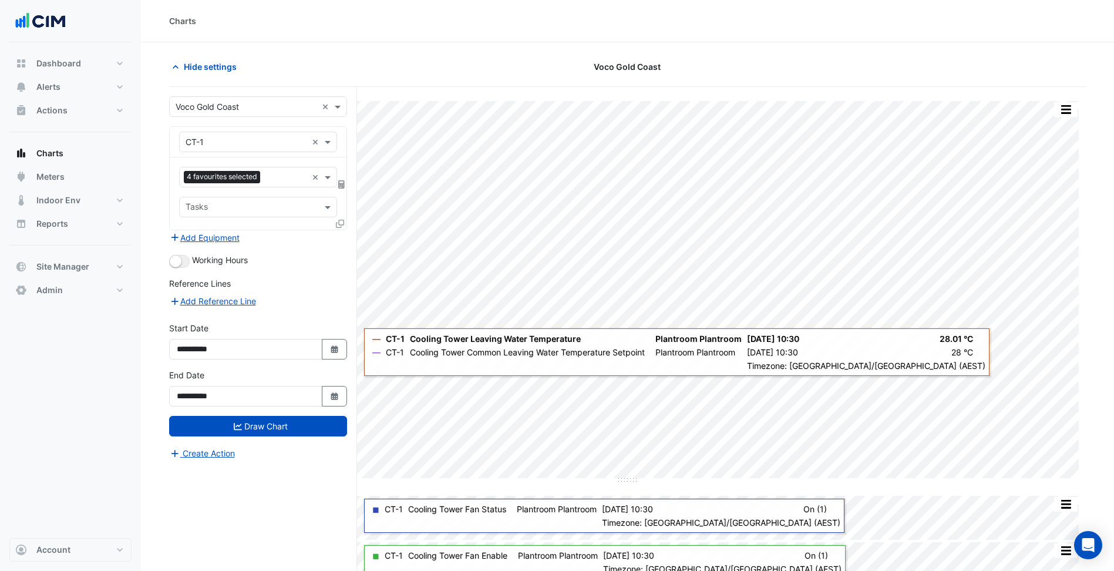
click at [322, 380] on div "**********" at bounding box center [258, 388] width 178 height 38
click at [335, 395] on icon "button" at bounding box center [334, 396] width 7 height 8
select select "*"
select select "****"
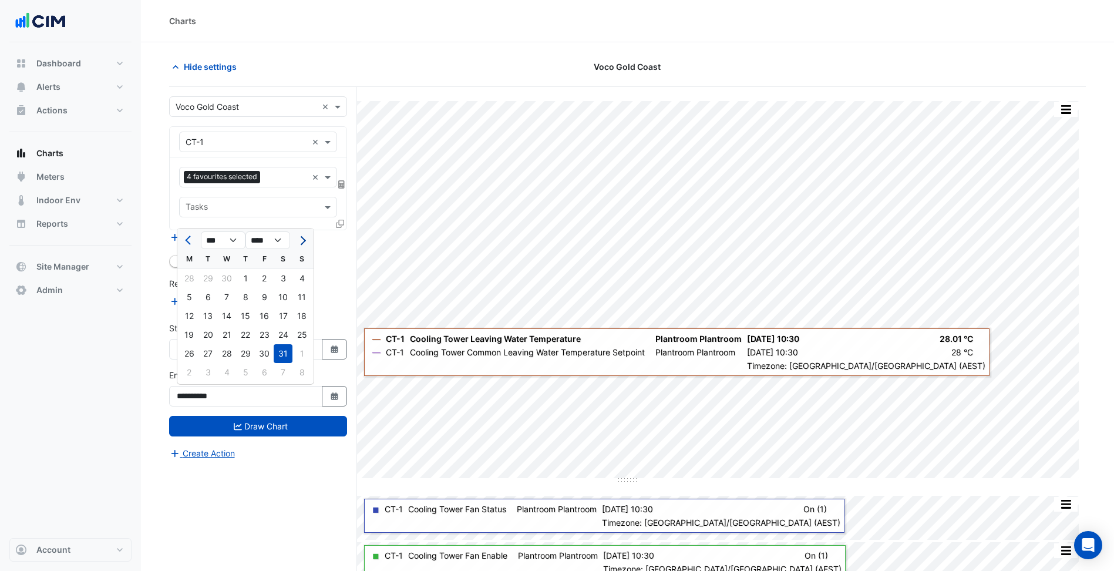
click at [300, 239] on span "Next month" at bounding box center [301, 240] width 9 height 9
select select "*"
click at [244, 357] on div "31" at bounding box center [245, 353] width 19 height 19
type input "**********"
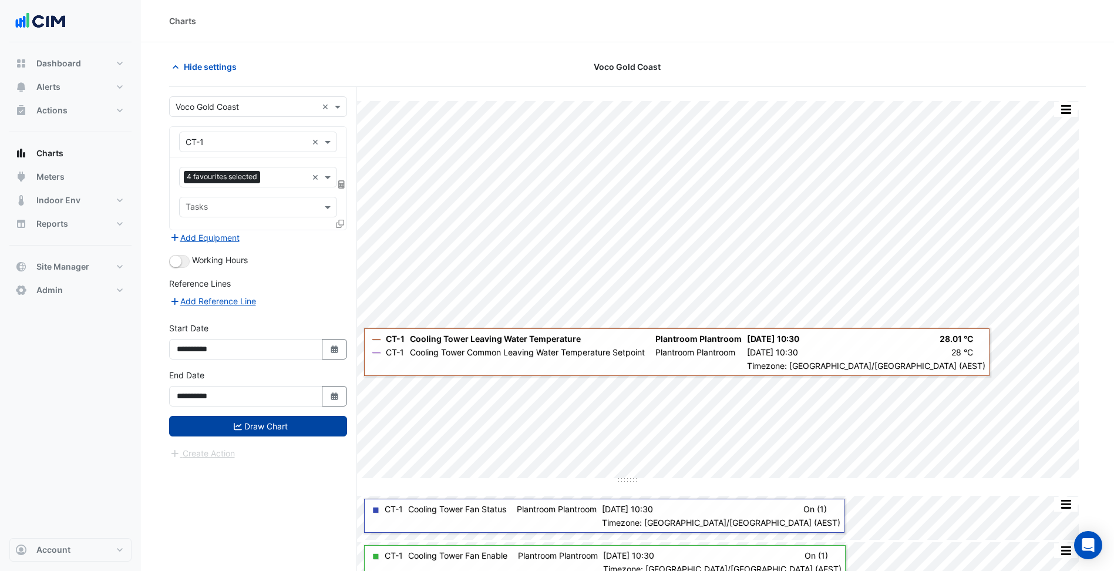
click at [279, 422] on button "Draw Chart" at bounding box center [258, 426] width 178 height 21
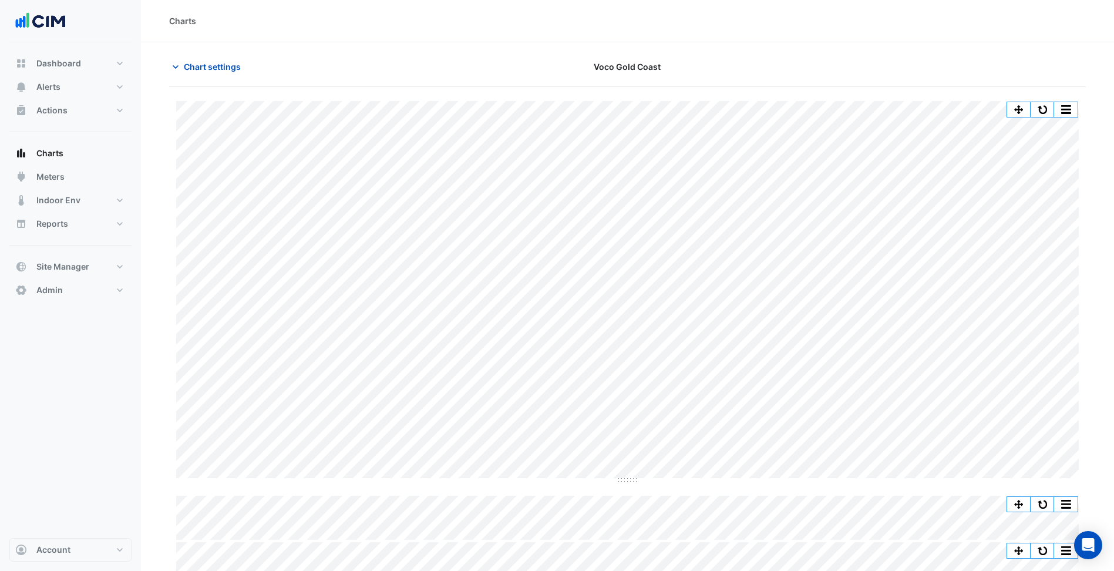
click at [1049, 97] on div "Split All Split None Print Save as JPEG Save as PNG Pivot Data Table Export CSV…" at bounding box center [627, 351] width 917 height 529
click at [1044, 109] on button "button" at bounding box center [1042, 109] width 23 height 15
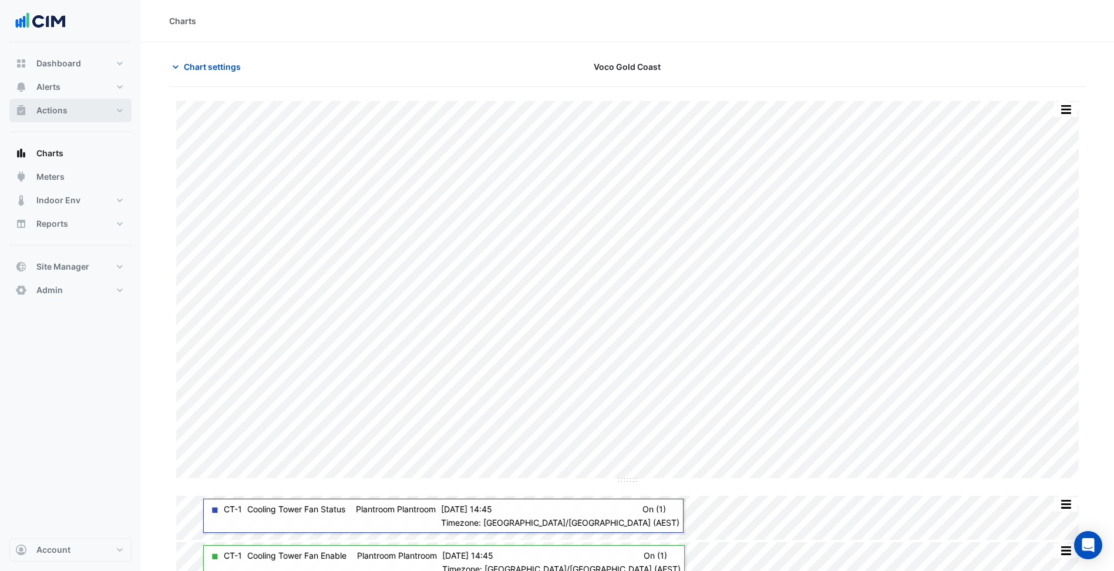
click at [99, 108] on button "Actions" at bounding box center [70, 110] width 122 height 23
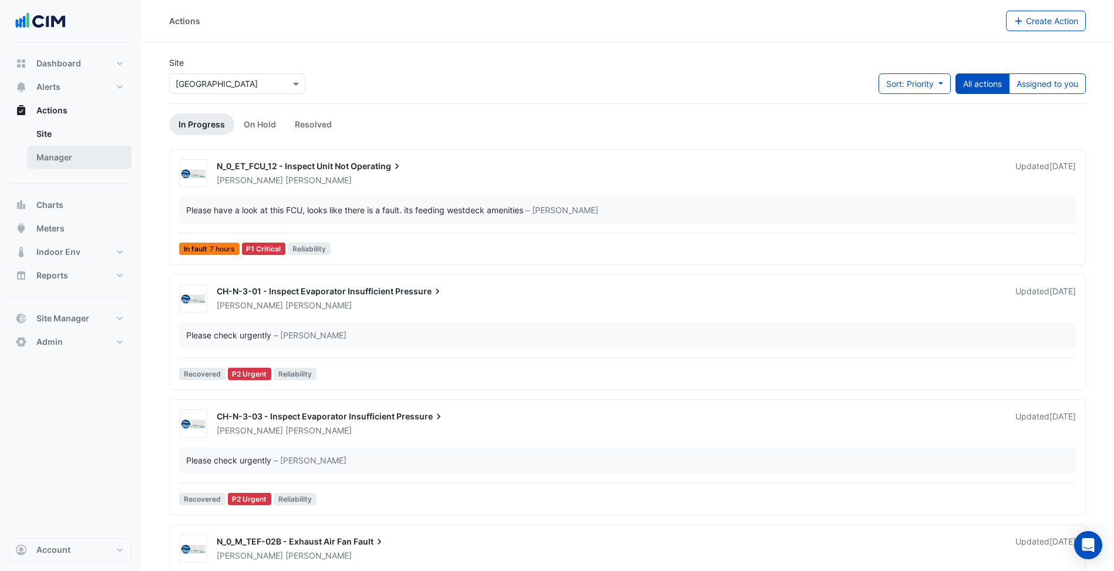
click at [103, 159] on link "Manager" at bounding box center [79, 157] width 105 height 23
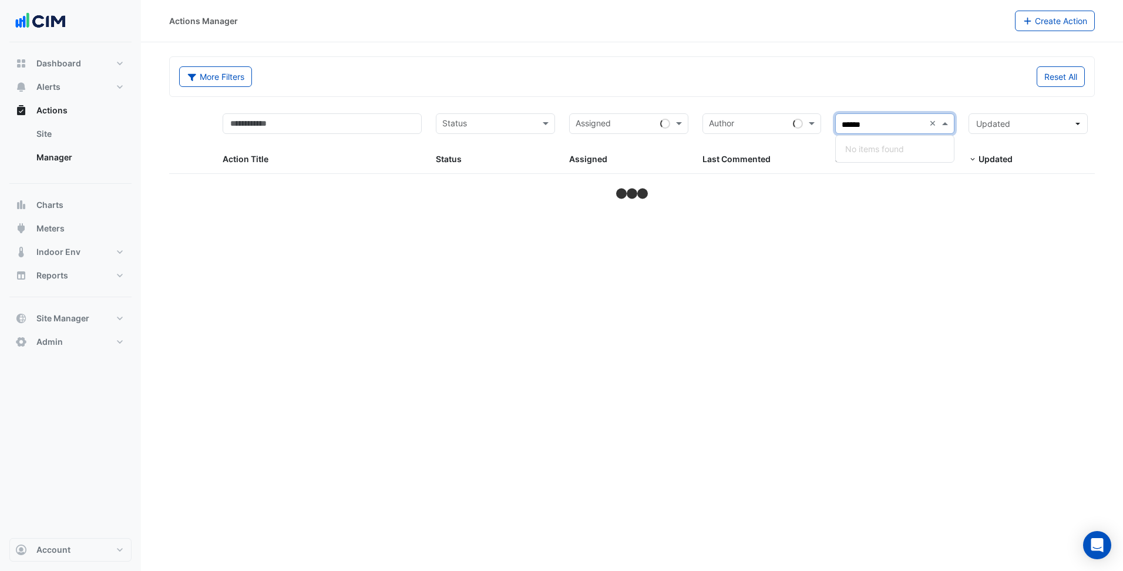
type input "*****"
click at [866, 66] on div "More Filters Reset All" at bounding box center [632, 76] width 925 height 39
select select "***"
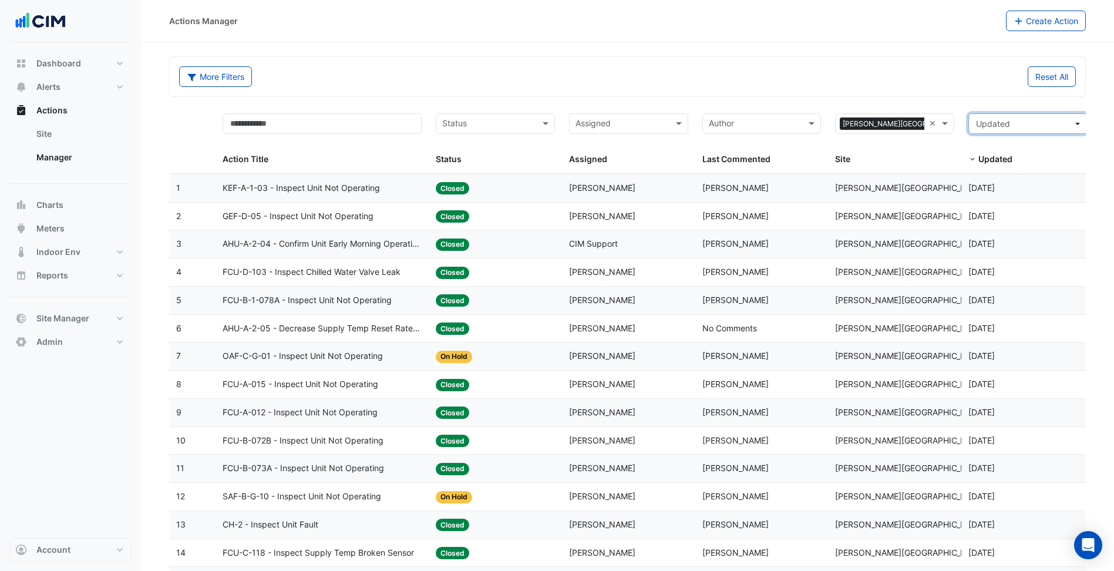
click at [1040, 119] on span "Updated" at bounding box center [1024, 123] width 97 height 12
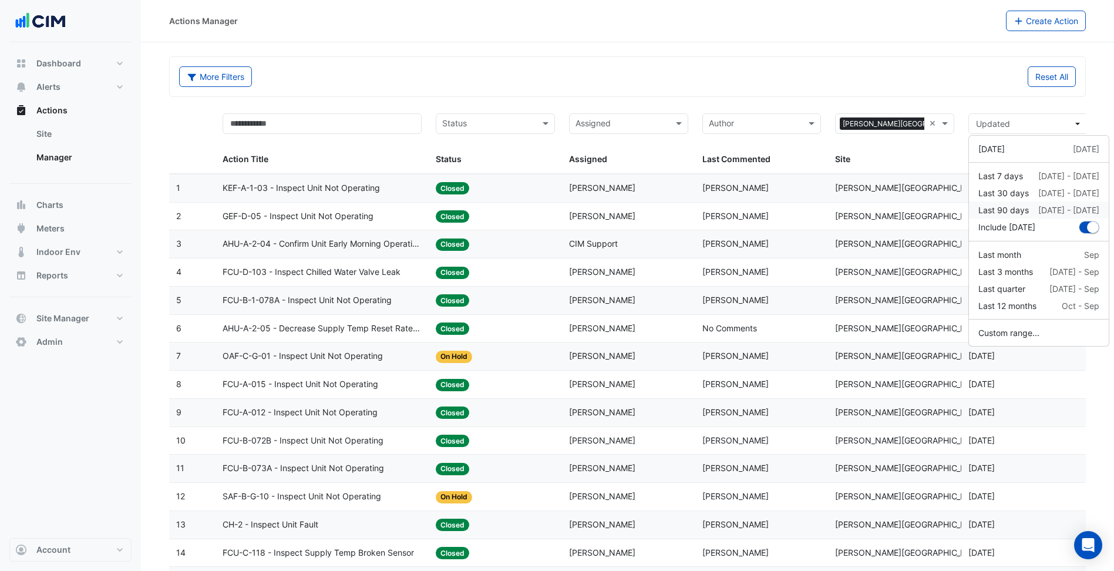
click at [1024, 211] on div "Last 90 days" at bounding box center [1004, 210] width 51 height 12
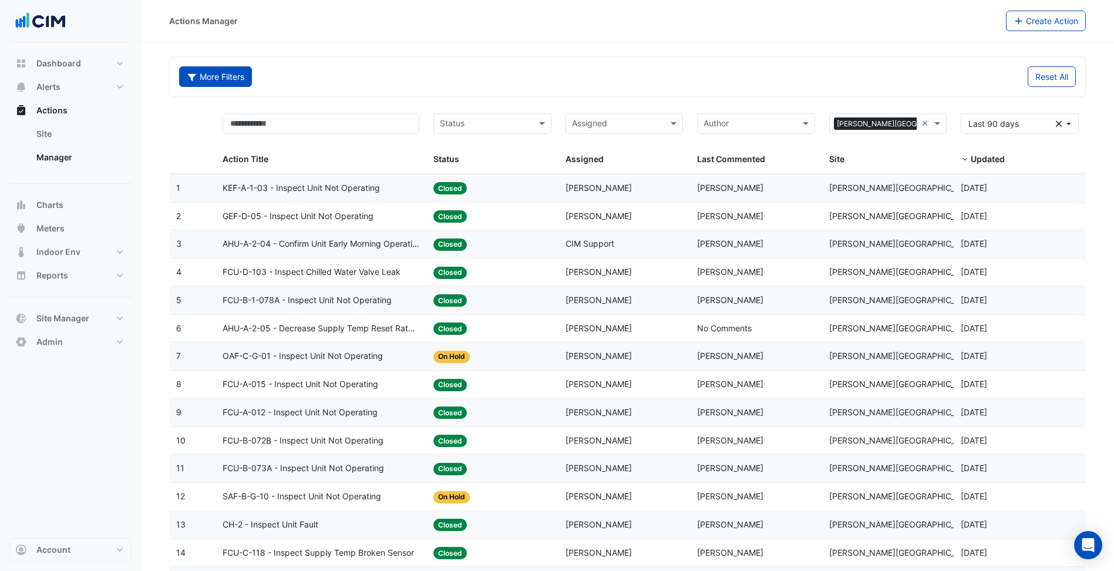
click at [209, 81] on button "More Filters" at bounding box center [215, 76] width 73 height 21
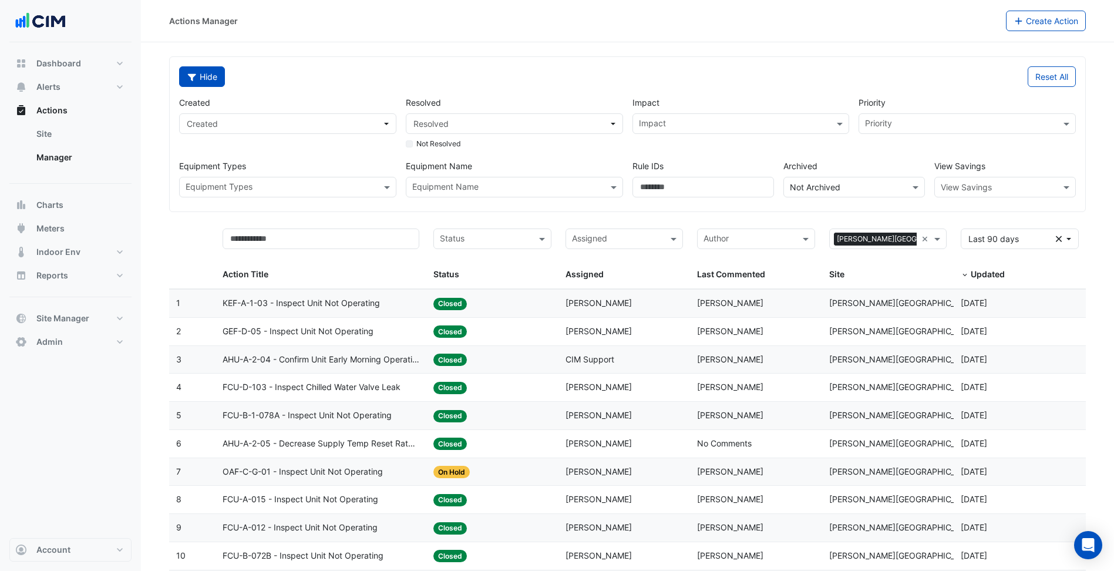
click at [213, 82] on button "Hide" at bounding box center [202, 76] width 46 height 21
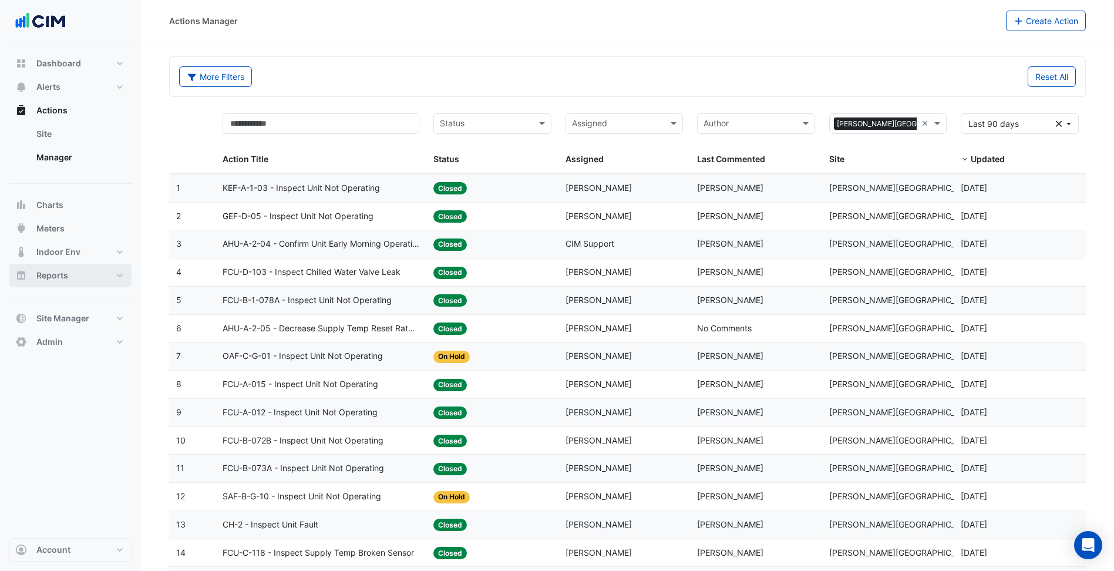
click at [108, 272] on button "Reports" at bounding box center [70, 275] width 122 height 23
select select "***"
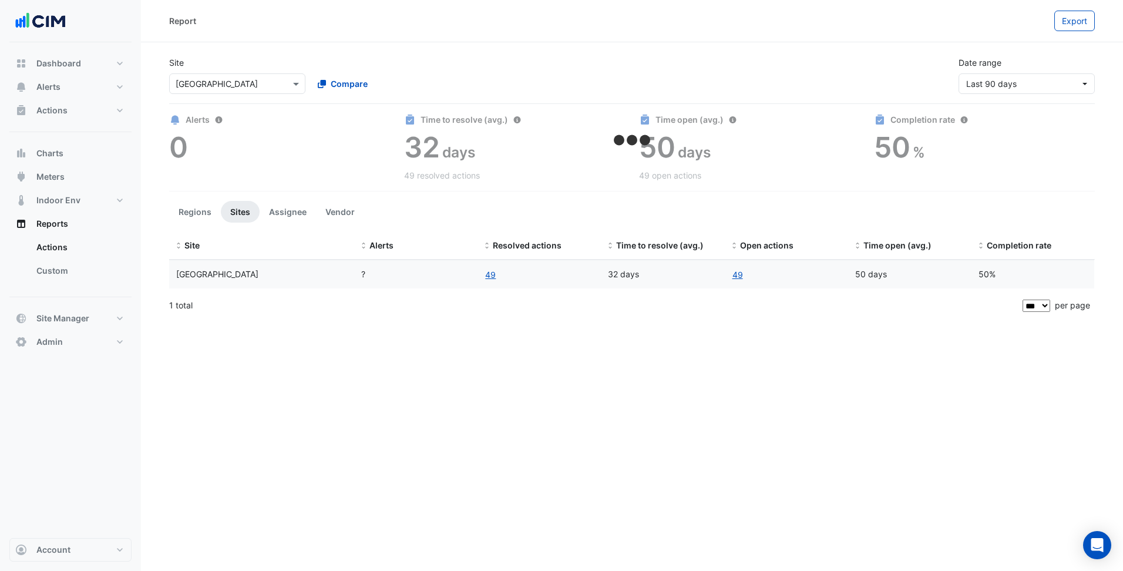
click at [274, 90] on div "× Karrinyup Shopping Centre" at bounding box center [237, 83] width 136 height 21
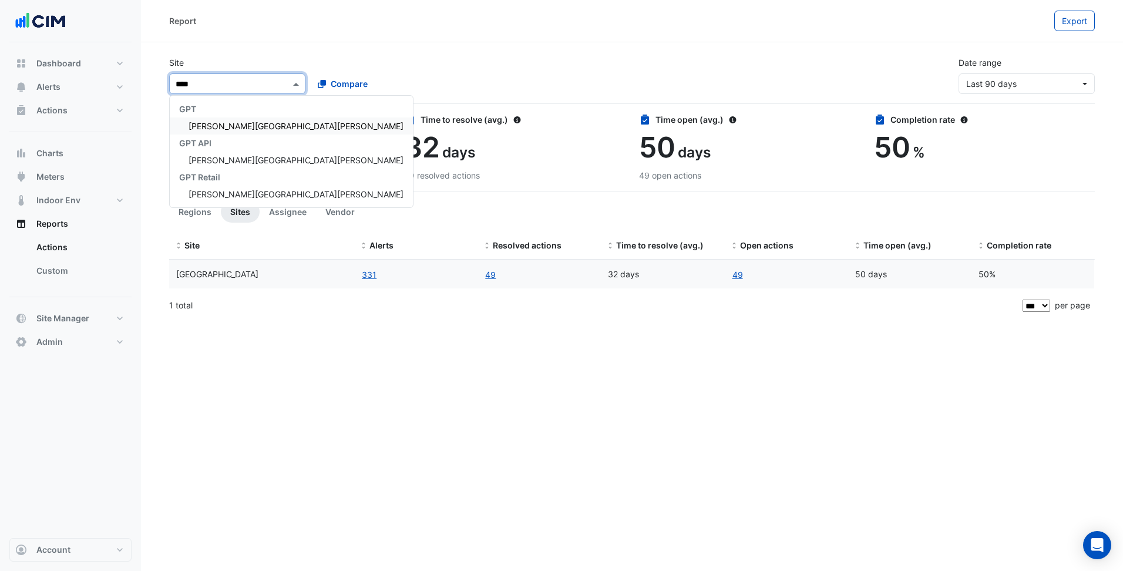
type input "*****"
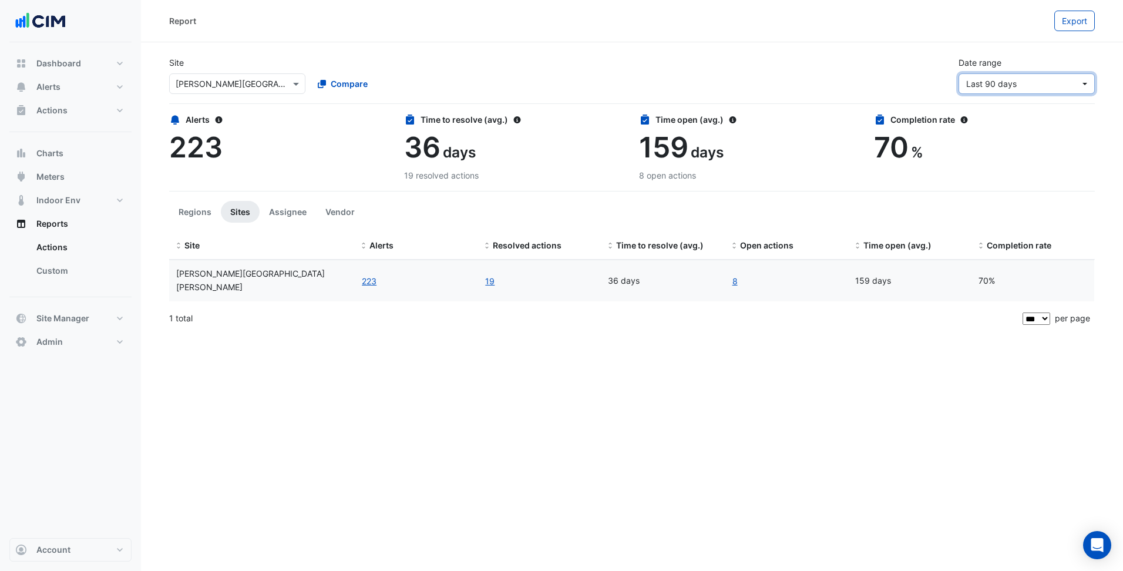
click at [1059, 88] on span "Last 90 days" at bounding box center [1023, 84] width 114 height 12
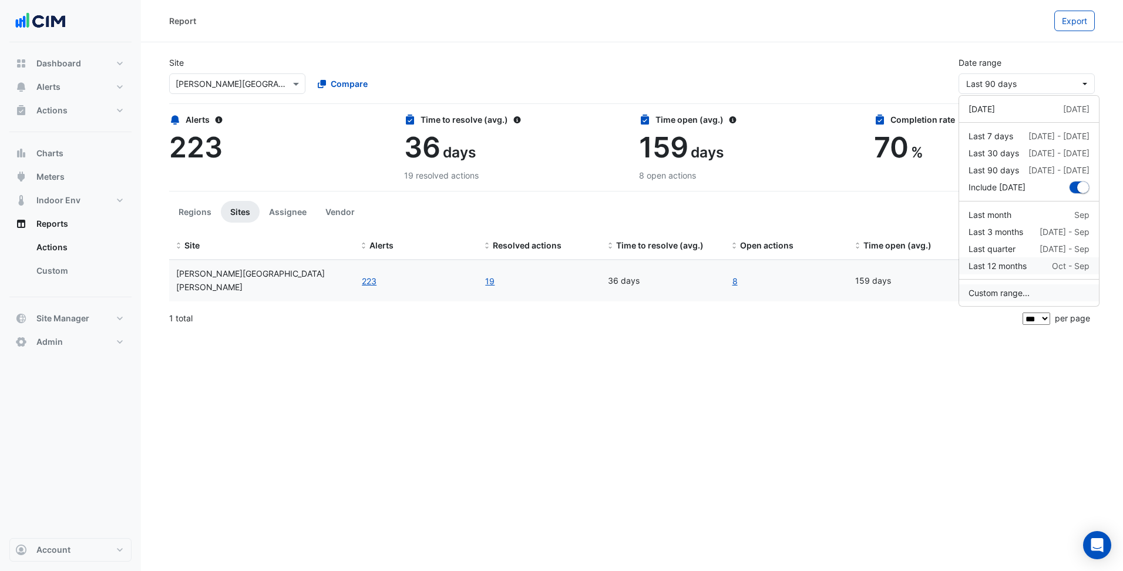
drag, startPoint x: 1016, startPoint y: 261, endPoint x: 1016, endPoint y: 290, distance: 28.8
click at [1016, 289] on div "Yesterday 8 Oct Last 7 days 2 Oct - 9 Oct Last 30 days 9 Sep - 9 Oct Last 90 da…" at bounding box center [1029, 200] width 141 height 211
click at [1016, 290] on button "Custom range..." at bounding box center [1029, 292] width 140 height 17
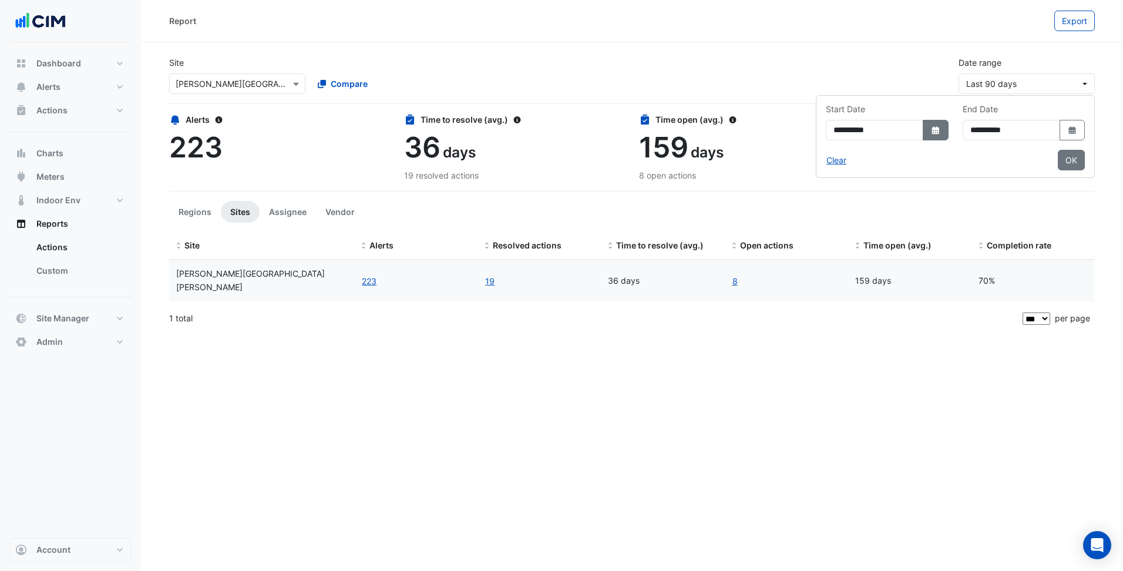
click at [923, 134] on button "Select Date" at bounding box center [936, 130] width 26 height 21
select select "*"
select select "****"
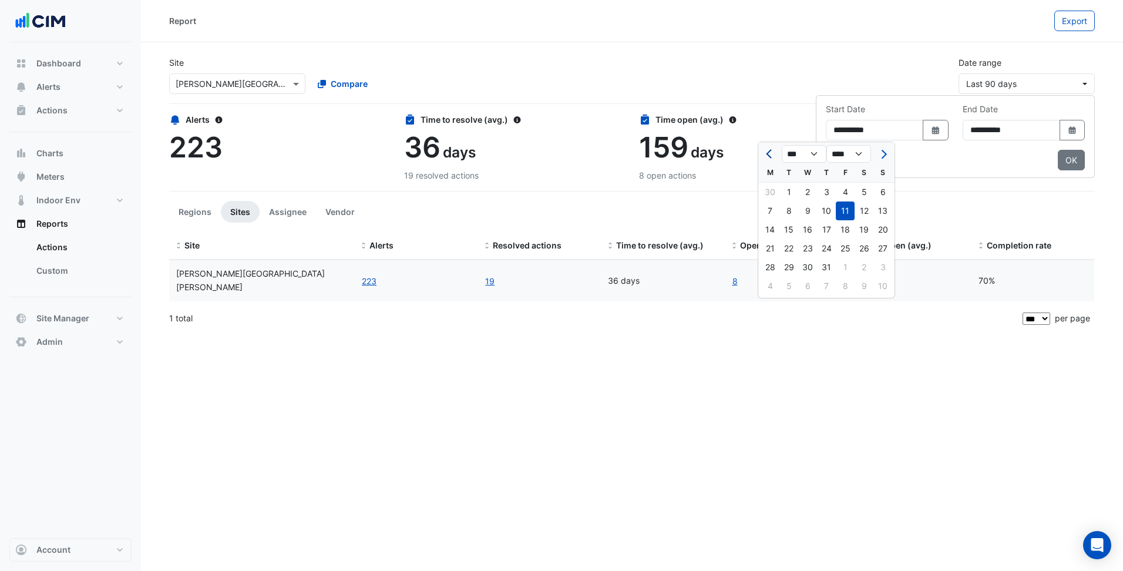
click at [768, 156] on span "Previous month" at bounding box center [770, 154] width 9 height 9
select select "*"
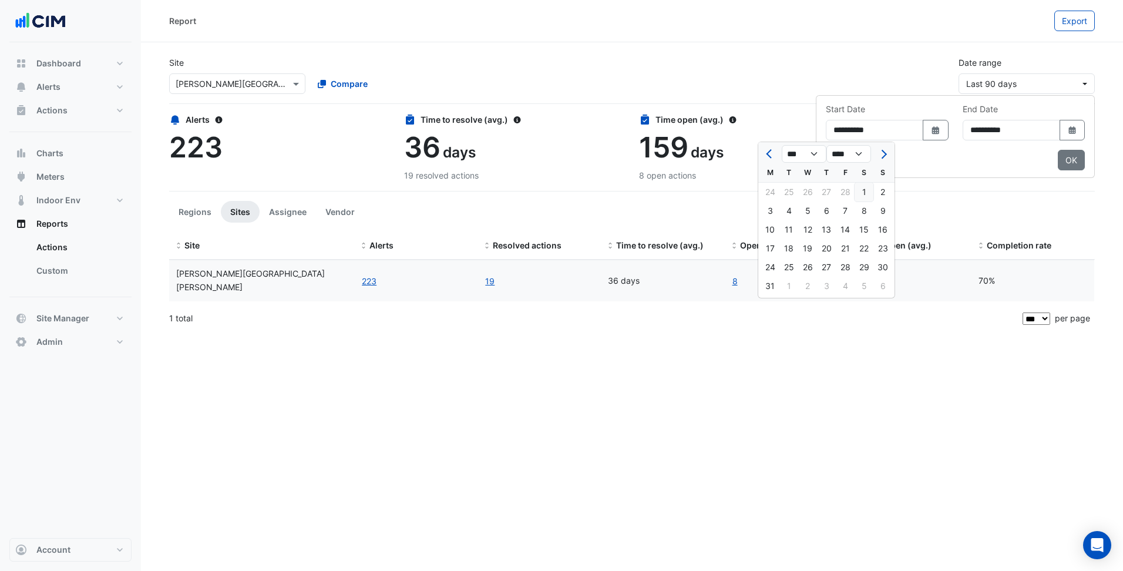
click at [866, 196] on div "1" at bounding box center [864, 192] width 19 height 19
type input "**********"
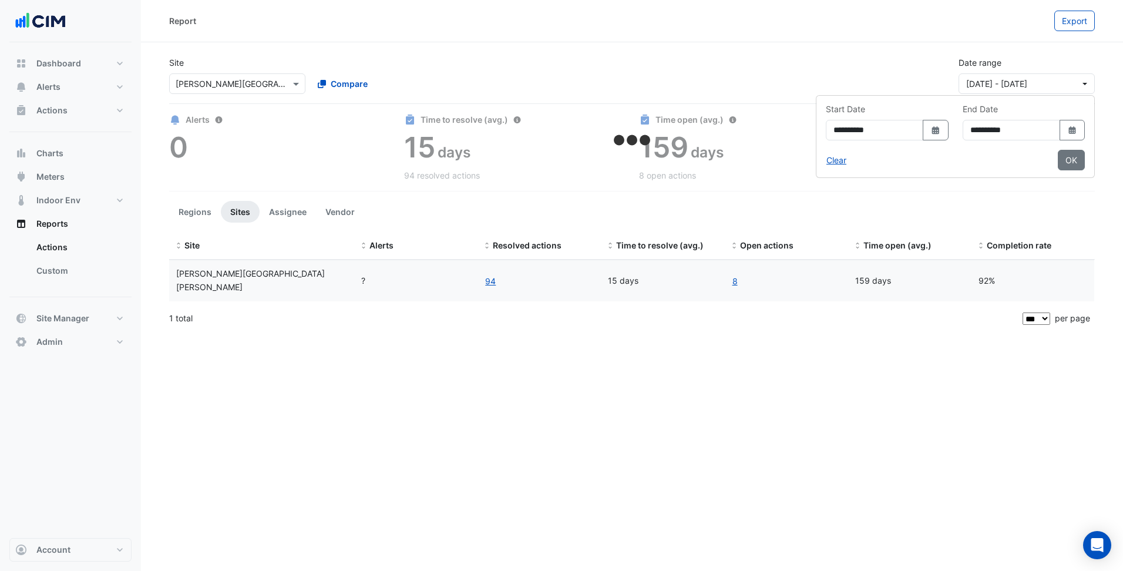
click at [775, 428] on div "Report Export Site × Rouse Hill Town Centre Compare Date range 01 Mar 25 - 09 O…" at bounding box center [632, 285] width 982 height 571
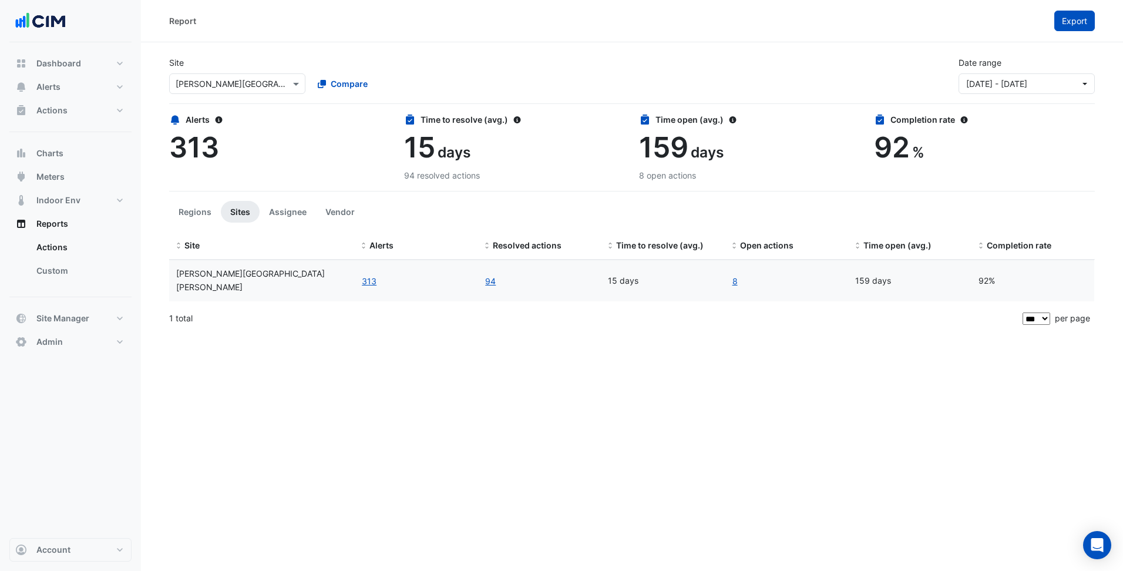
click at [1071, 16] on span "Export" at bounding box center [1074, 21] width 25 height 10
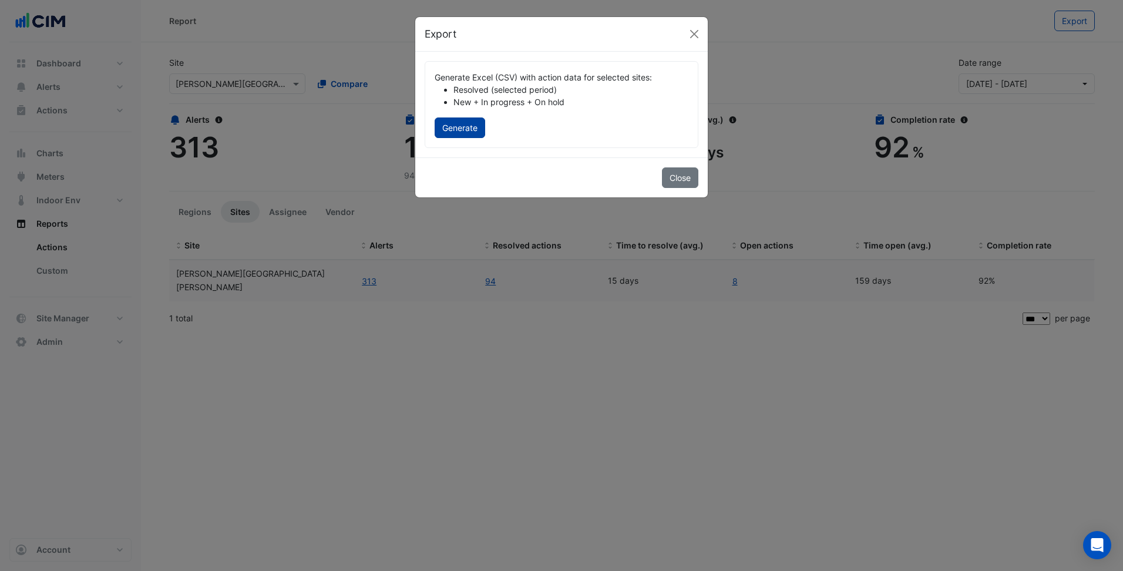
click at [461, 129] on button "Generate" at bounding box center [460, 127] width 51 height 21
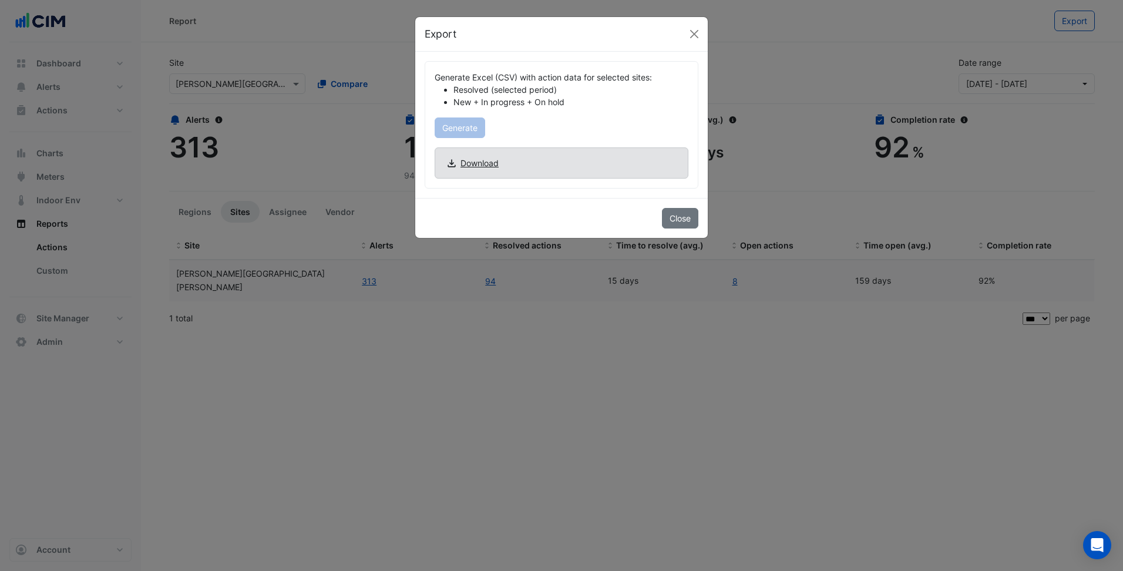
click at [482, 163] on span "Download" at bounding box center [480, 163] width 38 height 12
drag, startPoint x: 728, startPoint y: 35, endPoint x: 721, endPoint y: 38, distance: 7.1
click at [727, 35] on ngb-modal-window "Export Generate Excel (CSV) with action data for selected sites: Resolved (sele…" at bounding box center [561, 285] width 1123 height 571
